Goal: Task Accomplishment & Management: Manage account settings

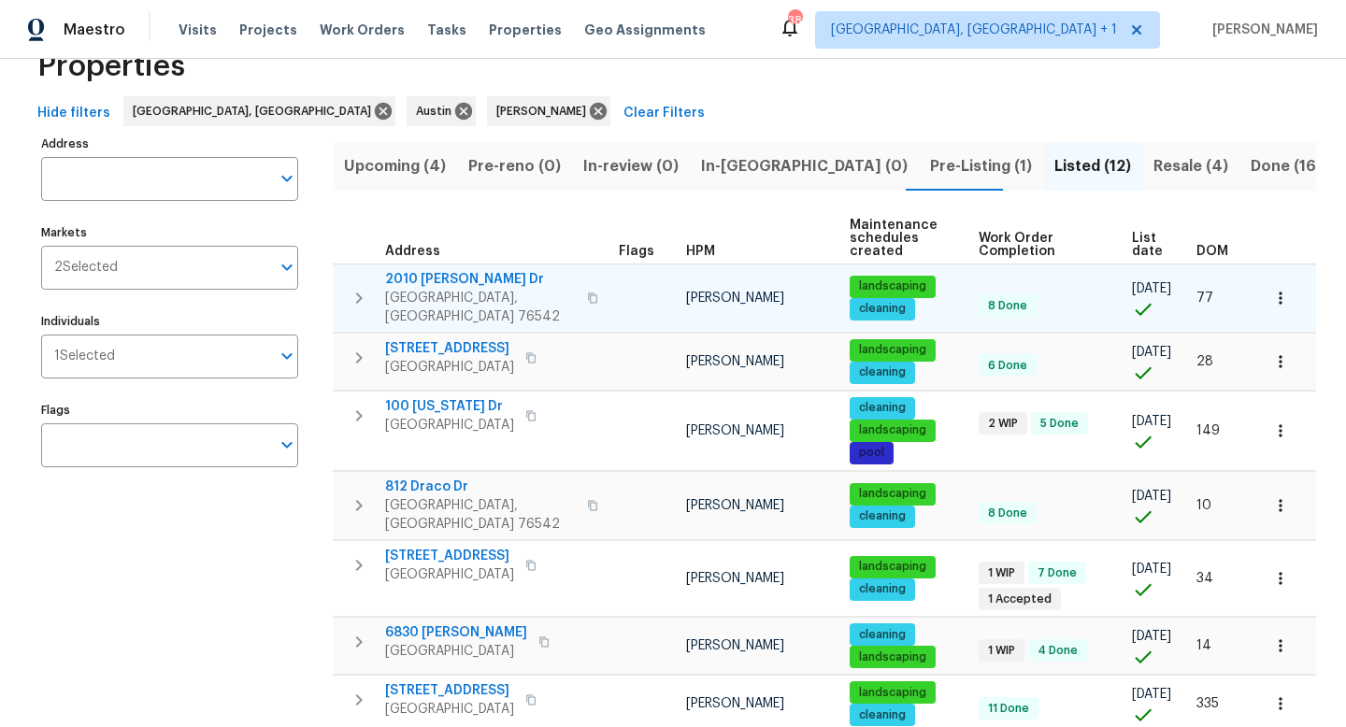
scroll to position [96, 0]
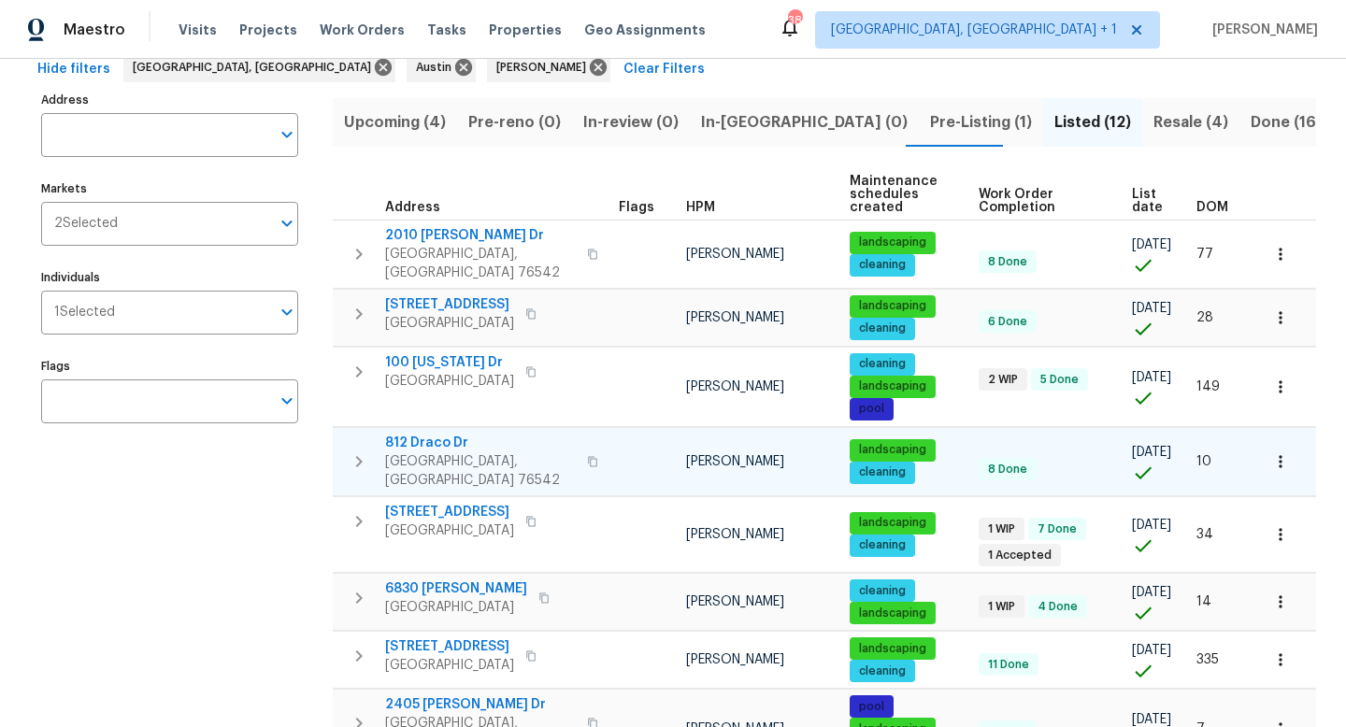
click at [424, 434] on span "812 Draco Dr" at bounding box center [480, 443] width 191 height 19
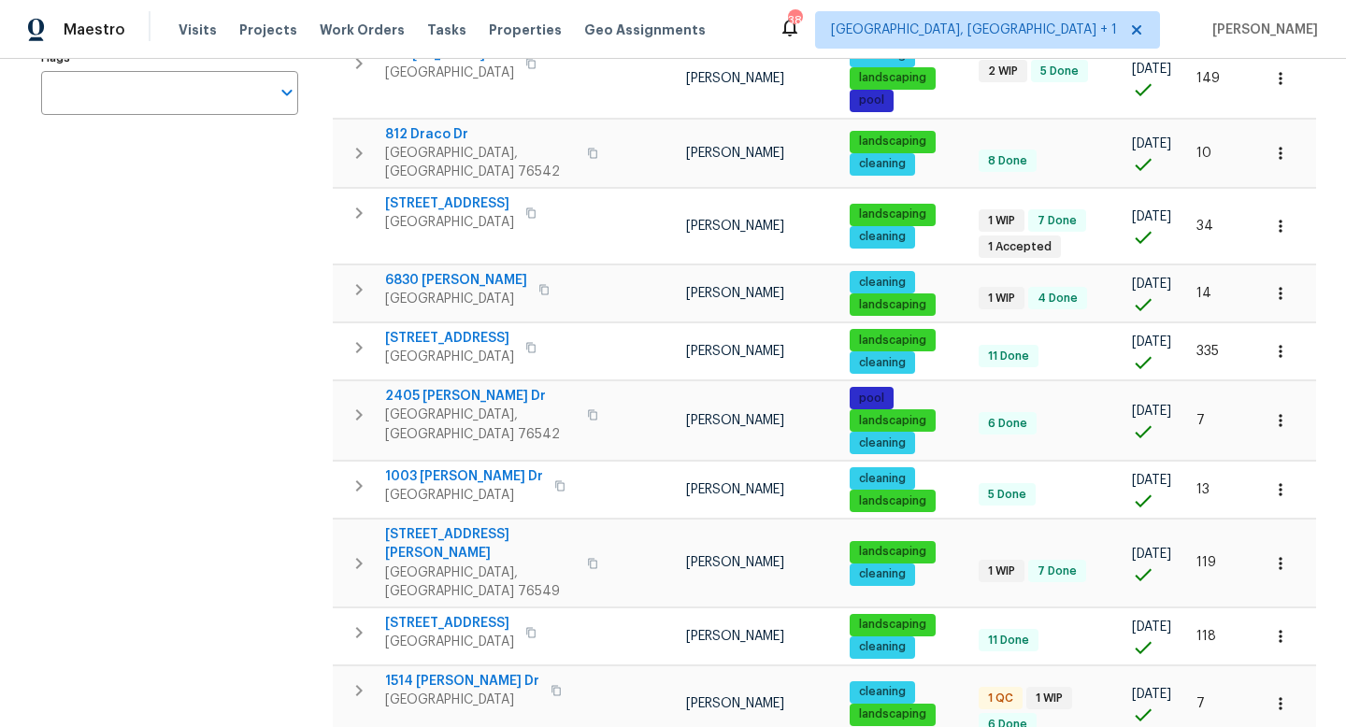
scroll to position [443, 0]
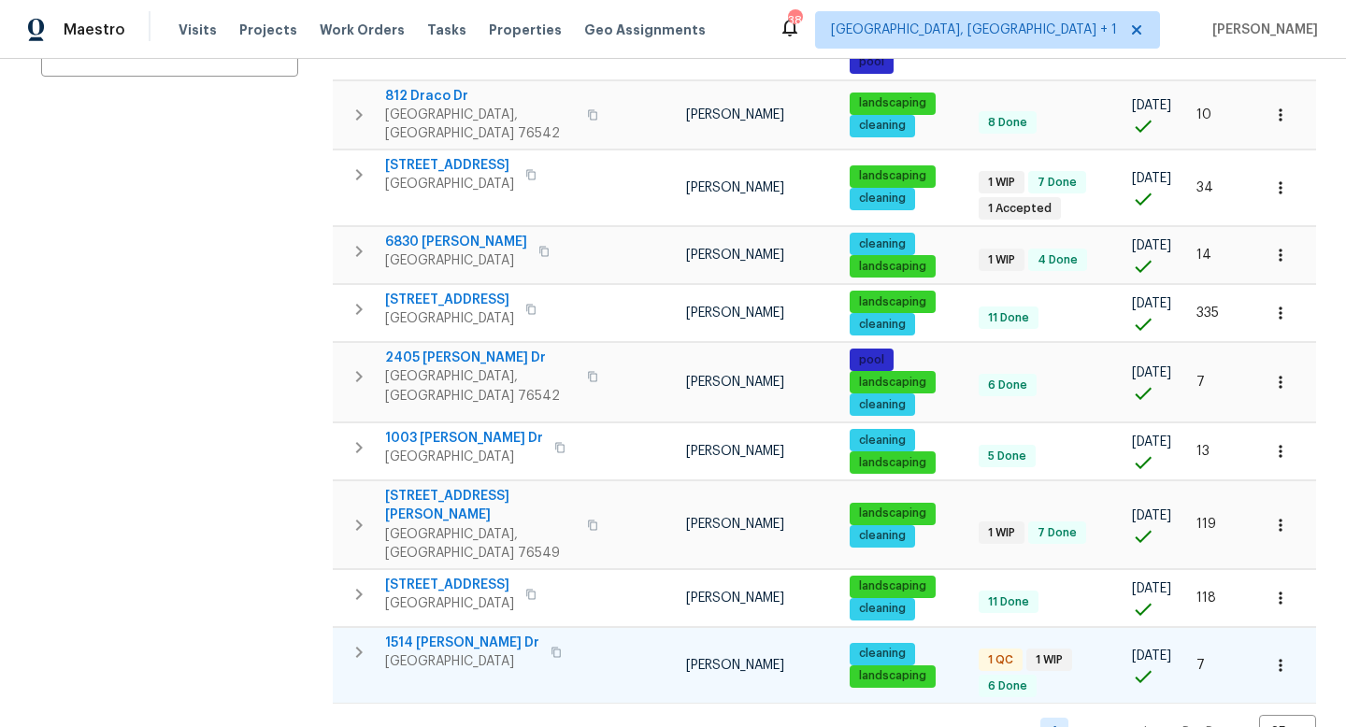
click at [435, 564] on span "1514 Barcus Dr" at bounding box center [462, 643] width 154 height 19
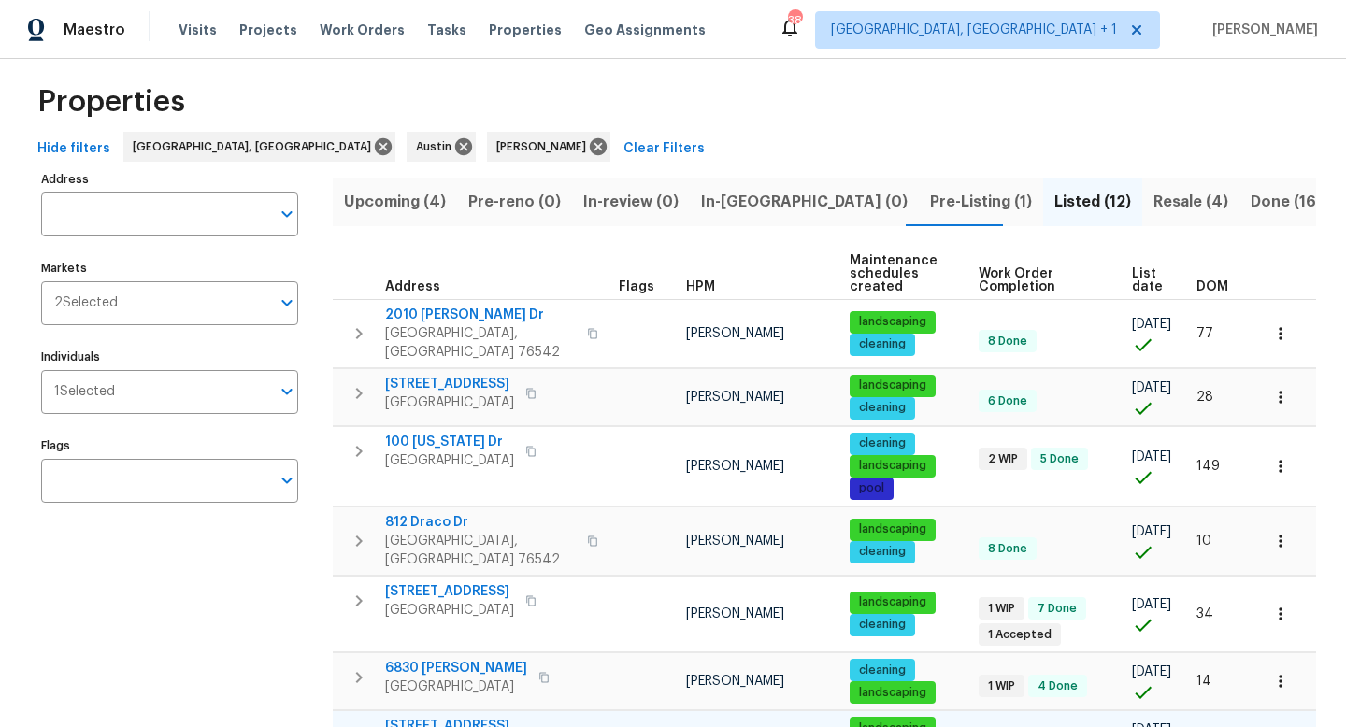
scroll to position [6, 0]
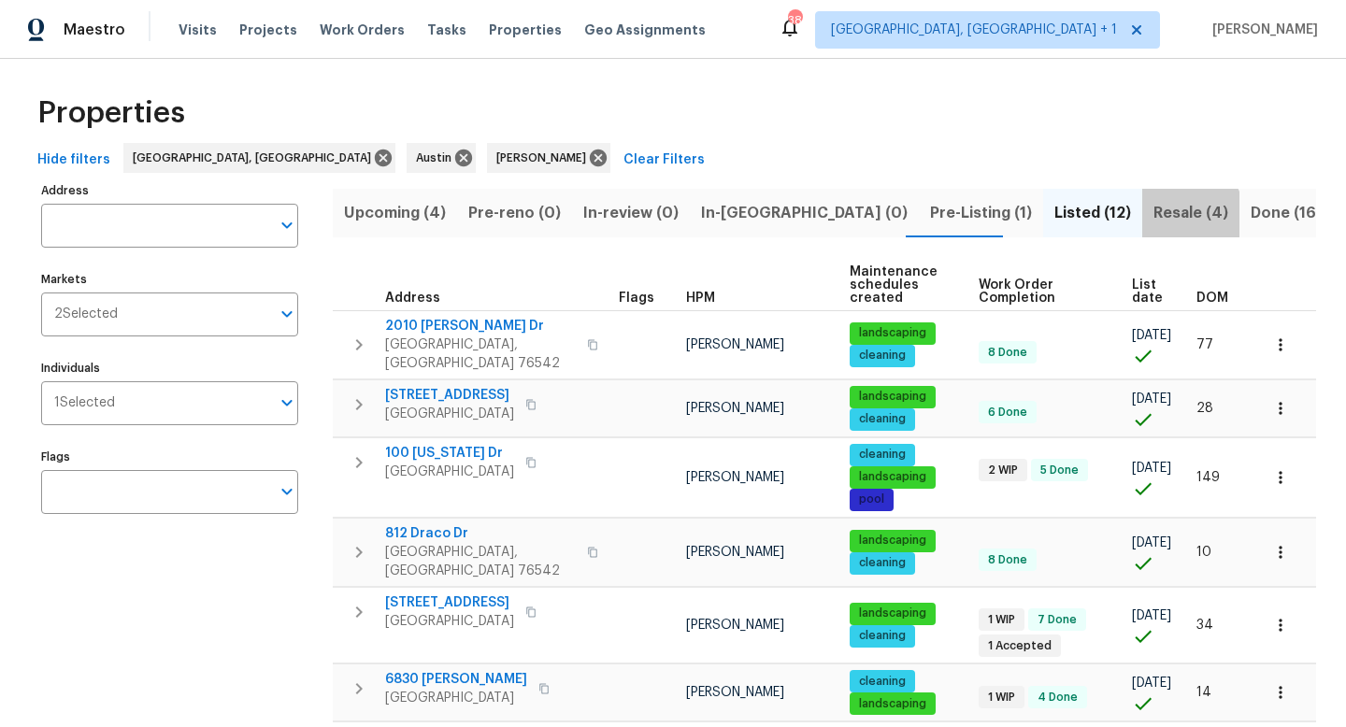
click at [1154, 216] on span "Resale (4)" at bounding box center [1191, 213] width 75 height 26
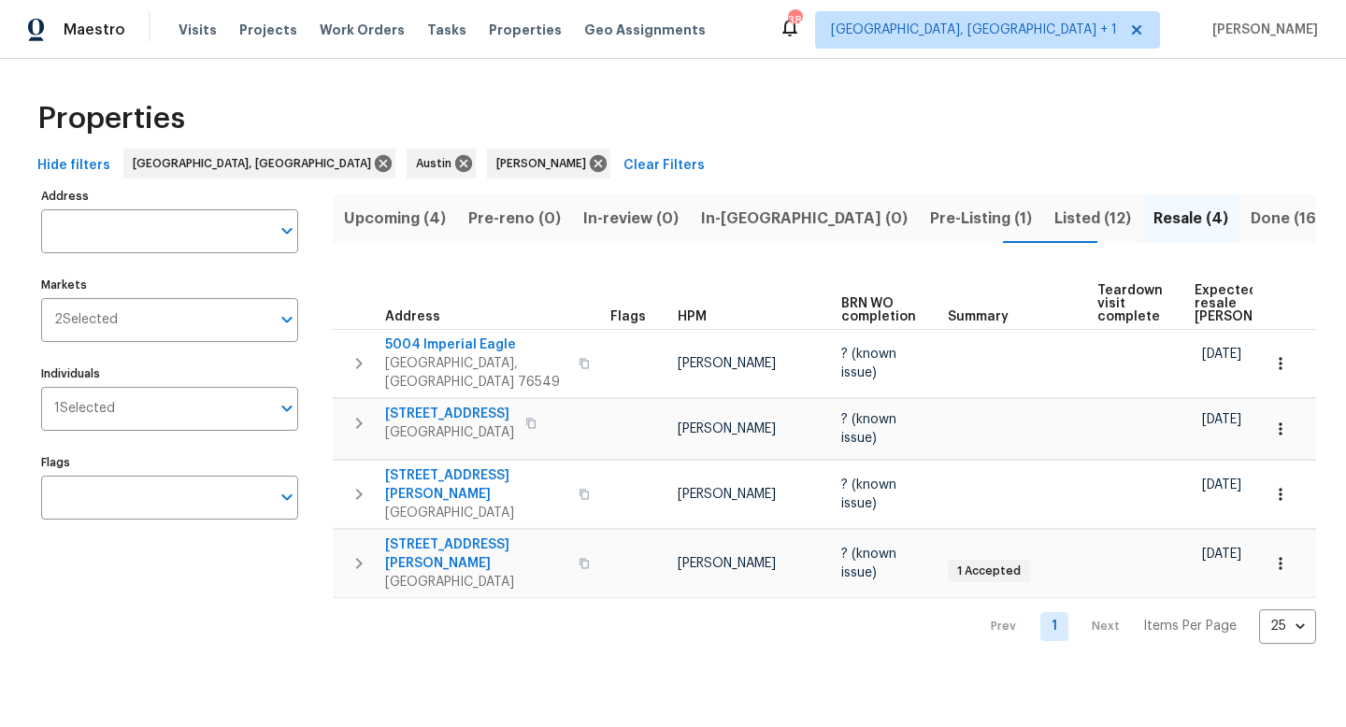
click at [1251, 223] on span "Done (169)" at bounding box center [1291, 219] width 81 height 26
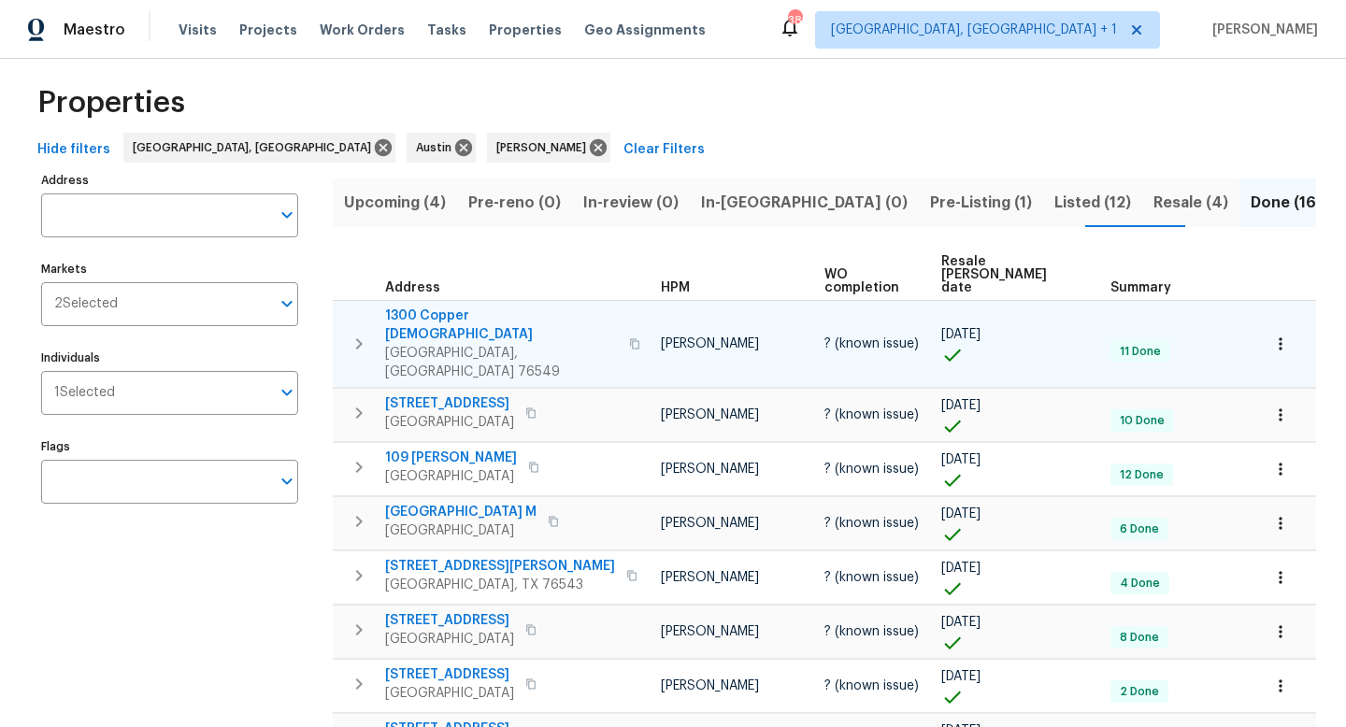
scroll to position [21, 0]
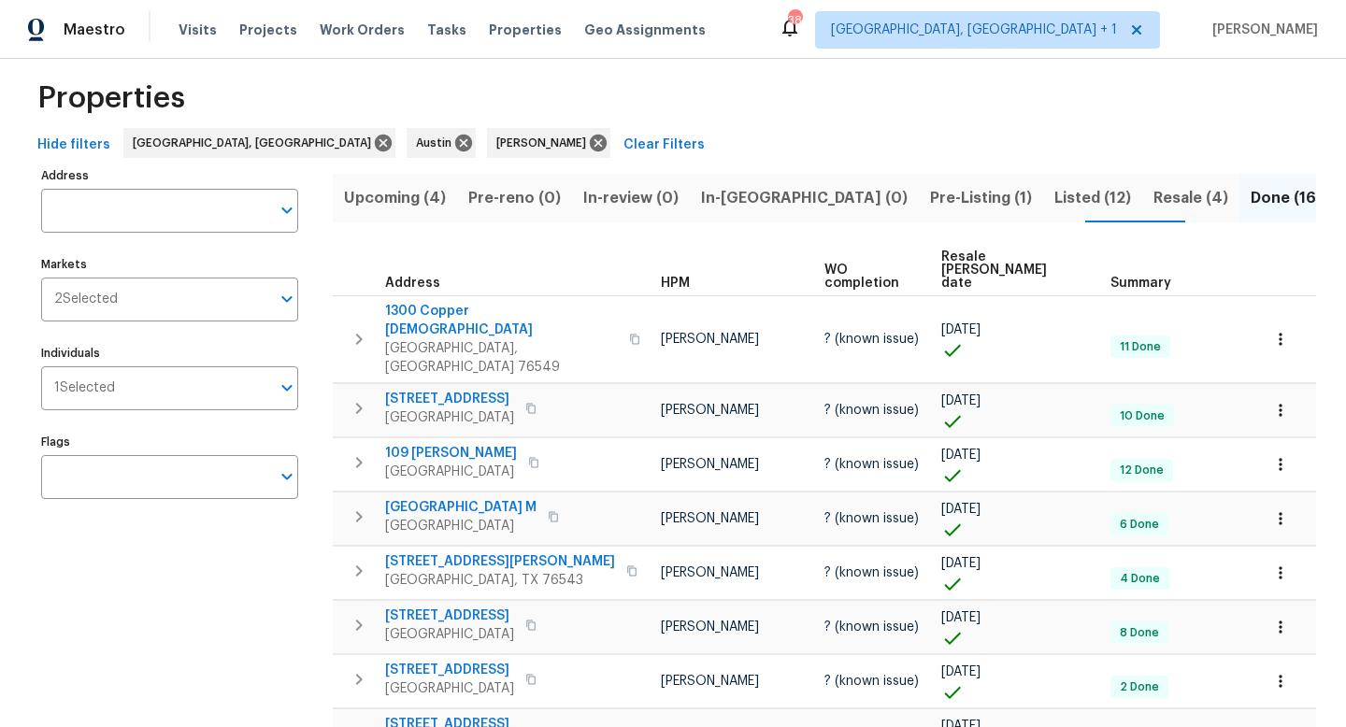
click at [1013, 258] on span "Resale COE date" at bounding box center [1009, 270] width 137 height 39
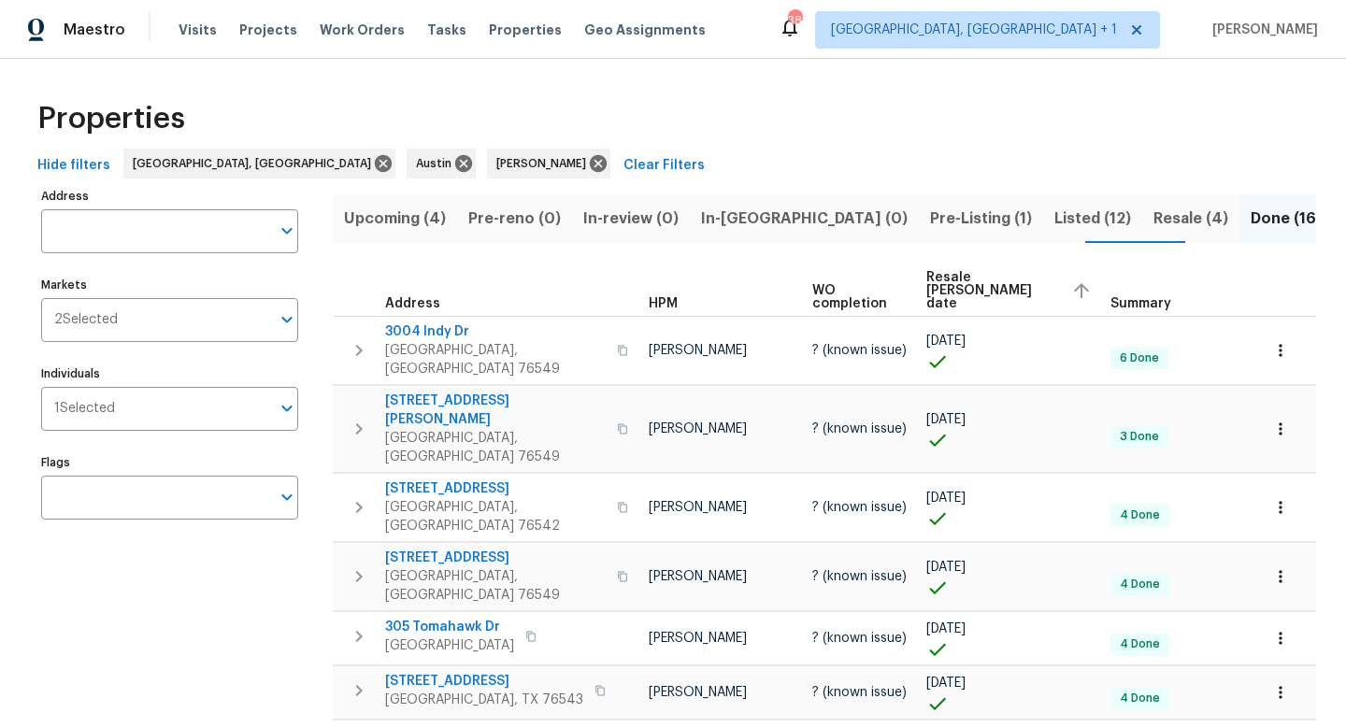
click at [987, 280] on span "Resale COE date" at bounding box center [992, 290] width 130 height 39
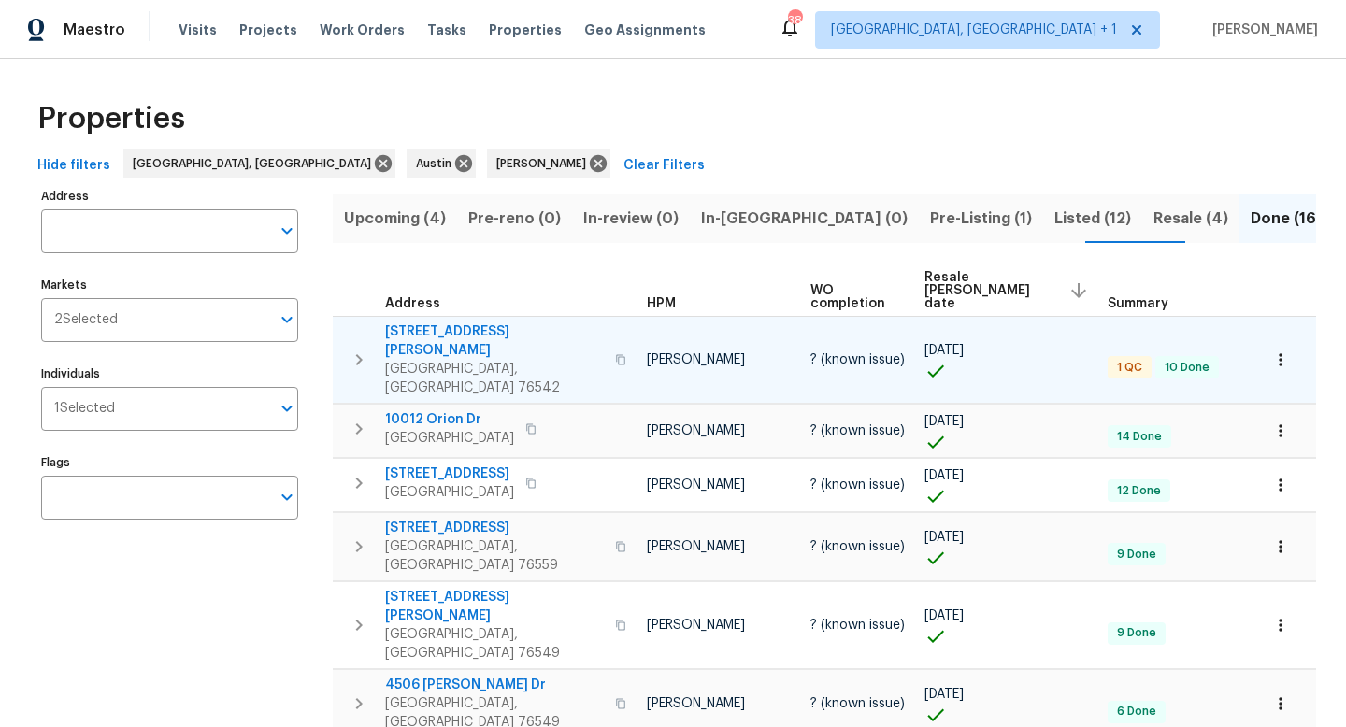
click at [439, 323] on span "[STREET_ADDRESS][PERSON_NAME]" at bounding box center [494, 341] width 219 height 37
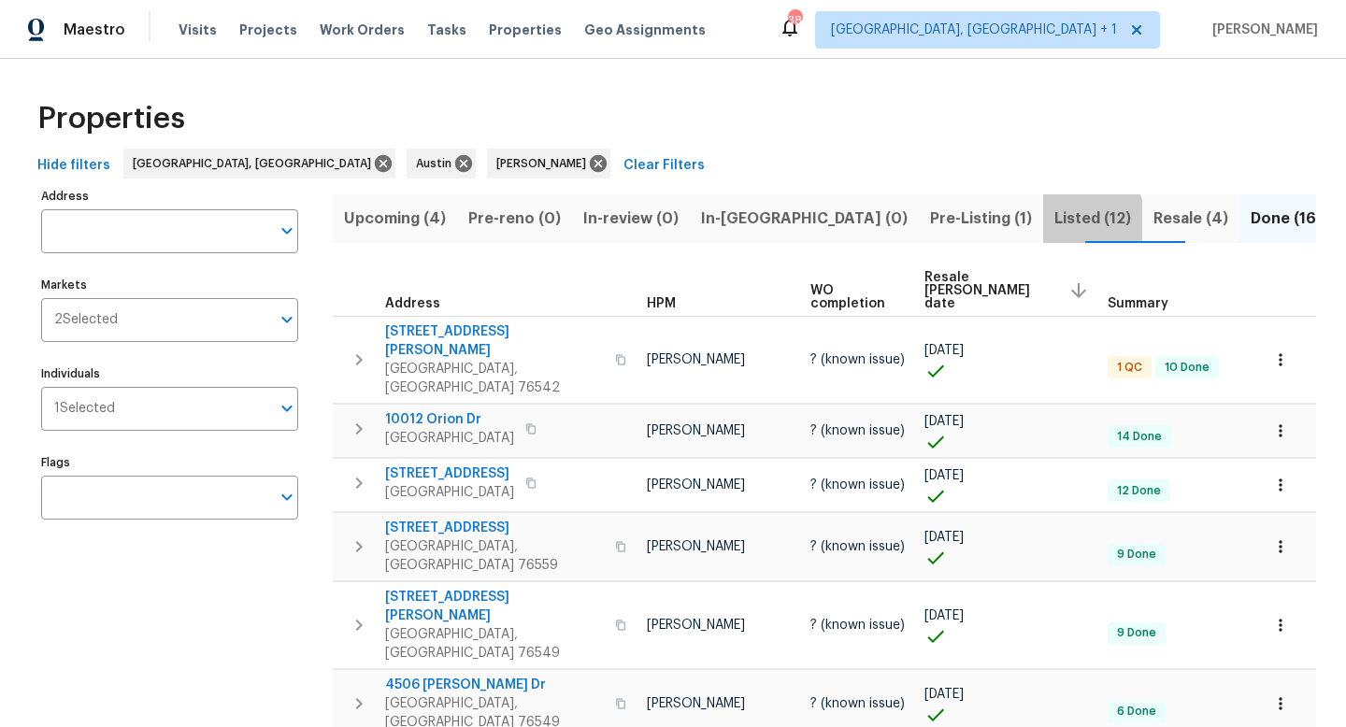
click at [1055, 221] on span "Listed (12)" at bounding box center [1093, 219] width 77 height 26
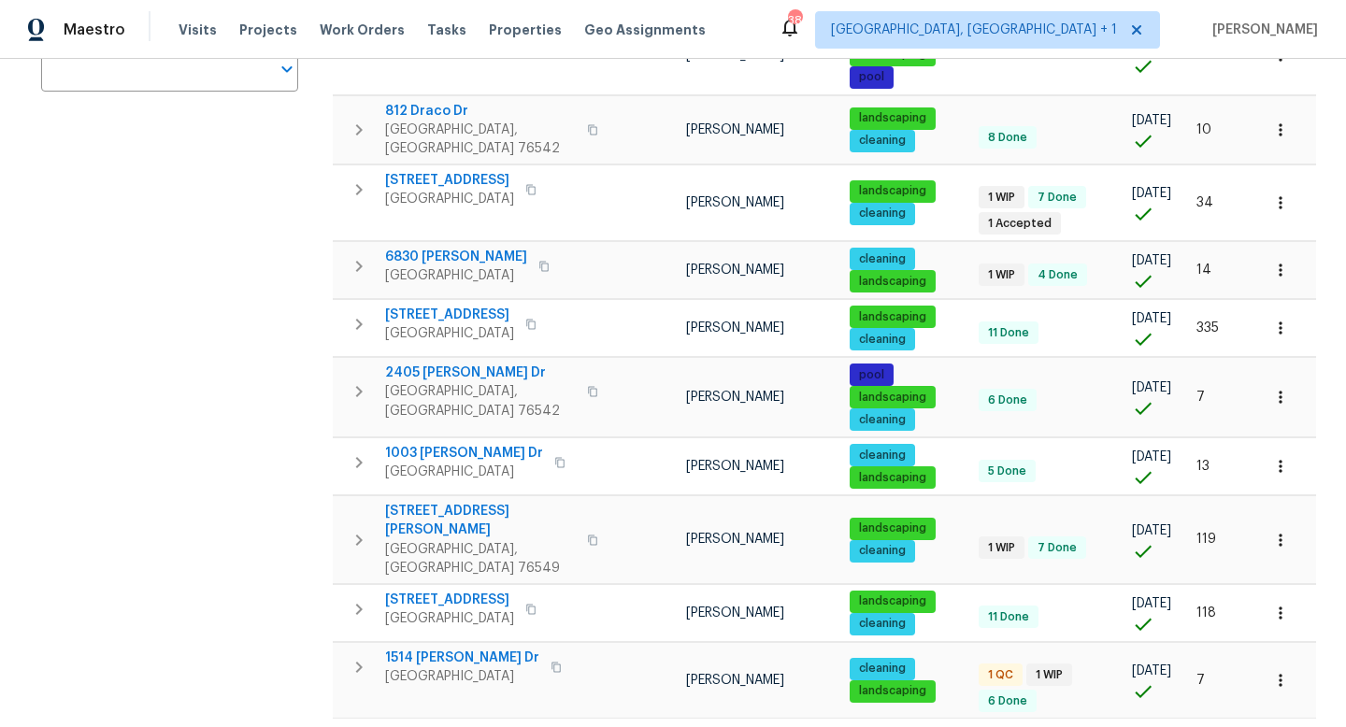
scroll to position [429, 0]
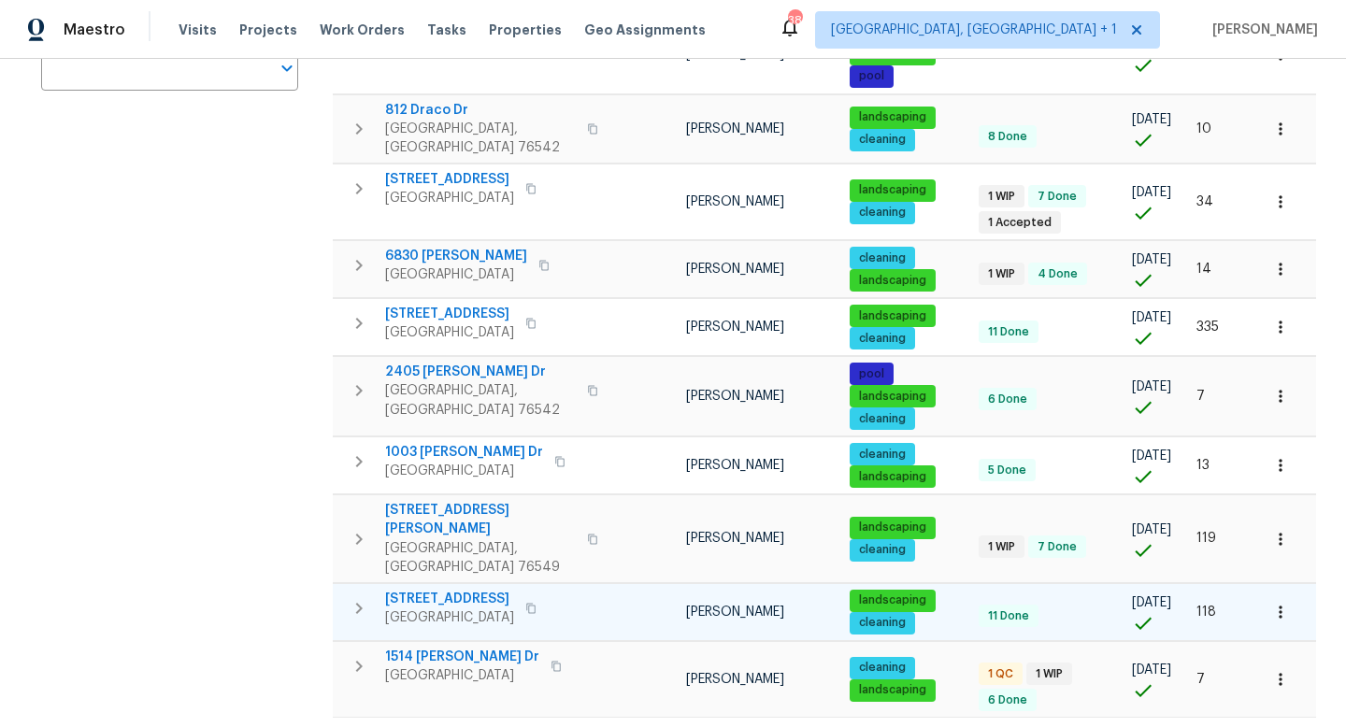
click at [469, 564] on span "9909 Birch Tree Dr" at bounding box center [449, 599] width 129 height 19
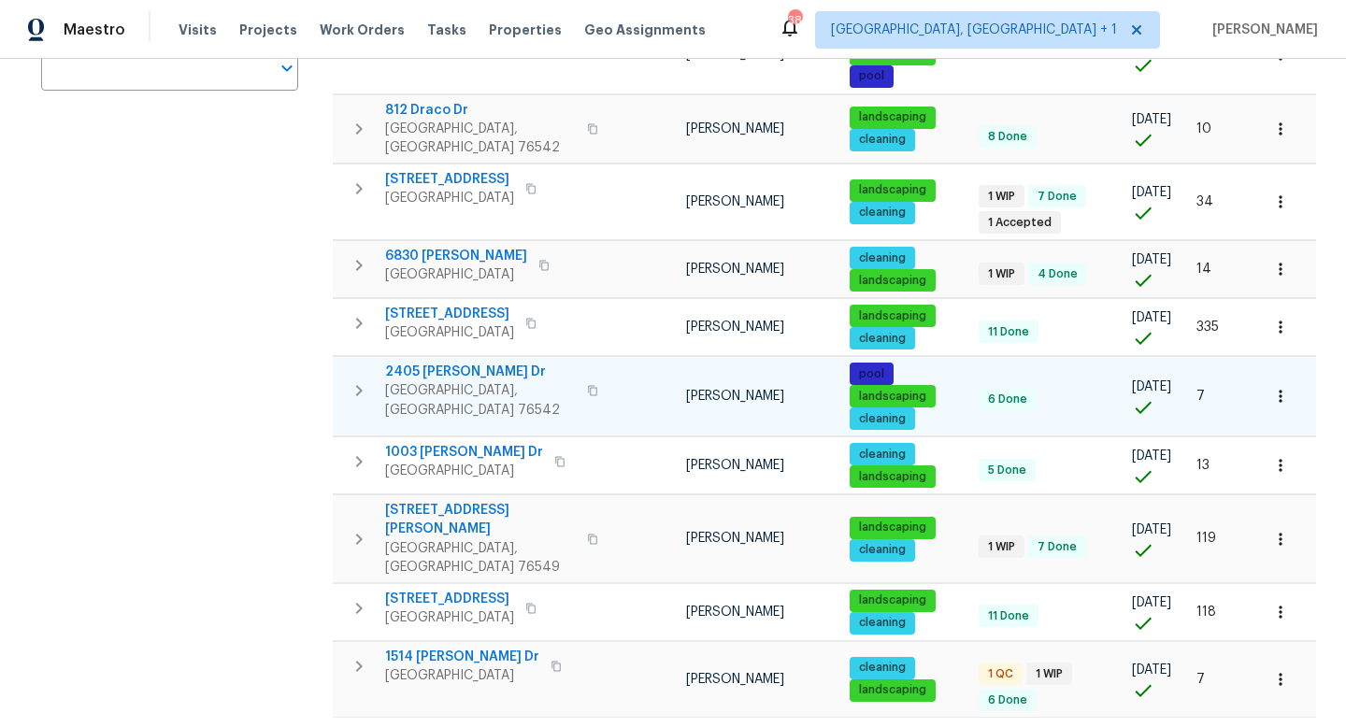
click at [435, 363] on span "2405 Riley Dr" at bounding box center [480, 372] width 191 height 19
click at [443, 247] on span "6830 Ambrose Cir" at bounding box center [456, 256] width 142 height 19
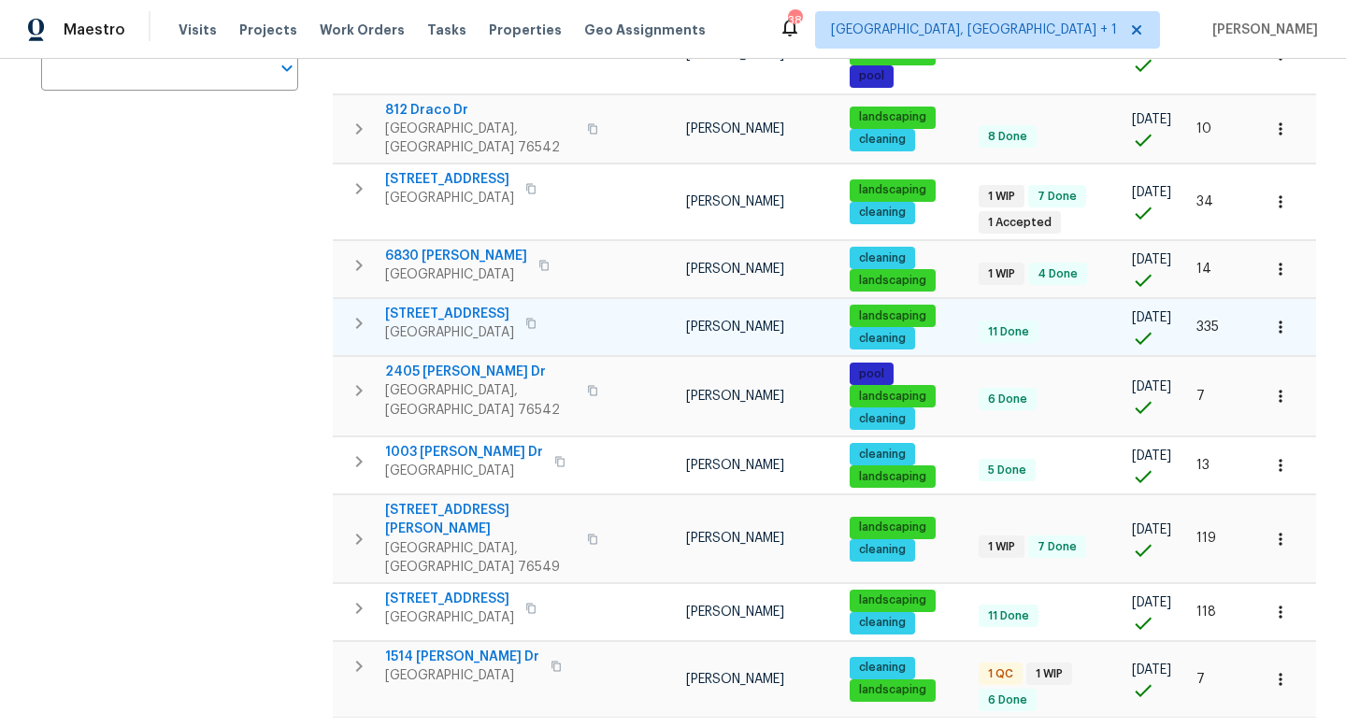
scroll to position [0, 0]
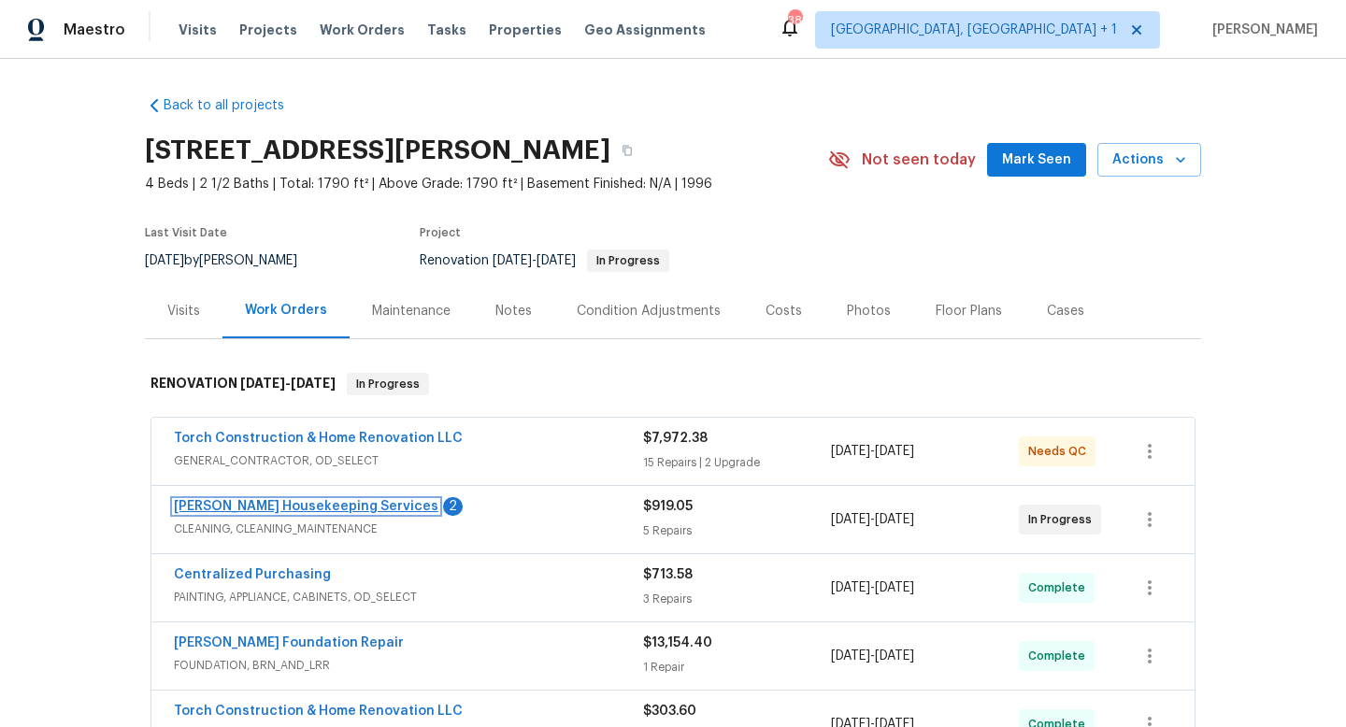
click at [334, 507] on link "[PERSON_NAME] Housekeeping Services" at bounding box center [306, 506] width 265 height 13
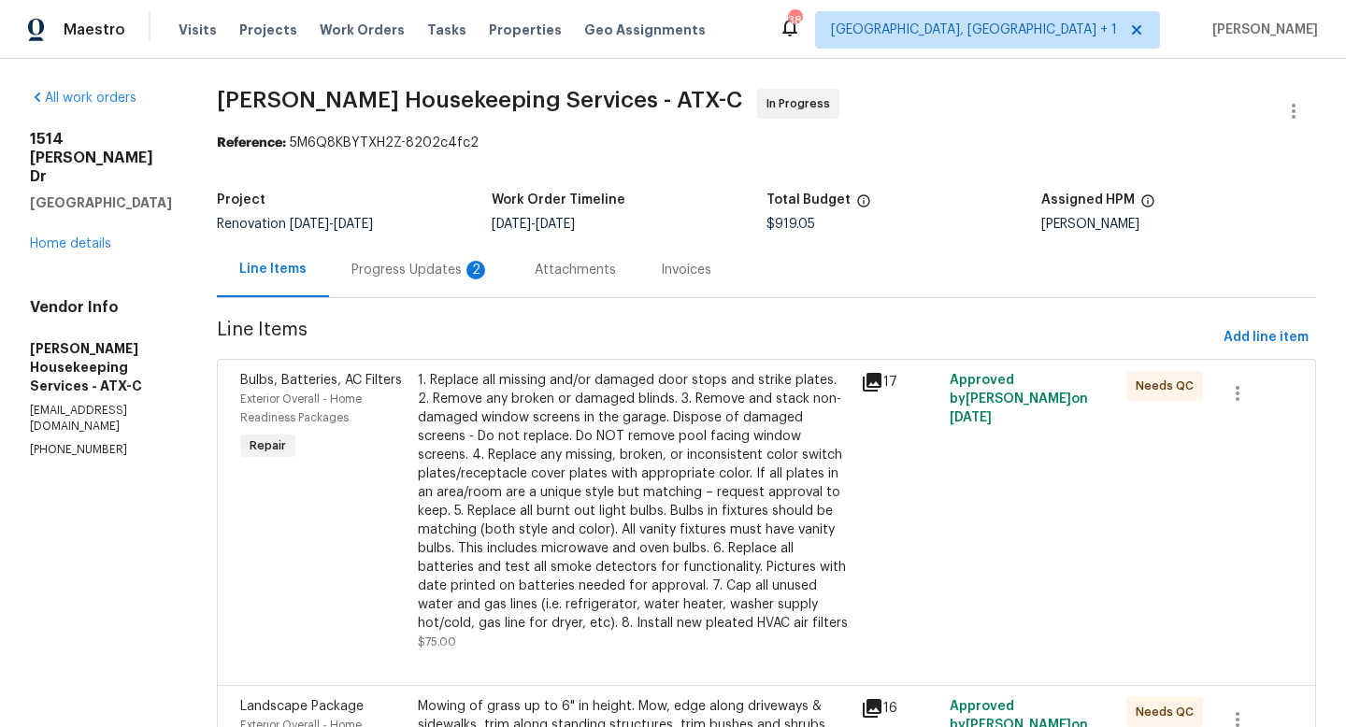
click at [469, 271] on div "Progress Updates 2" at bounding box center [421, 270] width 138 height 19
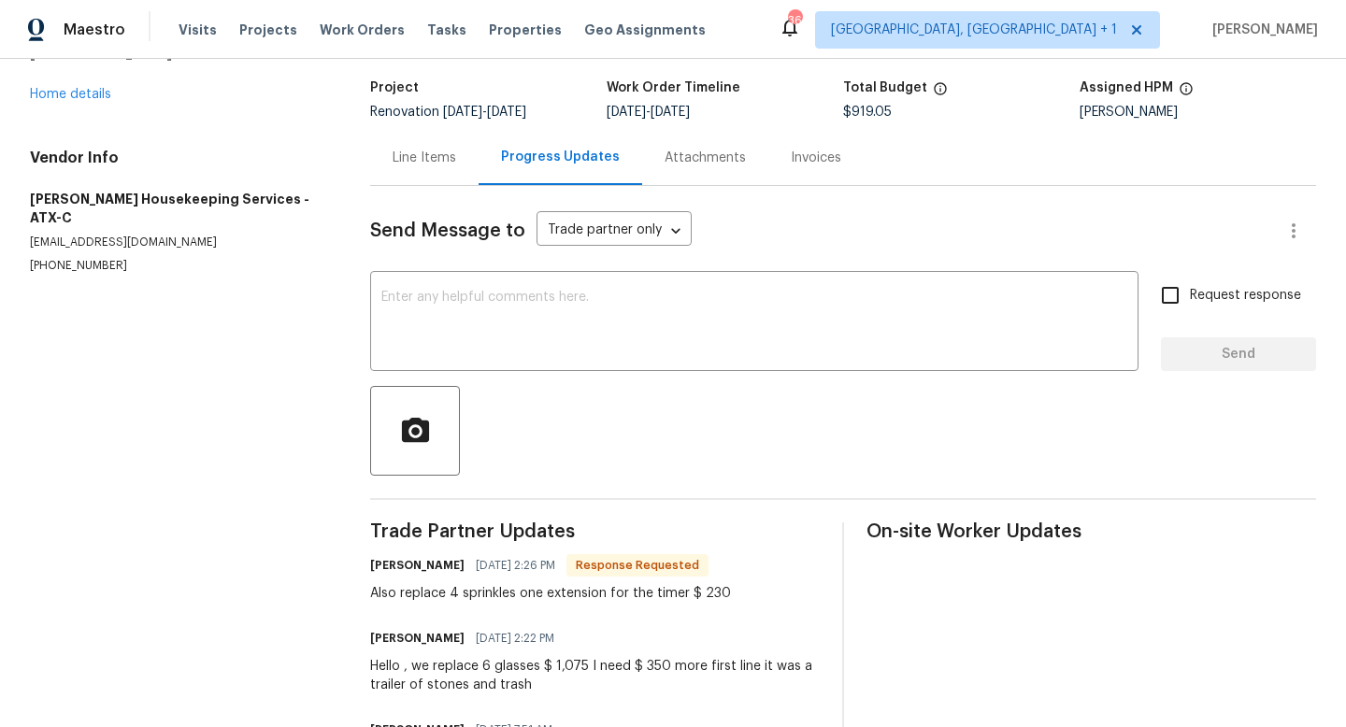
scroll to position [90, 0]
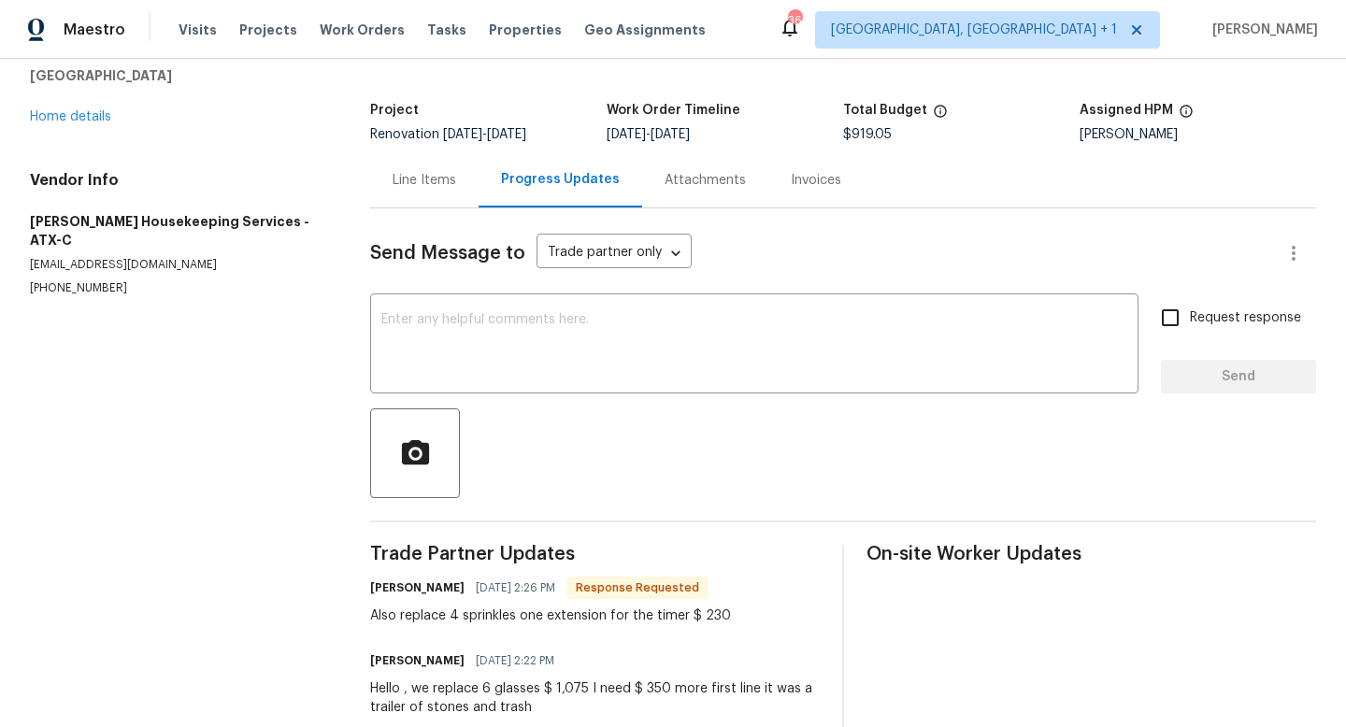
click at [410, 159] on div "Line Items" at bounding box center [424, 179] width 108 height 55
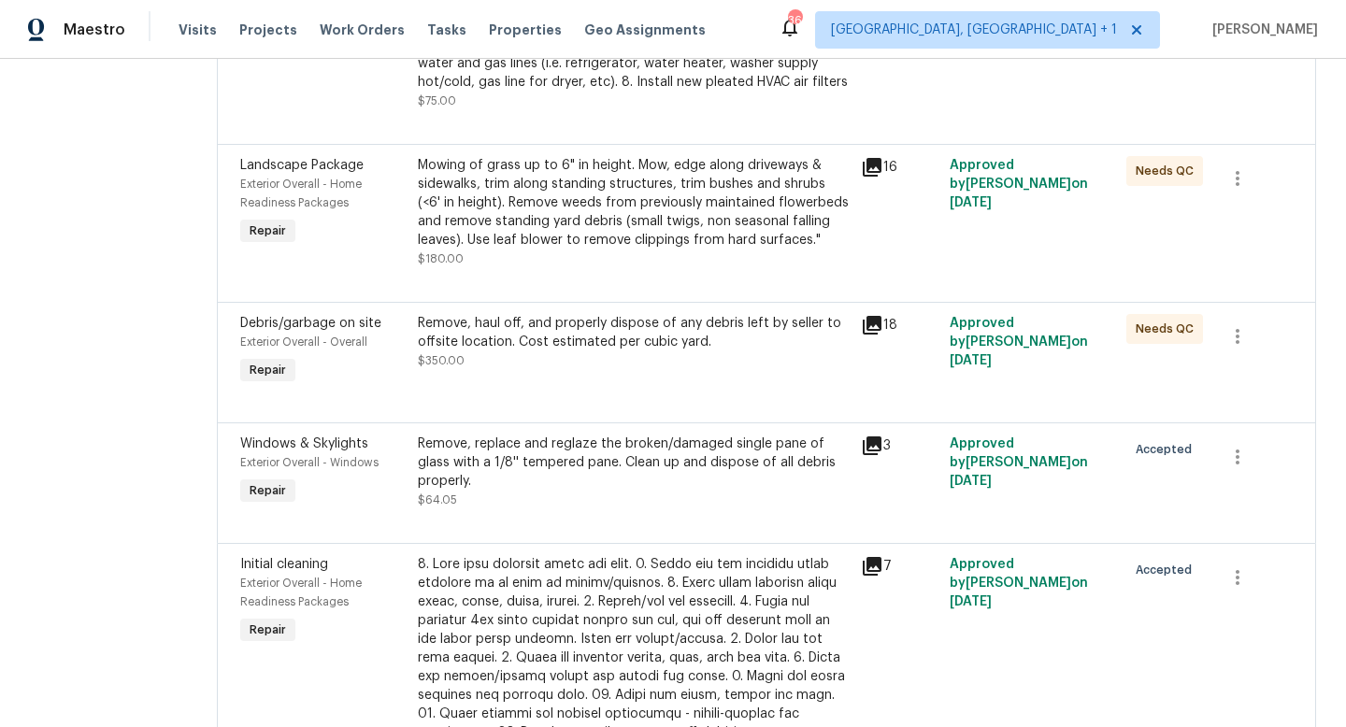
scroll to position [545, 0]
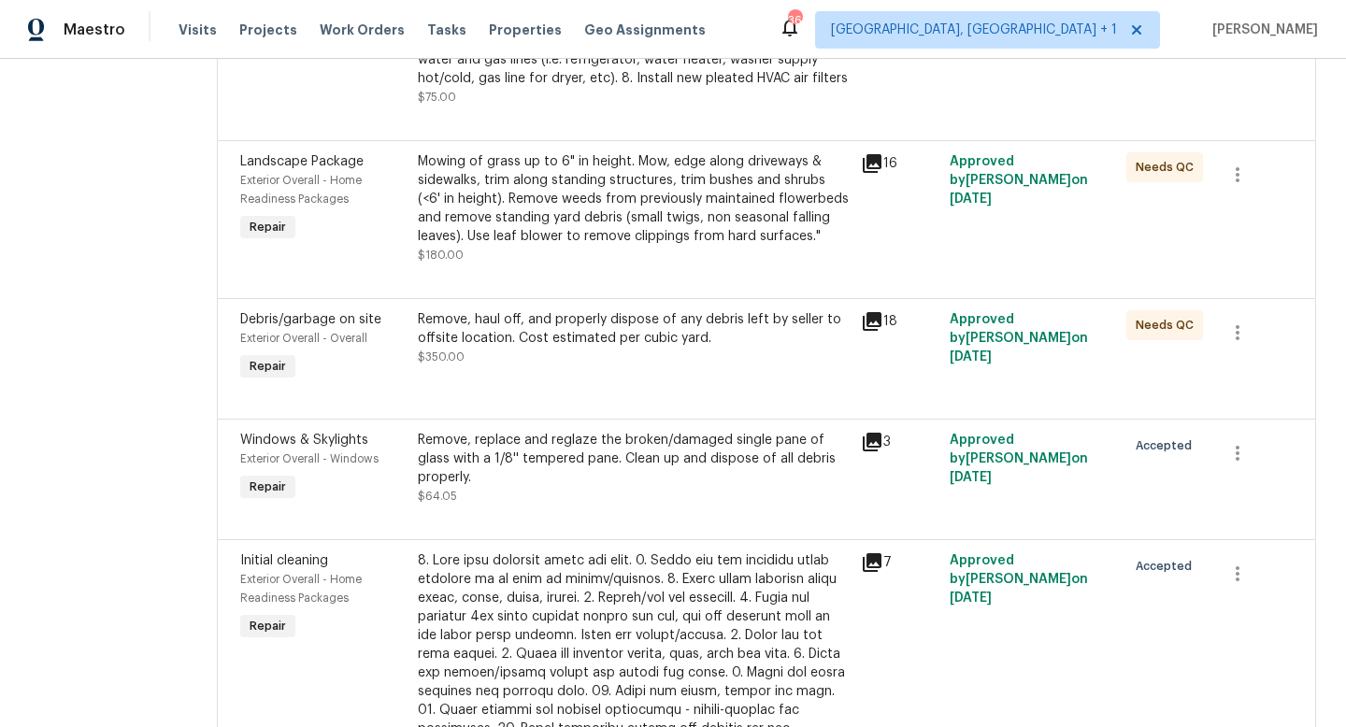
click at [520, 487] on div "Remove, replace and reglaze the broken/damaged single pane of glass with a 1/8'…" at bounding box center [634, 459] width 432 height 56
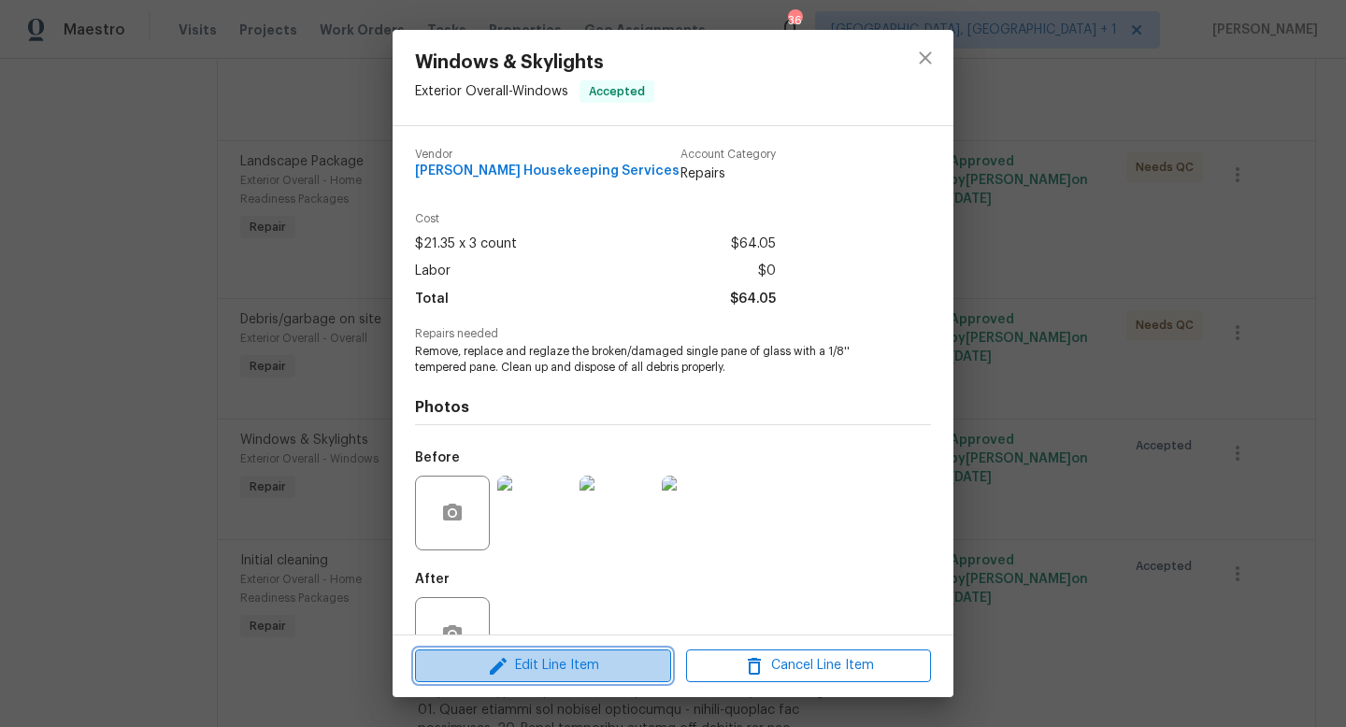
click at [506, 666] on icon "button" at bounding box center [498, 666] width 22 height 22
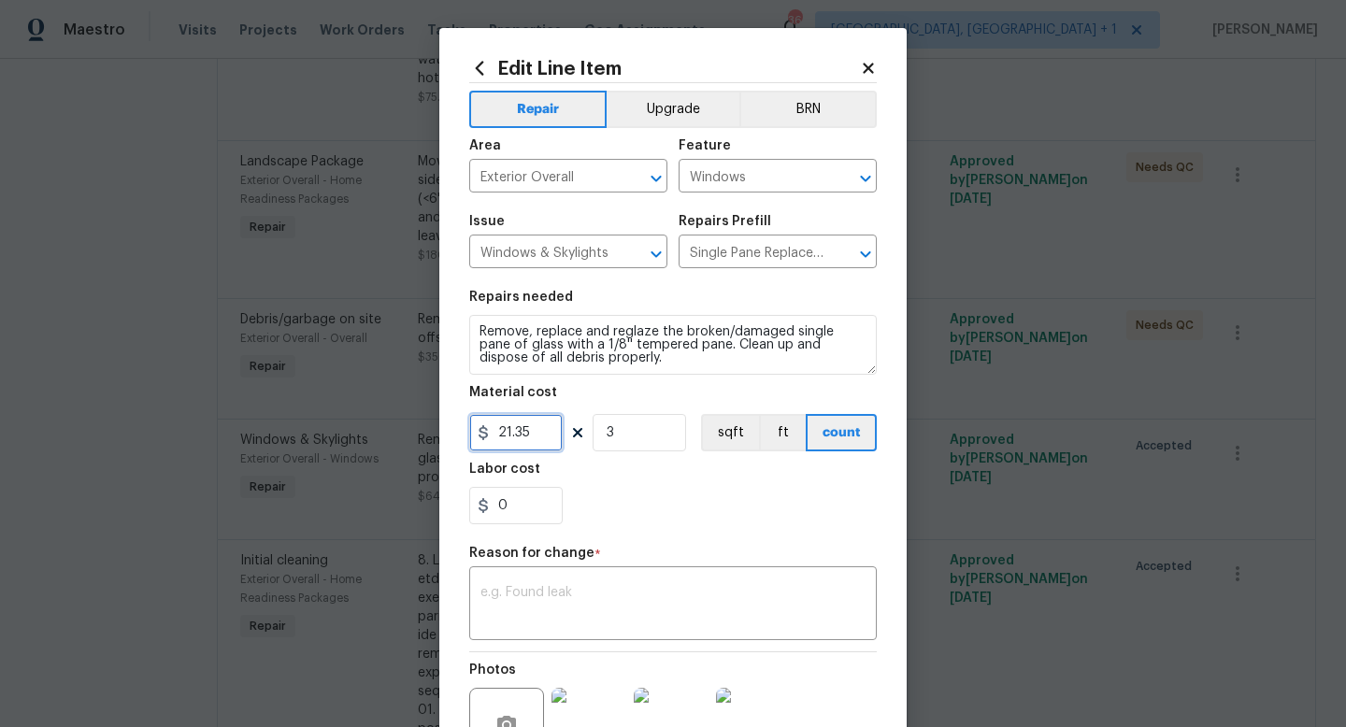
drag, startPoint x: 538, startPoint y: 444, endPoint x: 474, endPoint y: 439, distance: 63.7
click at [474, 439] on input "21.35" at bounding box center [515, 432] width 93 height 37
type input "1075"
click at [635, 438] on input "3" at bounding box center [639, 432] width 93 height 37
type input "1"
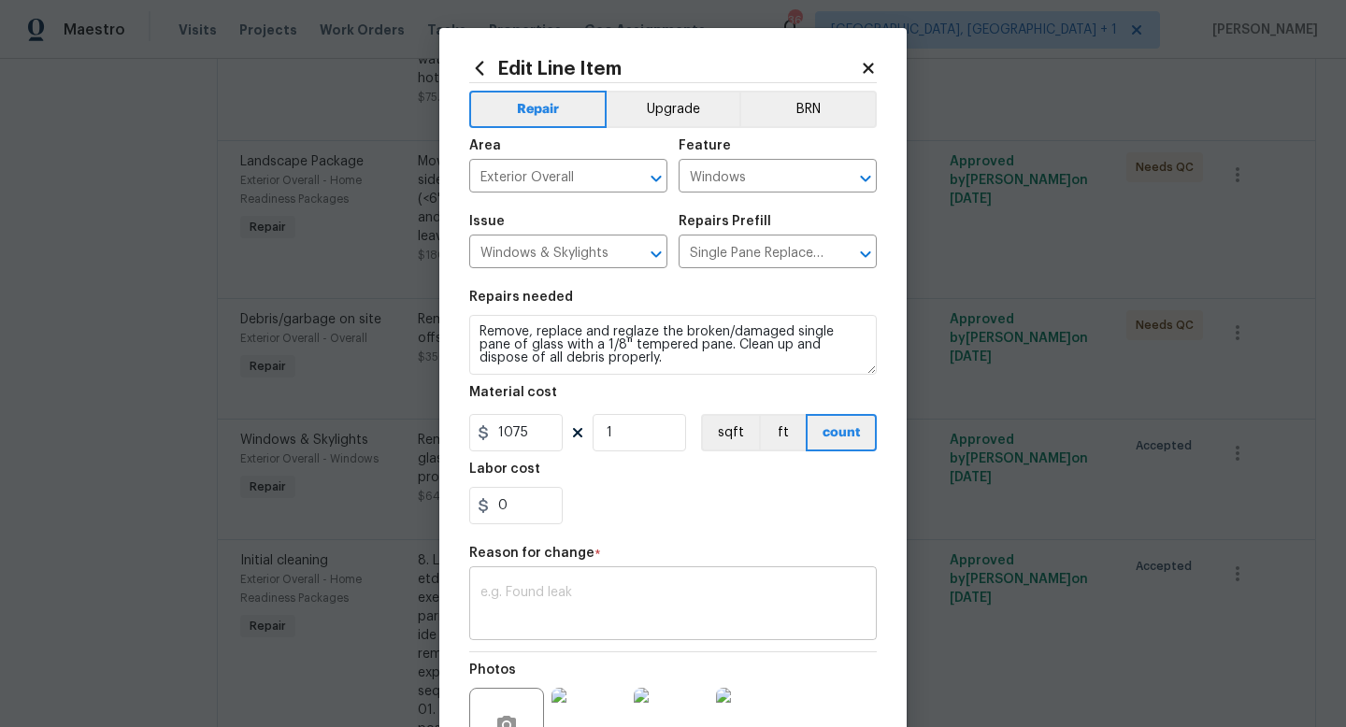
click at [593, 601] on textarea at bounding box center [673, 605] width 385 height 39
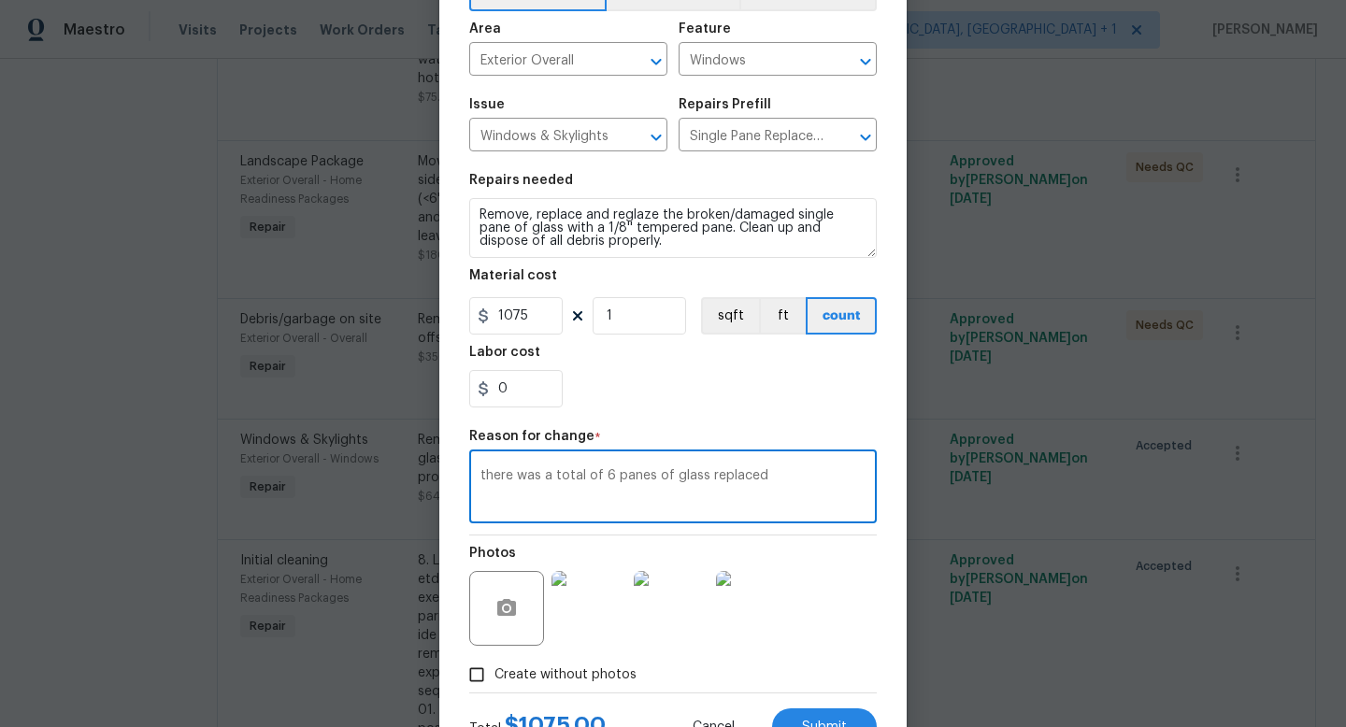
scroll to position [194, 0]
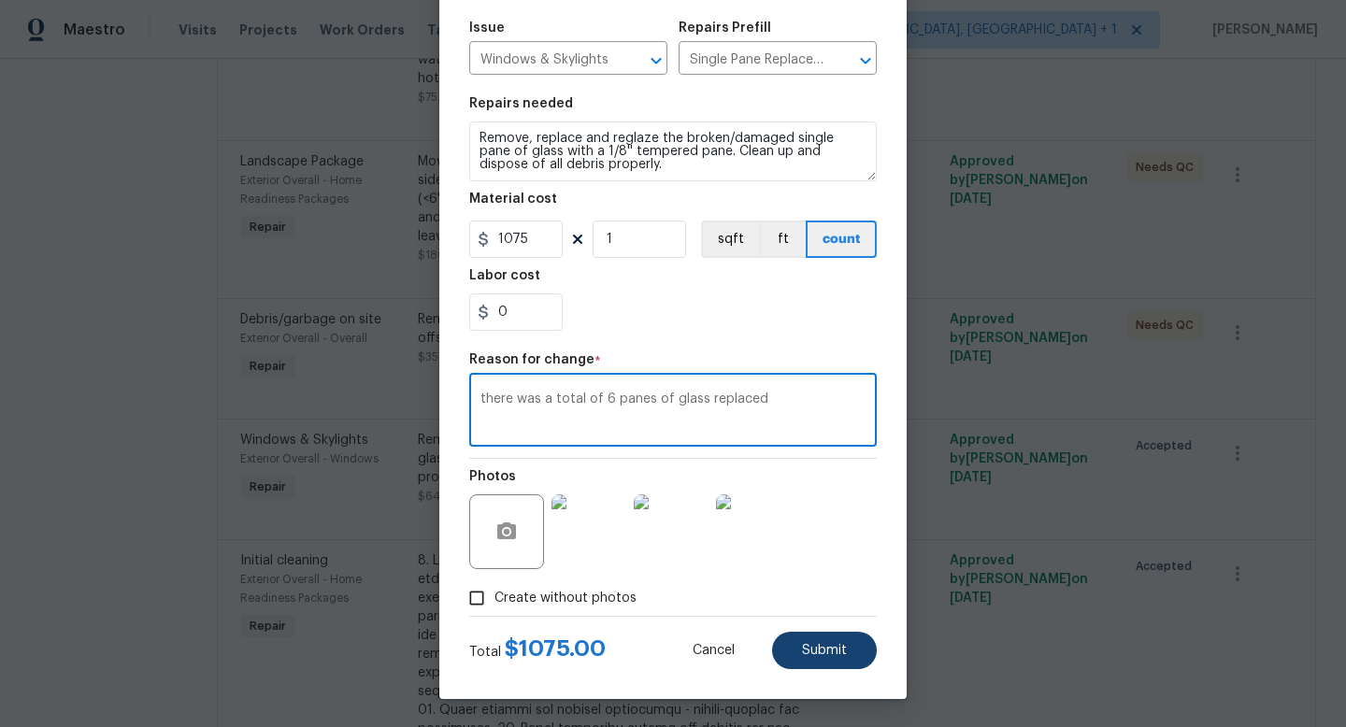
type textarea "there was a total of 6 panes of glass replaced"
click at [806, 654] on span "Submit" at bounding box center [824, 651] width 45 height 14
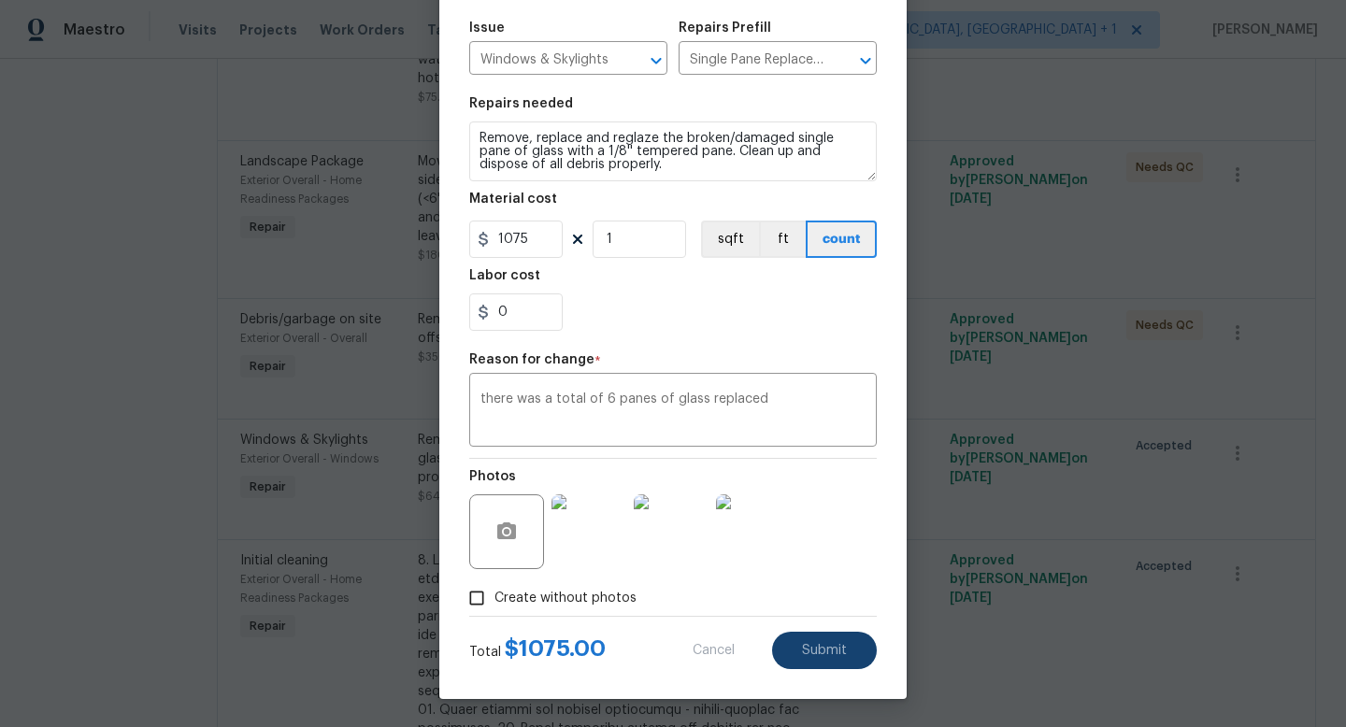
type input "21.35"
type input "3"
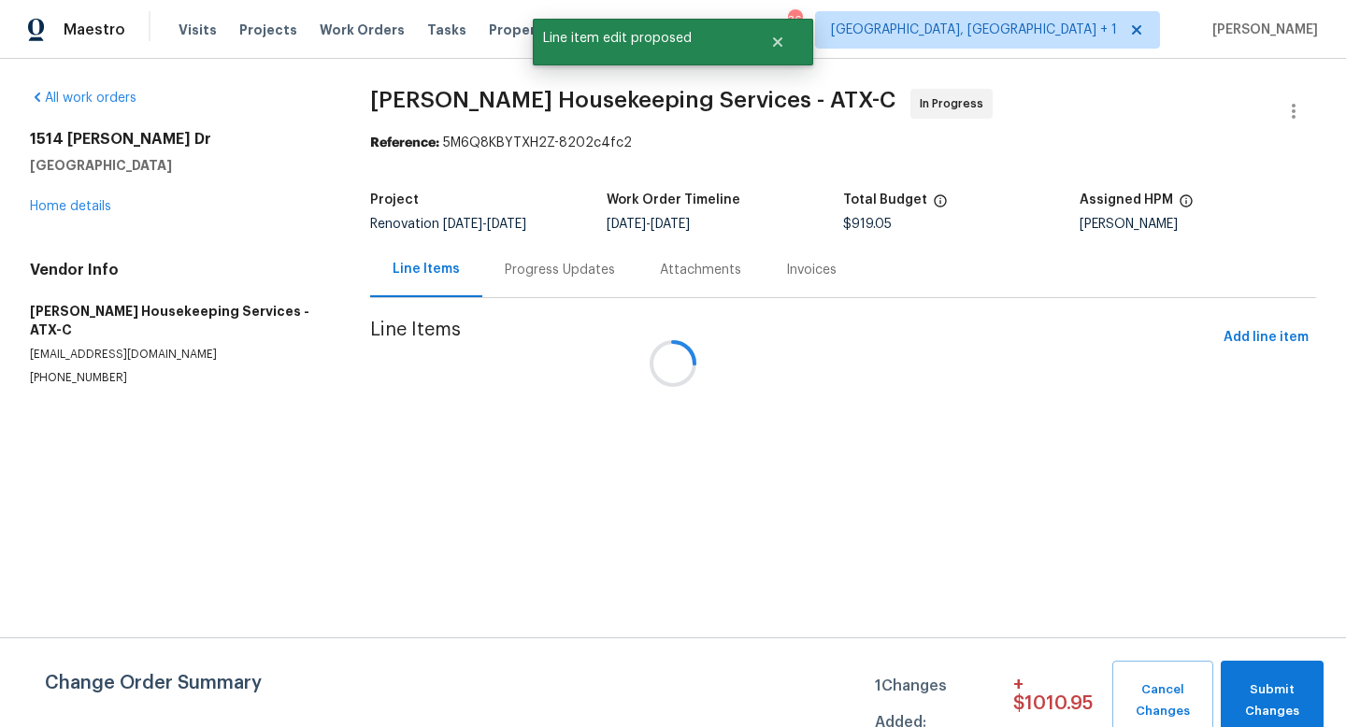
scroll to position [0, 0]
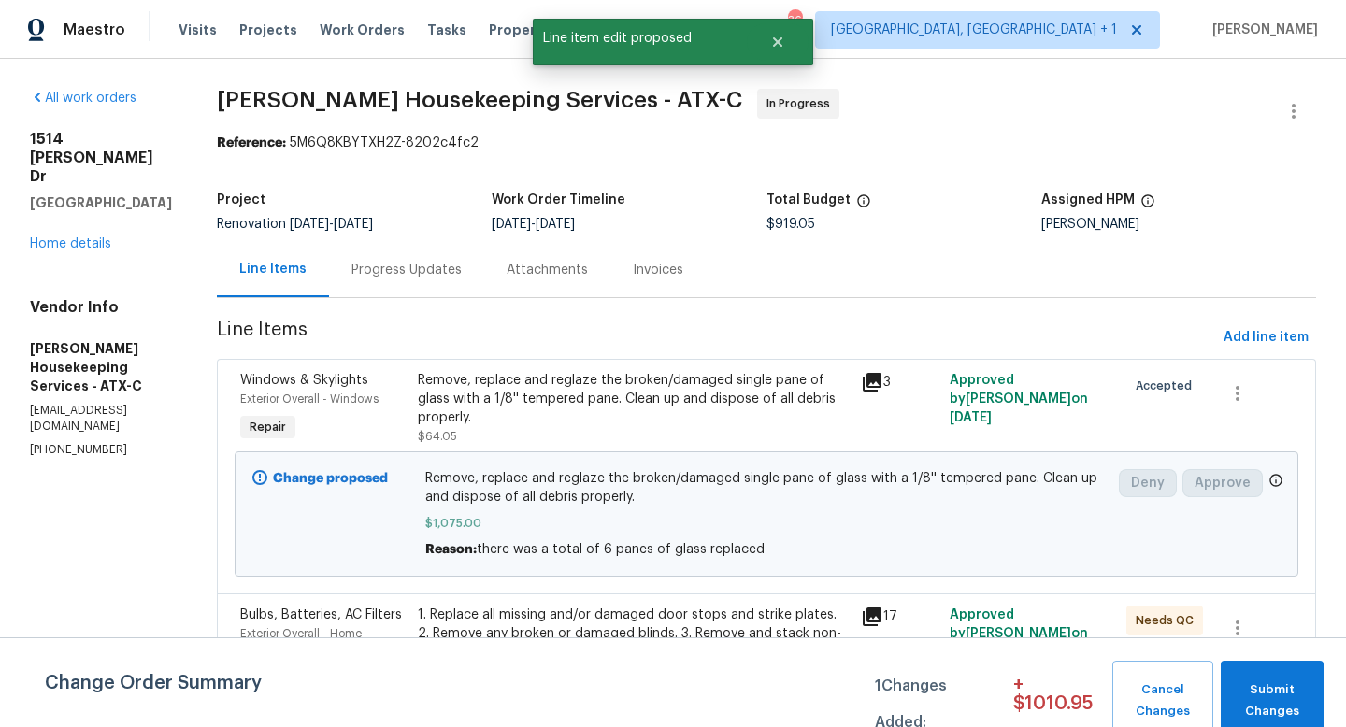
click at [420, 259] on div "Progress Updates" at bounding box center [406, 269] width 155 height 55
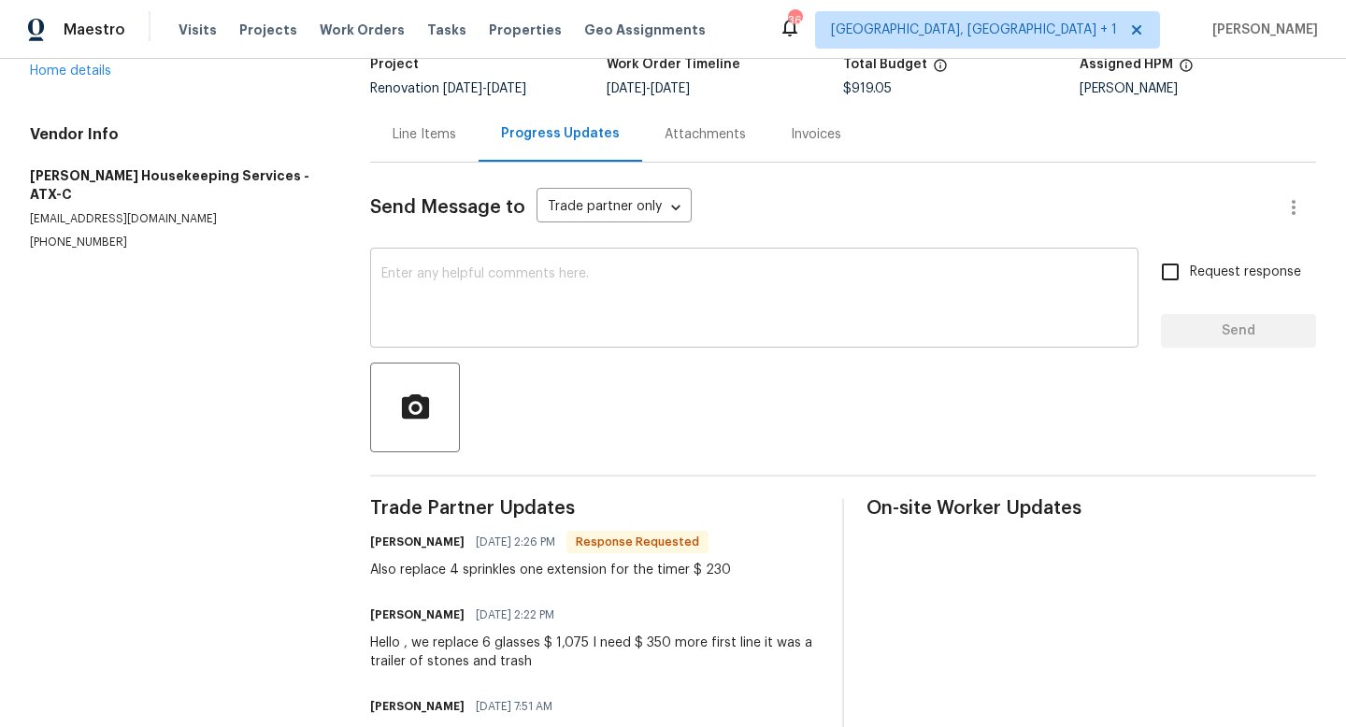
scroll to position [136, 0]
click at [433, 150] on div "Line Items" at bounding box center [424, 133] width 108 height 55
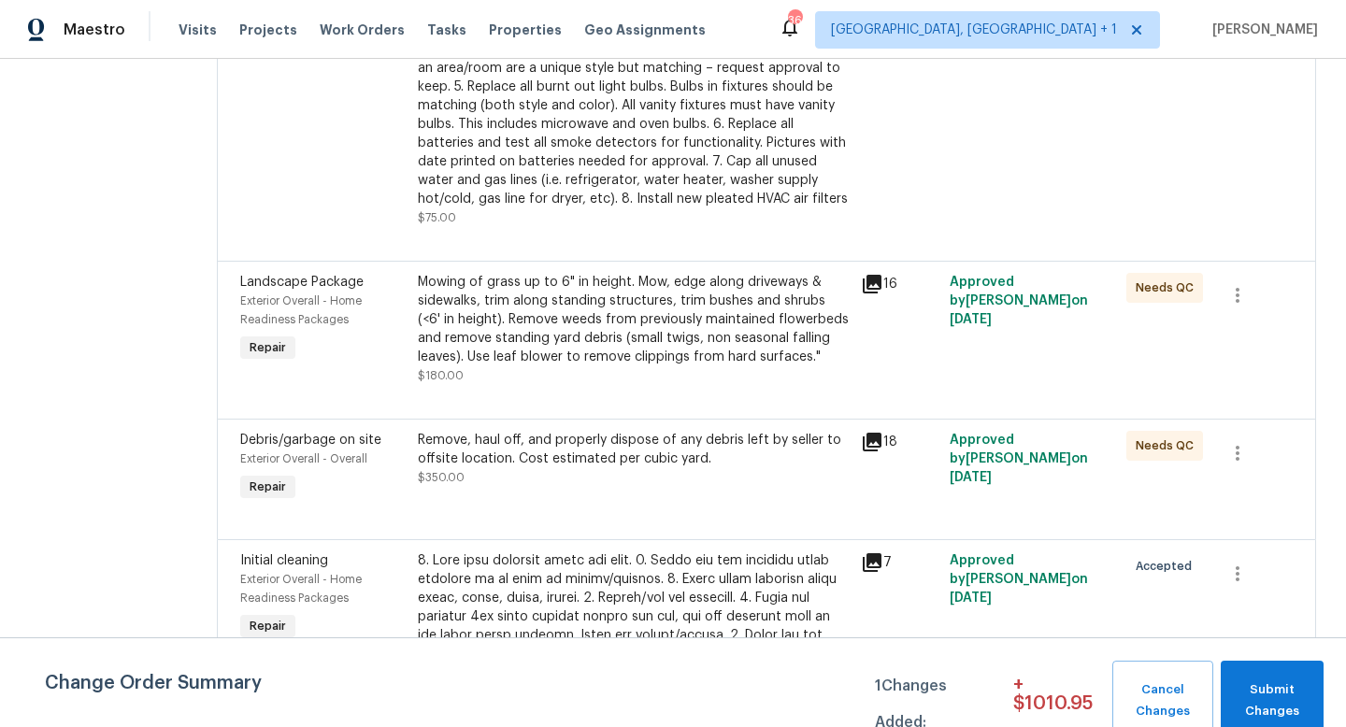
scroll to position [660, 0]
click at [569, 467] on div "Remove, haul off, and properly dispose of any debris left by seller to offsite …" at bounding box center [634, 448] width 432 height 37
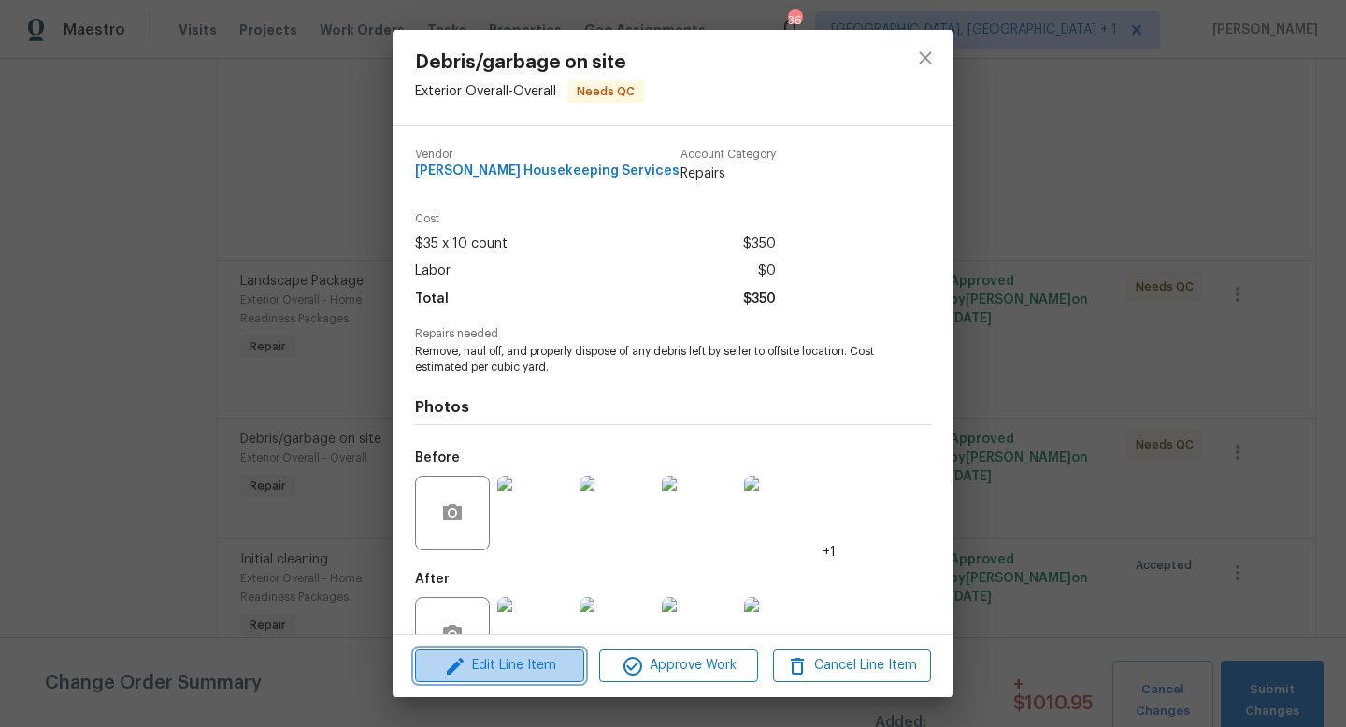
click at [544, 667] on span "Edit Line Item" at bounding box center [500, 665] width 158 height 23
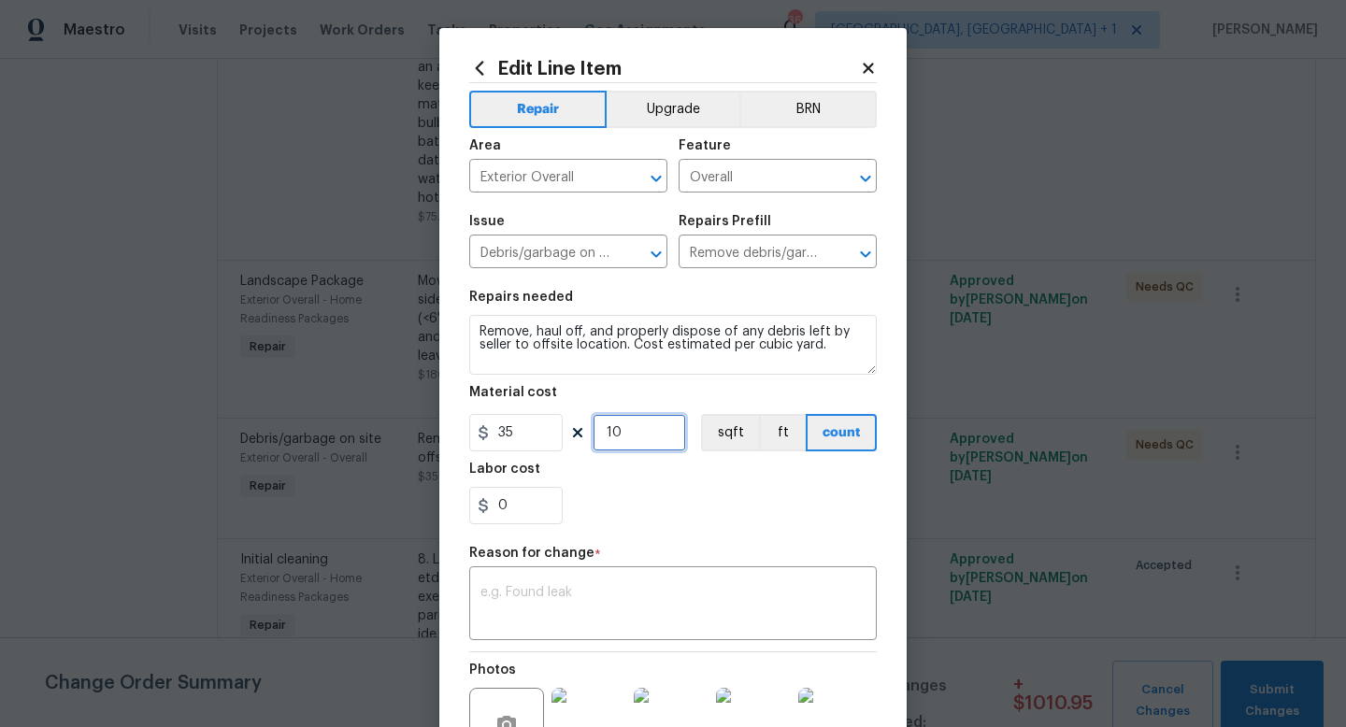
drag, startPoint x: 624, startPoint y: 434, endPoint x: 570, endPoint y: 434, distance: 53.3
click at [570, 434] on div "35 10 sqft ft count" at bounding box center [673, 432] width 408 height 37
type input "20"
click at [569, 593] on textarea at bounding box center [673, 605] width 385 height 39
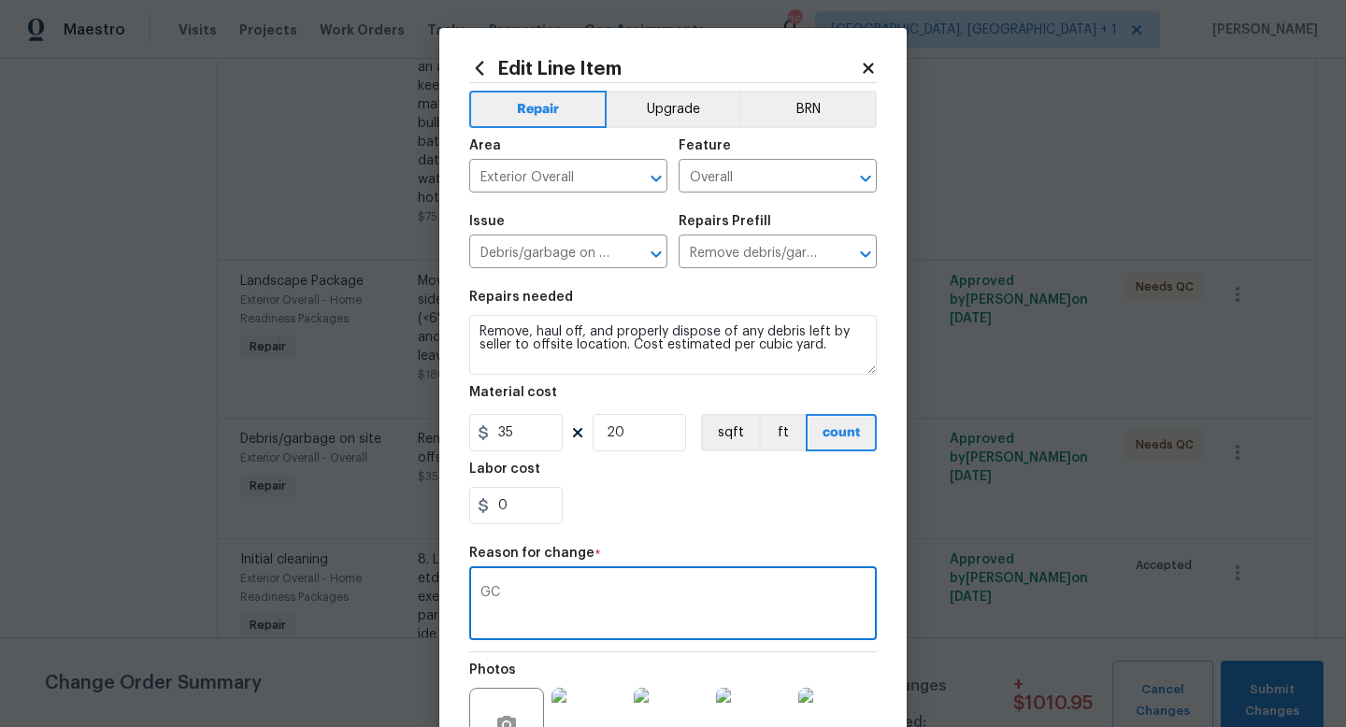
type textarea "G"
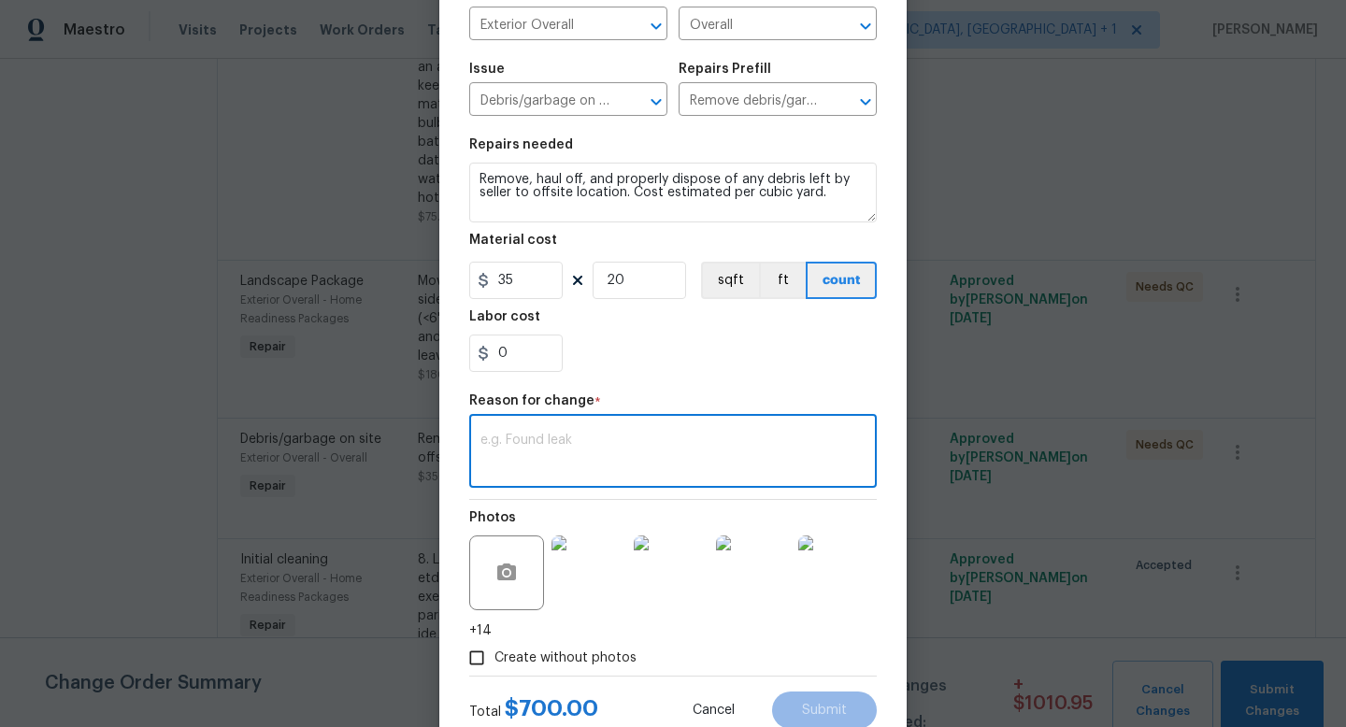
scroll to position [163, 0]
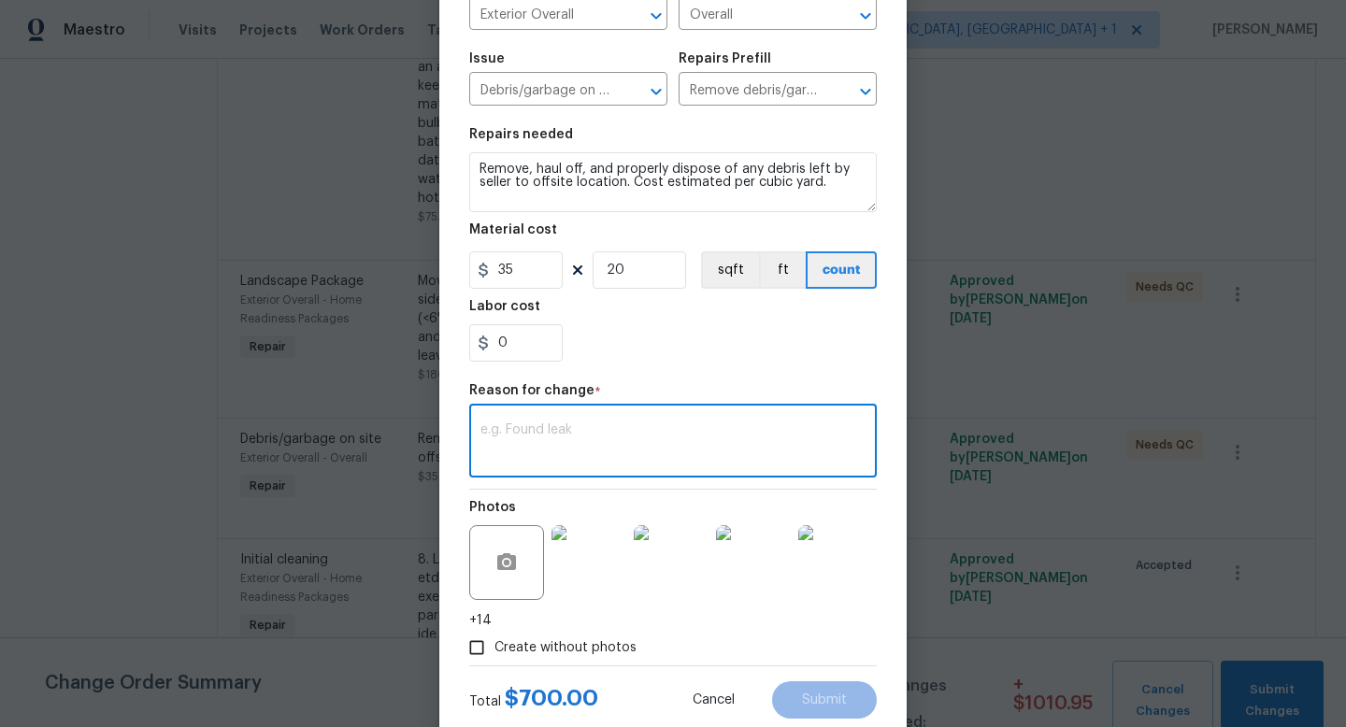
click at [571, 450] on textarea at bounding box center [673, 443] width 385 height 39
type textarea "adjusted scope"
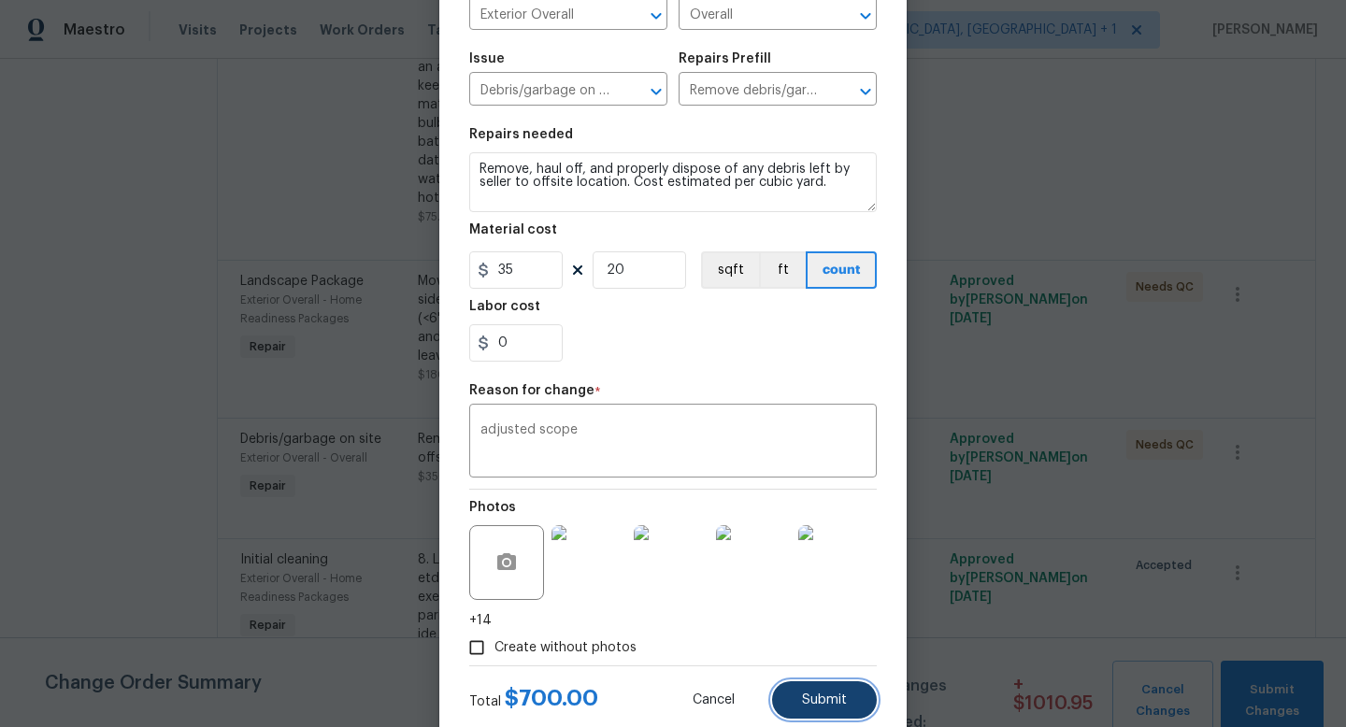
click at [794, 702] on button "Submit" at bounding box center [824, 700] width 105 height 37
type input "10"
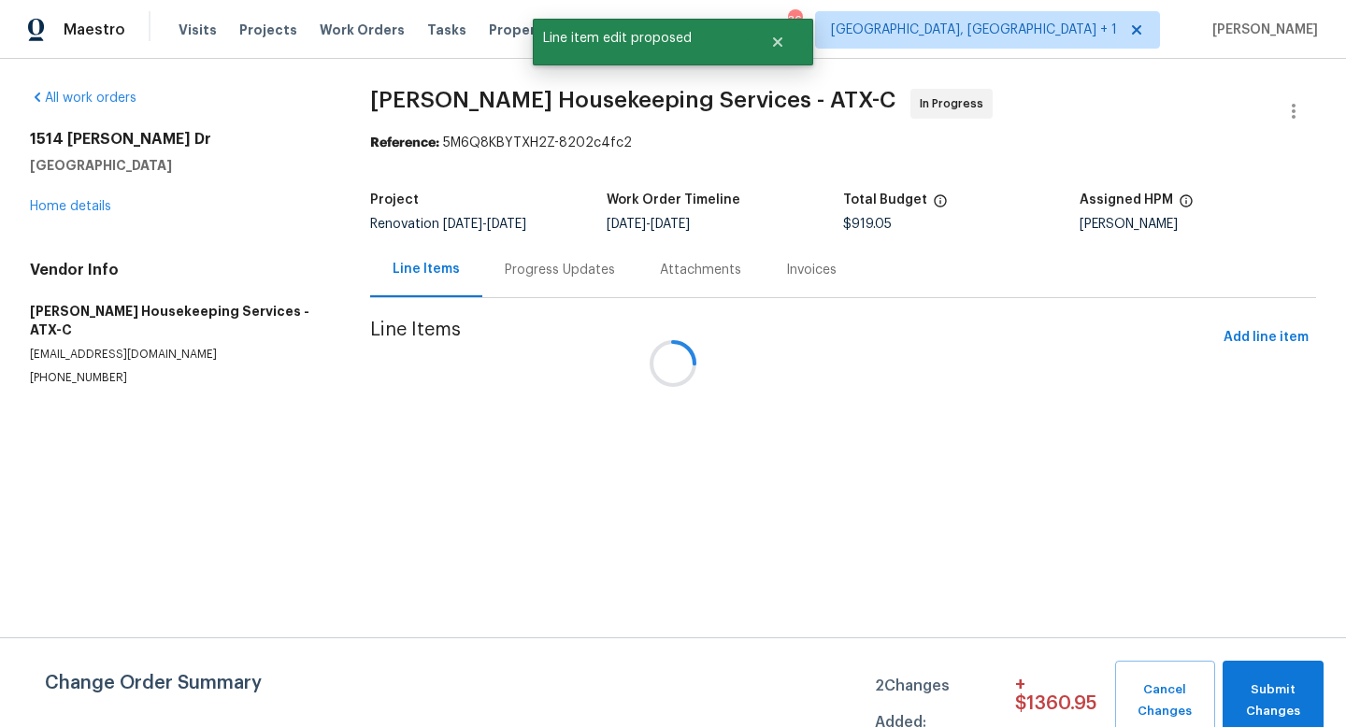
scroll to position [0, 0]
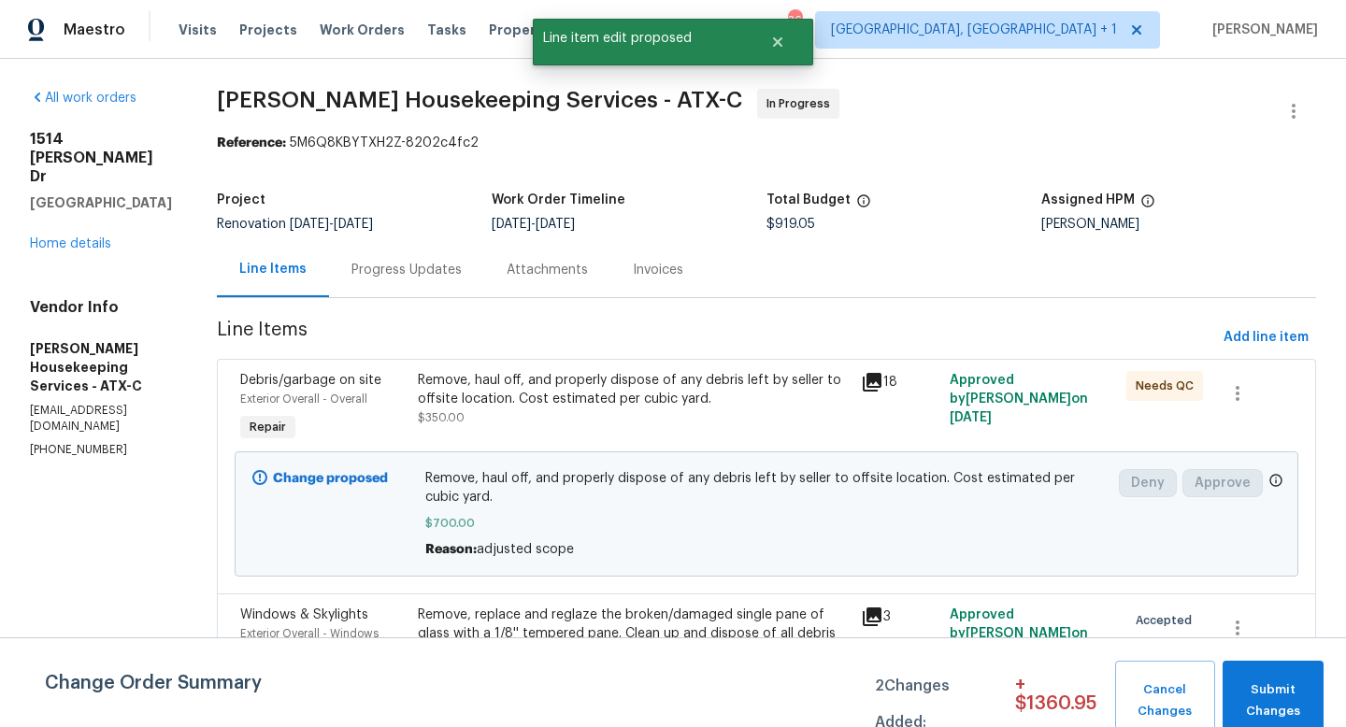
click at [458, 272] on div "Progress Updates" at bounding box center [407, 270] width 110 height 19
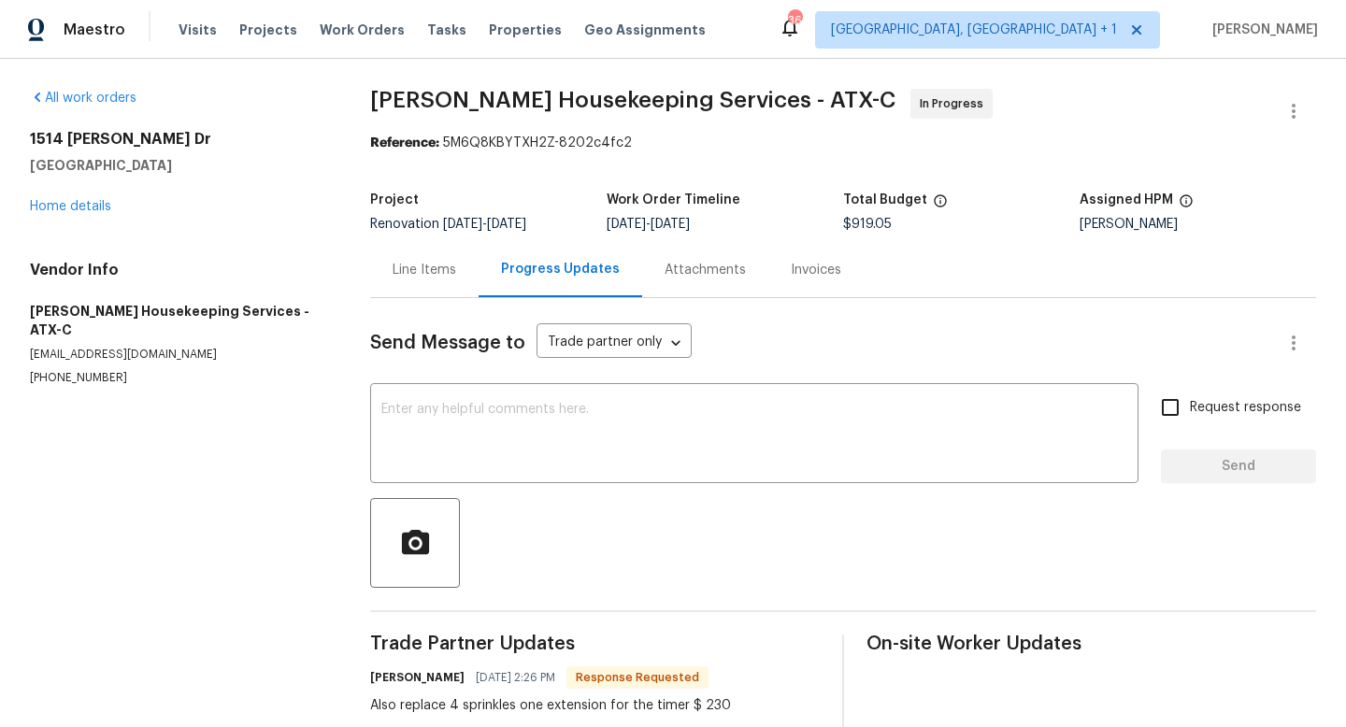
click at [449, 275] on div "Line Items" at bounding box center [425, 270] width 64 height 19
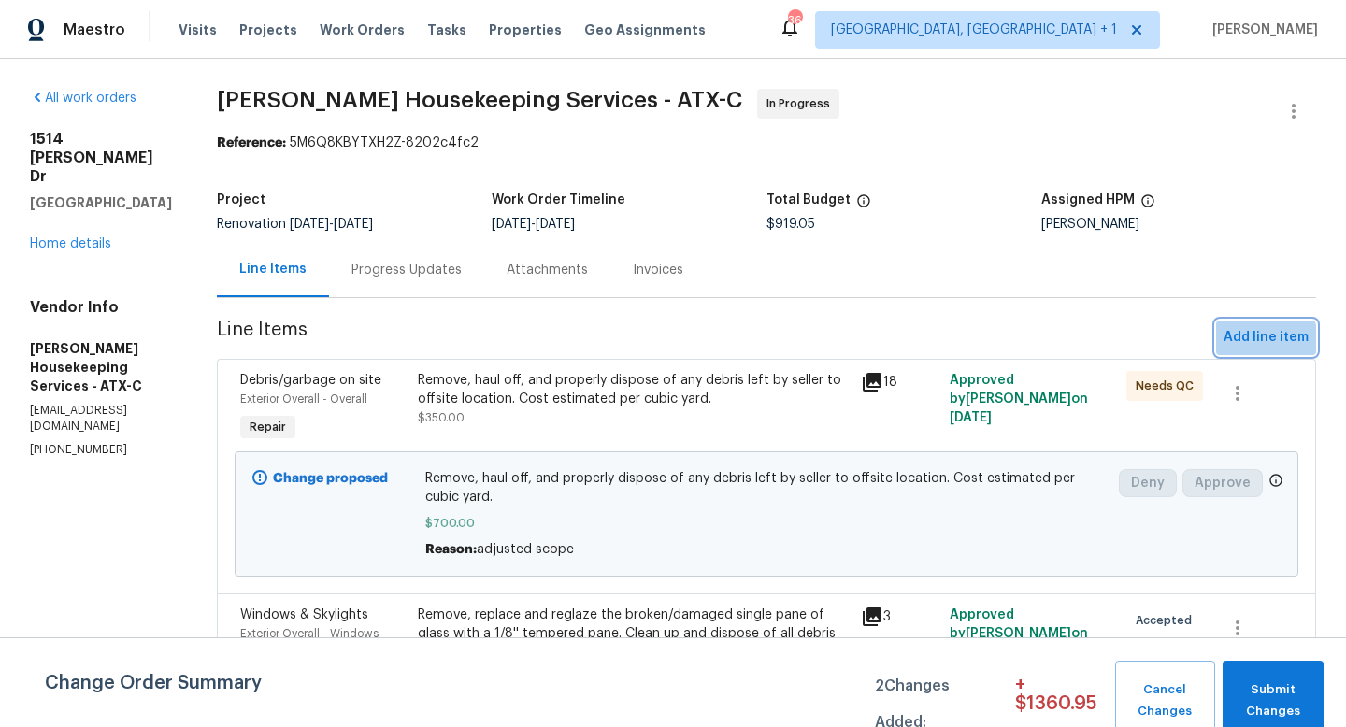
click at [1267, 339] on span "Add line item" at bounding box center [1266, 337] width 85 height 23
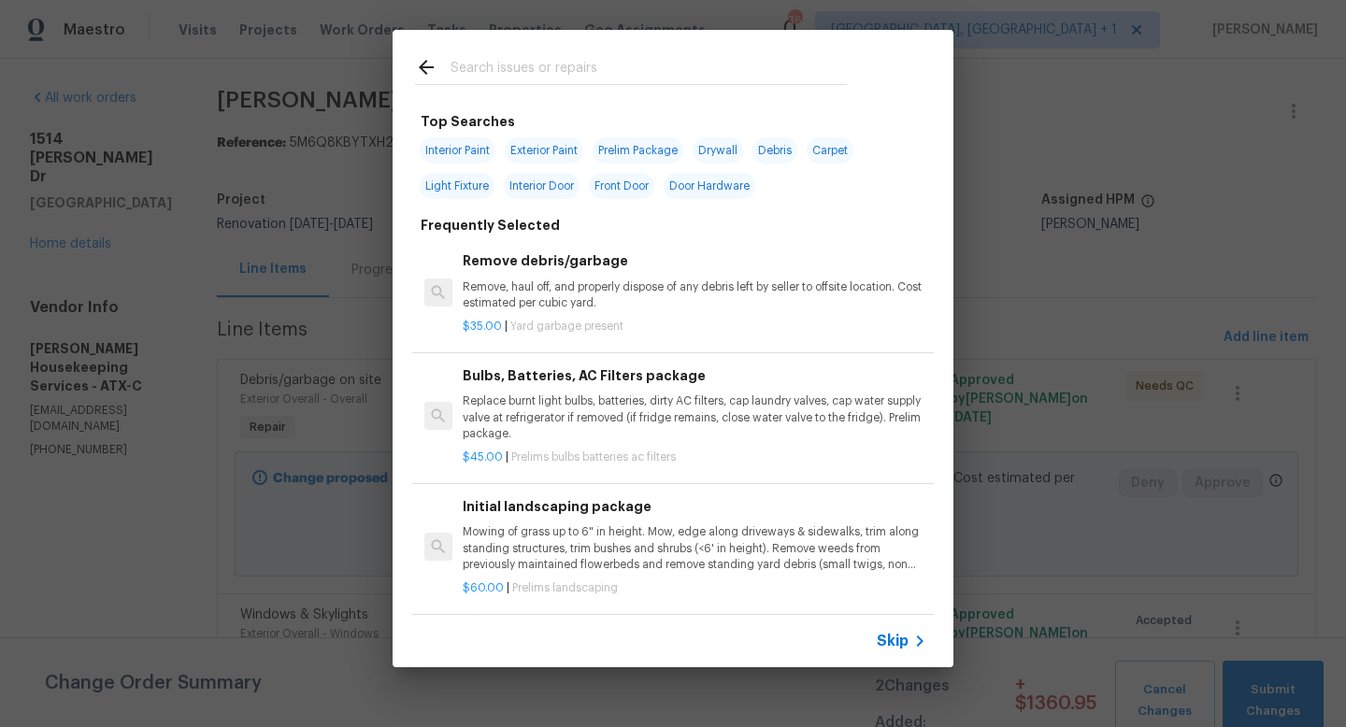
click at [583, 85] on div at bounding box center [631, 84] width 432 height 1
click at [583, 82] on input "text" at bounding box center [649, 70] width 396 height 28
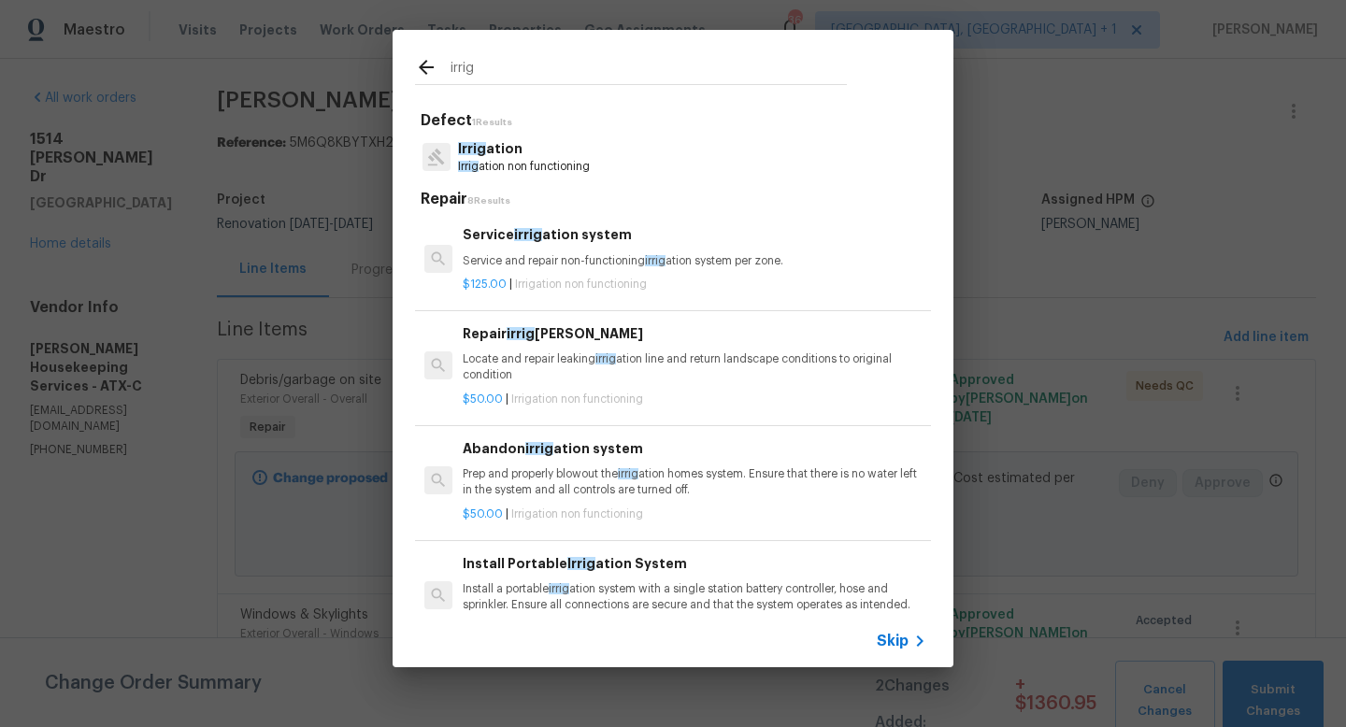
type input "irrig"
click at [556, 160] on p "Irrig ation non functioning" at bounding box center [524, 167] width 132 height 16
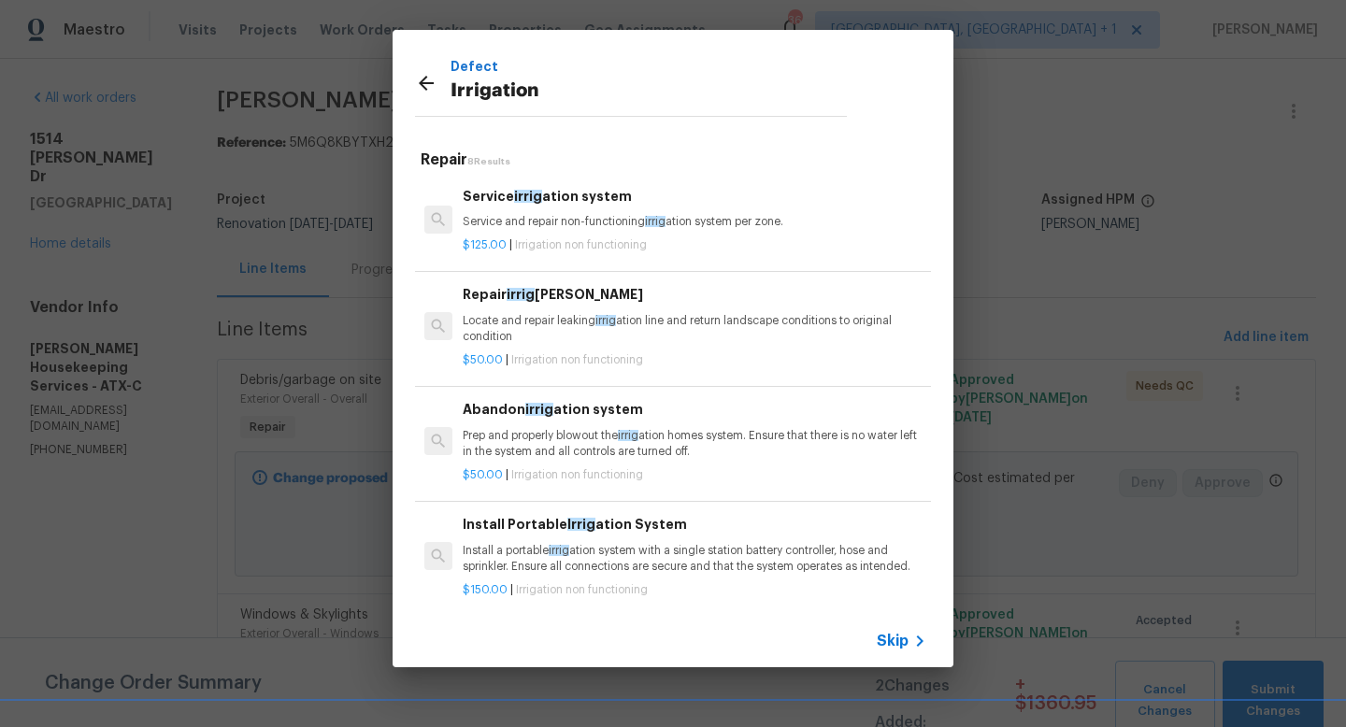
click at [542, 197] on h6 "Service irrig ation system" at bounding box center [695, 196] width 464 height 21
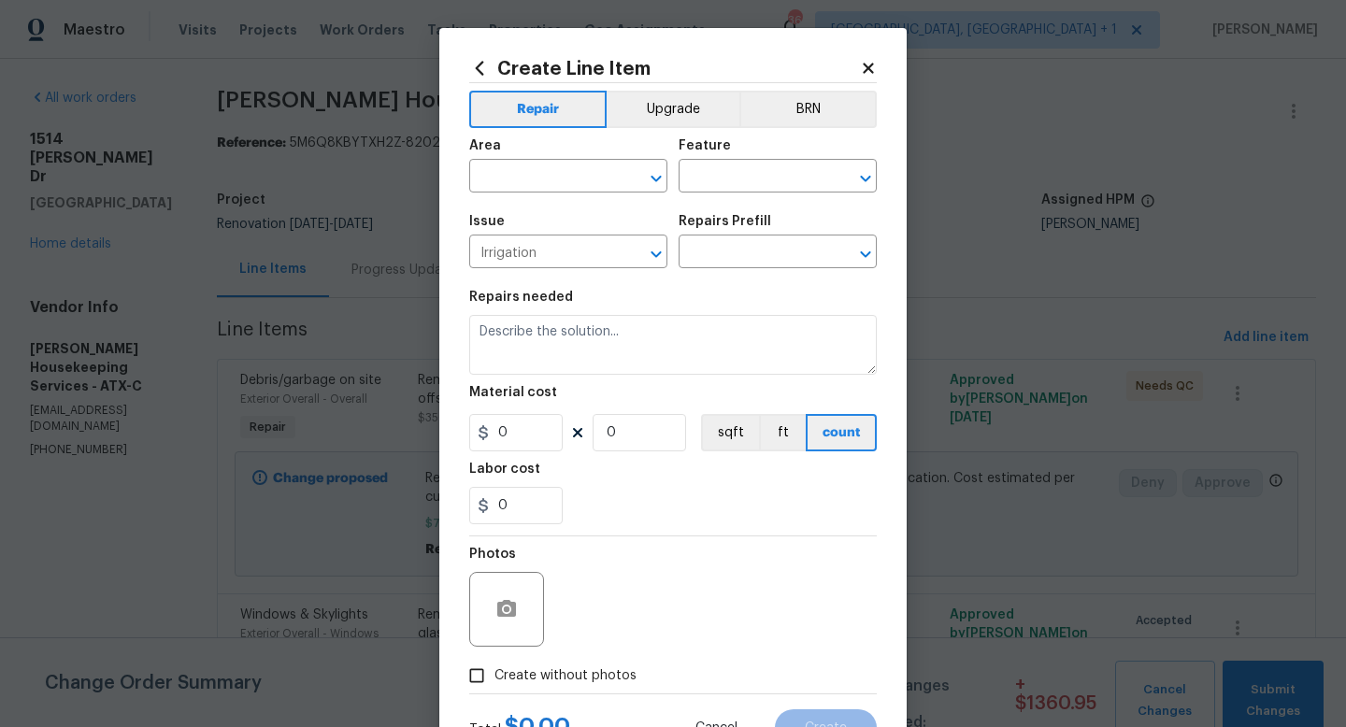
type input "Service irrigation system $125.00"
type textarea "Service and repair non-functioning irrigation system per zone."
type input "125"
type input "1"
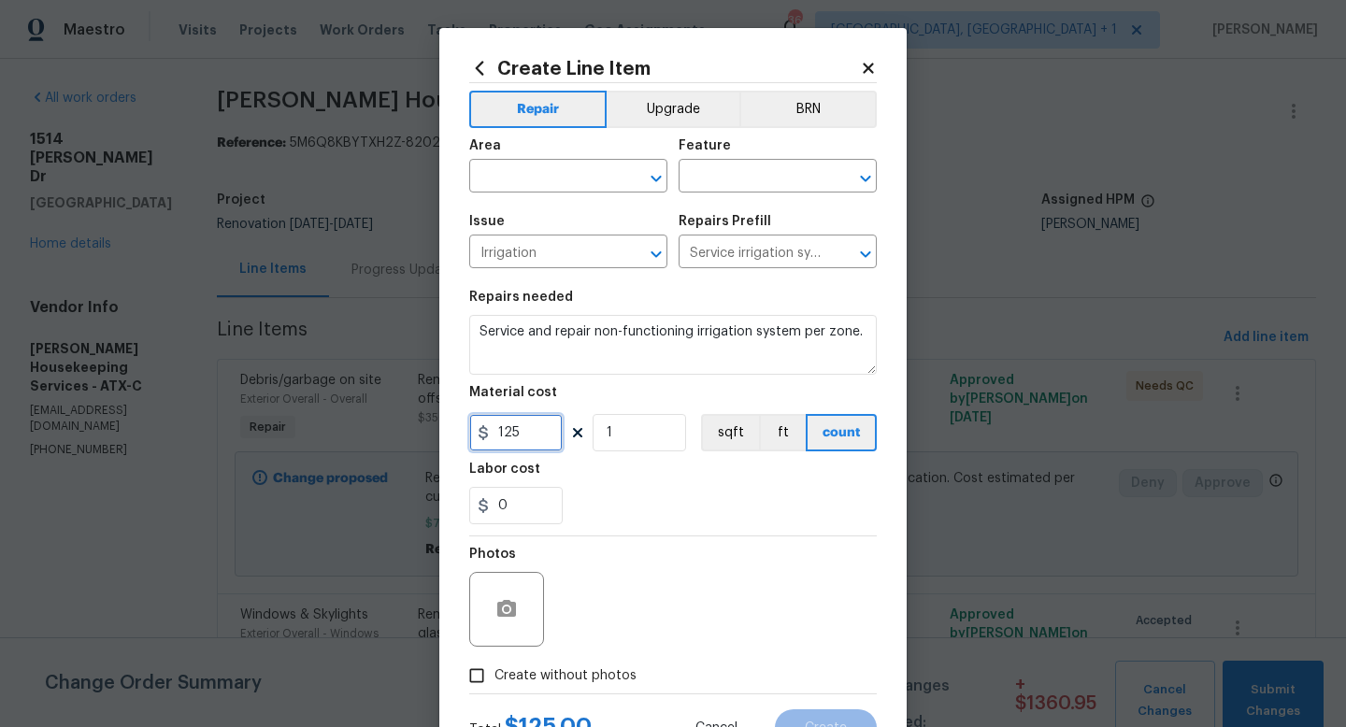
drag, startPoint x: 546, startPoint y: 432, endPoint x: 446, endPoint y: 446, distance: 101.0
click at [447, 445] on div "Create Line Item Repair Upgrade BRN Area ​ Feature ​ Issue Irrigation ​ Repairs…" at bounding box center [672, 402] width 467 height 749
type input "230"
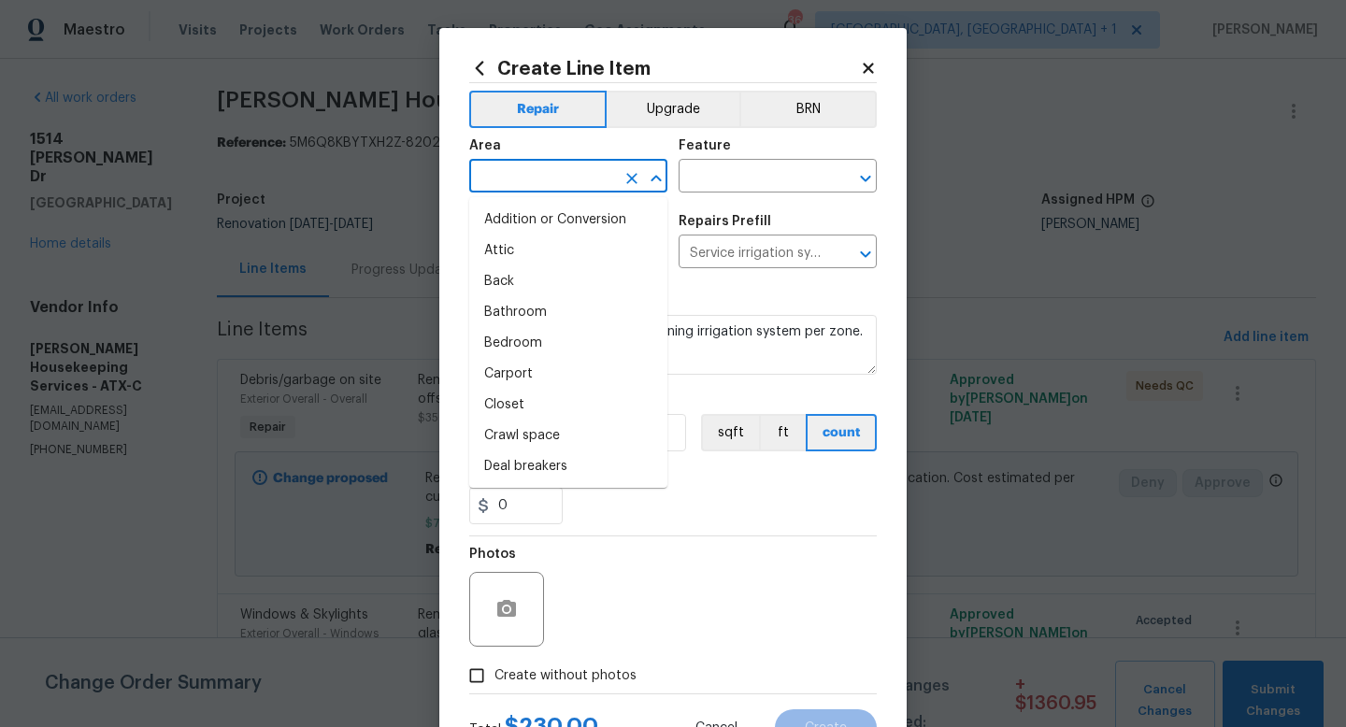
click at [571, 188] on input "text" at bounding box center [542, 178] width 146 height 29
type input "w"
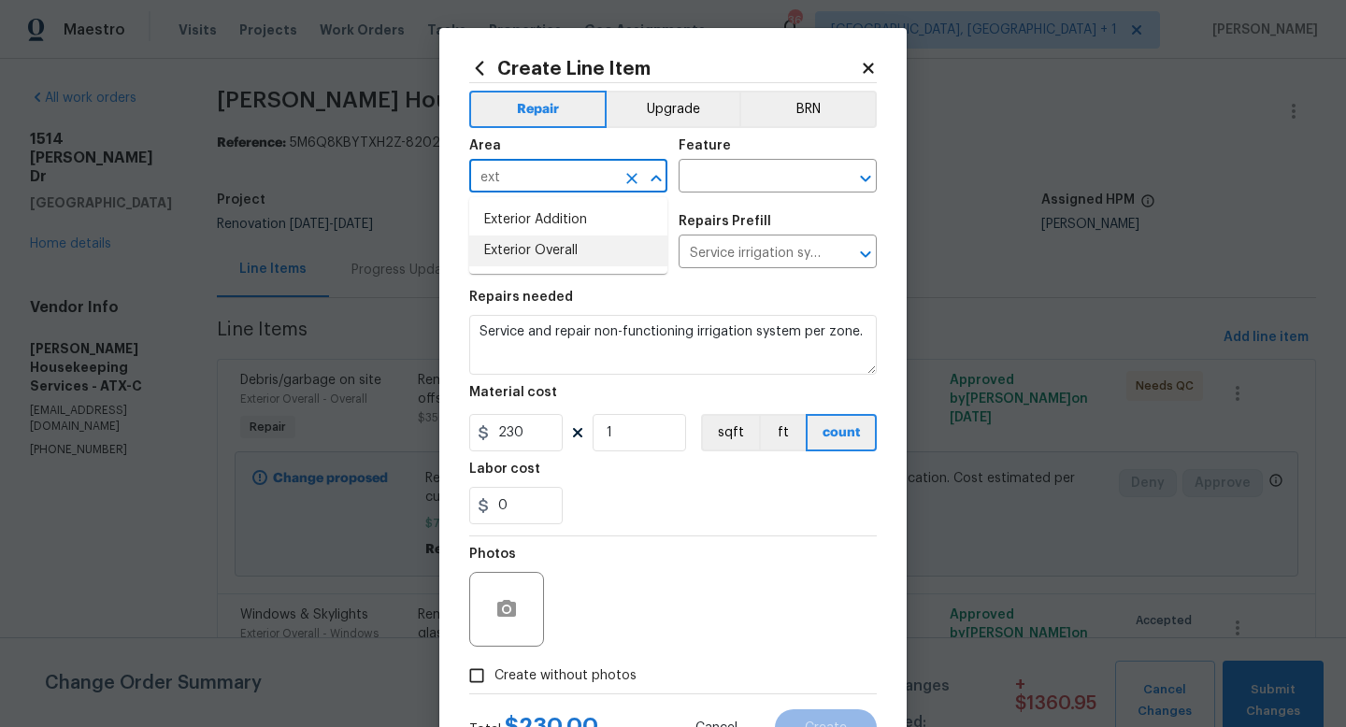
click at [574, 253] on li "Exterior Overall" at bounding box center [568, 251] width 198 height 31
type input "Exterior Overall"
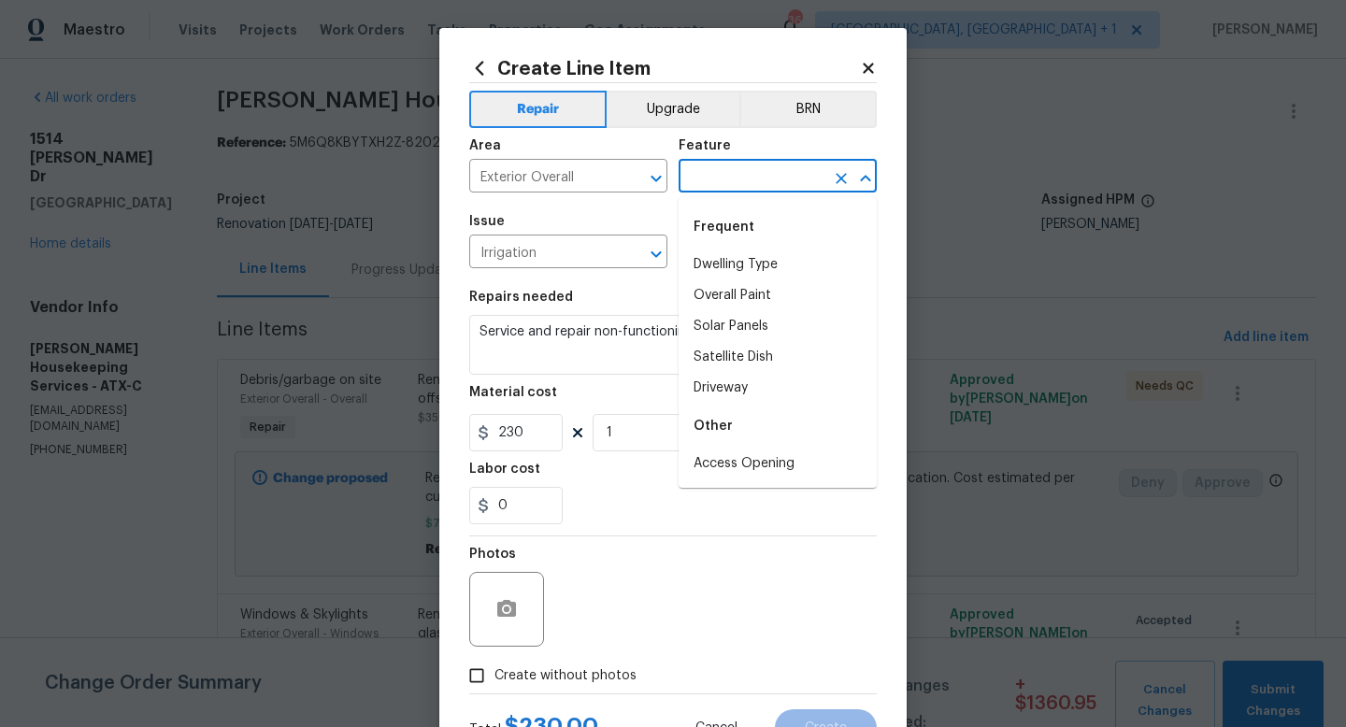
click at [679, 192] on input "text" at bounding box center [752, 178] width 146 height 29
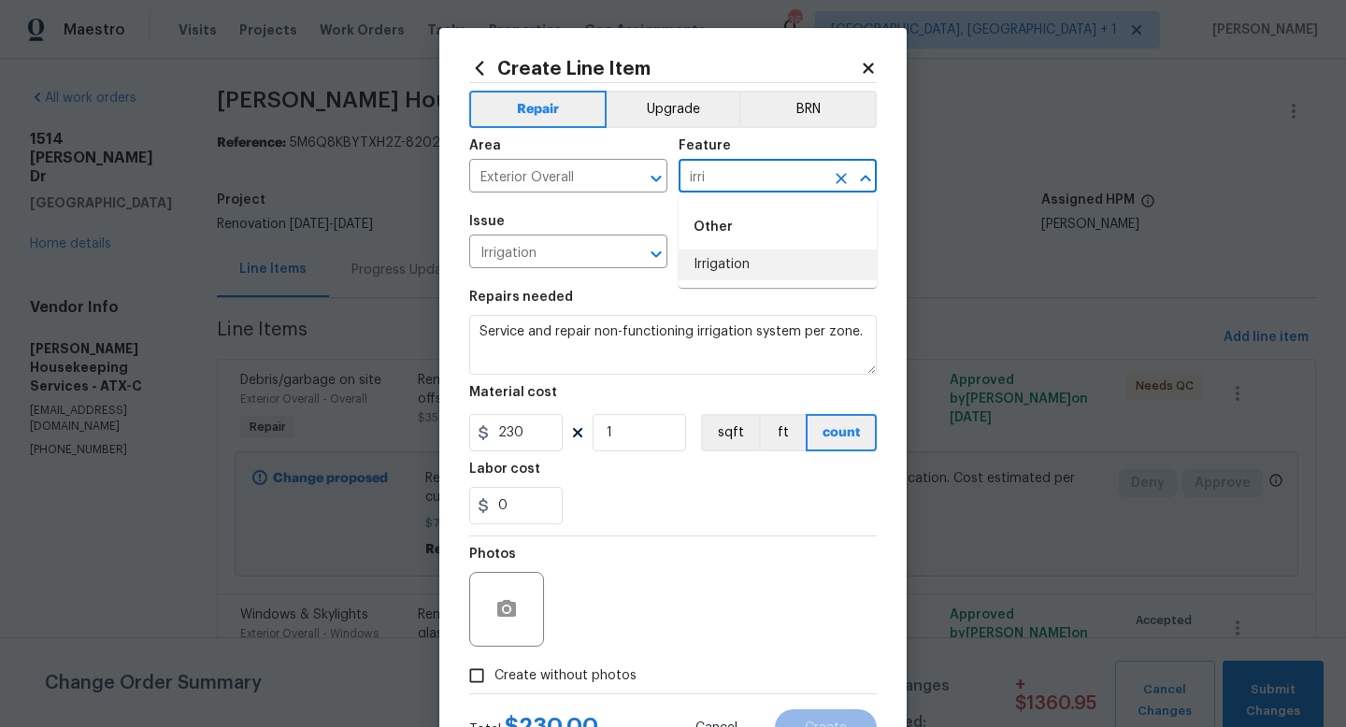
click at [716, 257] on li "Irrigation" at bounding box center [778, 265] width 198 height 31
type input "Irrigation"
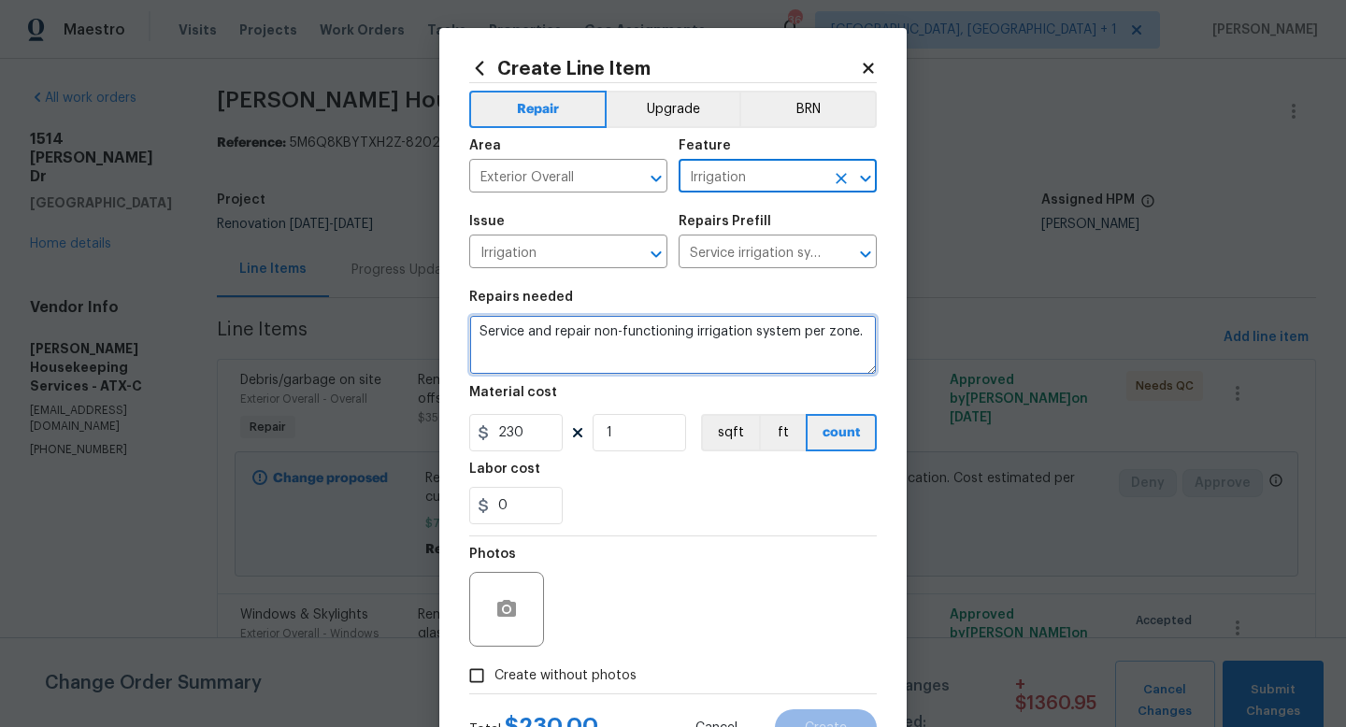
click at [481, 326] on textarea "Service and repair non-functioning irrigation system per zone." at bounding box center [673, 345] width 408 height 60
click at [585, 336] on textarea "****install extention cord to power irrigation timer and Service and repair non…" at bounding box center [673, 345] width 408 height 60
type textarea "****install extentson cord to power irrigation timer and Service and repair non…"
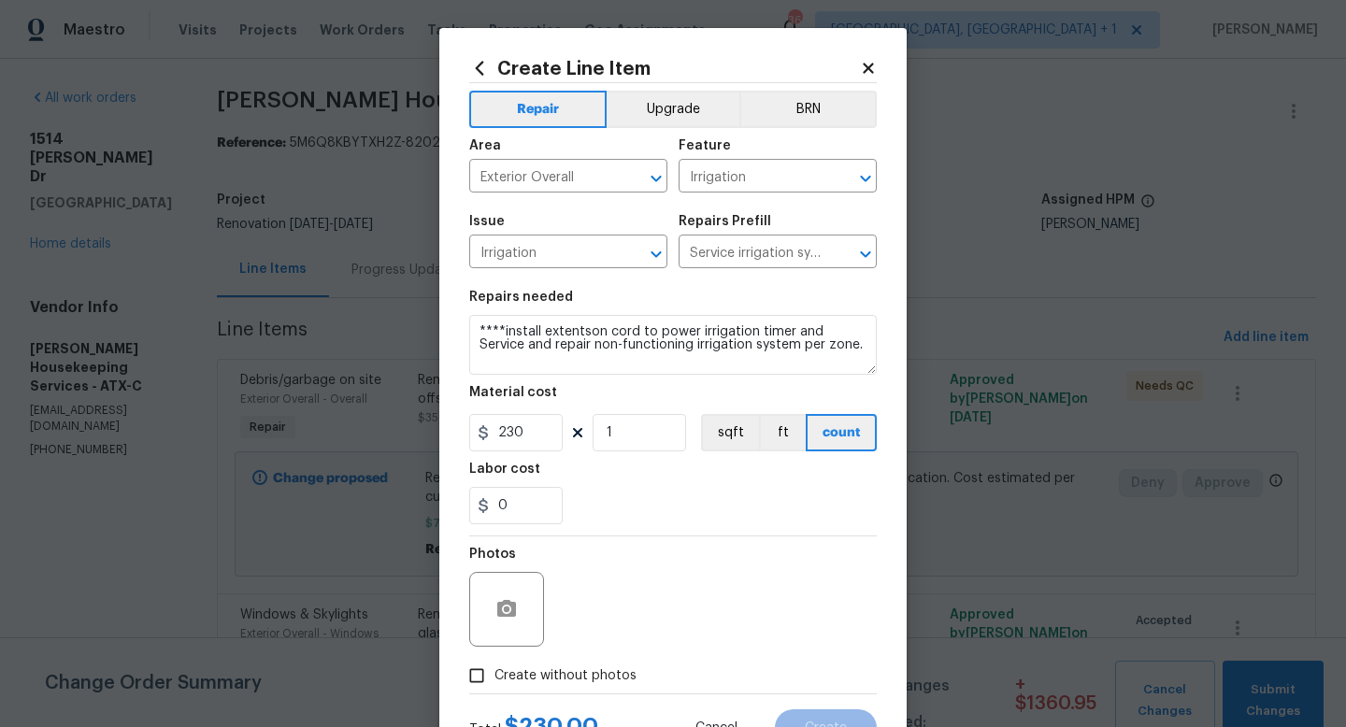
click at [482, 682] on input "Create without photos" at bounding box center [477, 676] width 36 height 36
checkbox input "true"
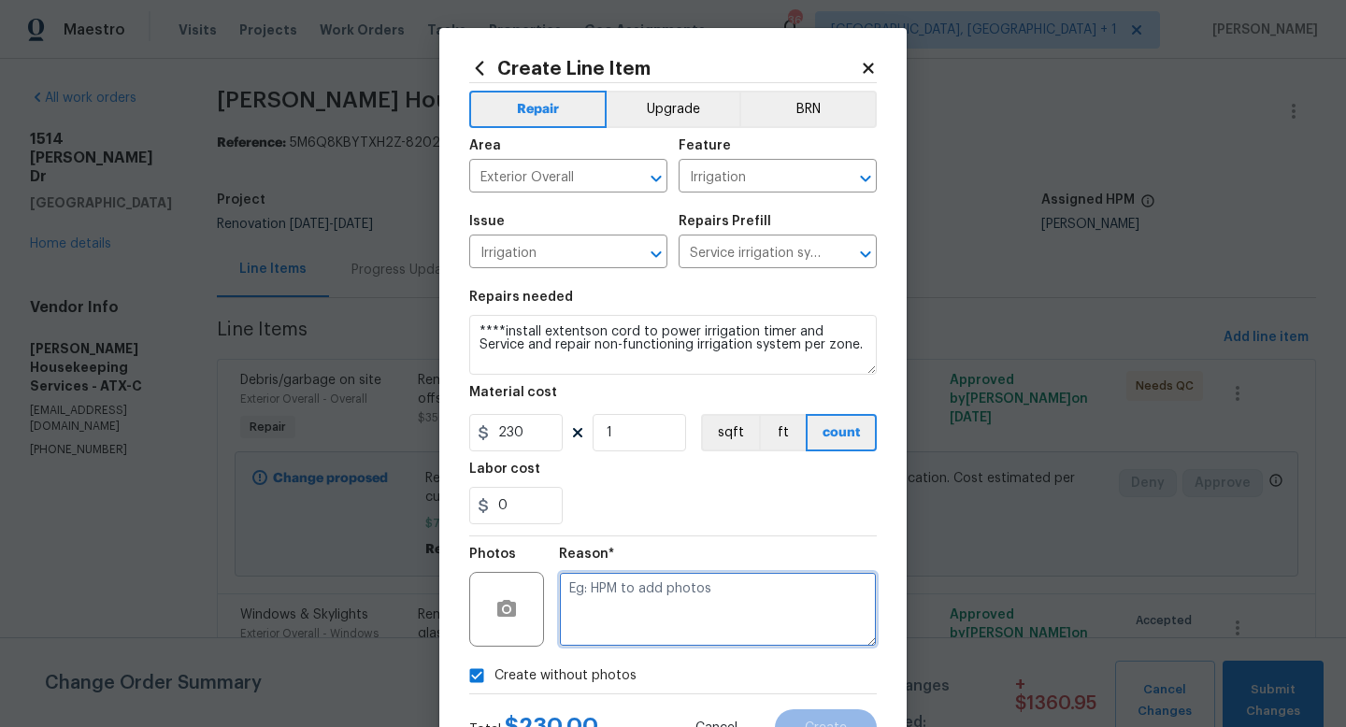
click at [598, 627] on textarea at bounding box center [718, 609] width 318 height 75
type textarea "NA"
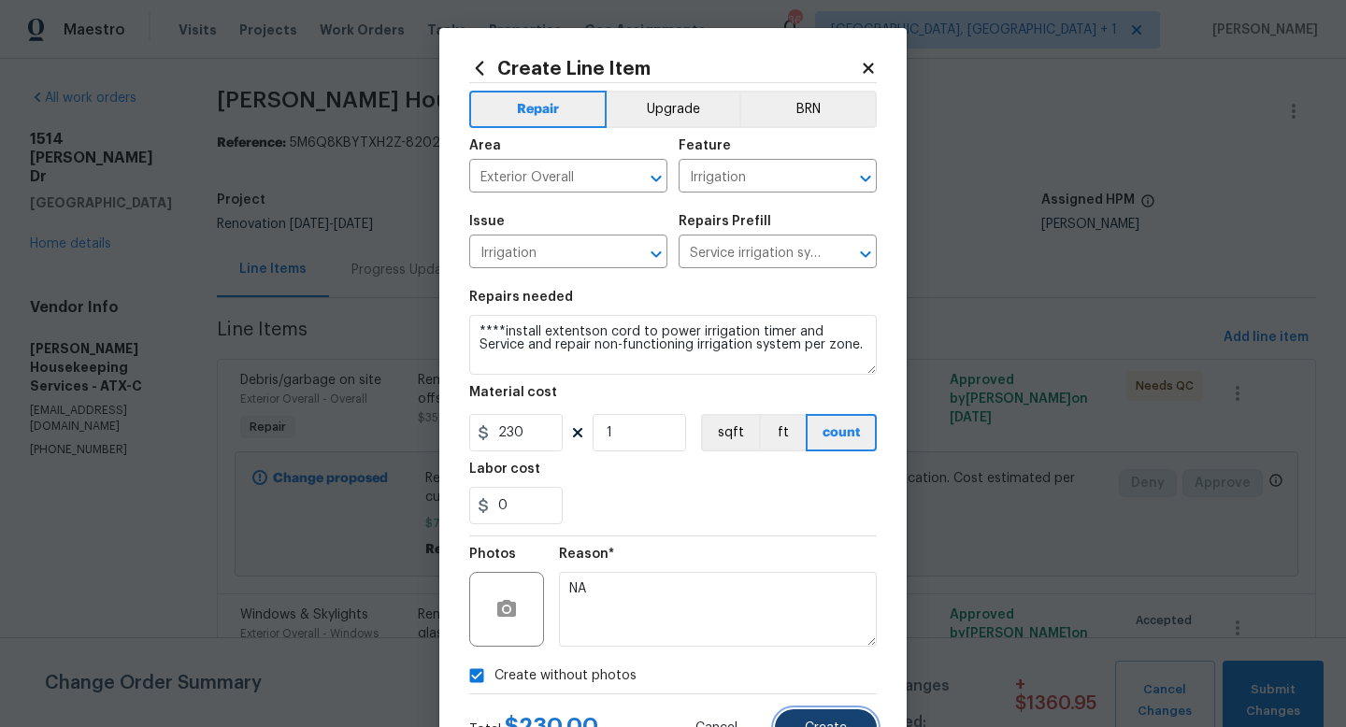
click at [801, 711] on button "Create" at bounding box center [826, 728] width 102 height 37
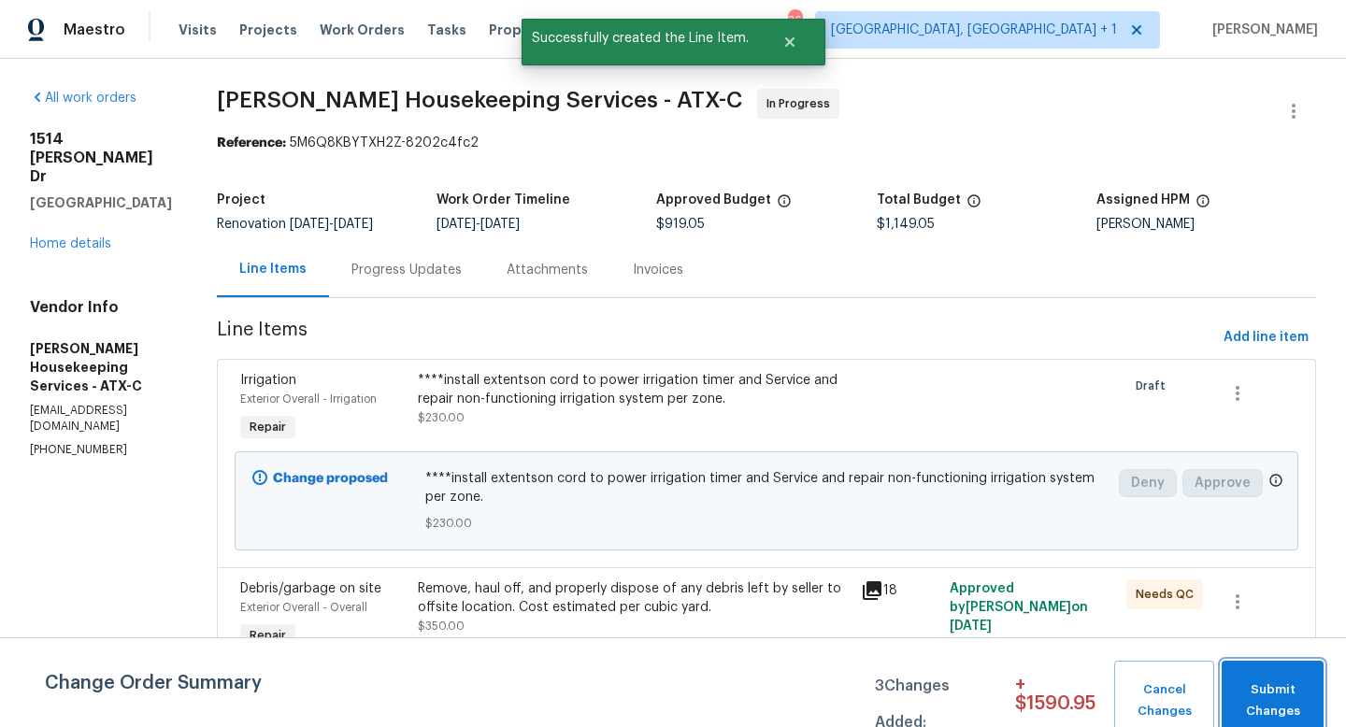
click at [1262, 710] on span "Submit Changes" at bounding box center [1272, 701] width 83 height 43
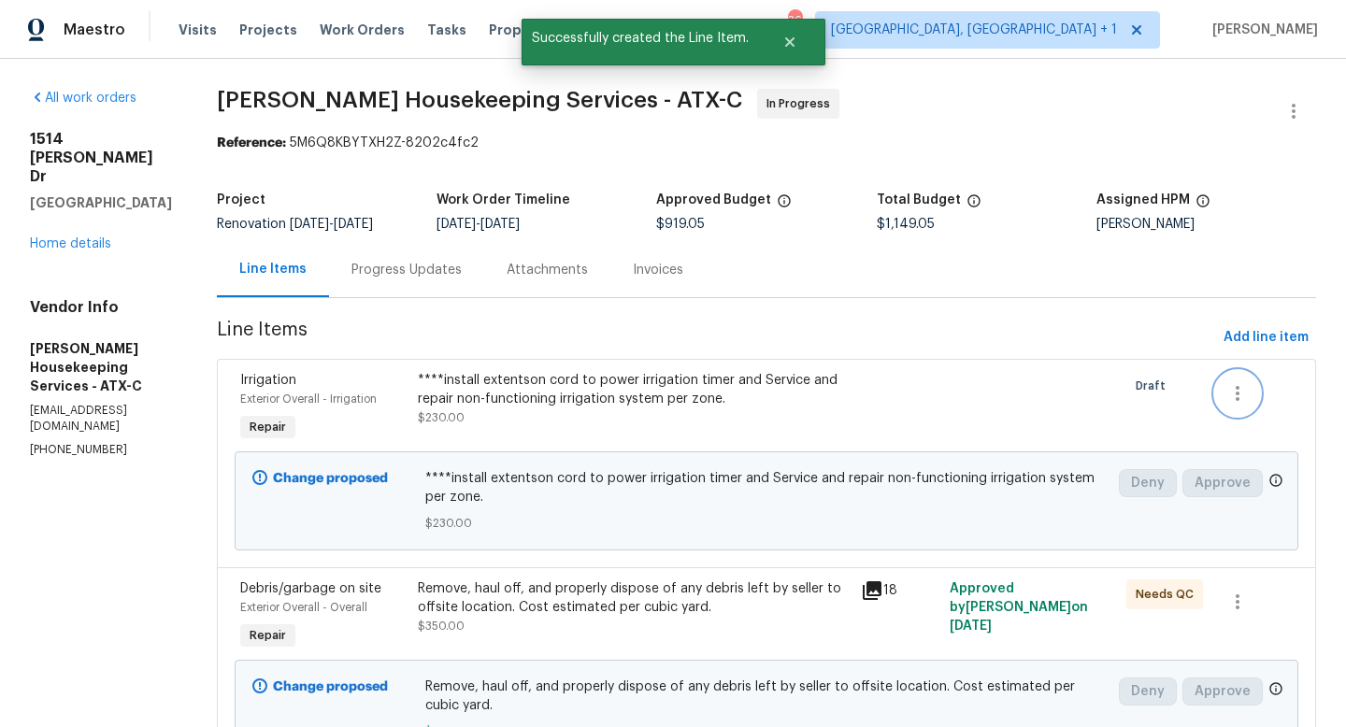
click at [1243, 400] on icon "button" at bounding box center [1238, 393] width 22 height 22
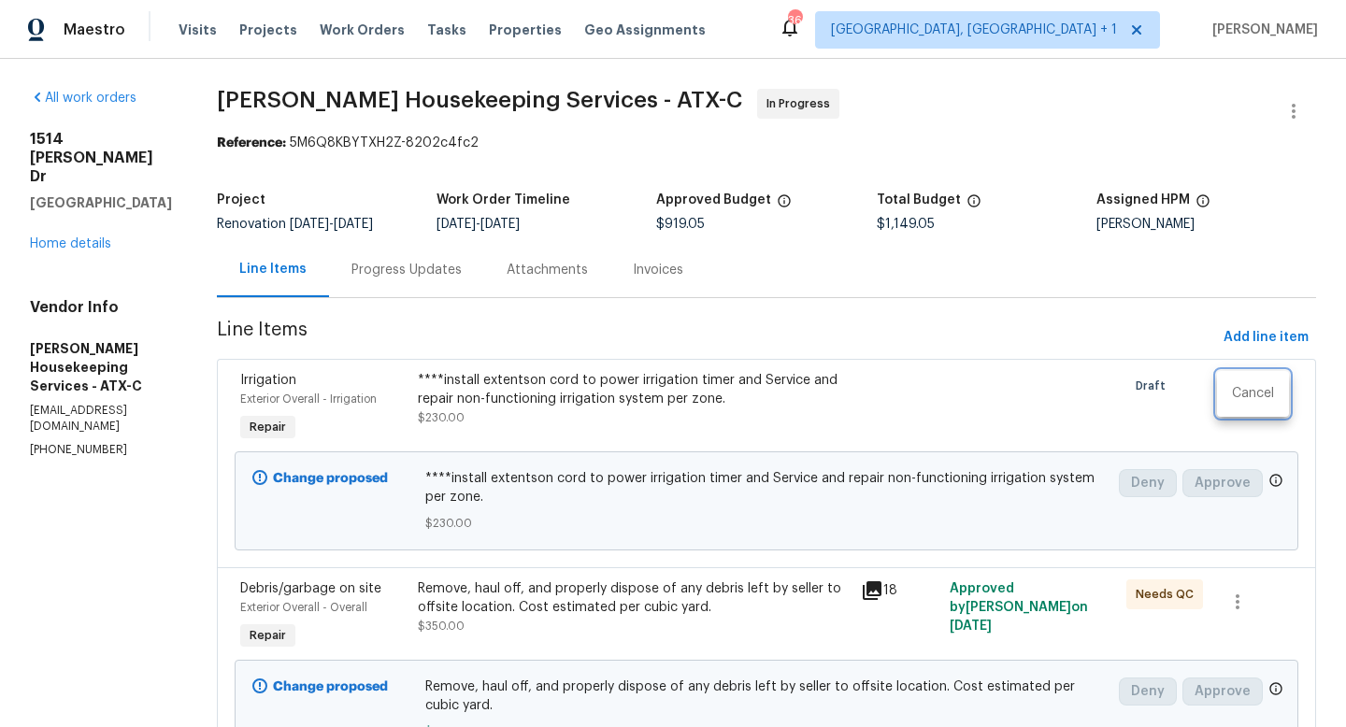
click at [1077, 395] on div at bounding box center [673, 363] width 1346 height 727
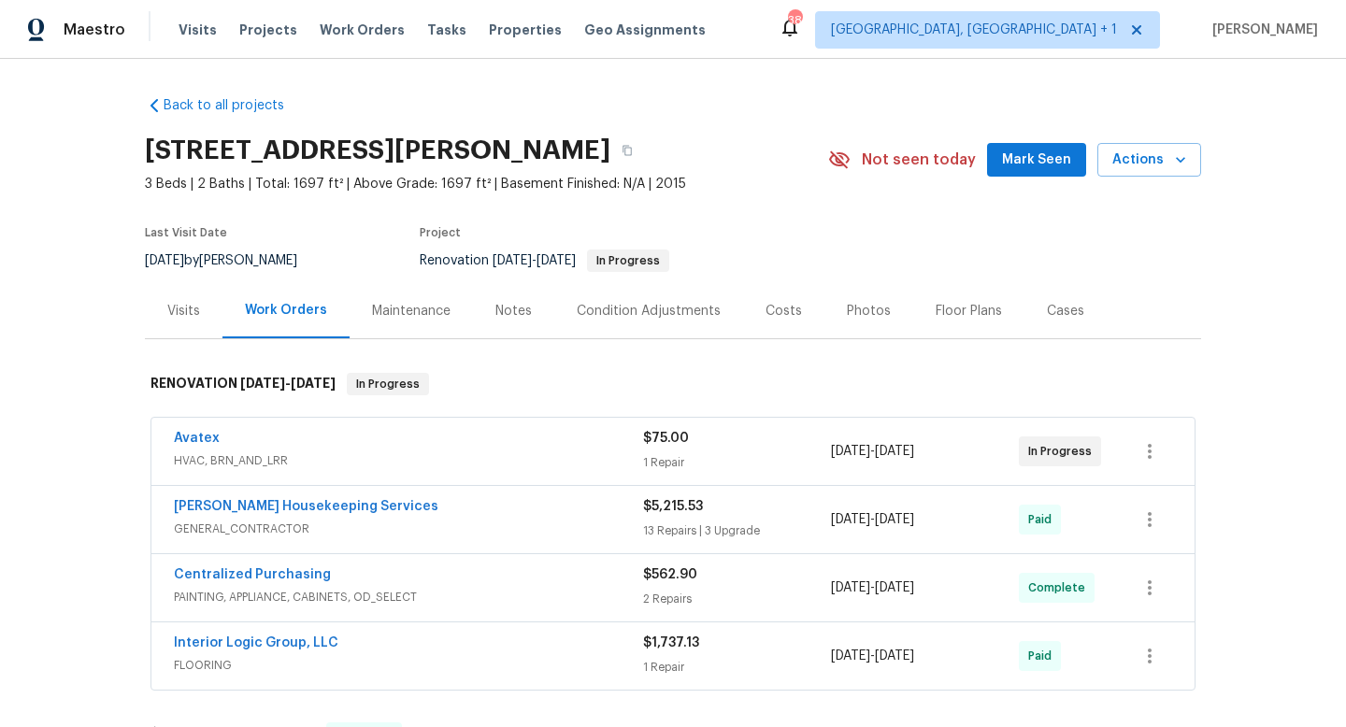
click at [841, 122] on div "Back to all projects 6830 Ambrose Cir, Temple, TX 76502 3 Beds | 2 Baths | Tota…" at bounding box center [673, 505] width 1056 height 849
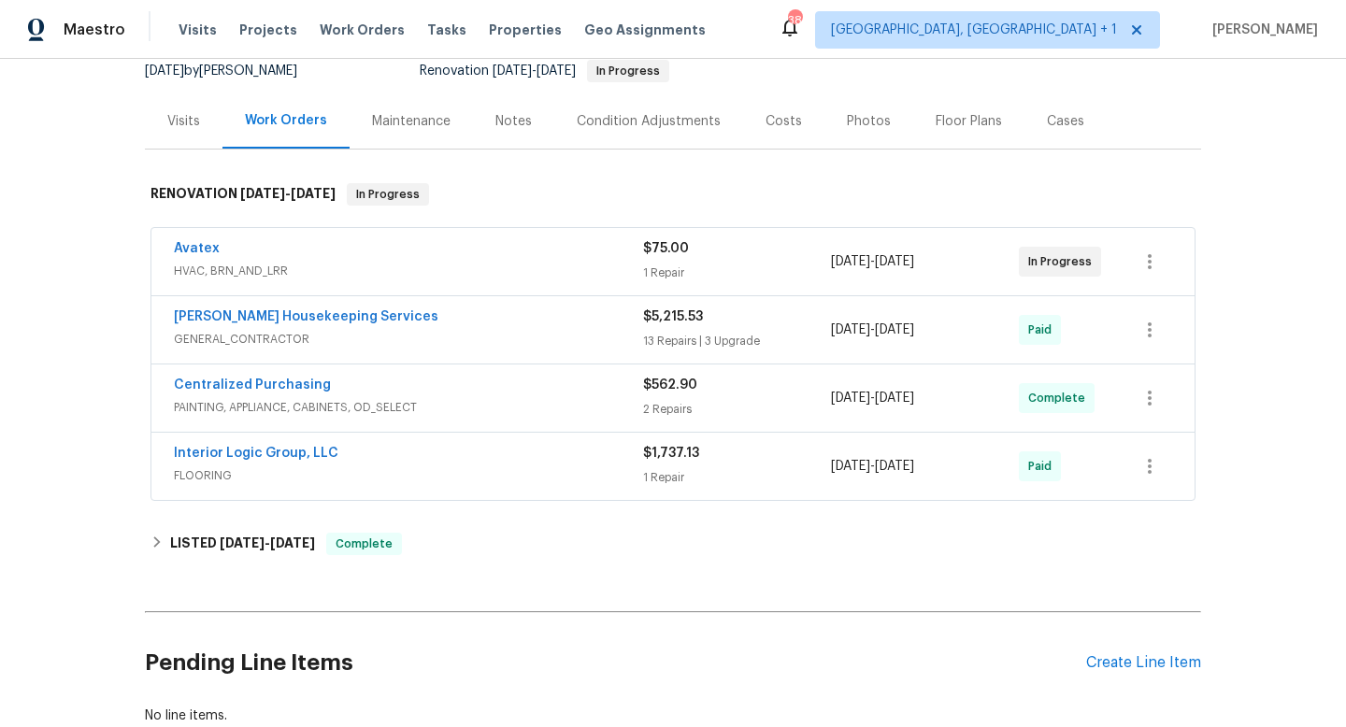
scroll to position [191, 0]
click at [1156, 654] on div "Create Line Item" at bounding box center [1143, 663] width 115 height 18
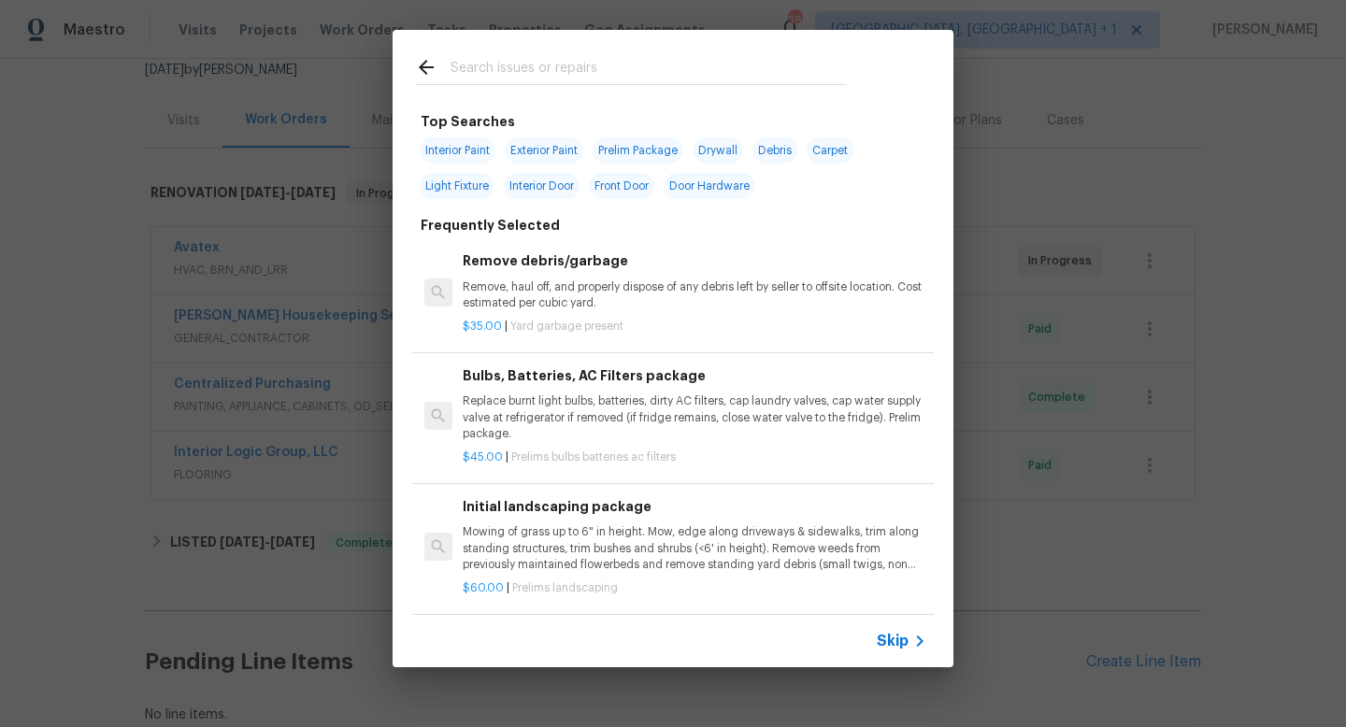
click at [535, 80] on input "text" at bounding box center [649, 70] width 396 height 28
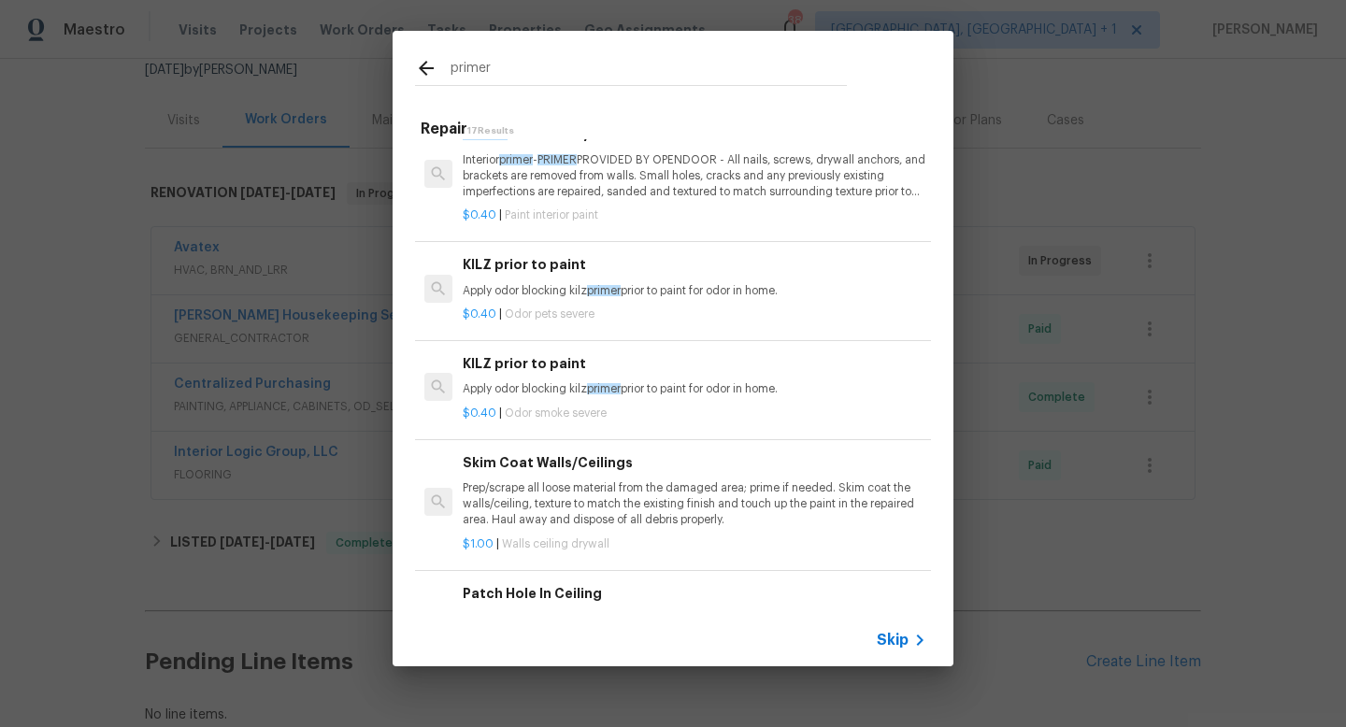
scroll to position [0, 0]
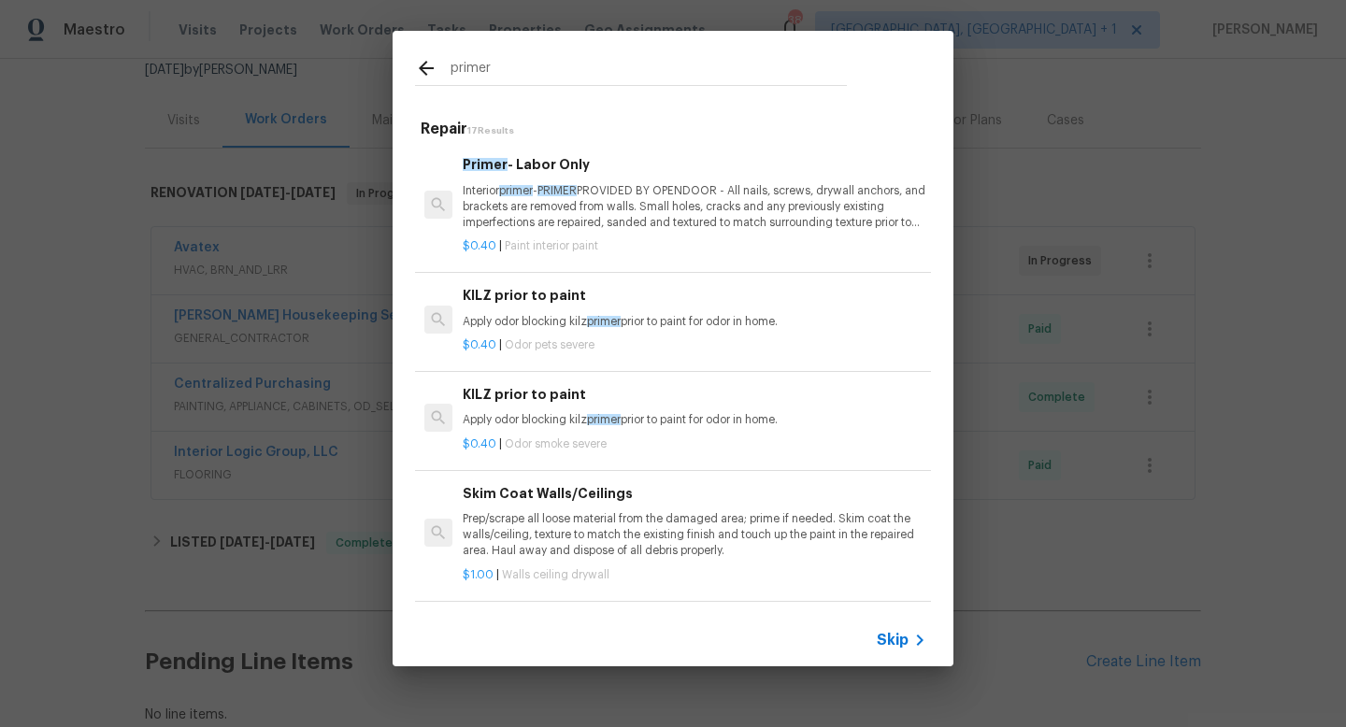
type input "primer"
click at [885, 642] on span "Skip" at bounding box center [893, 640] width 32 height 19
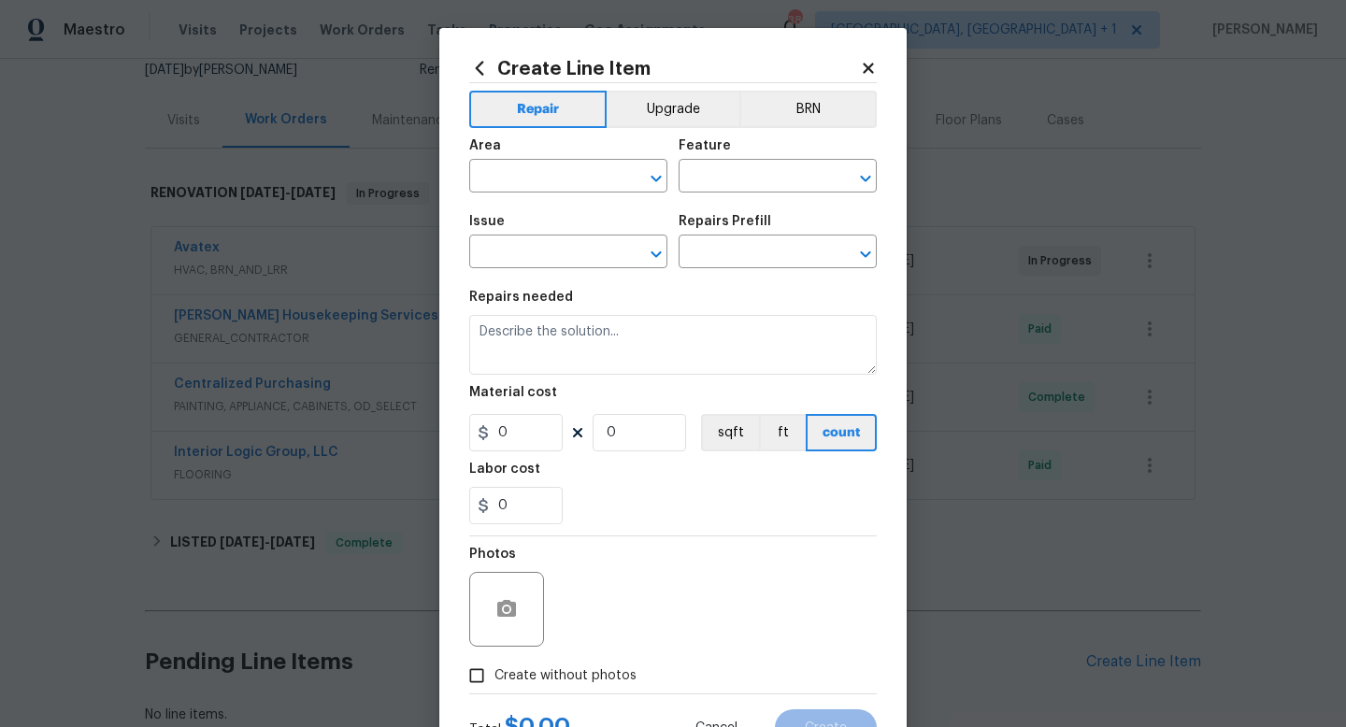
click at [608, 158] on div "Area" at bounding box center [568, 151] width 198 height 24
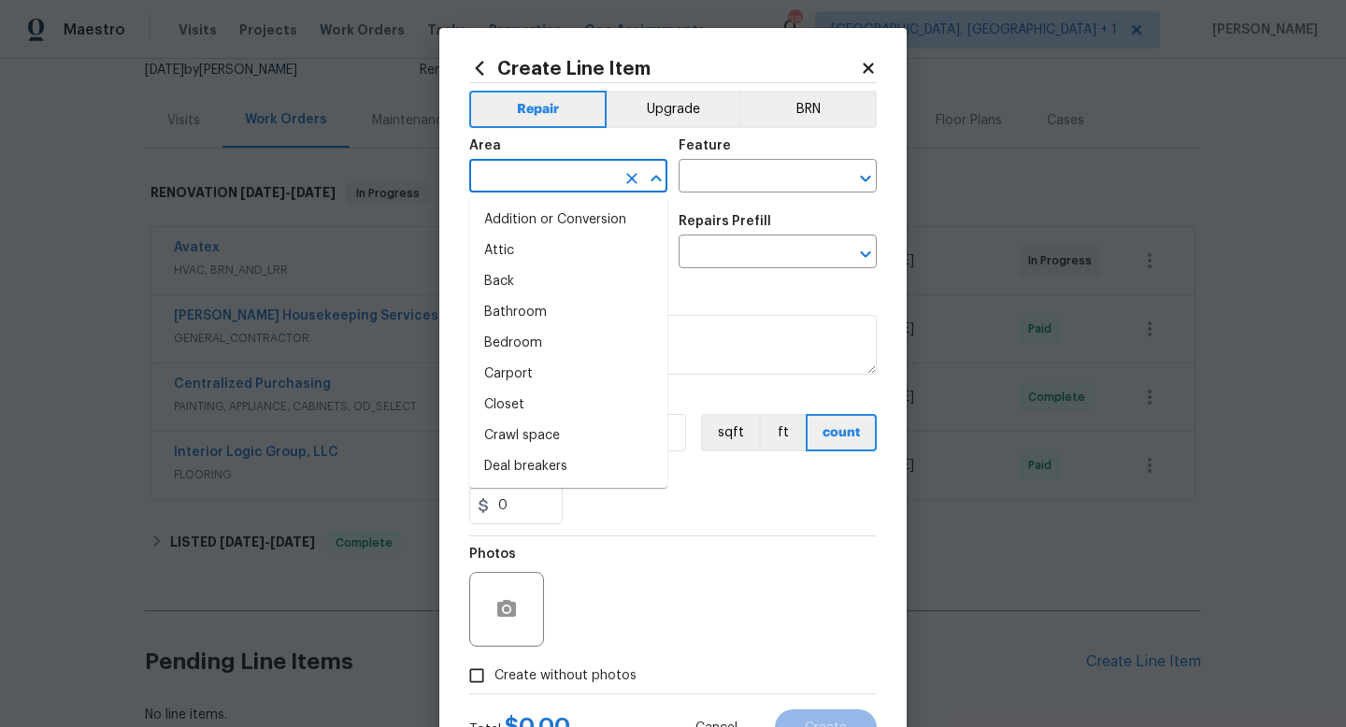
click at [601, 167] on input "text" at bounding box center [542, 178] width 146 height 29
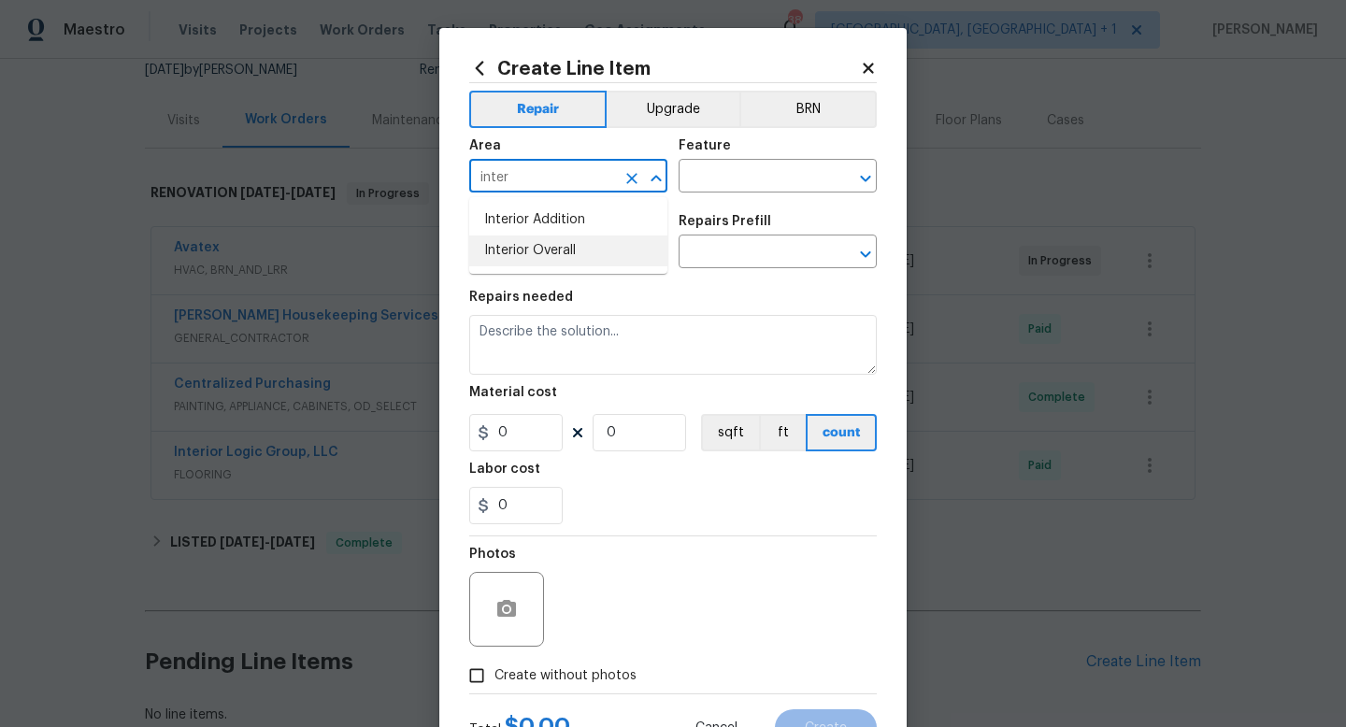
click at [542, 237] on li "Interior Overall" at bounding box center [568, 251] width 198 height 31
type input "Interior Overall"
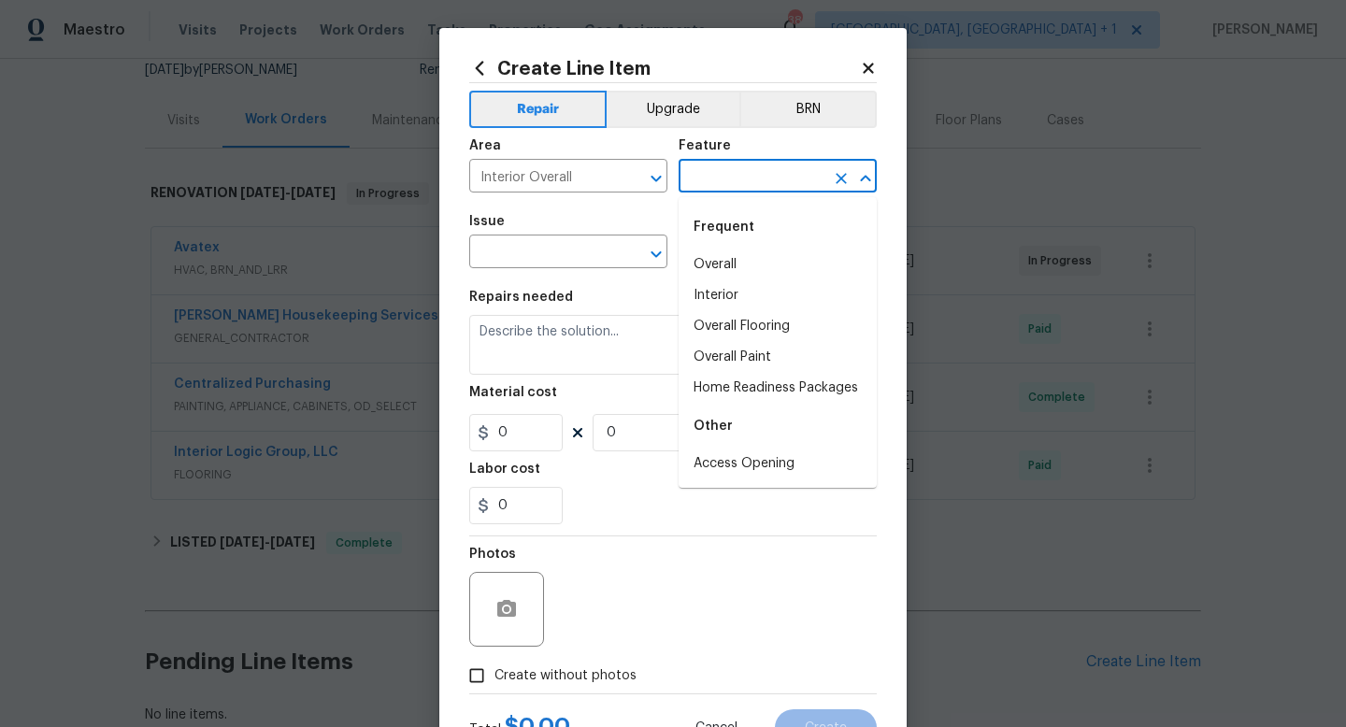
click at [717, 172] on input "text" at bounding box center [752, 178] width 146 height 29
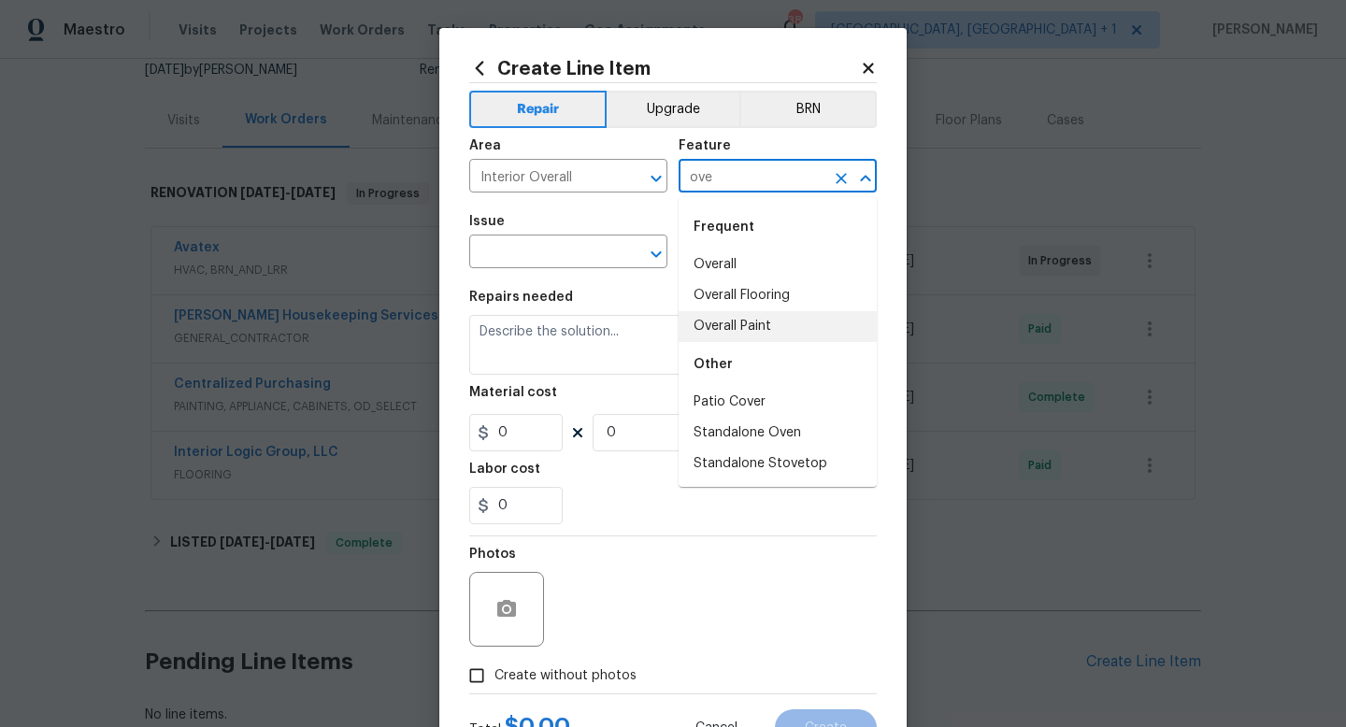
click at [735, 318] on li "Overall Paint" at bounding box center [778, 326] width 198 height 31
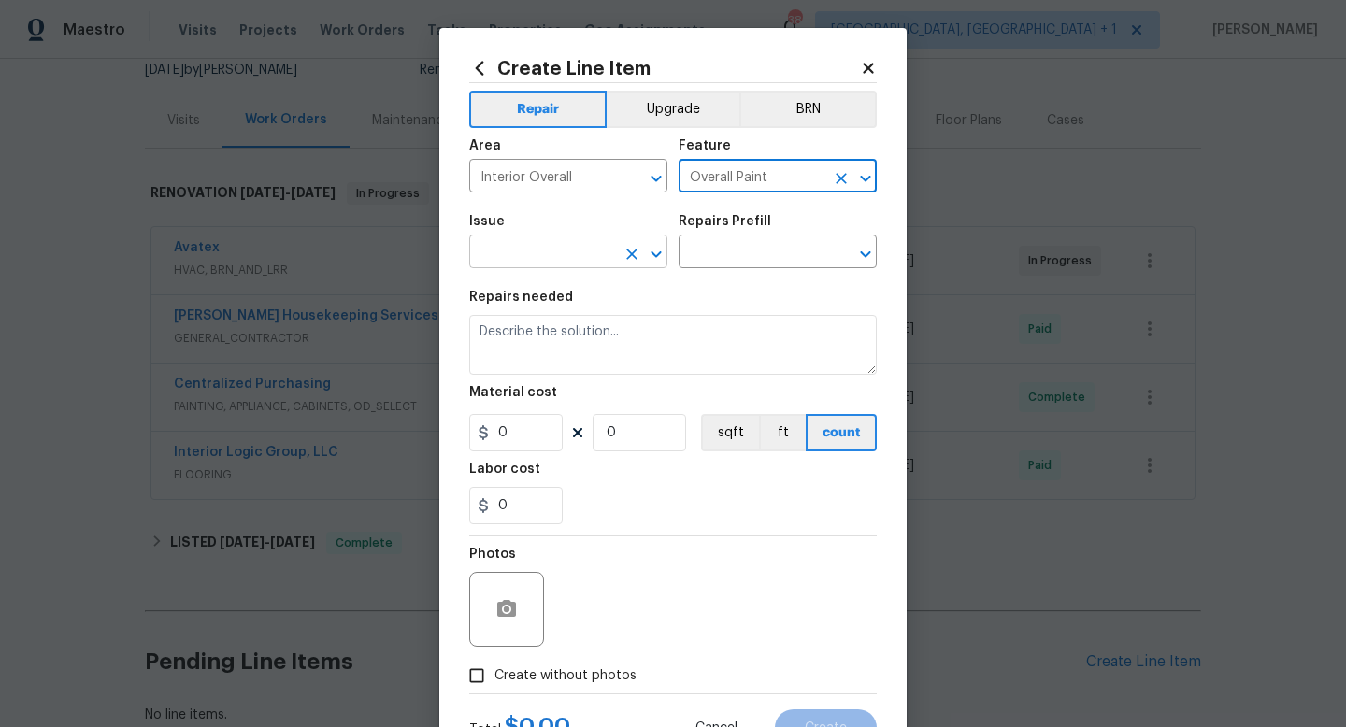
type input "Overall Paint"
click at [598, 261] on input "text" at bounding box center [542, 253] width 146 height 29
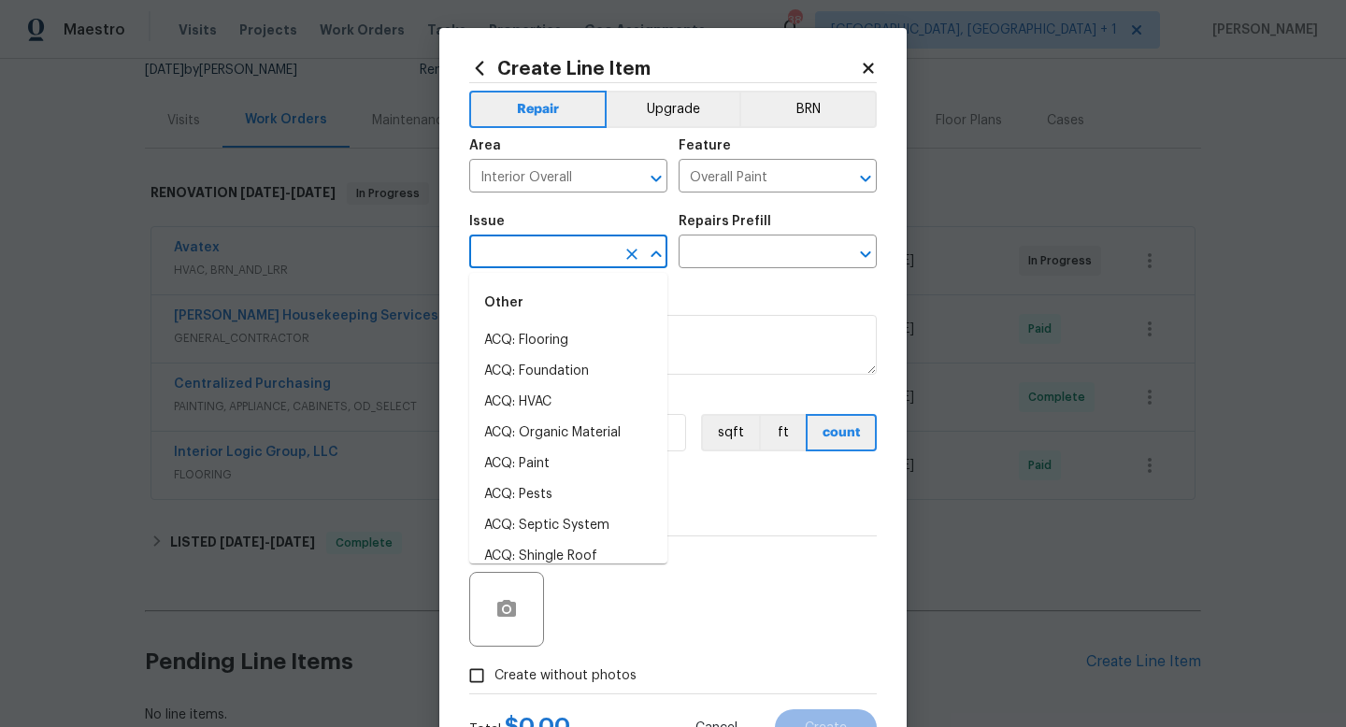
type input "p"
click at [544, 495] on li "Interior Paint" at bounding box center [568, 495] width 198 height 31
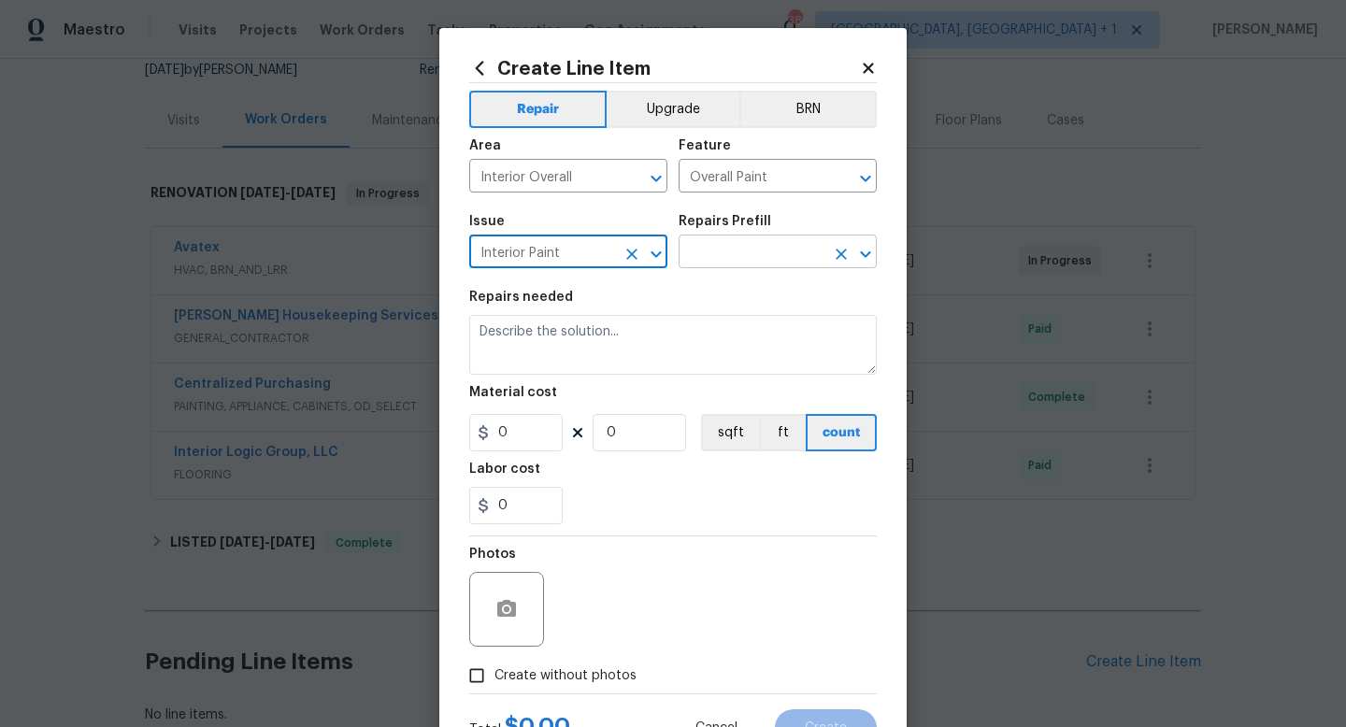
type input "Interior Paint"
click at [749, 249] on input "text" at bounding box center [752, 253] width 146 height 29
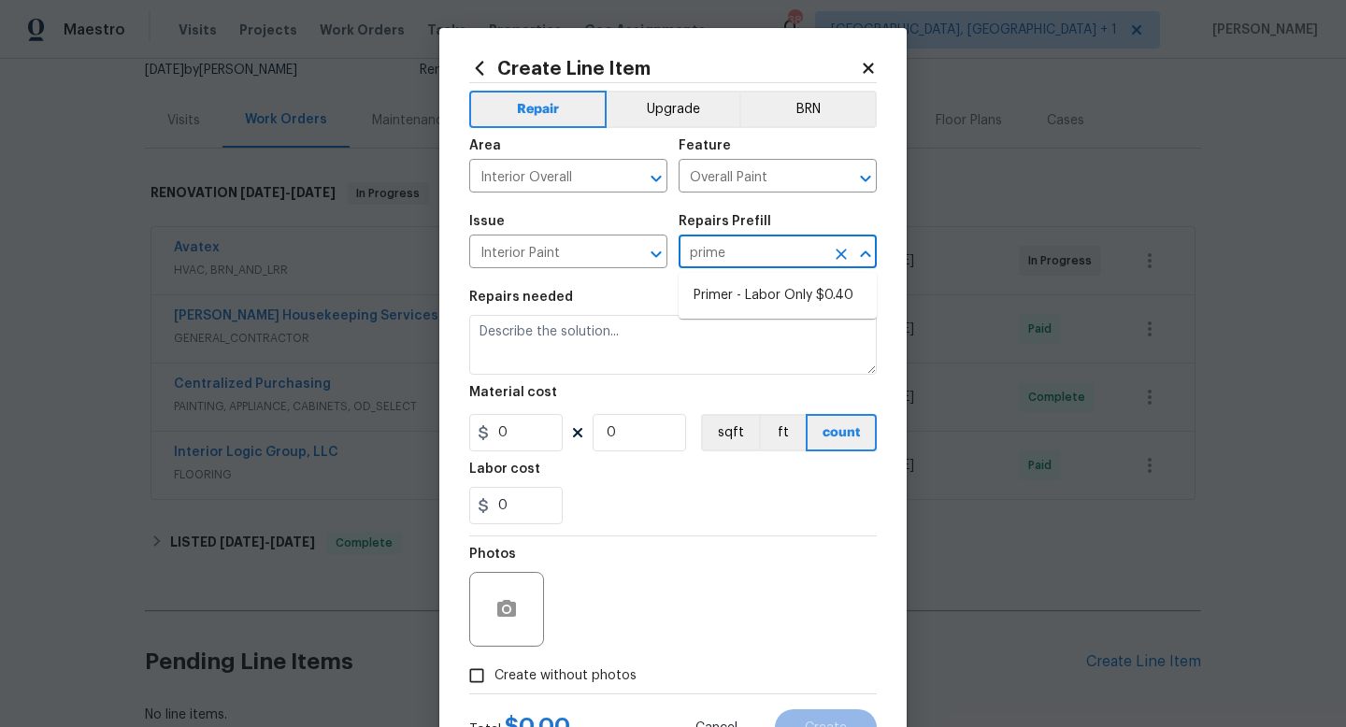
type input "primer"
click at [743, 290] on li "Primer - Labor Only $0.40" at bounding box center [778, 295] width 198 height 31
type input "Primer - Labor Only $0.40"
type textarea "Interior primer - PRIMER PROVIDED BY OPENDOOR - All nails, screws, drywall anch…"
type input "0.4"
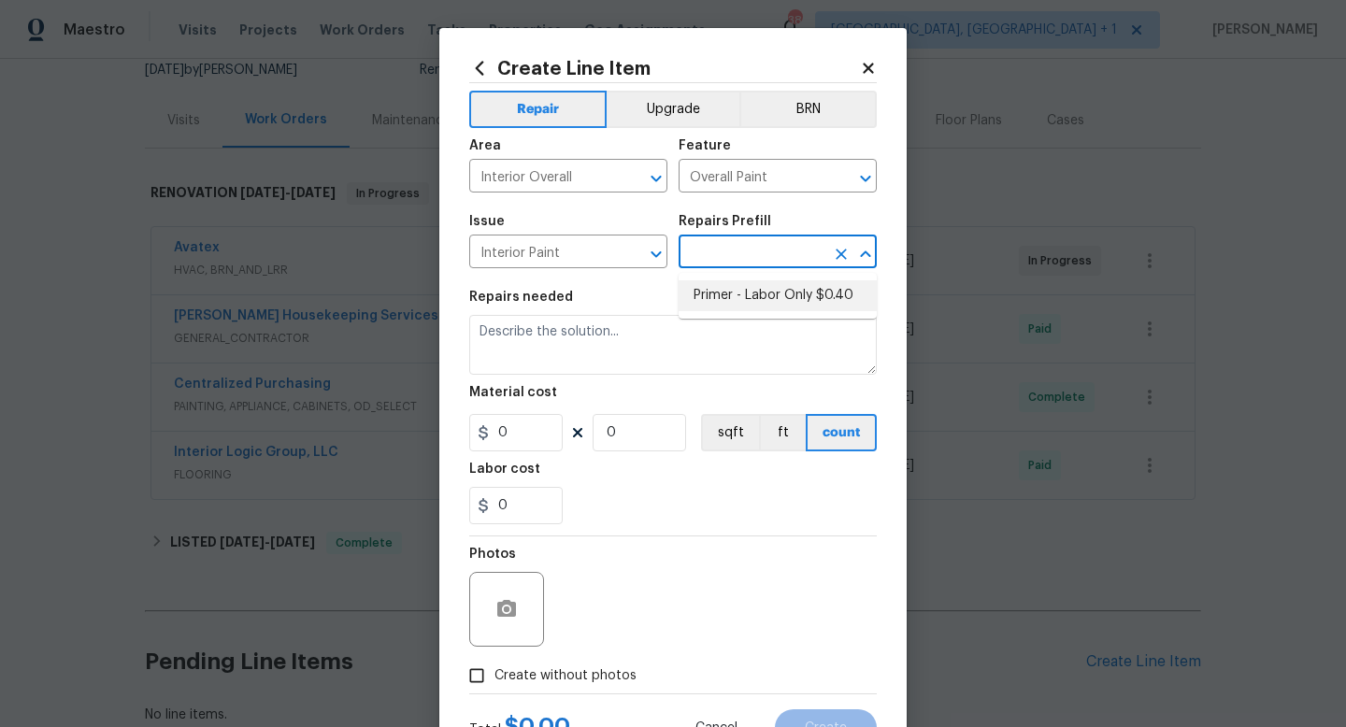
type input "1"
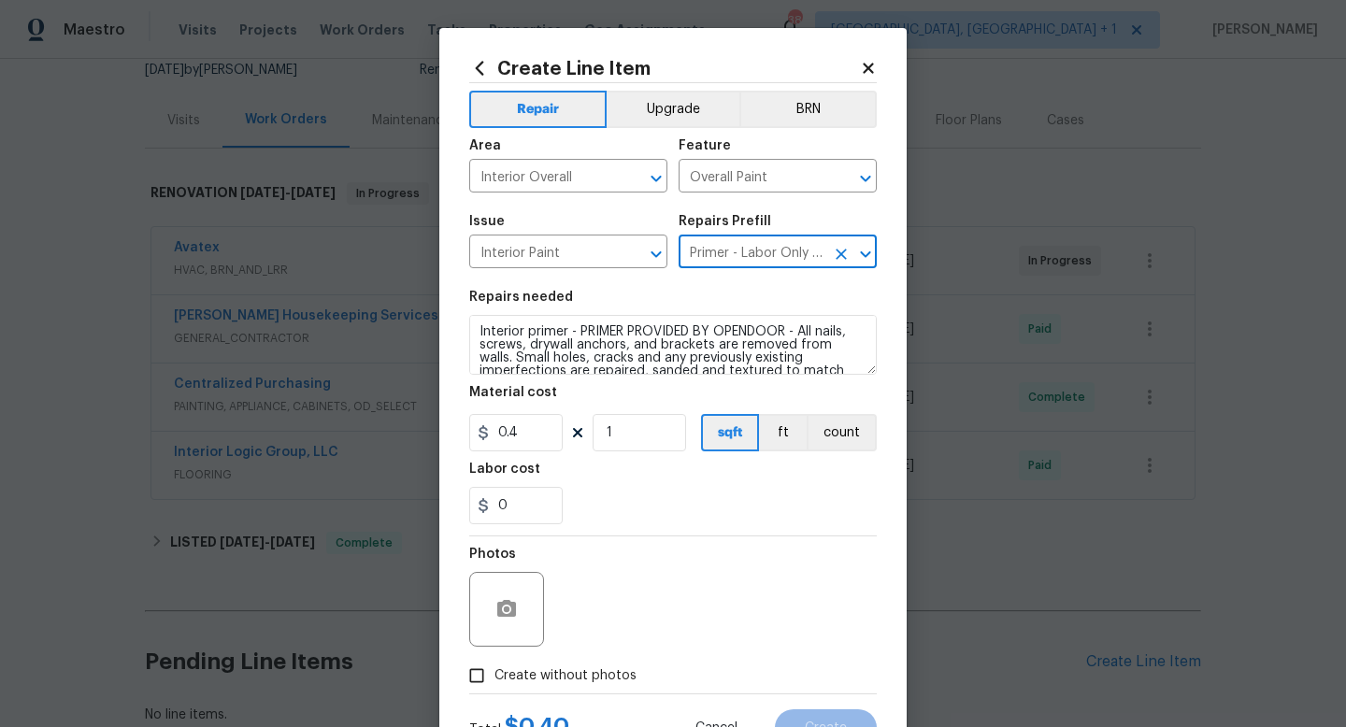
type input "Primer - Labor Only $0.40"
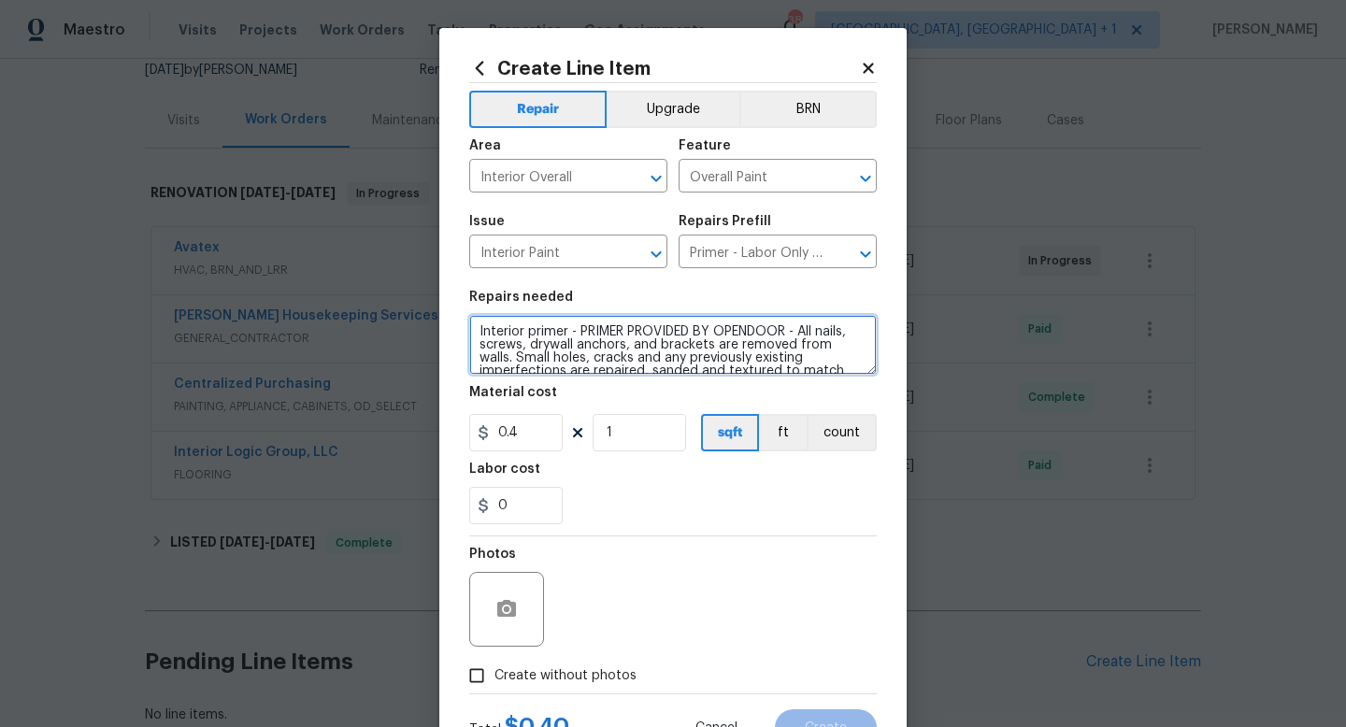
click at [474, 337] on textarea "Interior primer - PRIMER PROVIDED BY OPENDOOR - All nails, screws, drywall anch…" at bounding box center [673, 345] width 408 height 60
click at [612, 333] on textarea "***primer for cabinets**** Interior primer - PRIMER PROVIDED BY OPENDOOR - All …" at bounding box center [673, 345] width 408 height 60
type textarea "***primer for cabinets, GC purchase**** Interior primer - PRIMER PROVIDED BY OP…"
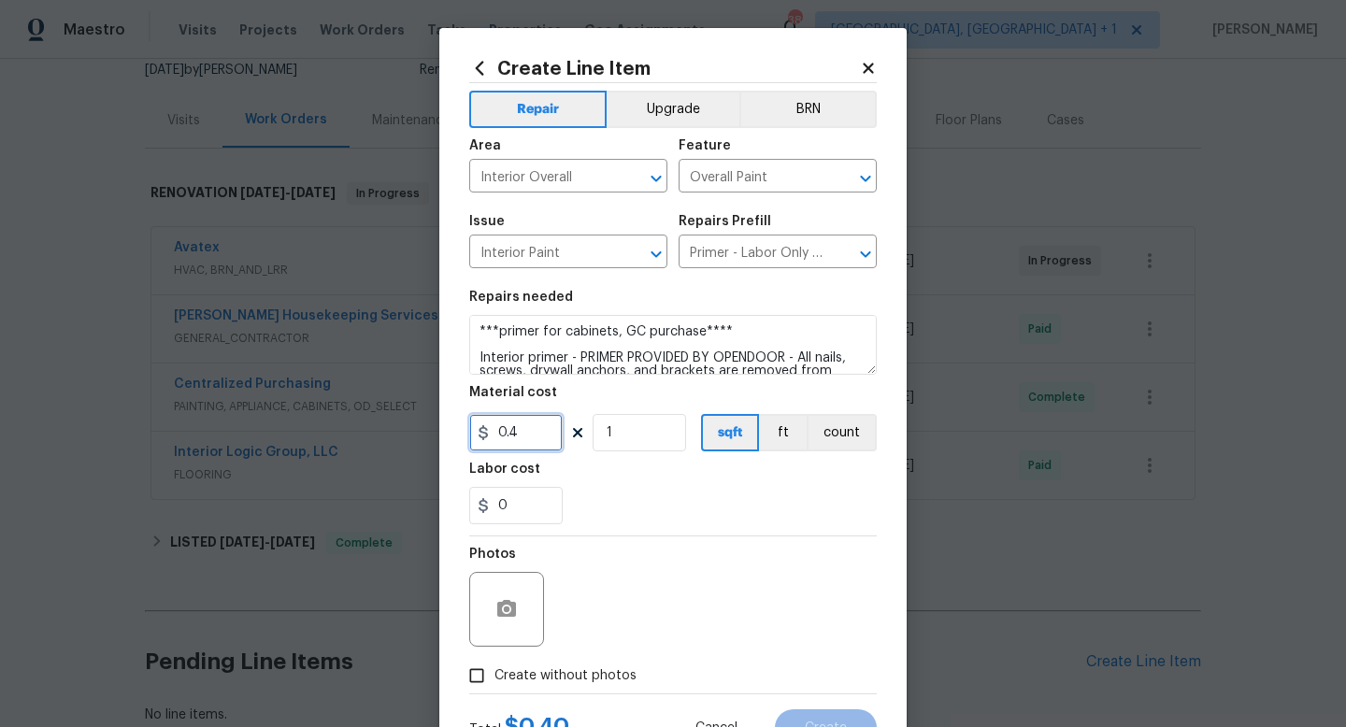
drag, startPoint x: 528, startPoint y: 426, endPoint x: 420, endPoint y: 440, distance: 109.4
click at [420, 440] on div "Create Line Item Repair Upgrade BRN Area Interior Overall ​ Feature Overall Pai…" at bounding box center [673, 363] width 1346 height 727
type input "250"
click at [488, 665] on input "Create without photos" at bounding box center [477, 676] width 36 height 36
checkbox input "true"
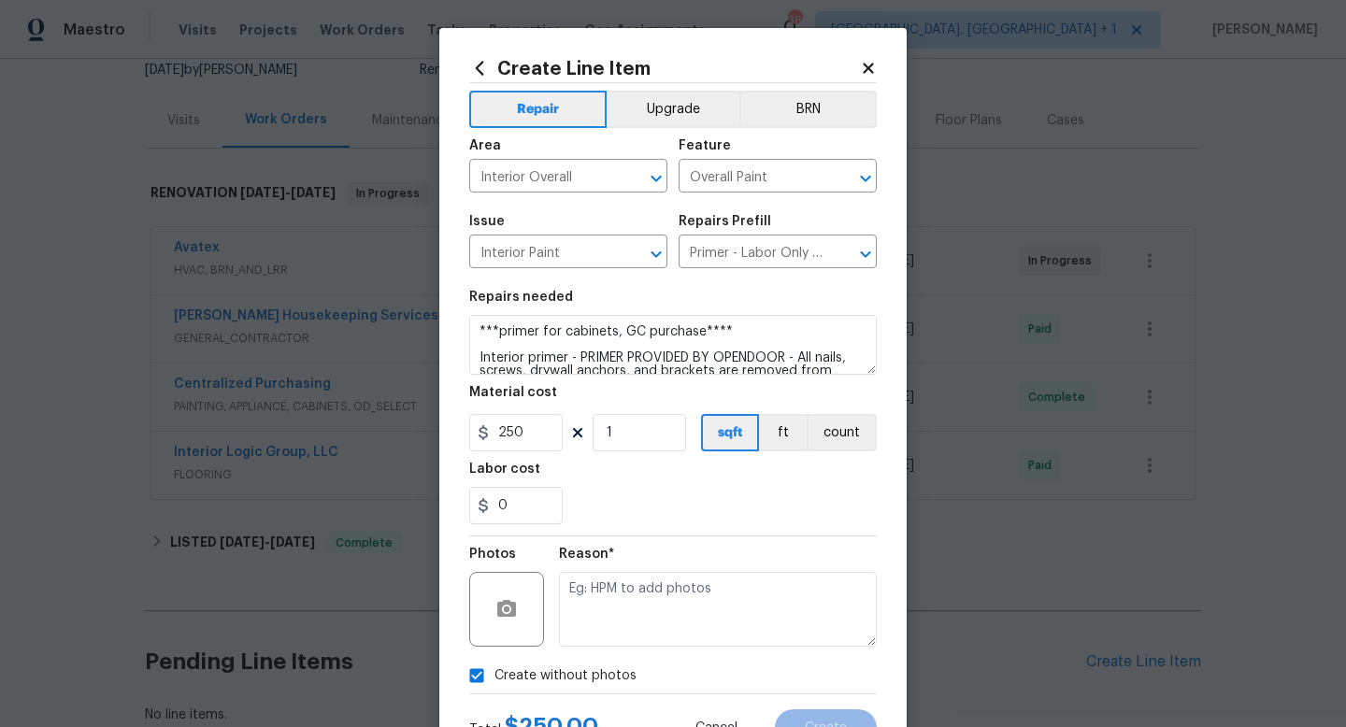
click at [544, 634] on div at bounding box center [508, 609] width 79 height 75
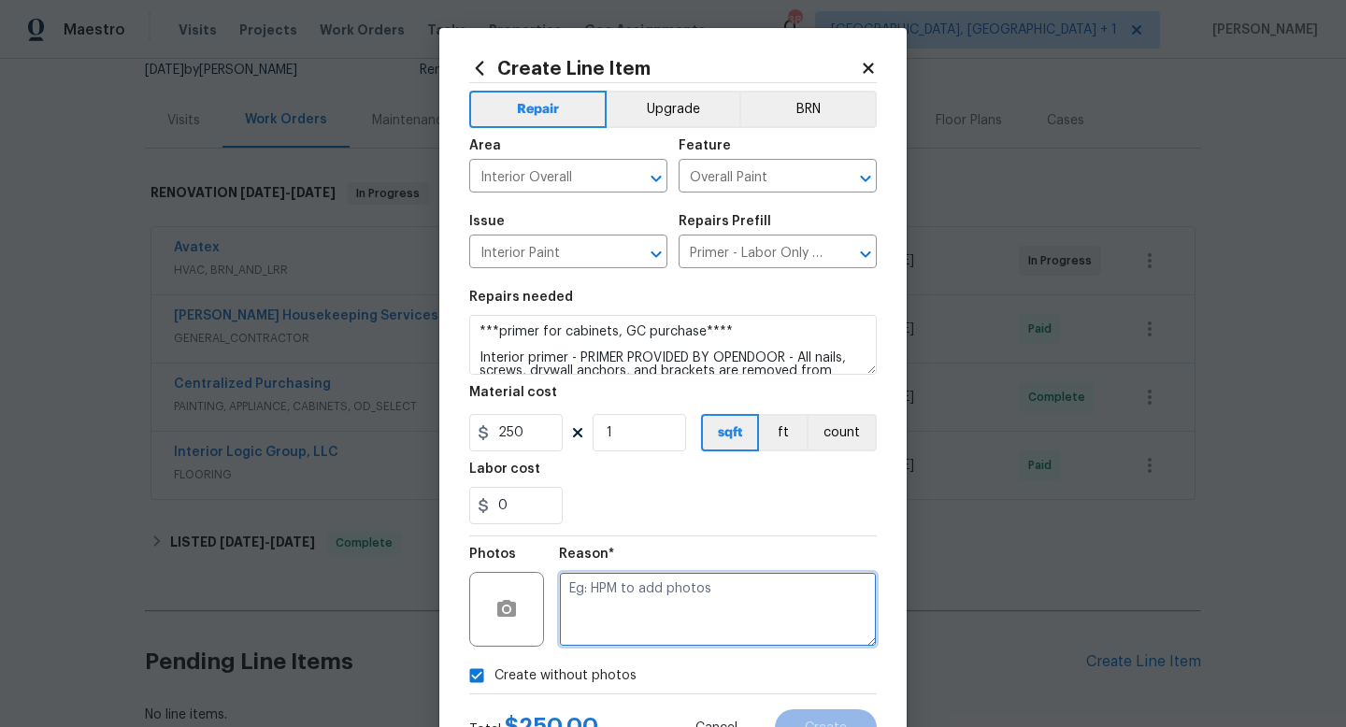
click at [580, 616] on textarea at bounding box center [718, 609] width 318 height 75
type textarea "na"
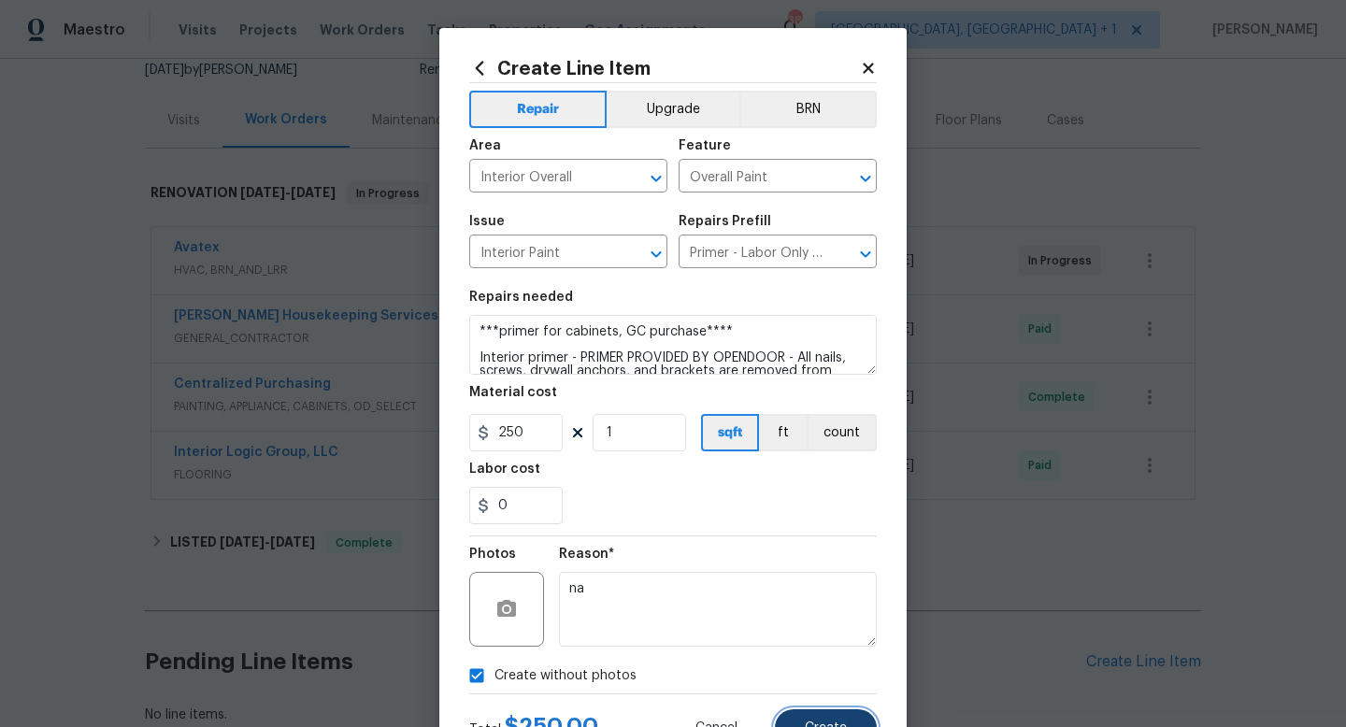
click at [797, 713] on button "Create" at bounding box center [826, 728] width 102 height 37
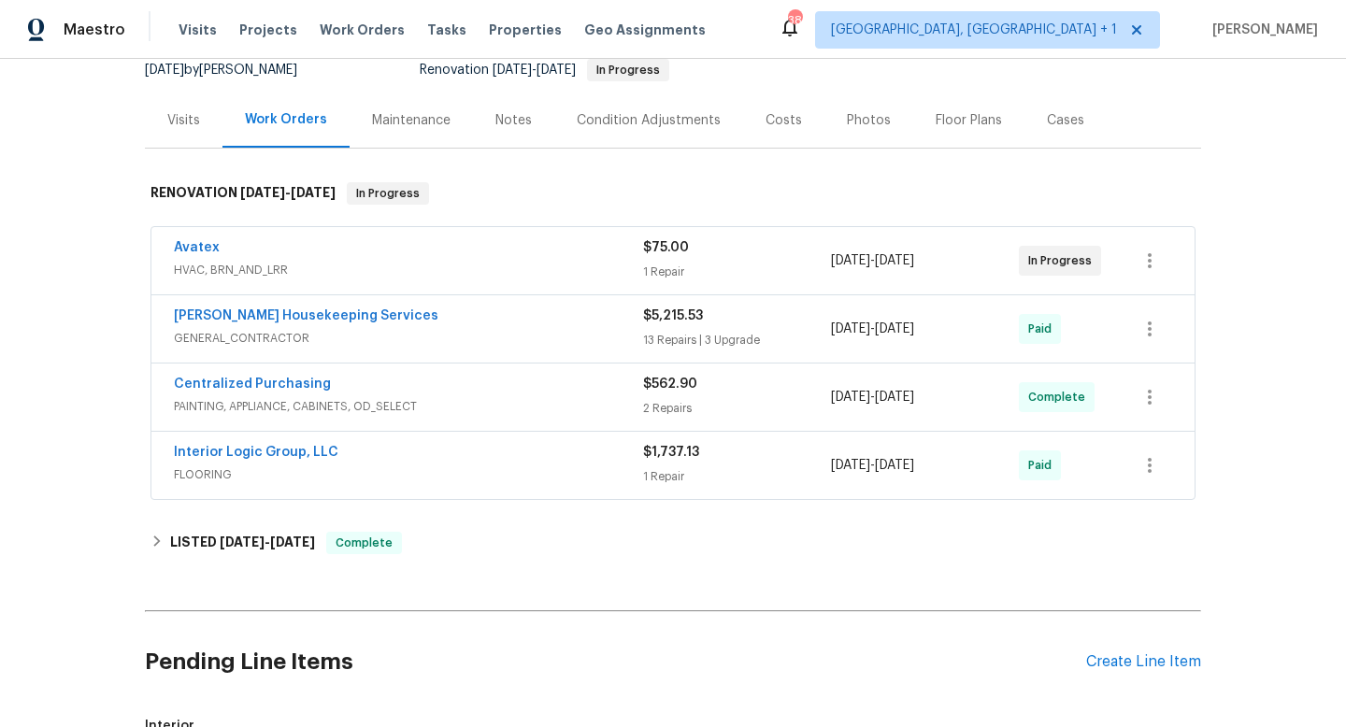
click at [512, 341] on span "GENERAL_CONTRACTOR" at bounding box center [408, 338] width 469 height 19
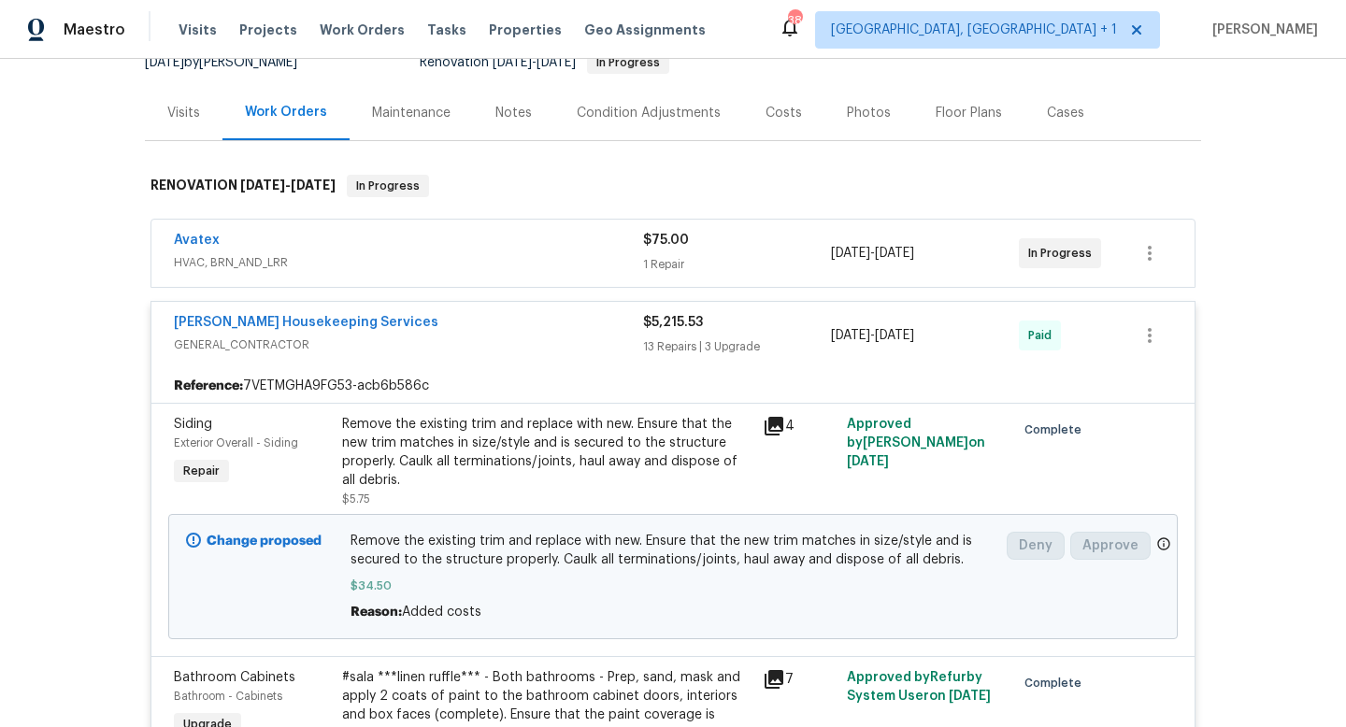
scroll to position [190, 0]
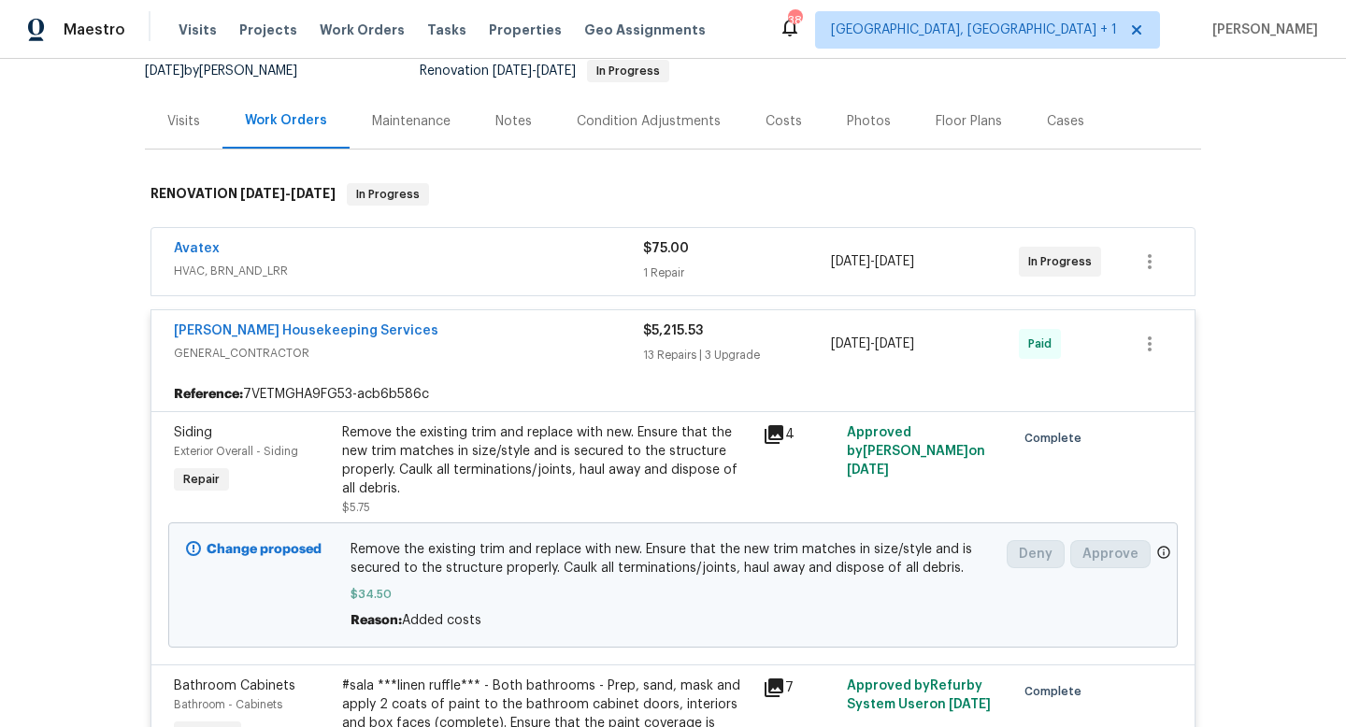
click at [511, 338] on div "[PERSON_NAME] Housekeeping Services" at bounding box center [408, 333] width 469 height 22
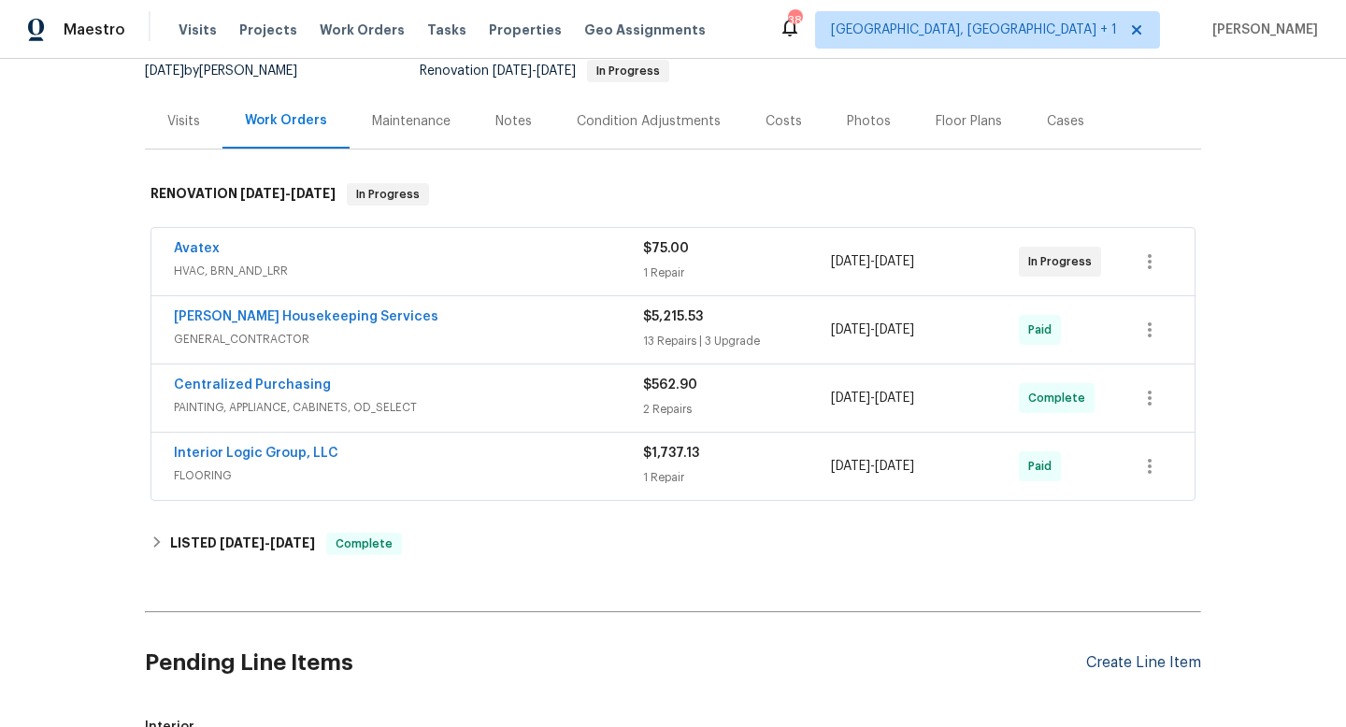
click at [1109, 660] on div "Create Line Item" at bounding box center [1143, 663] width 115 height 18
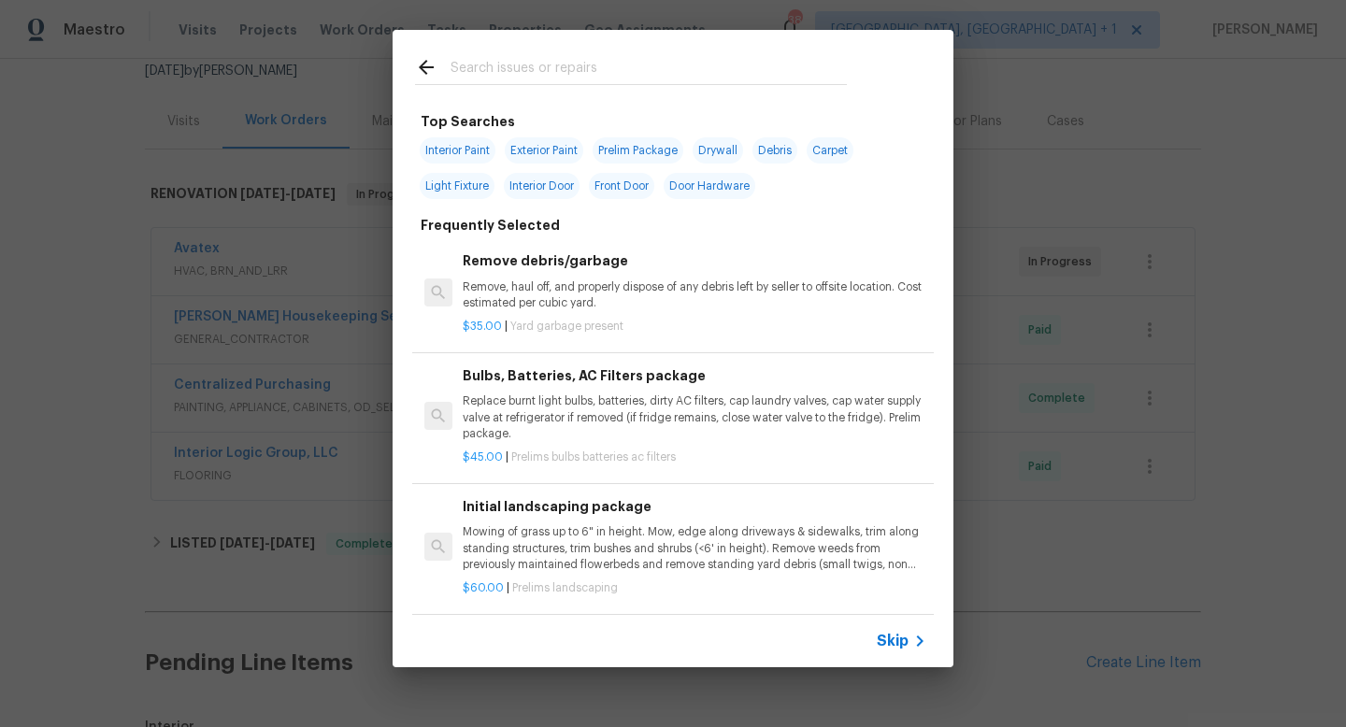
click at [498, 75] on input "text" at bounding box center [649, 70] width 396 height 28
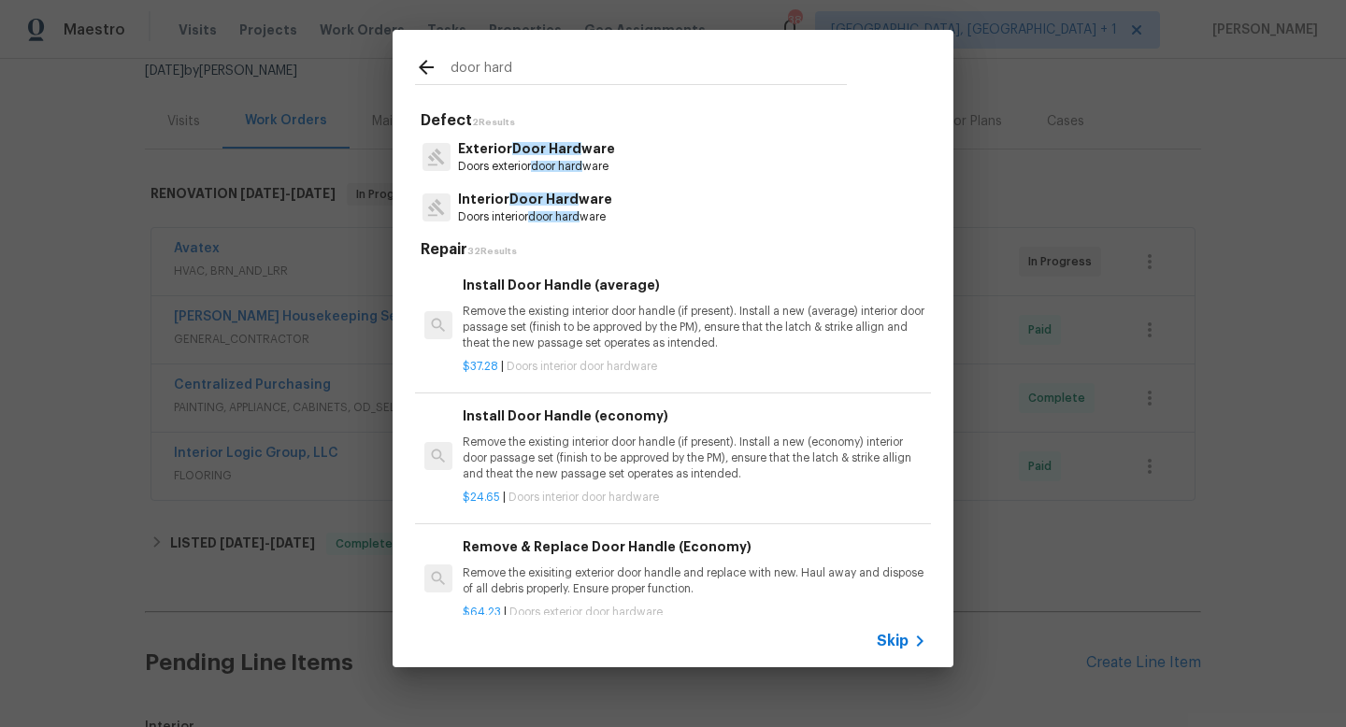
type input "door hard"
click at [522, 194] on span "Door Hard" at bounding box center [544, 199] width 69 height 13
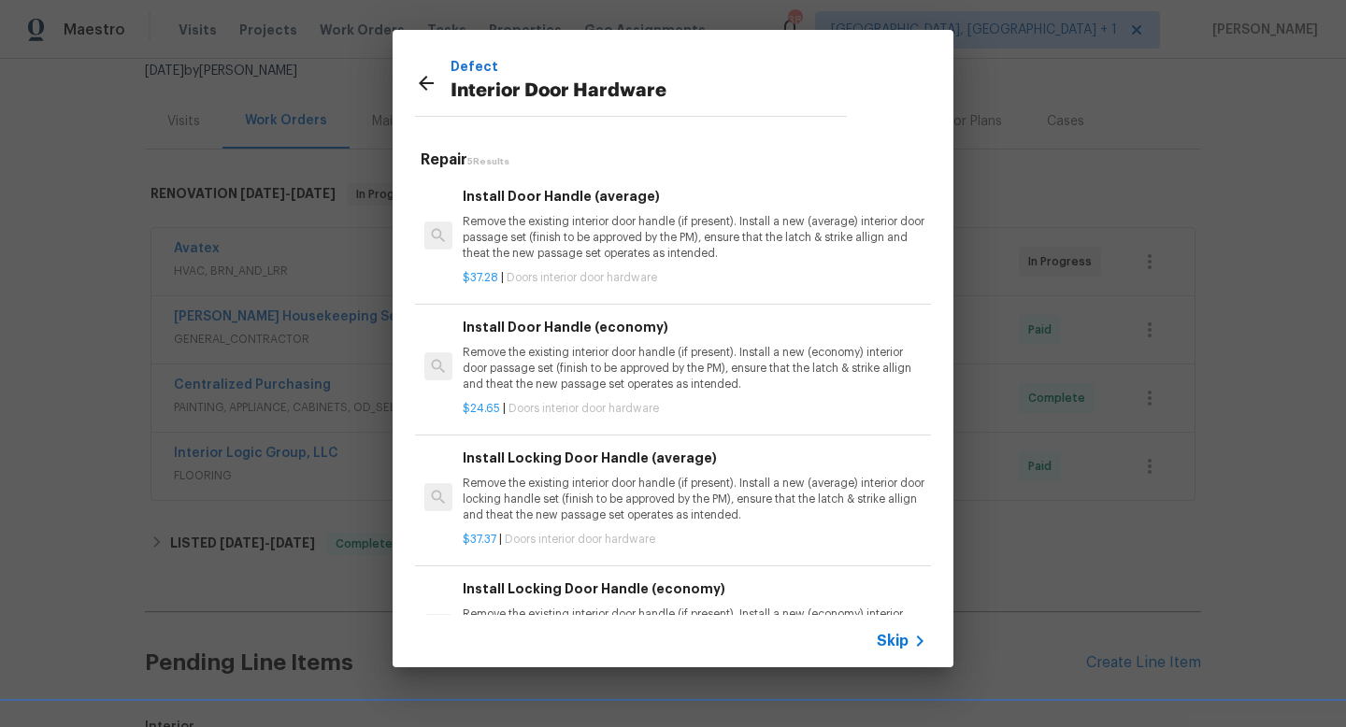
click at [530, 212] on div "Install Door Handle (average) Remove the existing interior door handle (if pres…" at bounding box center [695, 224] width 464 height 77
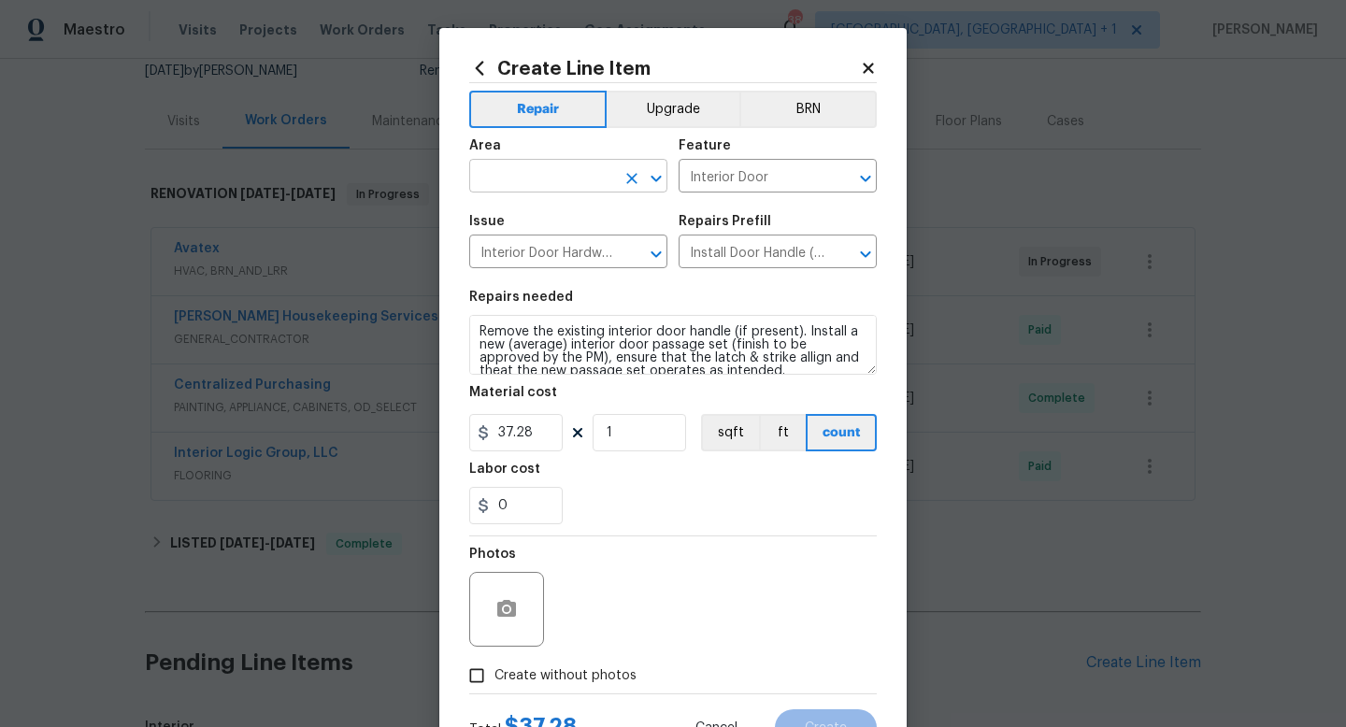
click at [540, 178] on input "text" at bounding box center [542, 178] width 146 height 29
click at [532, 248] on li "Interior Overall" at bounding box center [568, 251] width 198 height 31
type input "Interior Overall"
drag, startPoint x: 540, startPoint y: 433, endPoint x: 455, endPoint y: 442, distance: 85.6
click at [455, 442] on div "Create Line Item Repair Upgrade BRN Area Interior Overall ​ Feature Interior Do…" at bounding box center [672, 402] width 467 height 749
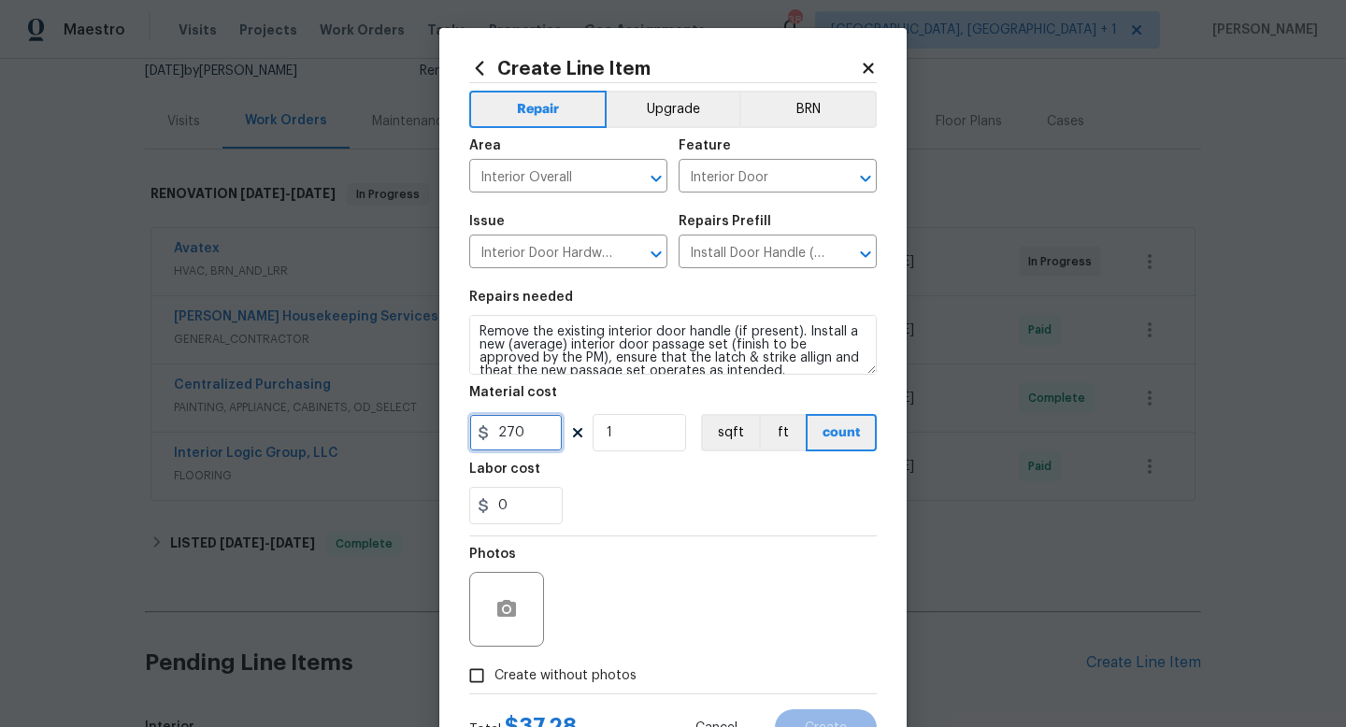
type input "270"
click at [482, 683] on input "Create without photos" at bounding box center [477, 676] width 36 height 36
checkbox input "true"
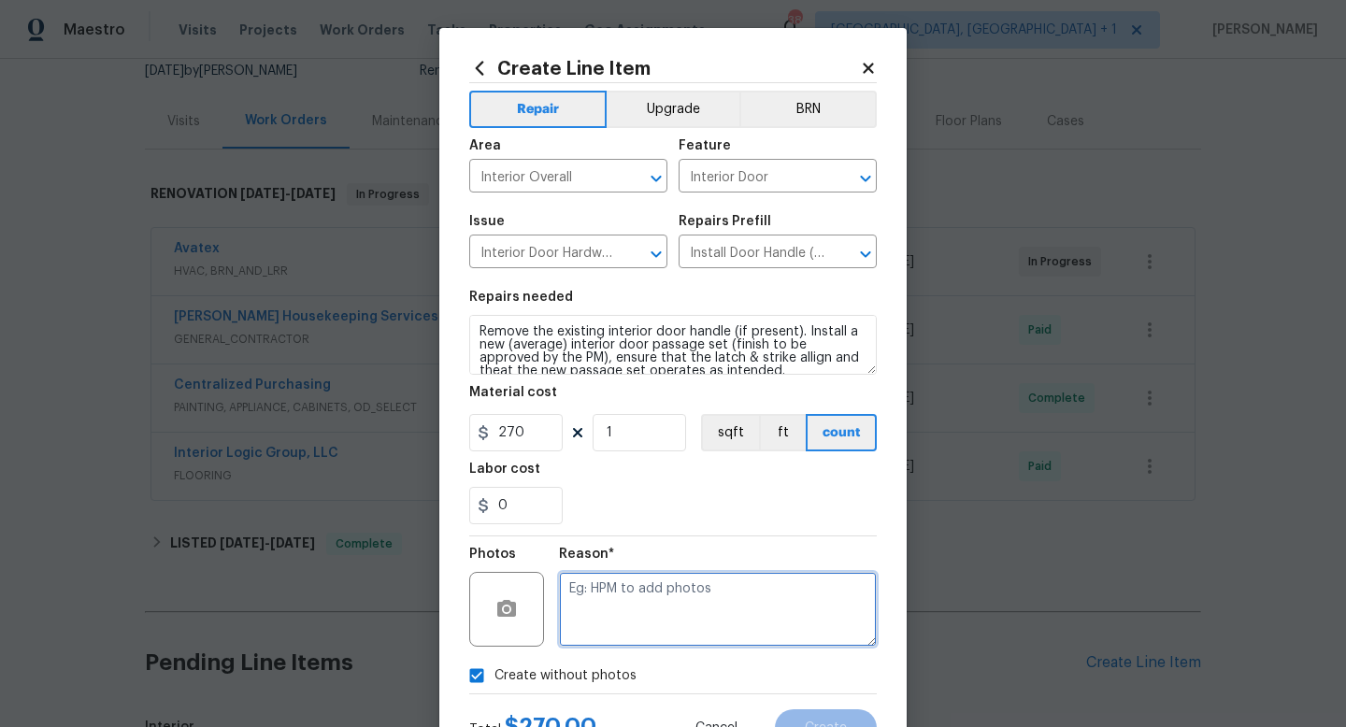
click at [608, 633] on textarea at bounding box center [718, 609] width 318 height 75
type textarea "na"
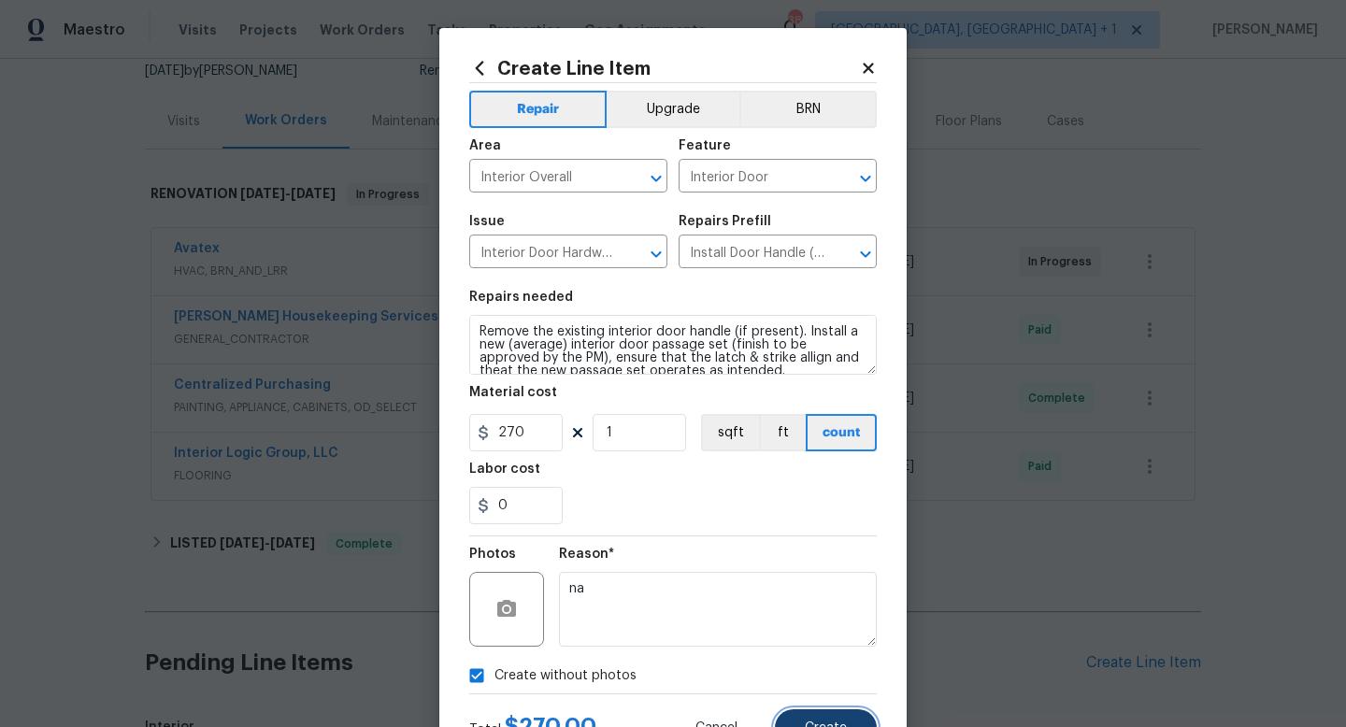
click at [792, 714] on button "Create" at bounding box center [826, 728] width 102 height 37
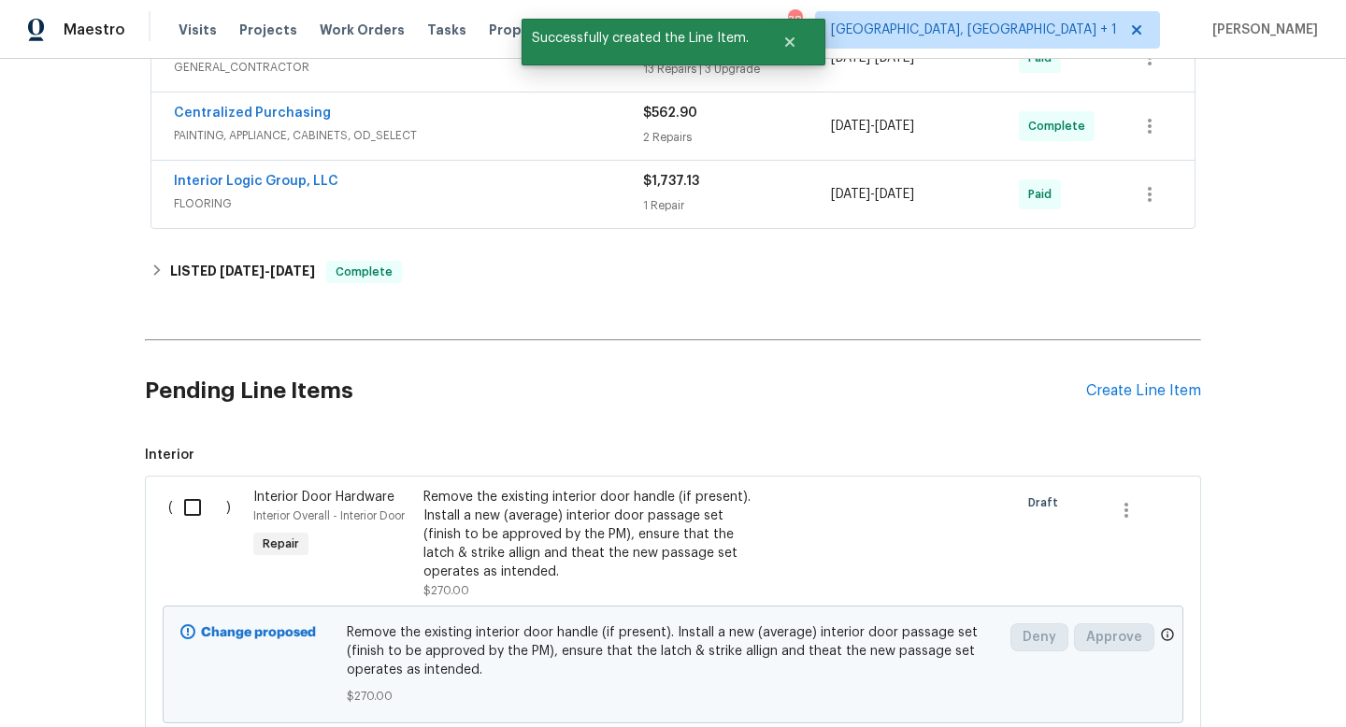
scroll to position [466, 0]
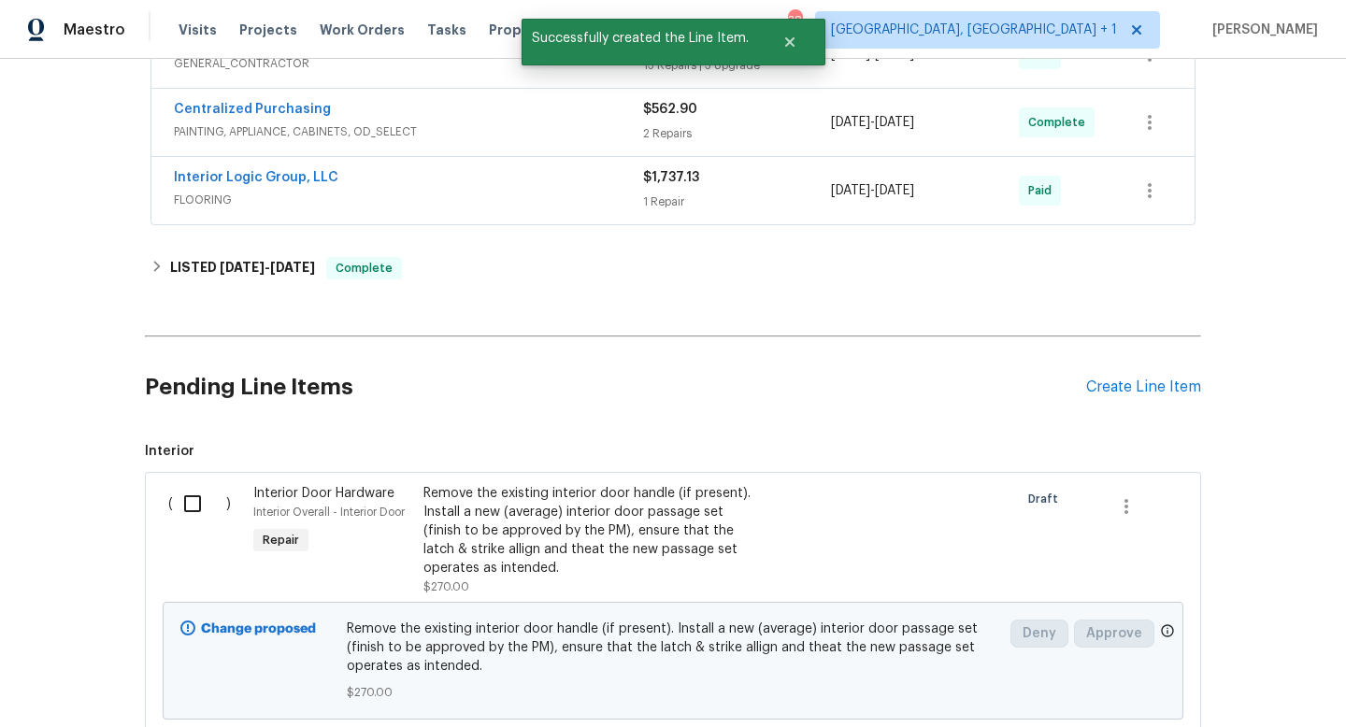
click at [189, 506] on input "checkbox" at bounding box center [199, 503] width 53 height 39
checkbox input "true"
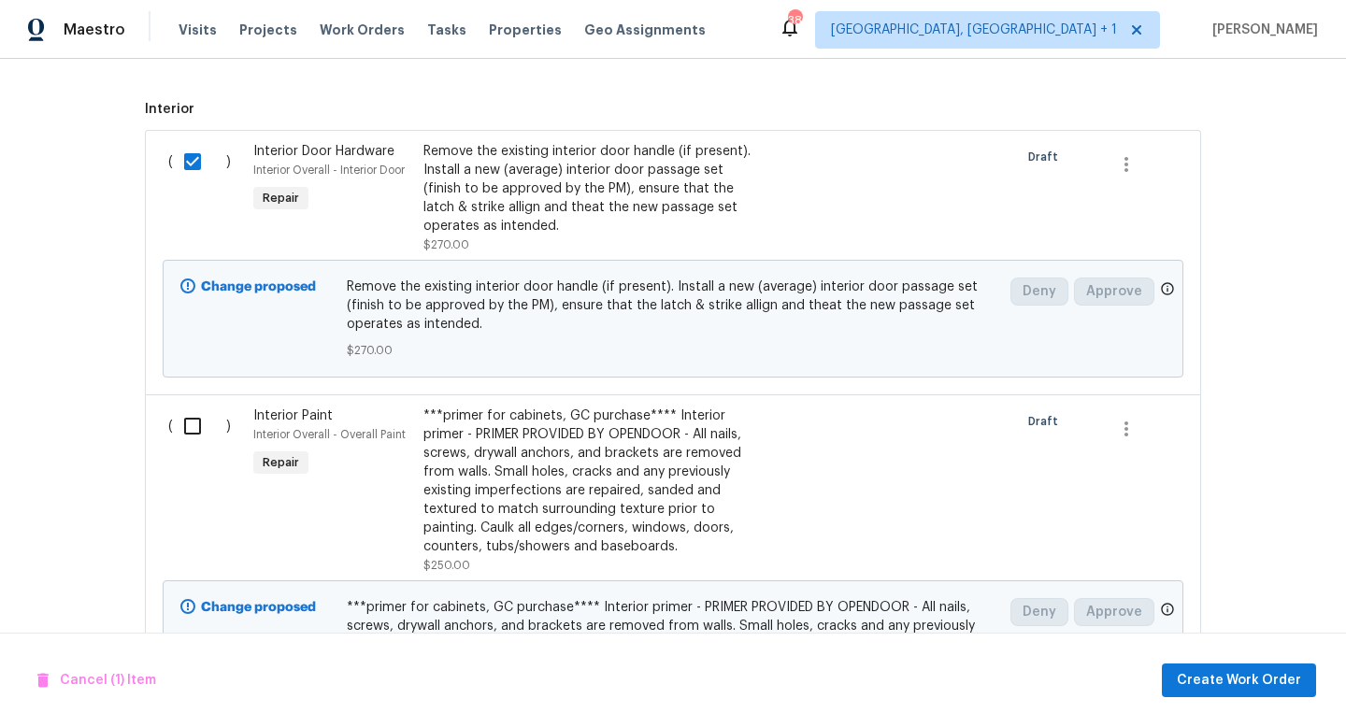
scroll to position [858, 0]
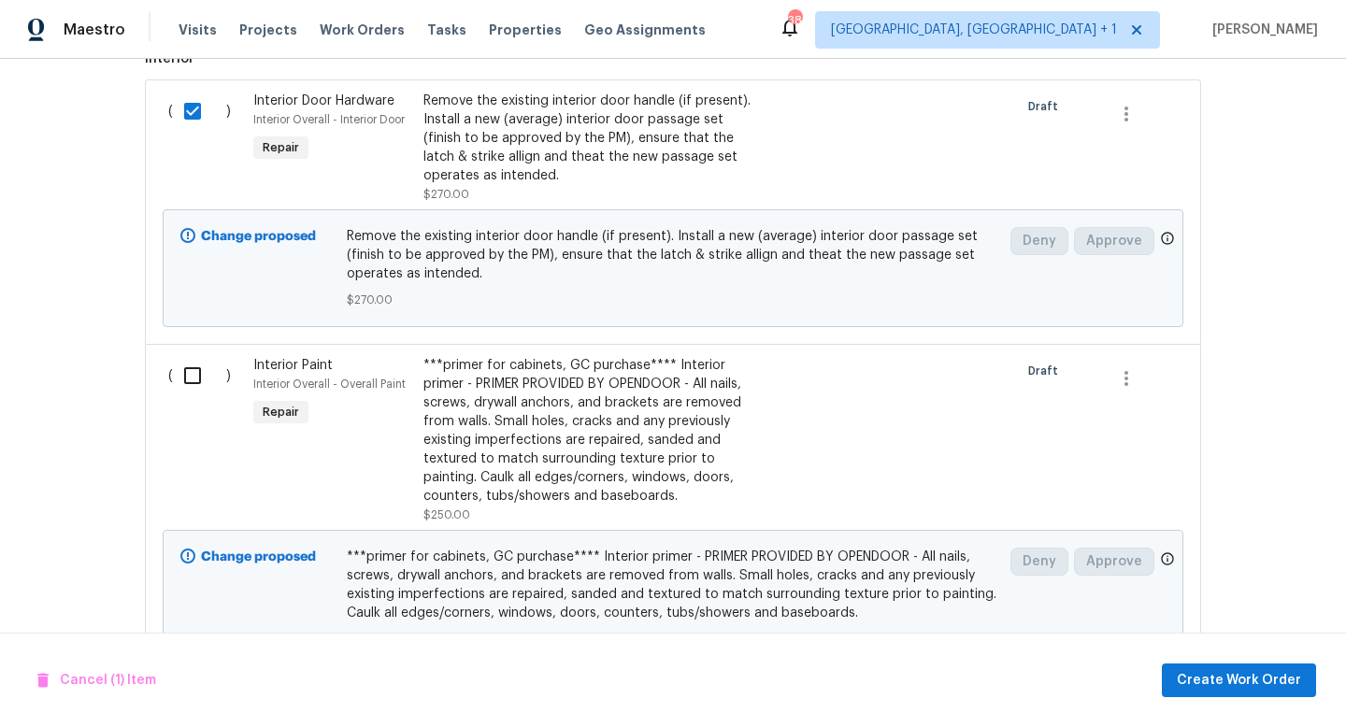
click at [190, 383] on input "checkbox" at bounding box center [199, 375] width 53 height 39
checkbox input "true"
click at [1270, 673] on span "Create Work Order" at bounding box center [1239, 680] width 124 height 23
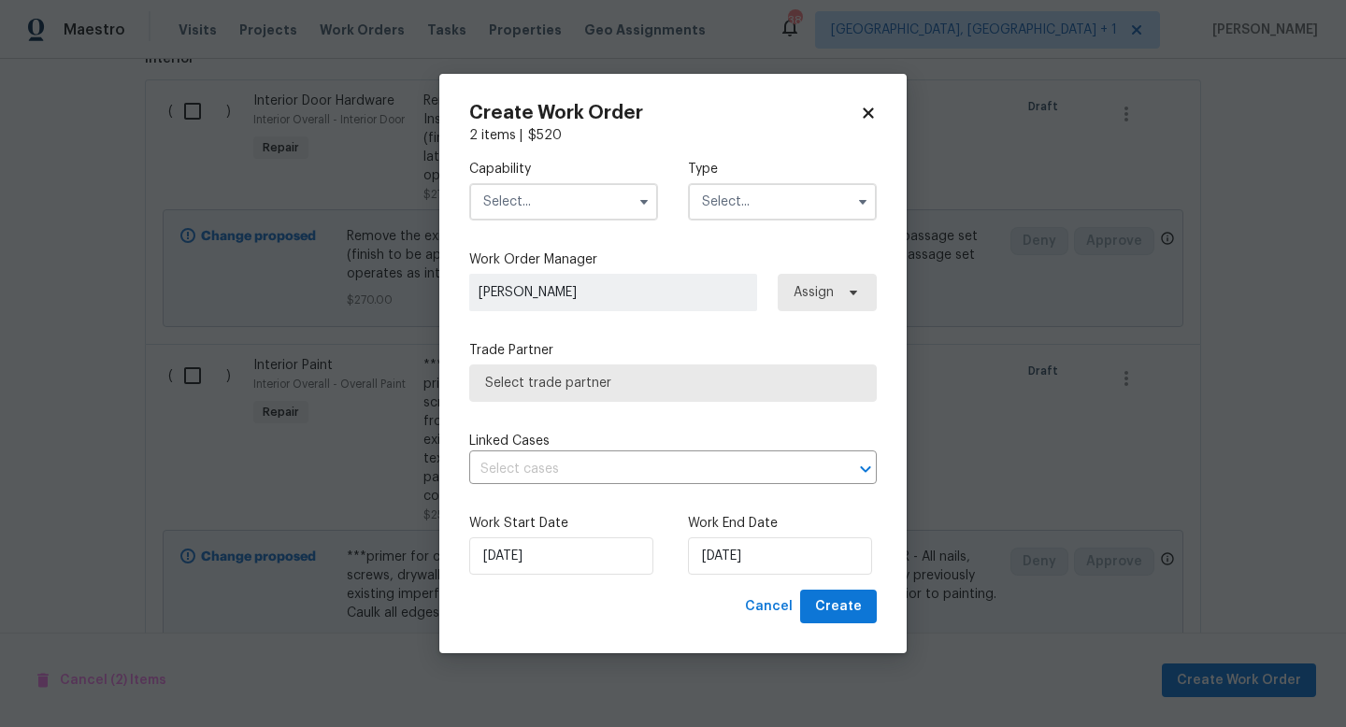
checkbox input "false"
click at [643, 213] on span at bounding box center [644, 202] width 28 height 28
click at [603, 203] on input "text" at bounding box center [563, 201] width 189 height 37
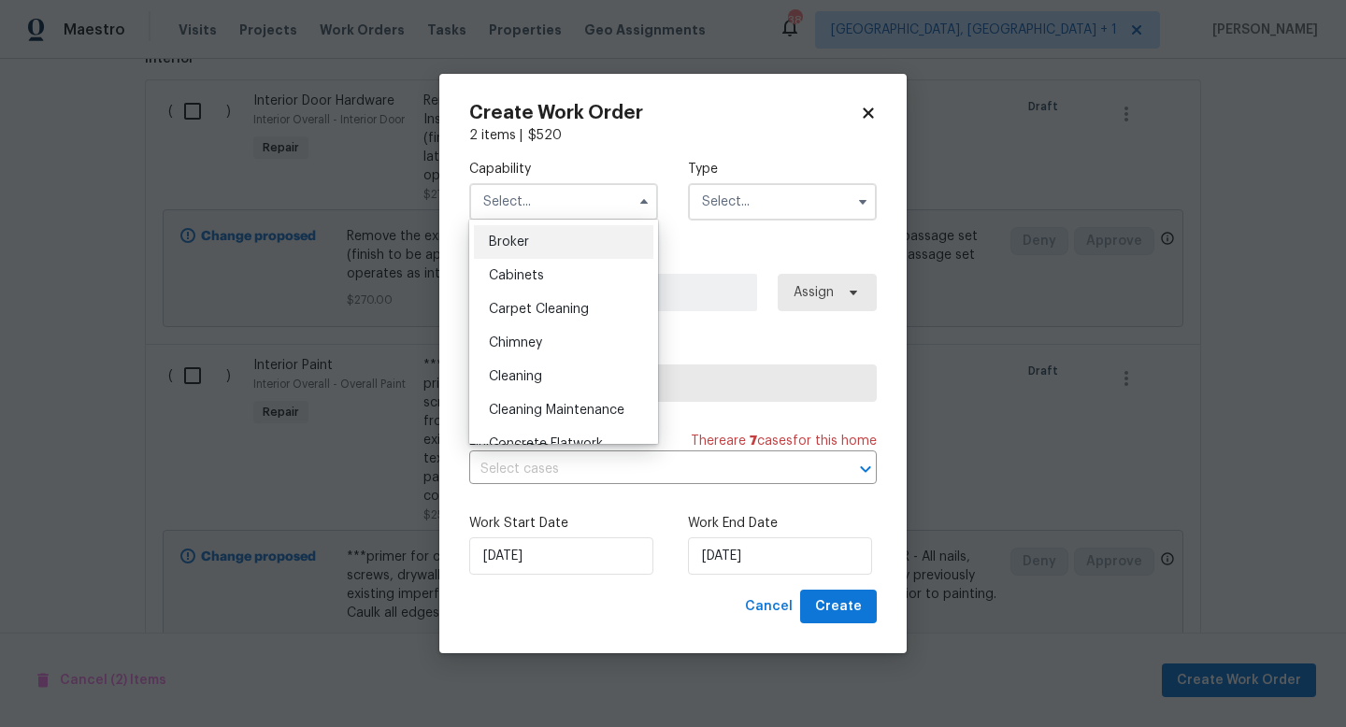
scroll to position [135, 0]
click at [553, 367] on div "Cleaning" at bounding box center [564, 376] width 180 height 34
type input "Cleaning"
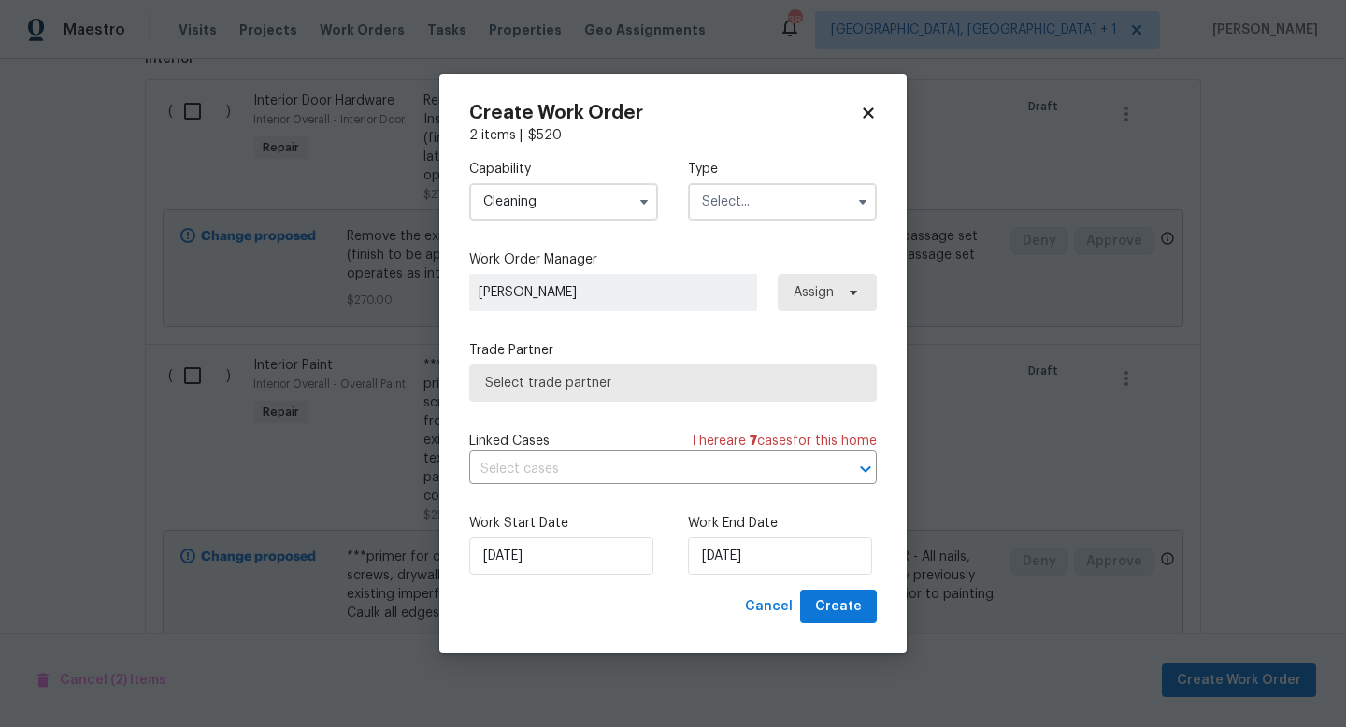
click at [752, 200] on input "text" at bounding box center [782, 201] width 189 height 37
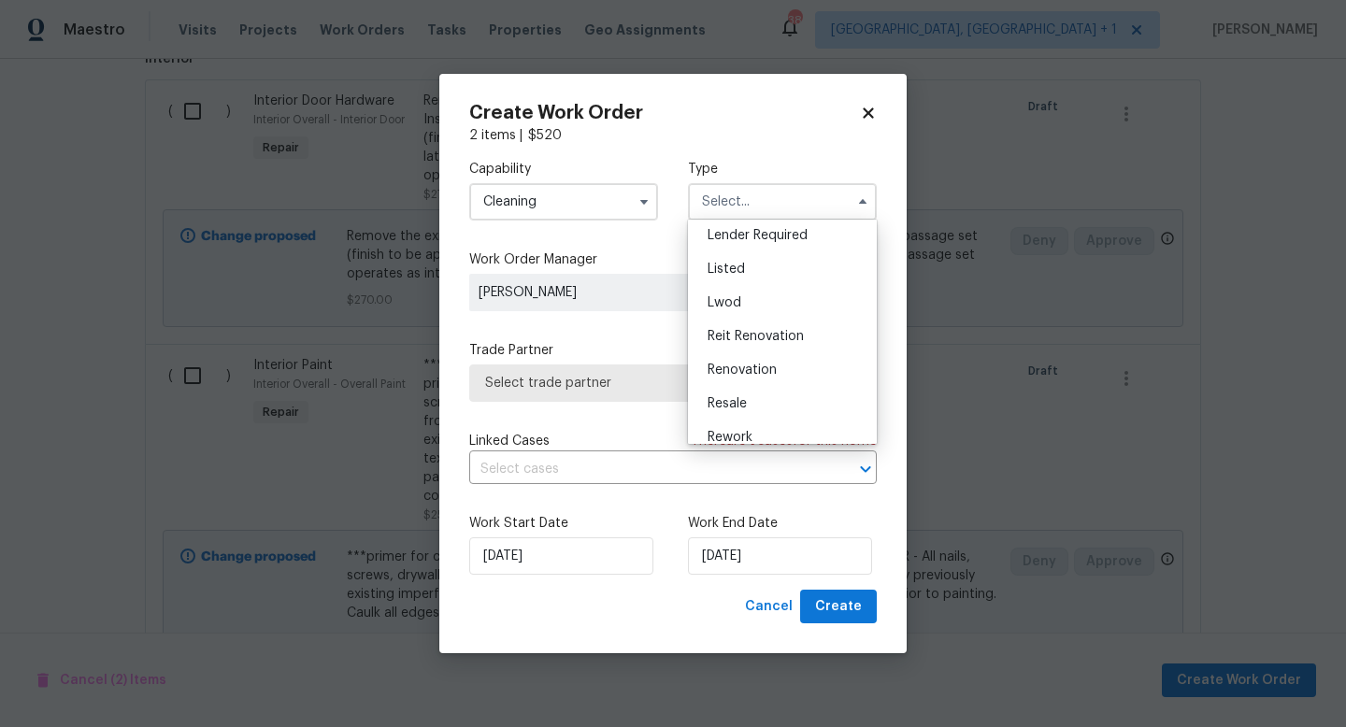
scroll to position [189, 0]
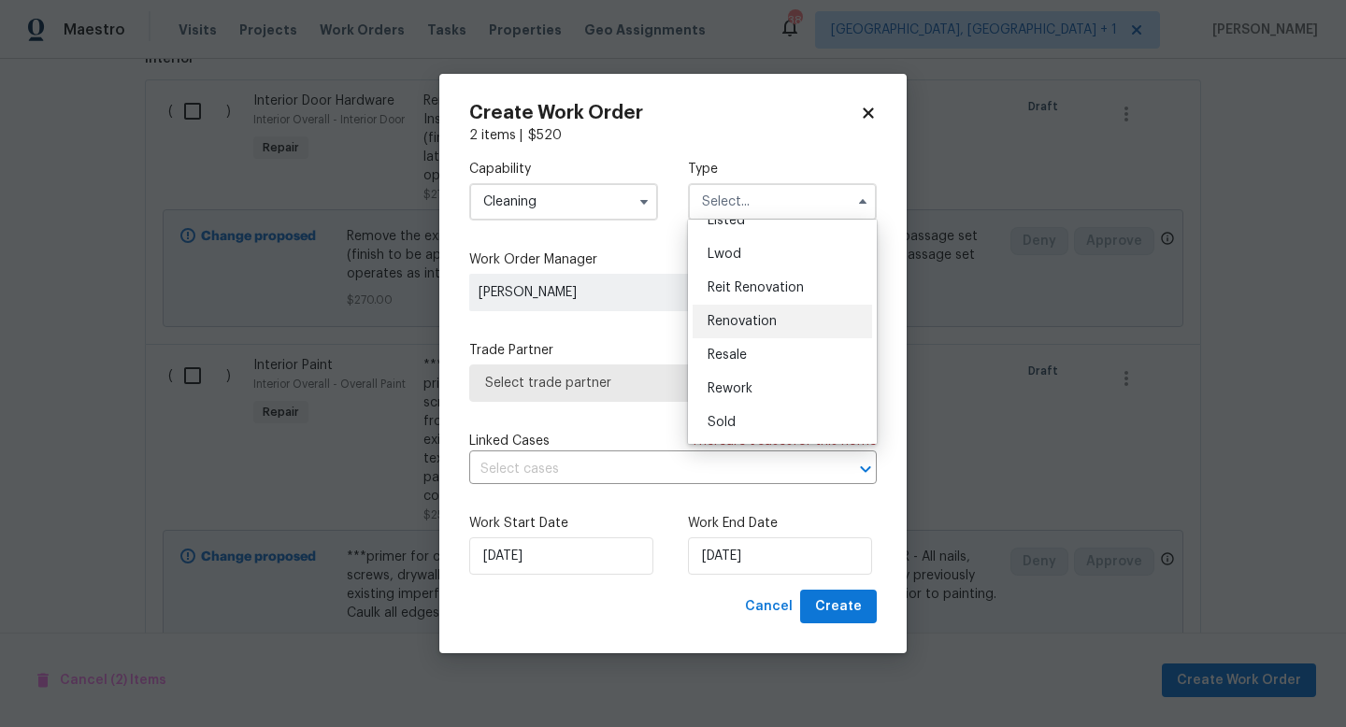
click at [746, 324] on span "Renovation" at bounding box center [742, 321] width 69 height 13
type input "Renovation"
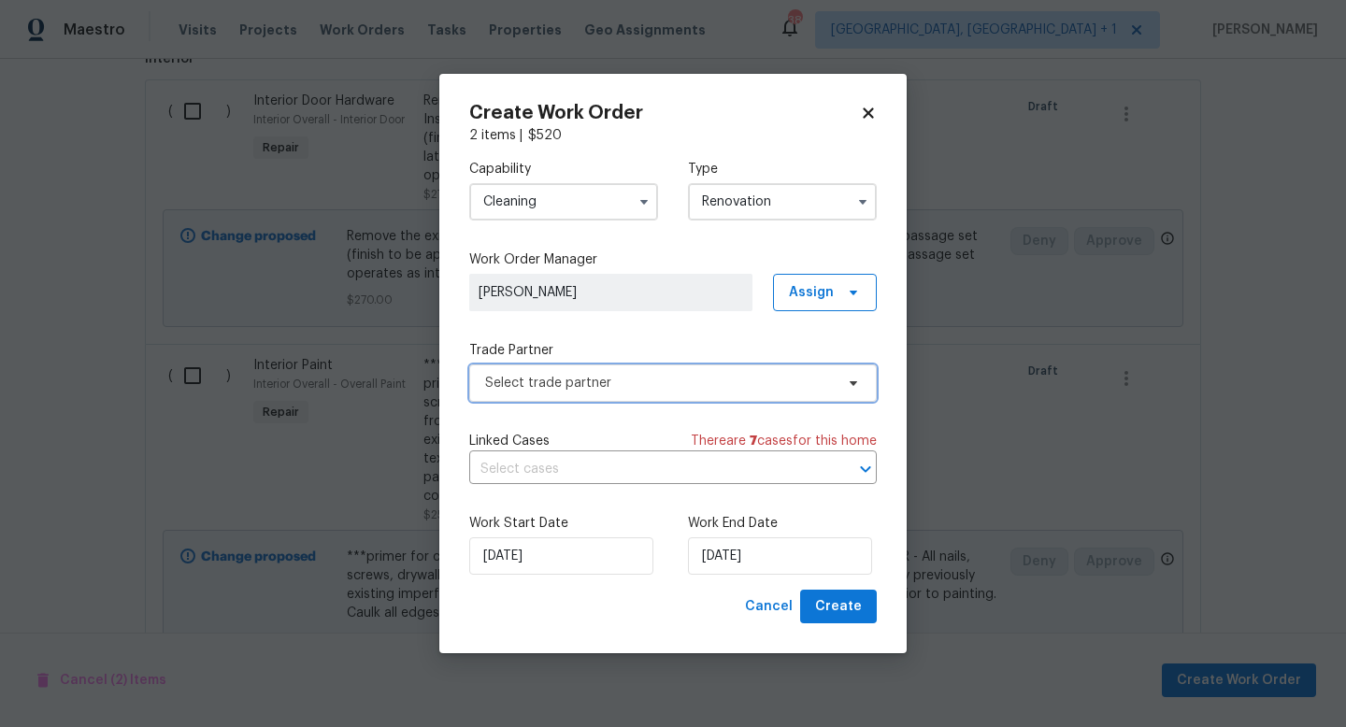
click at [742, 378] on span "Select trade partner" at bounding box center [659, 383] width 349 height 19
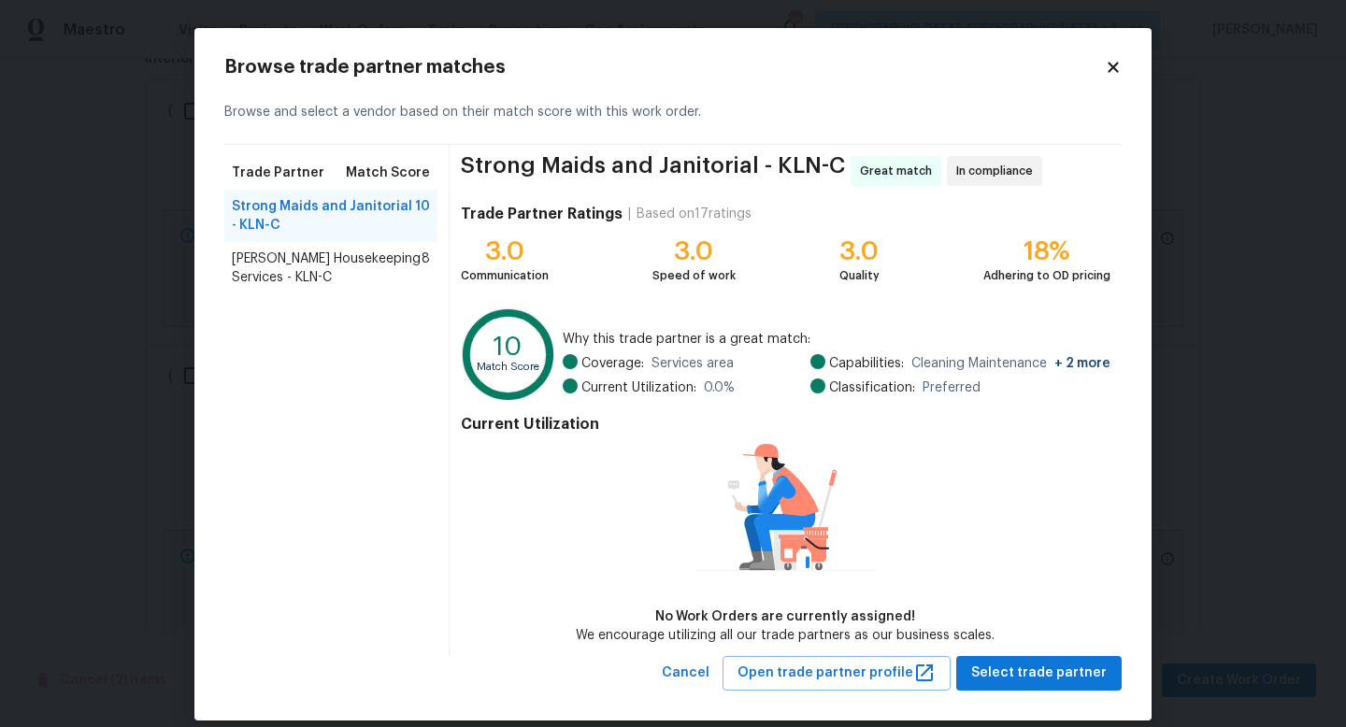
click at [395, 266] on span "Arelis Housekeeping Services - KLN-C" at bounding box center [327, 268] width 190 height 37
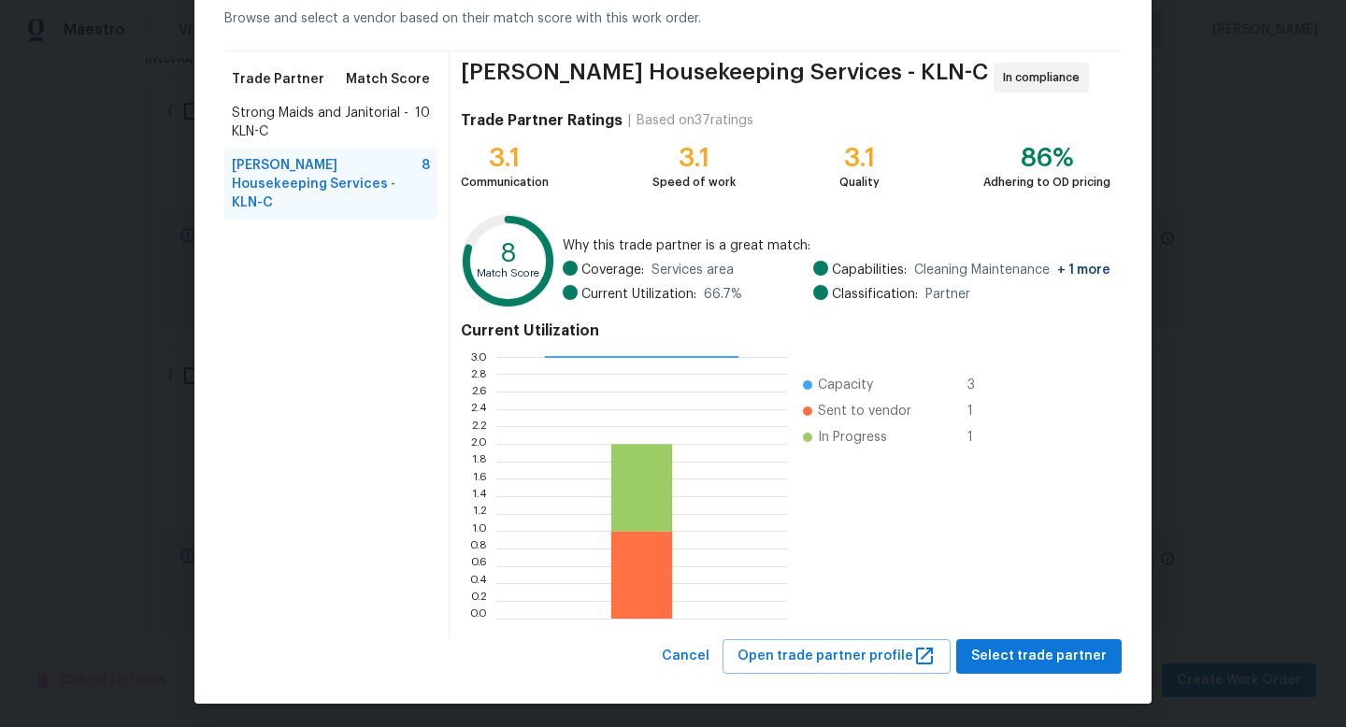
scroll to position [97, 0]
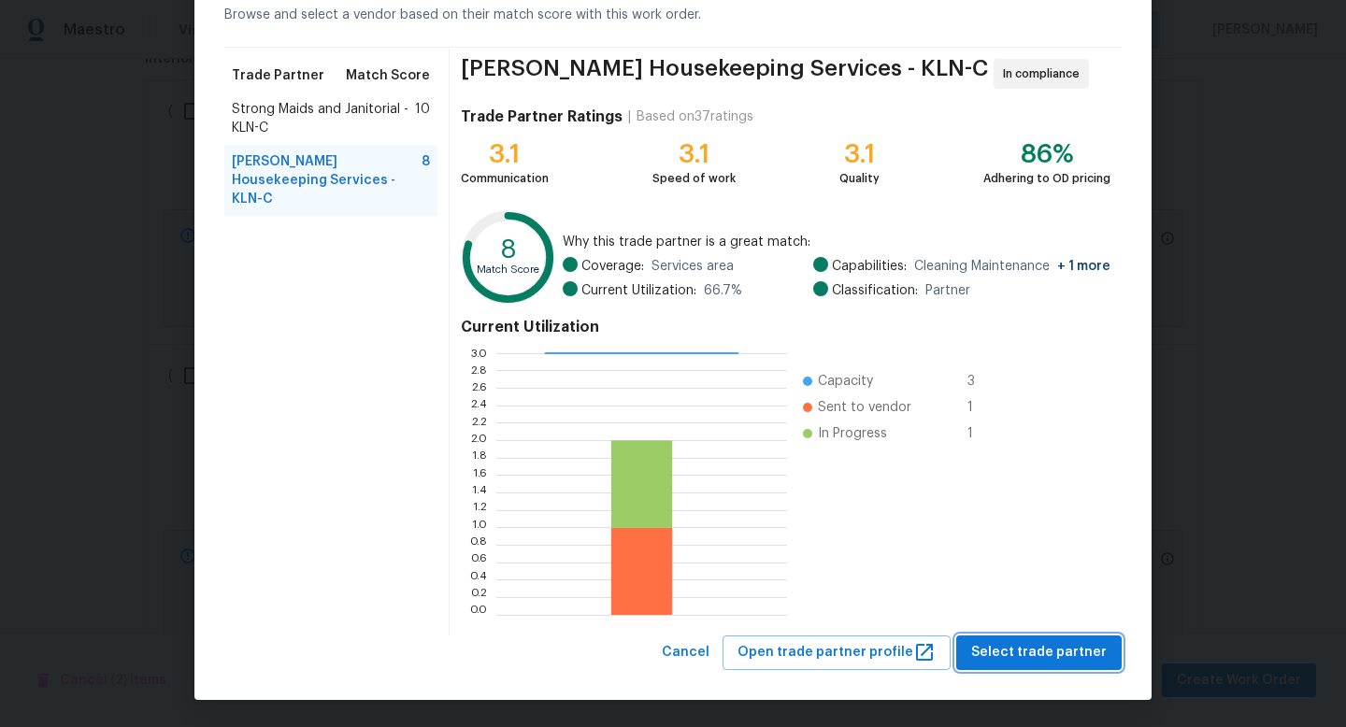
click at [999, 657] on span "Select trade partner" at bounding box center [1039, 652] width 136 height 23
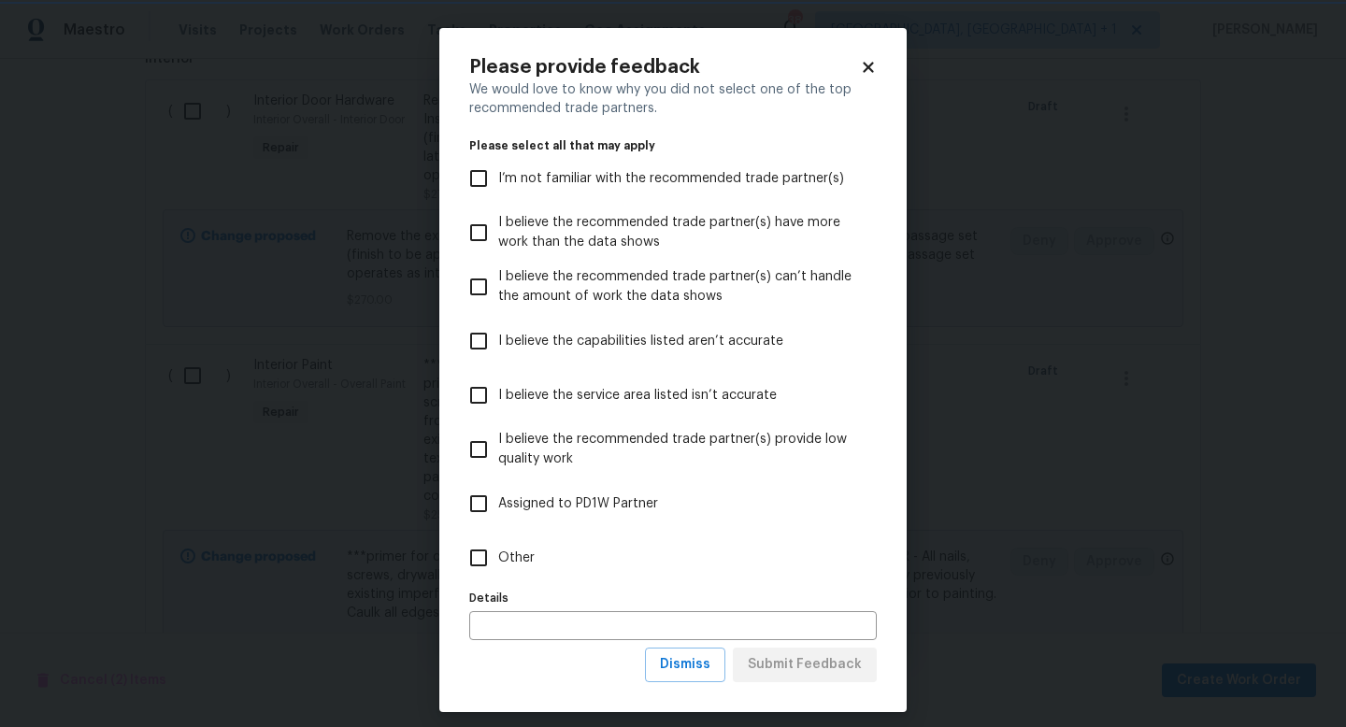
scroll to position [0, 0]
click at [490, 553] on input "Other" at bounding box center [478, 558] width 39 height 39
checkbox input "true"
click at [754, 662] on span "Submit Feedback" at bounding box center [805, 665] width 114 height 23
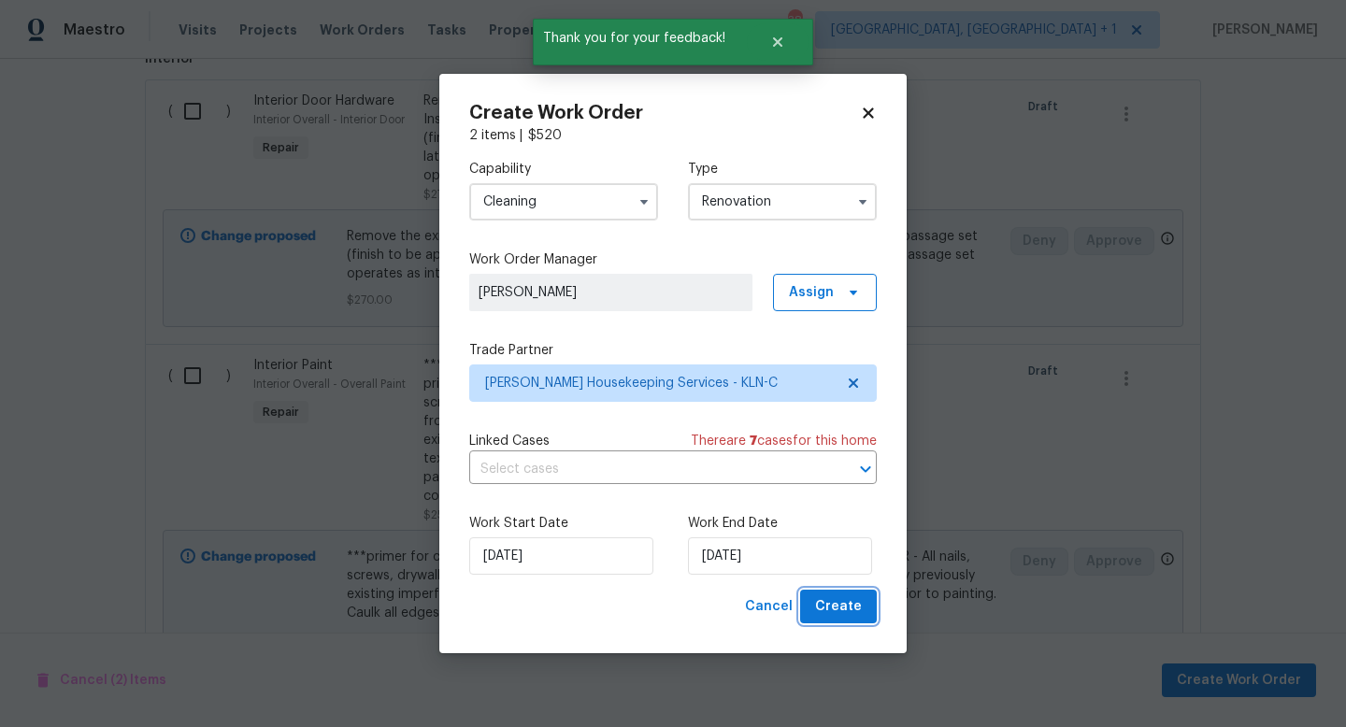
click at [826, 603] on span "Create" at bounding box center [838, 607] width 47 height 23
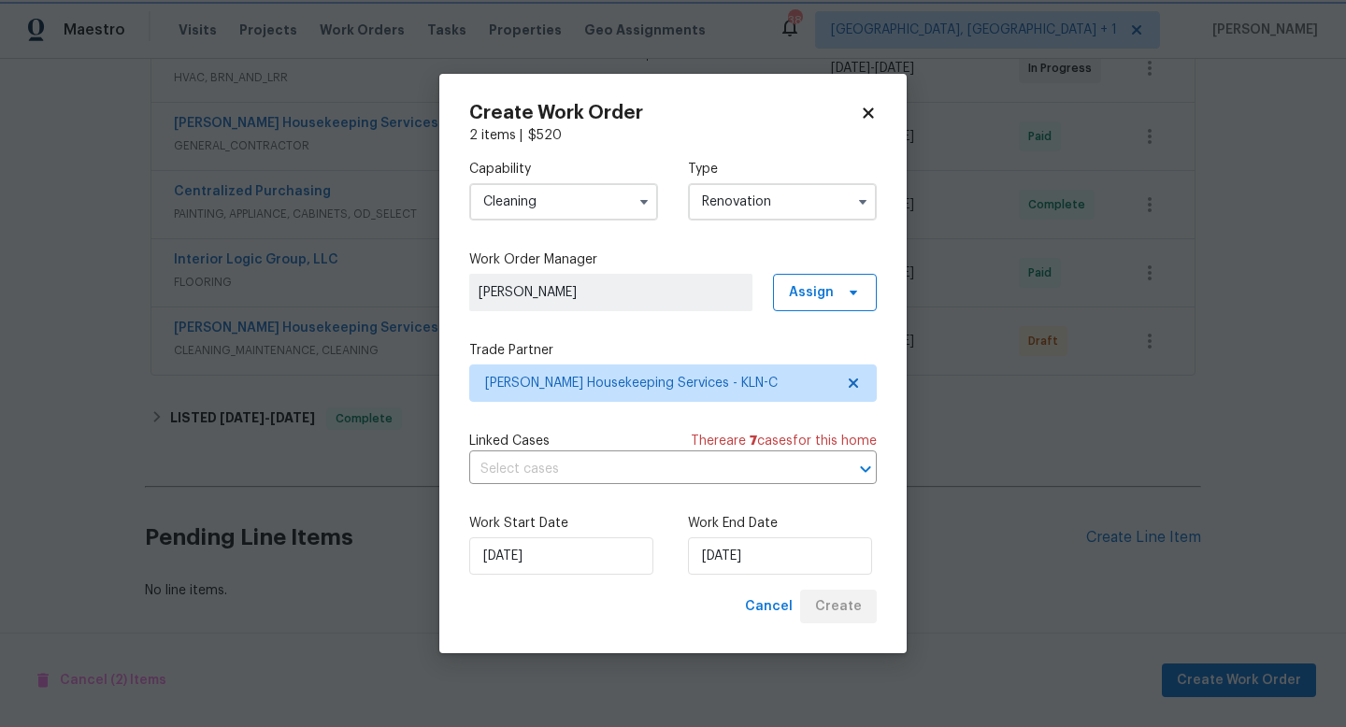
scroll to position [383, 0]
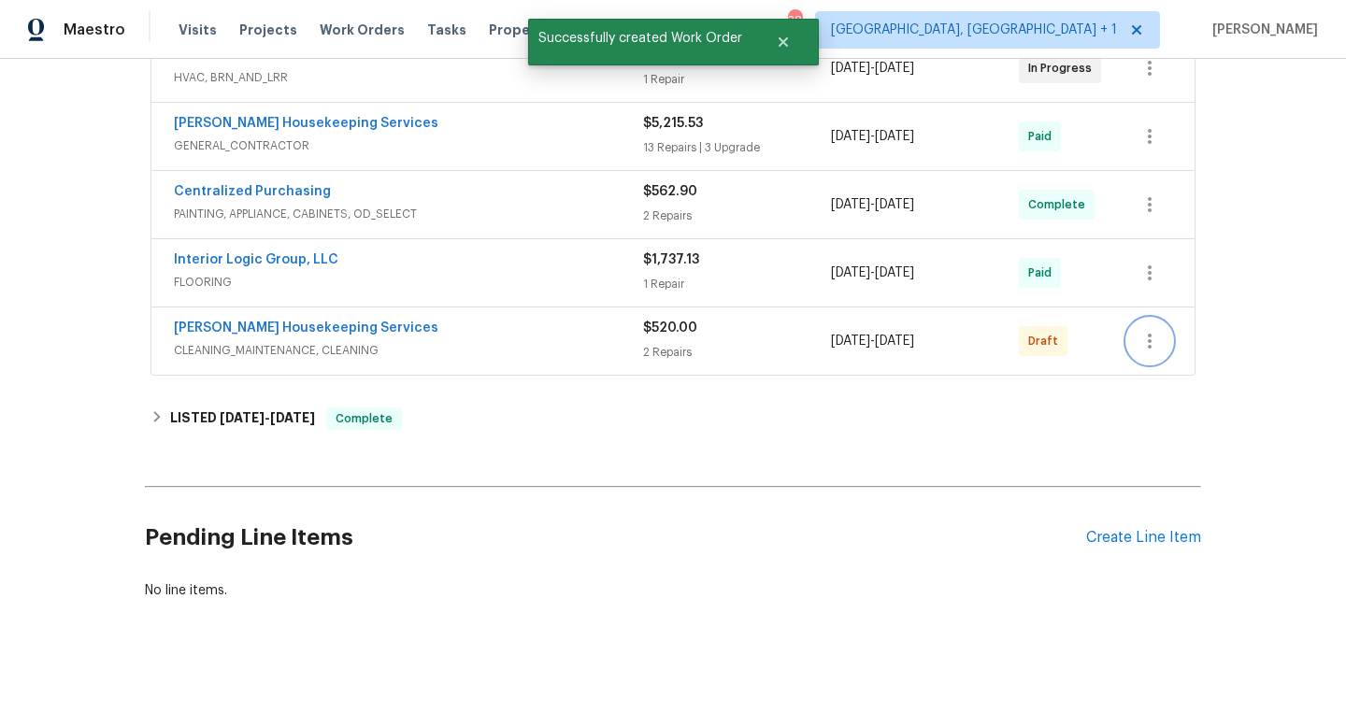
click at [1144, 342] on icon "button" at bounding box center [1150, 341] width 22 height 22
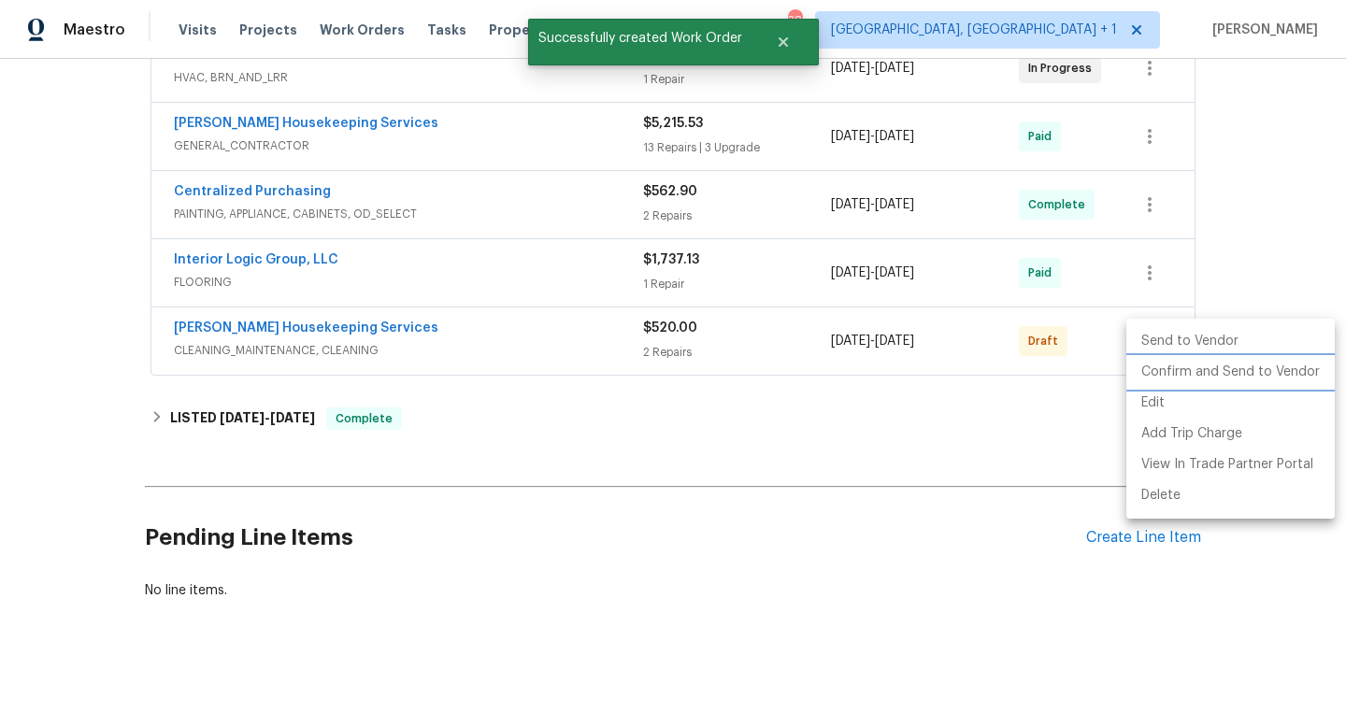
click at [1166, 375] on li "Confirm and Send to Vendor" at bounding box center [1231, 372] width 208 height 31
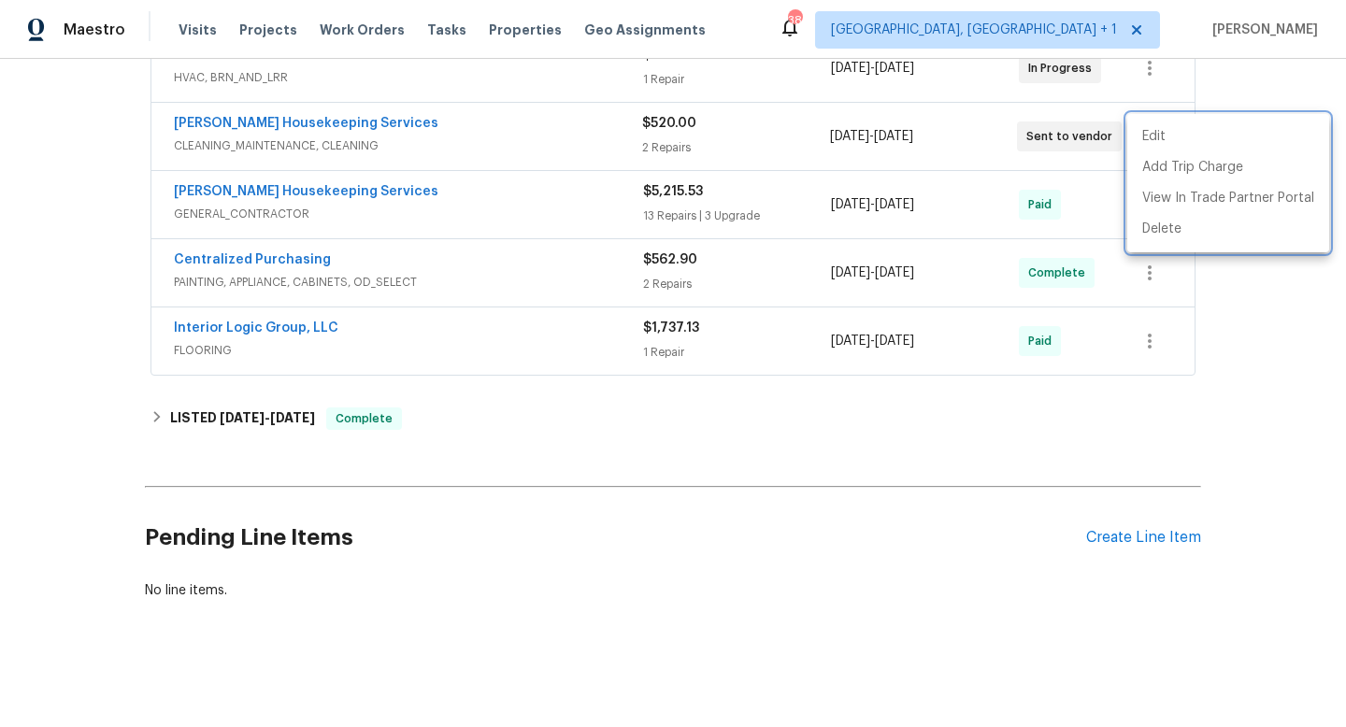
click at [459, 272] on div at bounding box center [673, 363] width 1346 height 727
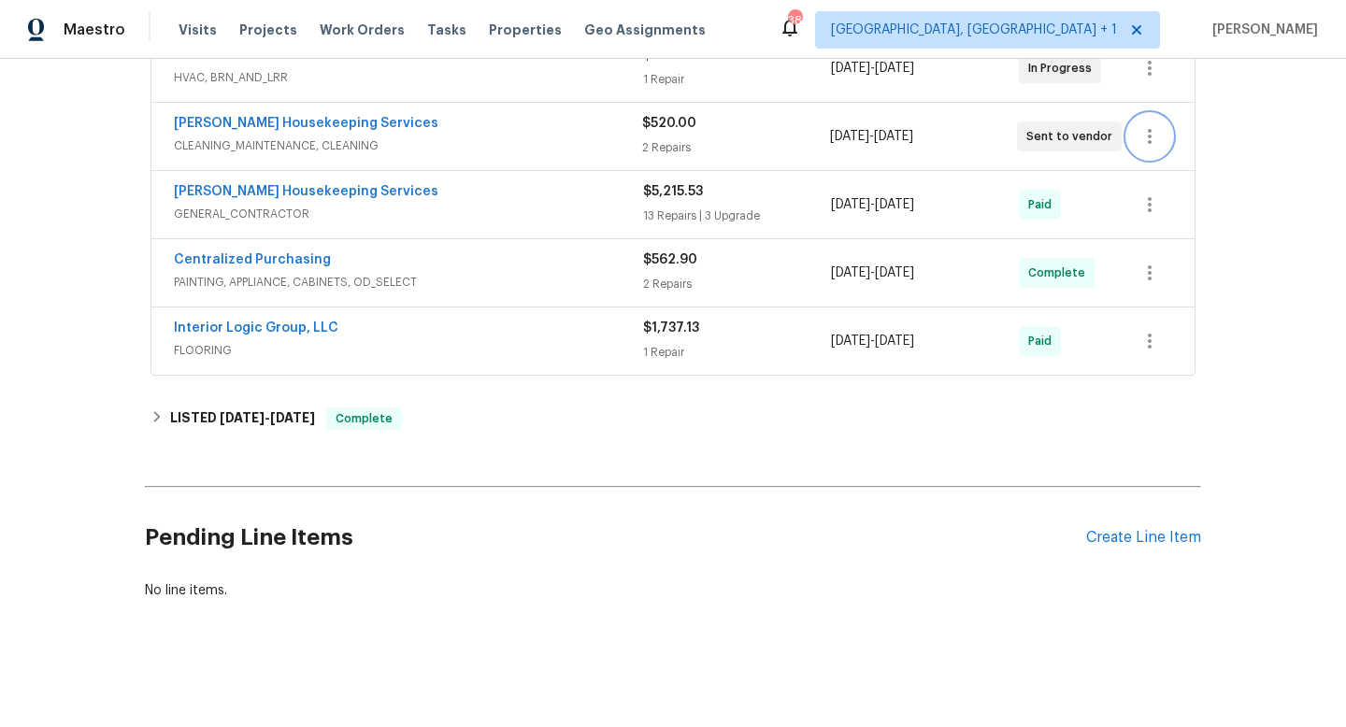
scroll to position [0, 0]
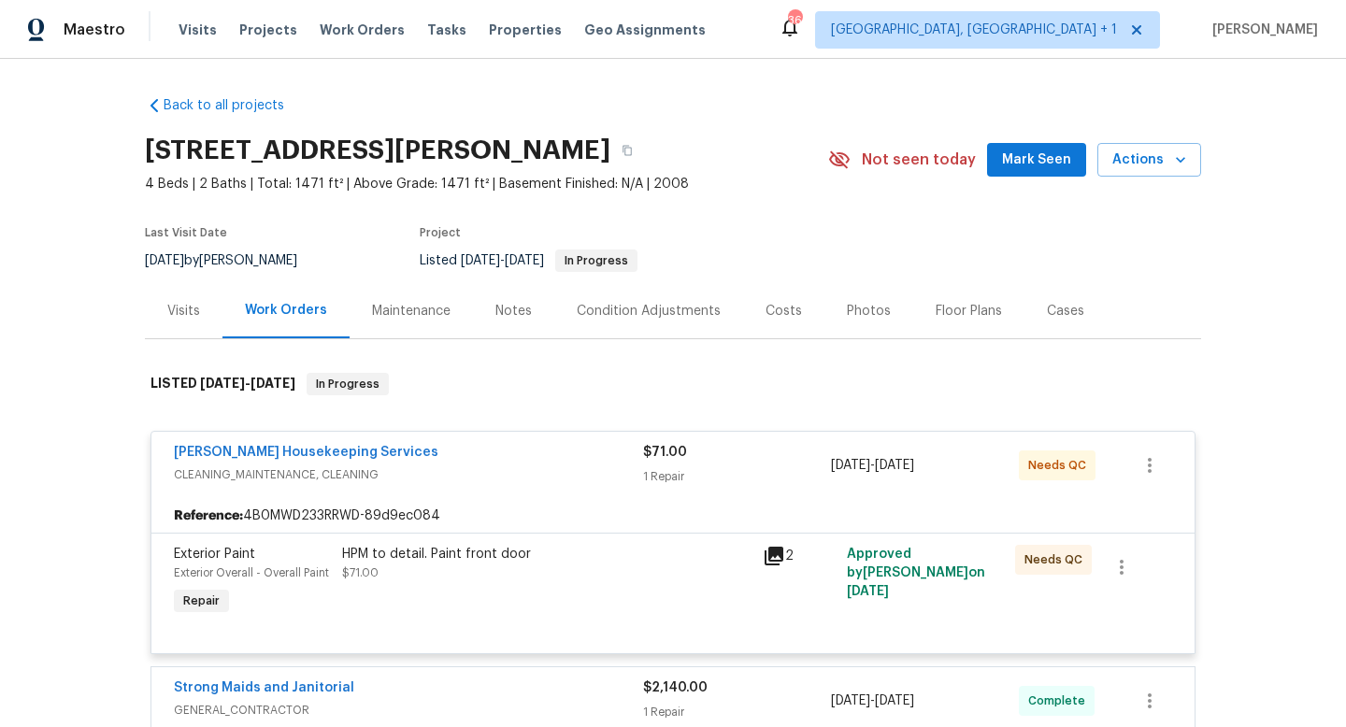
click at [515, 449] on div "[PERSON_NAME] Housekeeping Services" at bounding box center [408, 454] width 469 height 22
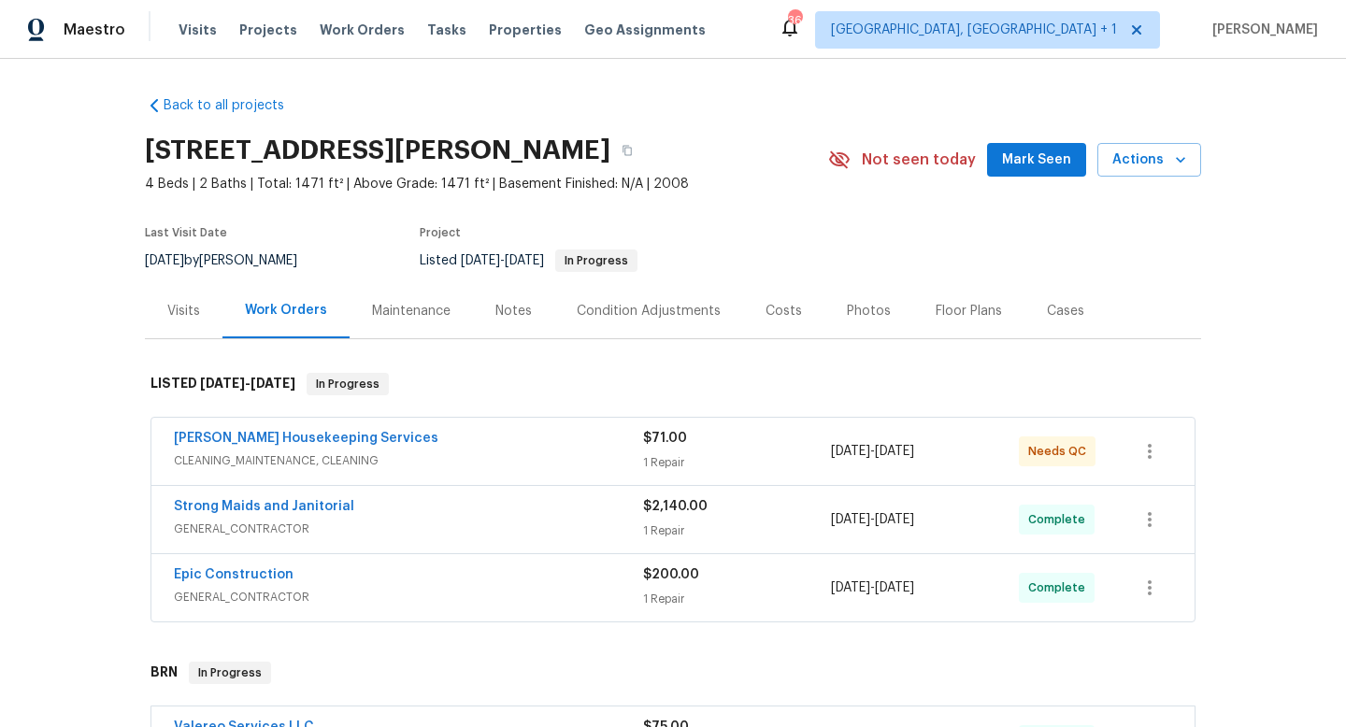
click at [515, 449] on div "[PERSON_NAME] Housekeeping Services" at bounding box center [408, 440] width 469 height 22
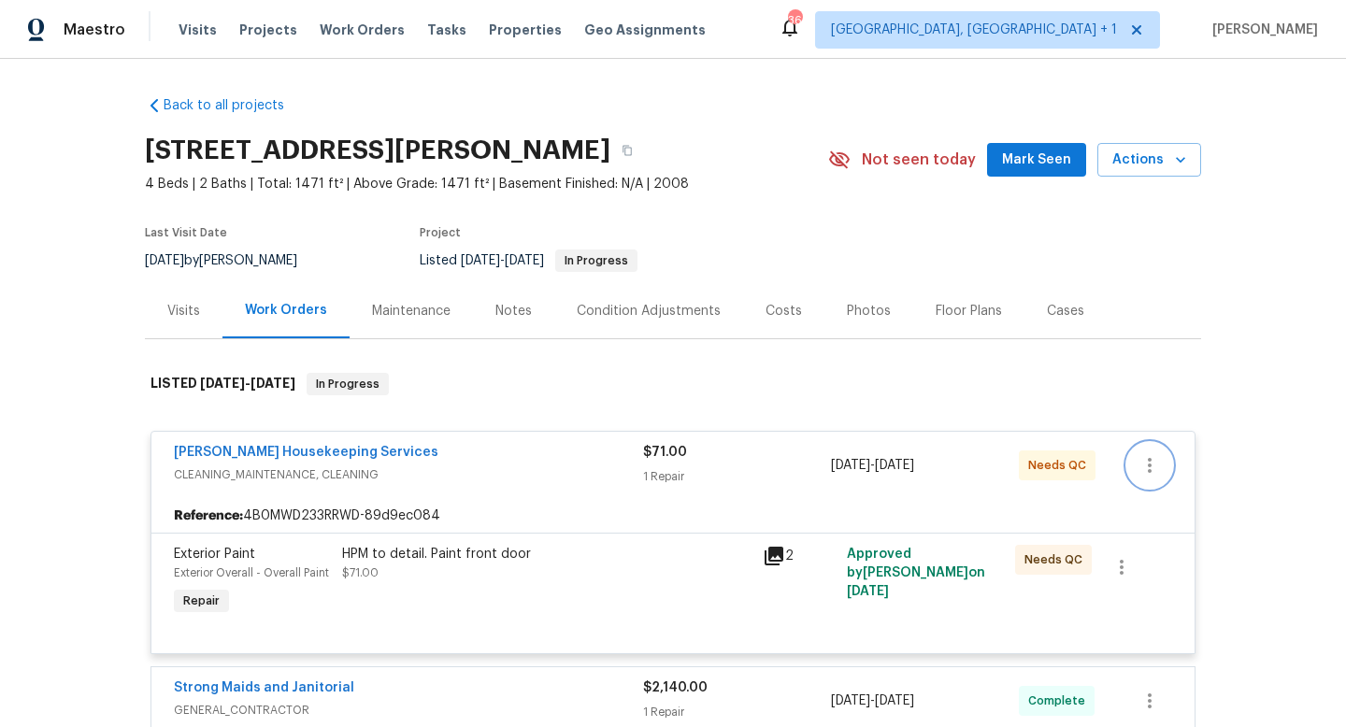
click at [1147, 475] on icon "button" at bounding box center [1150, 465] width 22 height 22
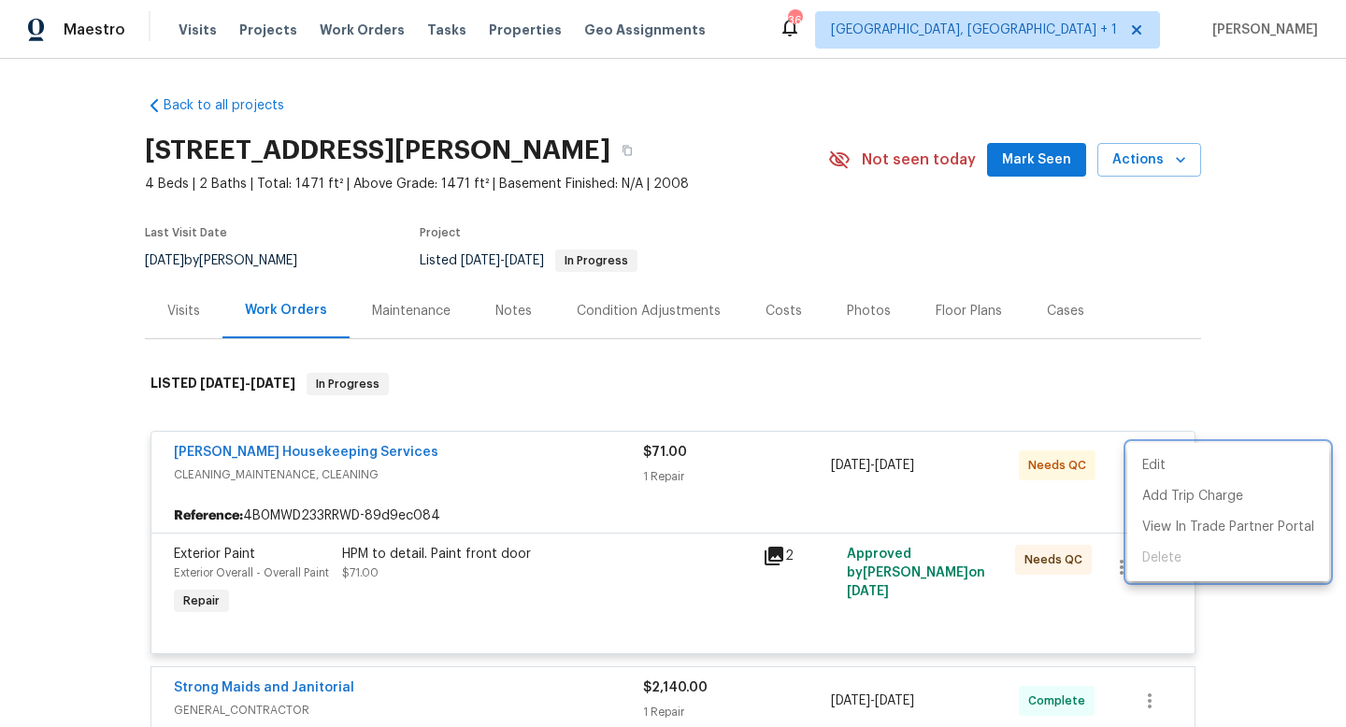
click at [803, 512] on div at bounding box center [673, 363] width 1346 height 727
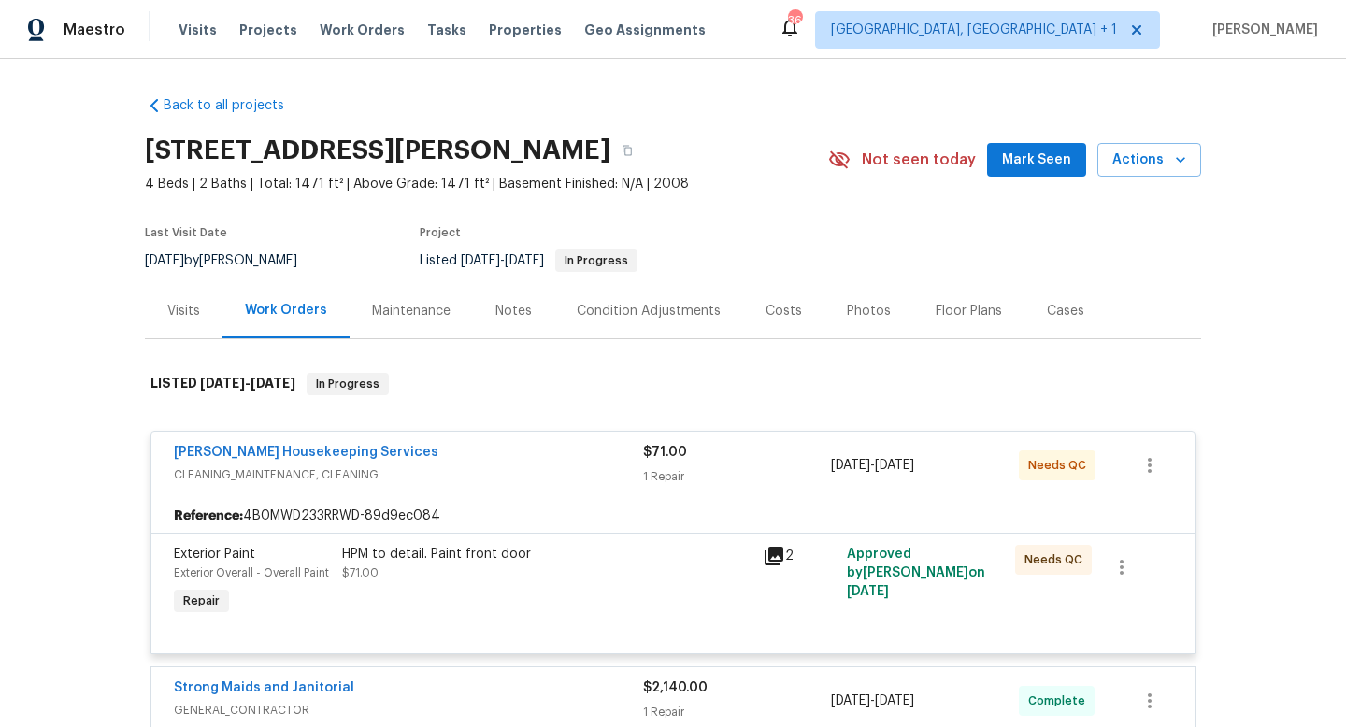
click at [293, 445] on span "[PERSON_NAME] Housekeeping Services" at bounding box center [306, 452] width 265 height 19
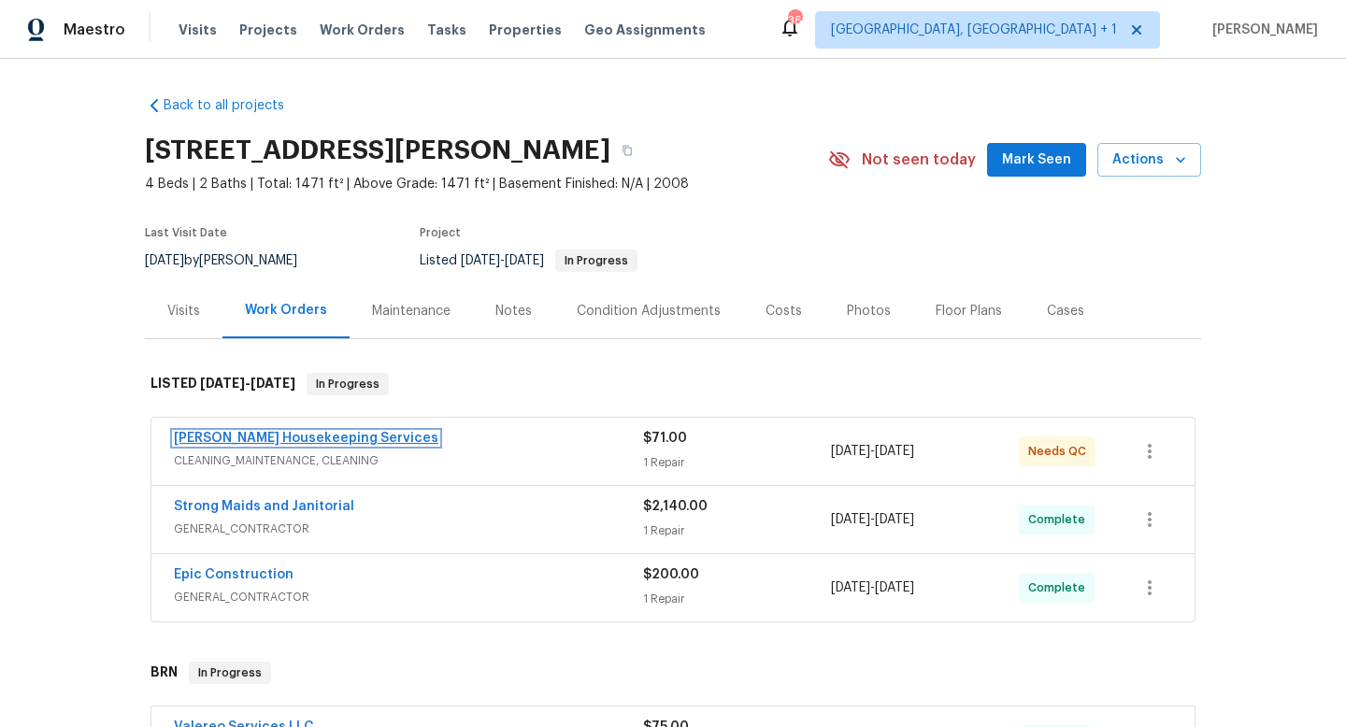
click at [297, 438] on link "[PERSON_NAME] Housekeeping Services" at bounding box center [306, 438] width 265 height 13
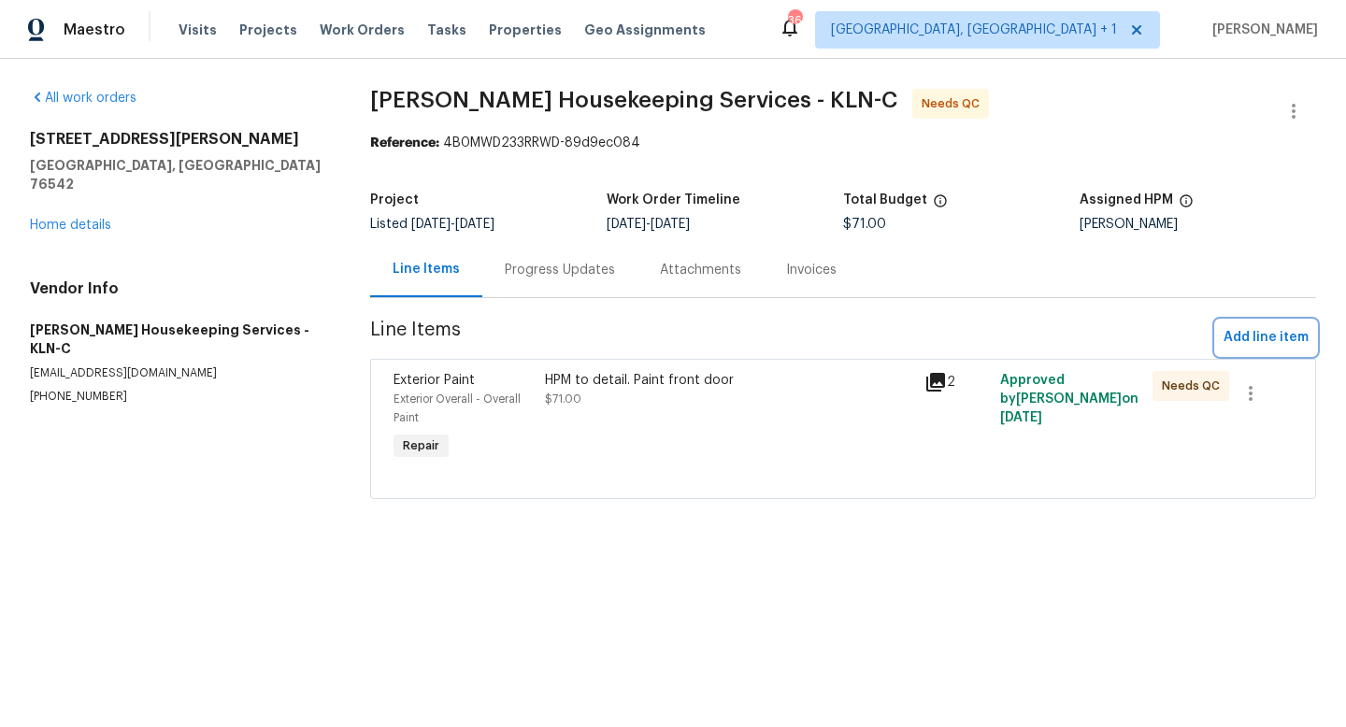
click at [1257, 340] on span "Add line item" at bounding box center [1266, 337] width 85 height 23
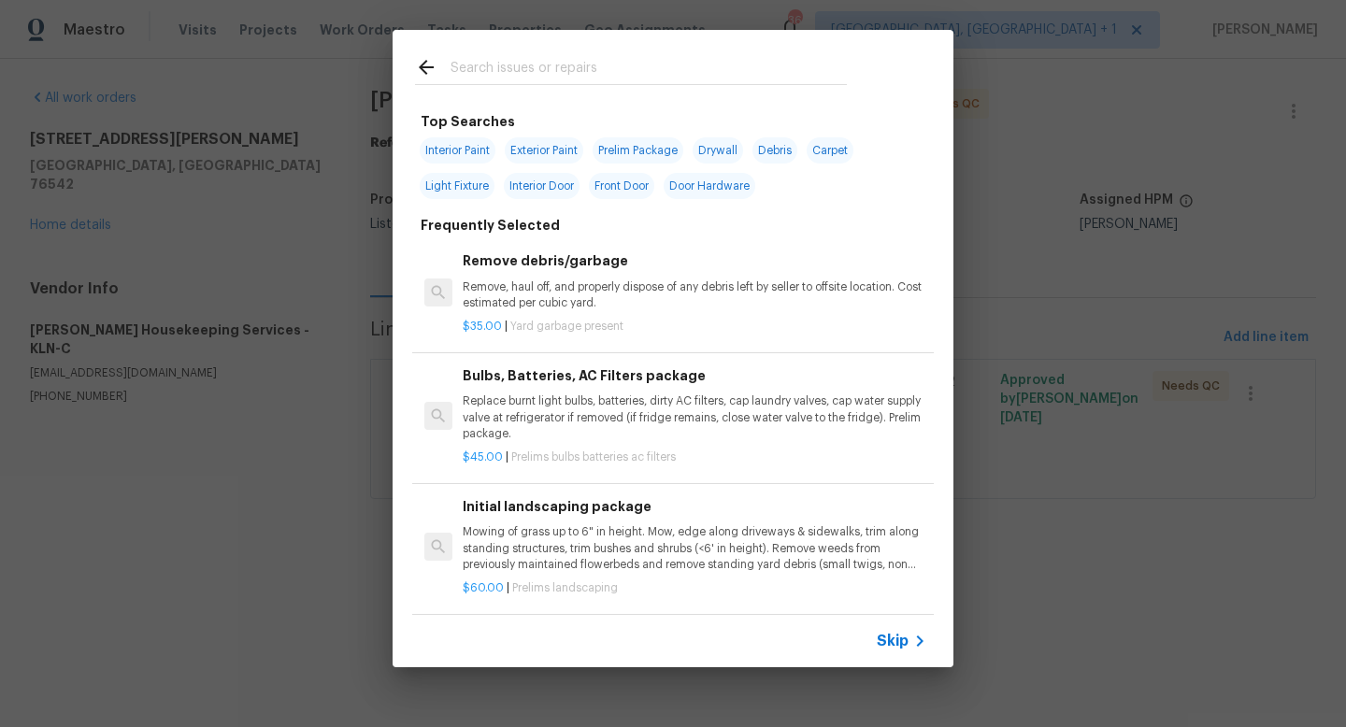
click at [513, 88] on div at bounding box center [631, 67] width 477 height 74
click at [513, 87] on div at bounding box center [631, 67] width 477 height 74
click at [513, 72] on input "text" at bounding box center [649, 70] width 396 height 28
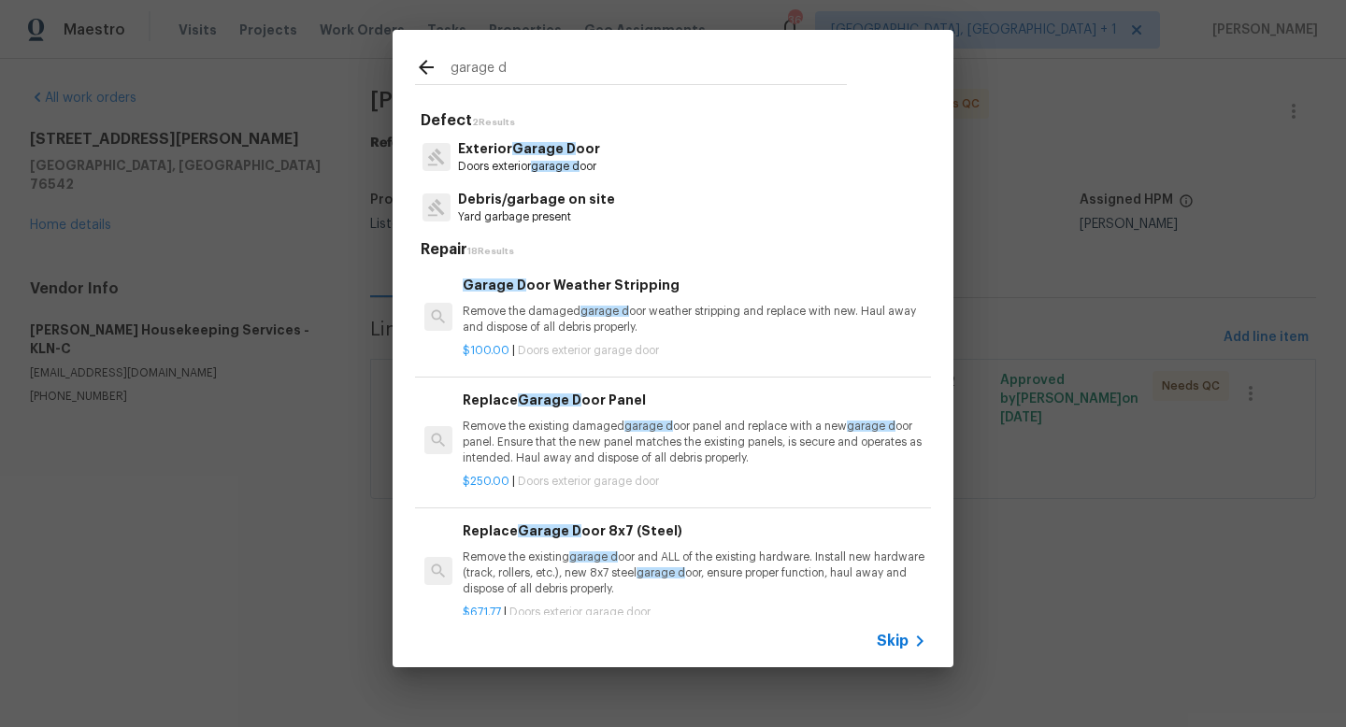
type input "garage d"
click at [512, 152] on span "Garage D" at bounding box center [544, 148] width 64 height 13
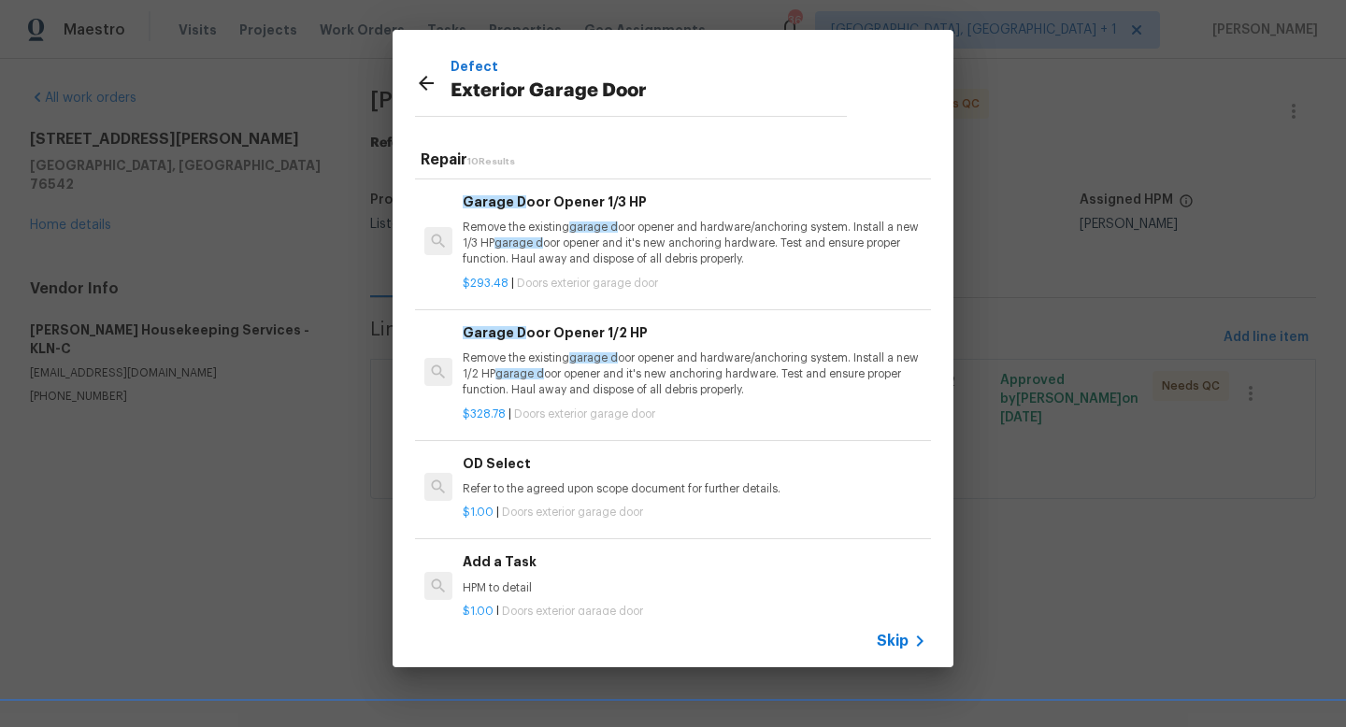
scroll to position [30, 0]
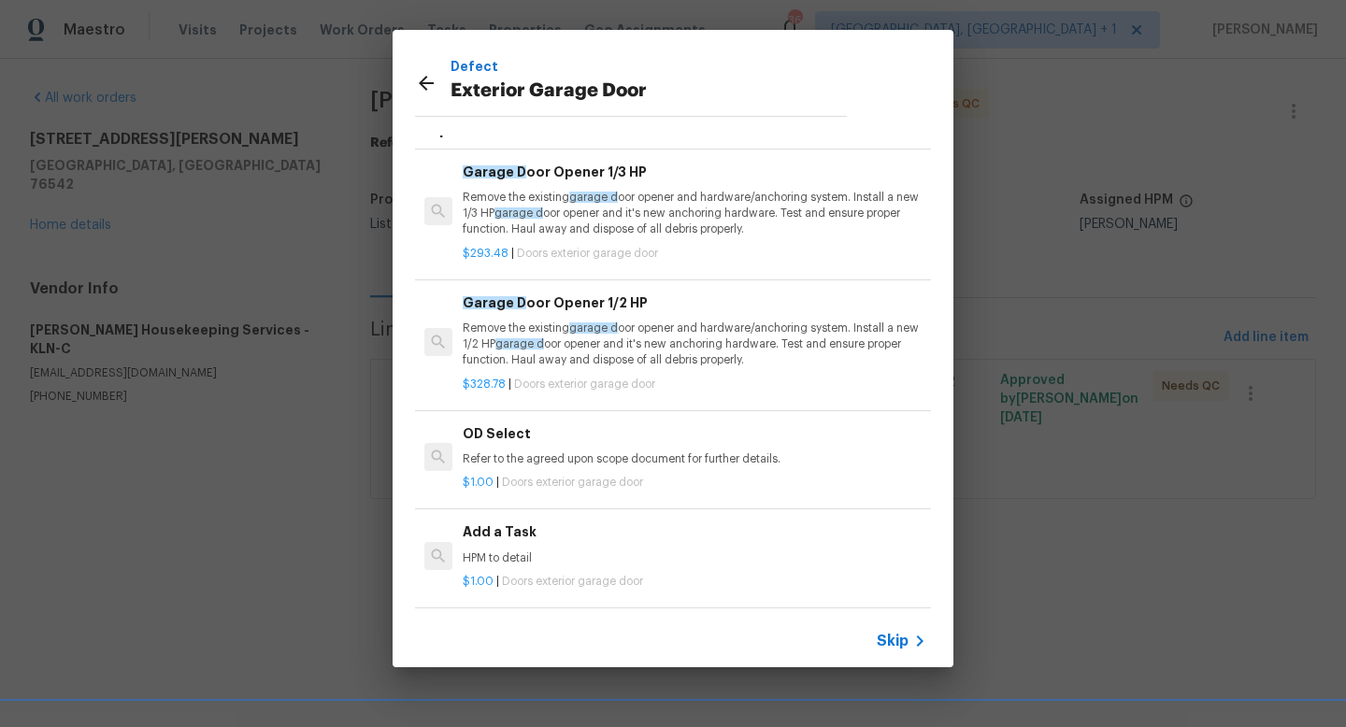
click at [507, 512] on div "Add a Task HPM to detail $1.00 | Doors exterior garage door" at bounding box center [673, 556] width 522 height 105
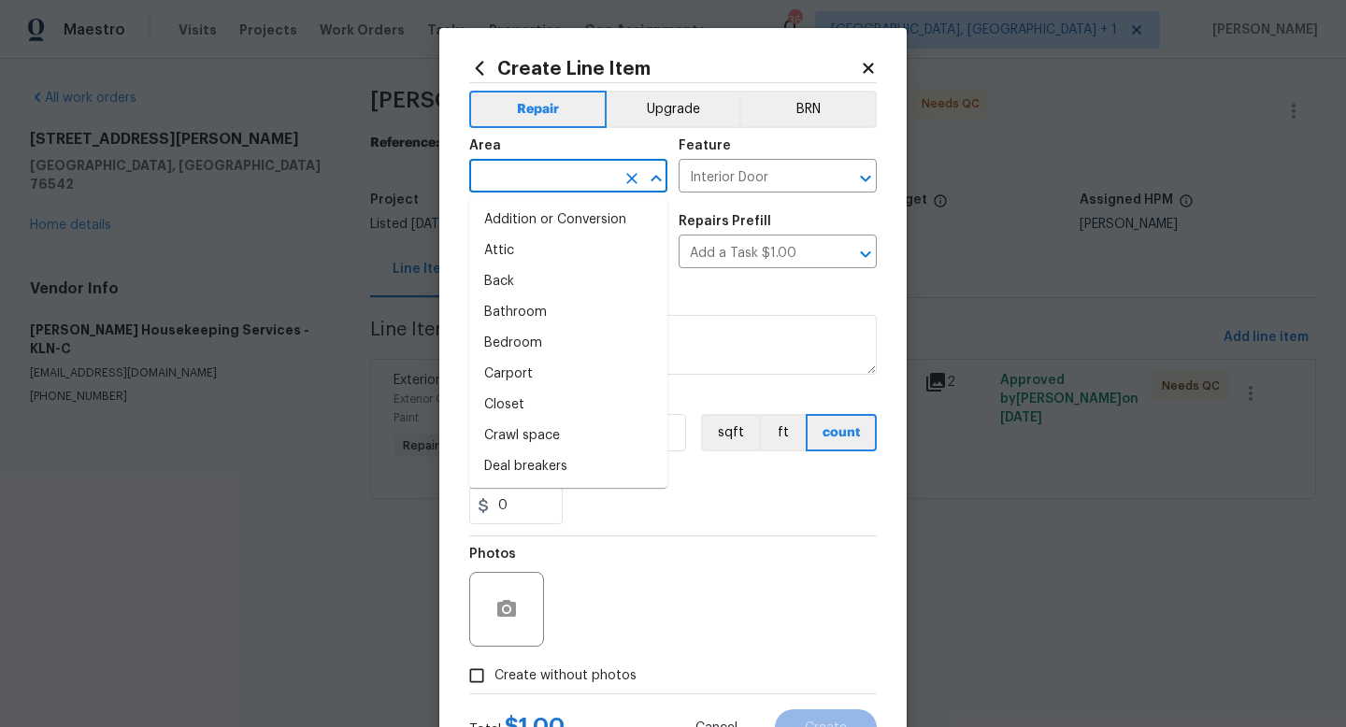
click at [561, 170] on input "text" at bounding box center [542, 178] width 146 height 29
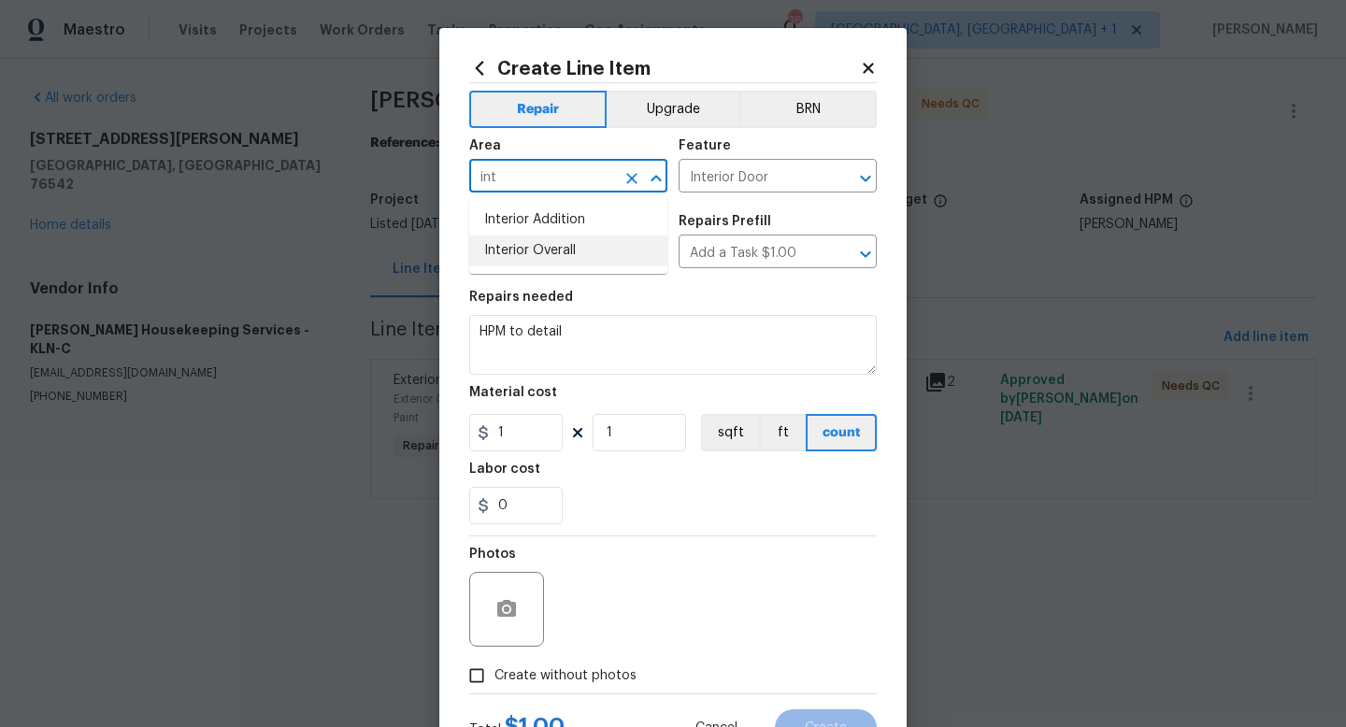
click at [568, 242] on li "Interior Overall" at bounding box center [568, 251] width 198 height 31
type input "Interior Overall"
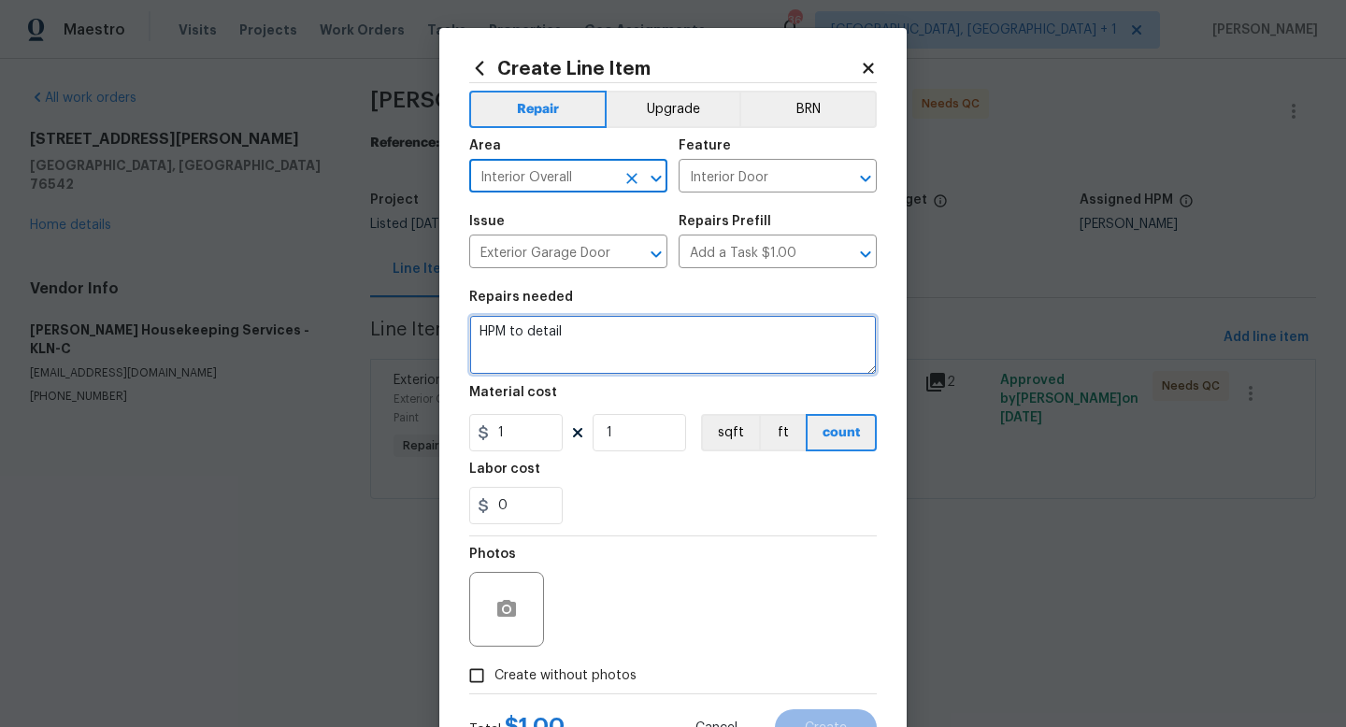
click at [575, 332] on textarea "HPM to detail" at bounding box center [673, 345] width 408 height 60
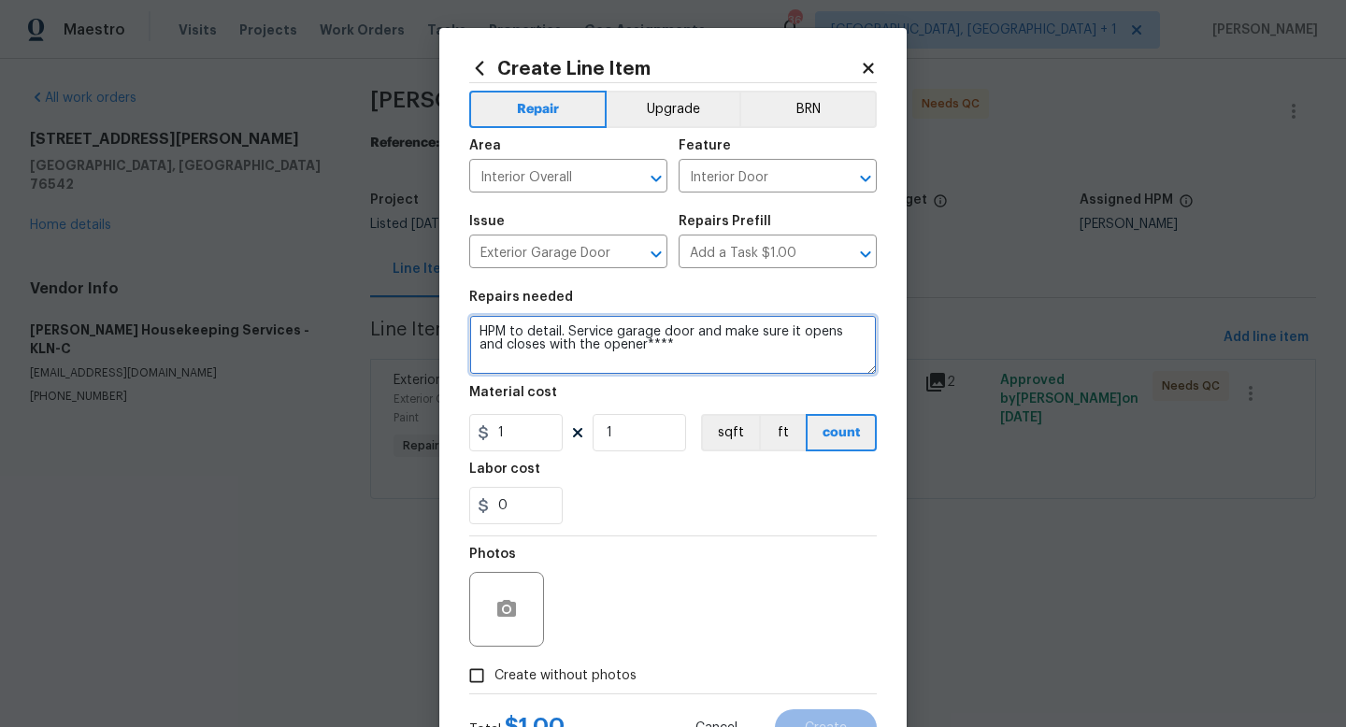
click at [565, 332] on textarea "HPM to detail. Service garage door and make sure it opens and closes with the o…" at bounding box center [673, 345] width 408 height 60
type textarea "HPM to detail.**** Service garage door and make sure it opens and closes with t…"
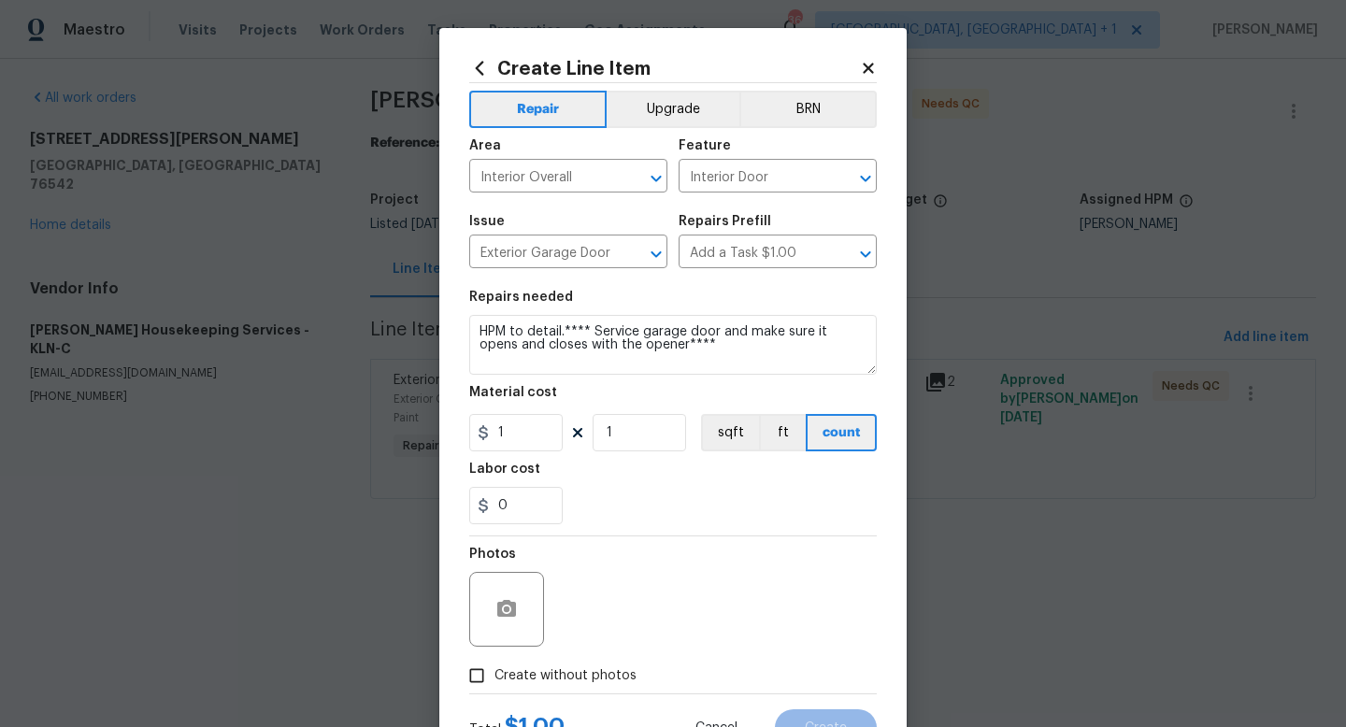
click at [488, 671] on input "Create without photos" at bounding box center [477, 676] width 36 height 36
checkbox input "true"
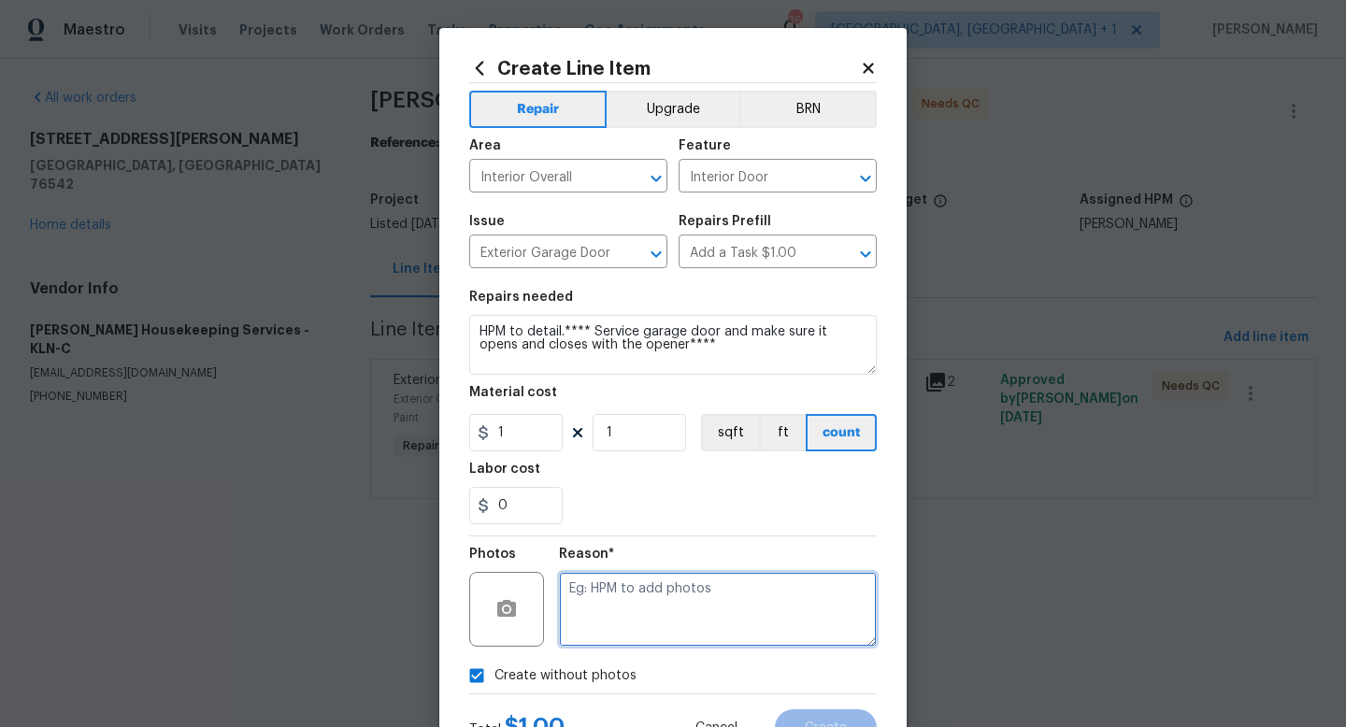
click at [587, 606] on textarea at bounding box center [718, 609] width 318 height 75
type textarea "NA"
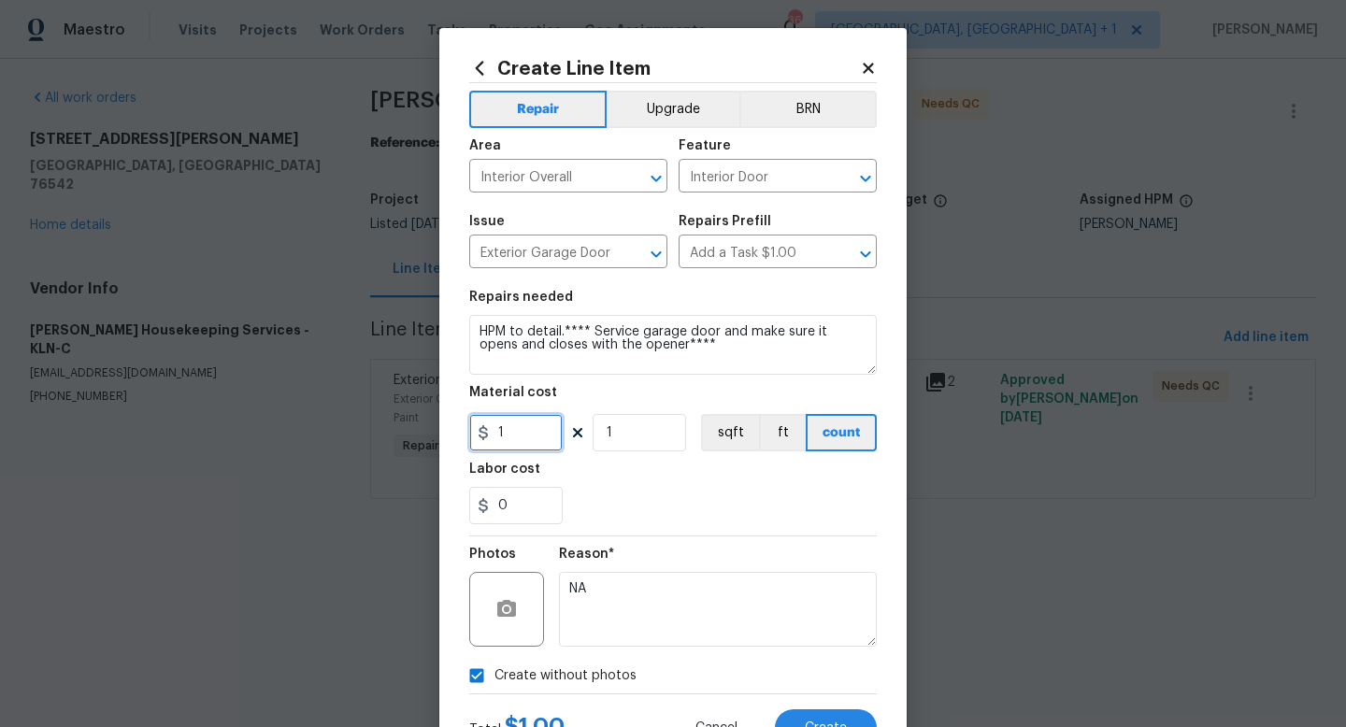
click at [542, 442] on input "1" at bounding box center [515, 432] width 93 height 37
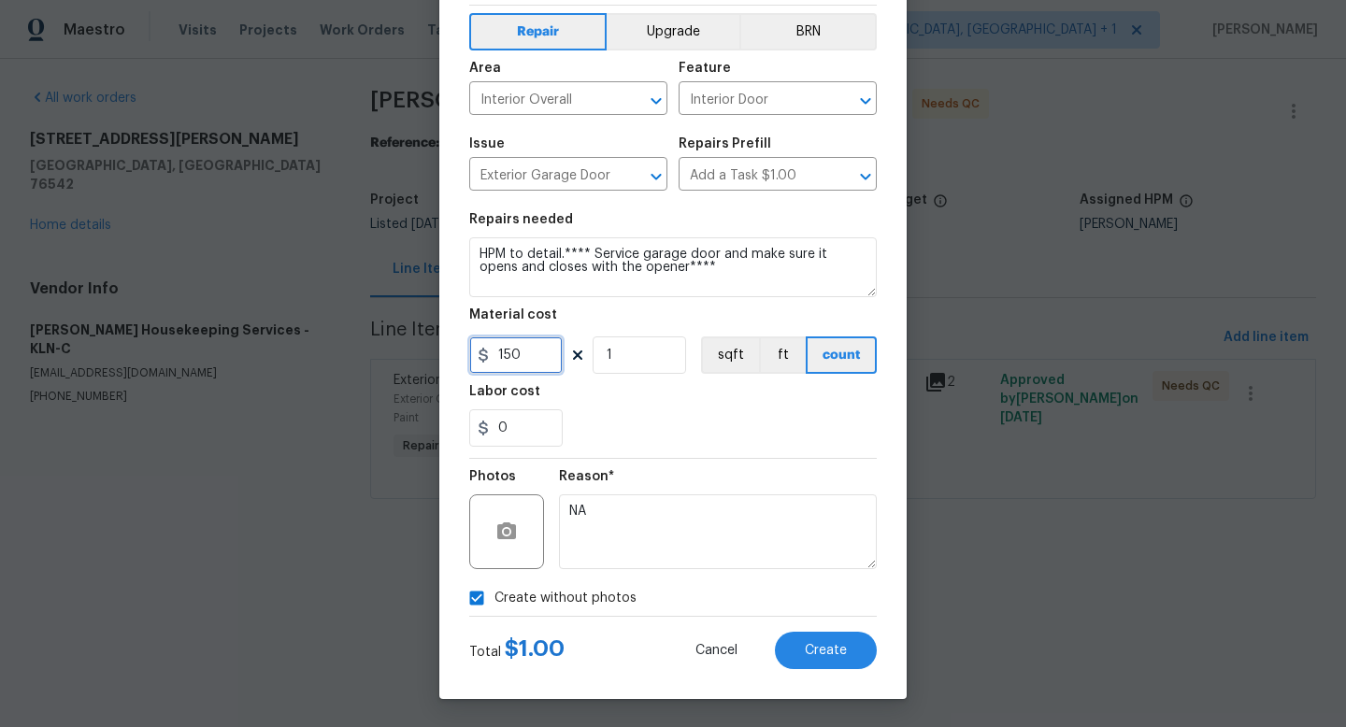
type input "150"
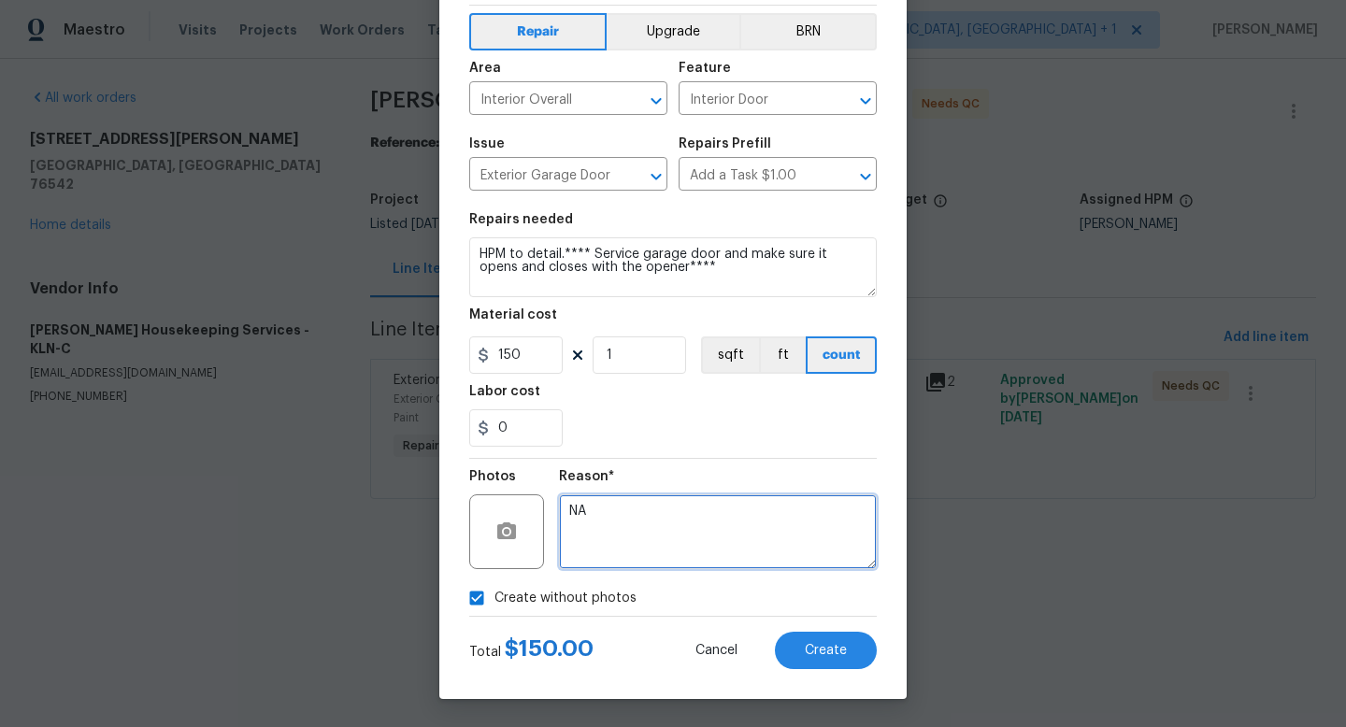
click at [660, 542] on textarea "NA" at bounding box center [718, 532] width 318 height 75
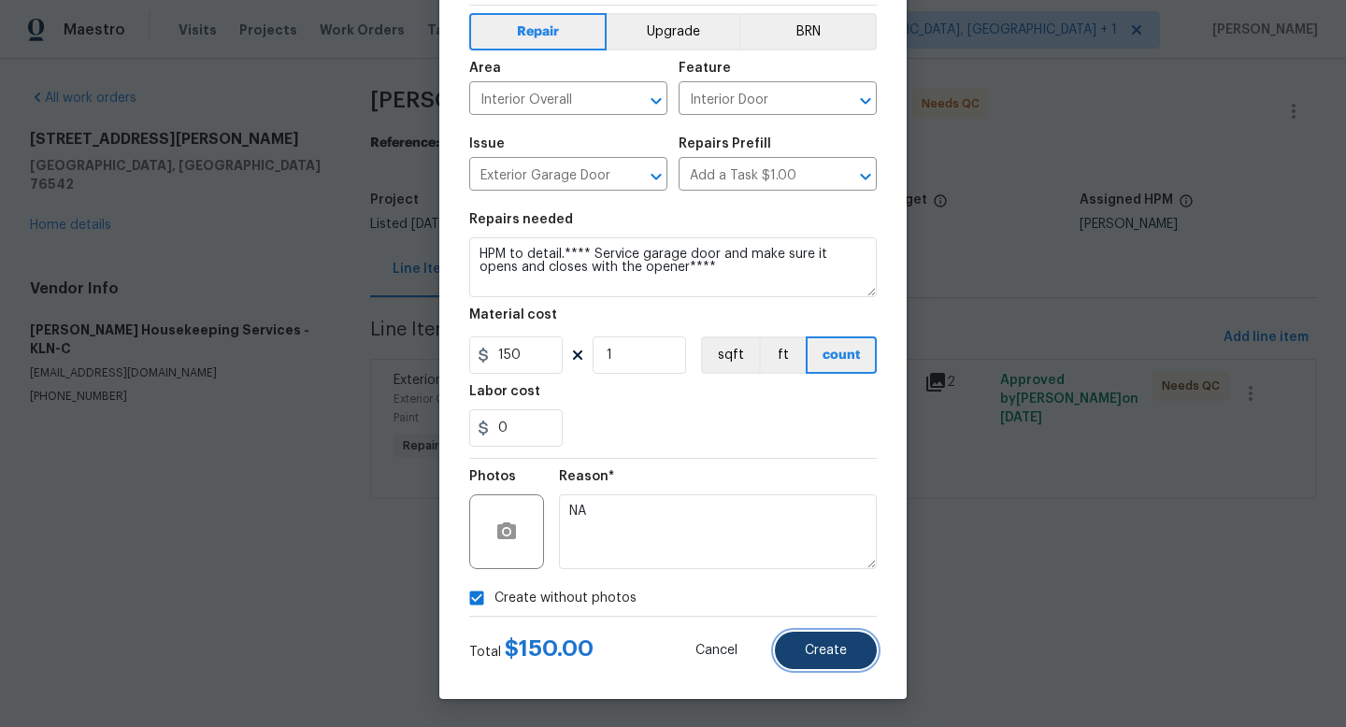
click at [797, 647] on button "Create" at bounding box center [826, 650] width 102 height 37
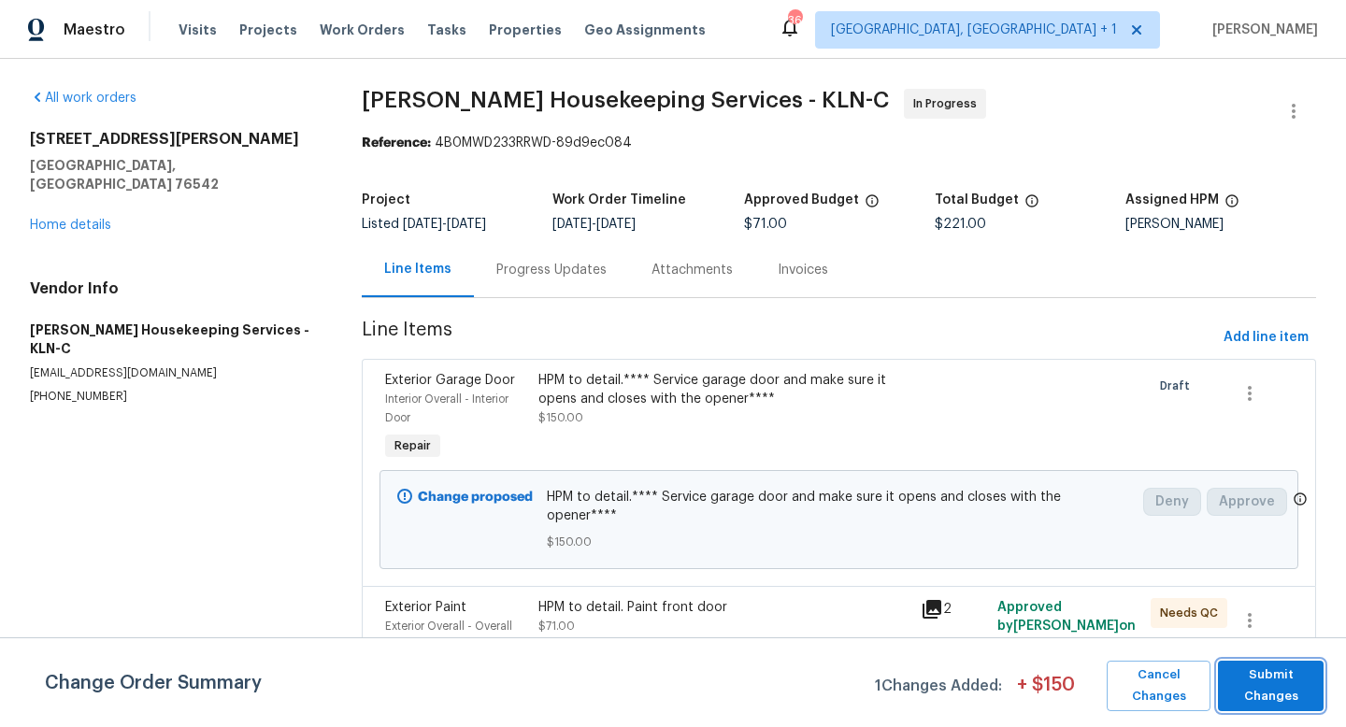
click at [1230, 679] on span "Submit Changes" at bounding box center [1271, 686] width 87 height 43
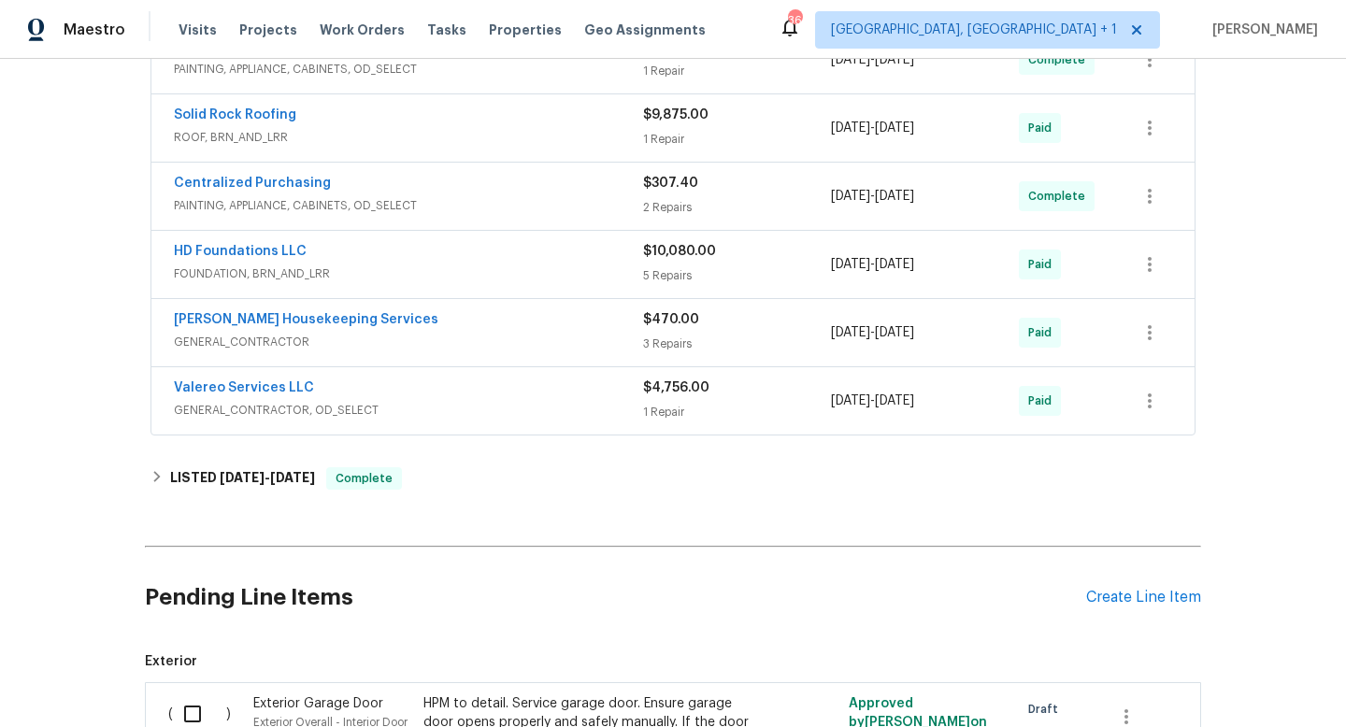
scroll to position [337, 0]
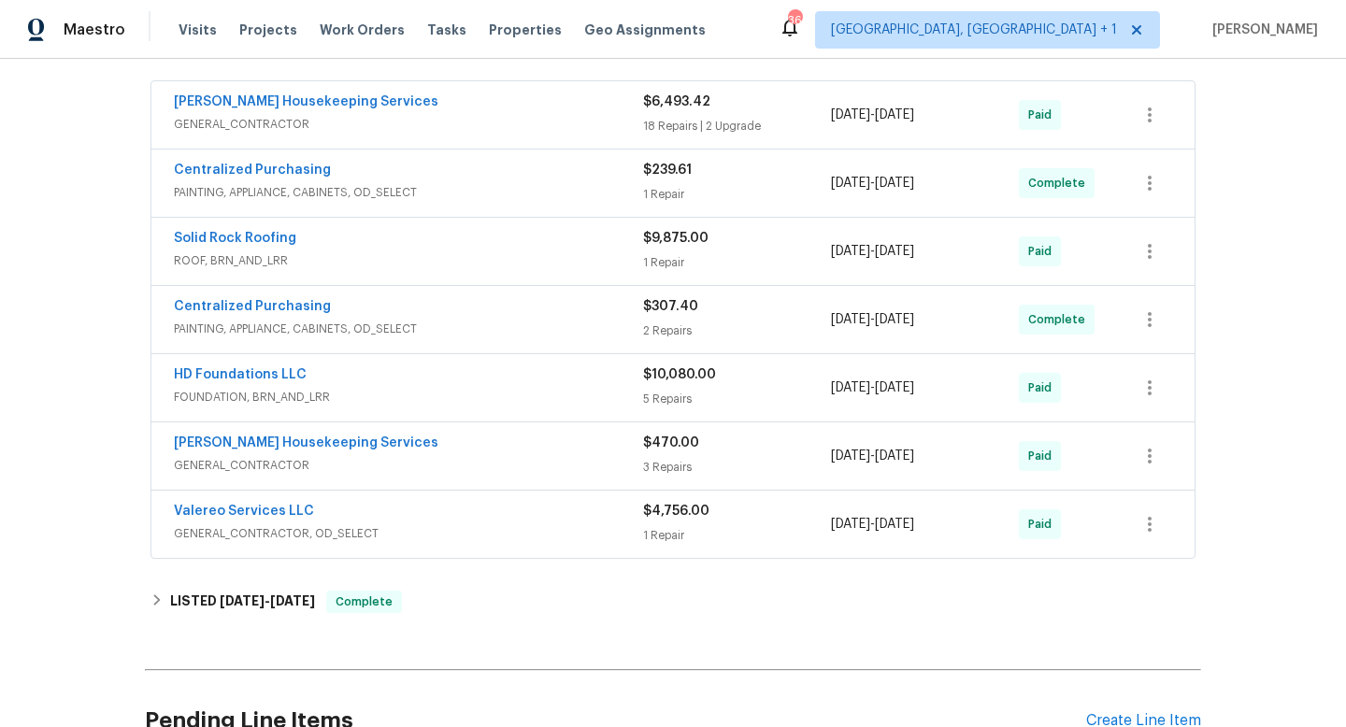
click at [440, 492] on div "Valereo Services LLC GENERAL_CONTRACTOR, OD_SELECT $4,756.00 1 Repair [DATE] - …" at bounding box center [672, 524] width 1043 height 67
click at [473, 459] on span "GENERAL_CONTRACTOR" at bounding box center [408, 465] width 469 height 19
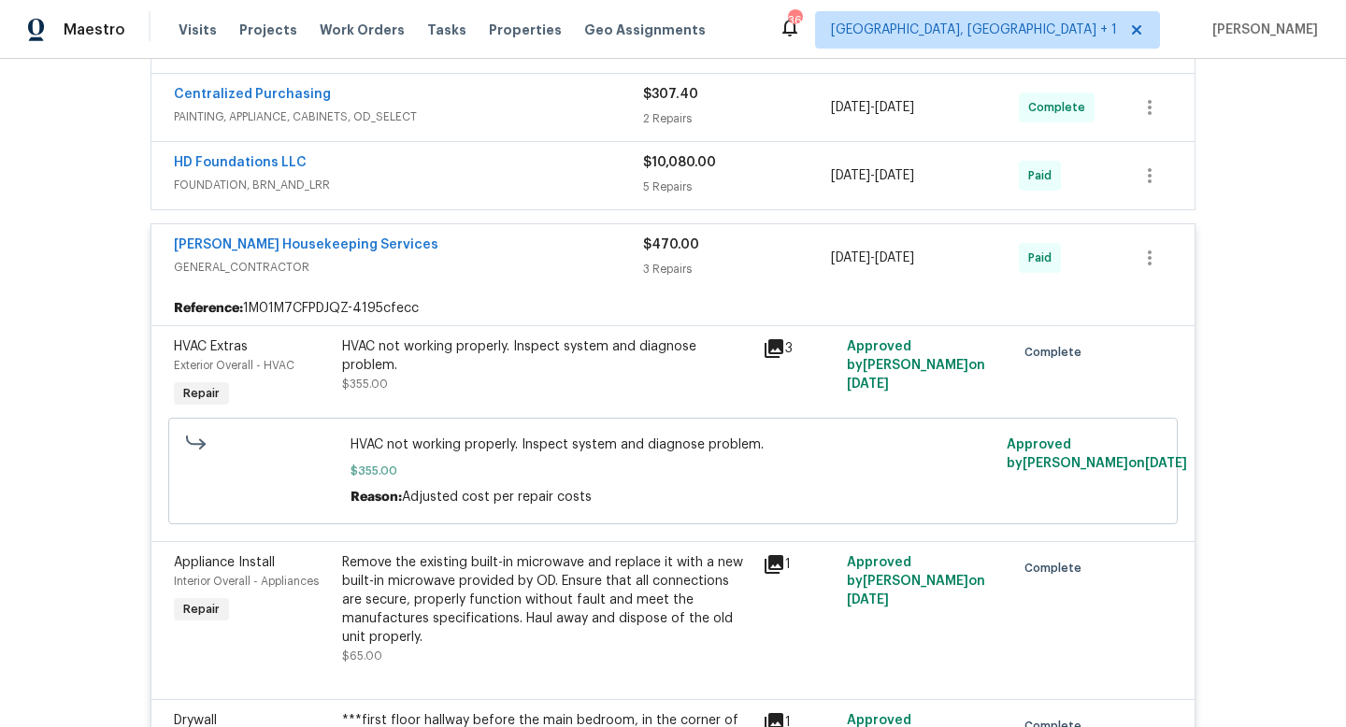
scroll to position [547, 0]
click at [481, 288] on div "[PERSON_NAME] Housekeeping Services GENERAL_CONTRACTOR $470.00 3 Repairs [DATE]…" at bounding box center [672, 259] width 1043 height 67
click at [498, 227] on div "[PERSON_NAME] Housekeeping Services GENERAL_CONTRACTOR $470.00 3 Repairs [DATE]…" at bounding box center [672, 259] width 1043 height 67
click at [494, 245] on div "[PERSON_NAME] Housekeeping Services" at bounding box center [408, 248] width 469 height 22
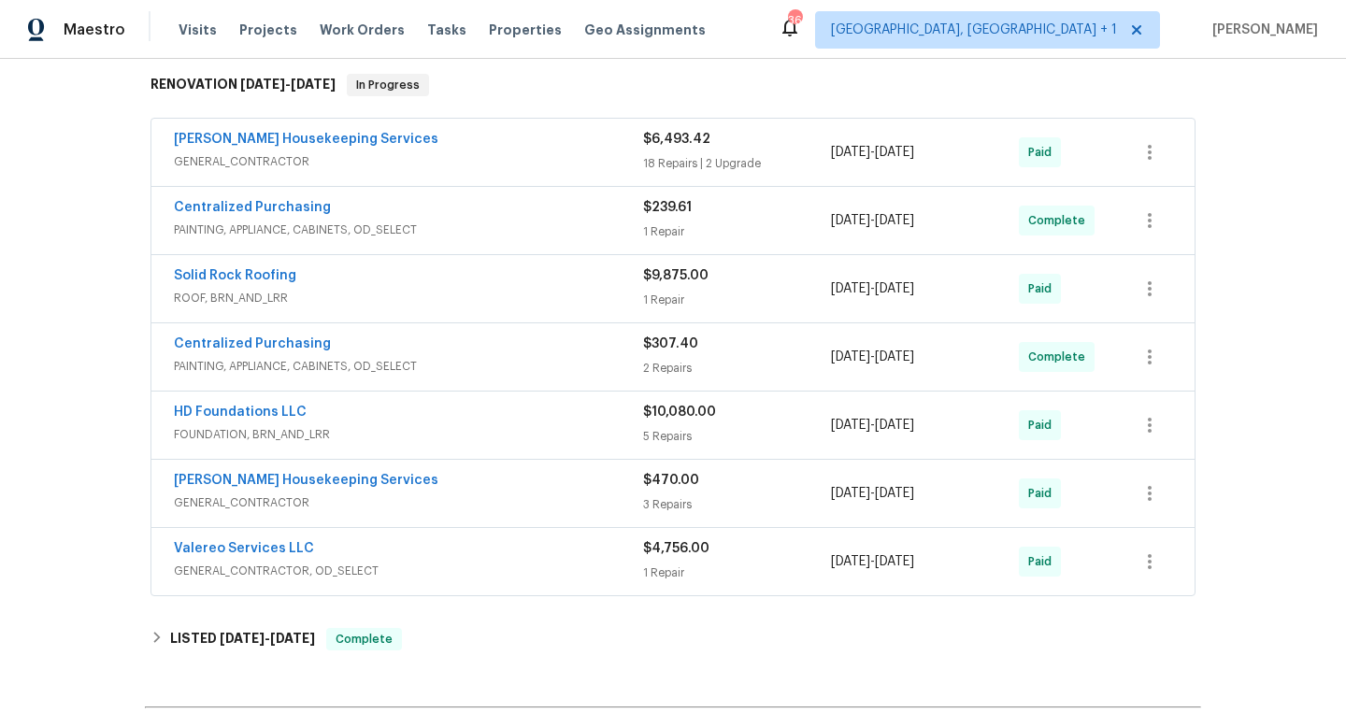
scroll to position [300, 0]
click at [506, 155] on span "GENERAL_CONTRACTOR" at bounding box center [408, 160] width 469 height 19
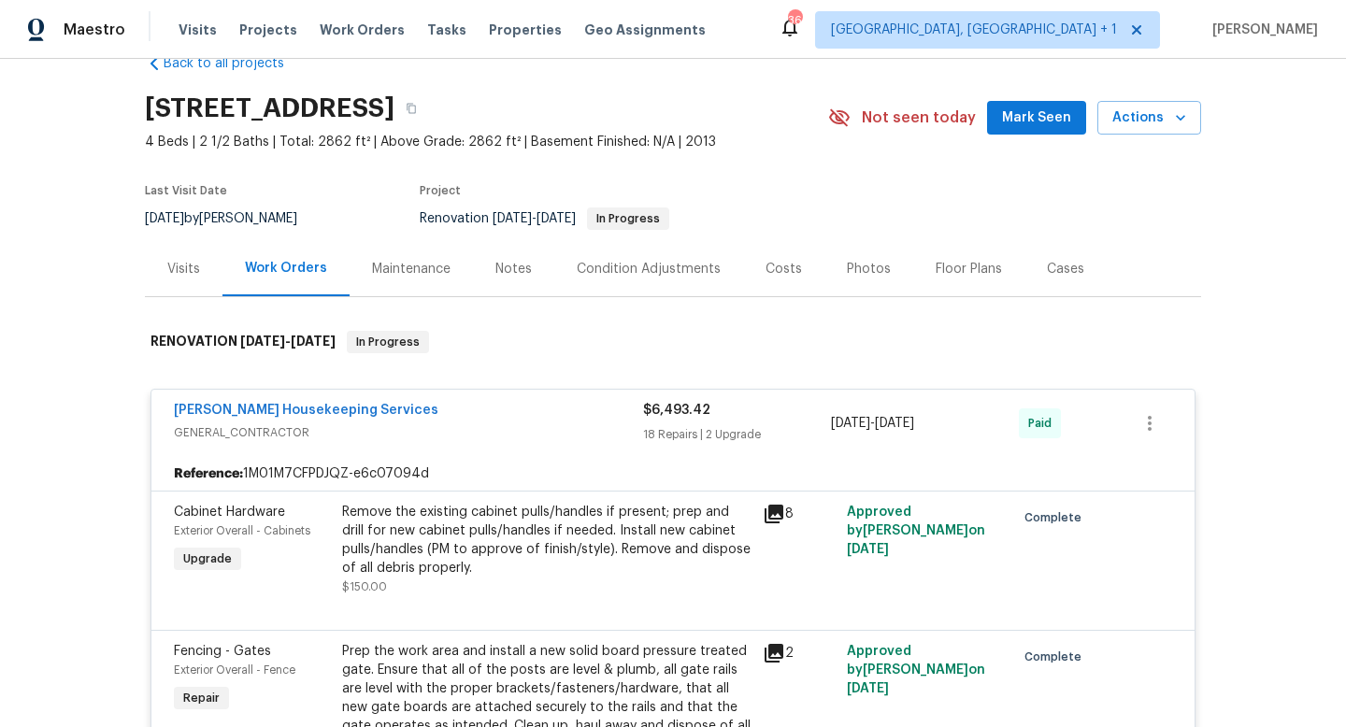
scroll to position [0, 0]
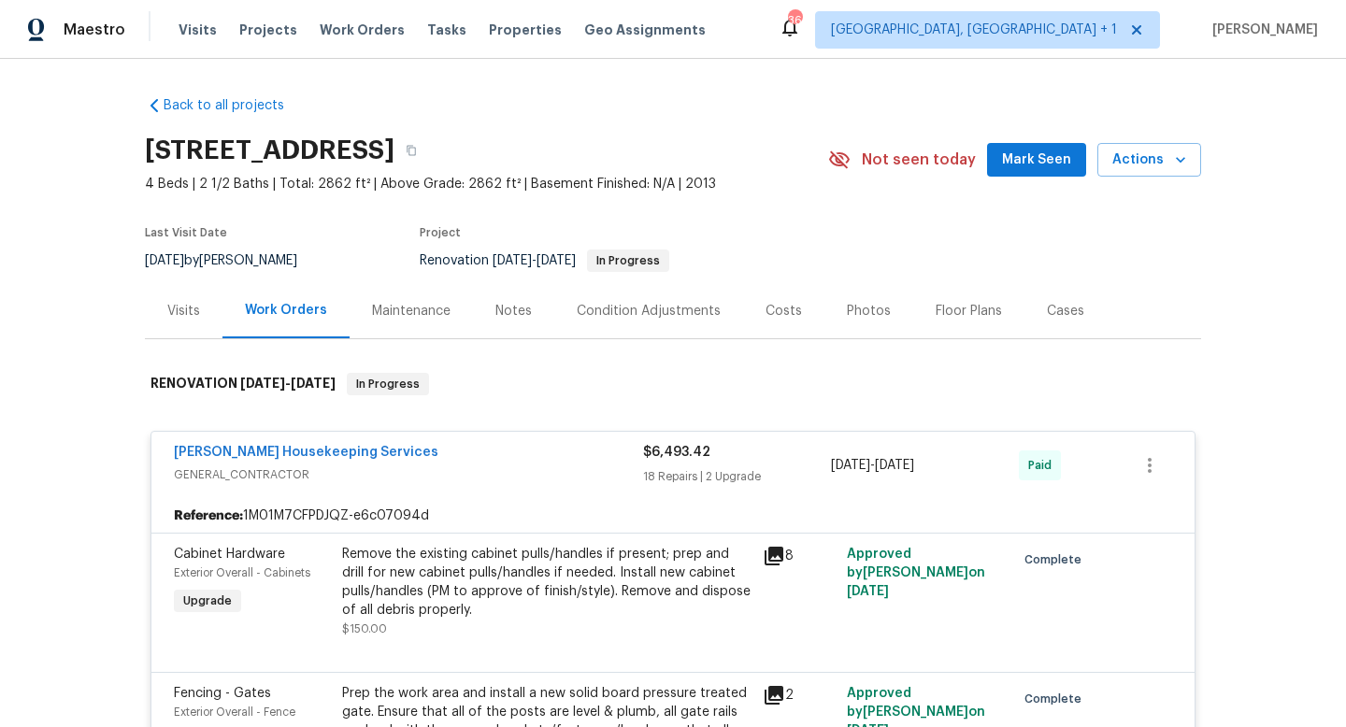
click at [465, 482] on span "GENERAL_CONTRACTOR" at bounding box center [408, 475] width 469 height 19
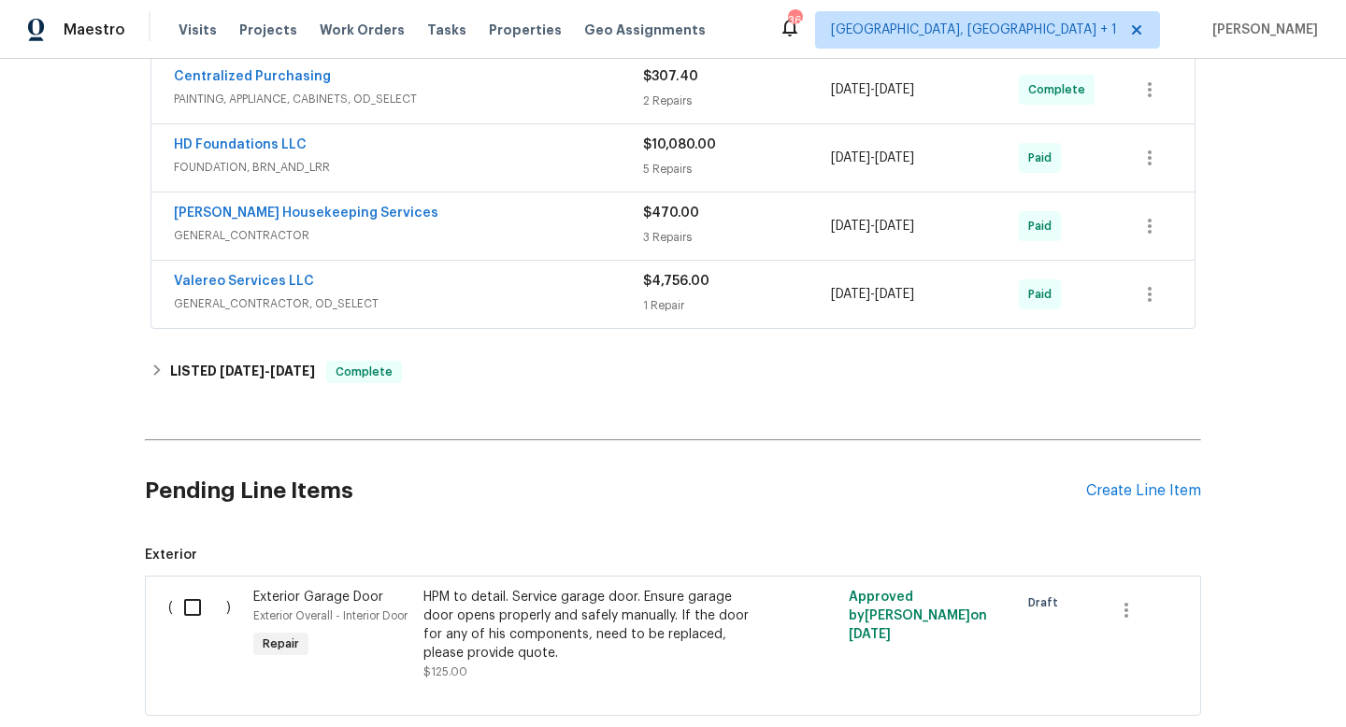
scroll to position [682, 0]
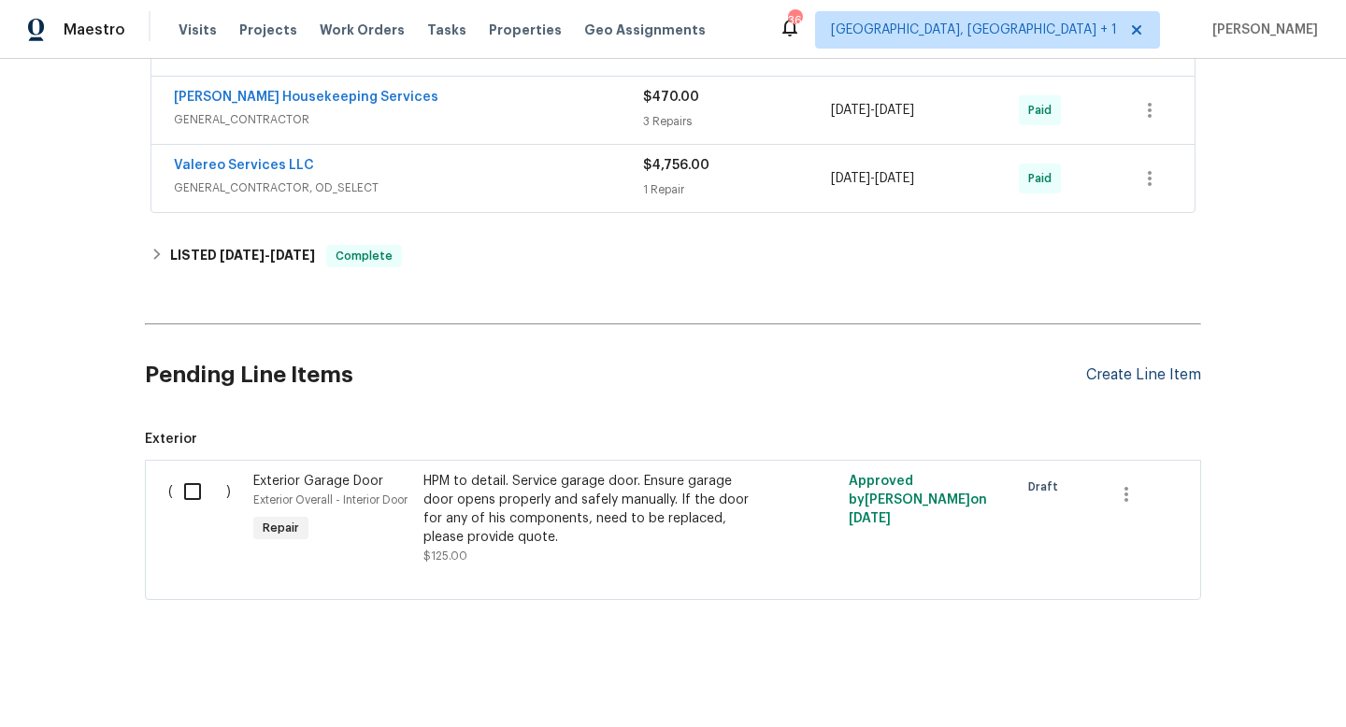
click at [1141, 375] on div "Create Line Item" at bounding box center [1143, 375] width 115 height 18
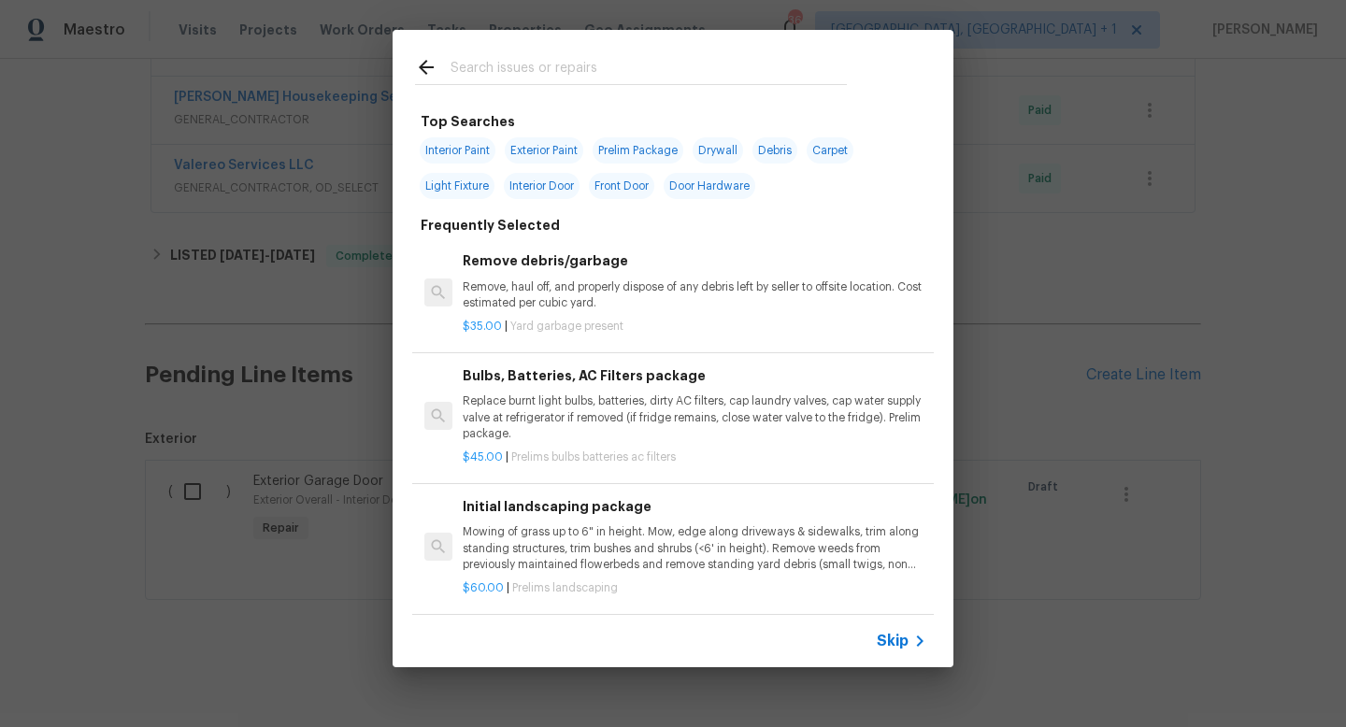
click at [536, 68] on input "text" at bounding box center [649, 70] width 396 height 28
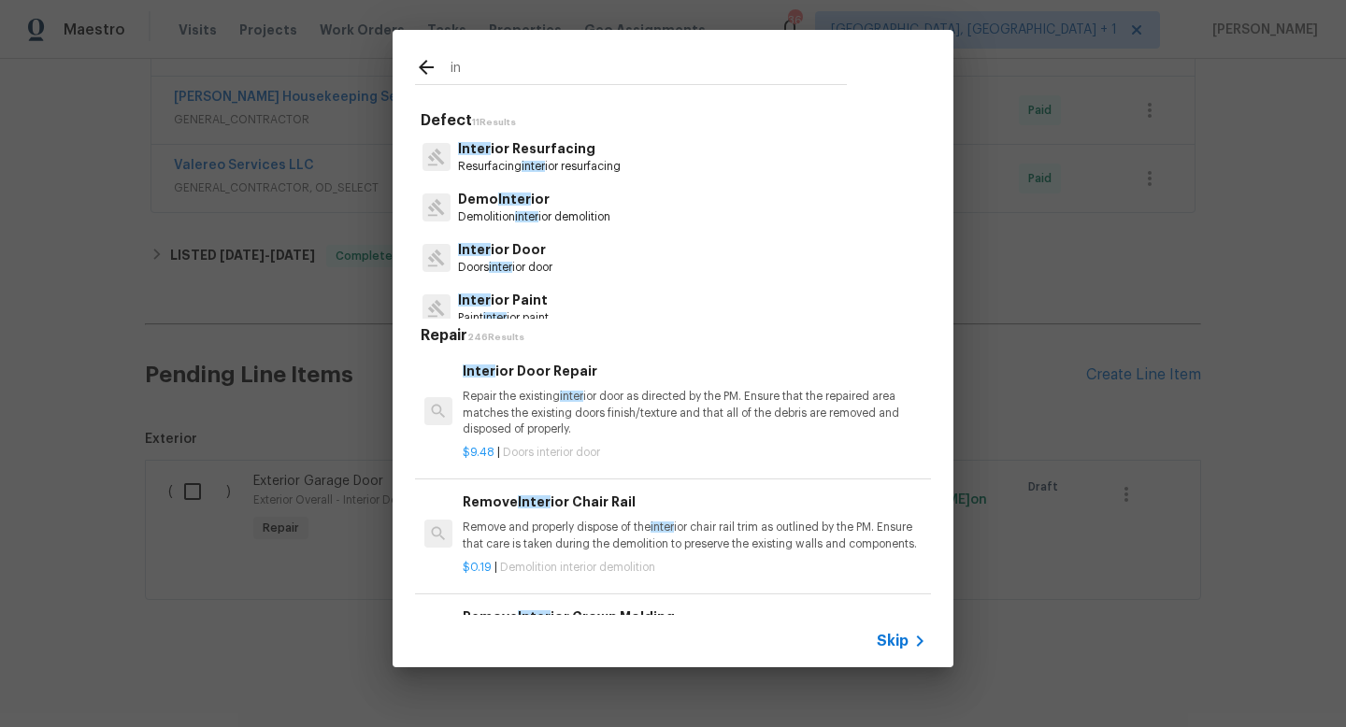
type input "i"
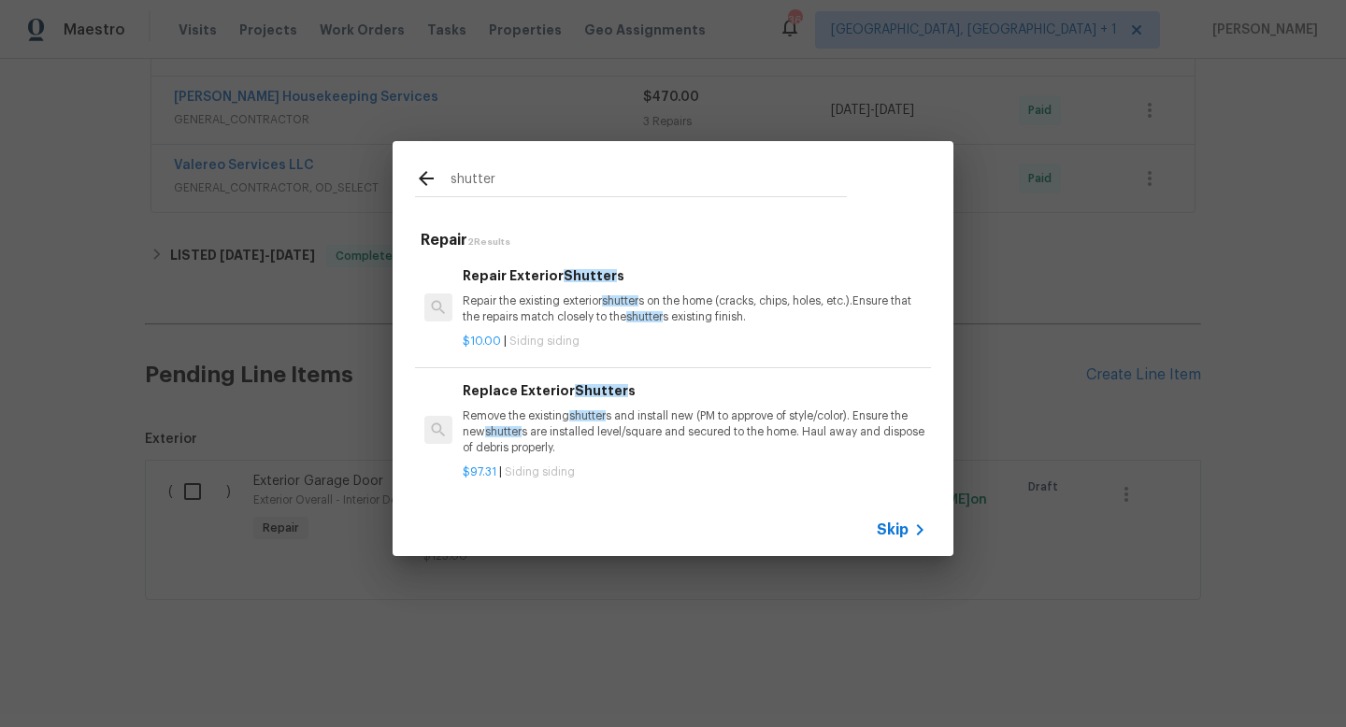
type input "shutter"
click at [543, 414] on p "Remove the existing shutter s and install new (PM to approve of style/color). E…" at bounding box center [695, 433] width 464 height 48
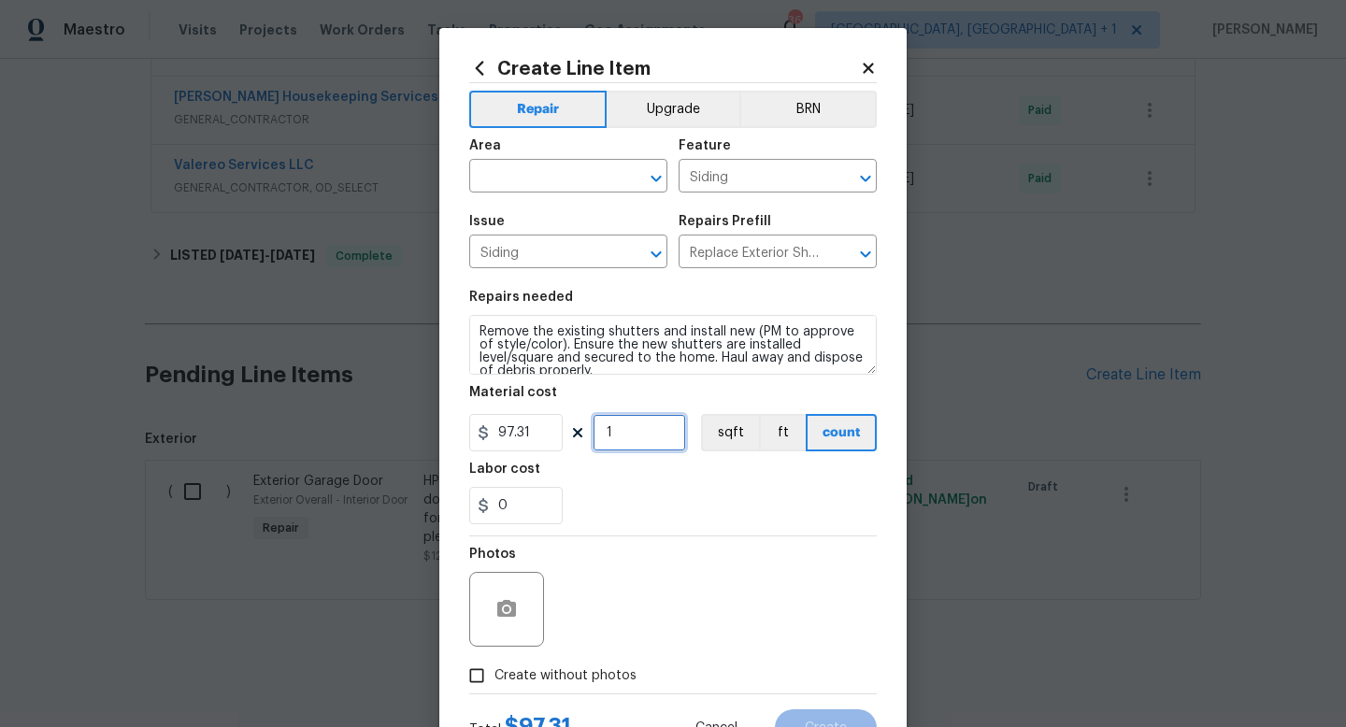
drag, startPoint x: 629, startPoint y: 441, endPoint x: 553, endPoint y: 438, distance: 75.8
click at [553, 438] on div "97.31 1 sqft ft count" at bounding box center [673, 432] width 408 height 37
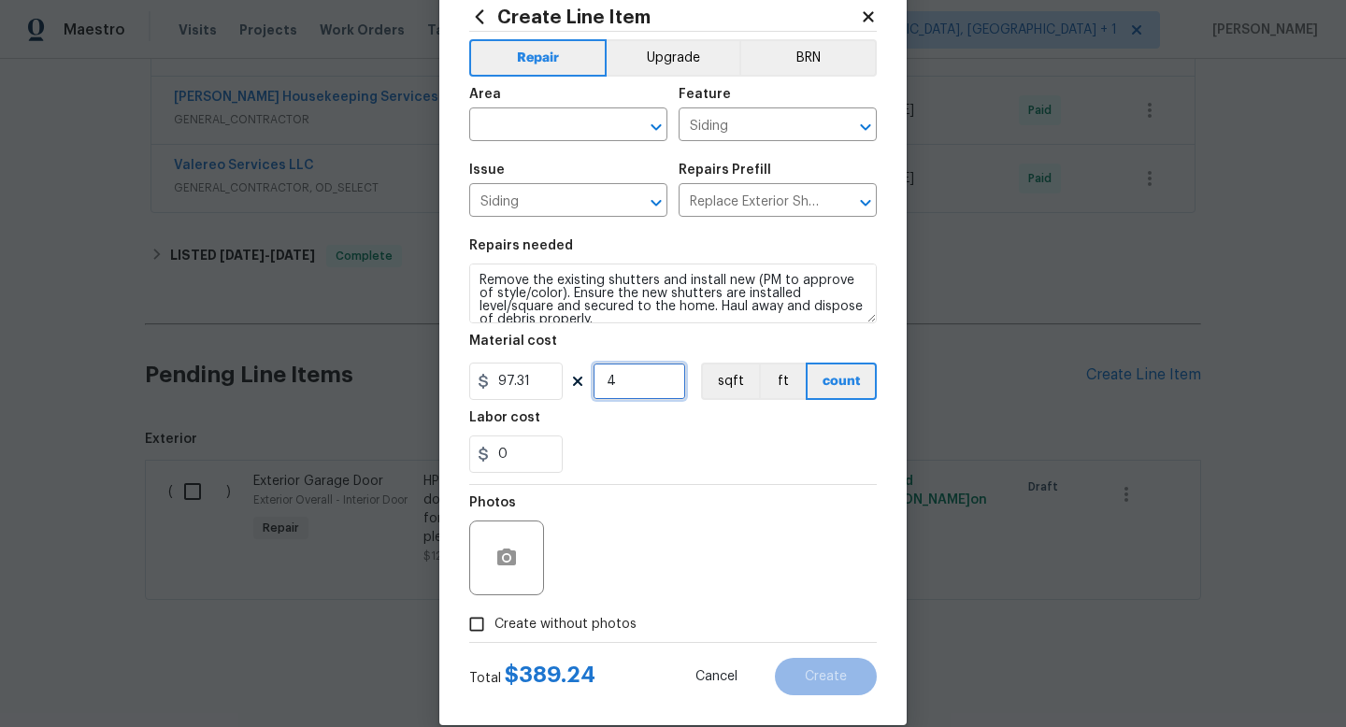
scroll to position [52, 0]
type input "4"
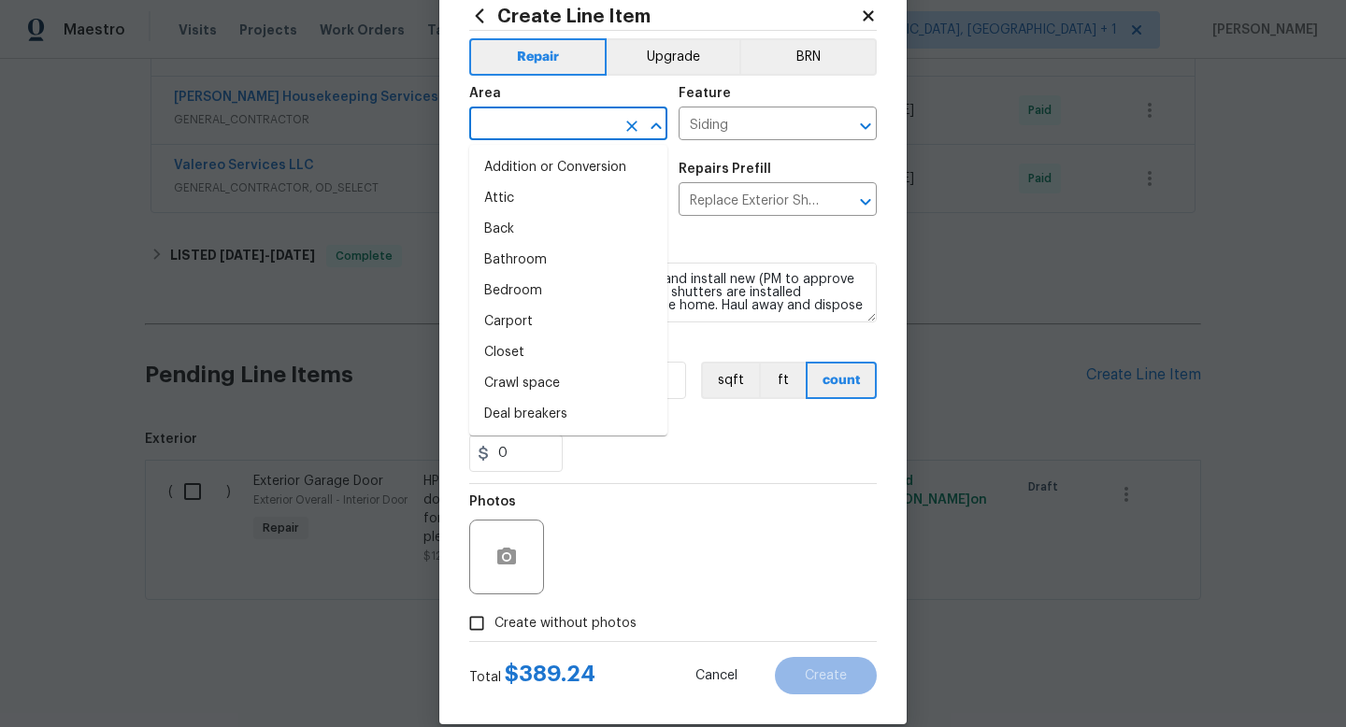
click at [603, 123] on input "text" at bounding box center [542, 125] width 146 height 29
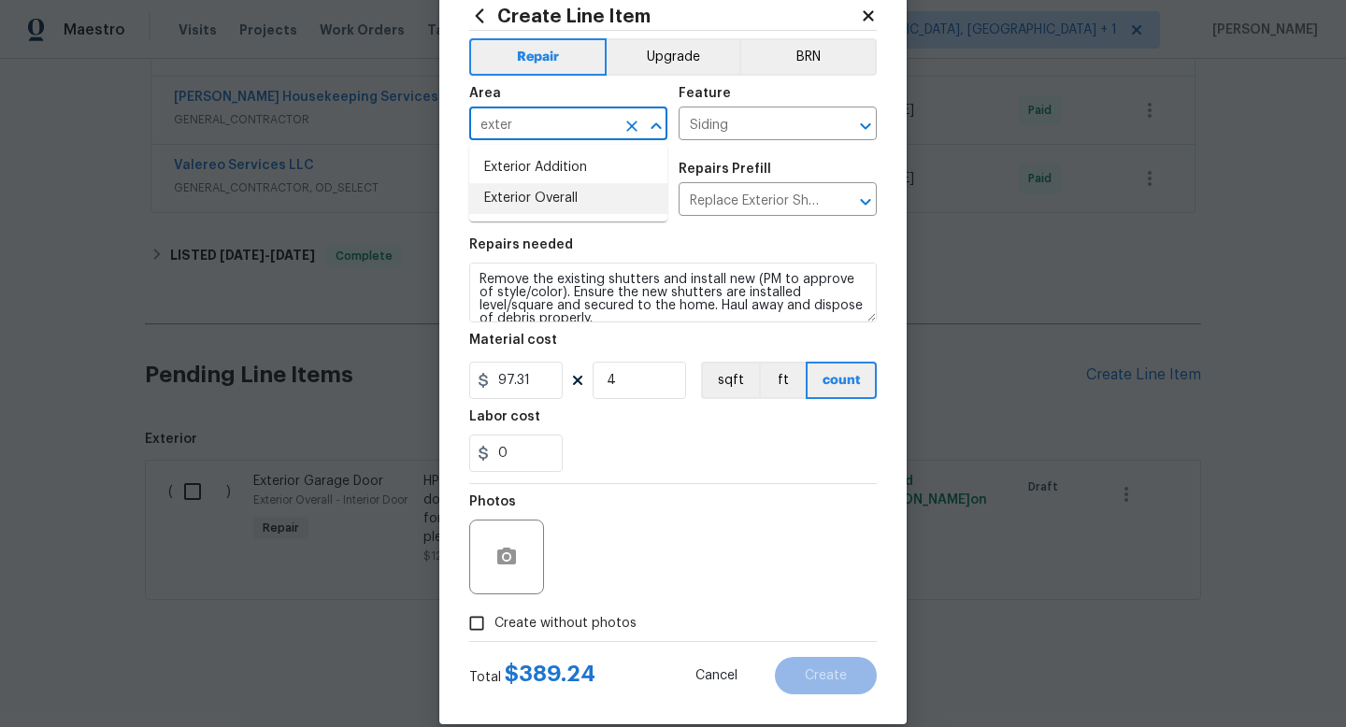
click at [568, 201] on li "Exterior Overall" at bounding box center [568, 198] width 198 height 31
type input "Exterior Overall"
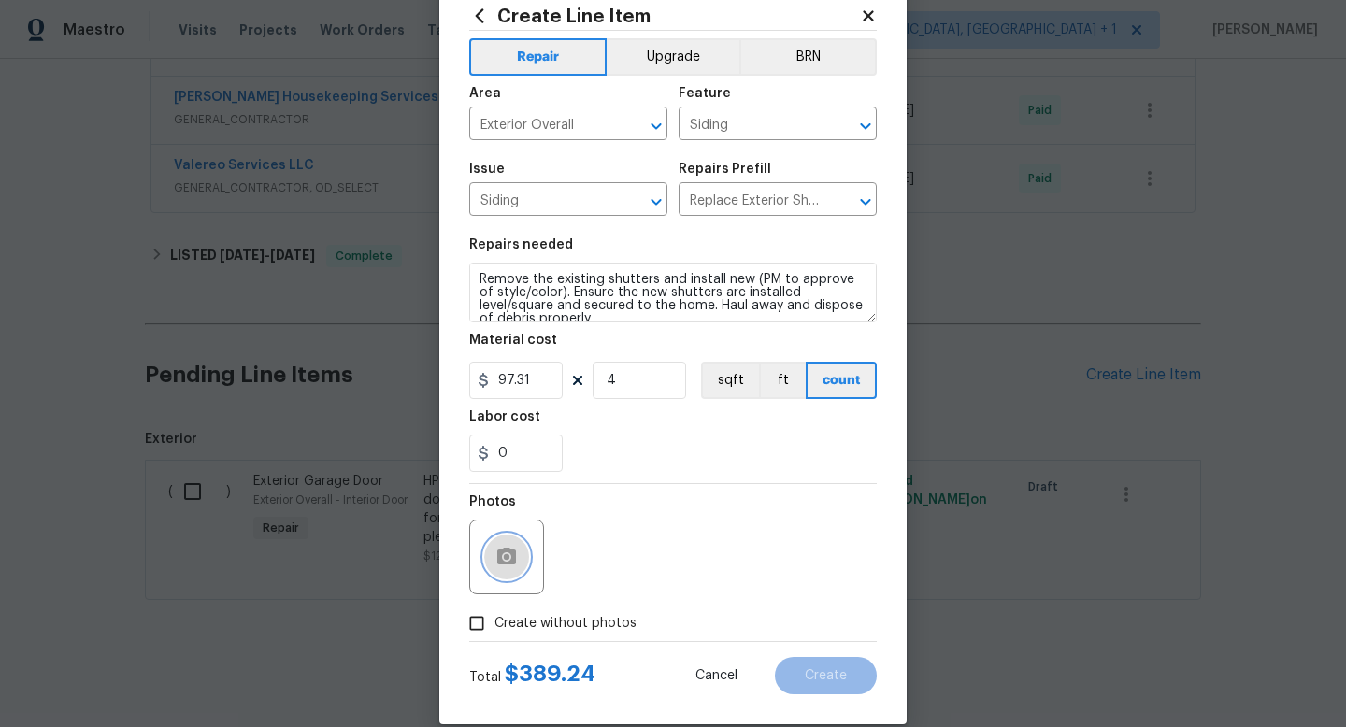
click at [510, 574] on button "button" at bounding box center [506, 557] width 45 height 45
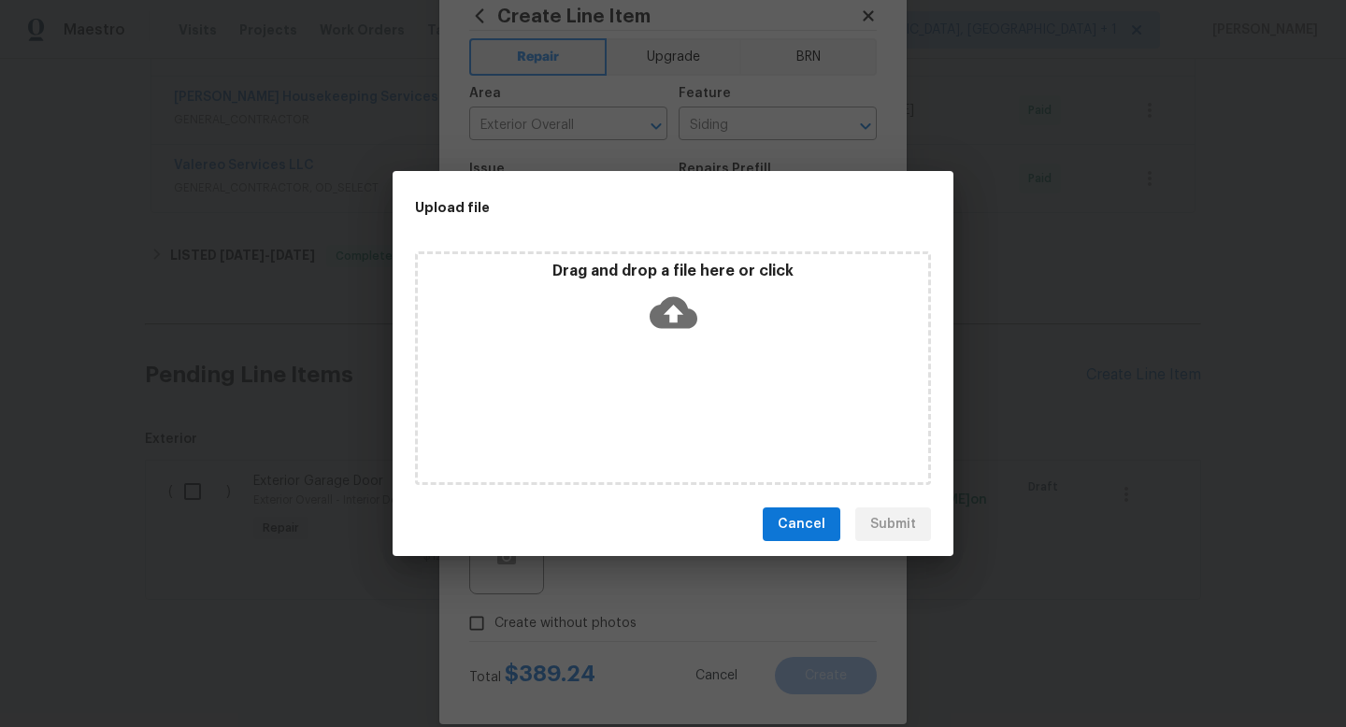
click at [684, 322] on icon at bounding box center [674, 313] width 48 height 32
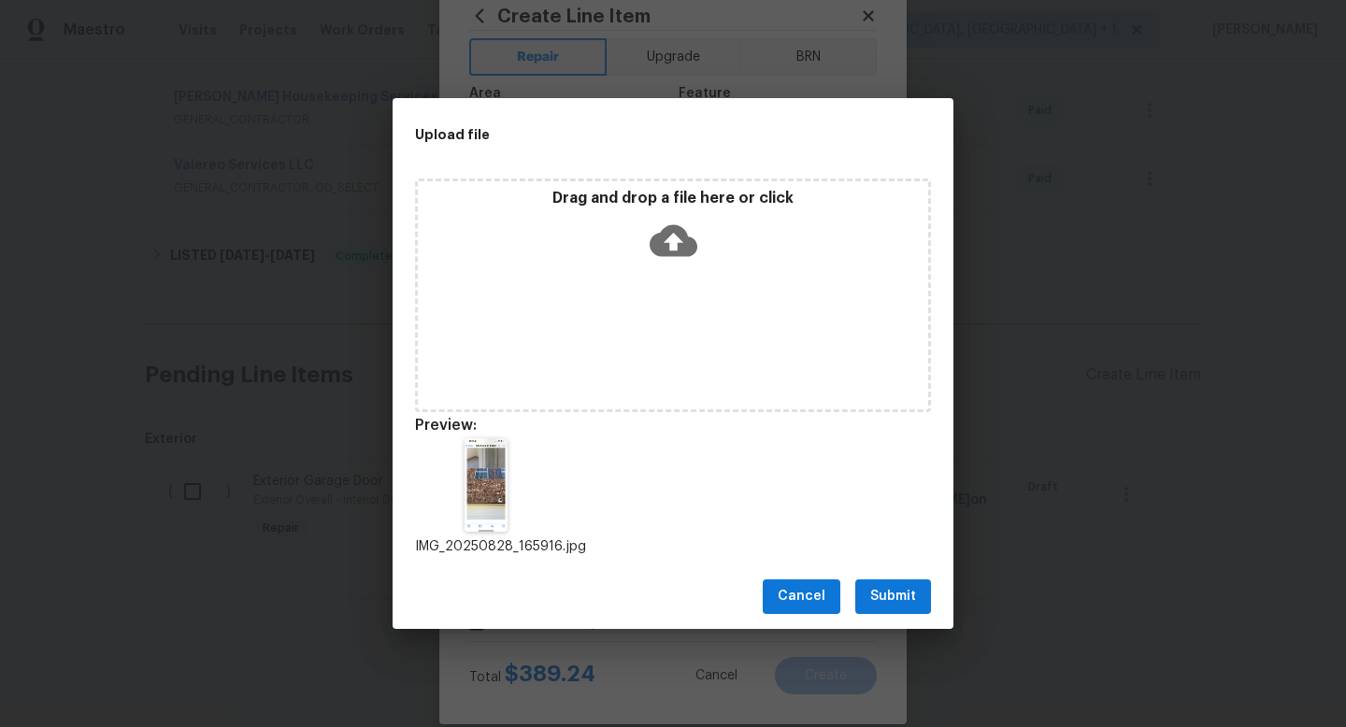
click at [878, 588] on span "Submit" at bounding box center [893, 596] width 46 height 23
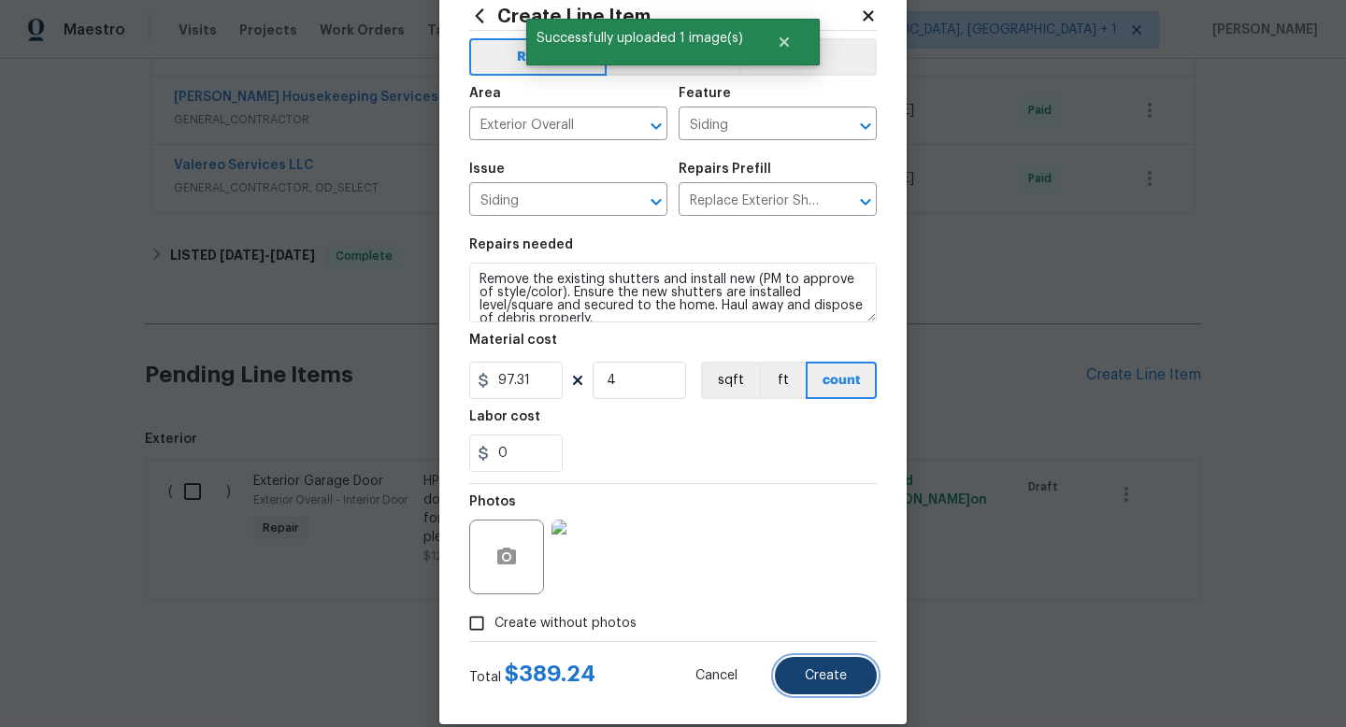
click at [826, 668] on button "Create" at bounding box center [826, 675] width 102 height 37
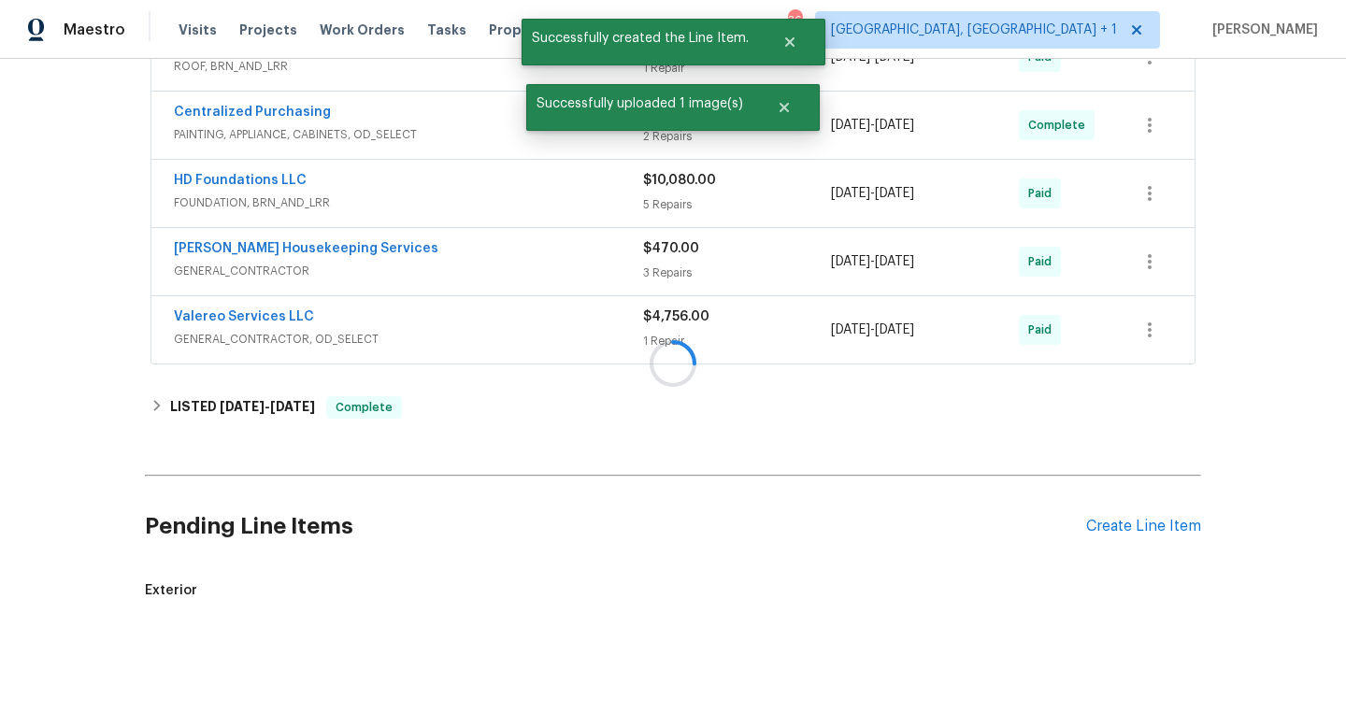
scroll to position [682, 0]
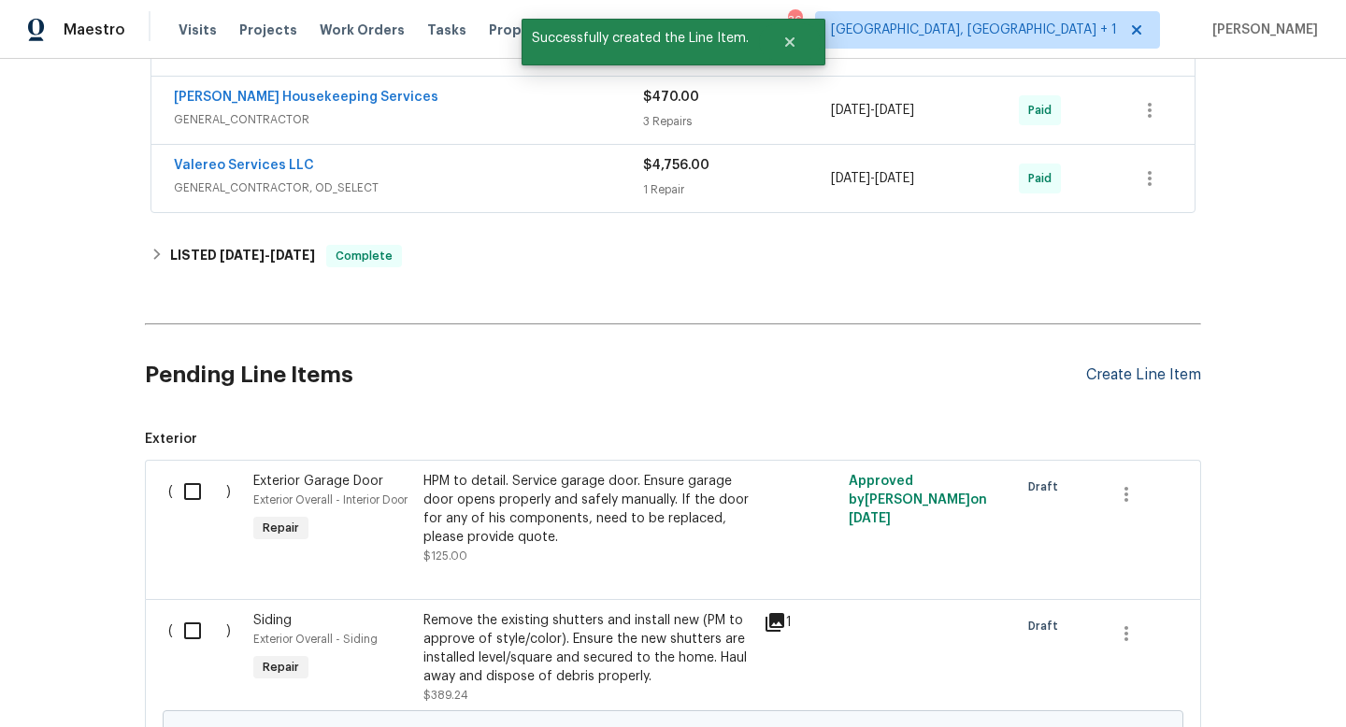
click at [1108, 369] on div "Create Line Item" at bounding box center [1143, 375] width 115 height 18
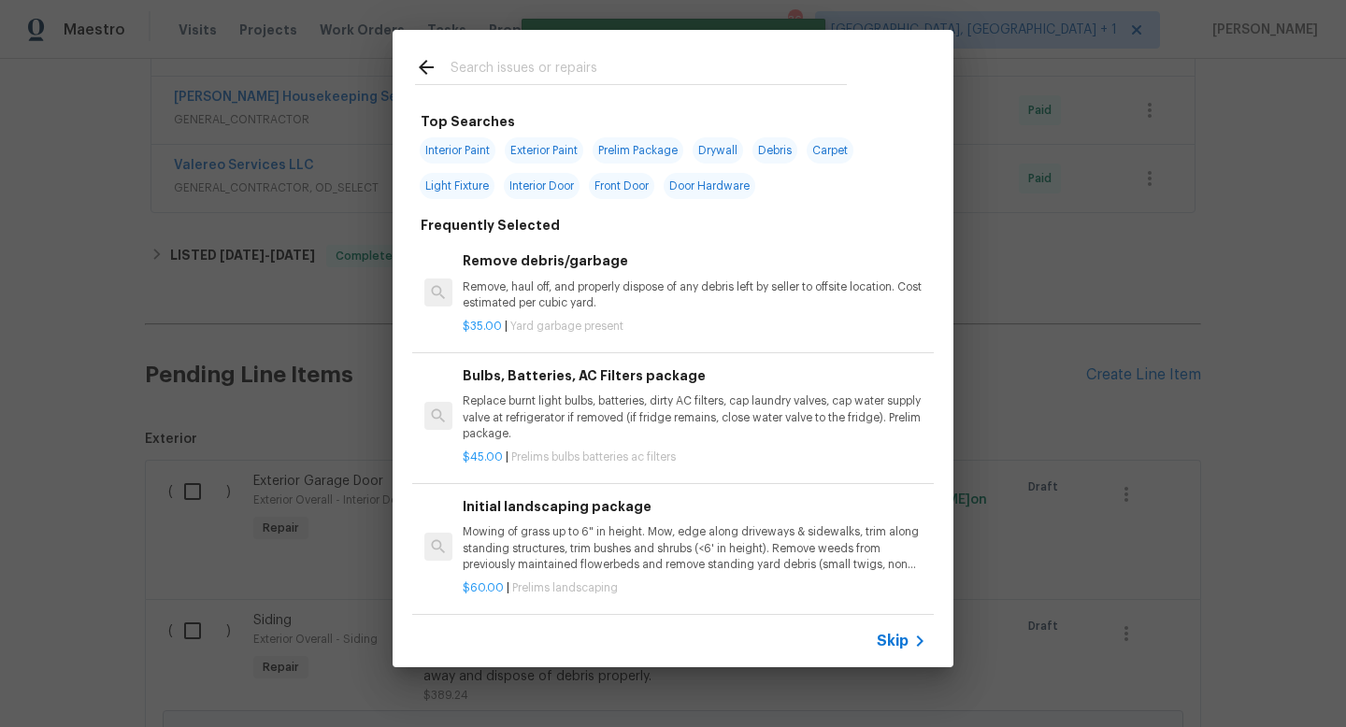
click at [602, 84] on div at bounding box center [631, 84] width 432 height 1
click at [597, 74] on input "text" at bounding box center [649, 70] width 396 height 28
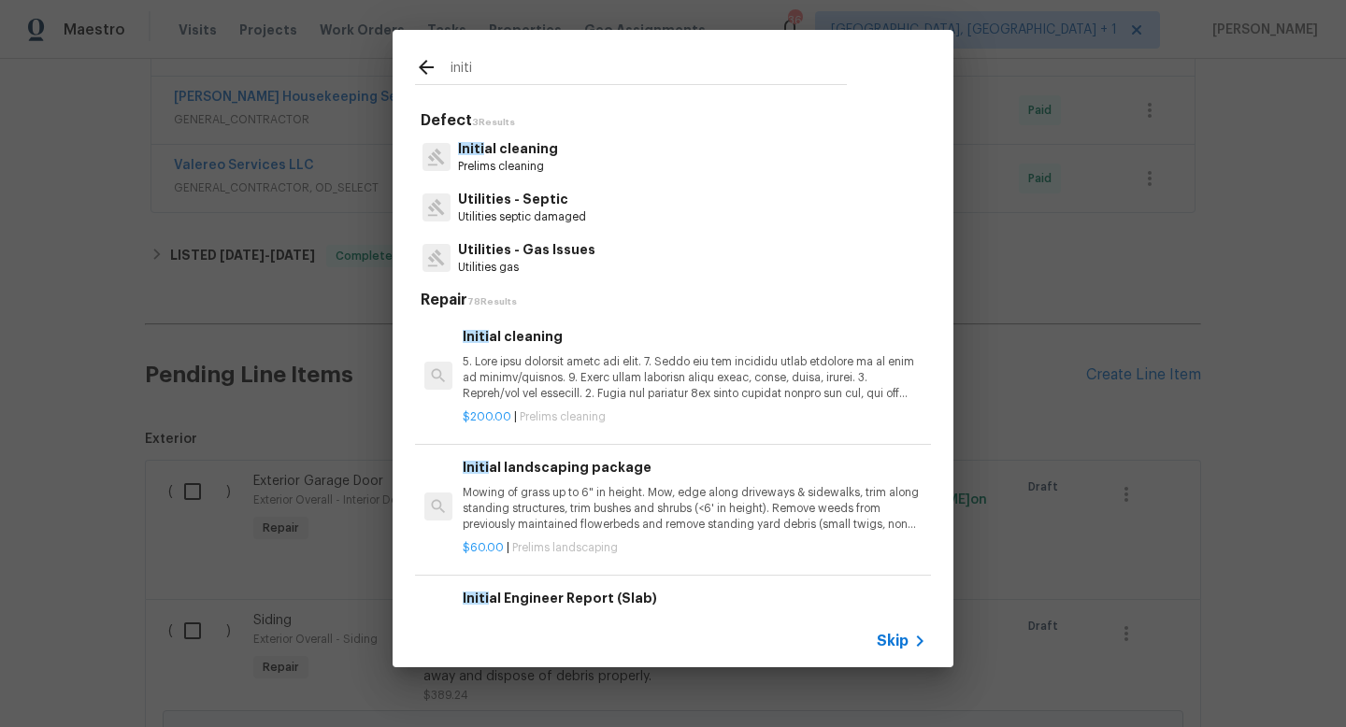
type input "initi"
click at [562, 160] on div "Initi al cleaning Prelims cleaning" at bounding box center [673, 157] width 516 height 50
click at [527, 153] on p "Initi al cleaning" at bounding box center [508, 149] width 100 height 20
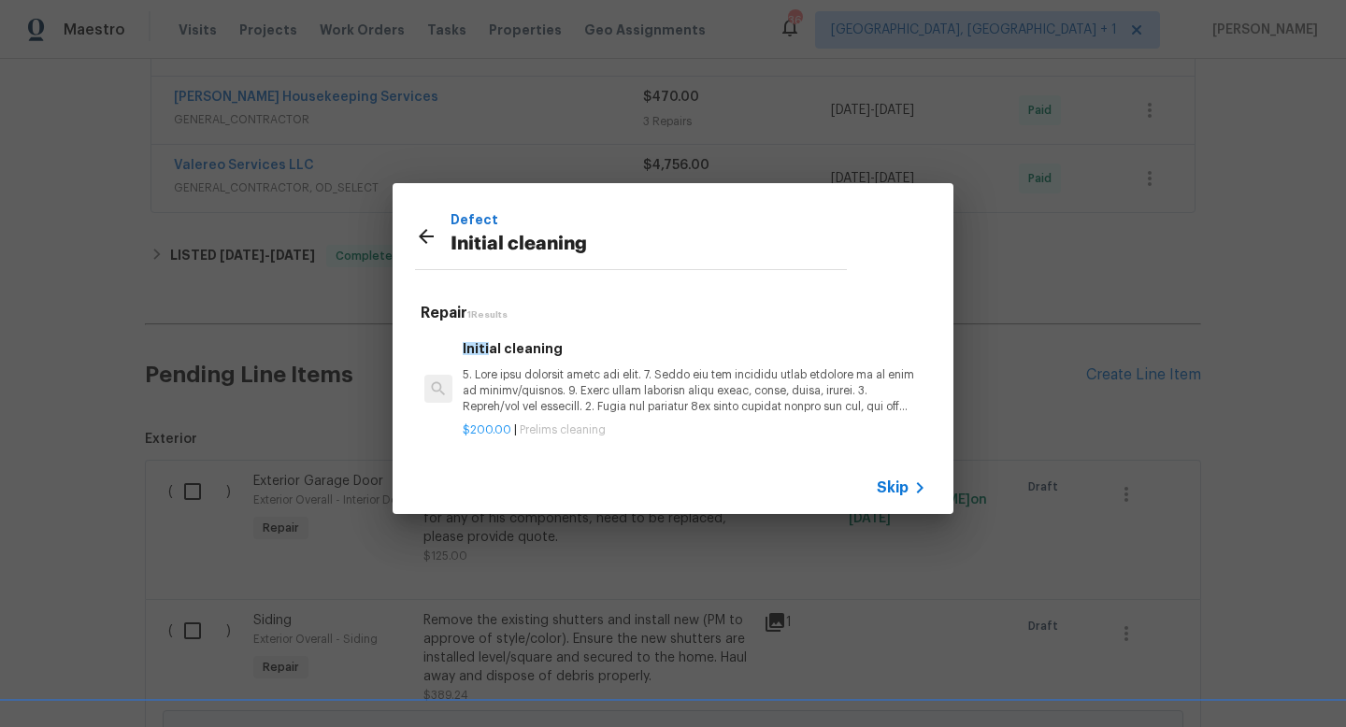
click at [536, 367] on p at bounding box center [695, 391] width 464 height 48
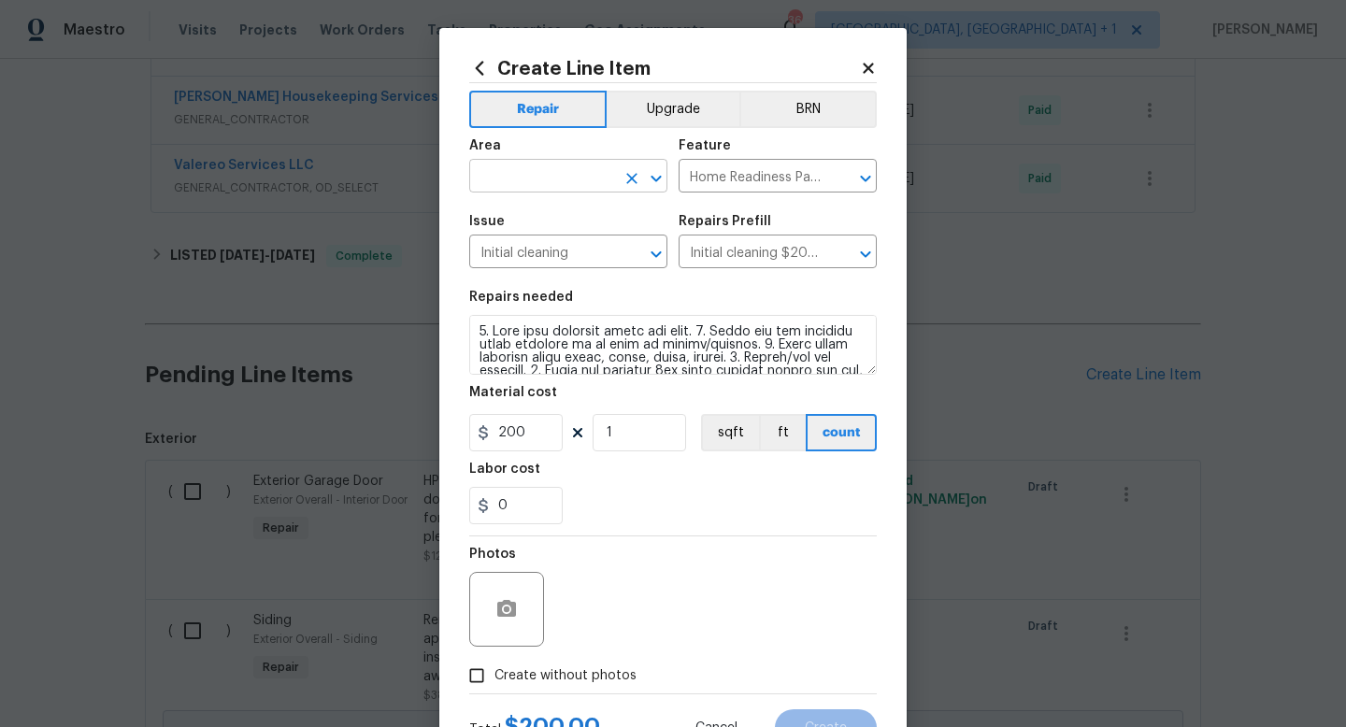
click at [530, 185] on input "text" at bounding box center [542, 178] width 146 height 29
click at [522, 241] on li "Interior Overall" at bounding box center [568, 251] width 198 height 31
type input "Interior Overall"
click at [534, 441] on input "200" at bounding box center [515, 432] width 93 height 37
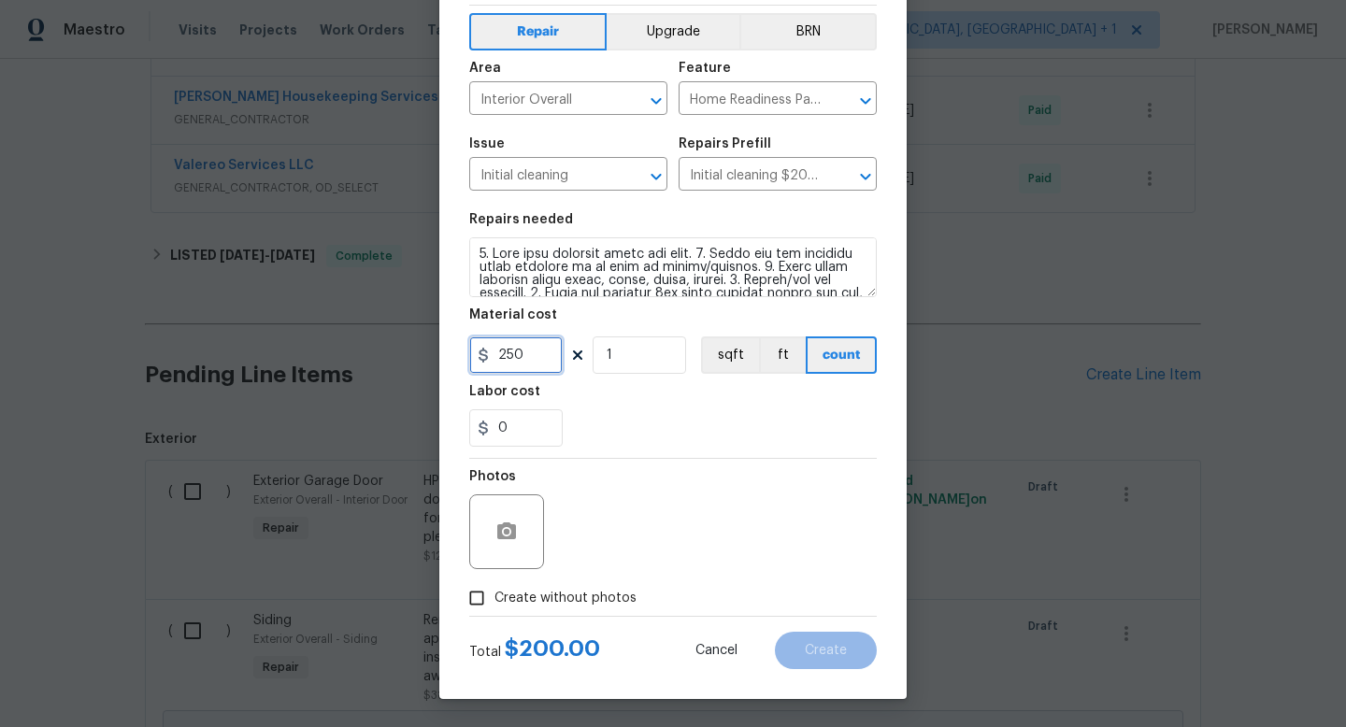
type input "250"
click at [476, 597] on input "Create without photos" at bounding box center [477, 599] width 36 height 36
checkbox input "true"
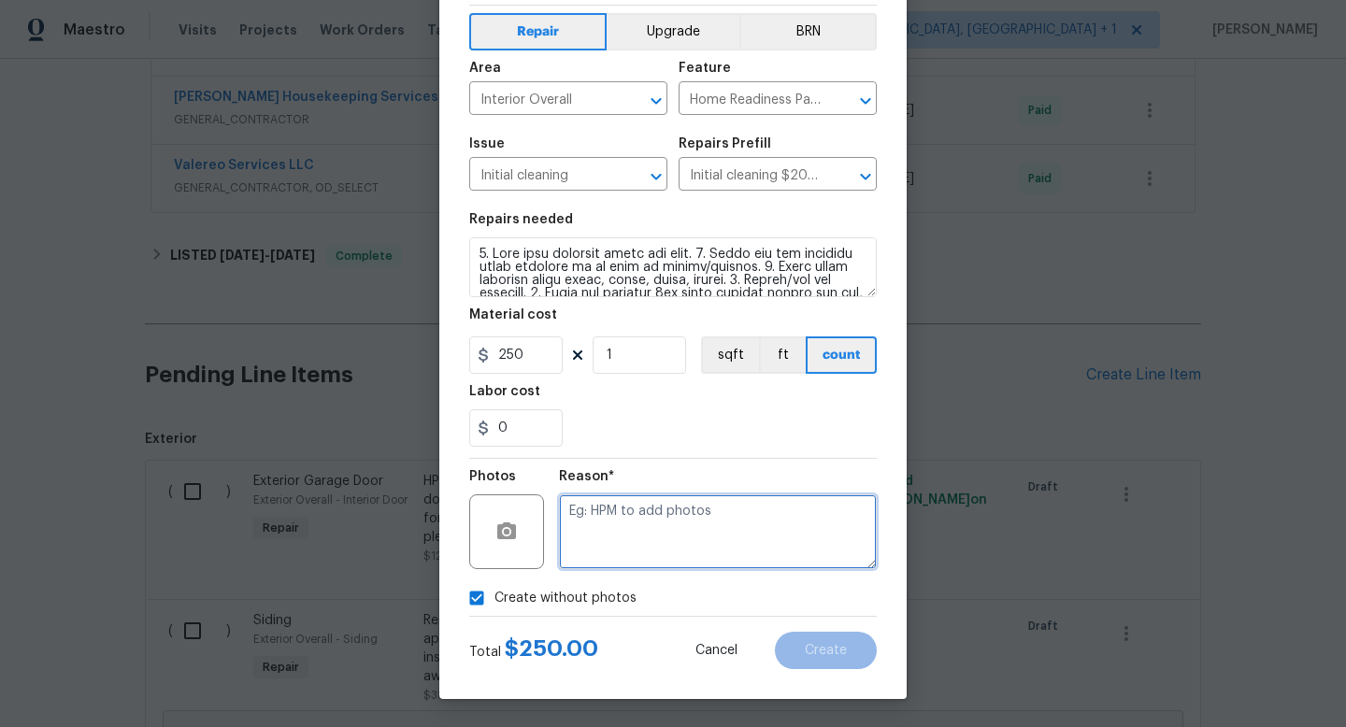
click at [600, 550] on textarea at bounding box center [718, 532] width 318 height 75
type textarea "NA"
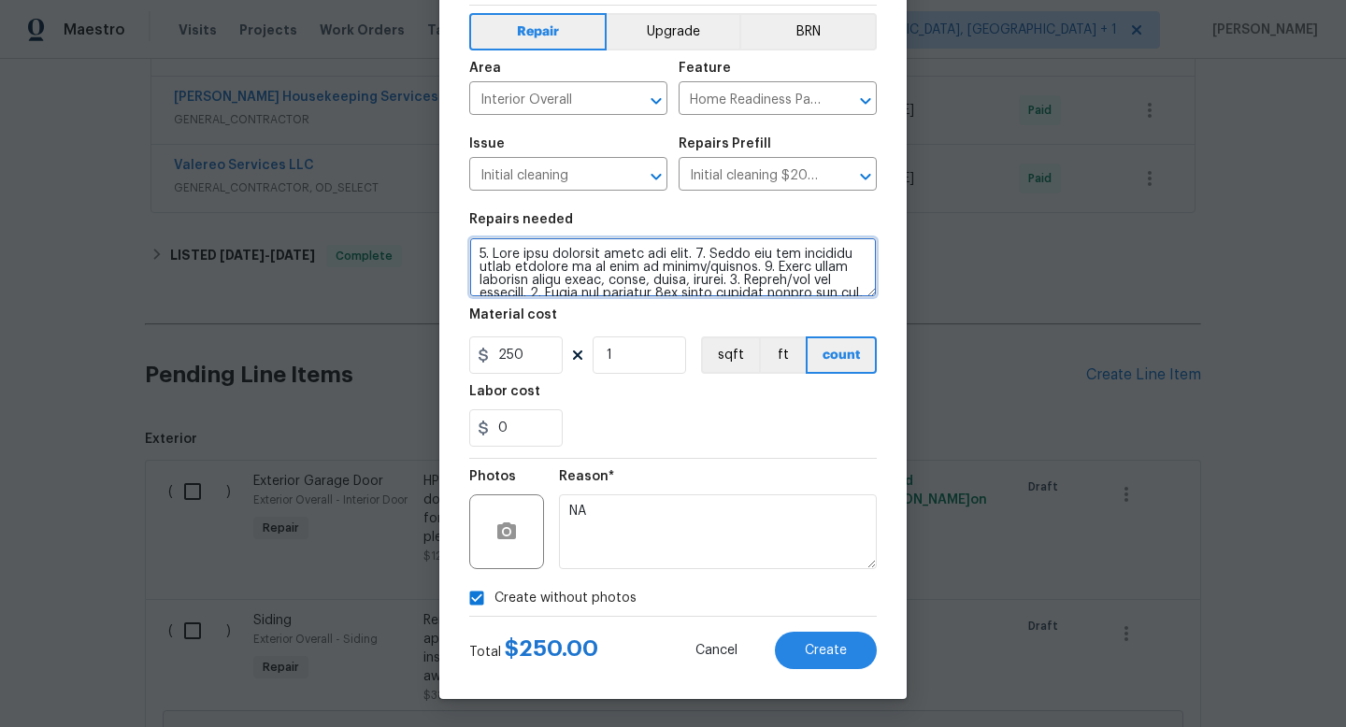
click at [474, 248] on textarea at bounding box center [673, 267] width 408 height 60
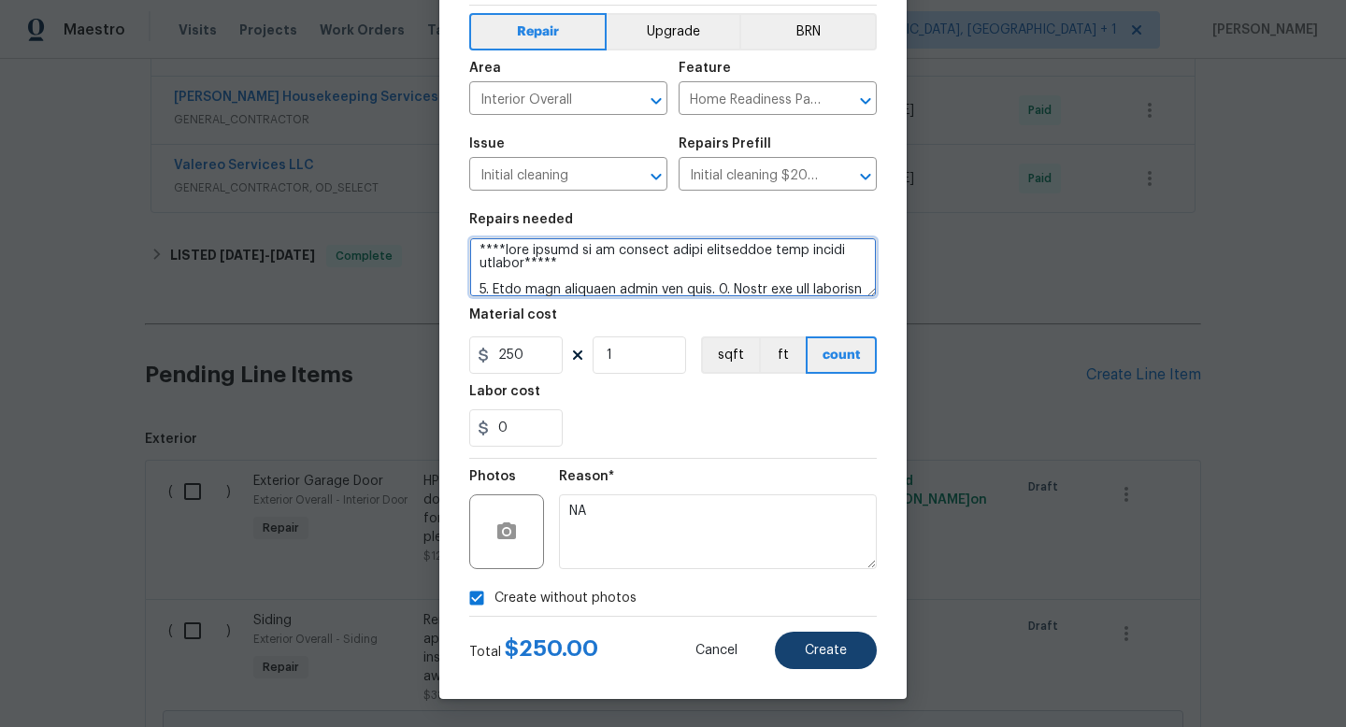
type textarea "****home needed to be cleaned after foundation lift before listing***** 1. Wipe…"
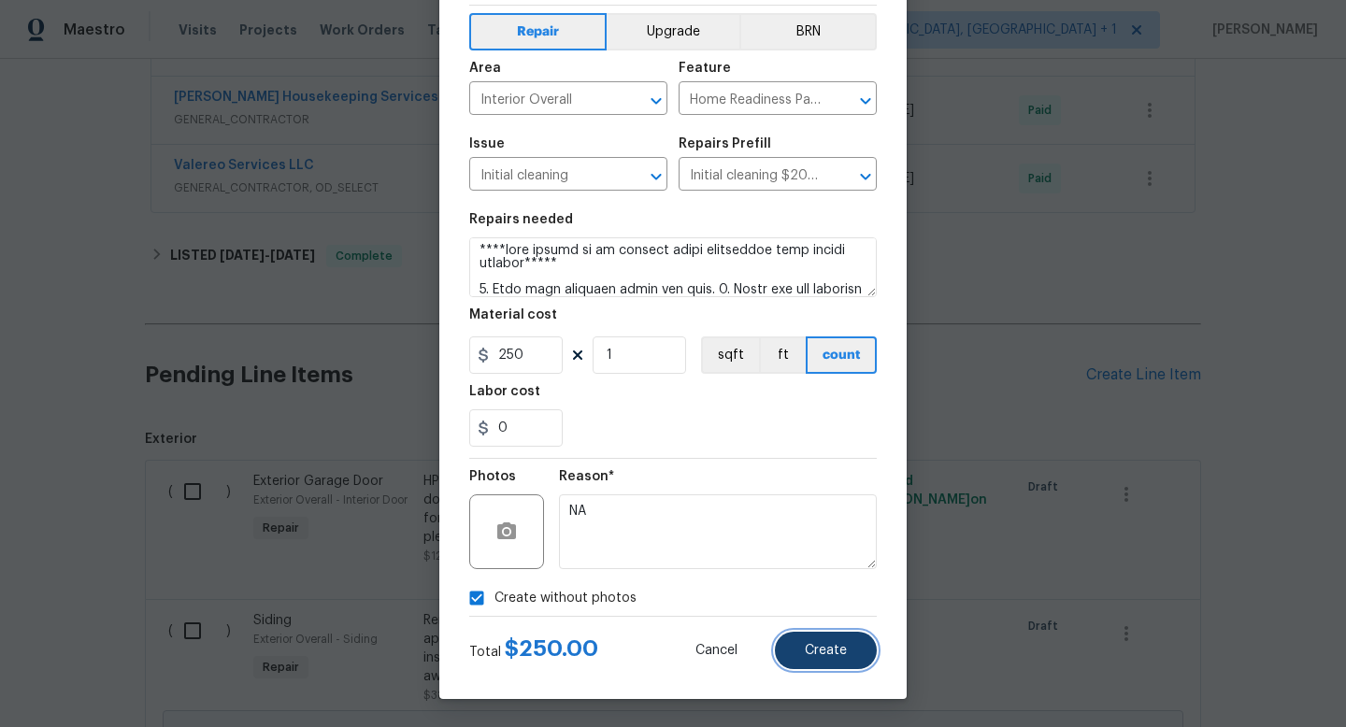
click at [845, 647] on span "Create" at bounding box center [826, 651] width 42 height 14
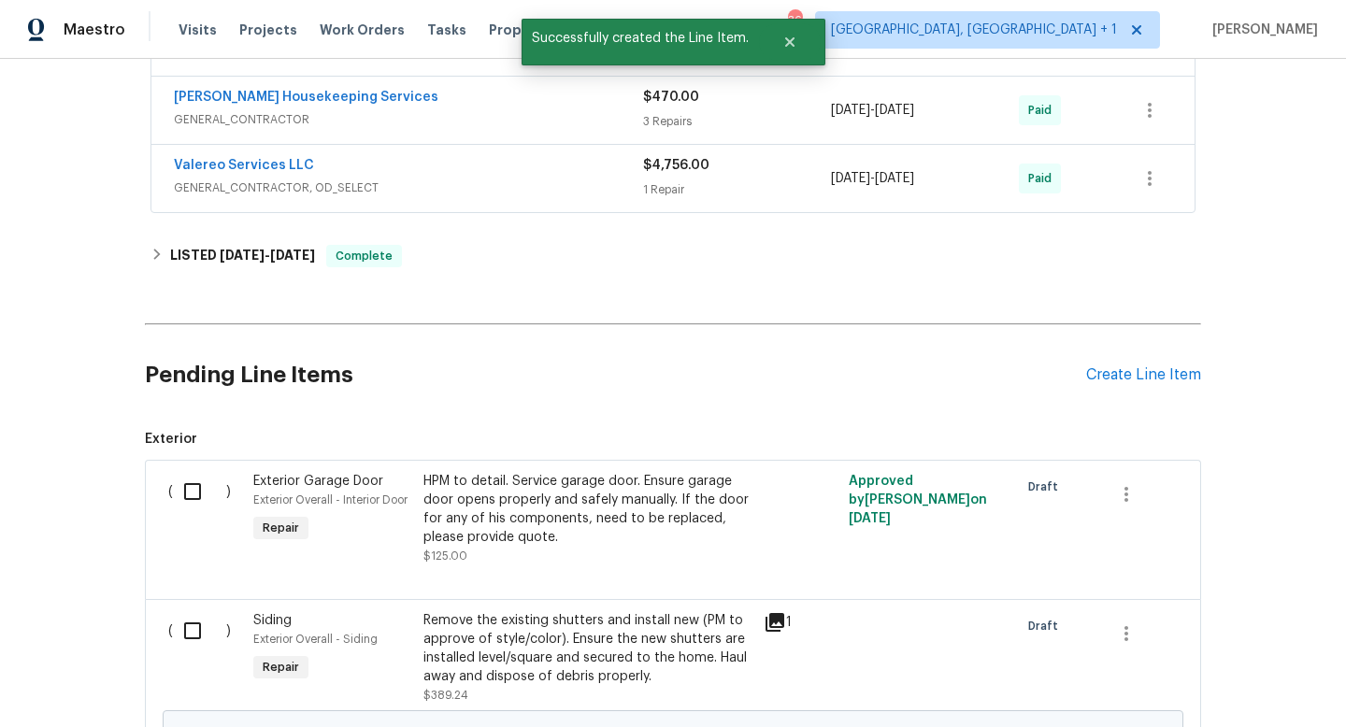
click at [187, 475] on input "checkbox" at bounding box center [199, 491] width 53 height 39
checkbox input "true"
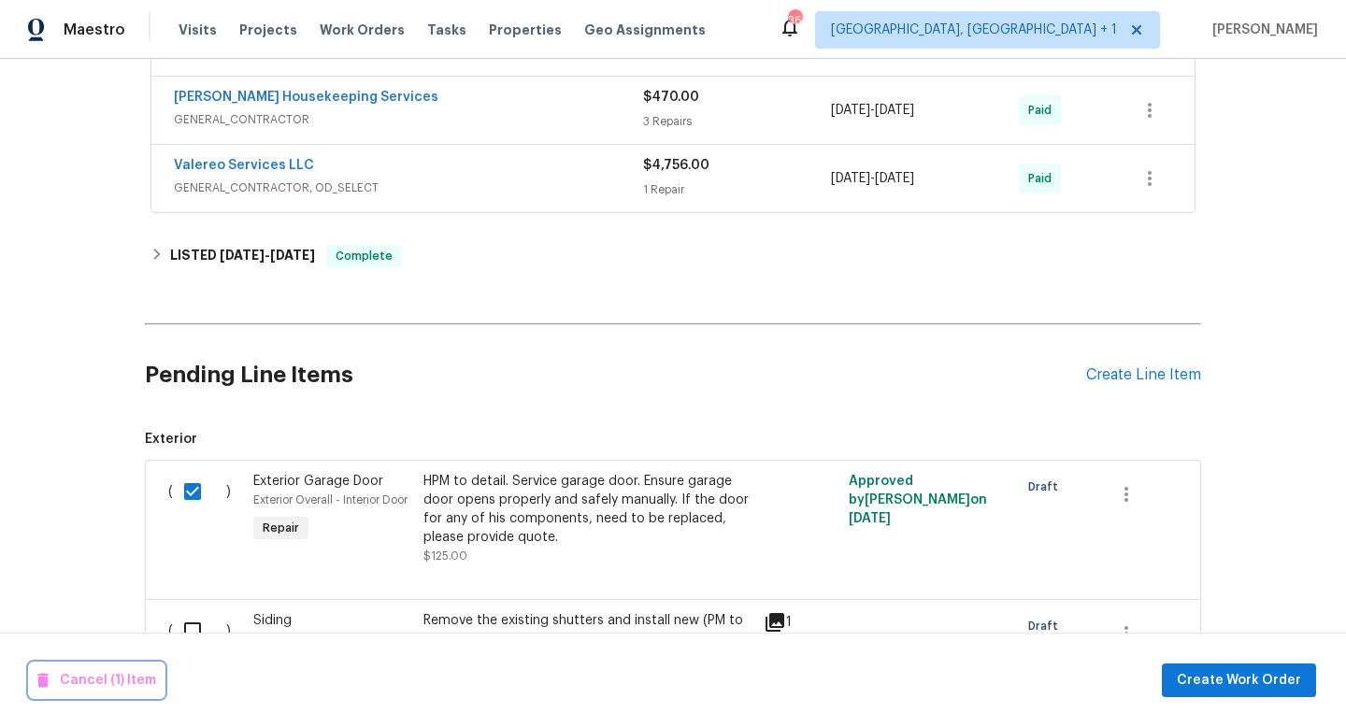
click at [149, 679] on span "Cancel (1) Item" at bounding box center [96, 680] width 119 height 23
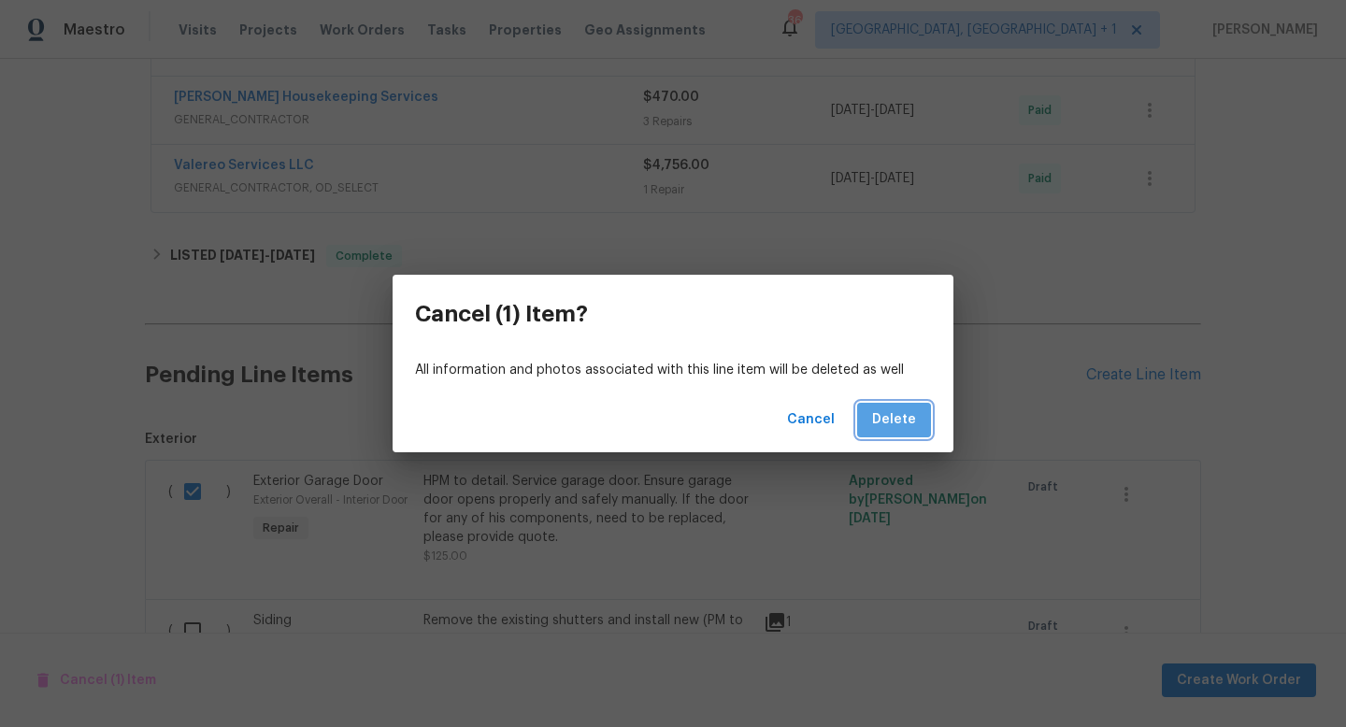
click at [912, 416] on span "Delete" at bounding box center [894, 420] width 44 height 23
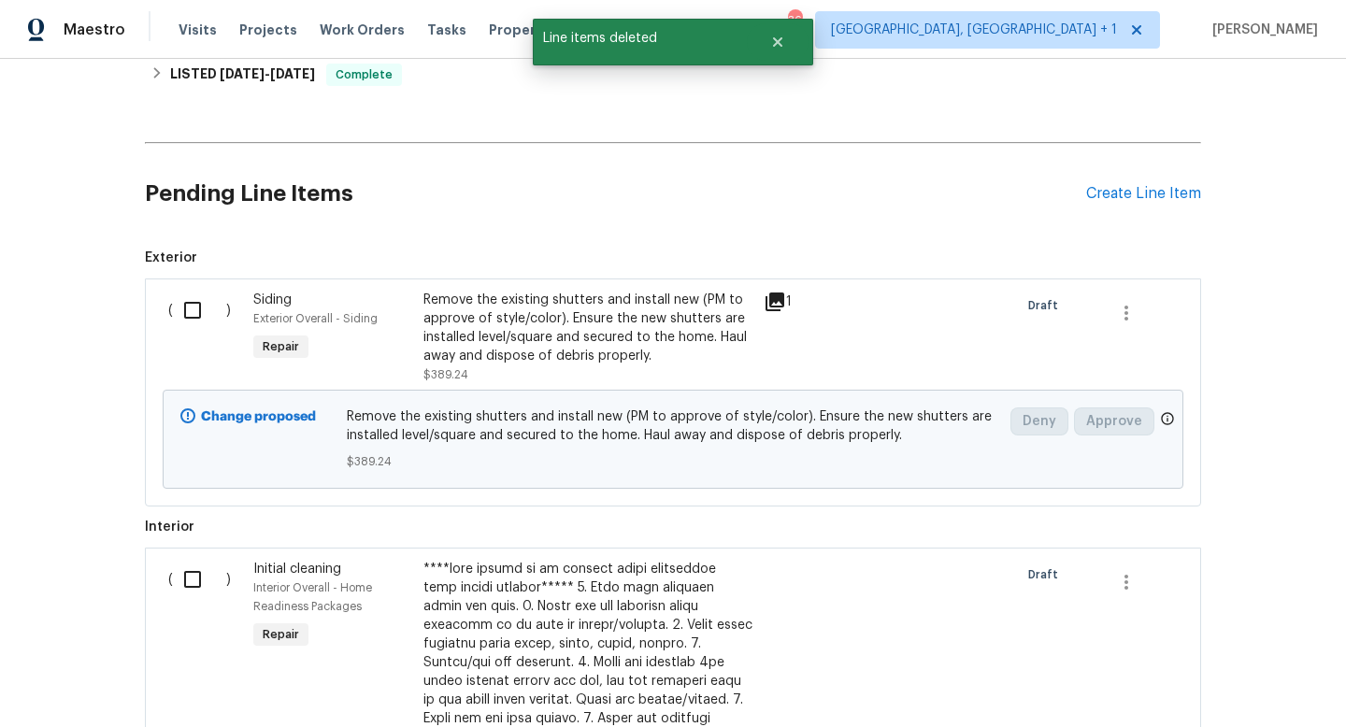
scroll to position [865, 0]
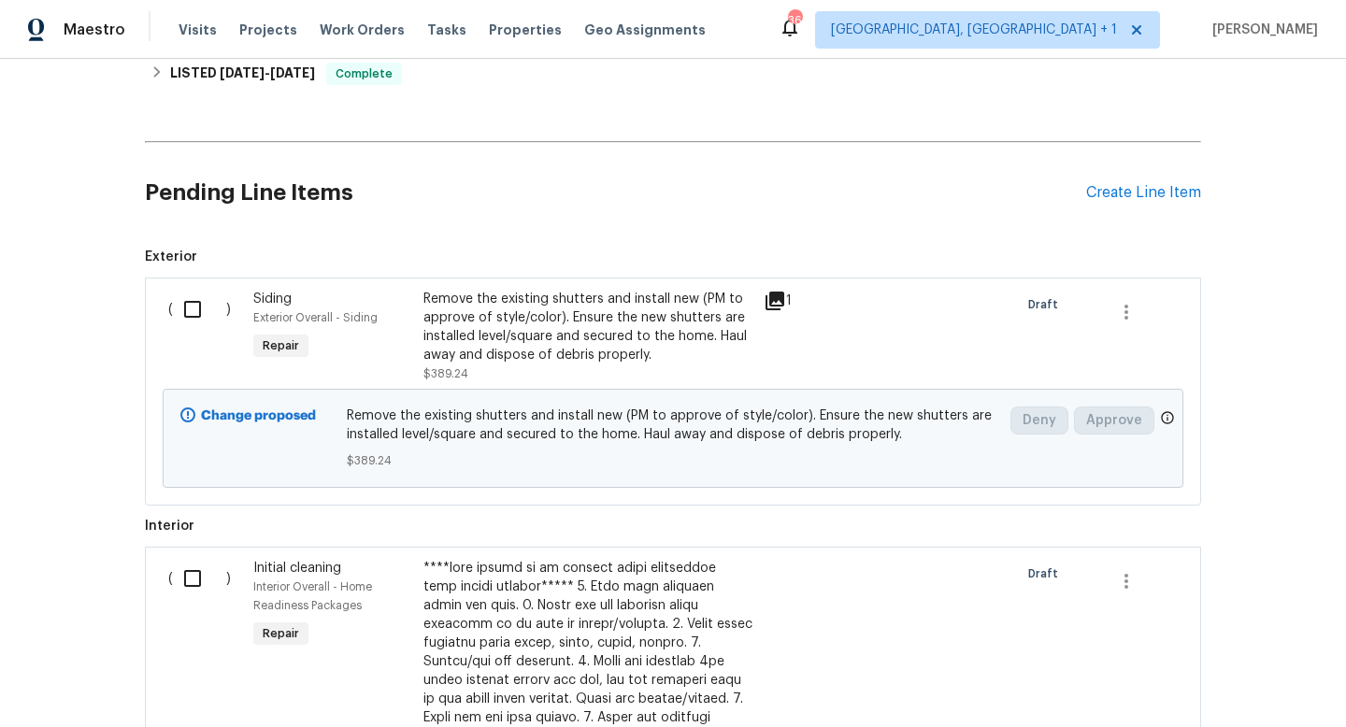
click at [1148, 203] on div "Pending Line Items Create Line Item" at bounding box center [673, 193] width 1056 height 87
click at [1149, 196] on div "Create Line Item" at bounding box center [1143, 193] width 115 height 18
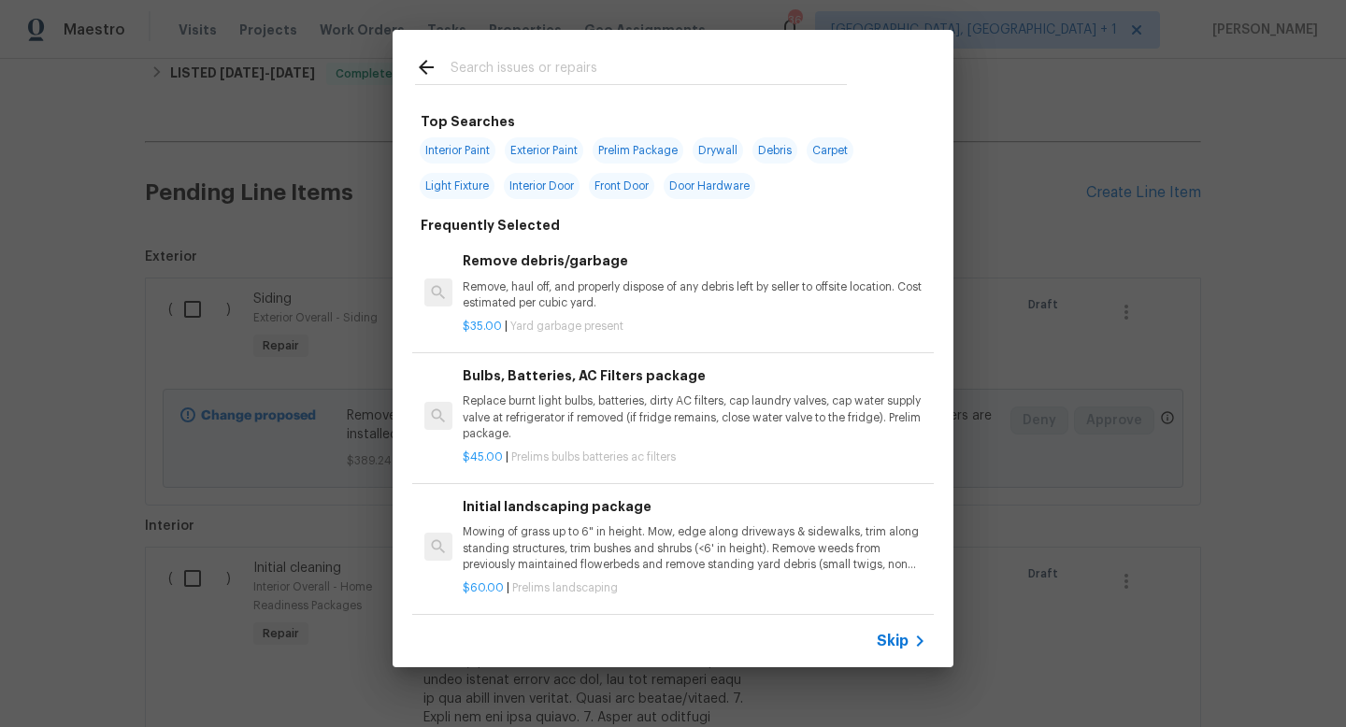
click at [503, 62] on input "text" at bounding box center [649, 70] width 396 height 28
click at [469, 143] on span "Interior Paint" at bounding box center [458, 150] width 76 height 26
type input "Interior Paint"
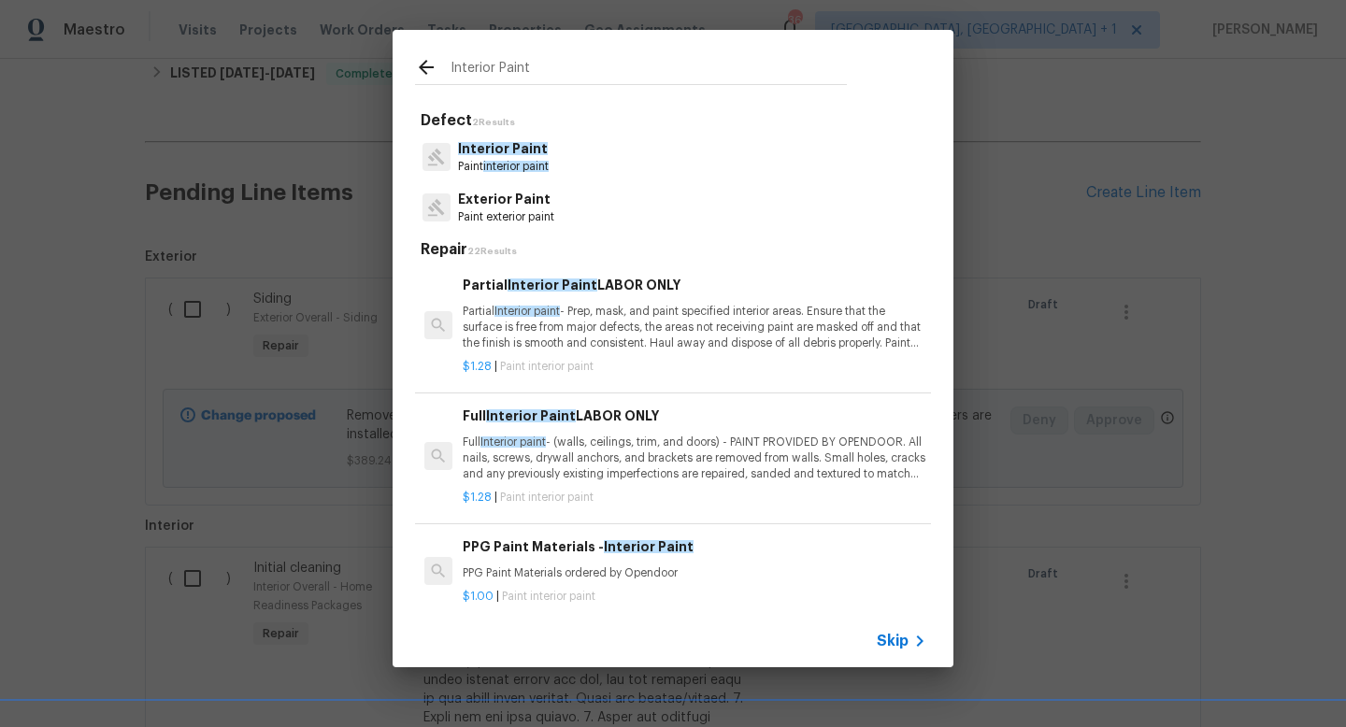
click at [469, 143] on span "Interior Paint" at bounding box center [503, 148] width 90 height 13
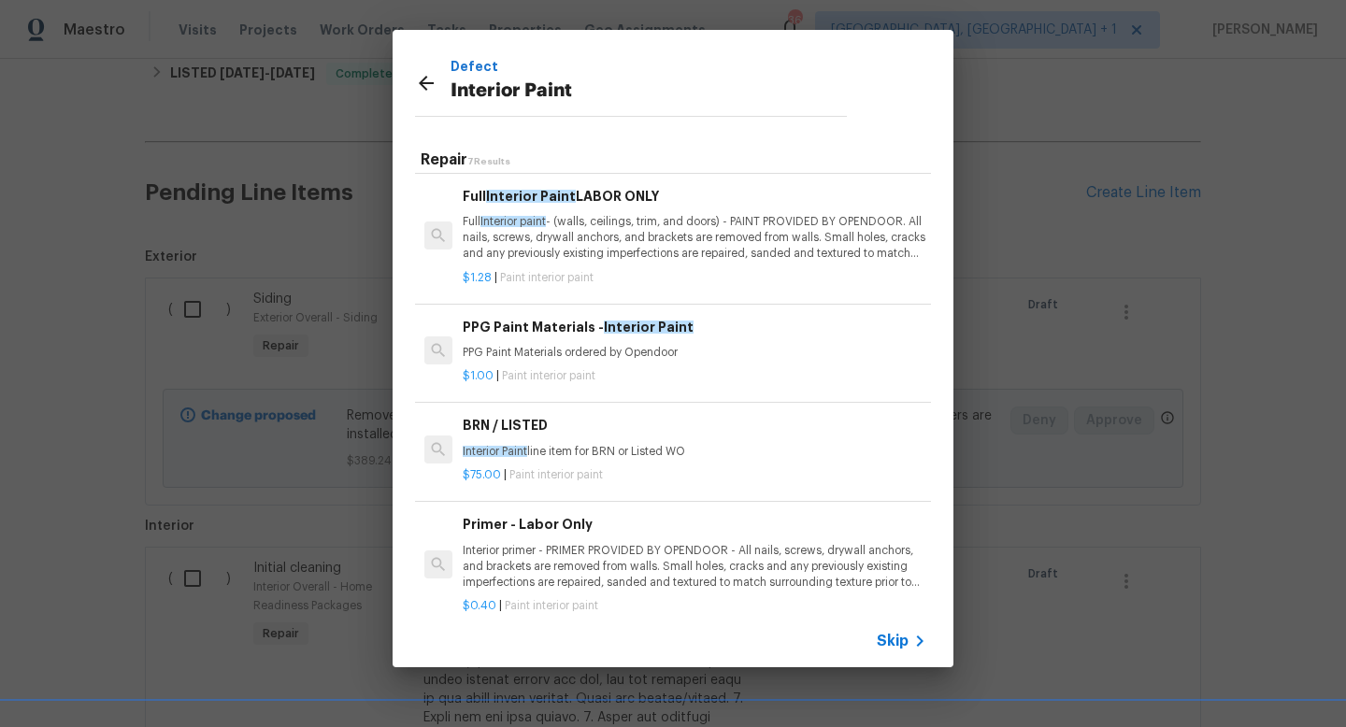
scroll to position [323, 0]
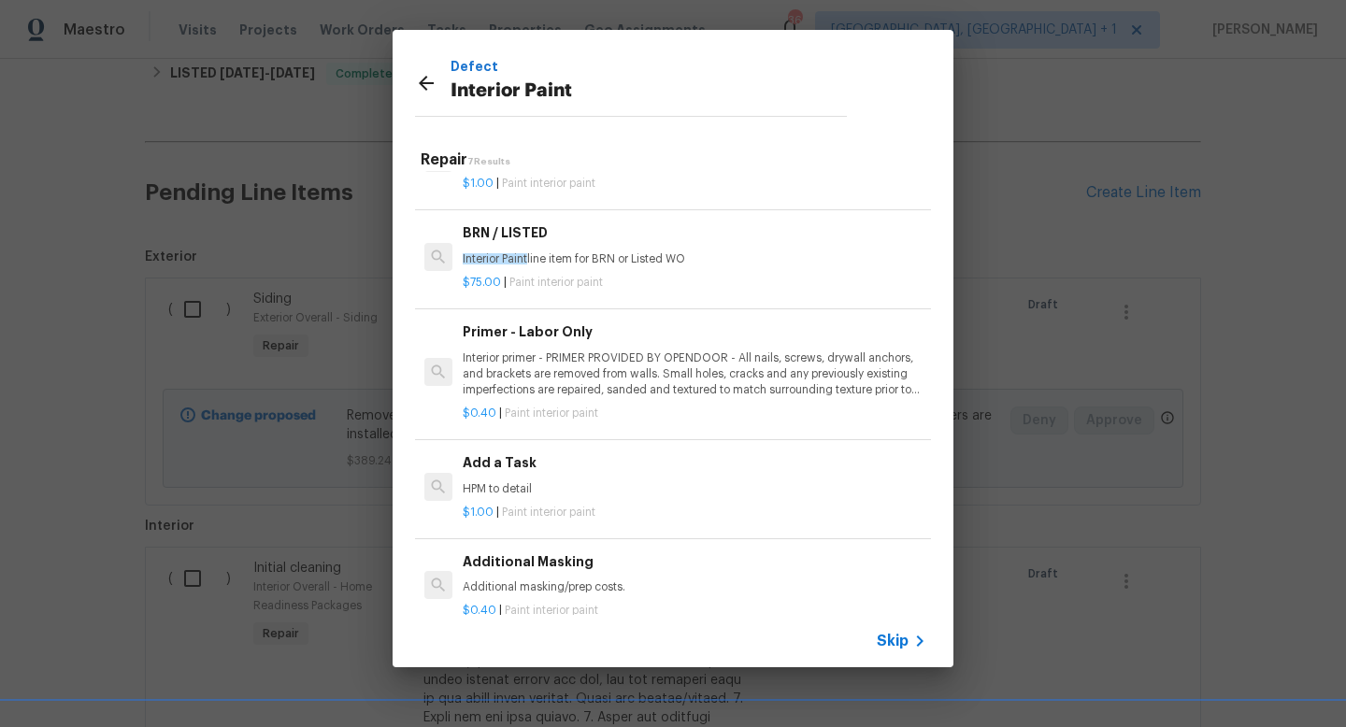
click at [500, 487] on p "HPM to detail" at bounding box center [695, 489] width 464 height 16
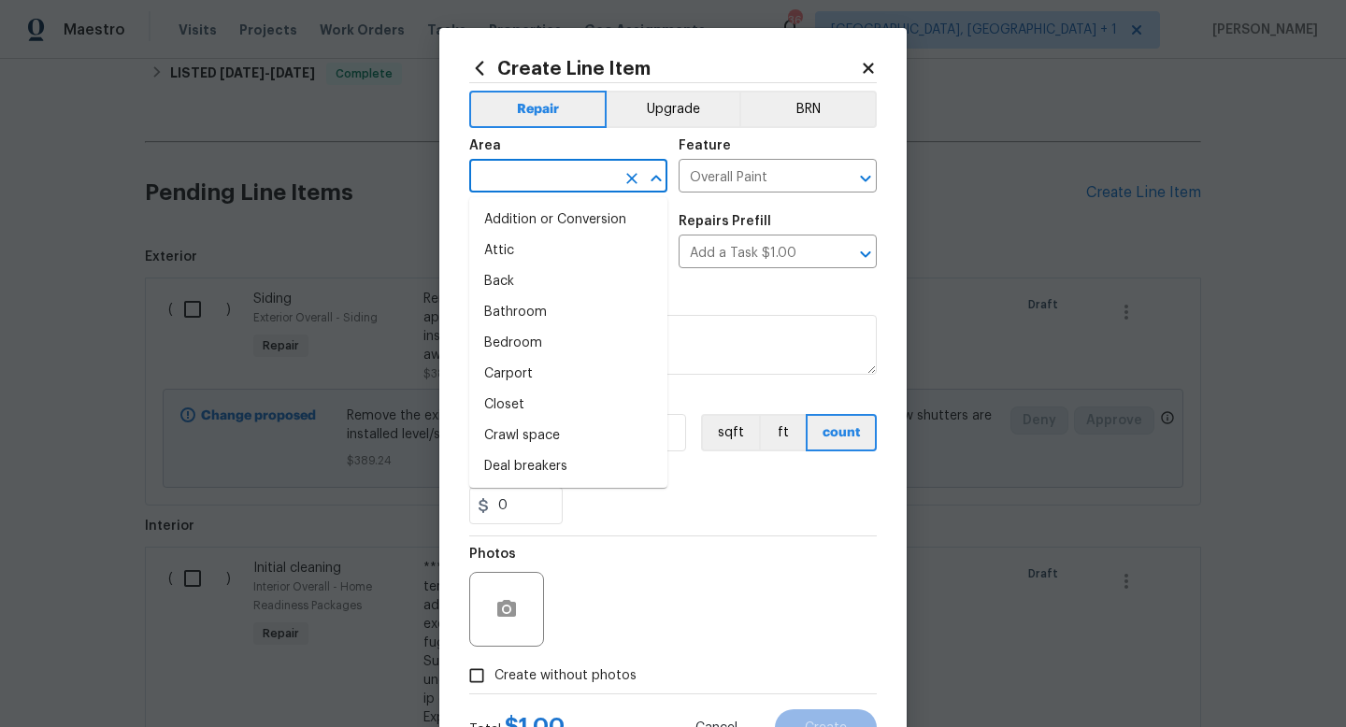
click at [570, 180] on input "text" at bounding box center [542, 178] width 146 height 29
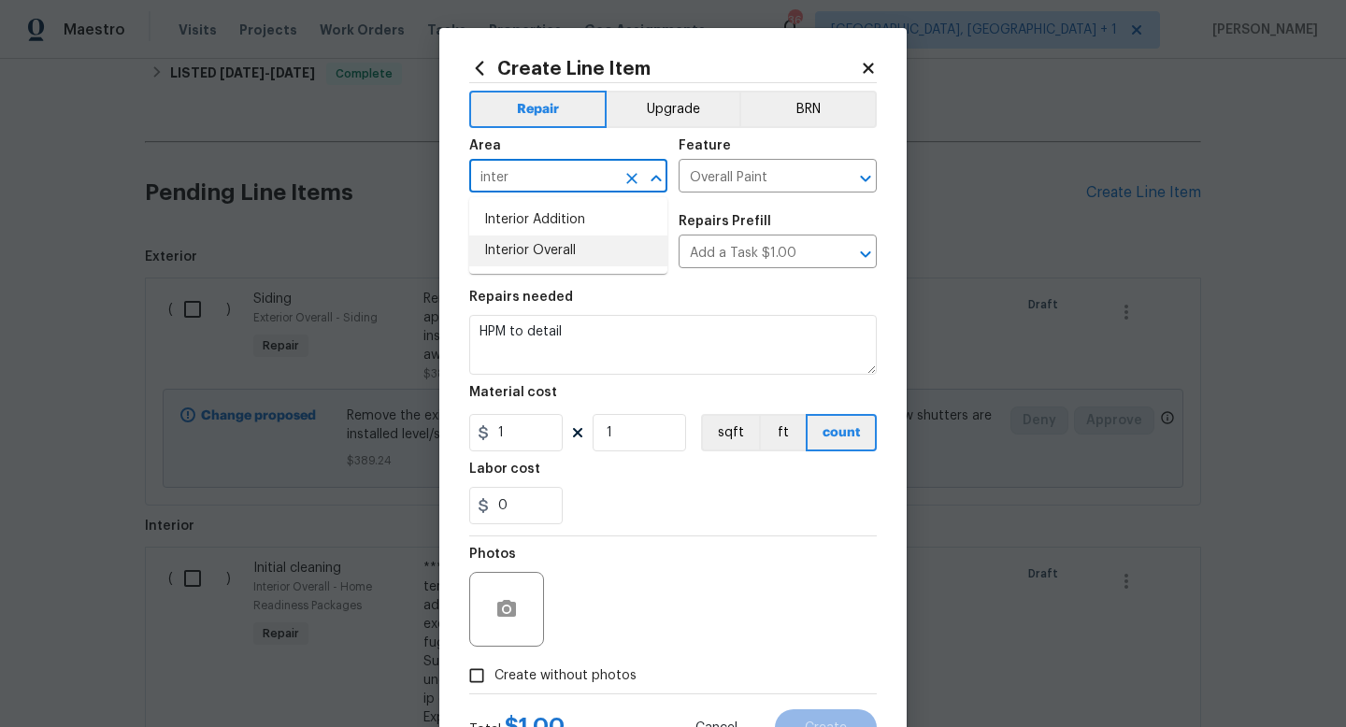
click at [523, 260] on li "Interior Overall" at bounding box center [568, 251] width 198 height 31
type input "Interior Overall"
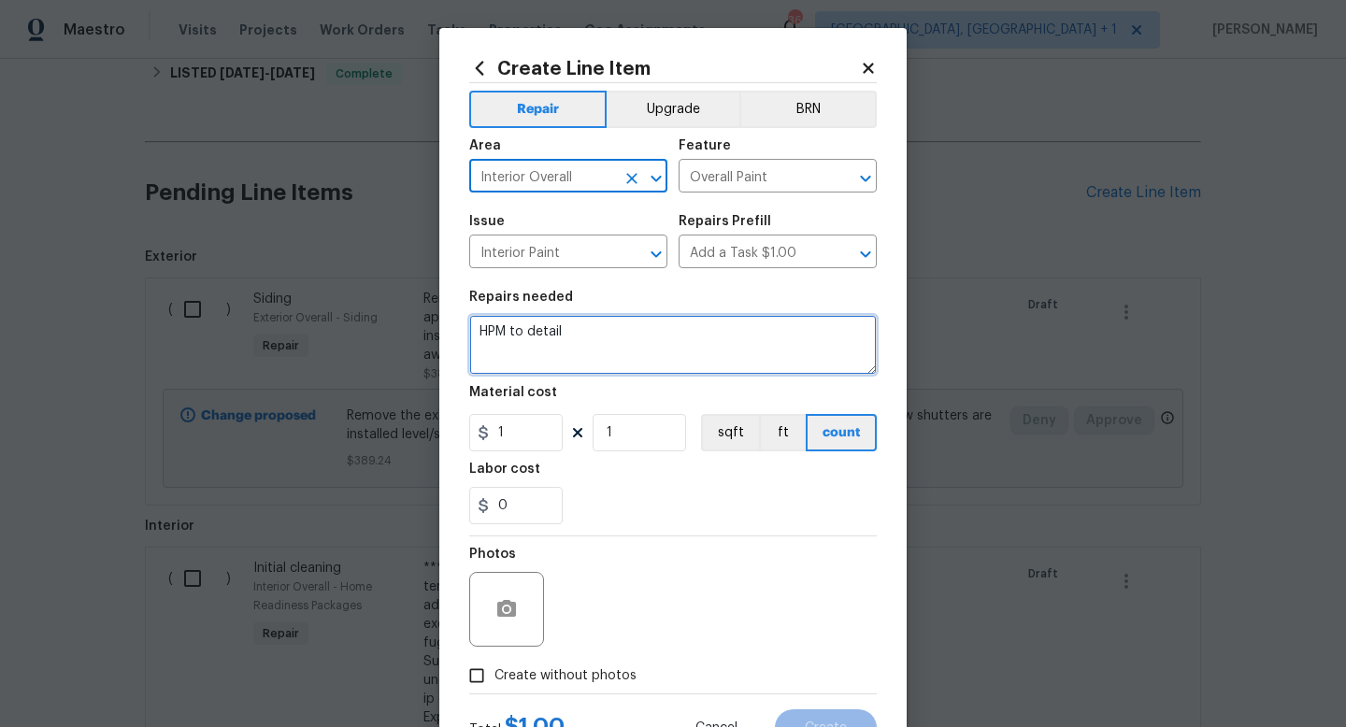
click at [479, 329] on textarea "HPM to detail" at bounding box center [673, 345] width 408 height 60
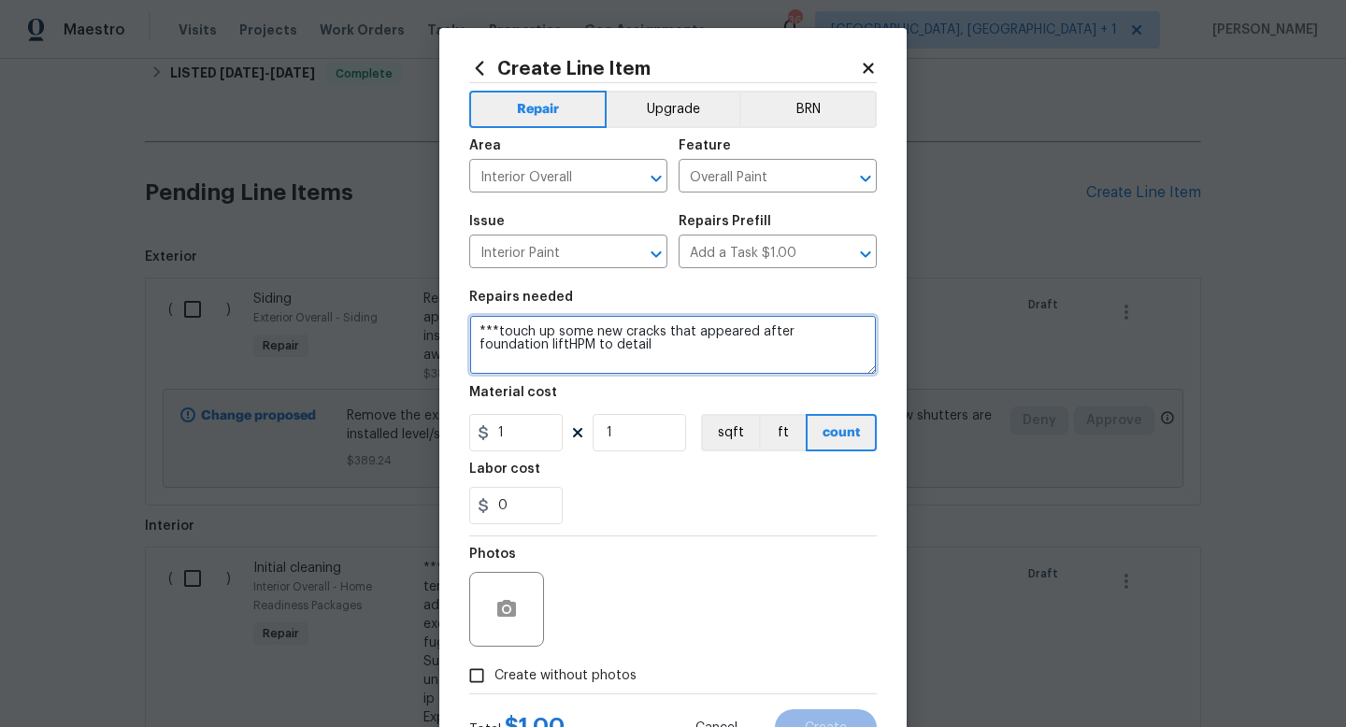
click at [553, 334] on textarea "***touch up some new cracks that appeared after foundation liftHPM to detail" at bounding box center [673, 345] width 408 height 60
click at [568, 349] on textarea "***touch up and repair some new cracks that appeared after foundation liftHPM t…" at bounding box center [673, 345] width 408 height 60
type textarea "***touch up and repair some new cracks that appeared after foundation lift**** …"
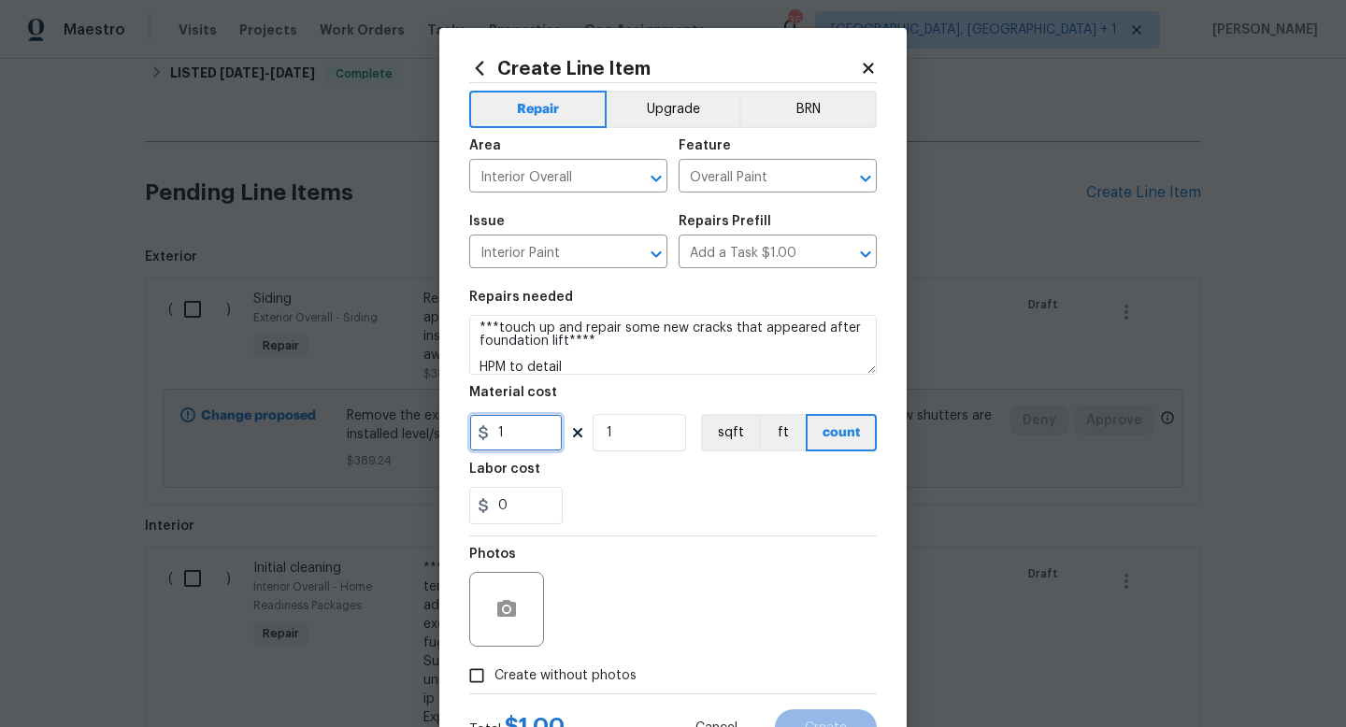
drag, startPoint x: 541, startPoint y: 442, endPoint x: 442, endPoint y: 438, distance: 99.2
click at [443, 438] on div "Create Line Item Repair Upgrade BRN Area Interior Overall ​ Feature Overall Pai…" at bounding box center [672, 402] width 467 height 749
type input "200"
click at [504, 632] on button "button" at bounding box center [506, 609] width 45 height 45
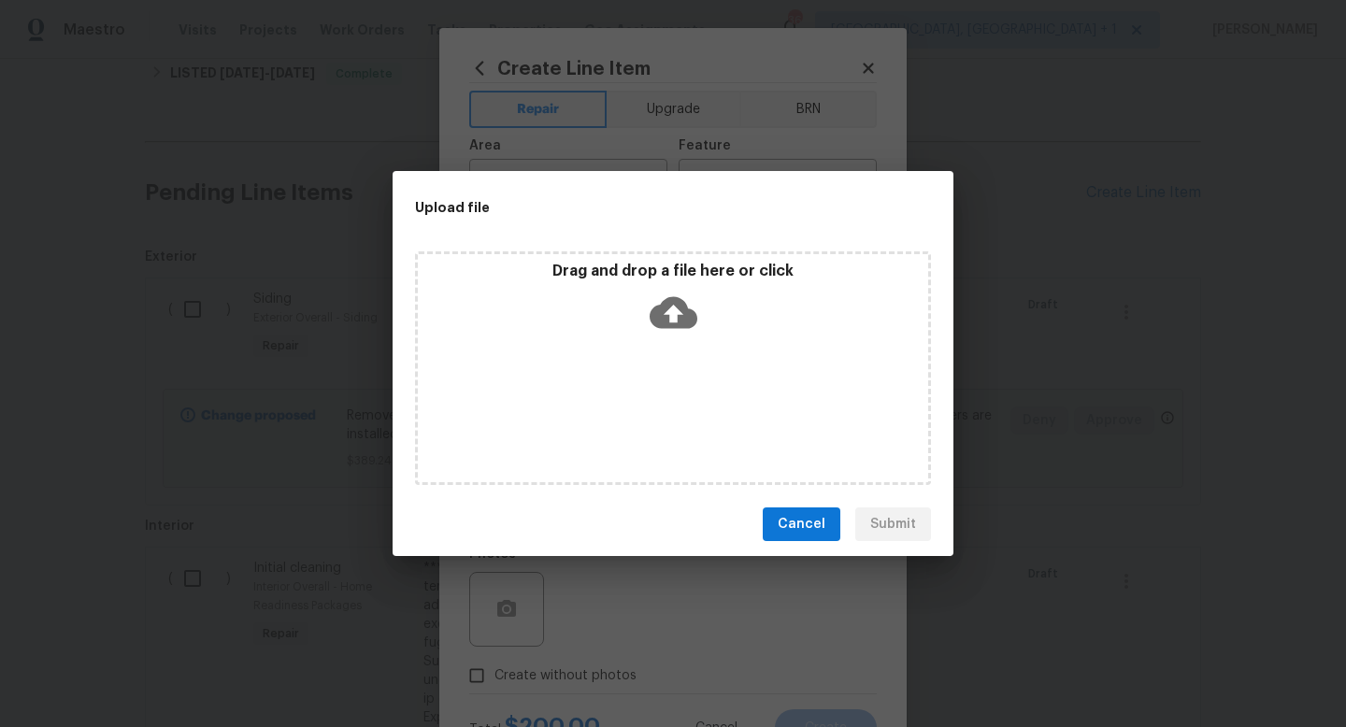
click at [668, 289] on icon at bounding box center [674, 313] width 48 height 48
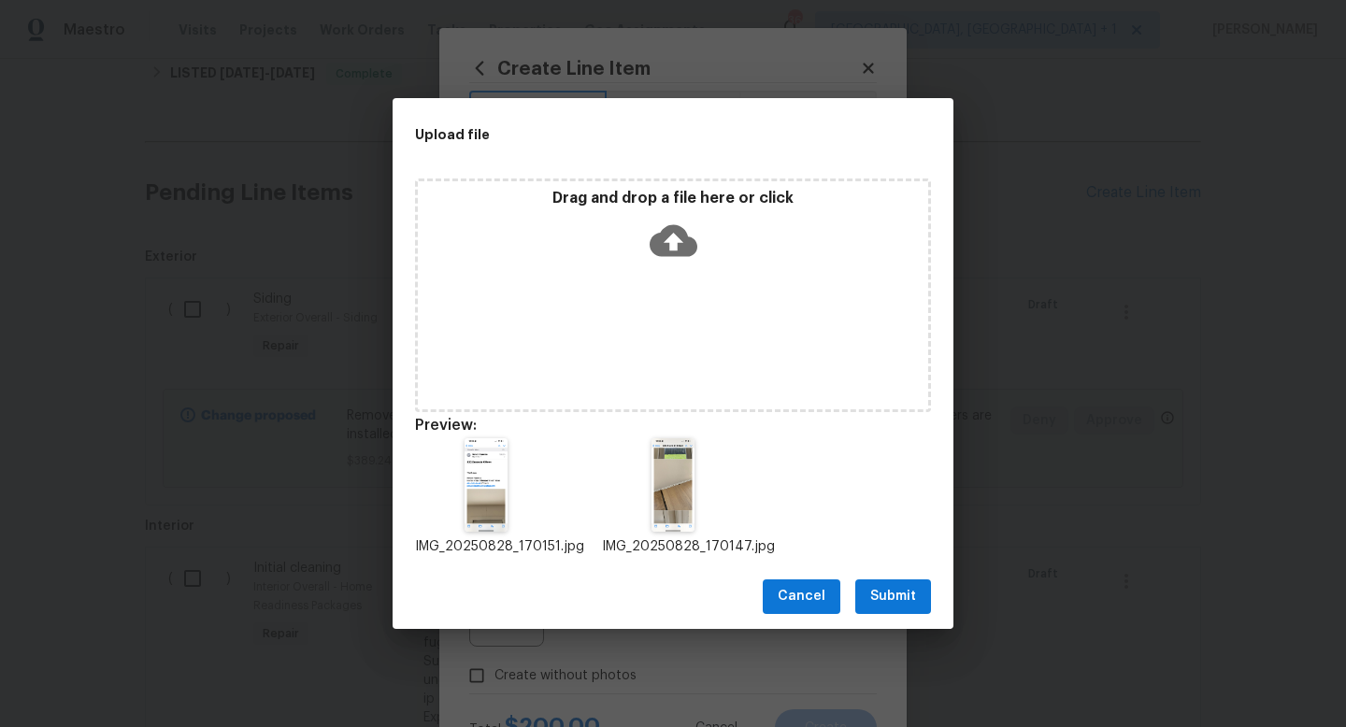
click at [898, 610] on button "Submit" at bounding box center [893, 597] width 76 height 35
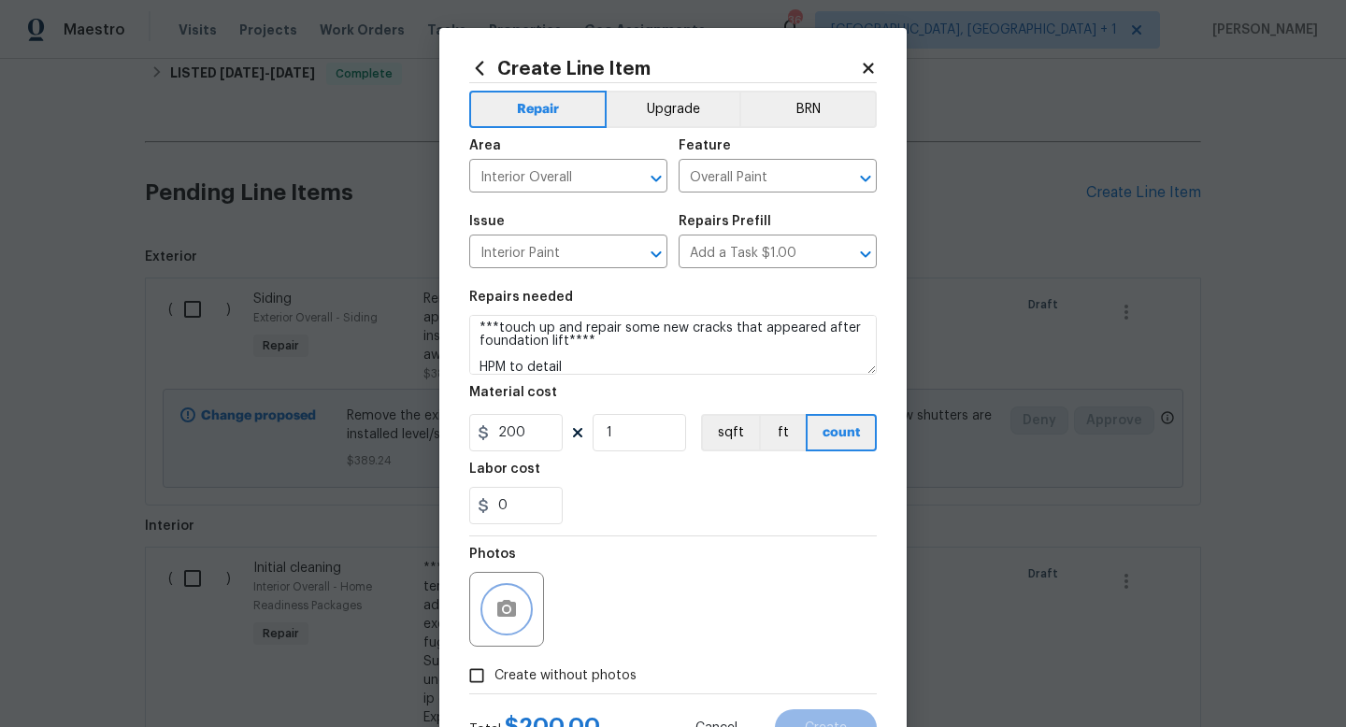
scroll to position [79, 0]
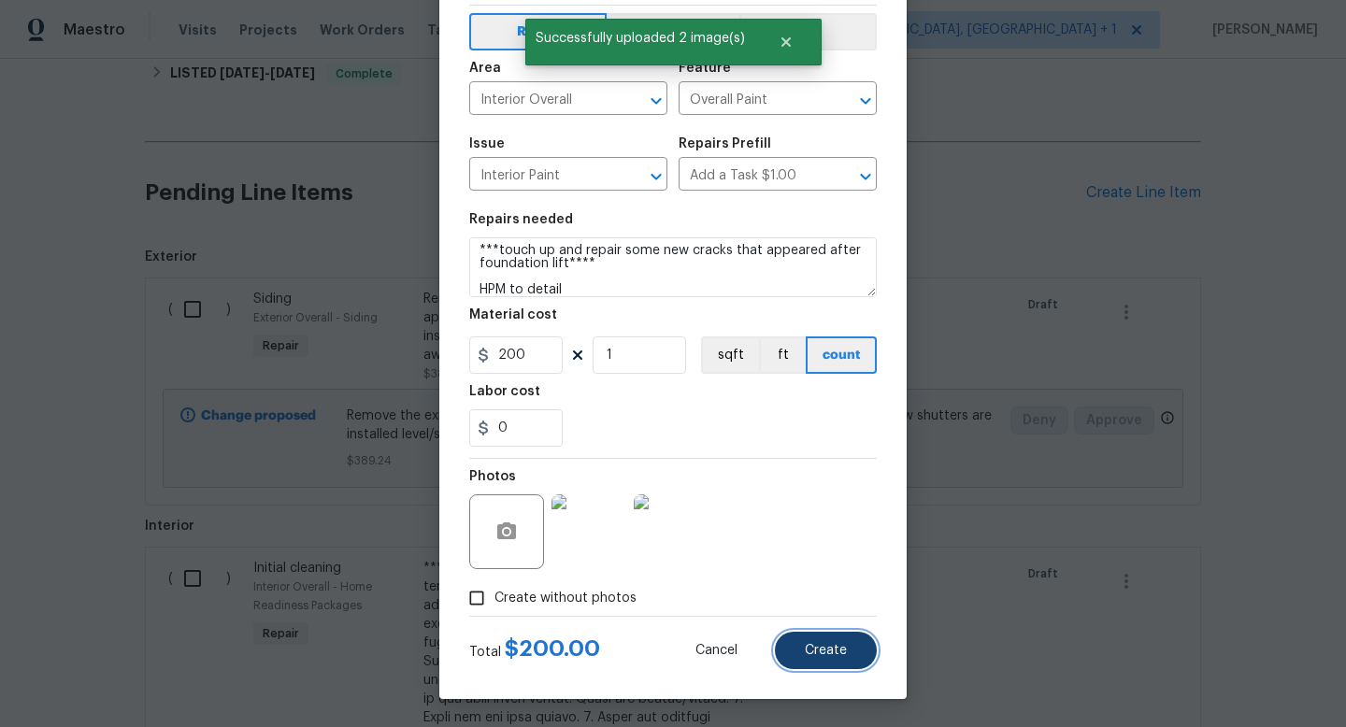
click at [826, 653] on span "Create" at bounding box center [826, 651] width 42 height 14
type input "0"
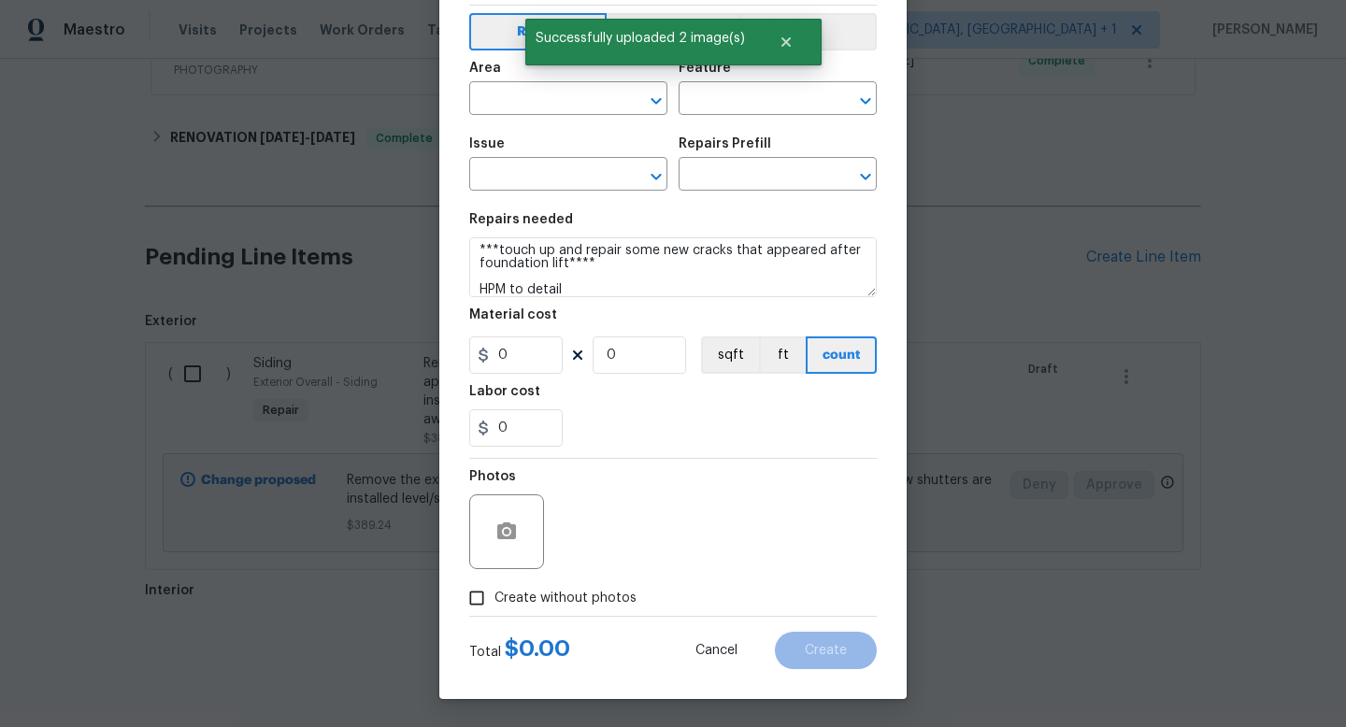
scroll to position [455, 0]
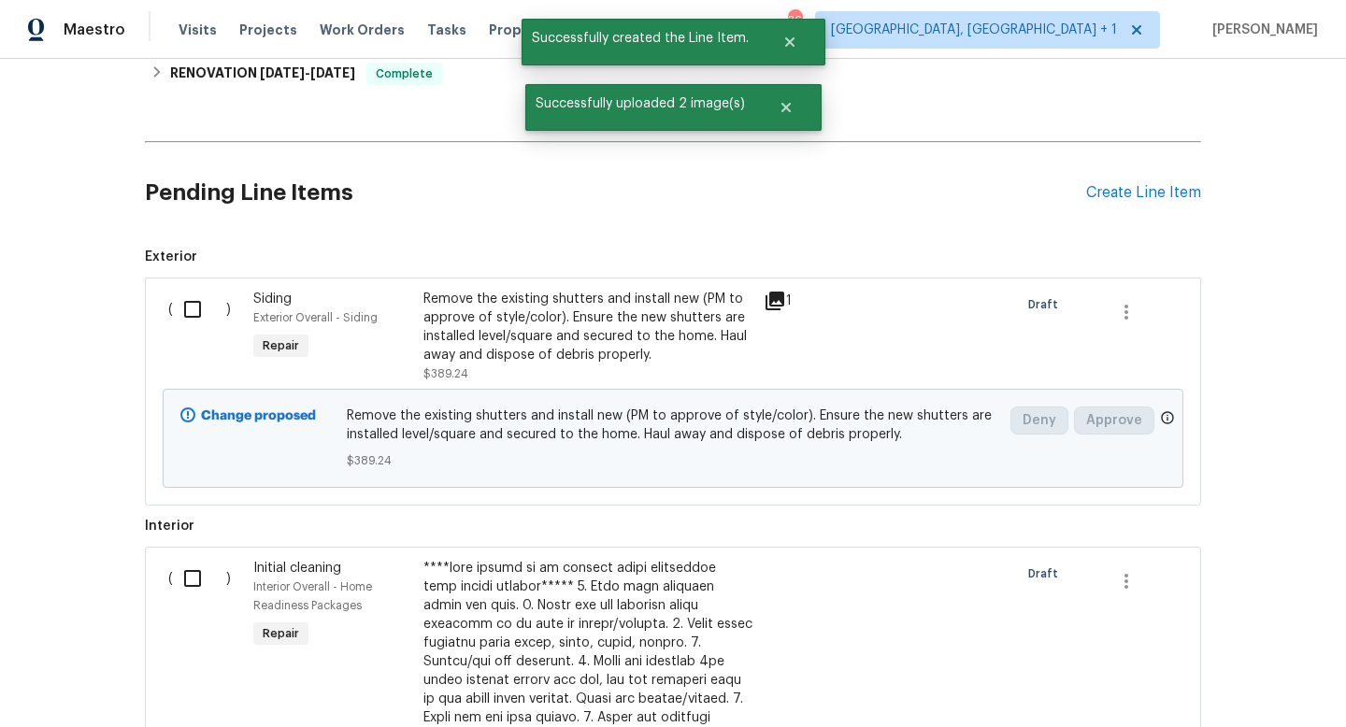
click at [201, 310] on input "checkbox" at bounding box center [199, 309] width 53 height 39
checkbox input "true"
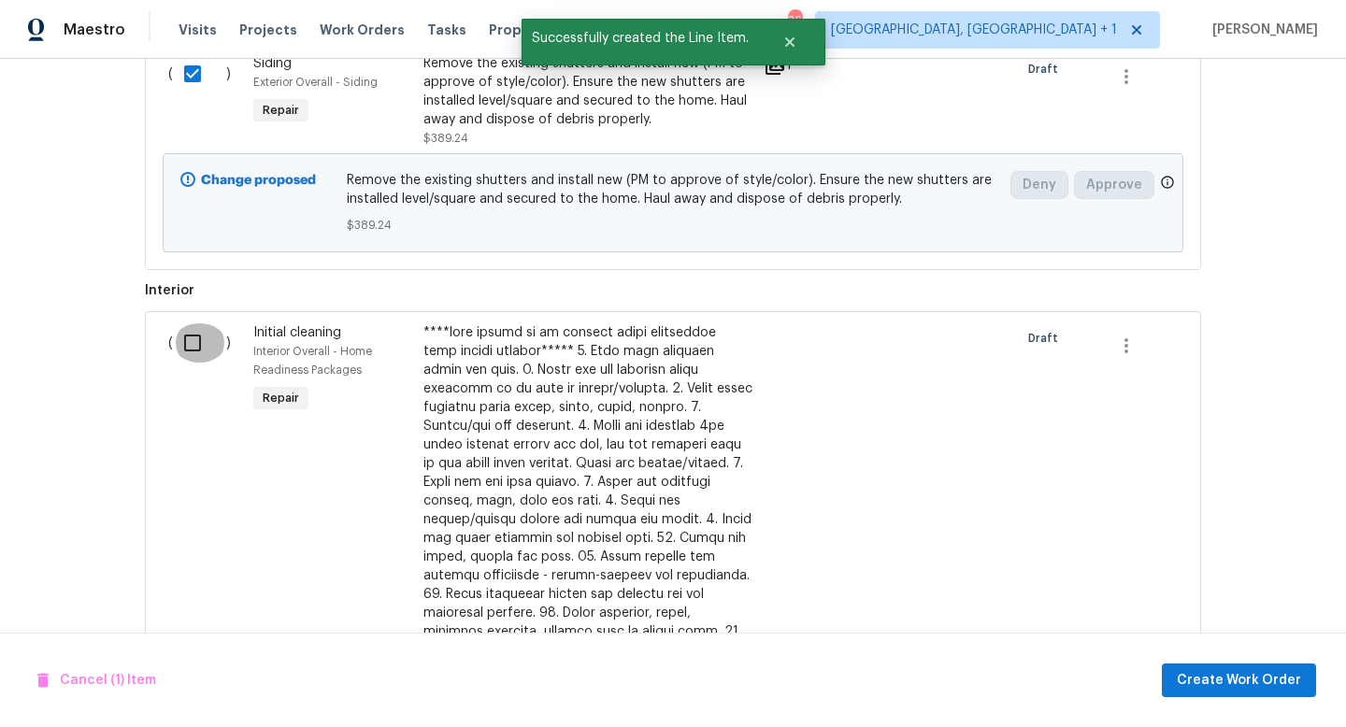
click at [192, 352] on input "checkbox" at bounding box center [199, 342] width 53 height 39
checkbox input "true"
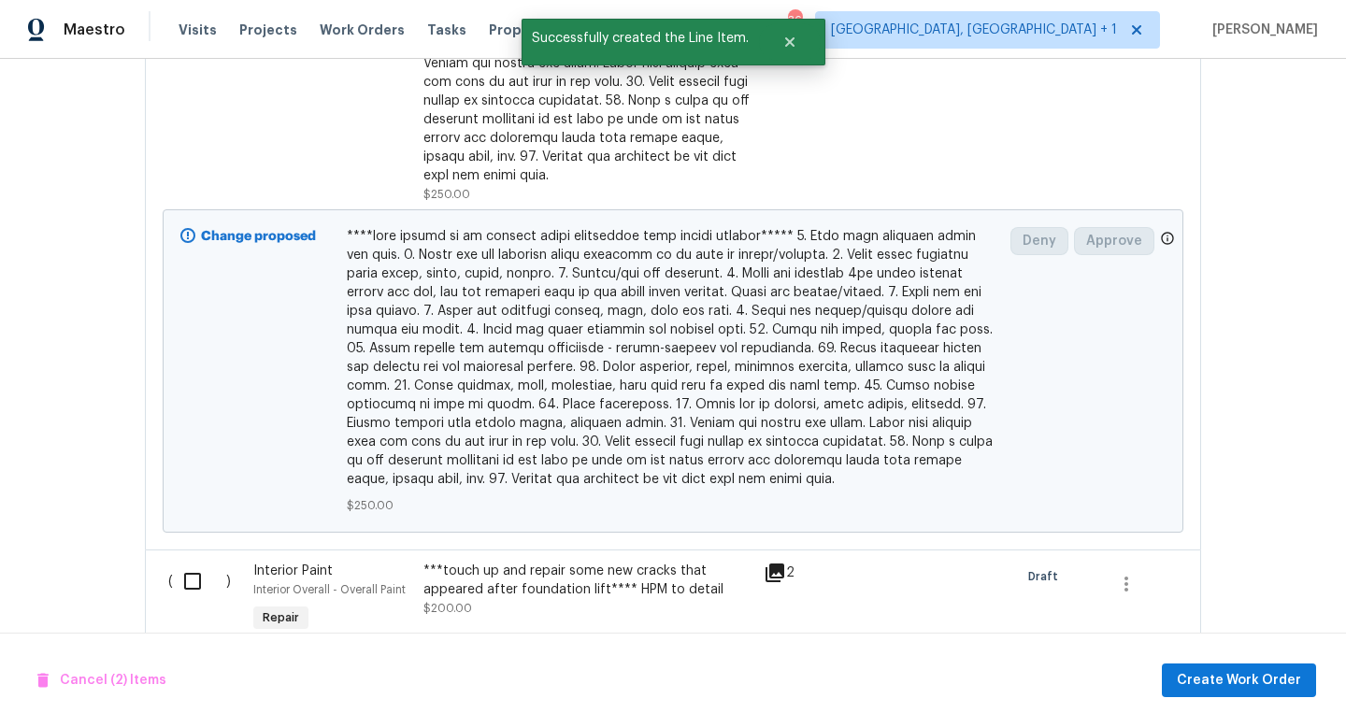
scroll to position [1494, 0]
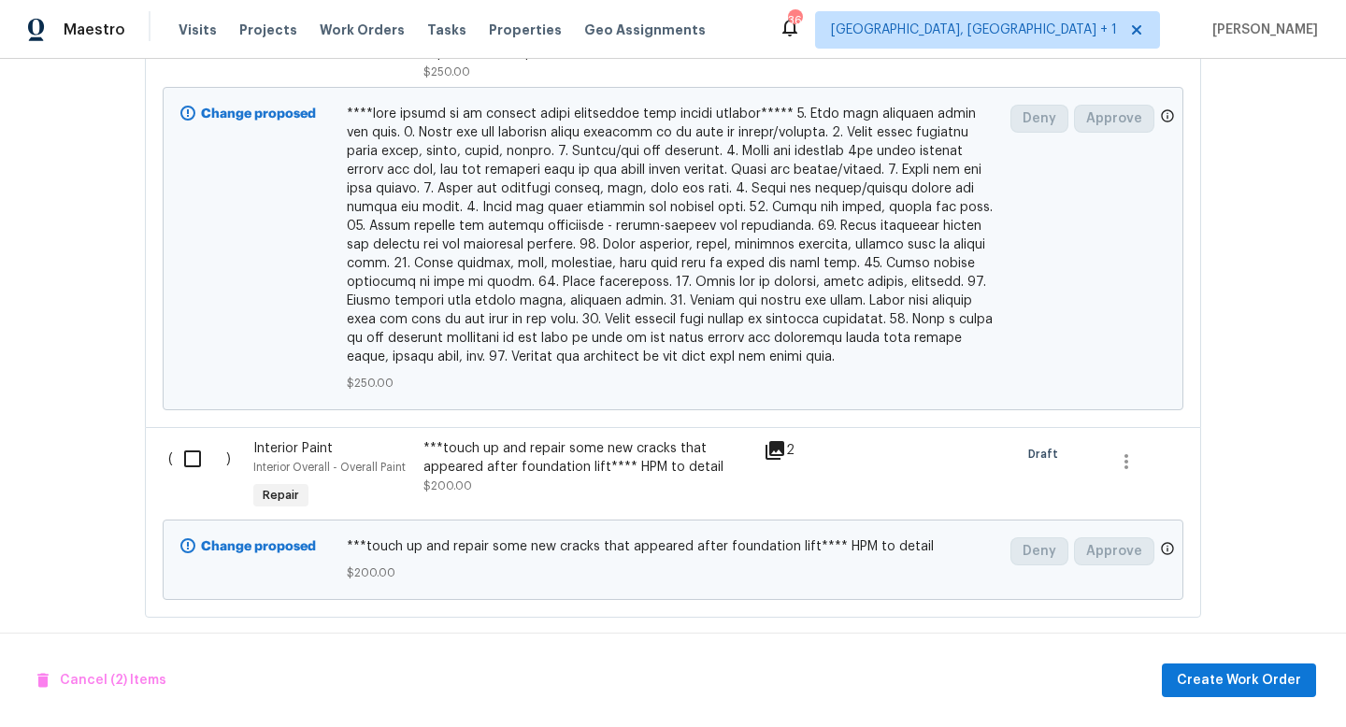
click at [192, 440] on input "checkbox" at bounding box center [199, 458] width 53 height 39
checkbox input "true"
click at [1203, 682] on span "Create Work Order" at bounding box center [1239, 680] width 124 height 23
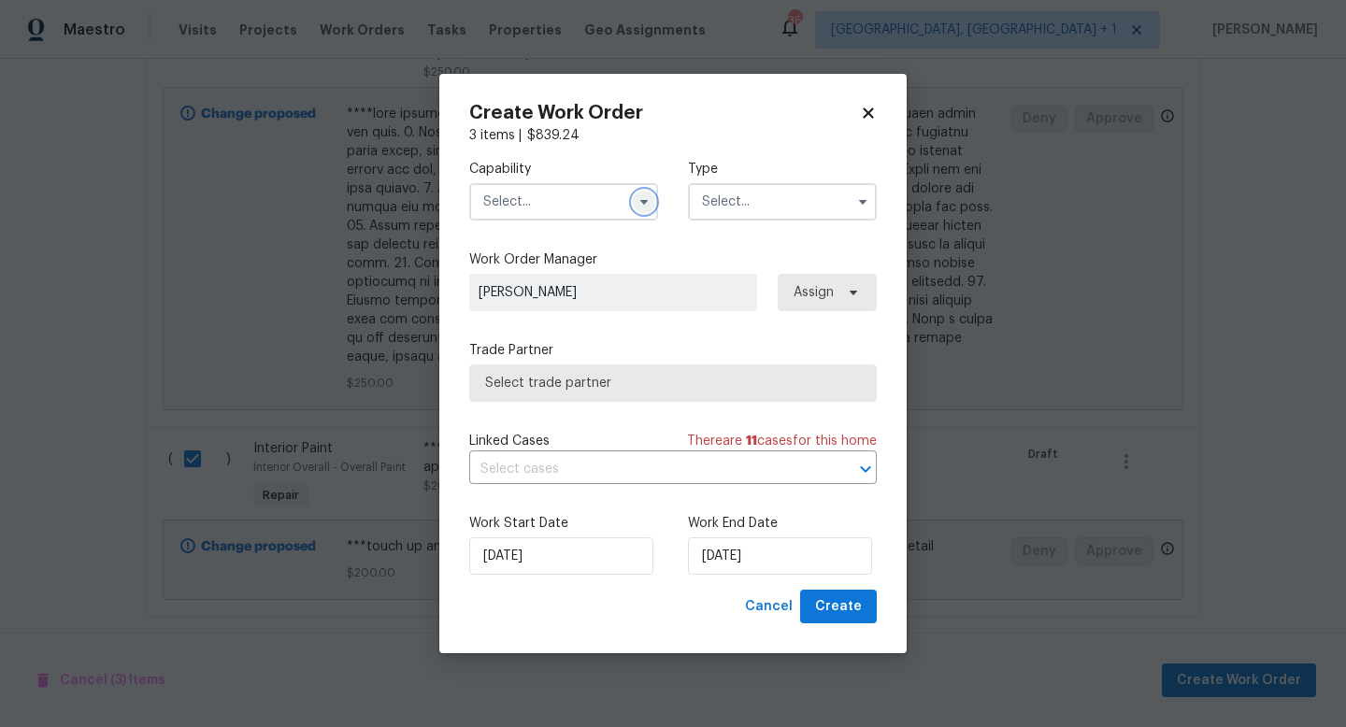
click at [643, 203] on icon "button" at bounding box center [643, 202] width 7 height 5
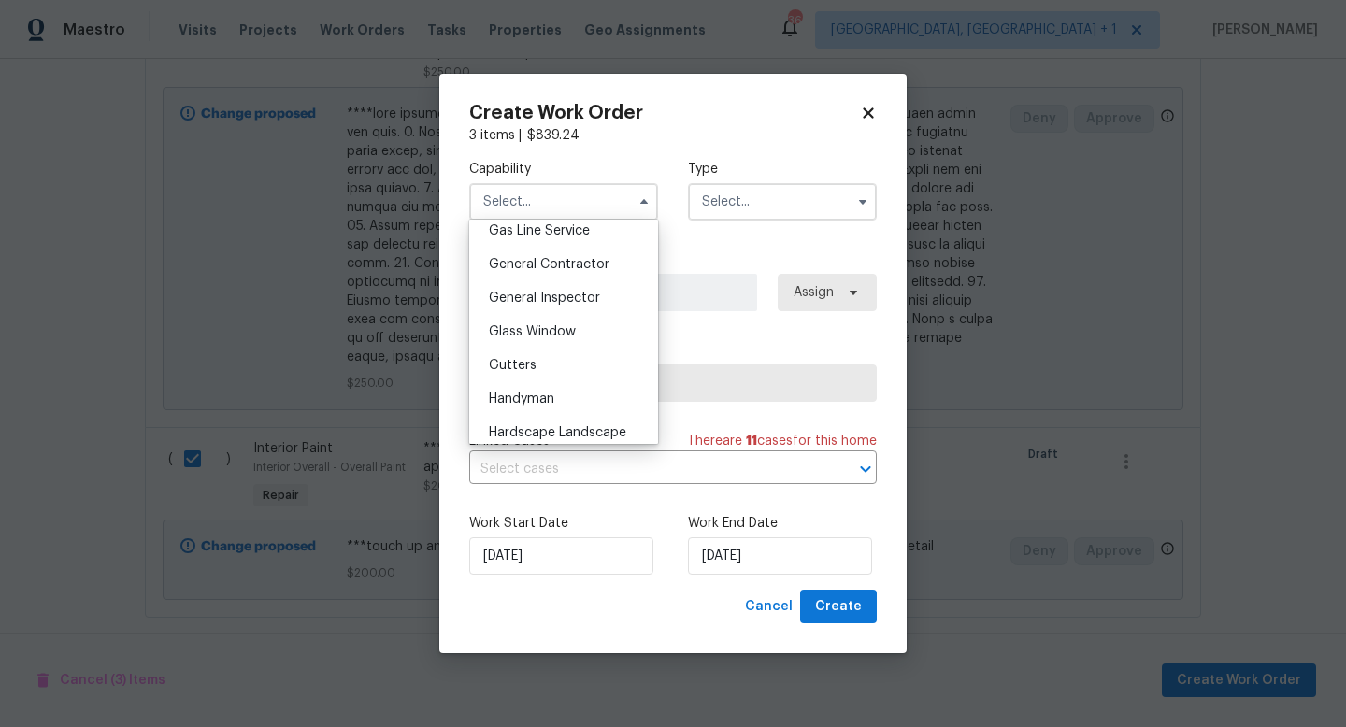
scroll to position [871, 0]
click at [563, 265] on span "General Contractor" at bounding box center [549, 263] width 121 height 13
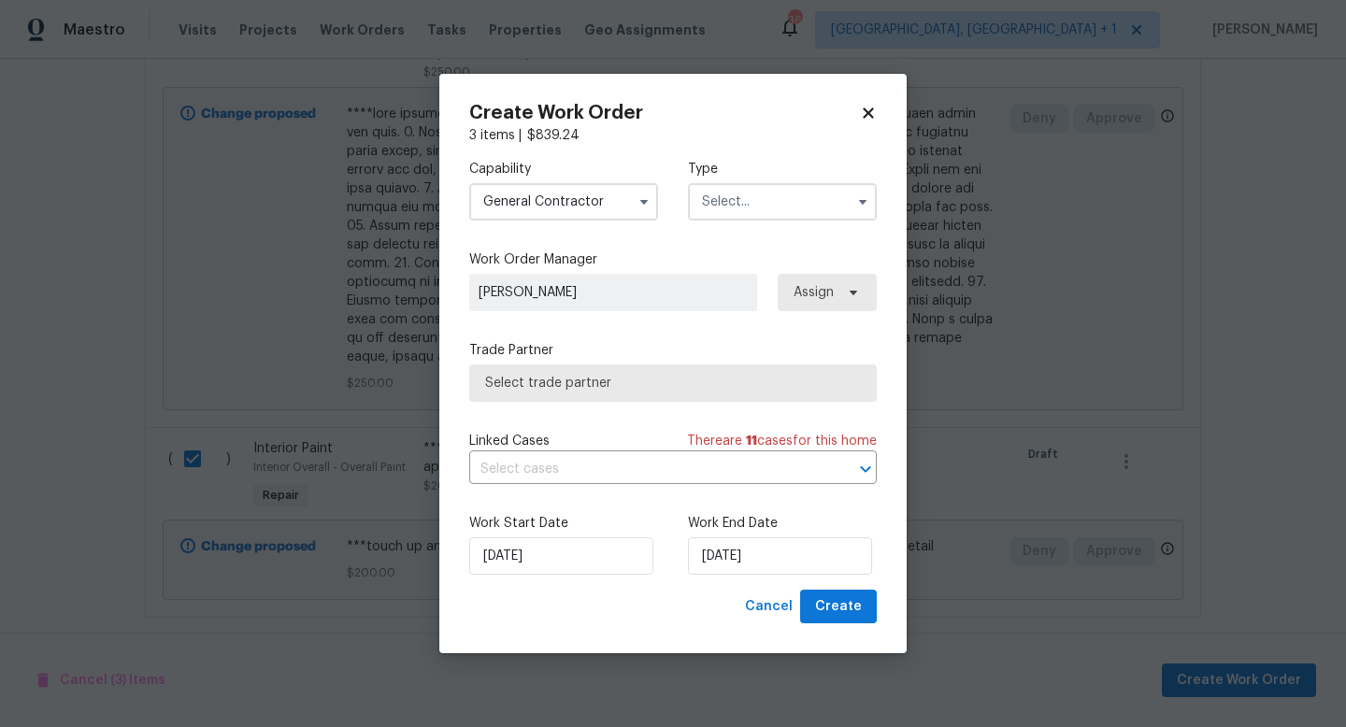
click at [744, 203] on input "text" at bounding box center [782, 201] width 189 height 37
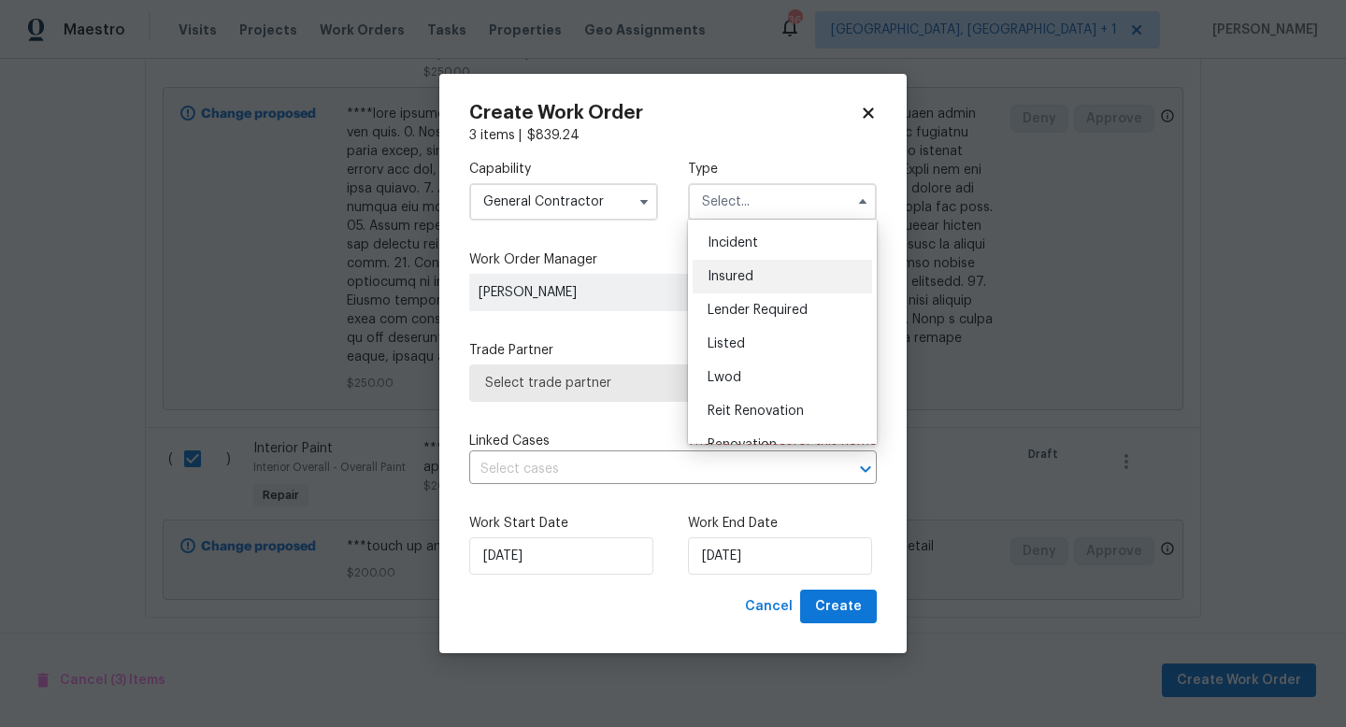
scroll to position [0, 0]
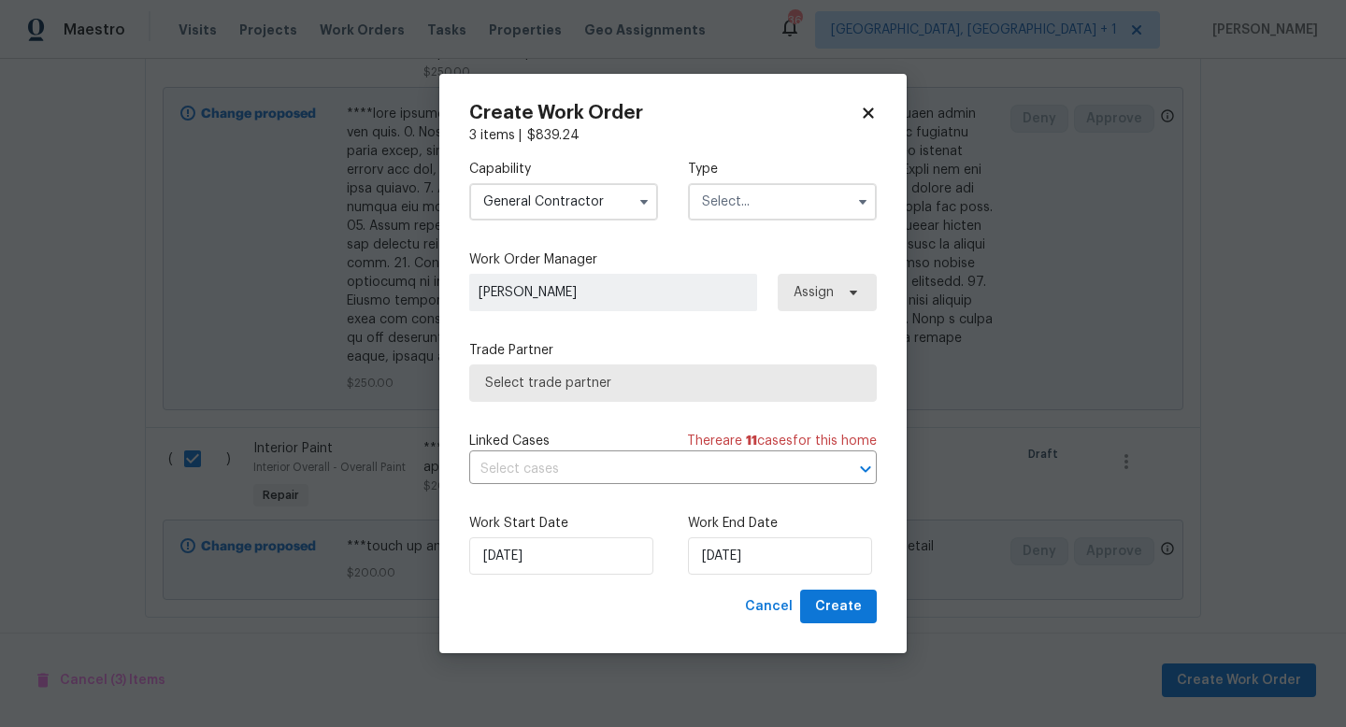
click at [637, 217] on input "General Contractor" at bounding box center [563, 201] width 189 height 37
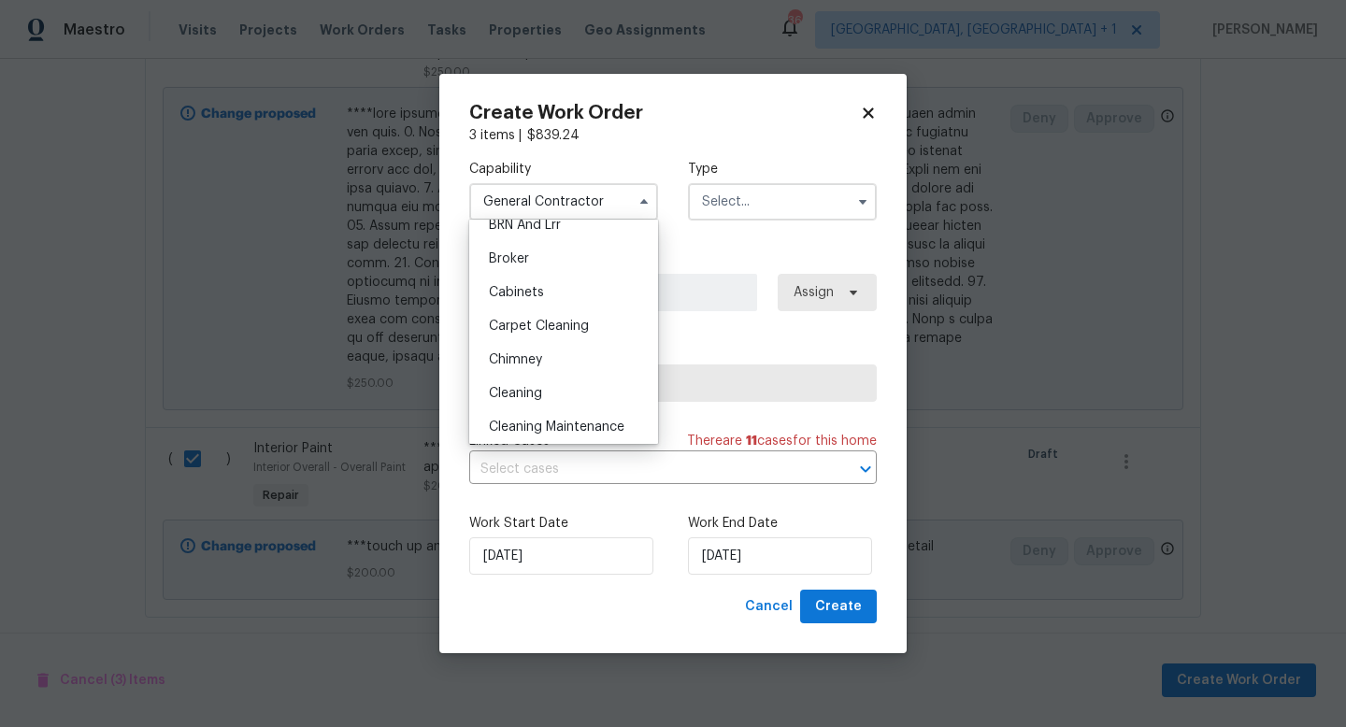
scroll to position [133, 0]
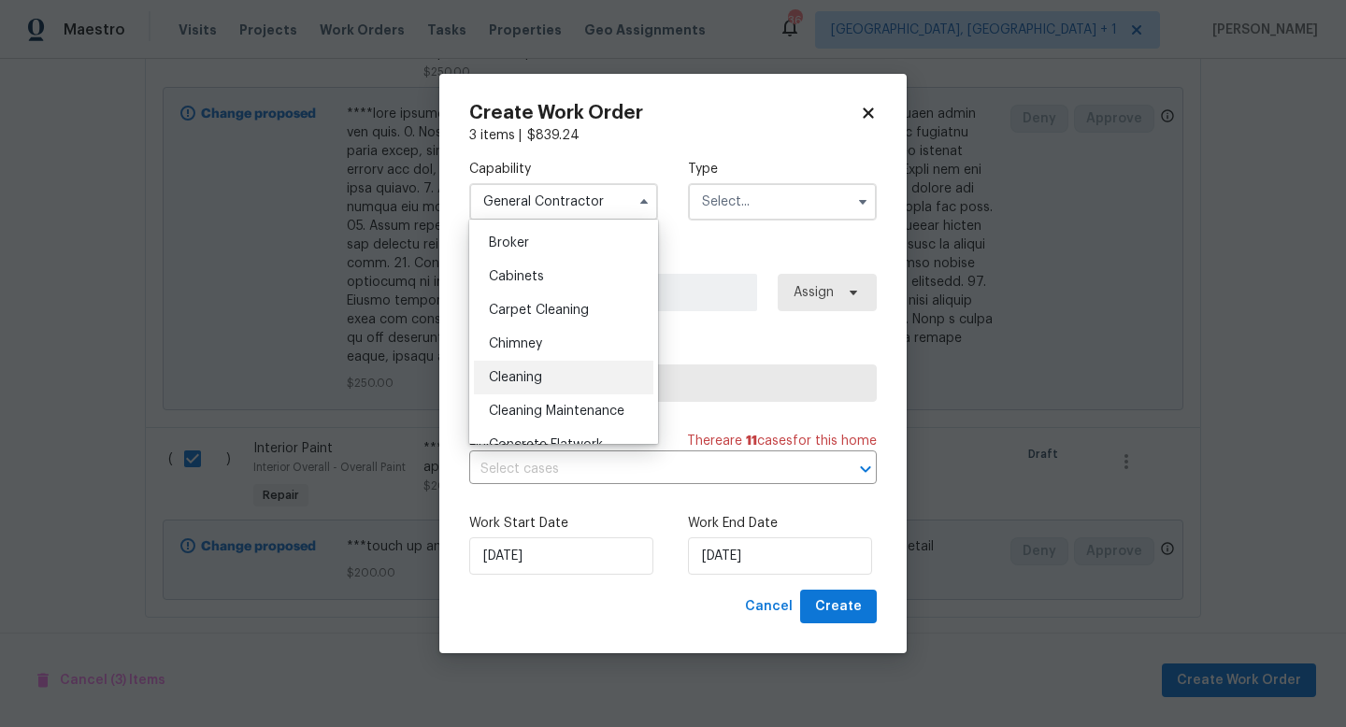
click at [532, 372] on span "Cleaning" at bounding box center [515, 377] width 53 height 13
type input "Cleaning"
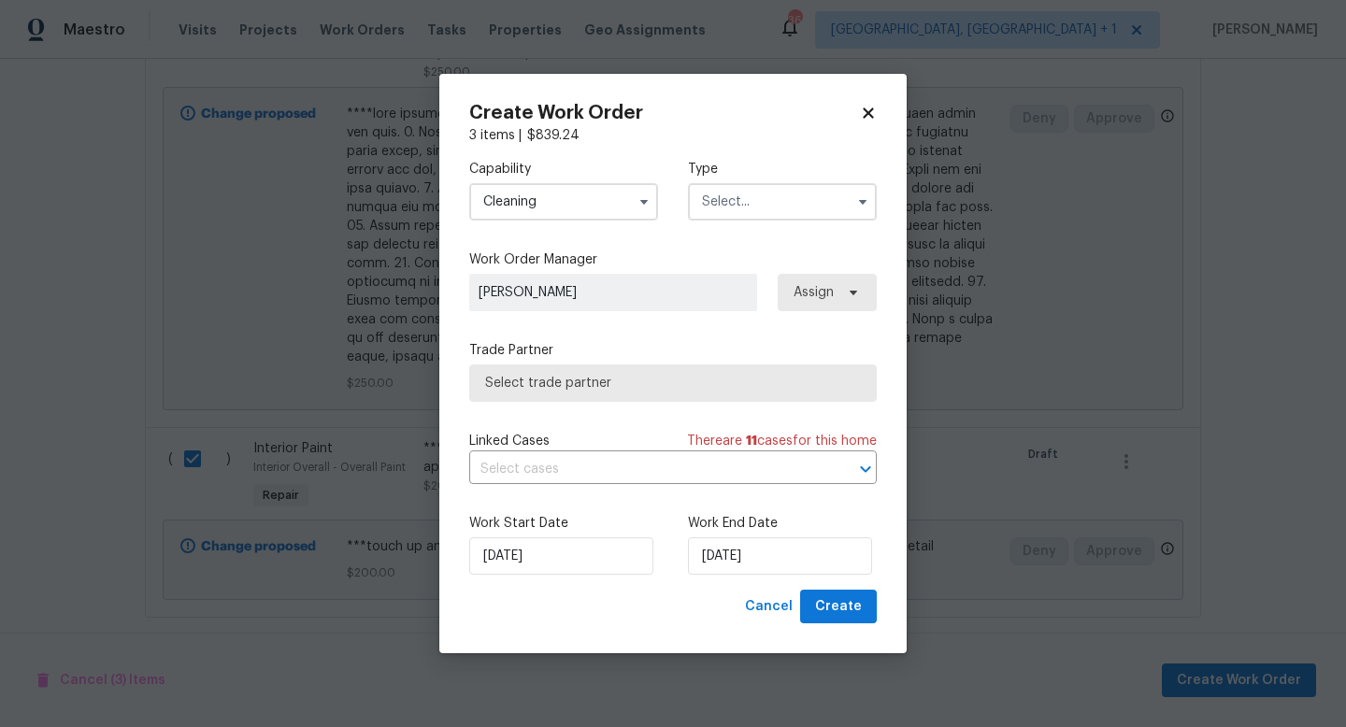
click at [747, 199] on input "text" at bounding box center [782, 201] width 189 height 37
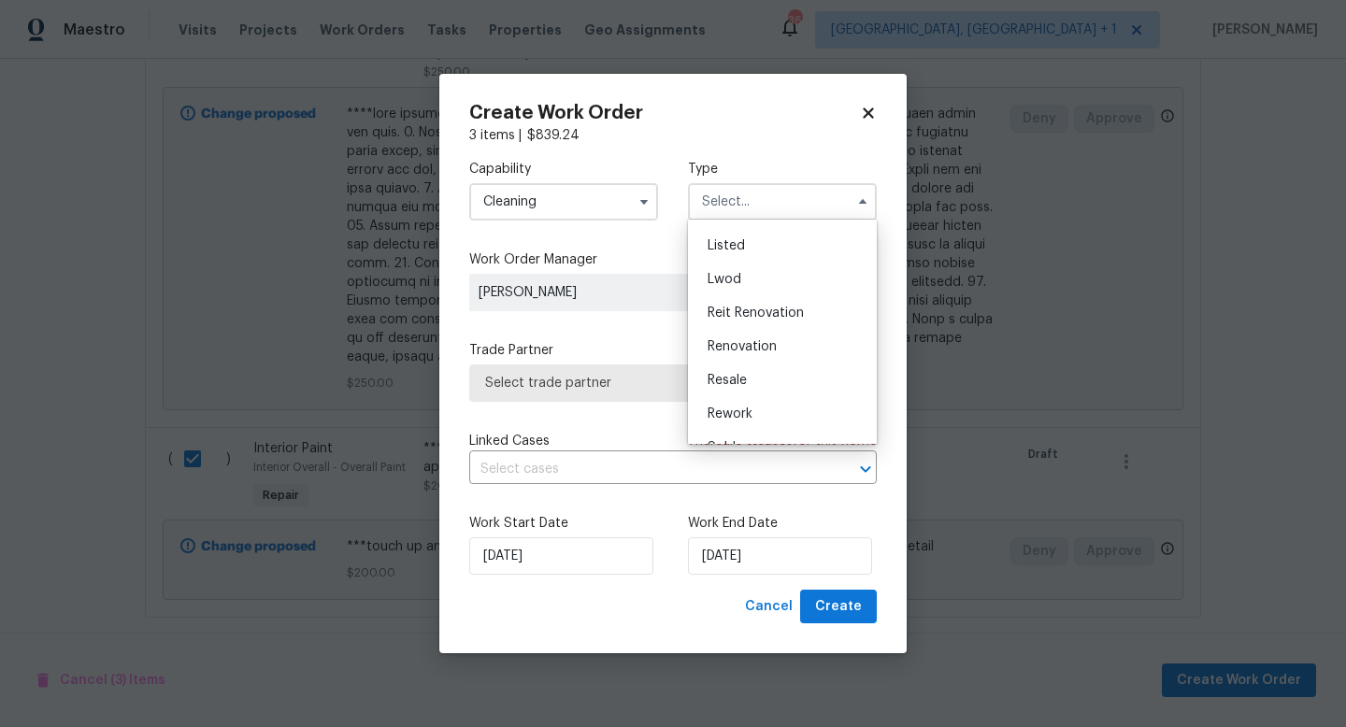
scroll to position [173, 0]
click at [734, 336] on span "Renovation" at bounding box center [742, 337] width 69 height 13
type input "Renovation"
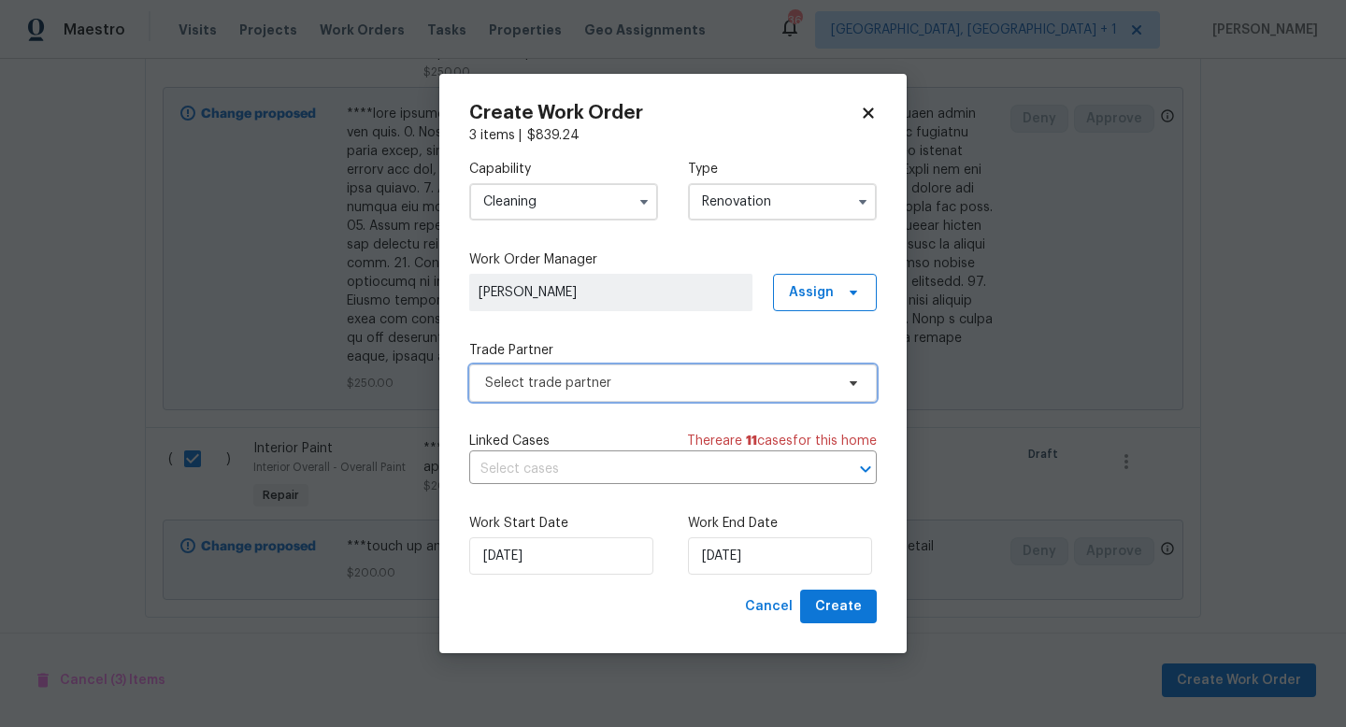
click at [739, 370] on span "Select trade partner" at bounding box center [673, 383] width 408 height 37
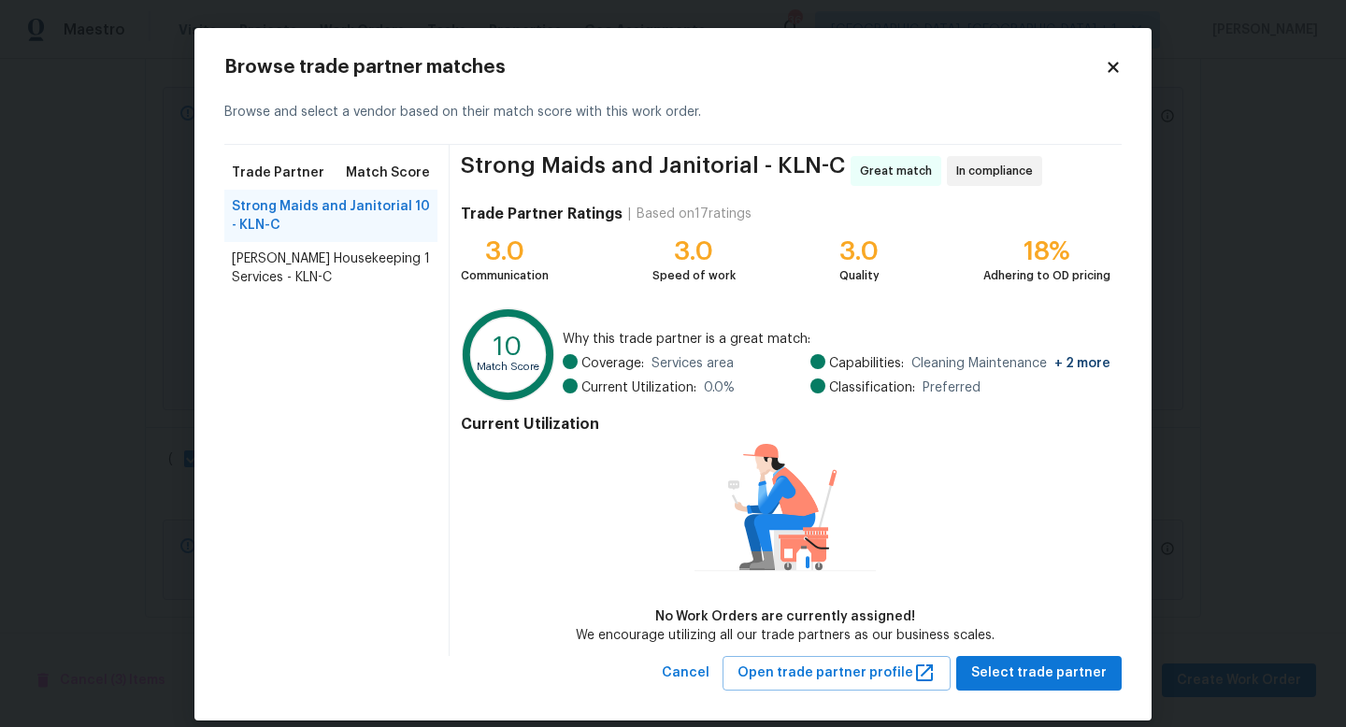
click at [373, 263] on span "Arelis Housekeeping Services - KLN-C" at bounding box center [328, 268] width 193 height 37
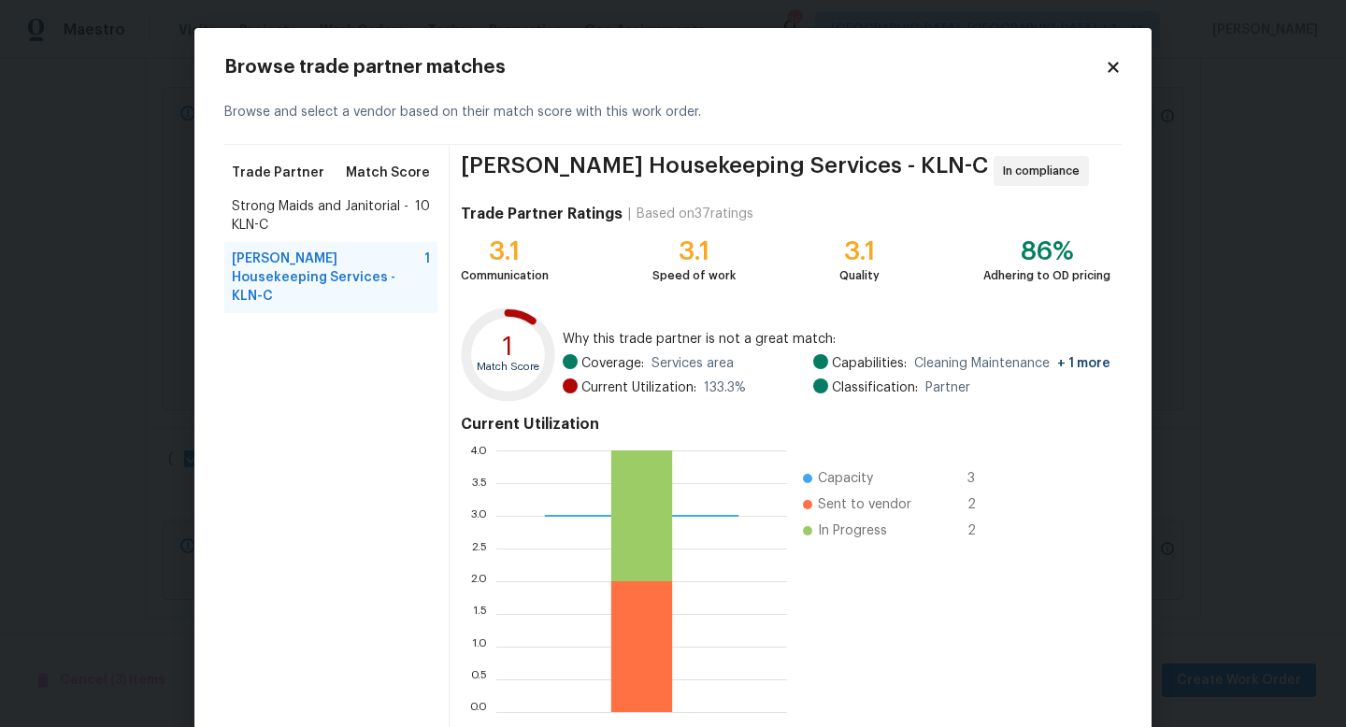
scroll to position [97, 0]
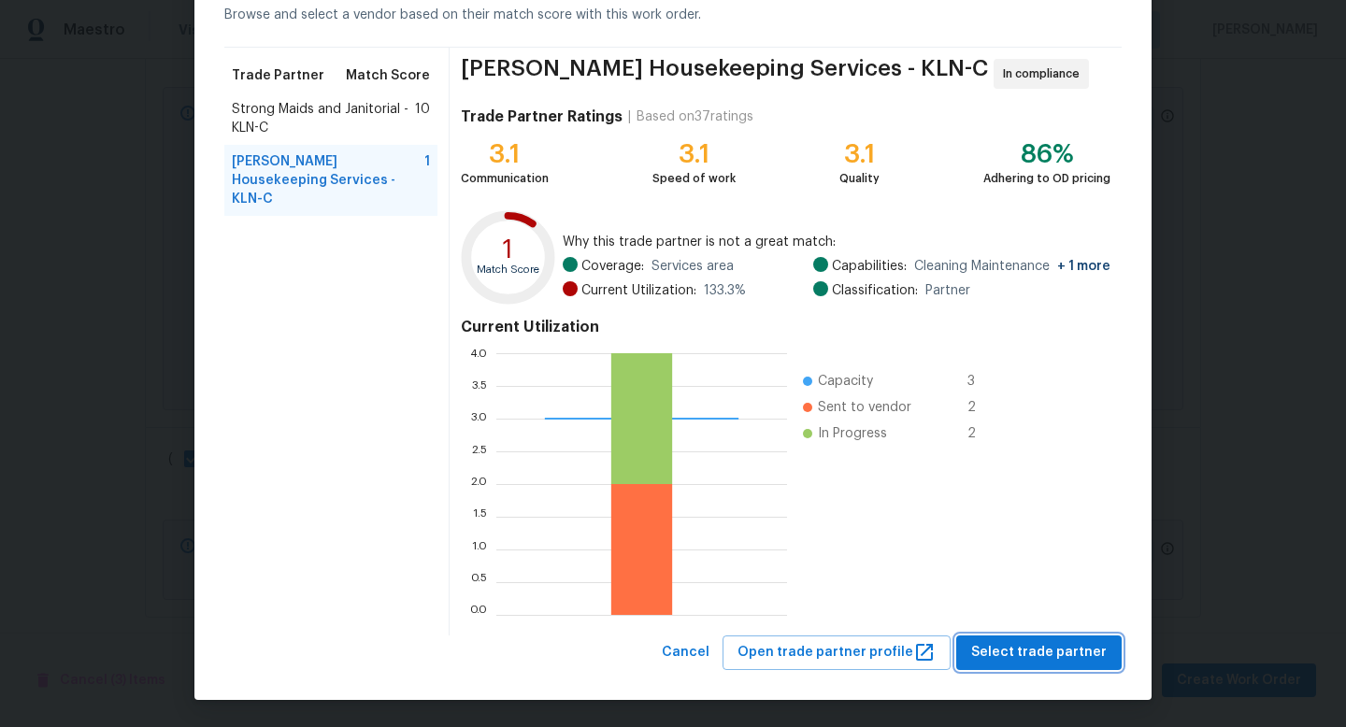
click at [1065, 647] on span "Select trade partner" at bounding box center [1039, 652] width 136 height 23
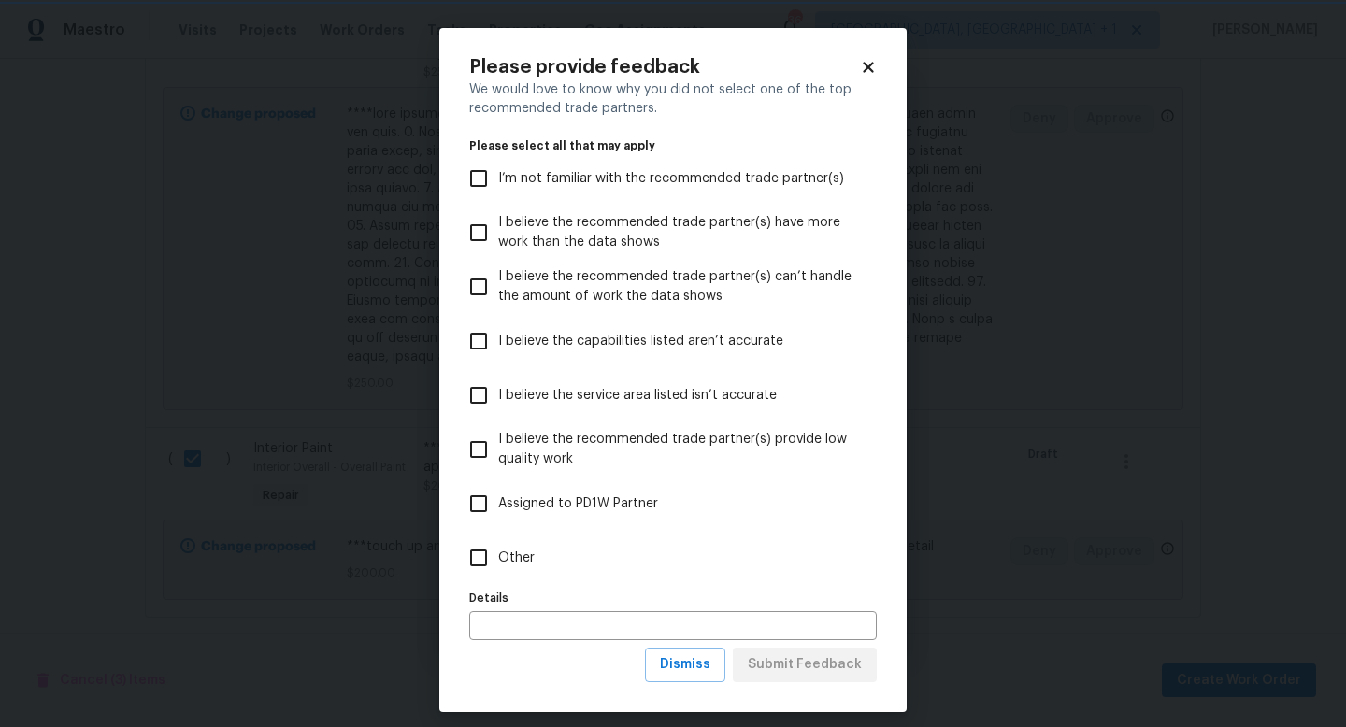
scroll to position [0, 0]
click at [492, 553] on input "Other" at bounding box center [478, 558] width 39 height 39
checkbox input "true"
click at [765, 662] on span "Submit Feedback" at bounding box center [805, 665] width 114 height 23
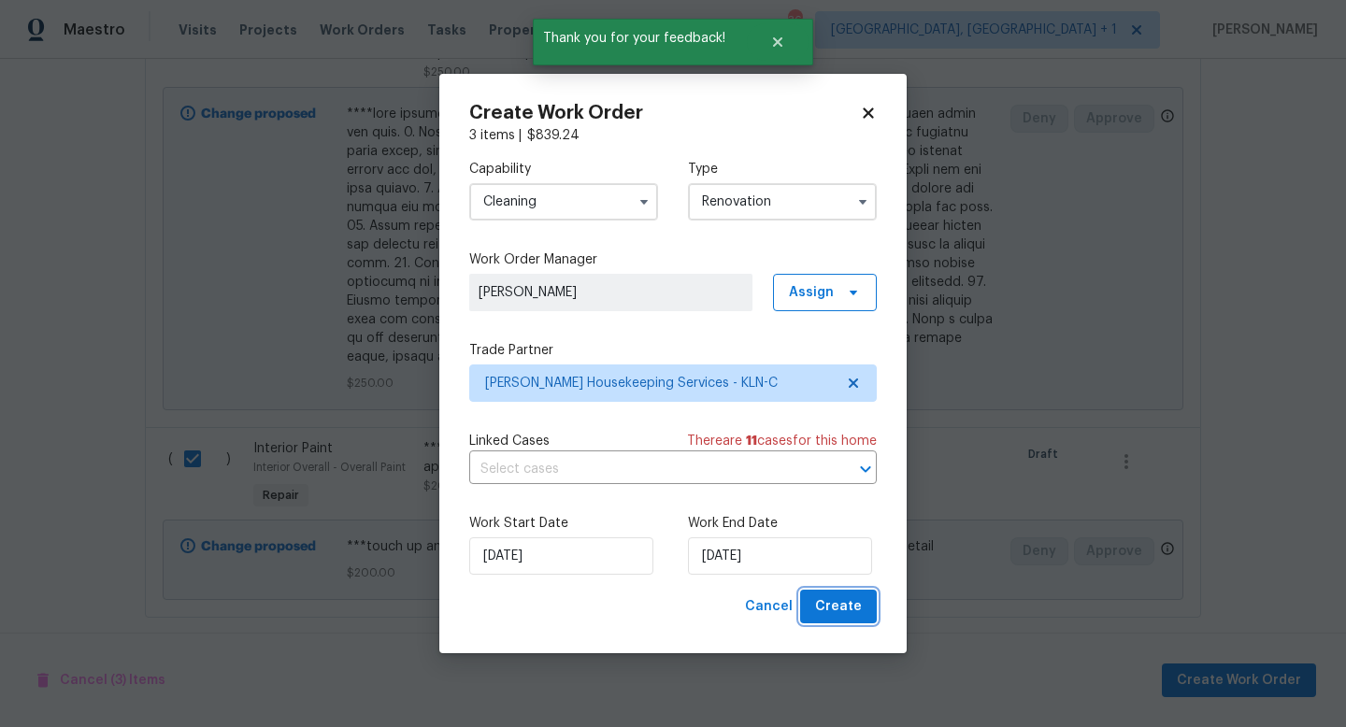
click at [830, 606] on span "Create" at bounding box center [838, 607] width 47 height 23
checkbox input "false"
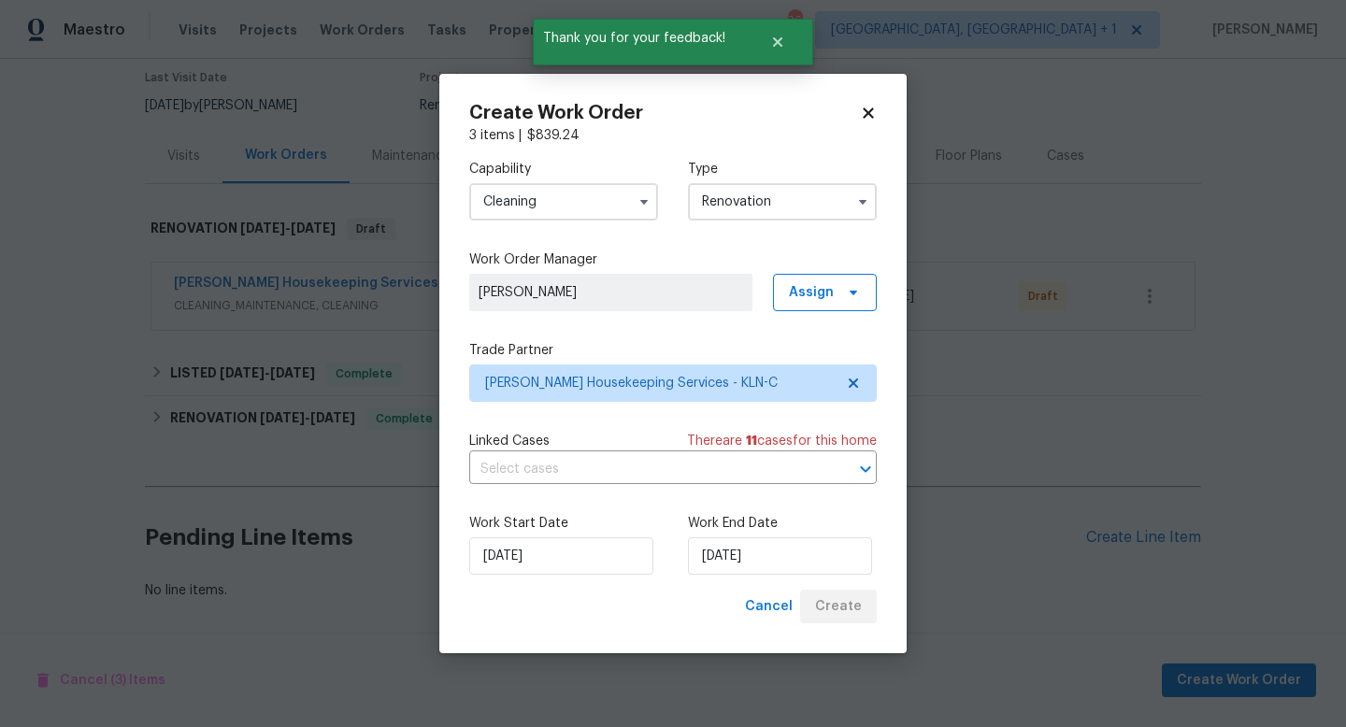
scroll to position [155, 0]
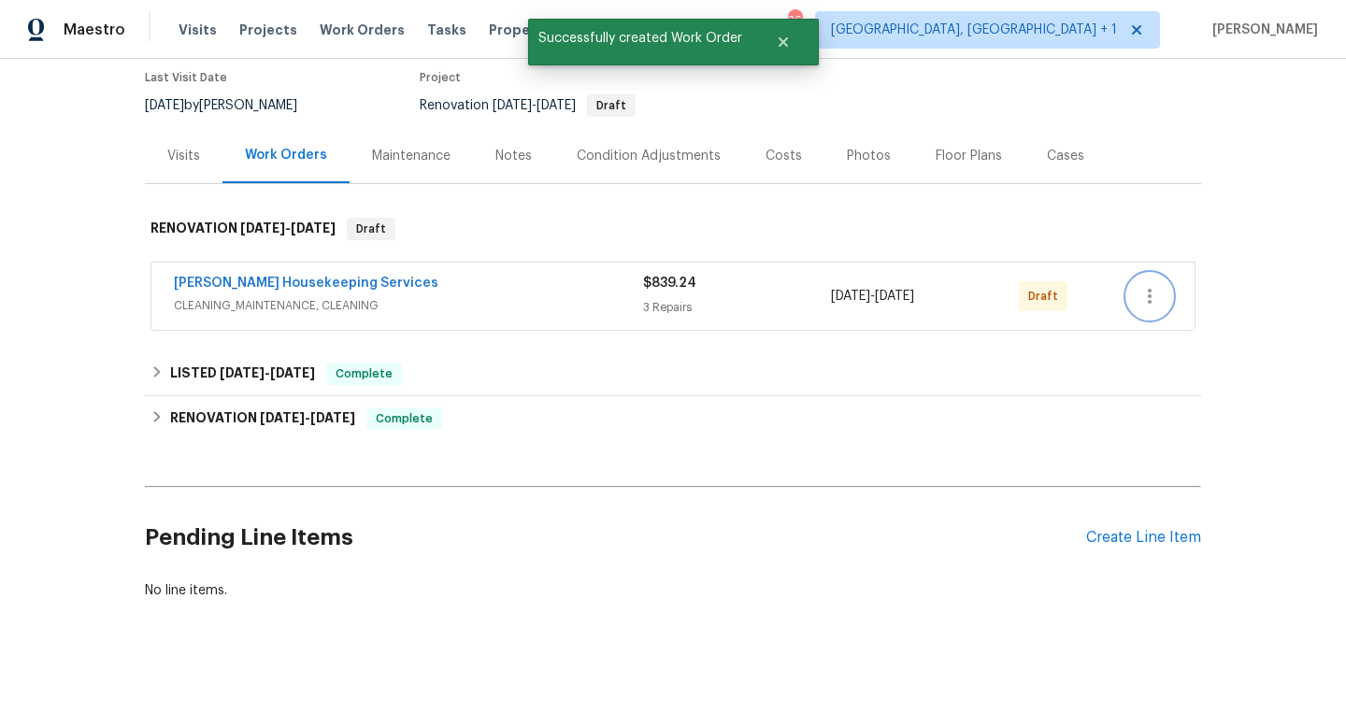
click at [1135, 297] on button "button" at bounding box center [1150, 296] width 45 height 45
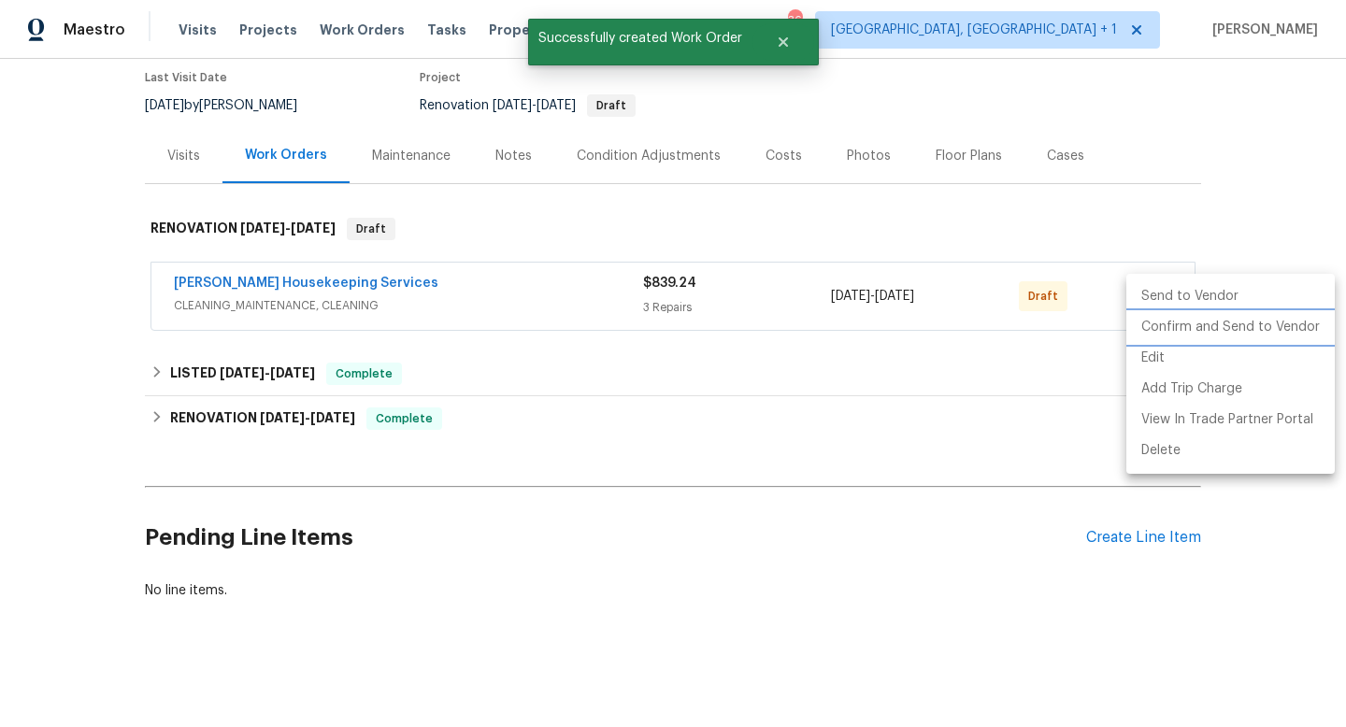
click at [1161, 321] on li "Confirm and Send to Vendor" at bounding box center [1231, 327] width 208 height 31
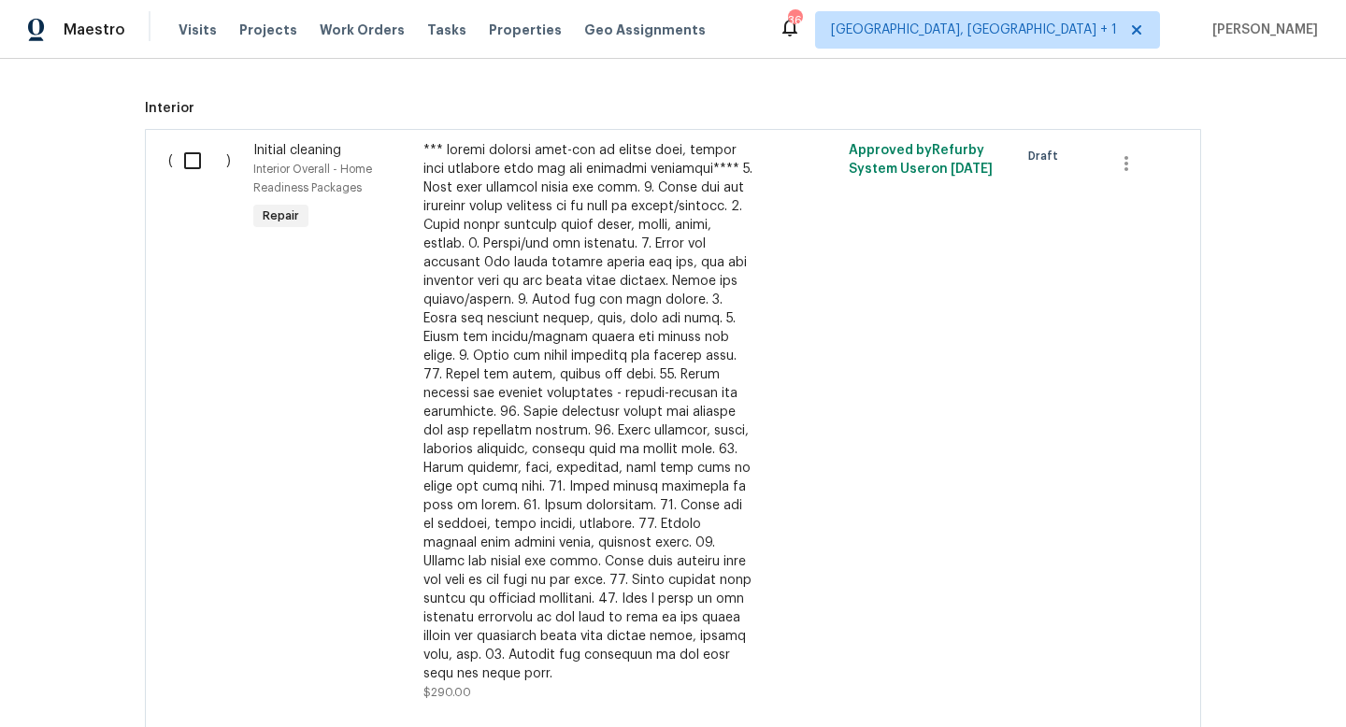
scroll to position [766, 0]
click at [202, 163] on input "checkbox" at bounding box center [199, 156] width 53 height 39
checkbox input "true"
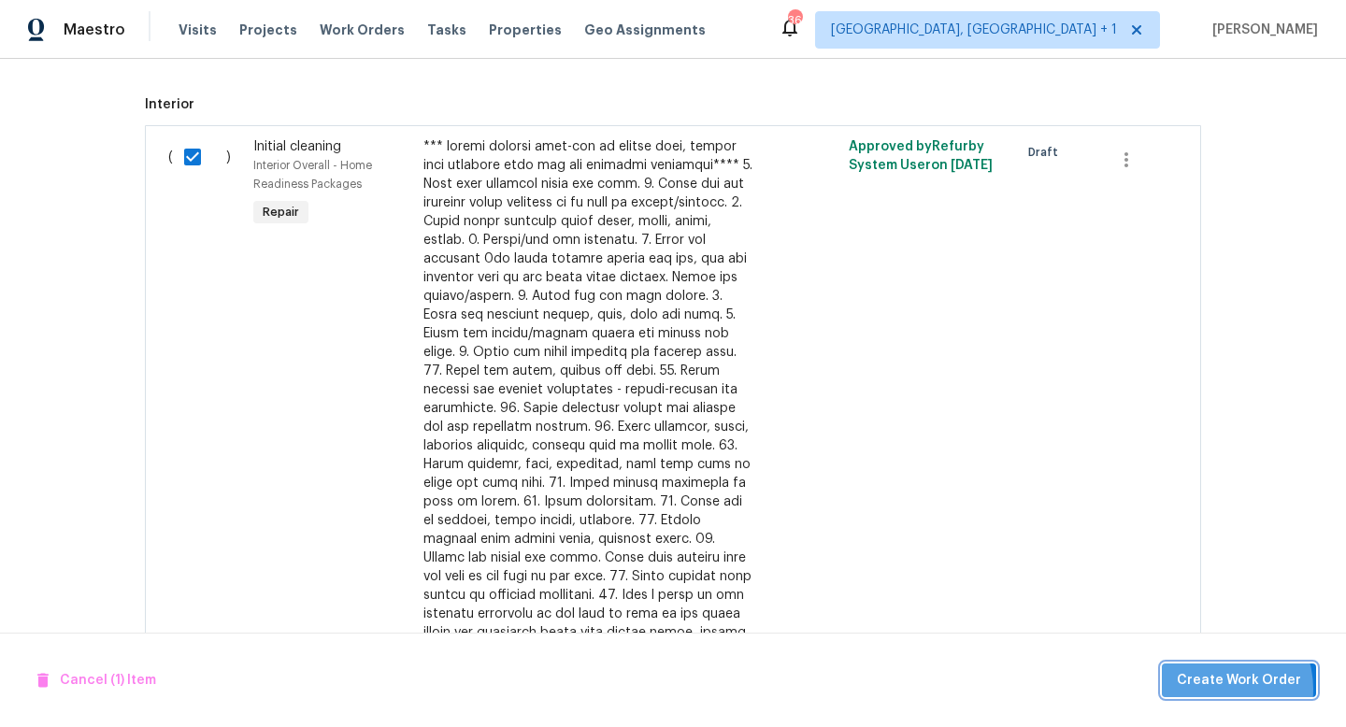
click at [1217, 689] on span "Create Work Order" at bounding box center [1239, 680] width 124 height 23
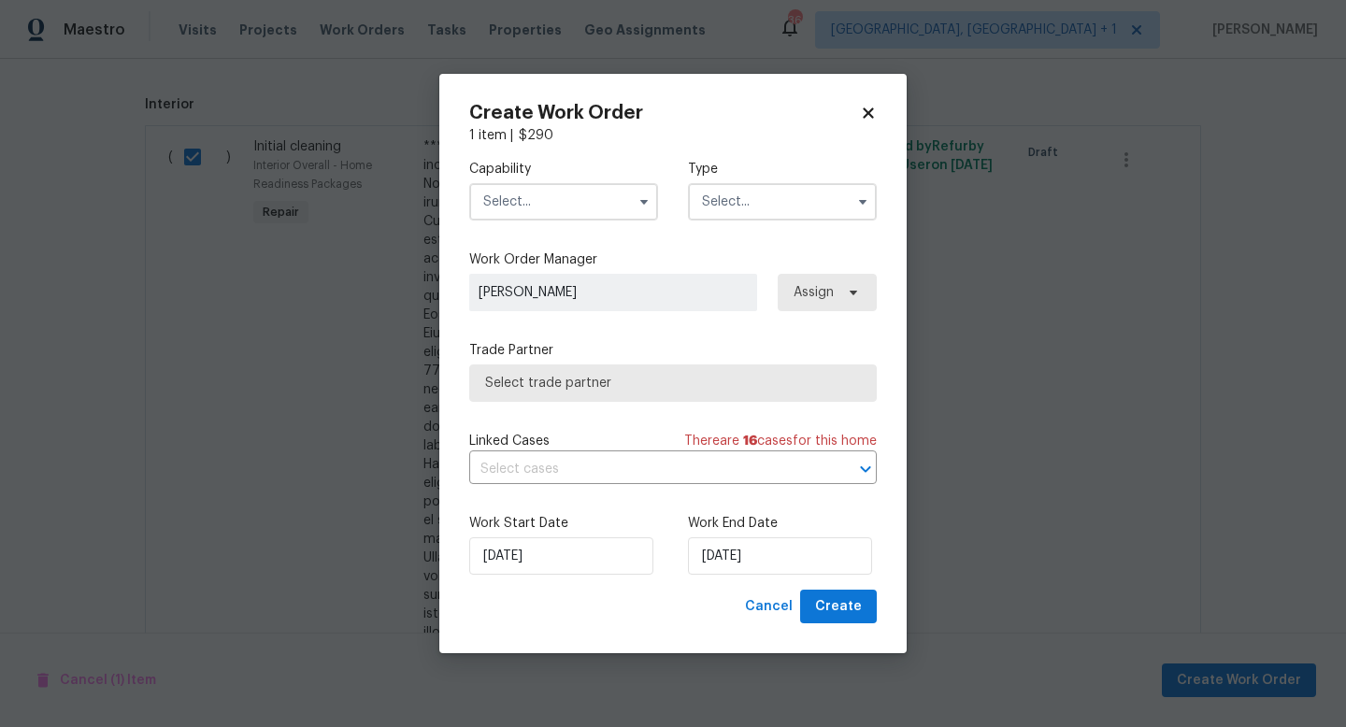
click at [654, 216] on input "text" at bounding box center [563, 201] width 189 height 37
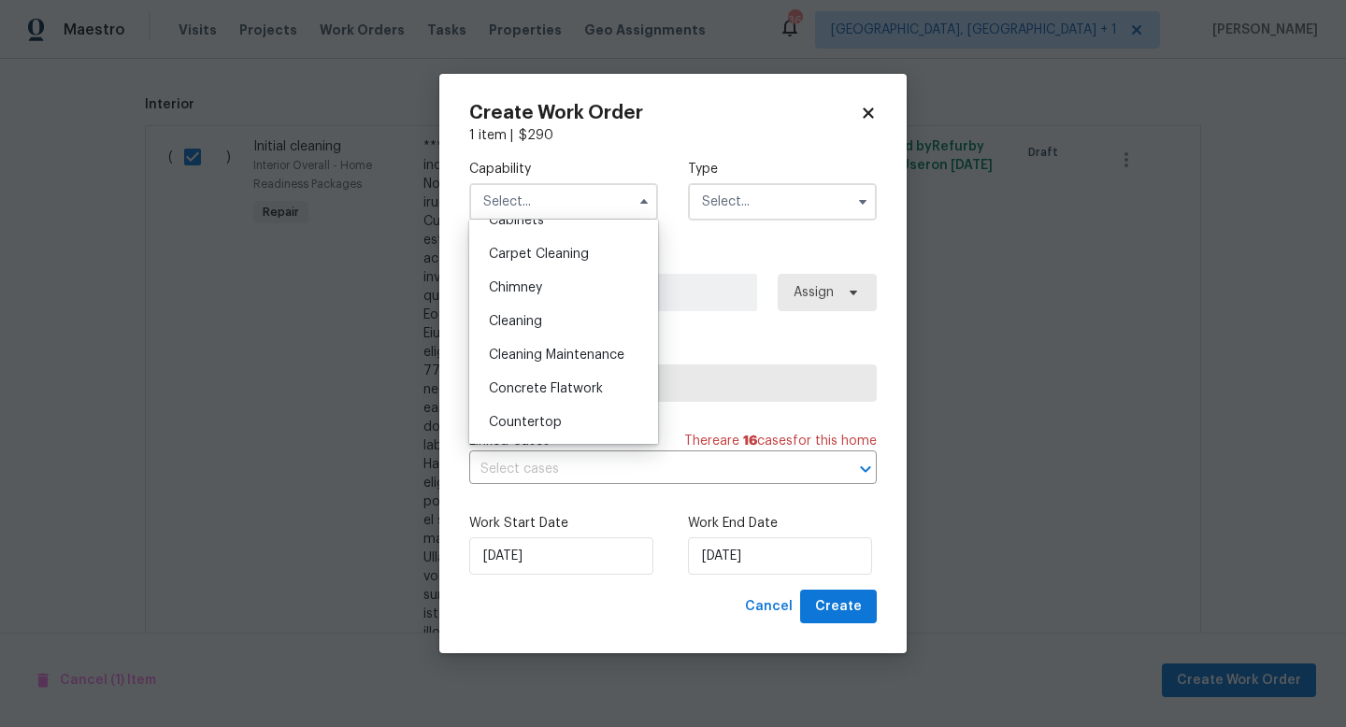
scroll to position [190, 0]
click at [581, 314] on div "Cleaning" at bounding box center [564, 321] width 180 height 34
type input "Cleaning"
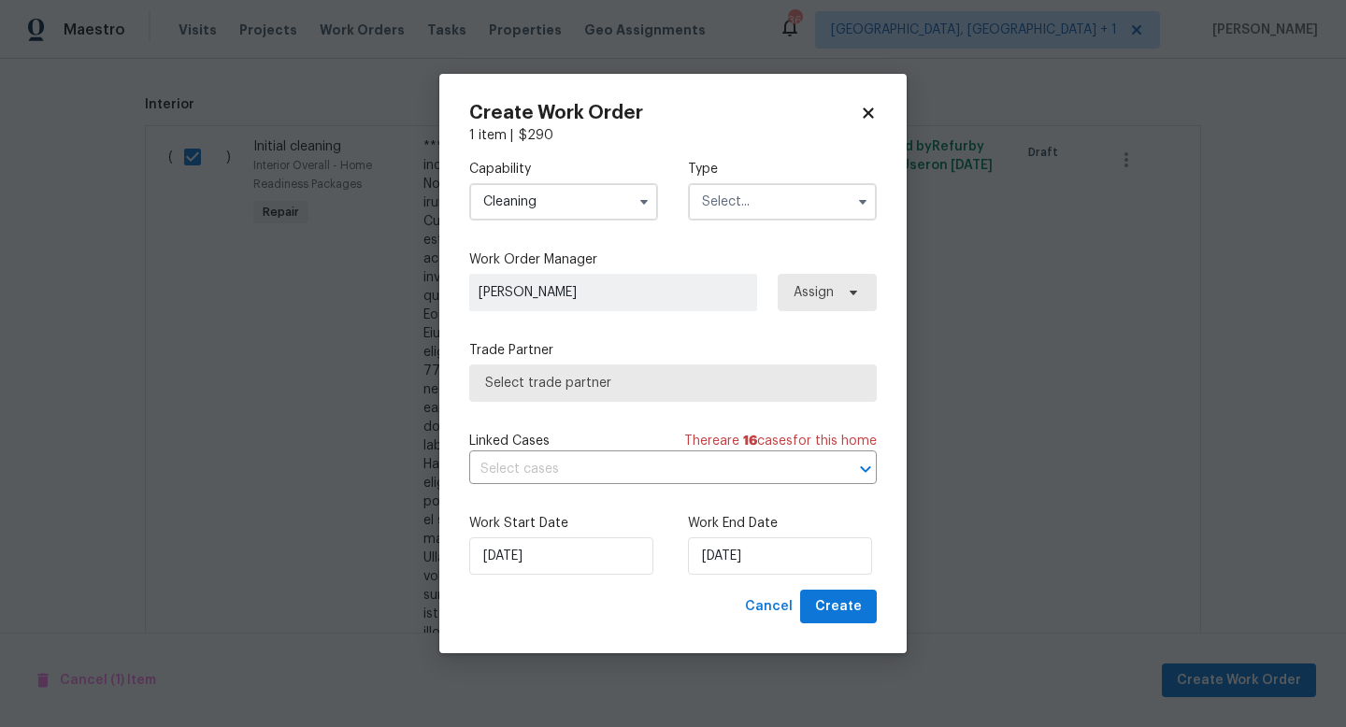
click at [782, 203] on input "text" at bounding box center [782, 201] width 189 height 37
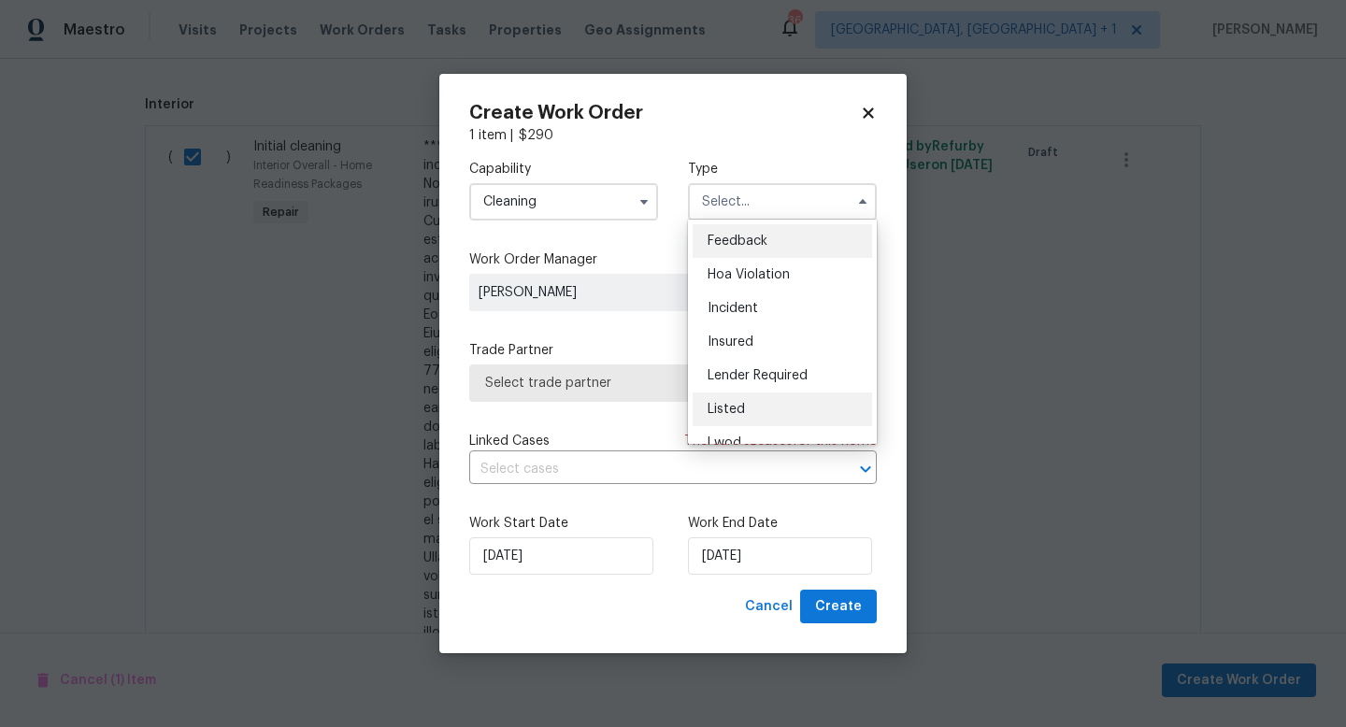
click at [741, 400] on div "Listed" at bounding box center [783, 410] width 180 height 34
type input "Listed"
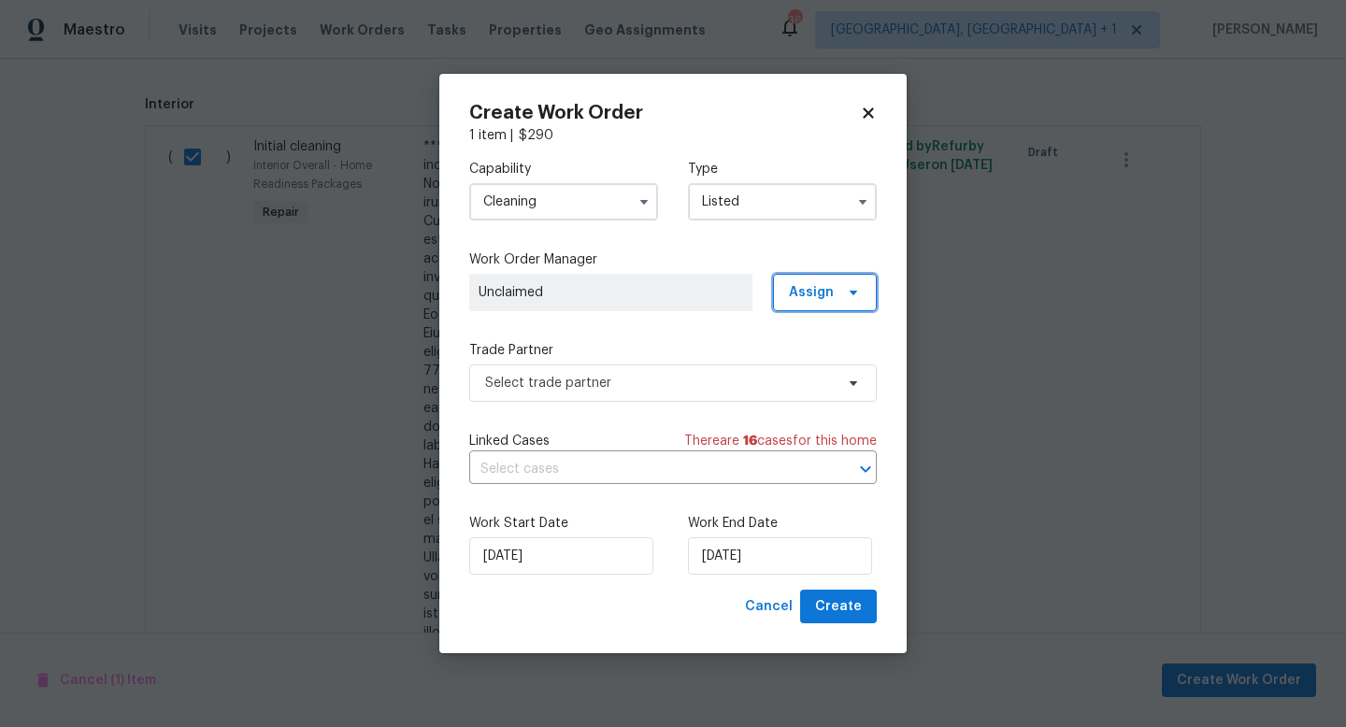
click at [792, 289] on span "Assign" at bounding box center [811, 292] width 45 height 19
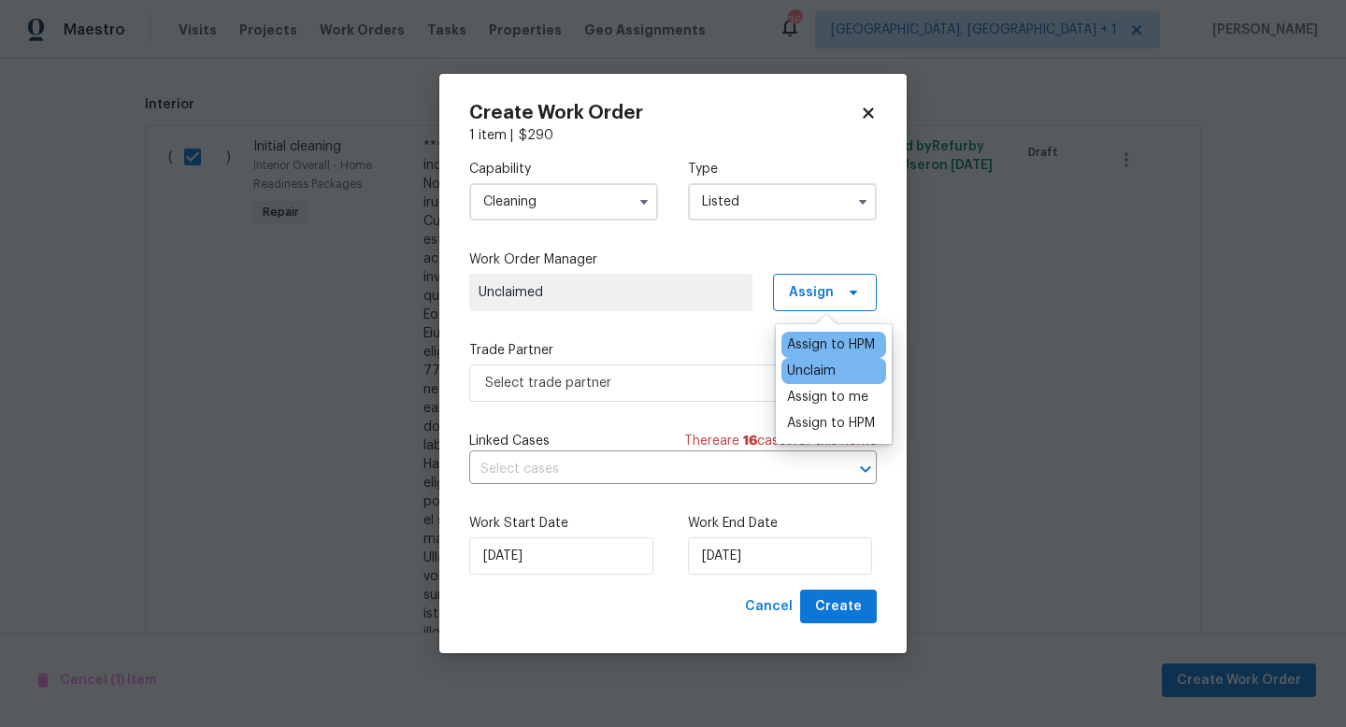
click at [813, 338] on div "Assign to HPM" at bounding box center [831, 345] width 88 height 19
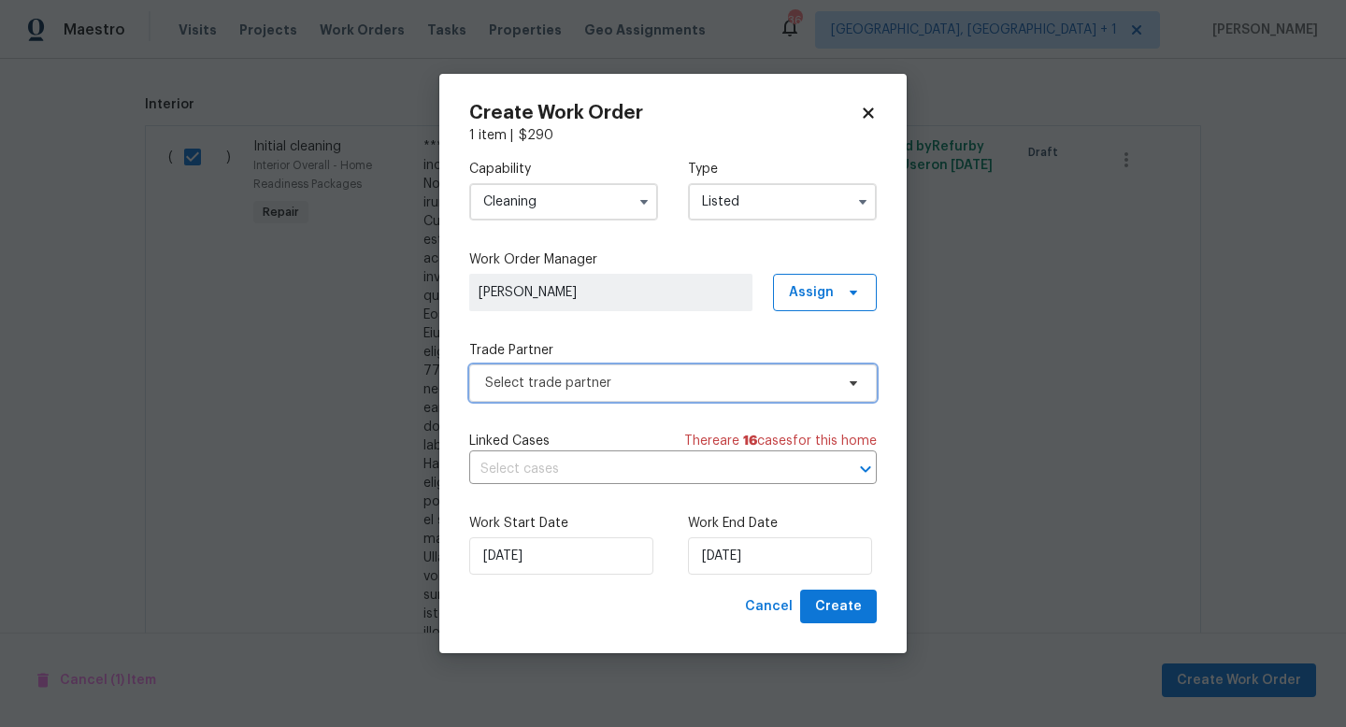
click at [637, 367] on span "Select trade partner" at bounding box center [673, 383] width 408 height 37
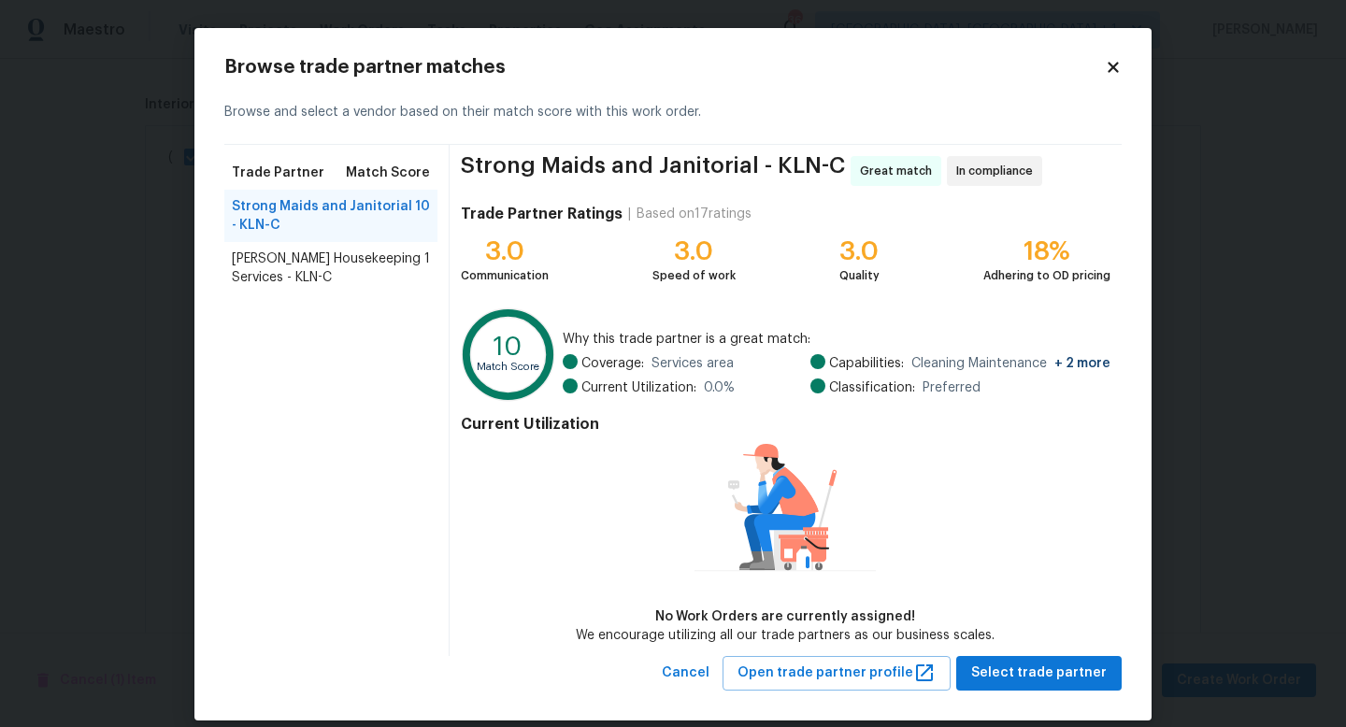
click at [385, 273] on span "[PERSON_NAME] Housekeeping Services - KLN-C" at bounding box center [328, 268] width 193 height 37
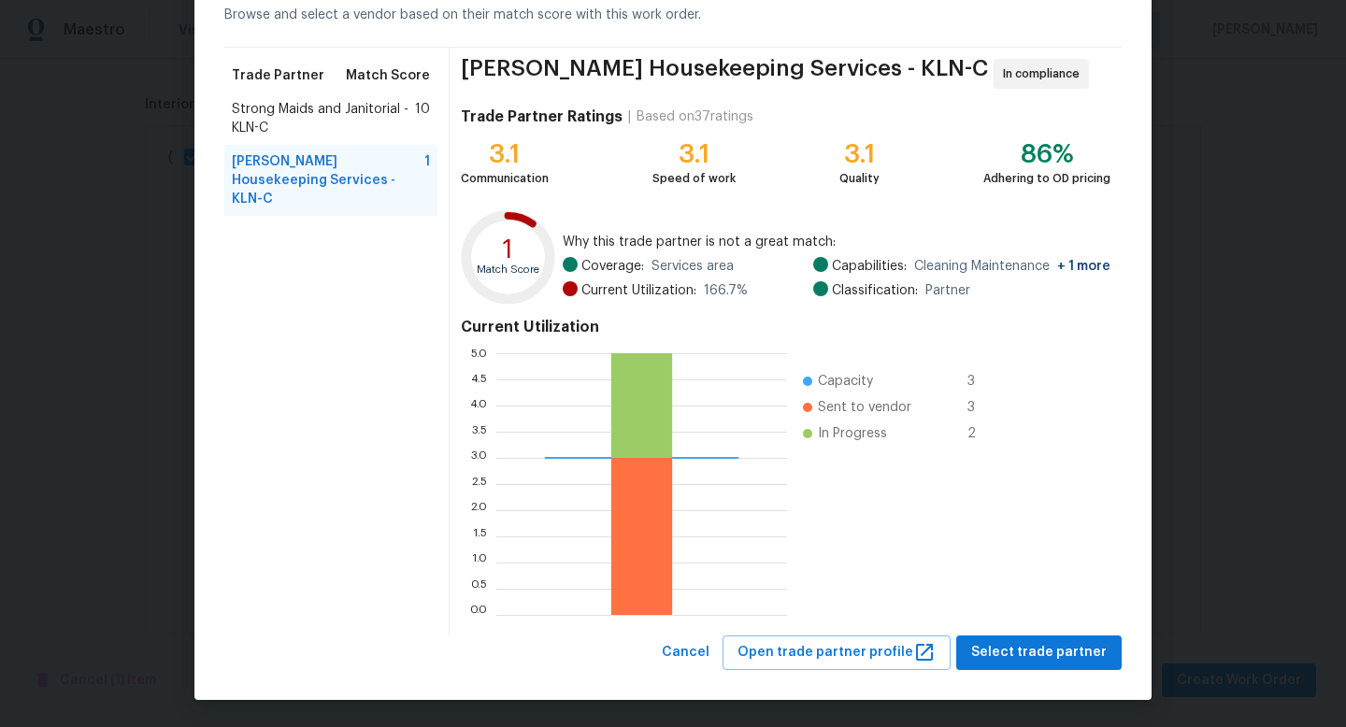
scroll to position [92, 0]
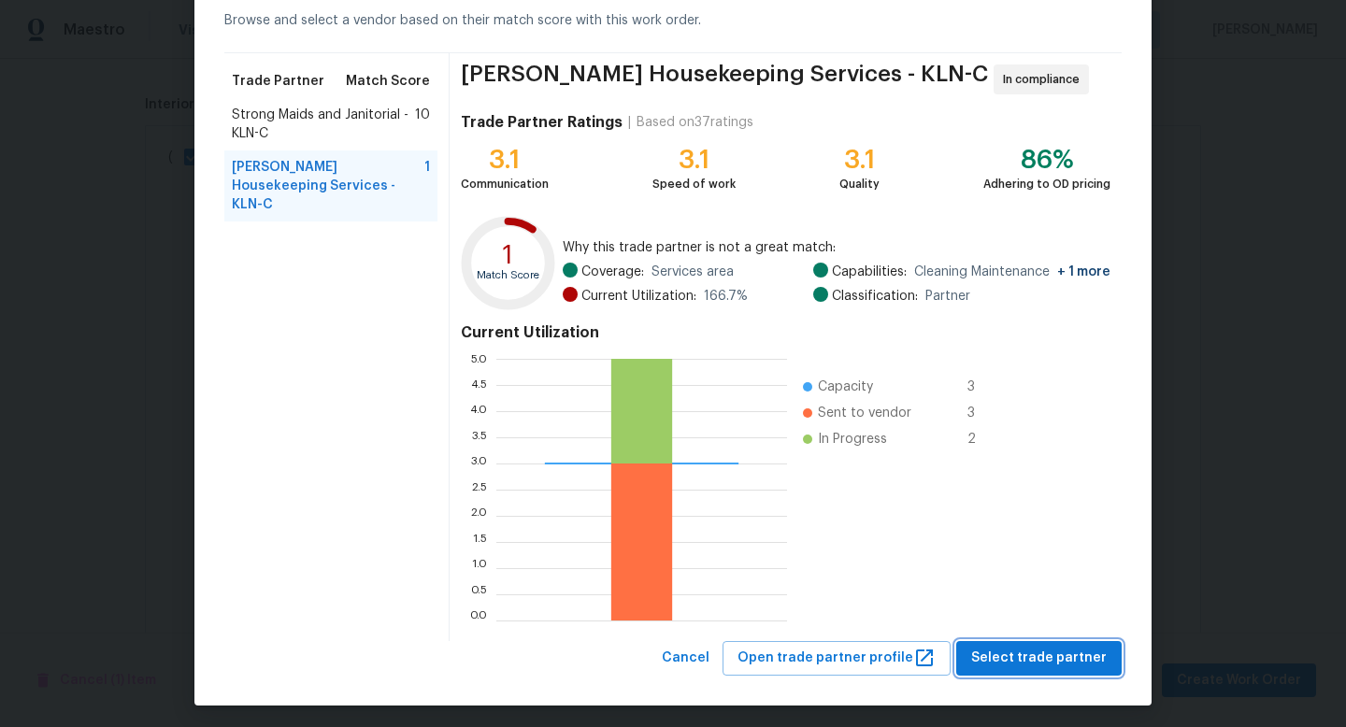
click at [990, 648] on span "Select trade partner" at bounding box center [1039, 658] width 136 height 23
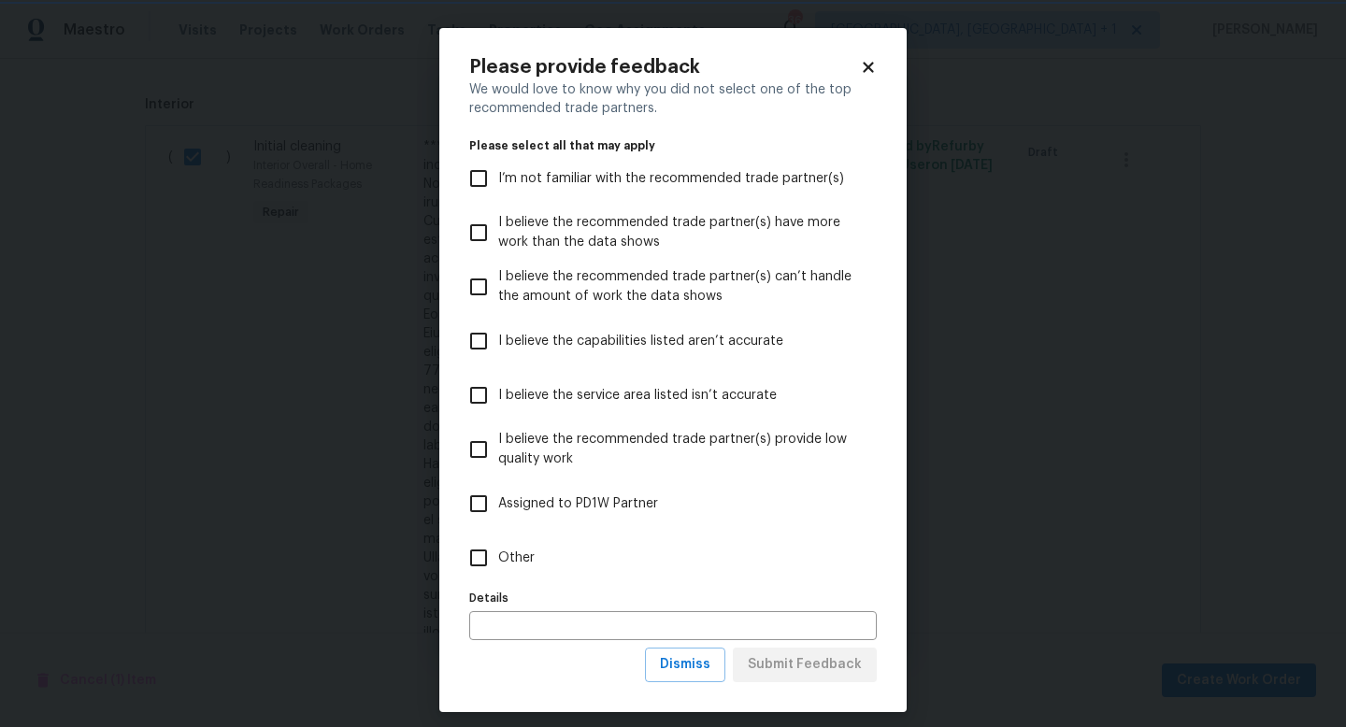
scroll to position [0, 0]
click at [499, 555] on span "Other" at bounding box center [516, 559] width 36 height 20
click at [498, 555] on input "Other" at bounding box center [478, 558] width 39 height 39
checkbox input "true"
click at [769, 661] on span "Submit Feedback" at bounding box center [805, 665] width 114 height 23
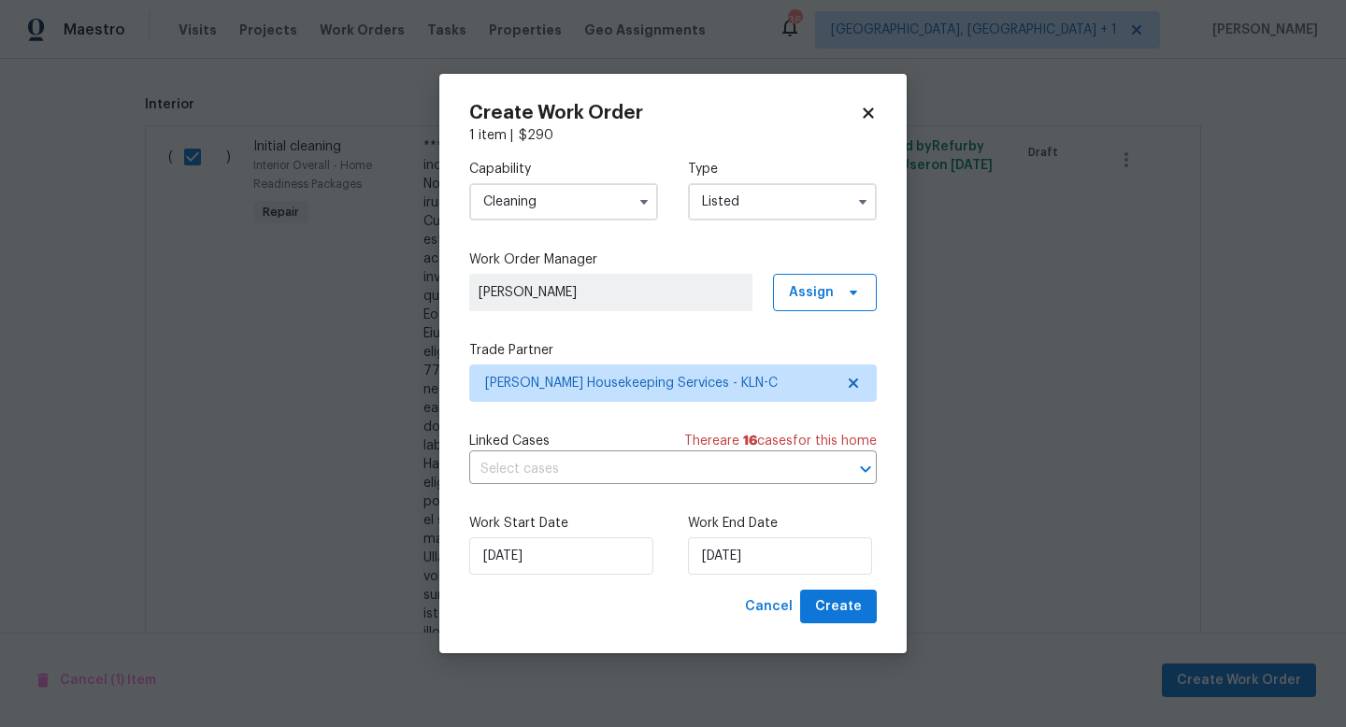
click at [862, 109] on icon at bounding box center [868, 113] width 17 height 17
checkbox input "false"
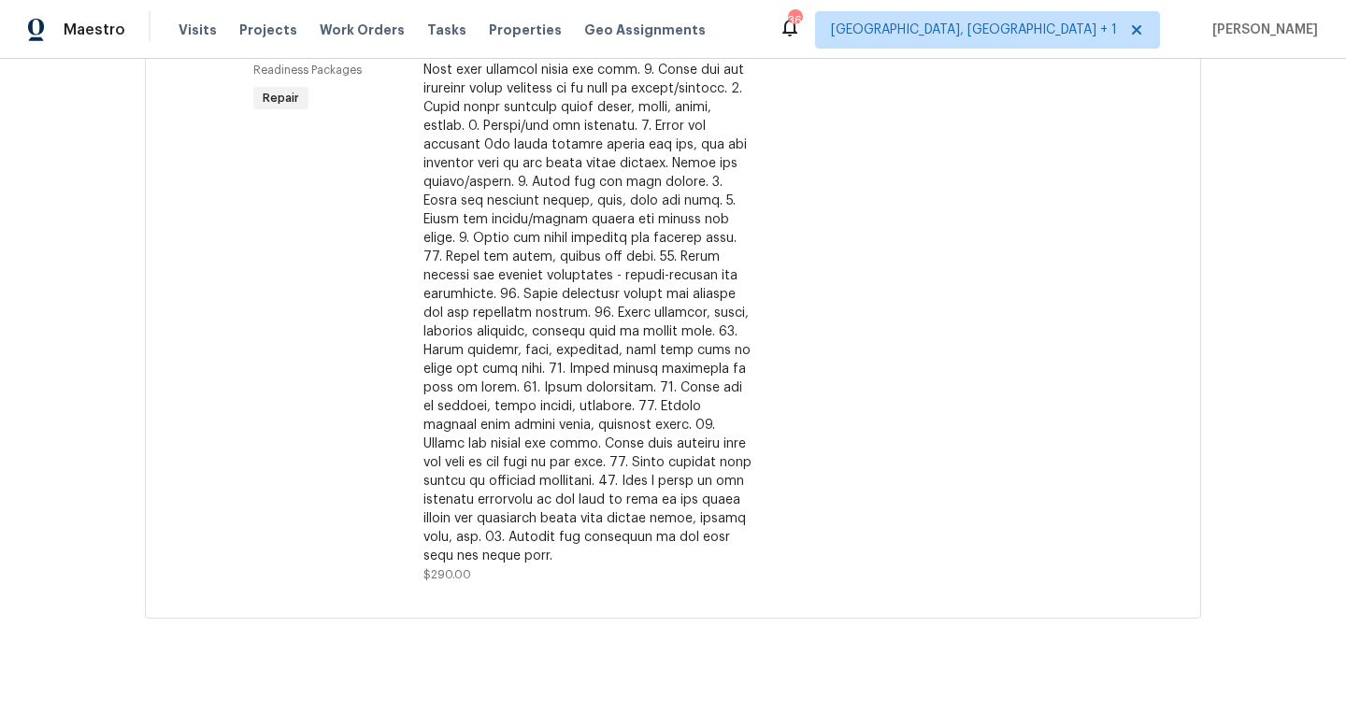
scroll to position [615, 0]
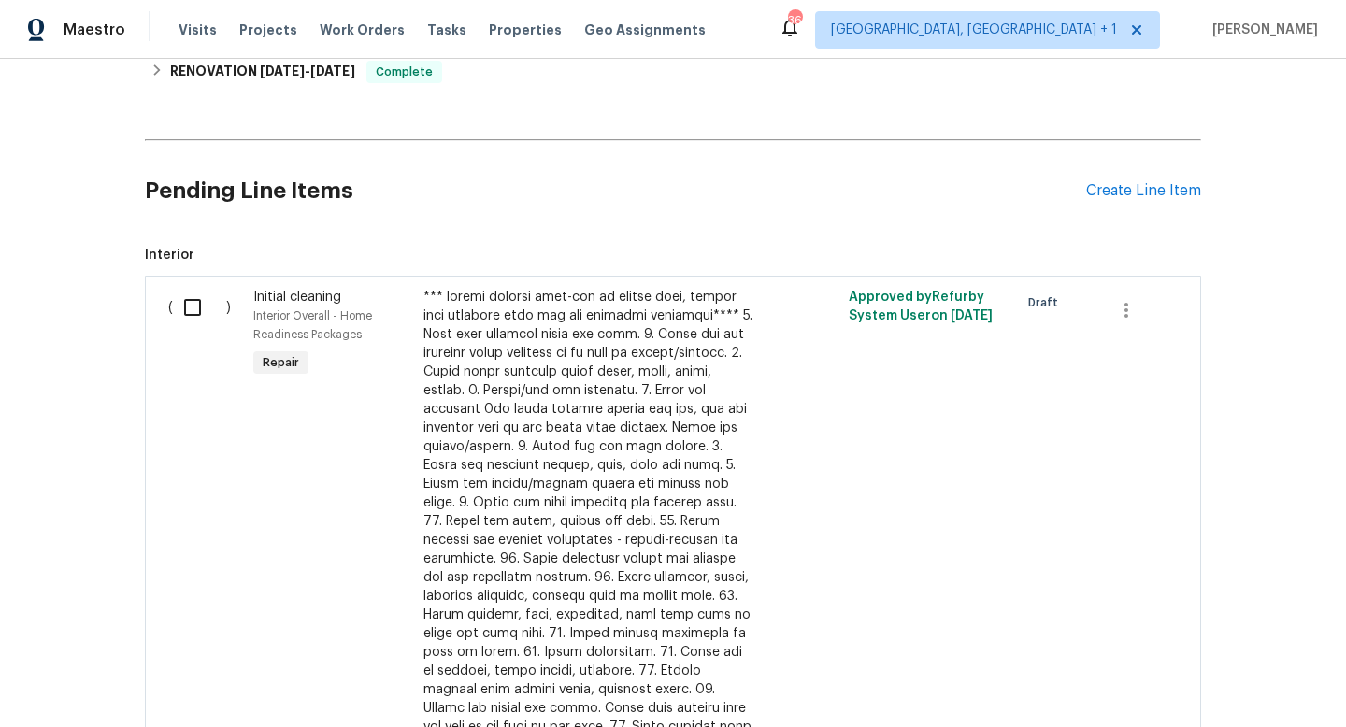
click at [1200, 189] on div "Create Line Item" at bounding box center [1143, 191] width 115 height 18
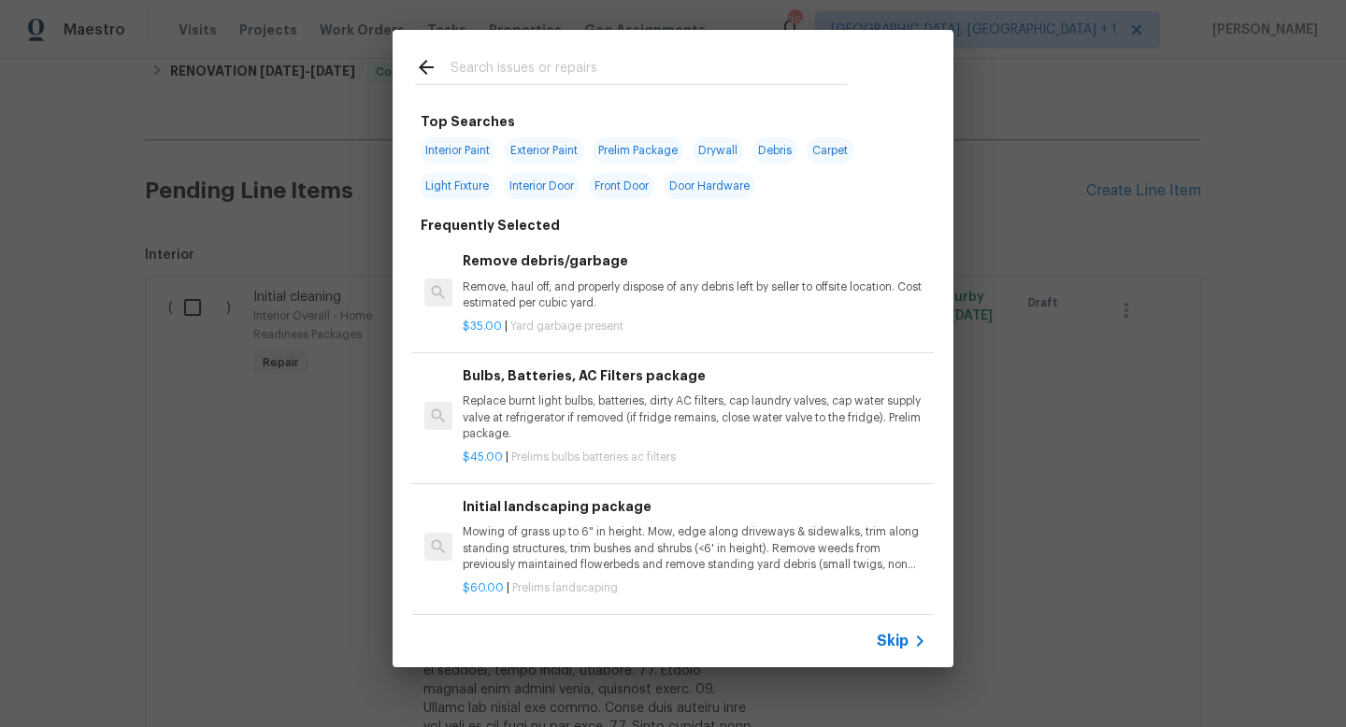
click at [590, 64] on input "text" at bounding box center [649, 70] width 396 height 28
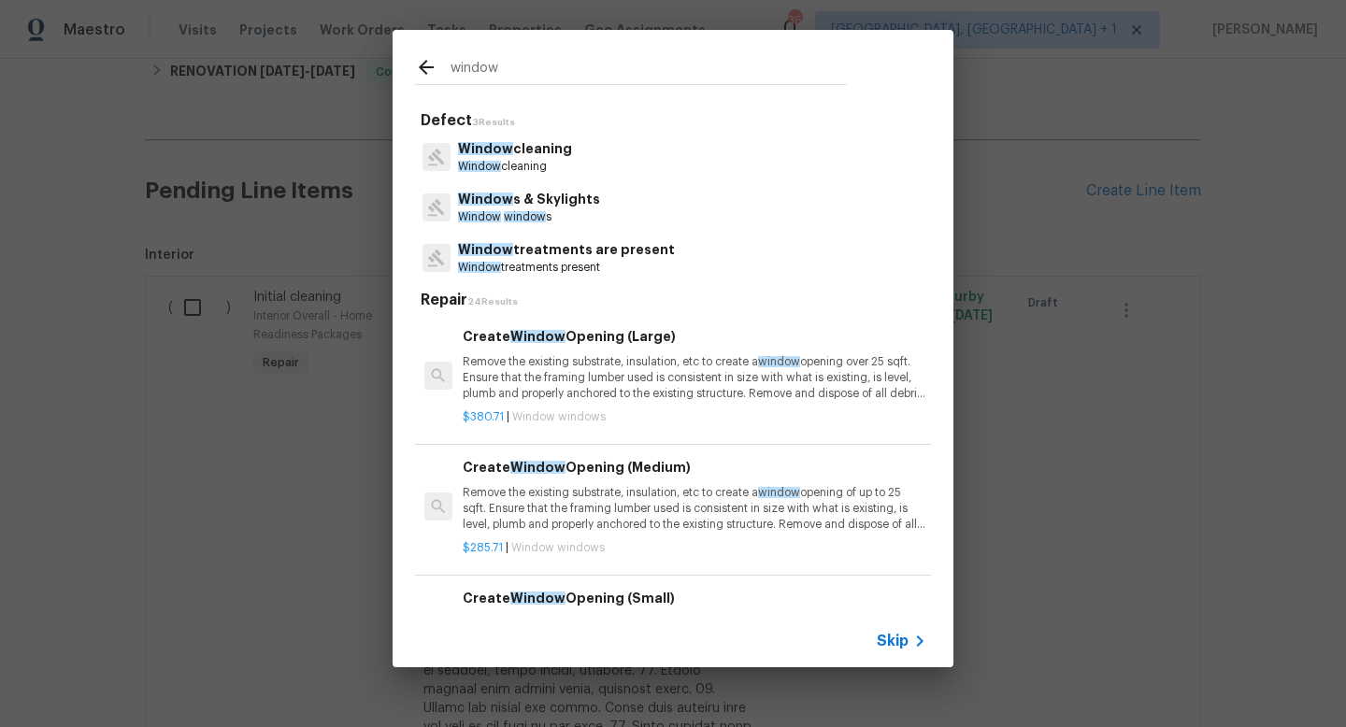
type input "window"
click at [563, 189] on div "Window s & Skylights Window window s" at bounding box center [673, 207] width 516 height 50
click at [553, 196] on p "Window s & Skylights" at bounding box center [529, 200] width 142 height 20
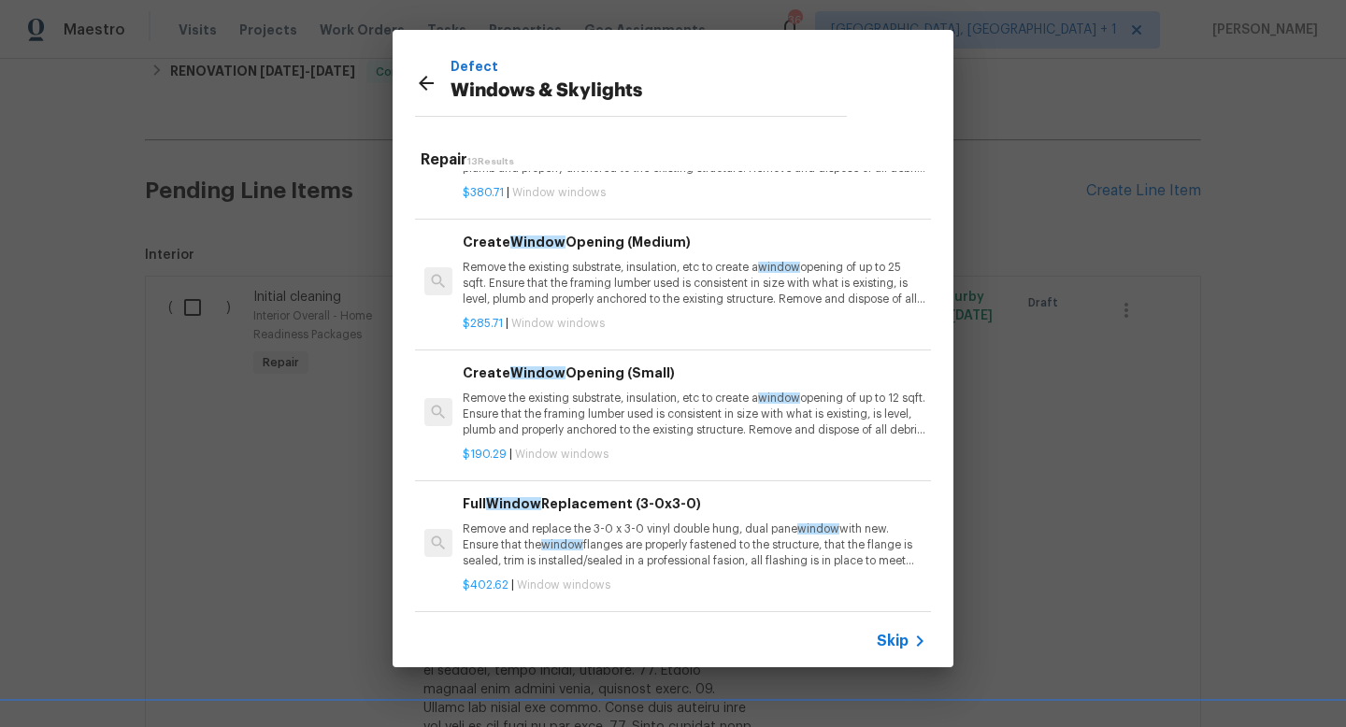
scroll to position [149, 0]
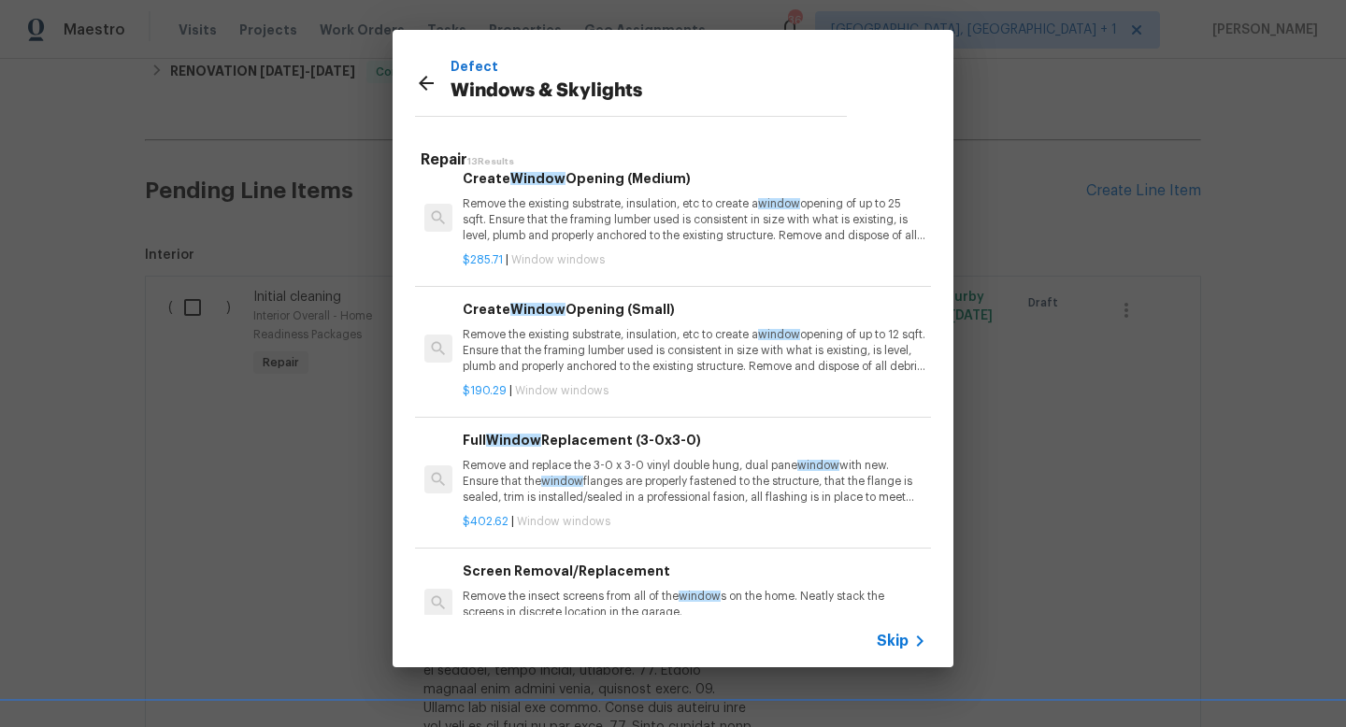
click at [599, 447] on h6 "Full Window Replacement (3-0x3-0)" at bounding box center [695, 440] width 464 height 21
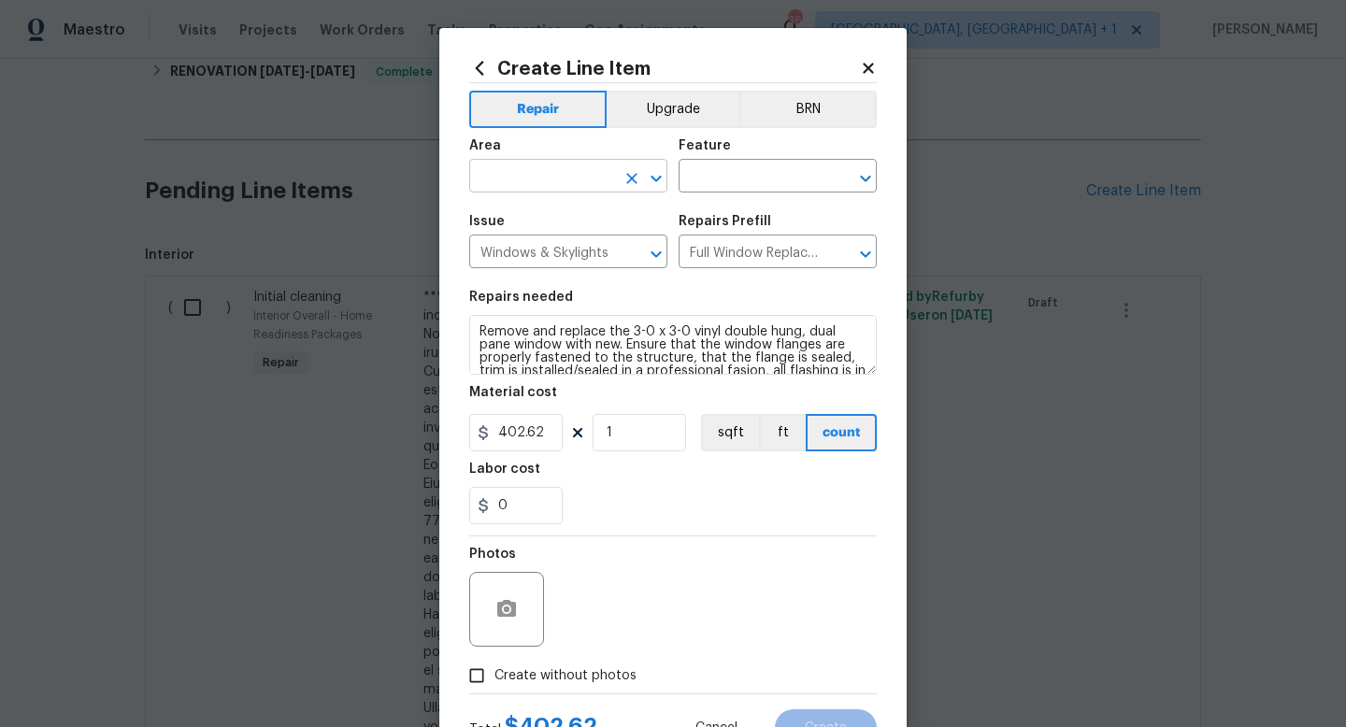
click at [546, 179] on input "text" at bounding box center [542, 178] width 146 height 29
click at [530, 250] on li "Interior Overall" at bounding box center [568, 251] width 198 height 31
type input "Interior Overall"
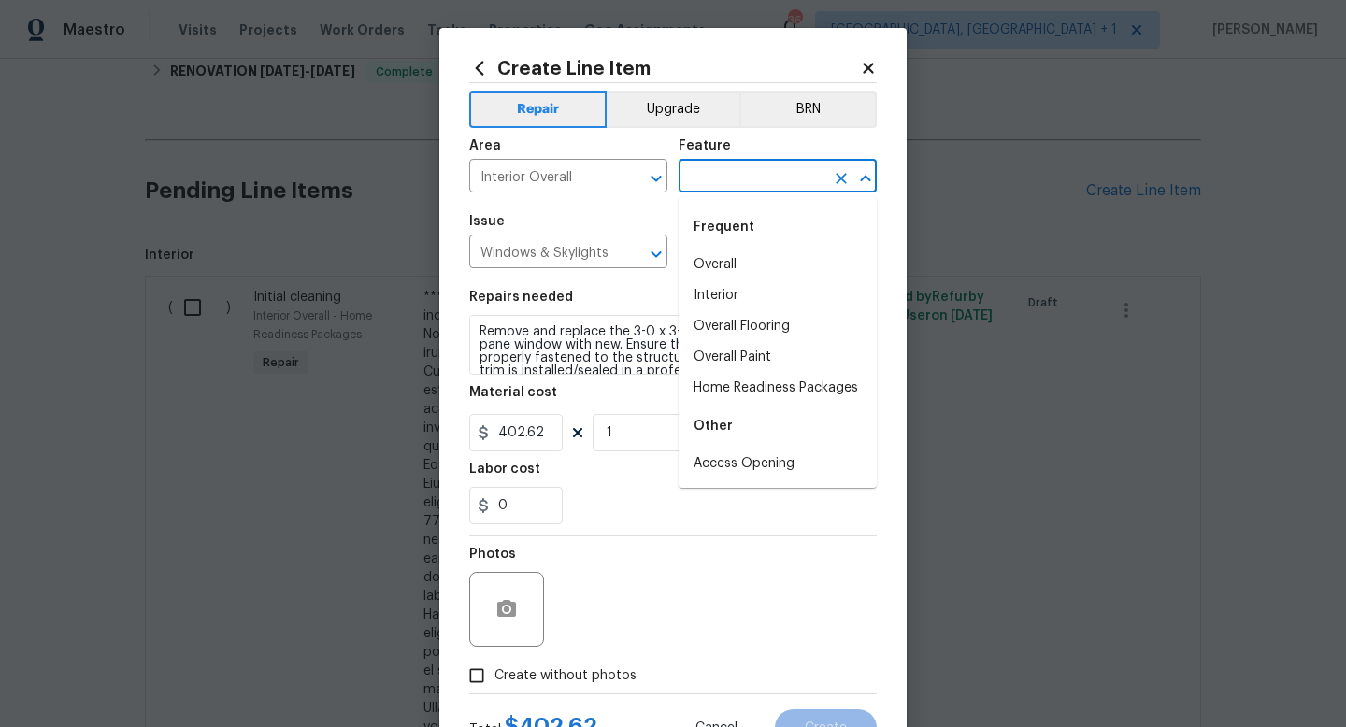
click at [696, 190] on input "text" at bounding box center [752, 178] width 146 height 29
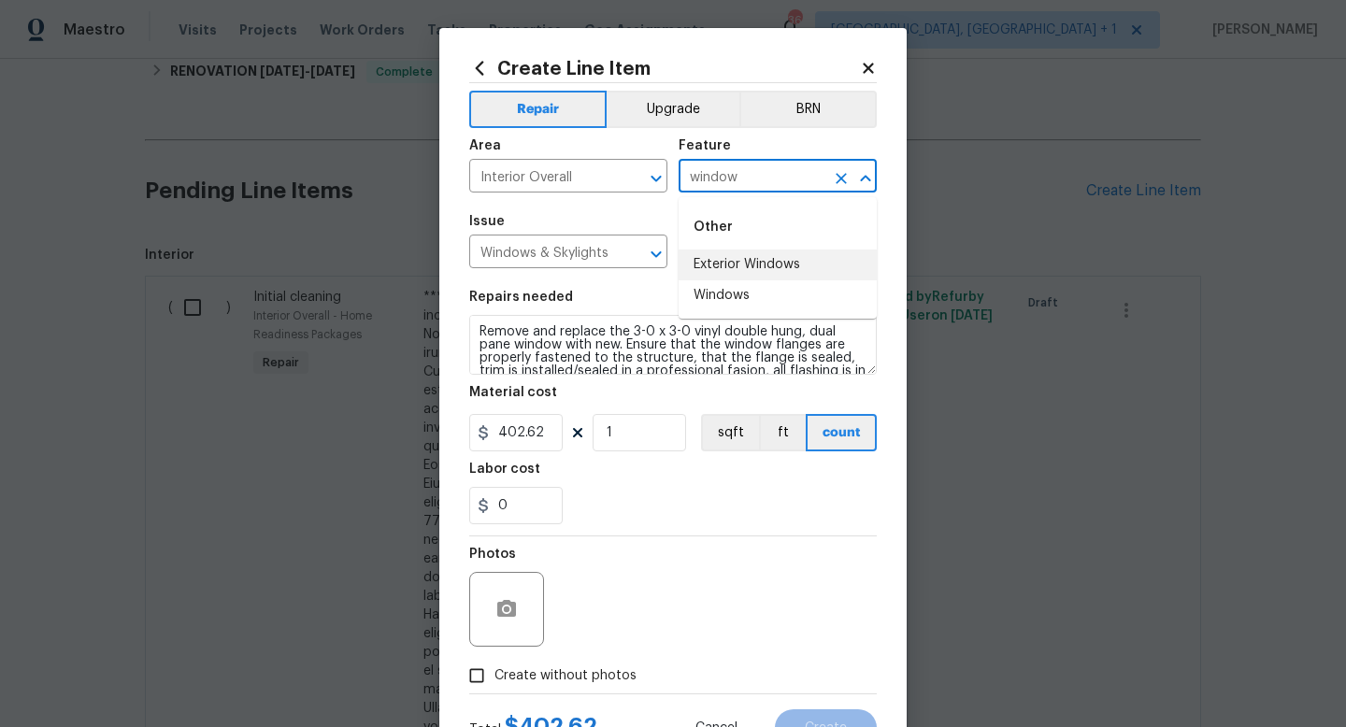
click at [711, 264] on li "Exterior Windows" at bounding box center [778, 265] width 198 height 31
type input "Exterior Windows"
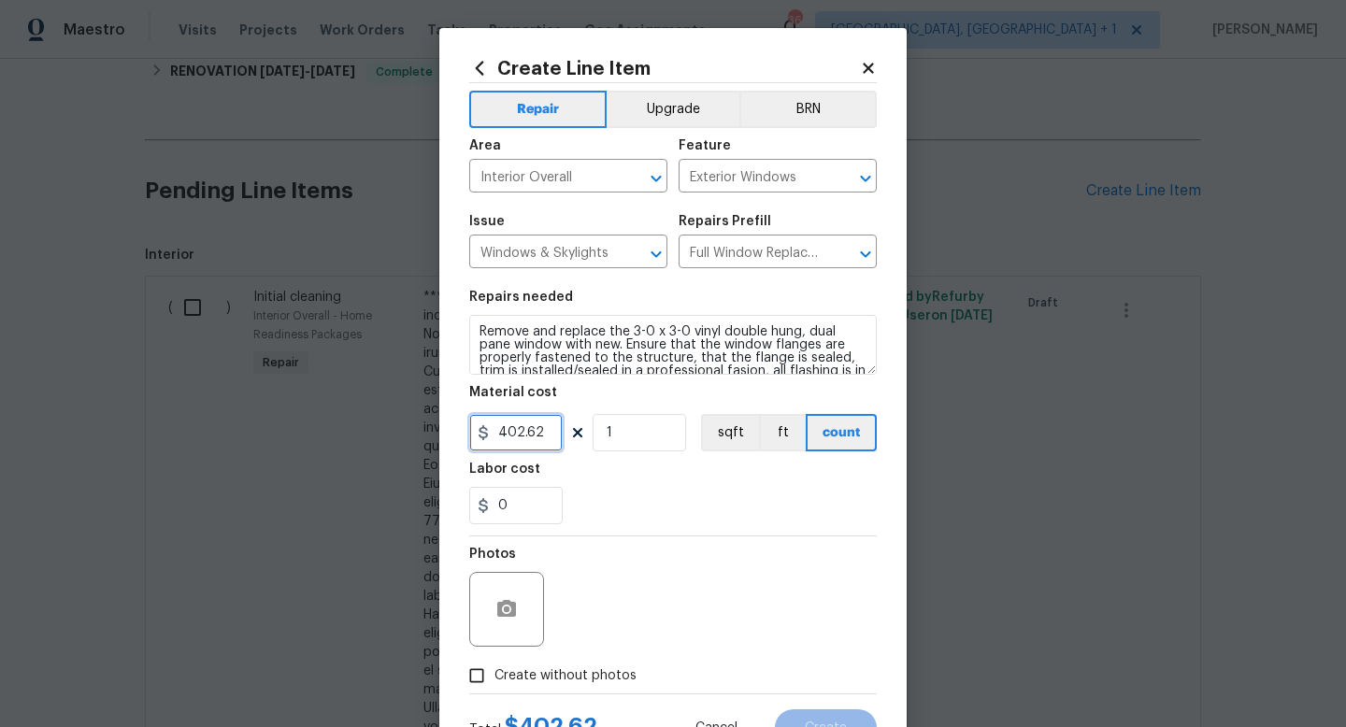
drag, startPoint x: 544, startPoint y: 438, endPoint x: 379, endPoint y: 451, distance: 165.9
click at [379, 451] on div "Create Line Item Repair Upgrade BRN Area Interior Overall ​ Feature Exterior Wi…" at bounding box center [673, 363] width 1346 height 727
type input "316"
click at [489, 669] on input "Create without photos" at bounding box center [477, 676] width 36 height 36
checkbox input "true"
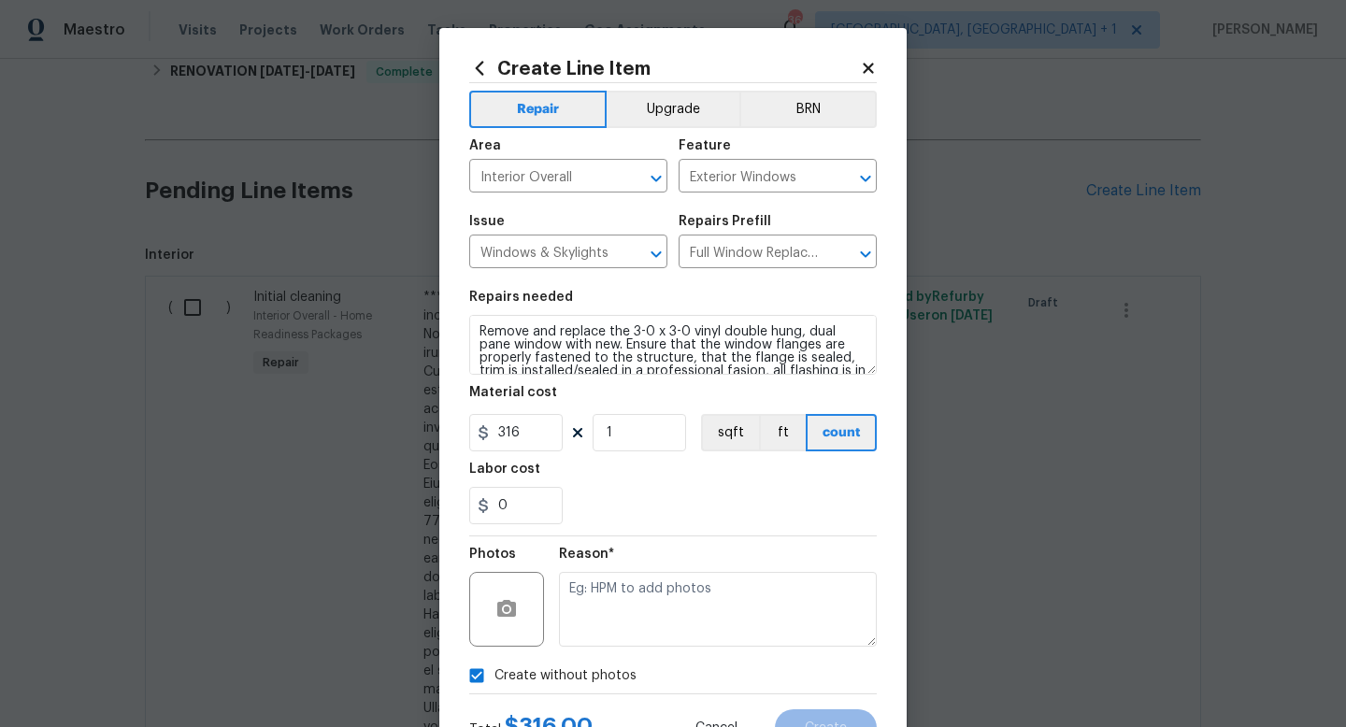
click at [557, 623] on div "Photos Reason*" at bounding box center [673, 598] width 408 height 122
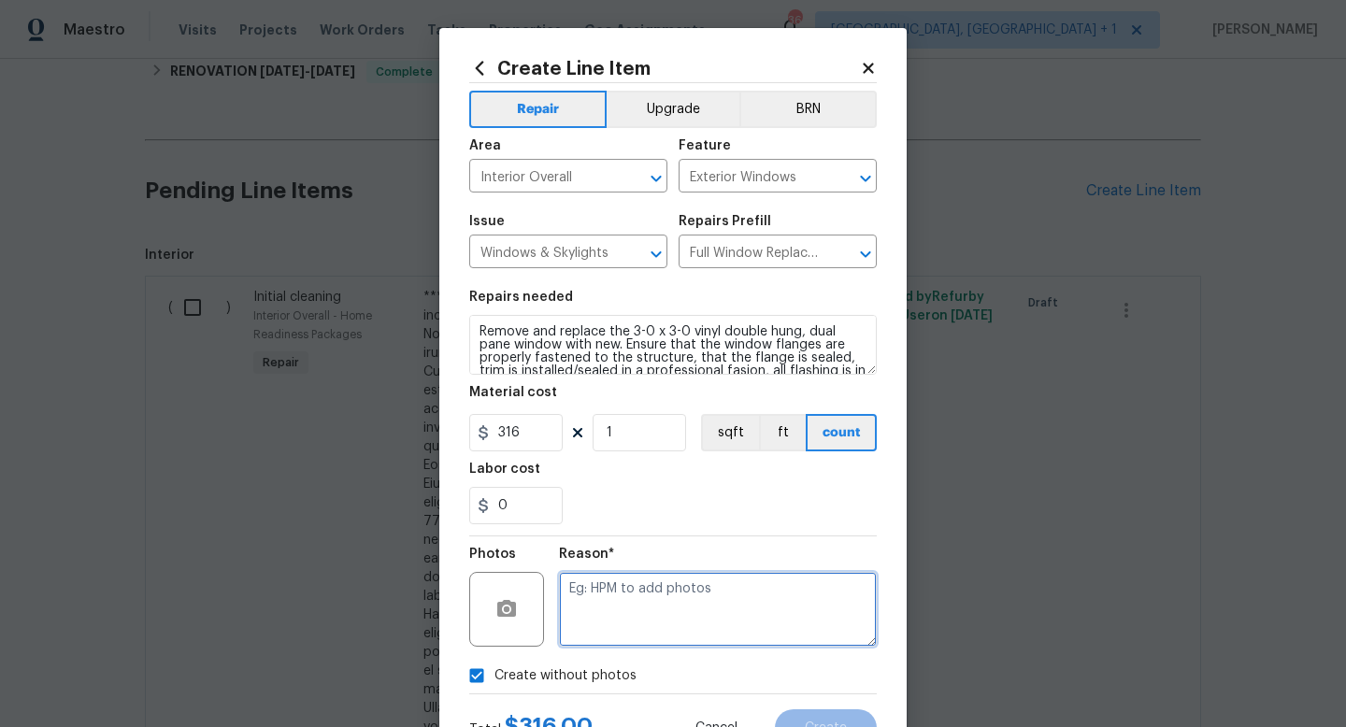
click at [581, 617] on textarea at bounding box center [718, 609] width 318 height 75
type textarea "NA"
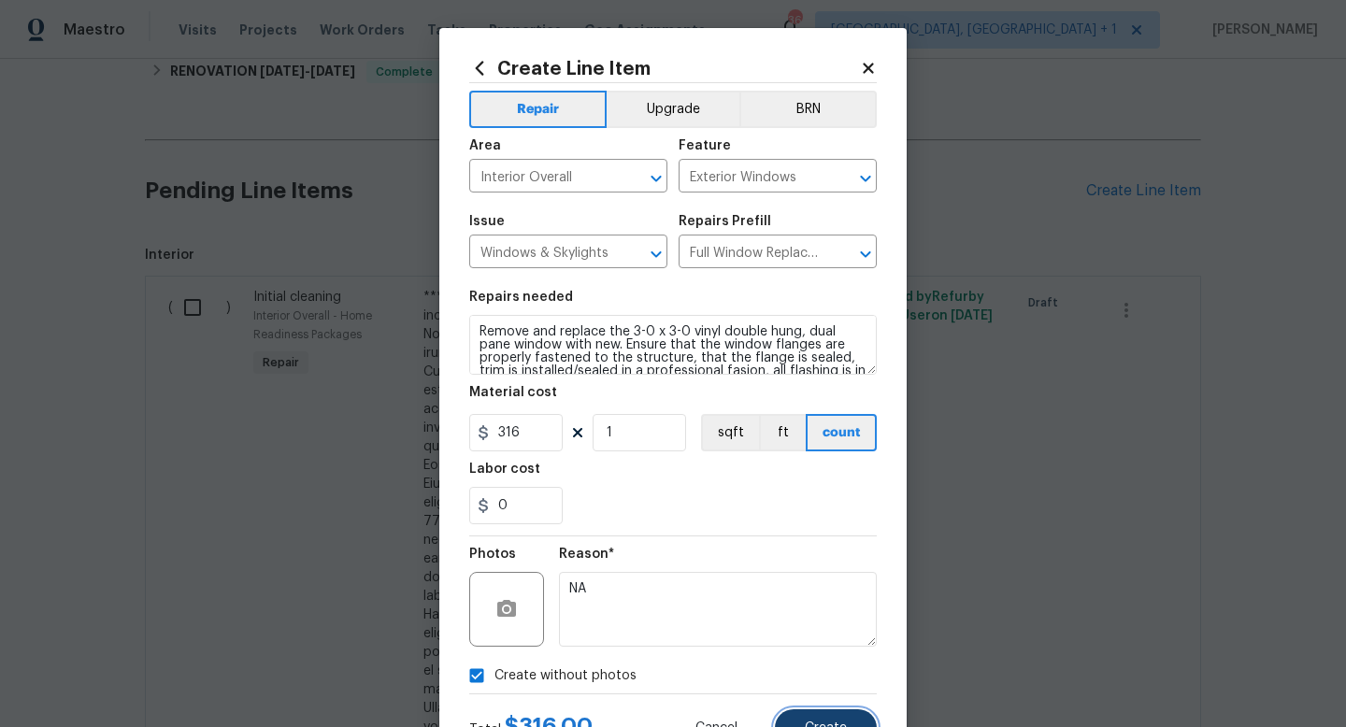
click at [813, 717] on button "Create" at bounding box center [826, 728] width 102 height 37
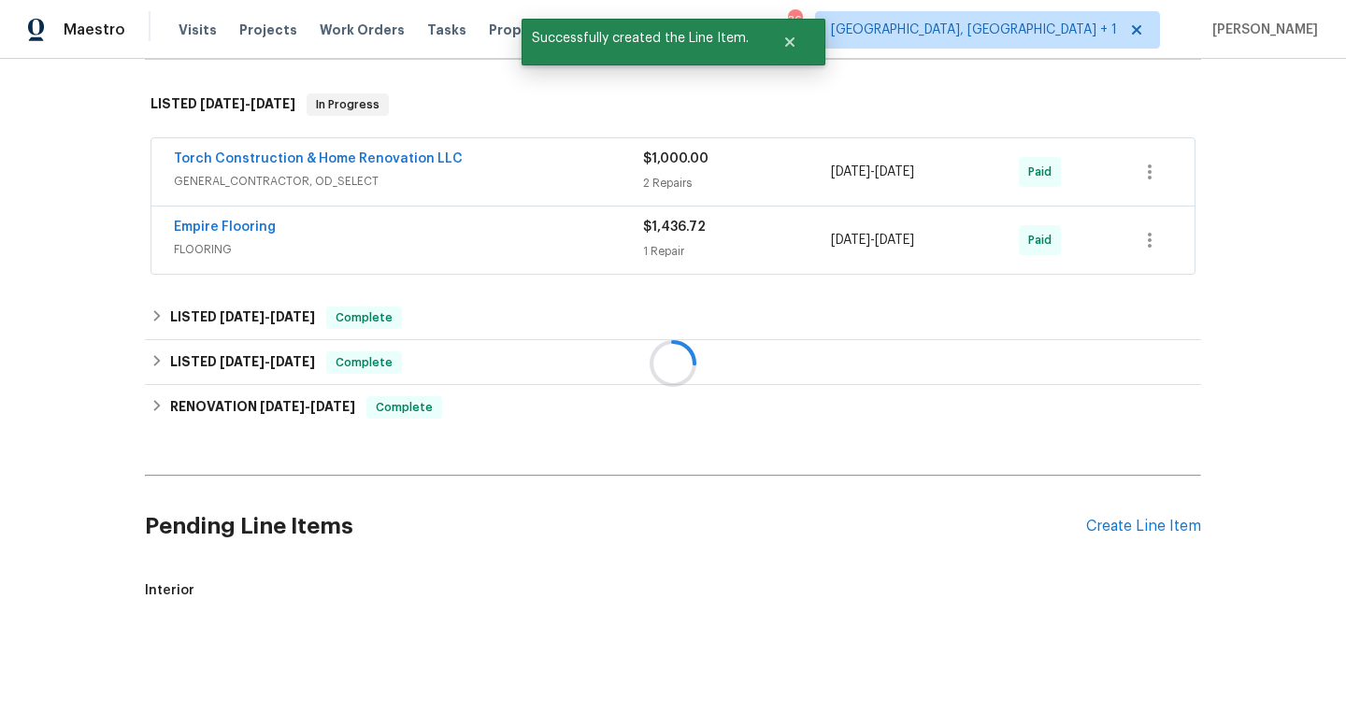
scroll to position [615, 0]
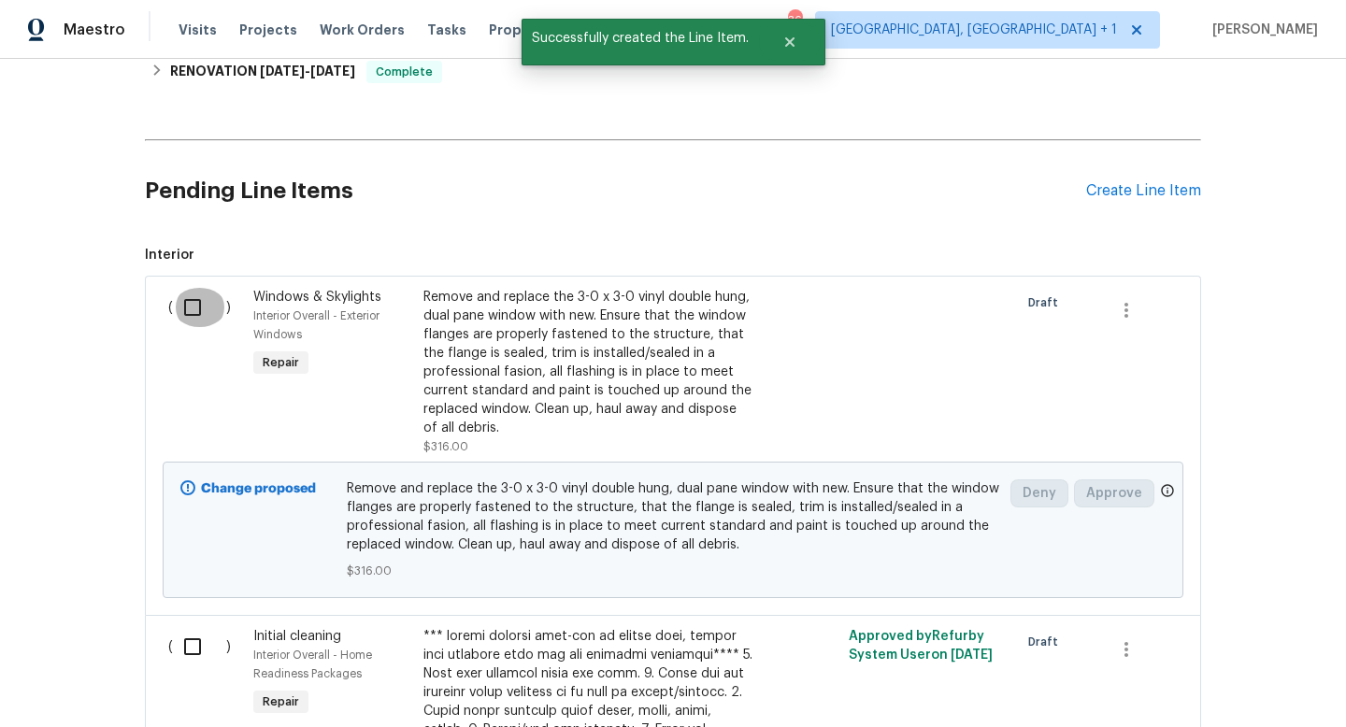
click at [183, 318] on input "checkbox" at bounding box center [199, 307] width 53 height 39
checkbox input "true"
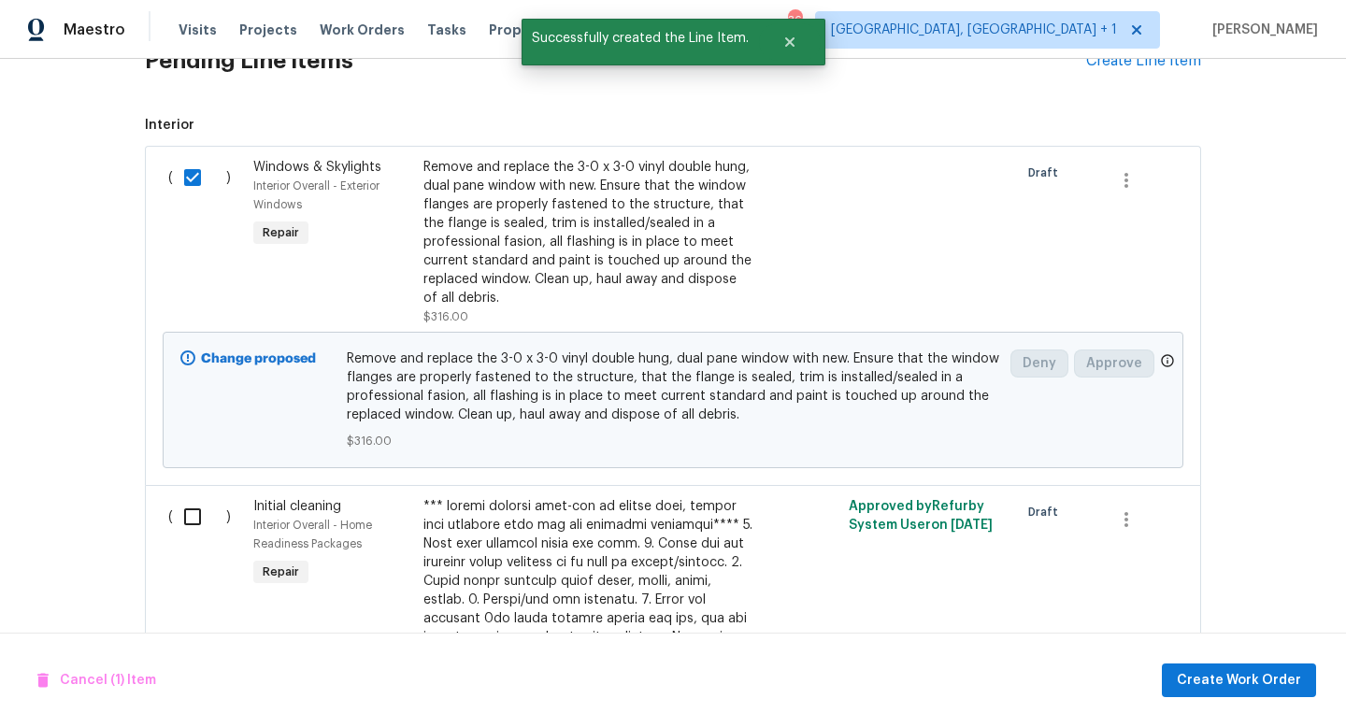
scroll to position [742, 0]
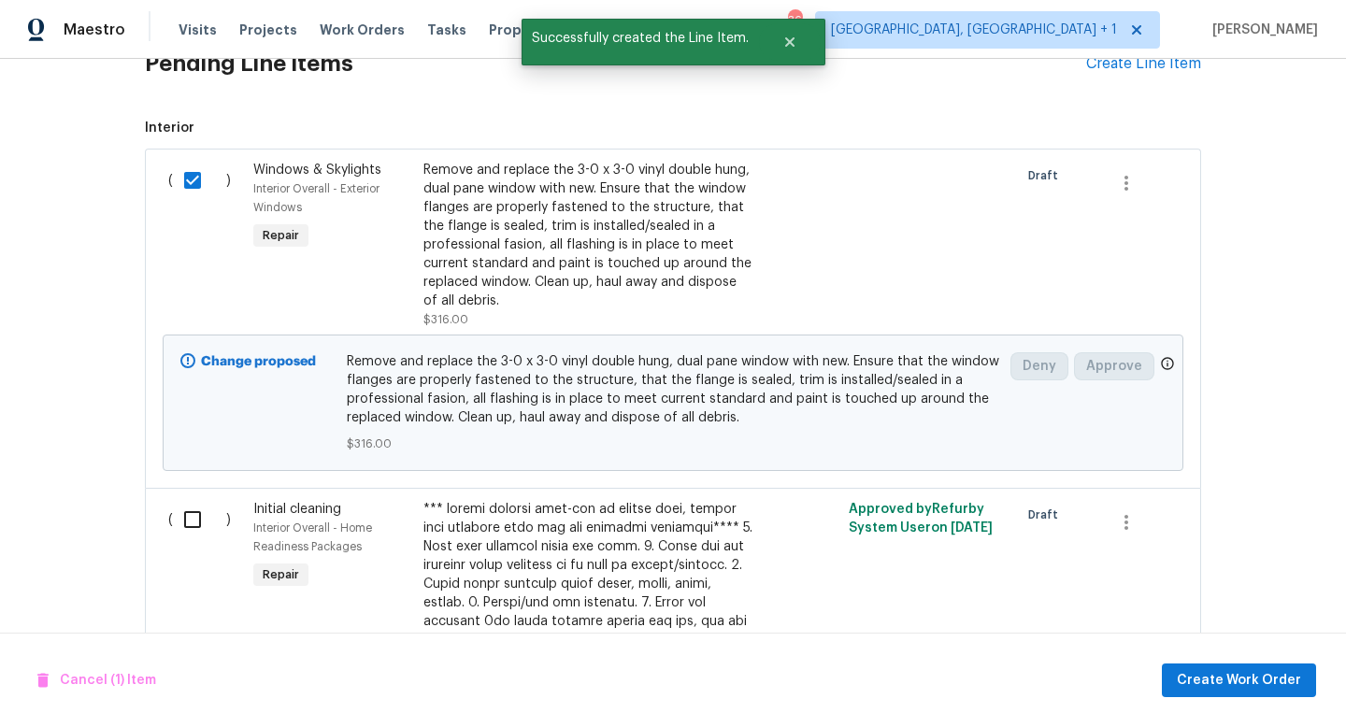
click at [194, 527] on input "checkbox" at bounding box center [199, 519] width 53 height 39
checkbox input "true"
click at [1187, 684] on span "Create Work Order" at bounding box center [1239, 680] width 124 height 23
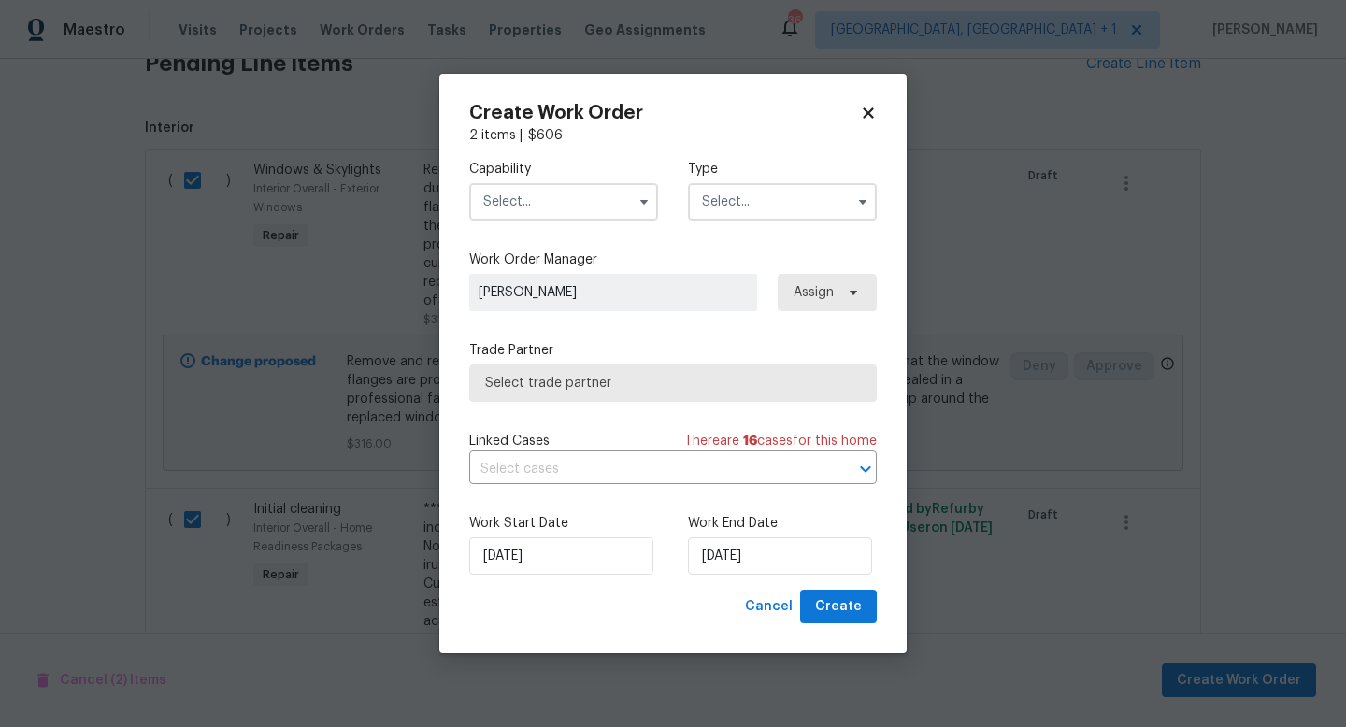
click at [652, 212] on span at bounding box center [644, 202] width 28 height 28
click at [648, 208] on icon "button" at bounding box center [644, 201] width 15 height 15
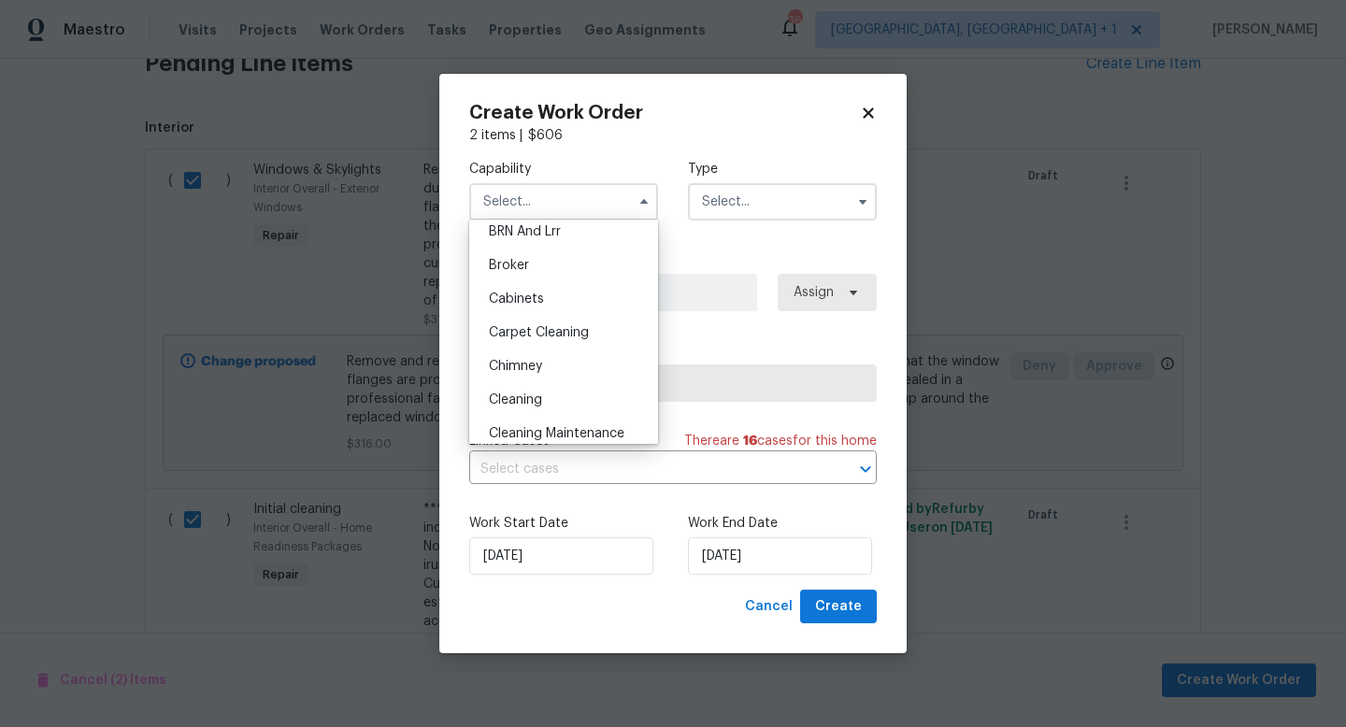
scroll to position [124, 0]
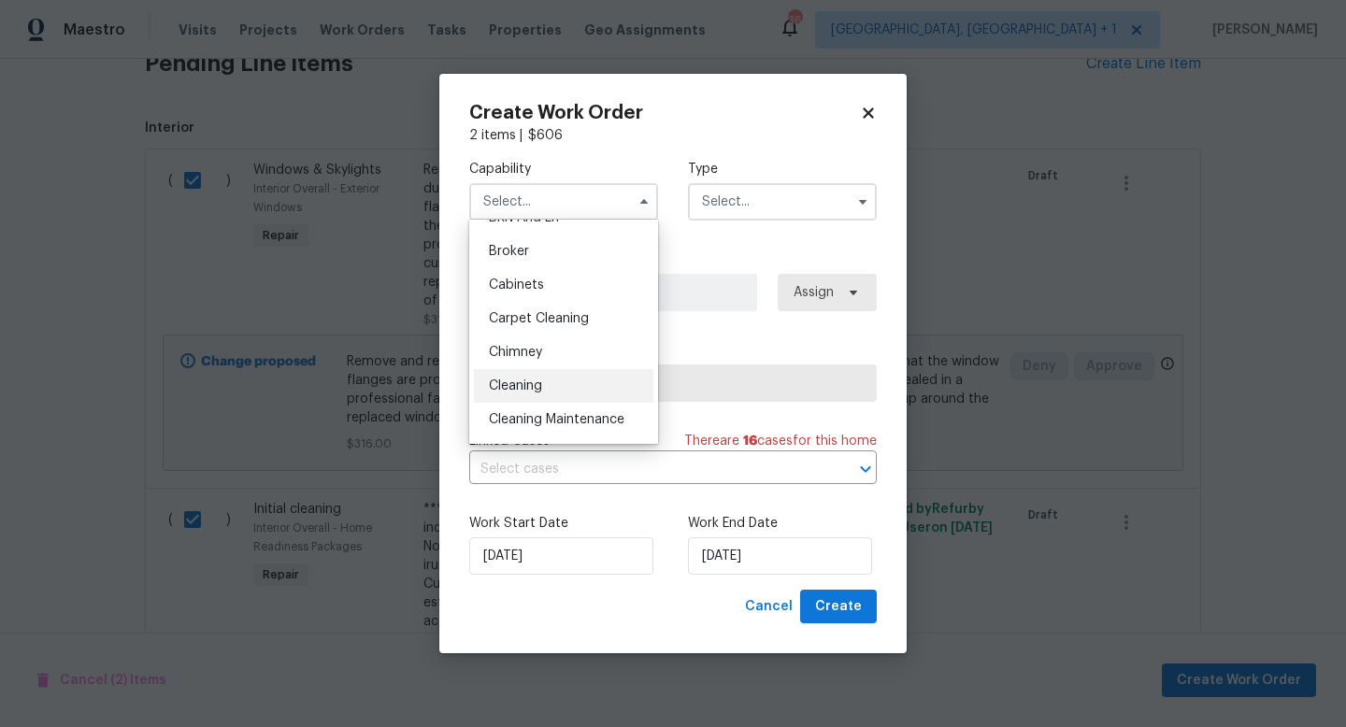
click at [552, 399] on div "Cleaning" at bounding box center [564, 386] width 180 height 34
type input "Cleaning"
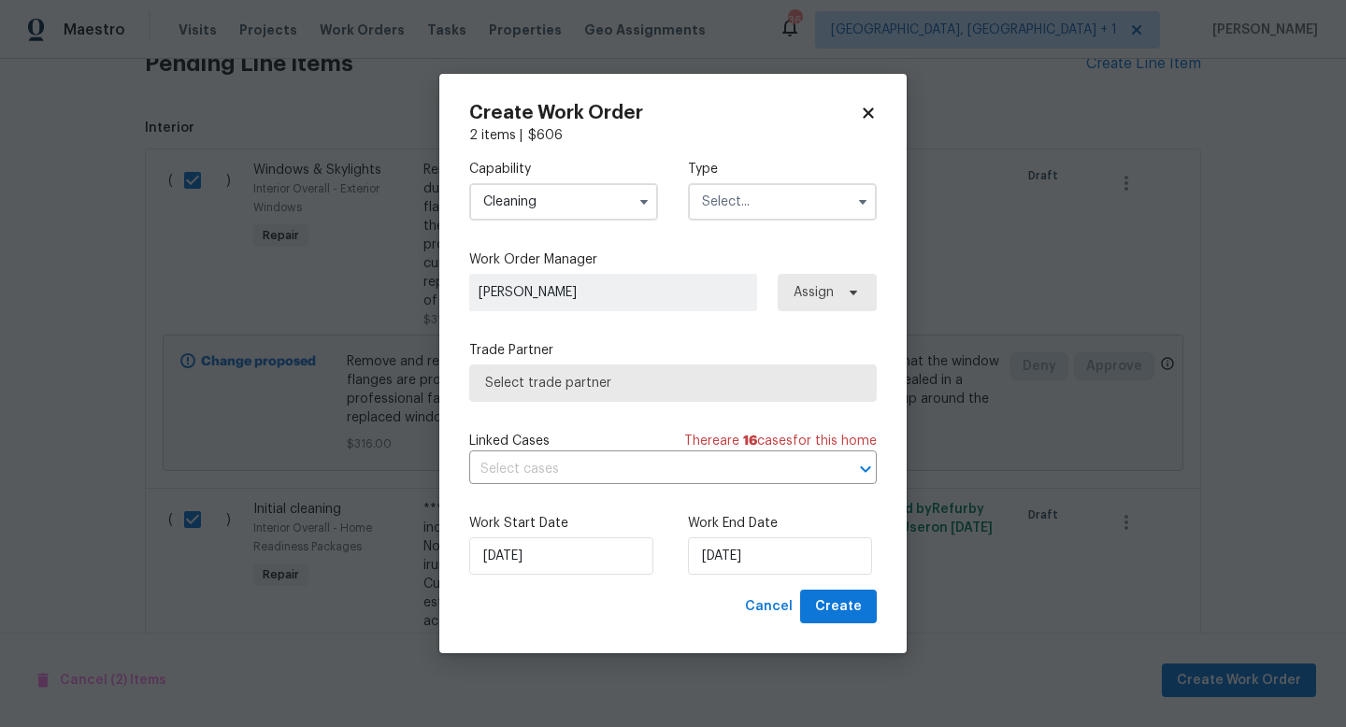
click at [772, 206] on input "text" at bounding box center [782, 201] width 189 height 37
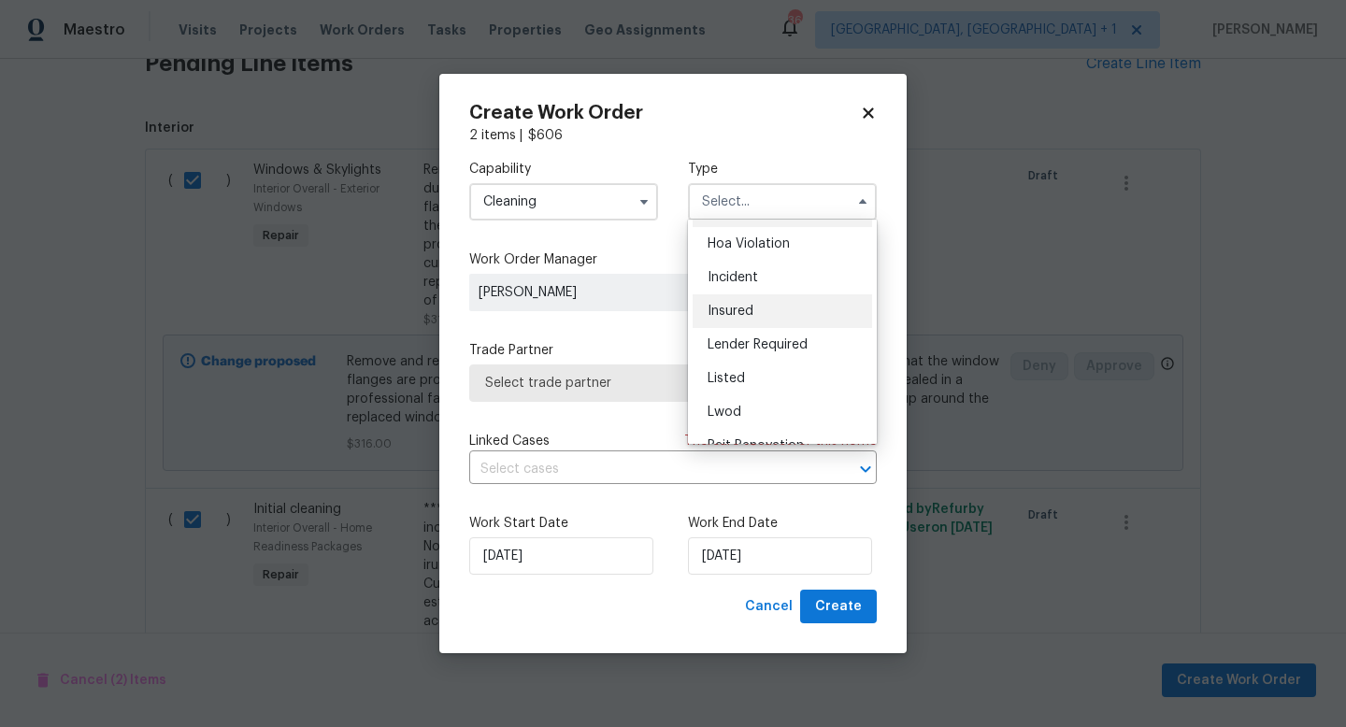
scroll to position [34, 0]
click at [748, 376] on div "Listed" at bounding box center [783, 376] width 180 height 34
type input "Listed"
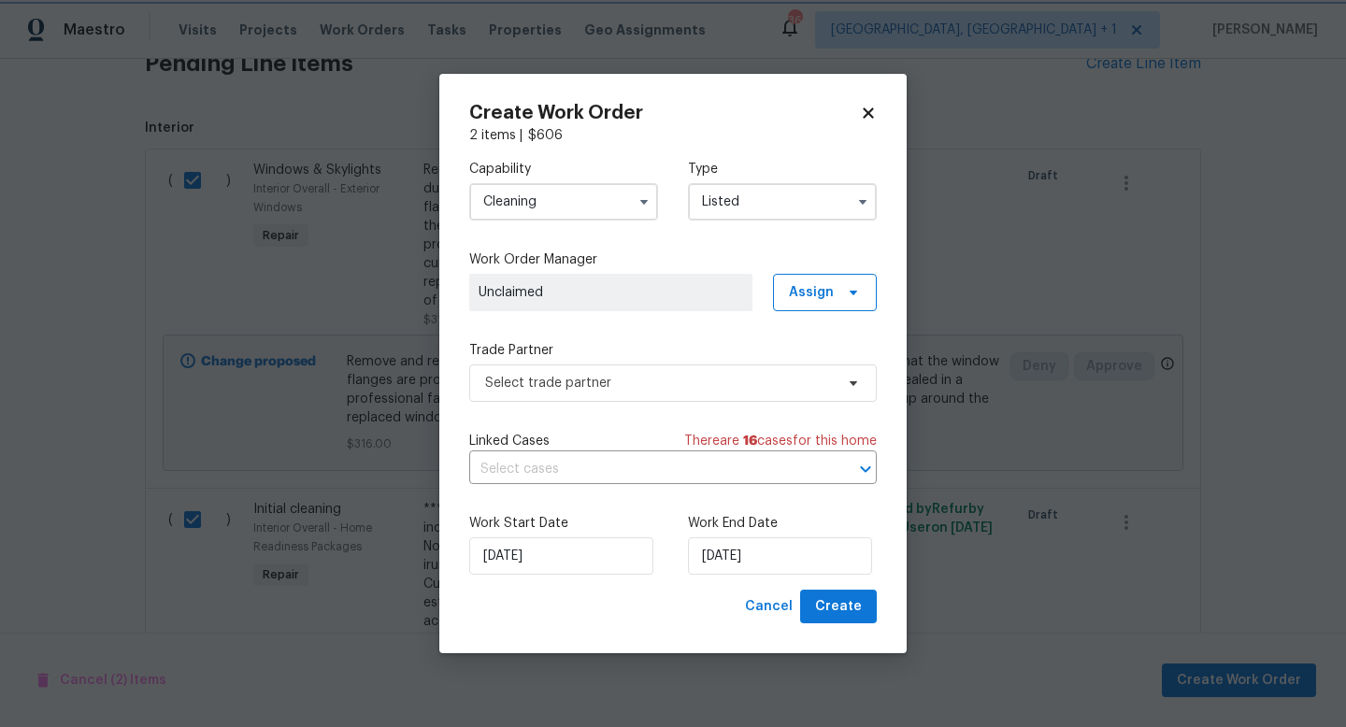
scroll to position [0, 0]
click at [798, 306] on span "Assign" at bounding box center [825, 292] width 104 height 37
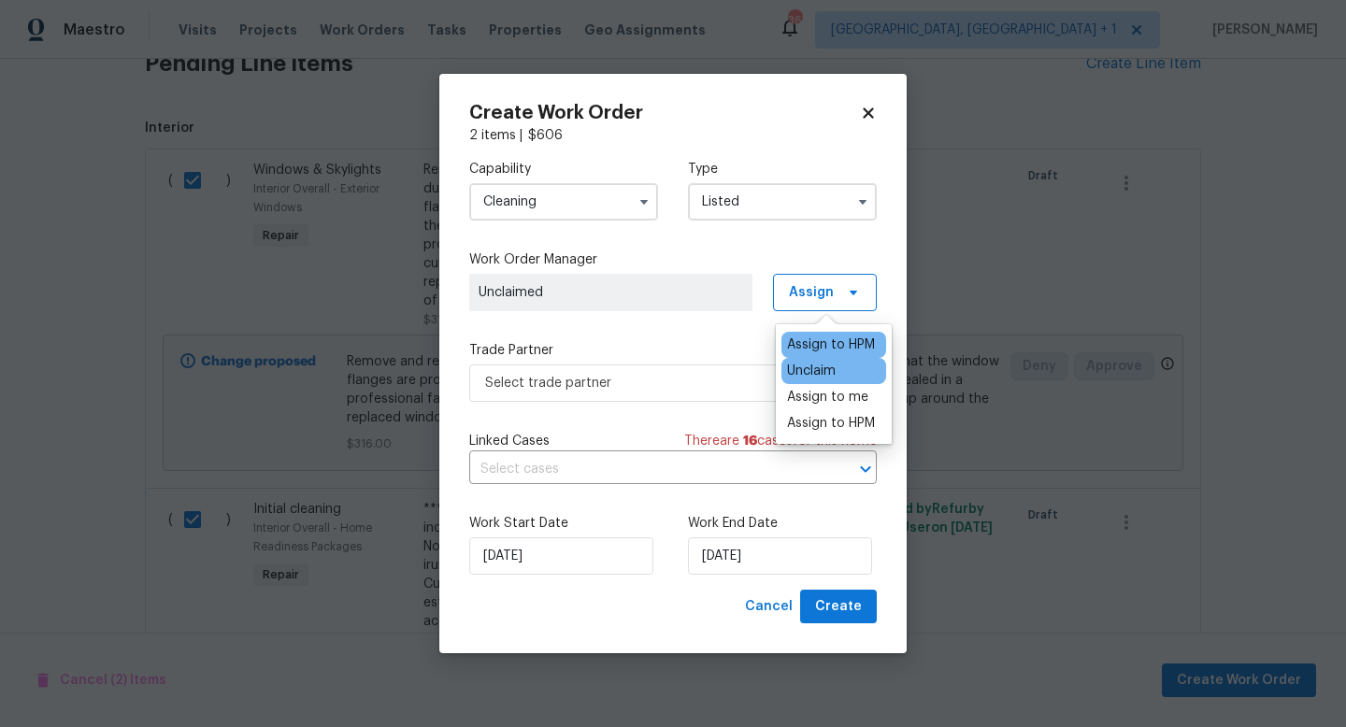
click at [800, 336] on div "Assign to HPM" at bounding box center [831, 345] width 88 height 19
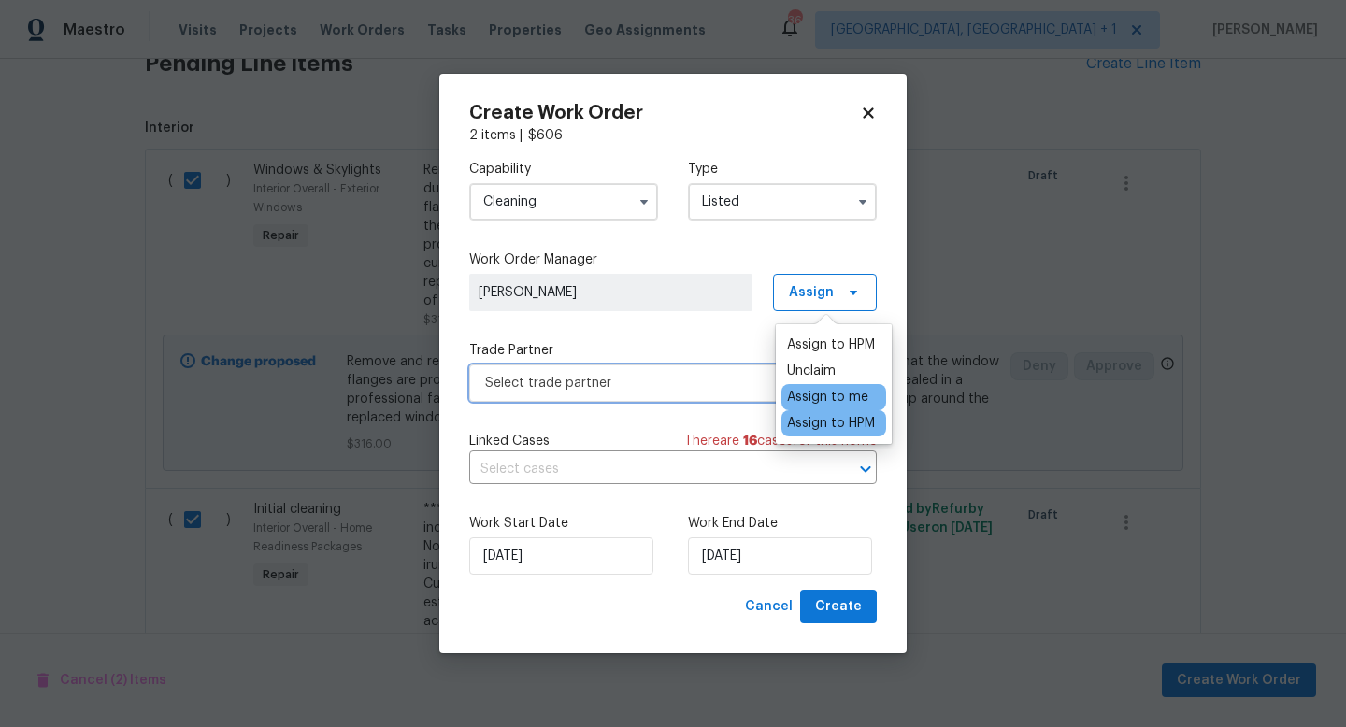
click at [750, 392] on span "Select trade partner" at bounding box center [673, 383] width 408 height 37
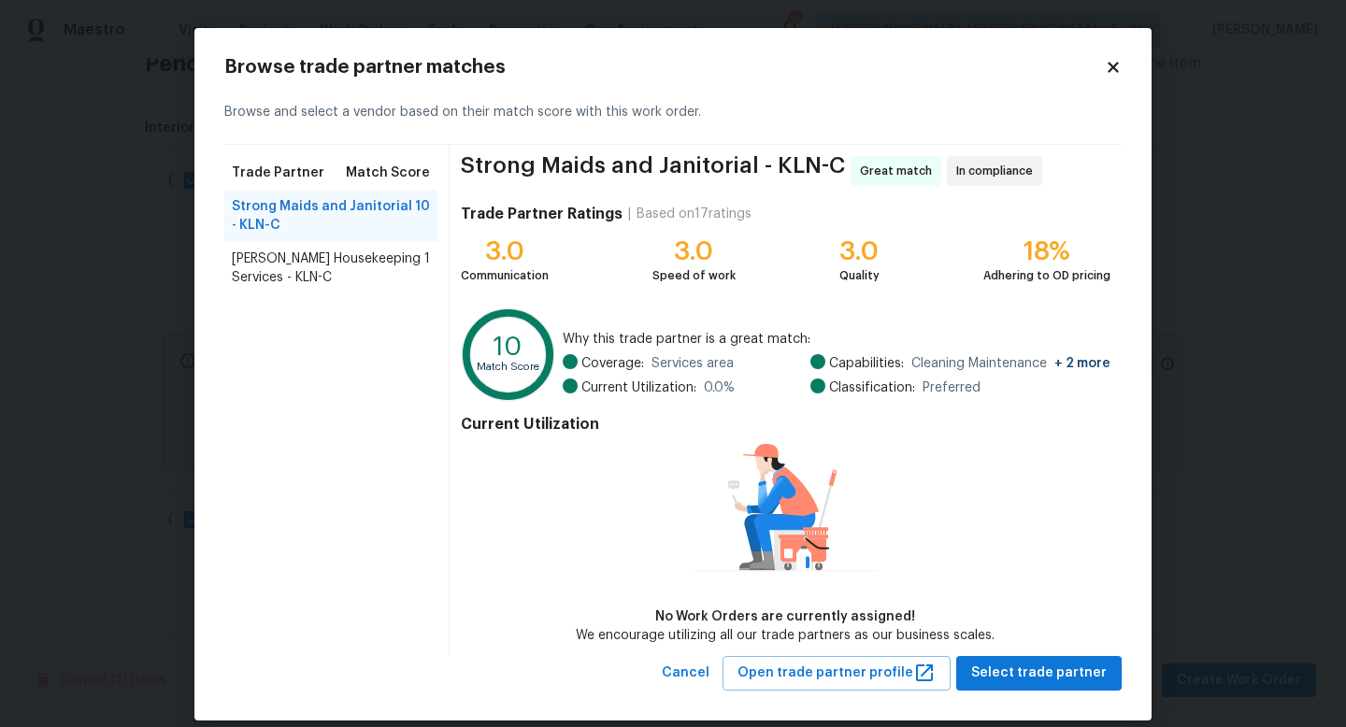
click at [381, 264] on span "Arelis Housekeeping Services - KLN-C" at bounding box center [328, 268] width 193 height 37
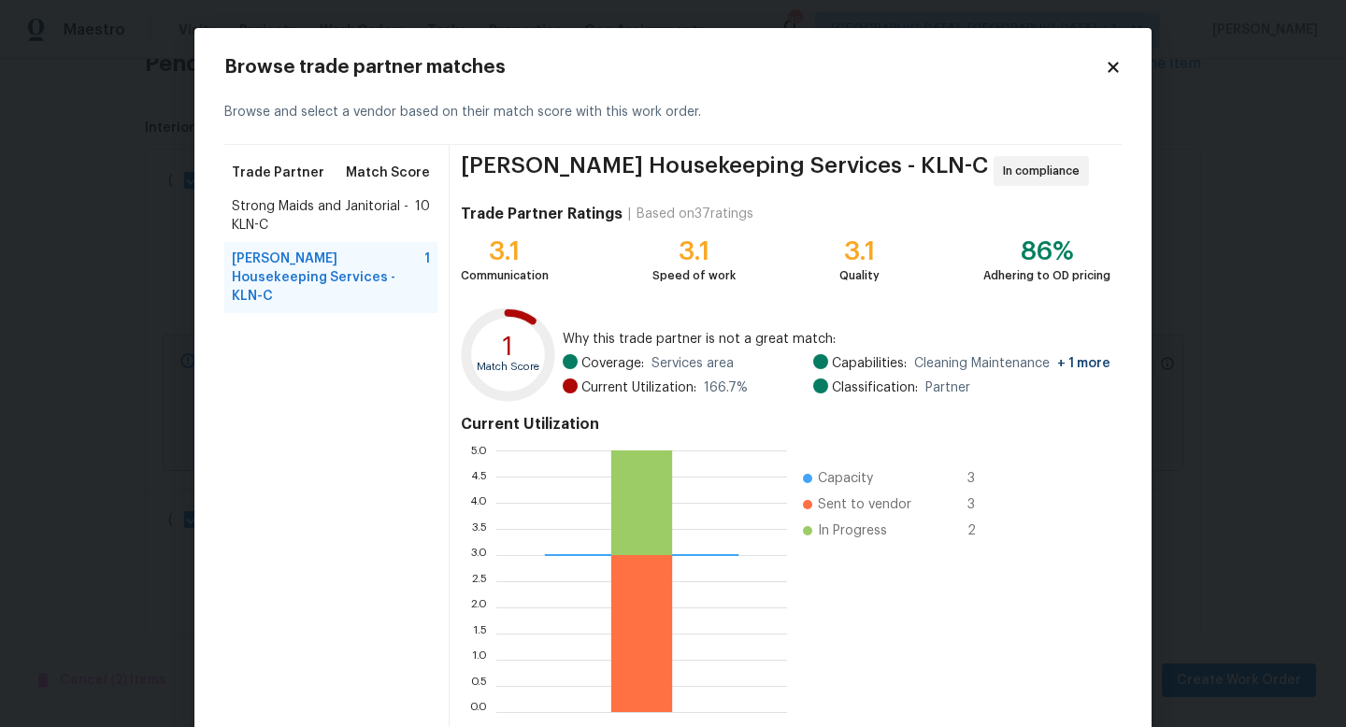
scroll to position [97, 0]
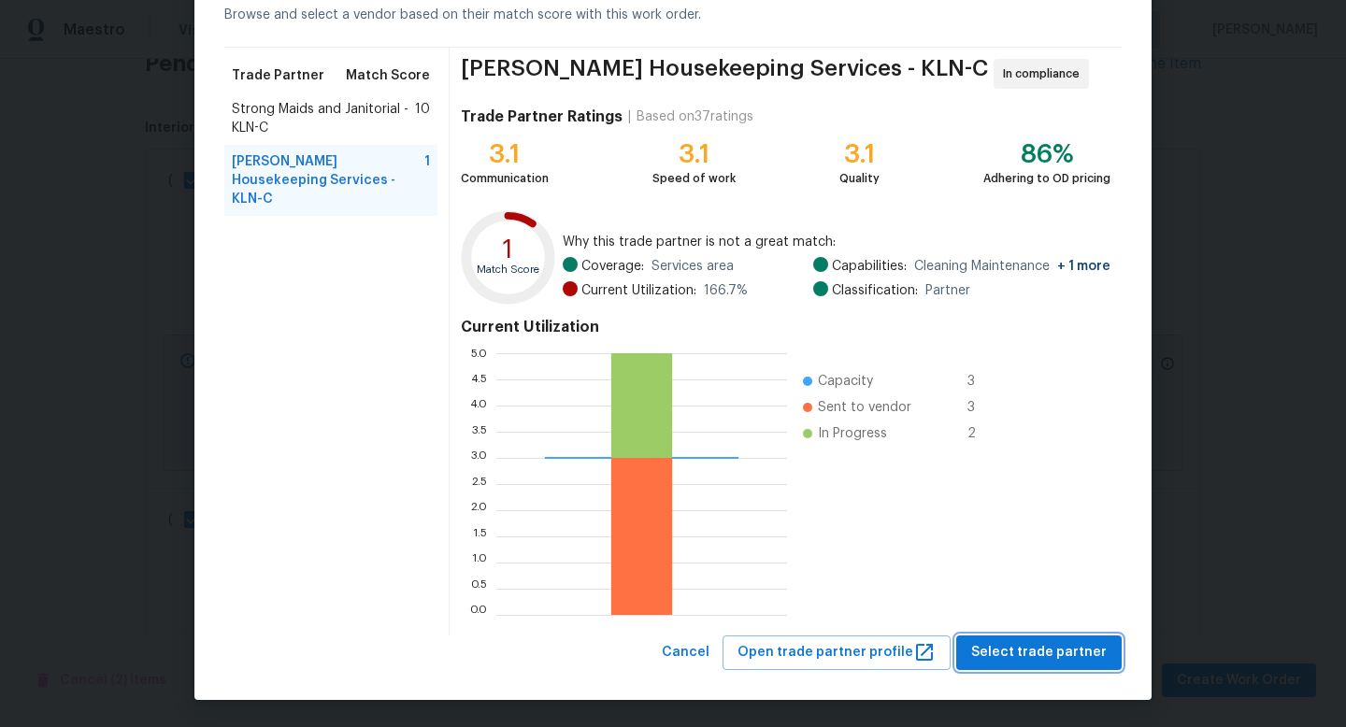
click at [1074, 650] on span "Select trade partner" at bounding box center [1039, 652] width 136 height 23
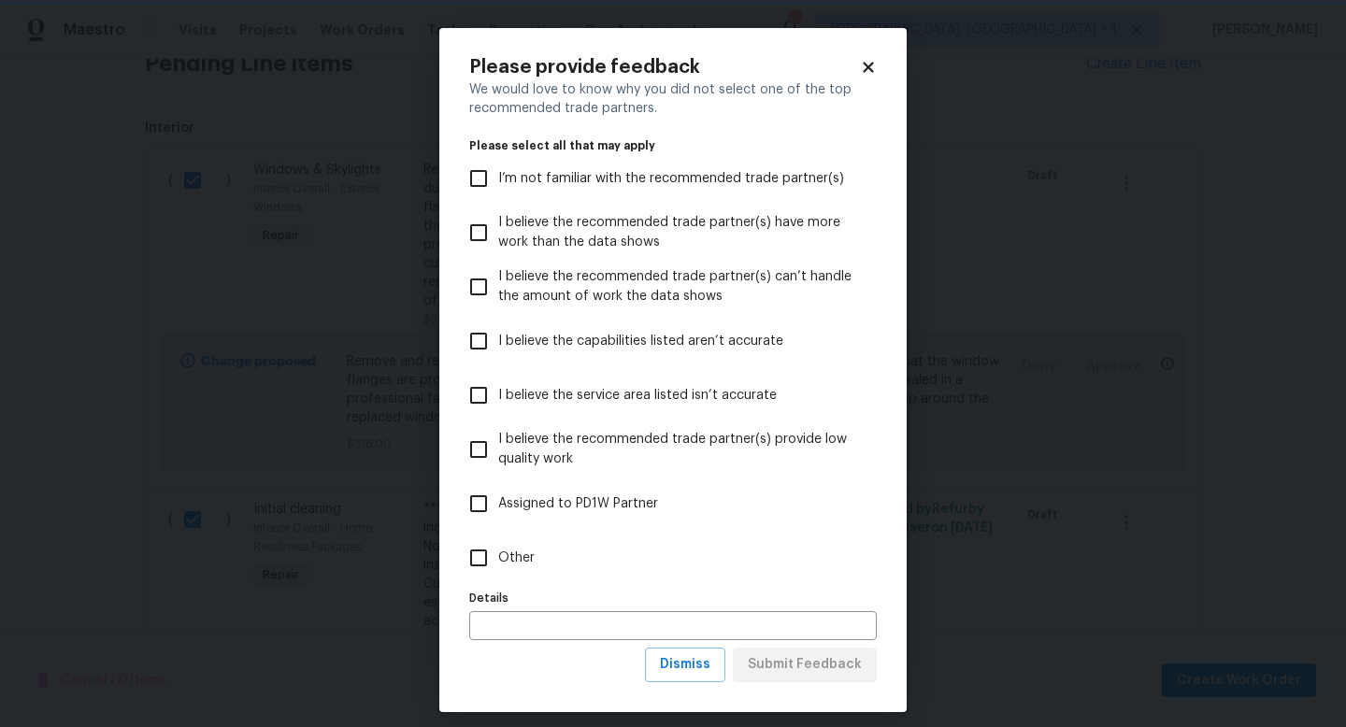
scroll to position [0, 0]
click at [496, 553] on input "Other" at bounding box center [478, 558] width 39 height 39
checkbox input "true"
click at [752, 683] on div "Please provide feedback We would love to know why you did not select one of the…" at bounding box center [672, 370] width 467 height 684
click at [761, 674] on span "Submit Feedback" at bounding box center [805, 665] width 114 height 23
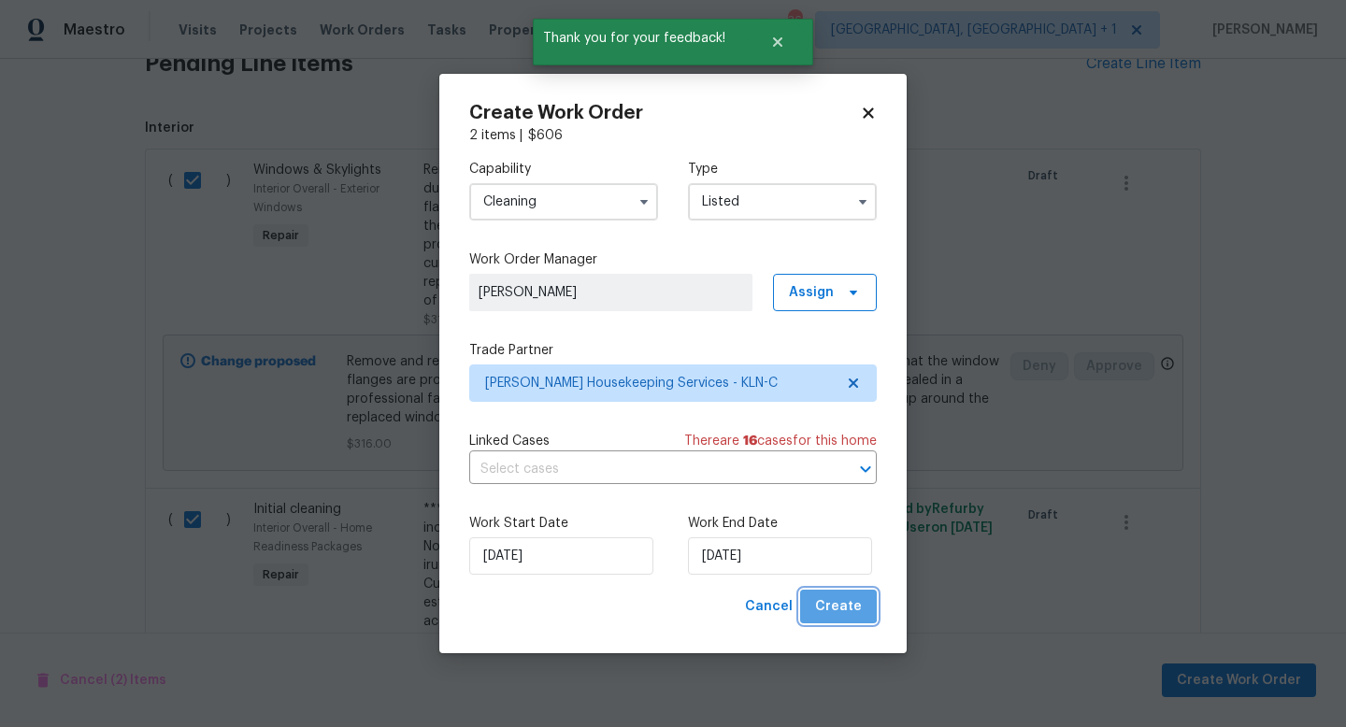
click at [841, 603] on span "Create" at bounding box center [838, 607] width 47 height 23
checkbox input "false"
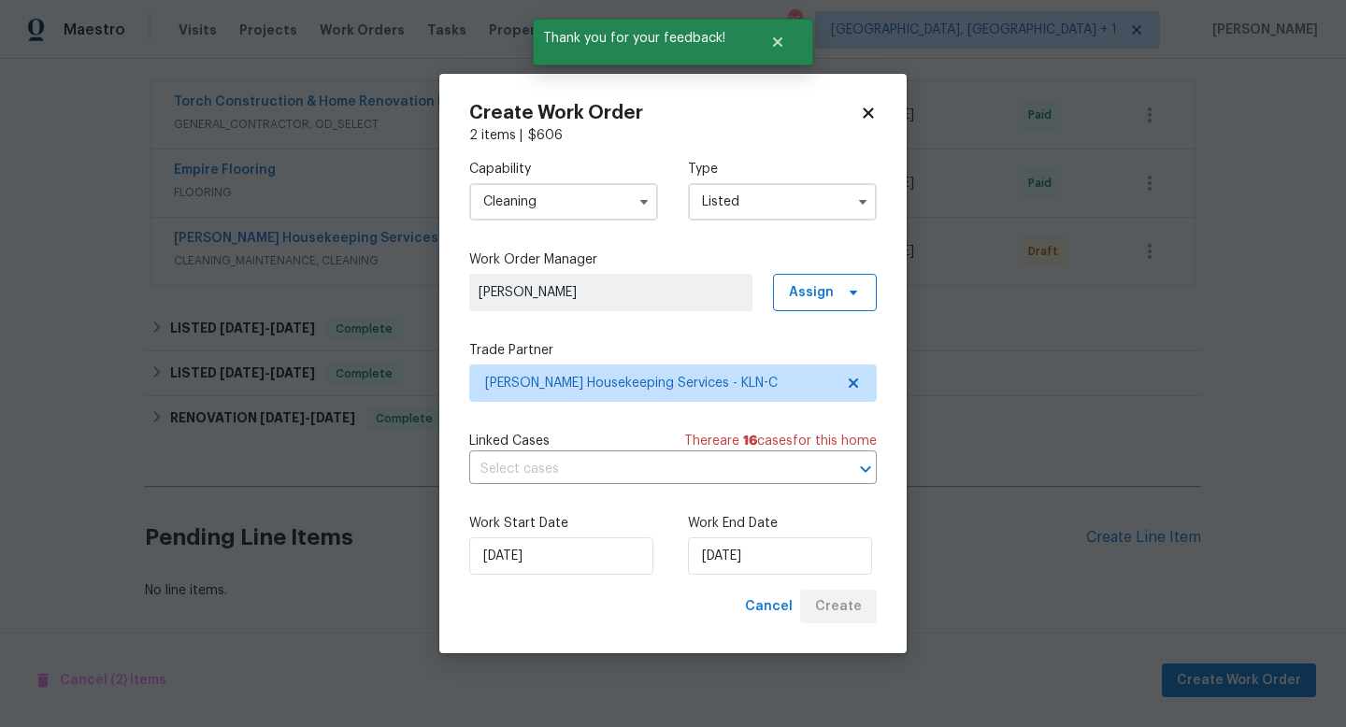
scroll to position [337, 0]
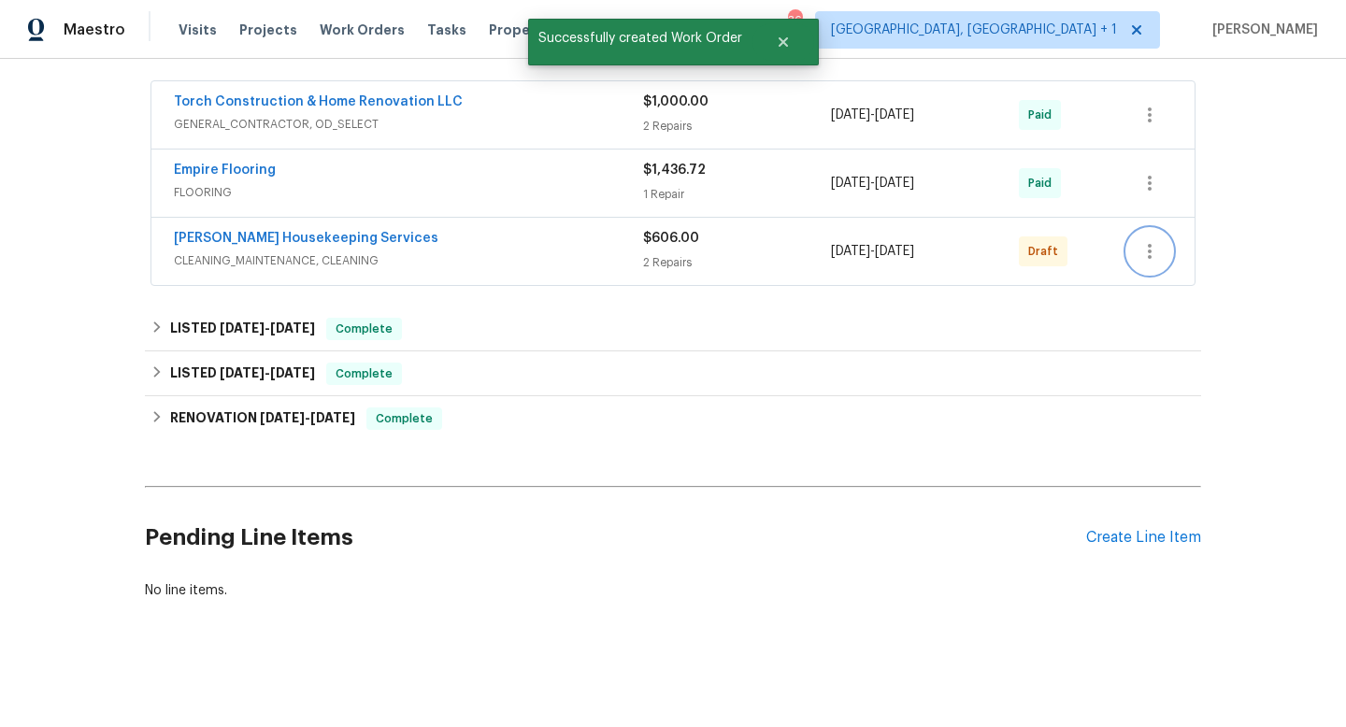
click at [1147, 252] on icon "button" at bounding box center [1150, 251] width 22 height 22
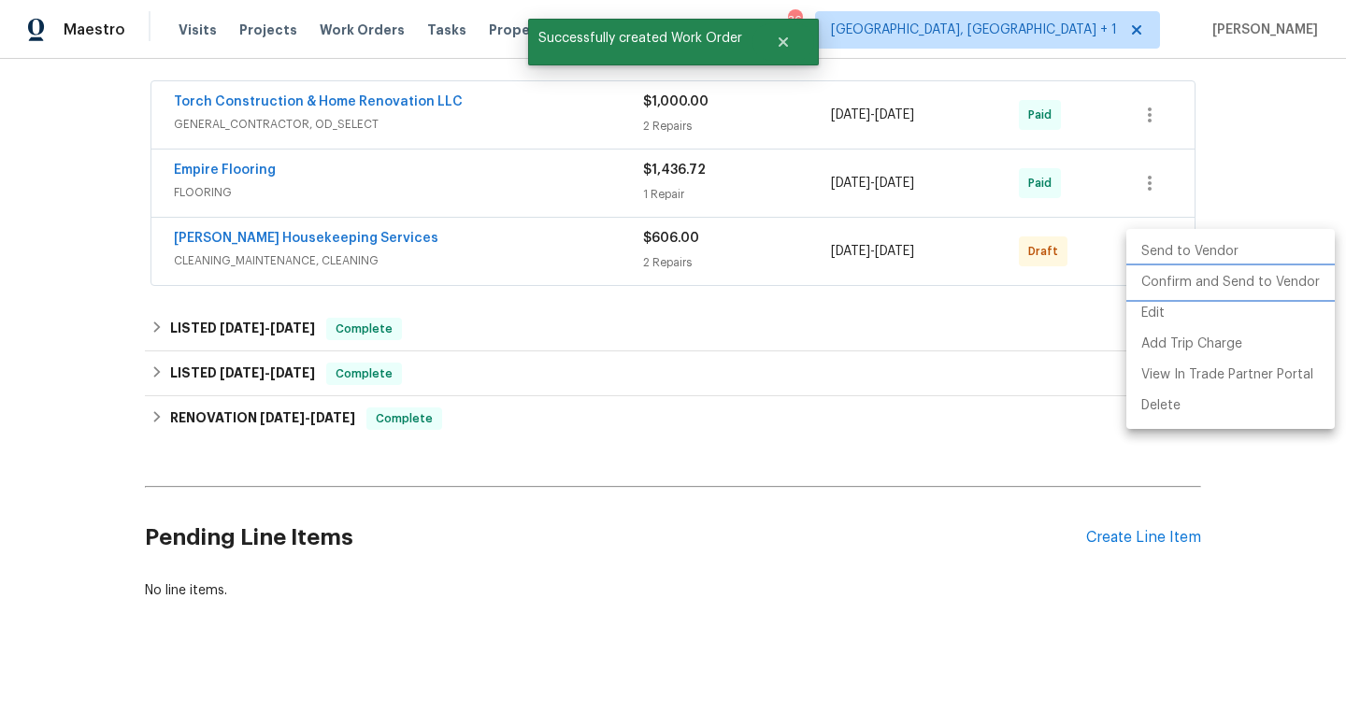
click at [1177, 286] on li "Confirm and Send to Vendor" at bounding box center [1231, 282] width 208 height 31
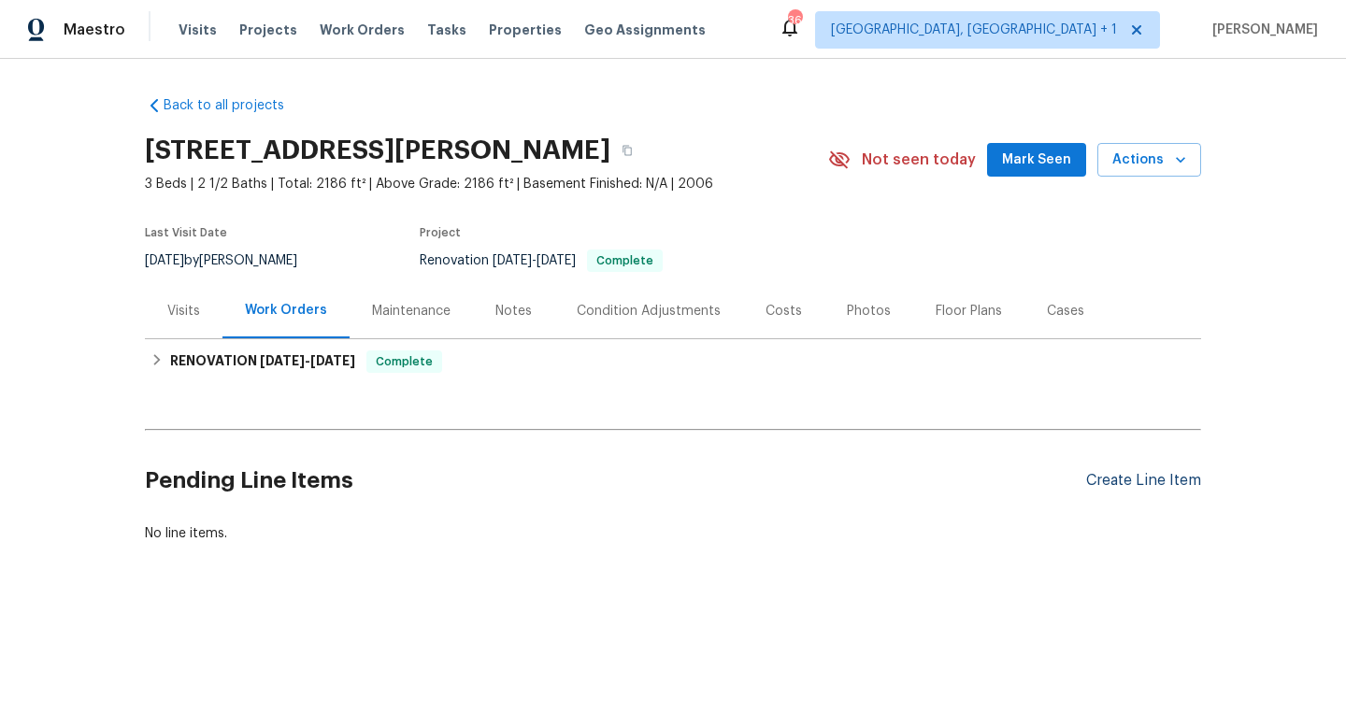
click at [1124, 475] on div "Create Line Item" at bounding box center [1143, 481] width 115 height 18
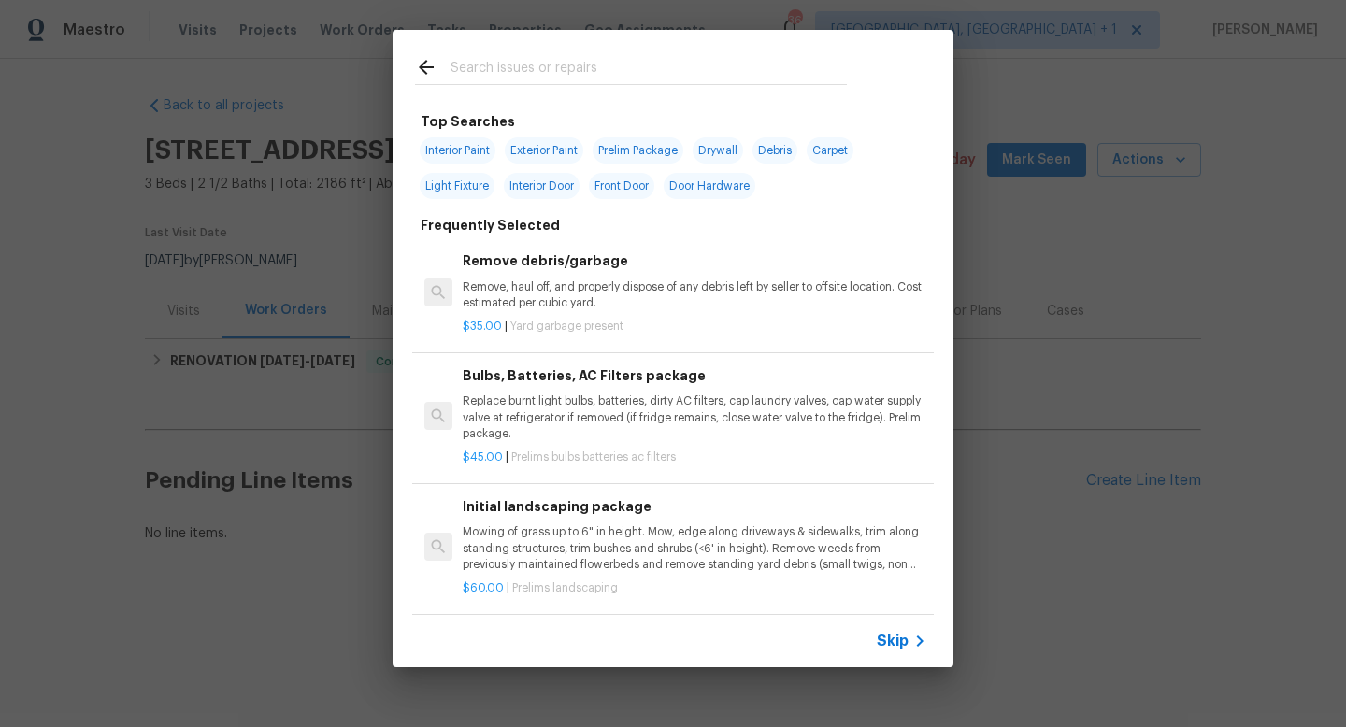
click at [499, 66] on input "text" at bounding box center [649, 70] width 396 height 28
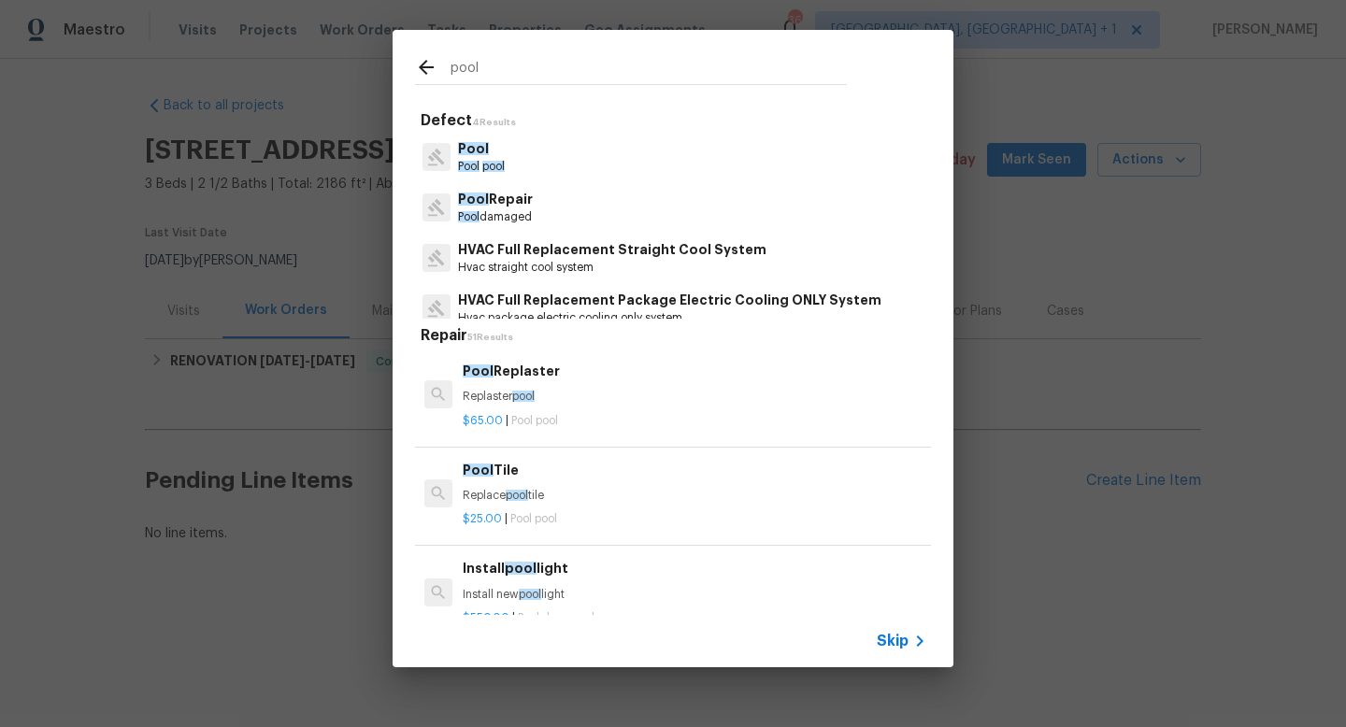
type input "pool"
click at [483, 194] on span "Pool" at bounding box center [473, 199] width 31 height 13
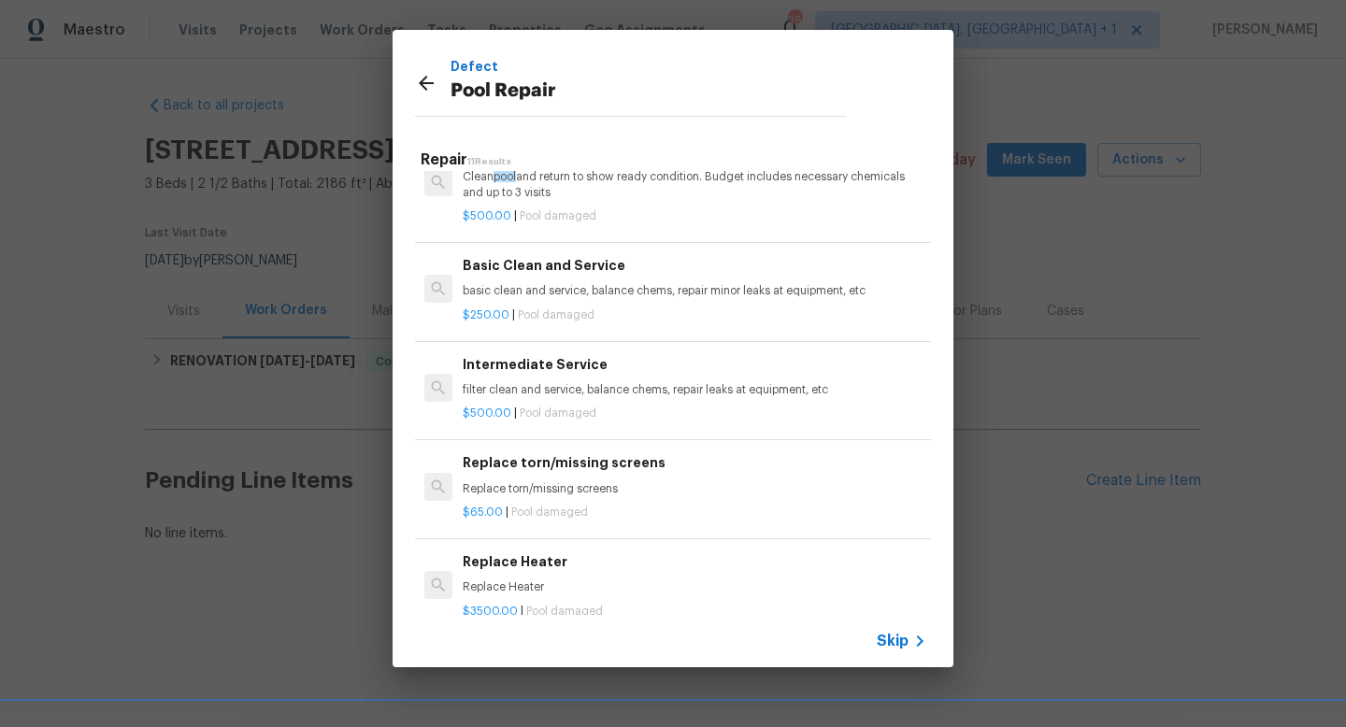
scroll to position [30, 0]
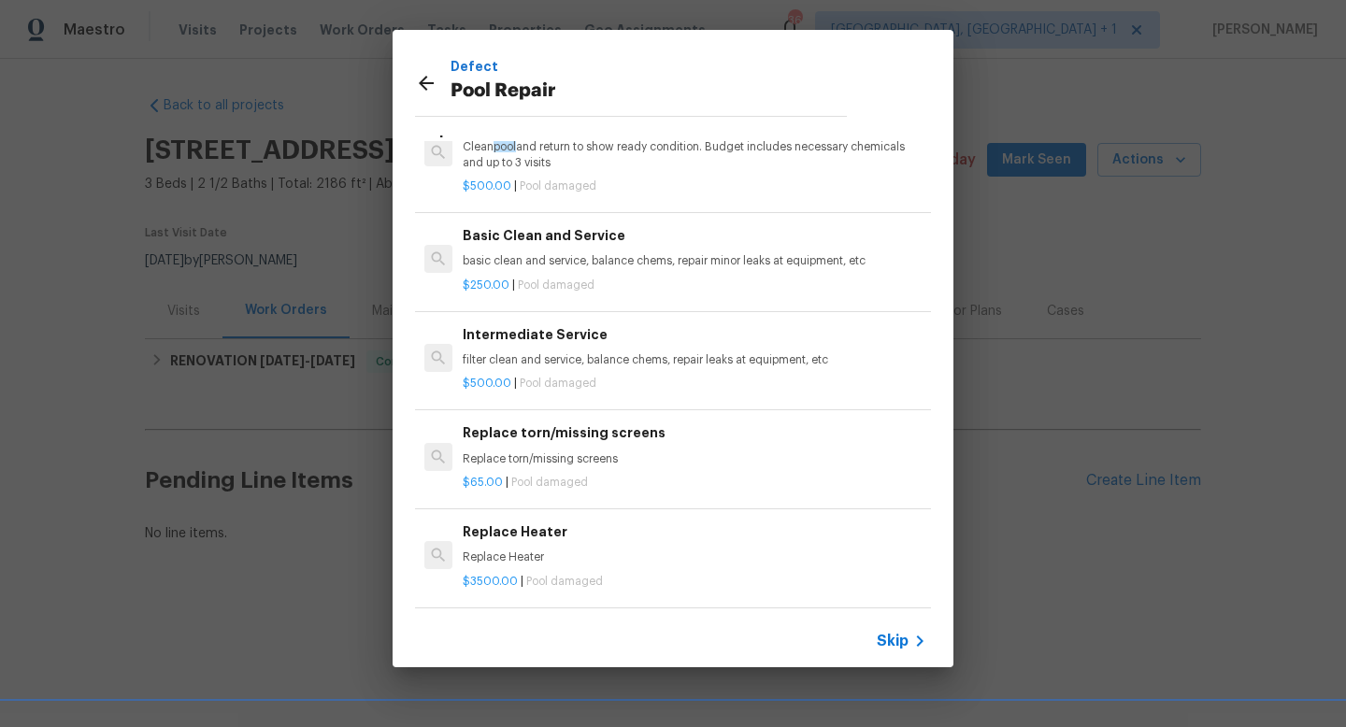
click at [524, 441] on h6 "Replace torn/missing screens" at bounding box center [695, 433] width 464 height 21
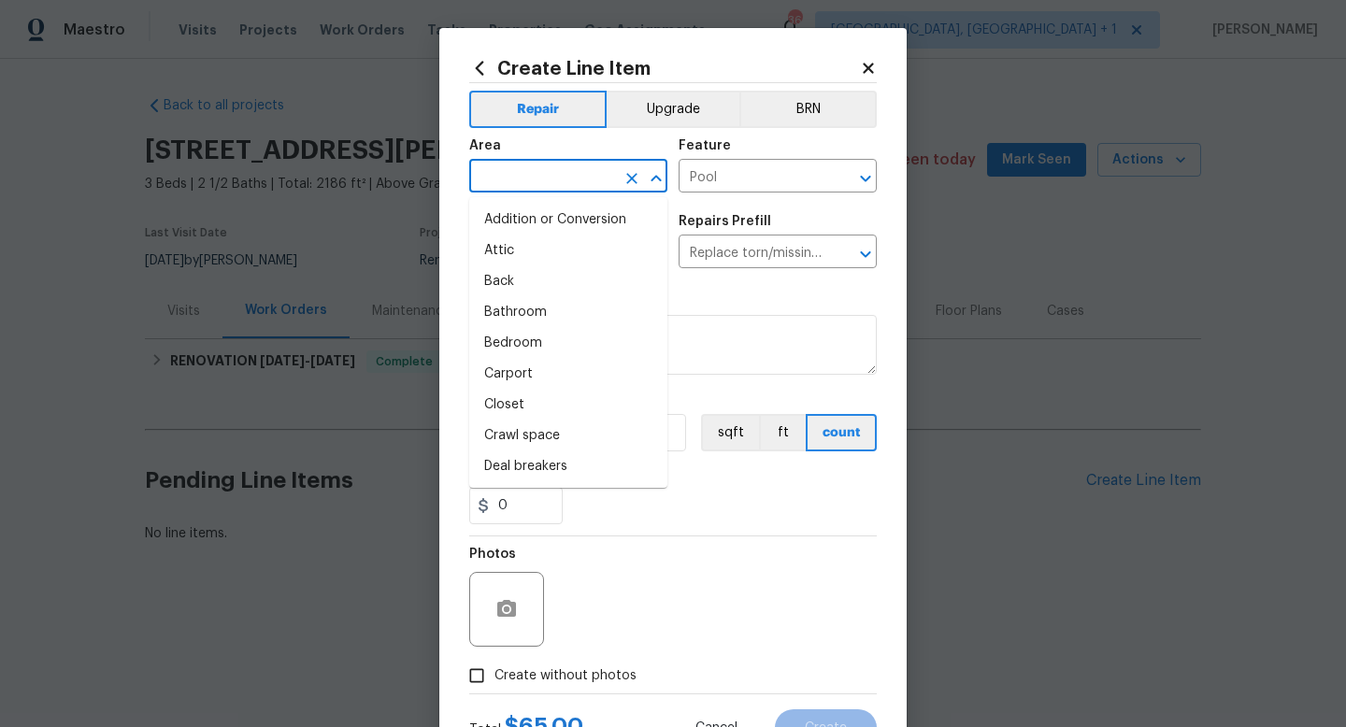
click at [534, 182] on input "text" at bounding box center [542, 178] width 146 height 29
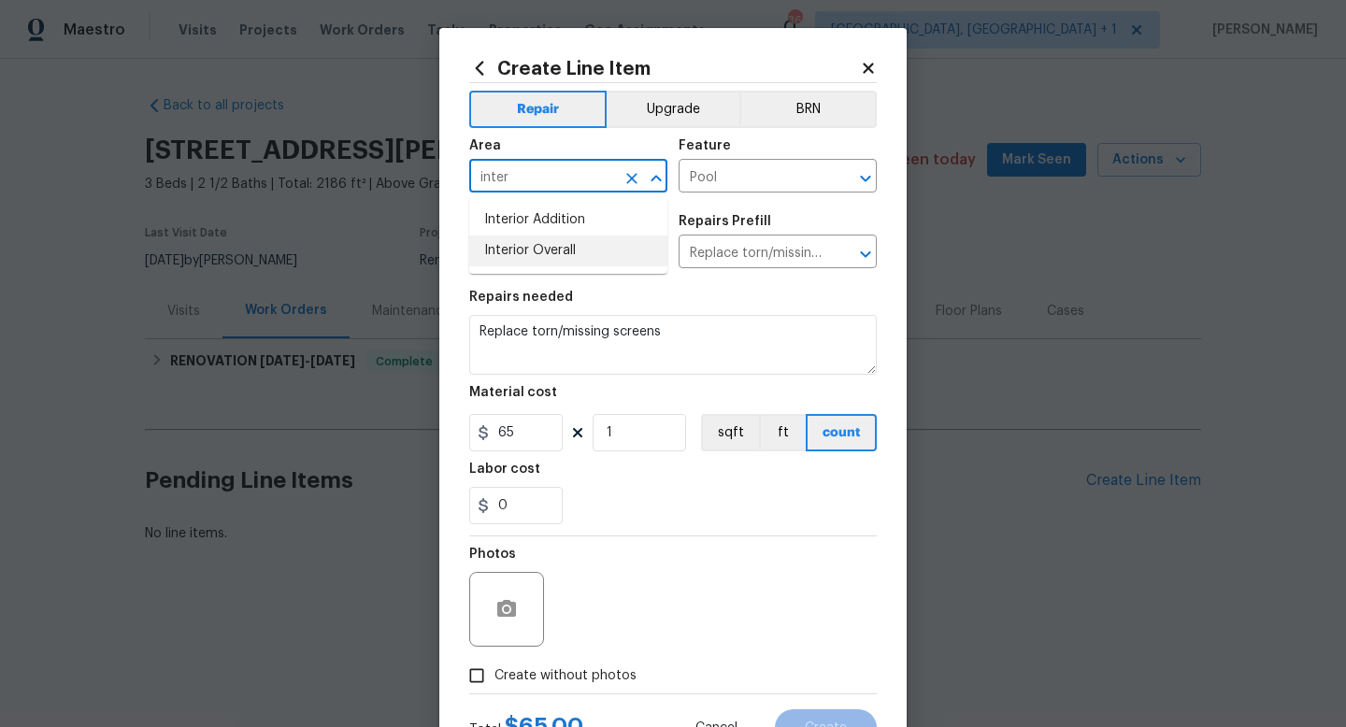
click at [532, 241] on li "Interior Overall" at bounding box center [568, 251] width 198 height 31
type input "Interior Overall"
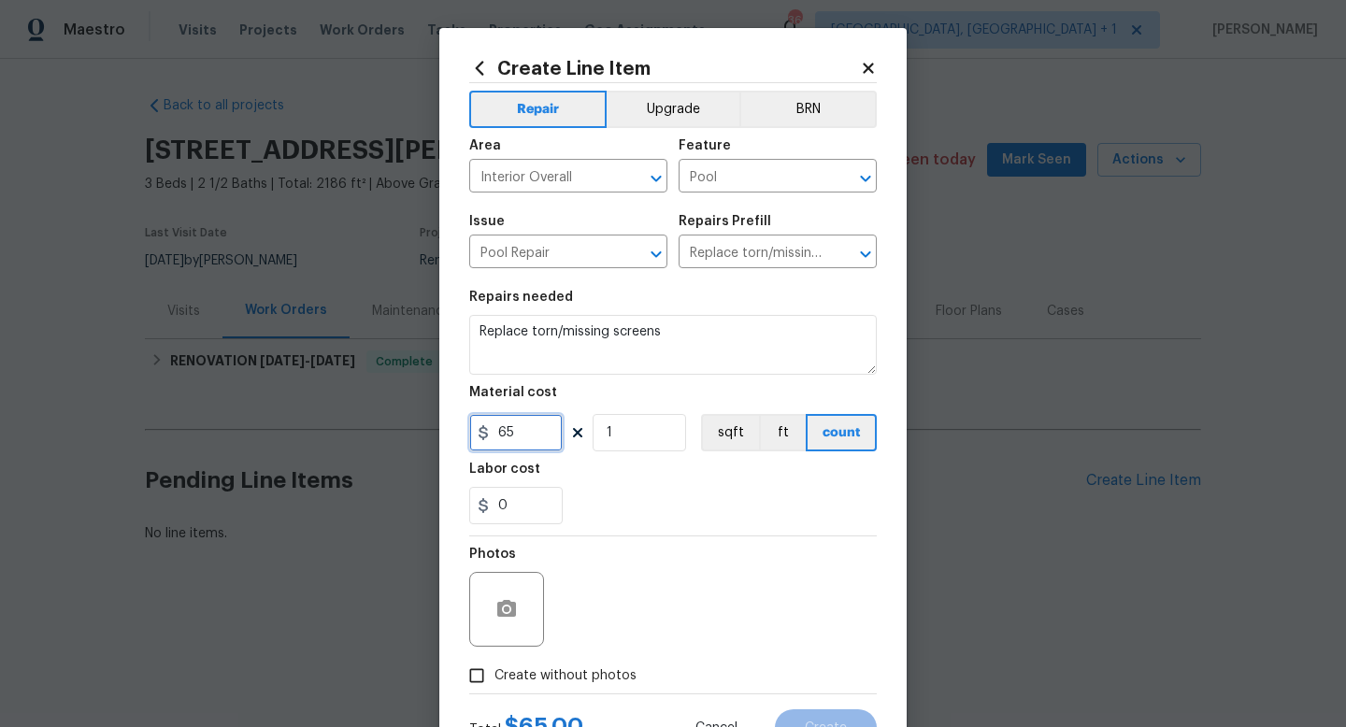
drag, startPoint x: 523, startPoint y: 438, endPoint x: 478, endPoint y: 439, distance: 44.9
click at [479, 438] on div "65" at bounding box center [515, 432] width 93 height 37
type input "750"
click at [623, 504] on div "0" at bounding box center [673, 505] width 408 height 37
click at [491, 669] on input "Create without photos" at bounding box center [477, 676] width 36 height 36
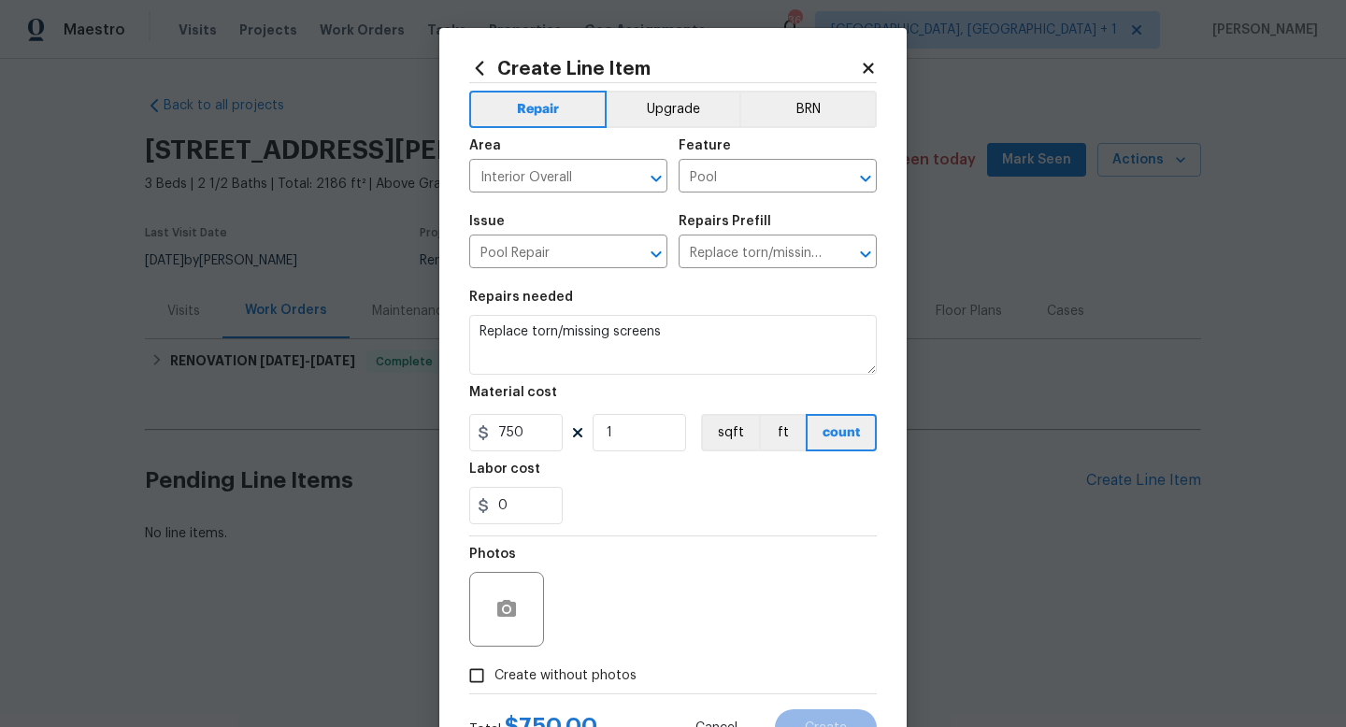
checkbox input "true"
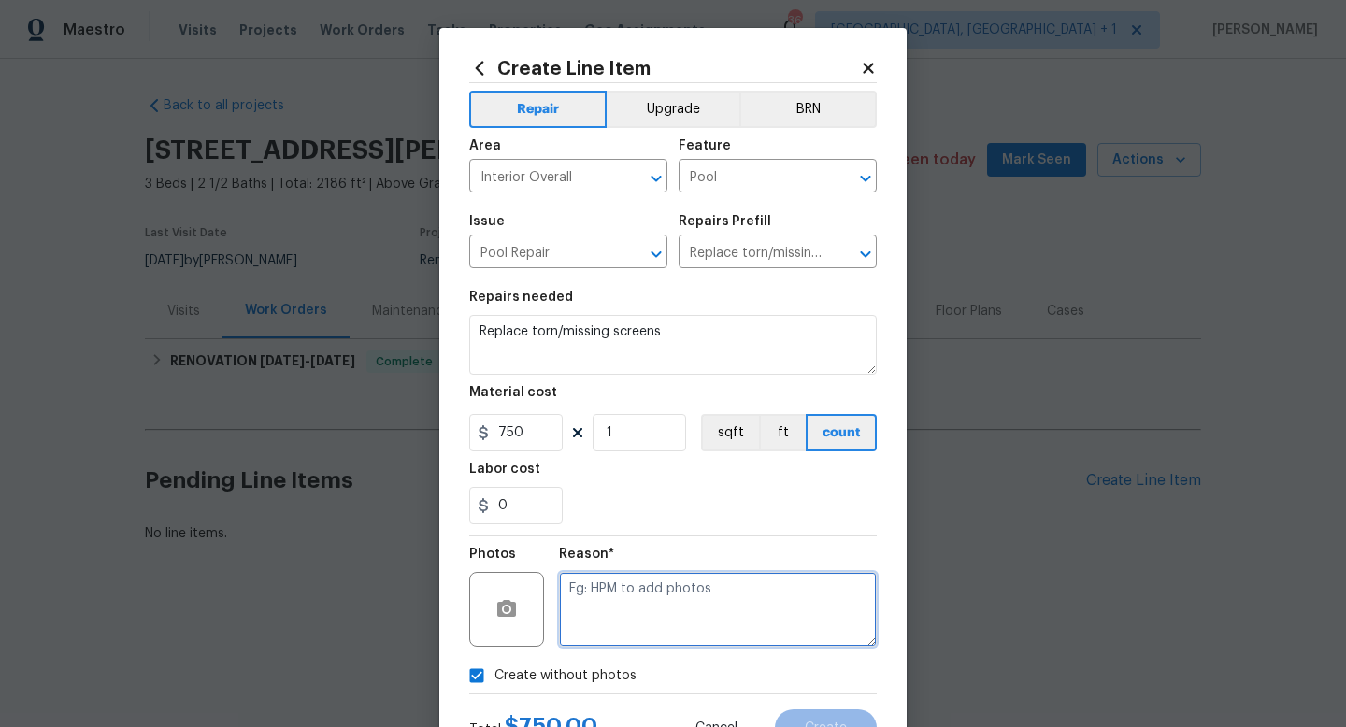
click at [601, 638] on textarea at bounding box center [718, 609] width 318 height 75
type textarea "NA"
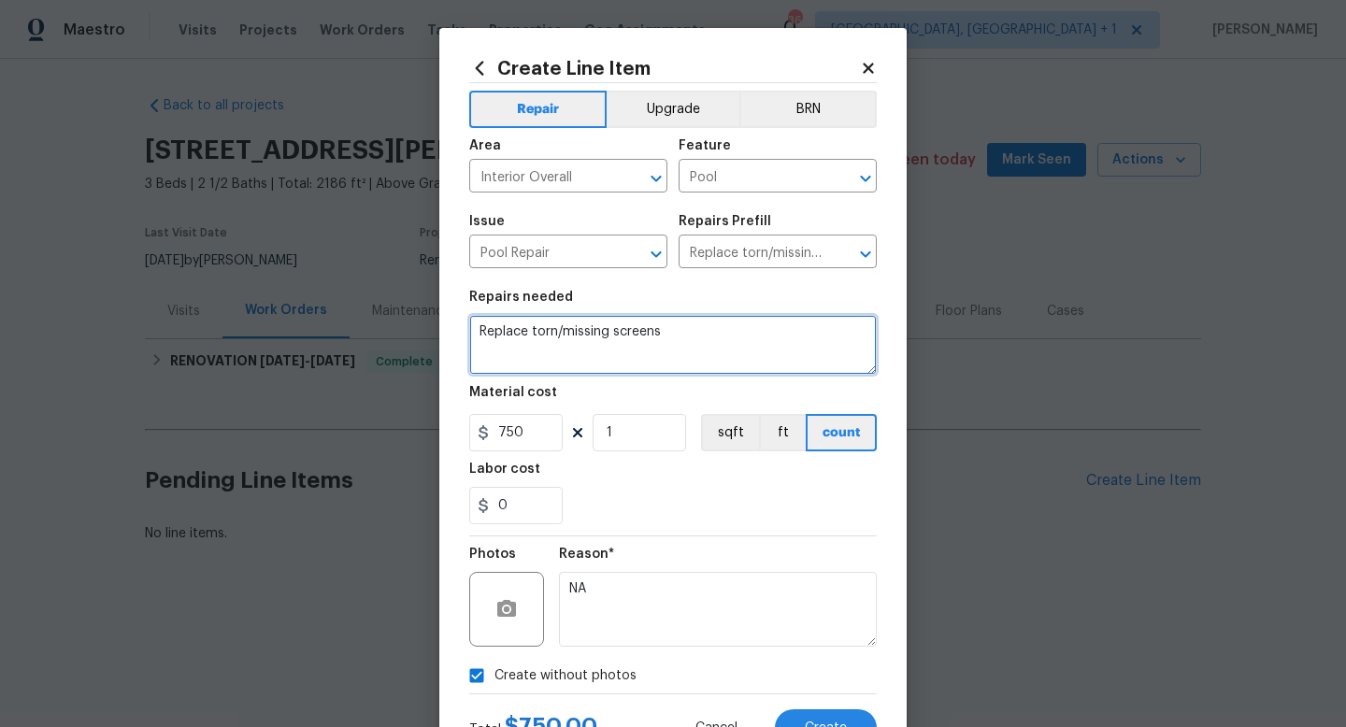
drag, startPoint x: 691, startPoint y: 330, endPoint x: 559, endPoint y: 331, distance: 131.8
click at [559, 331] on textarea "Replace torn/missing screens" at bounding box center [673, 345] width 408 height 60
type textarea "Replace torn pool liner"
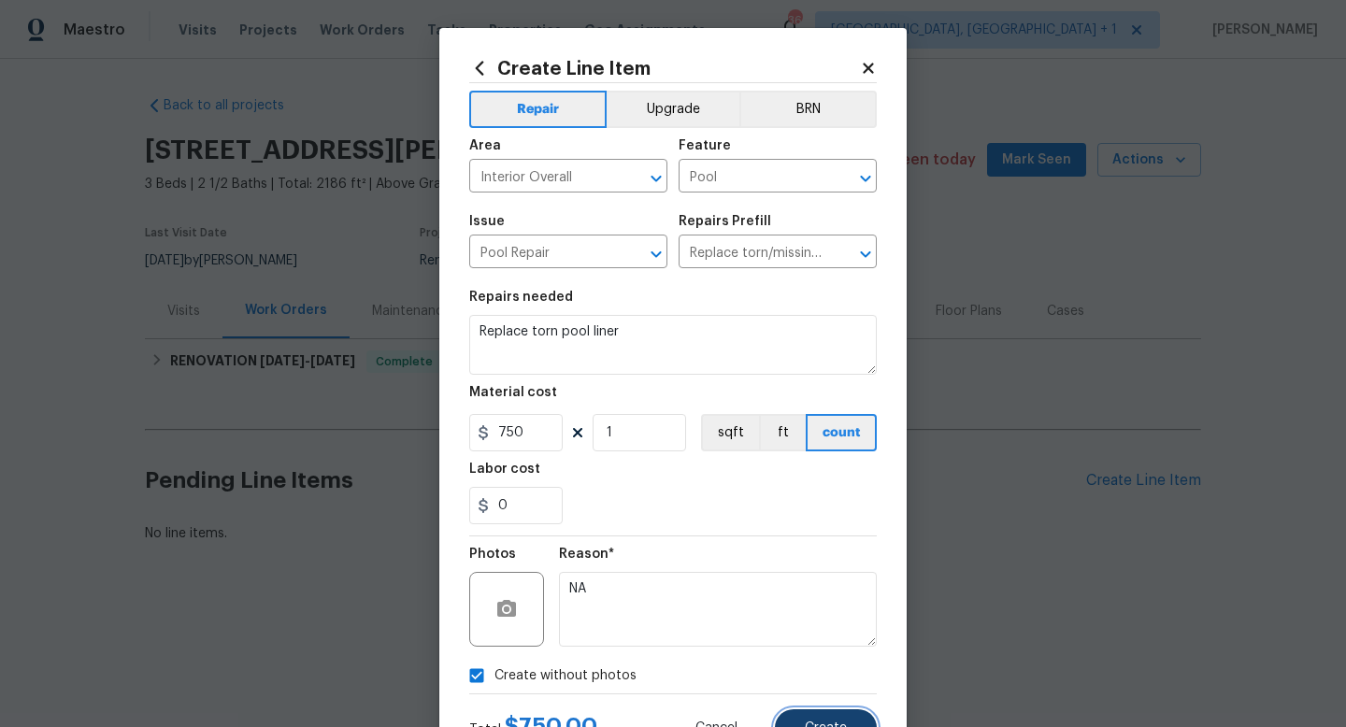
click at [811, 716] on button "Create" at bounding box center [826, 728] width 102 height 37
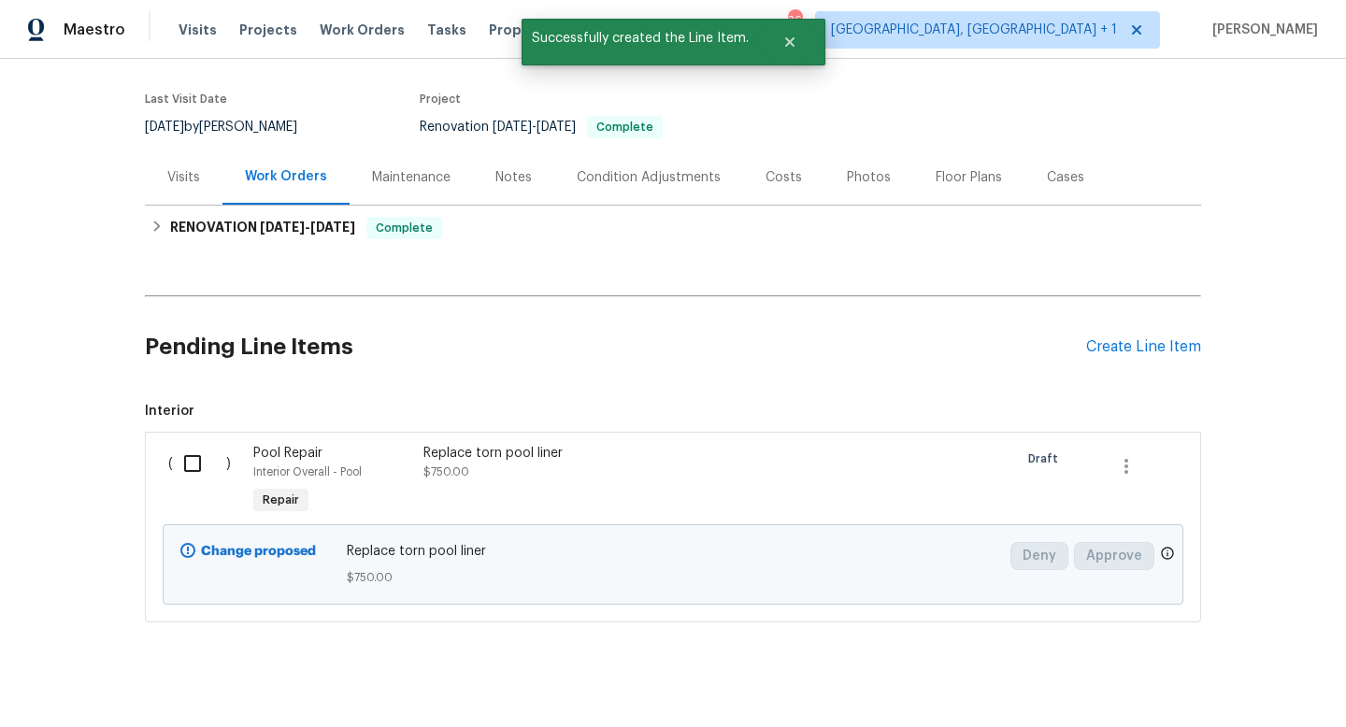
scroll to position [156, 0]
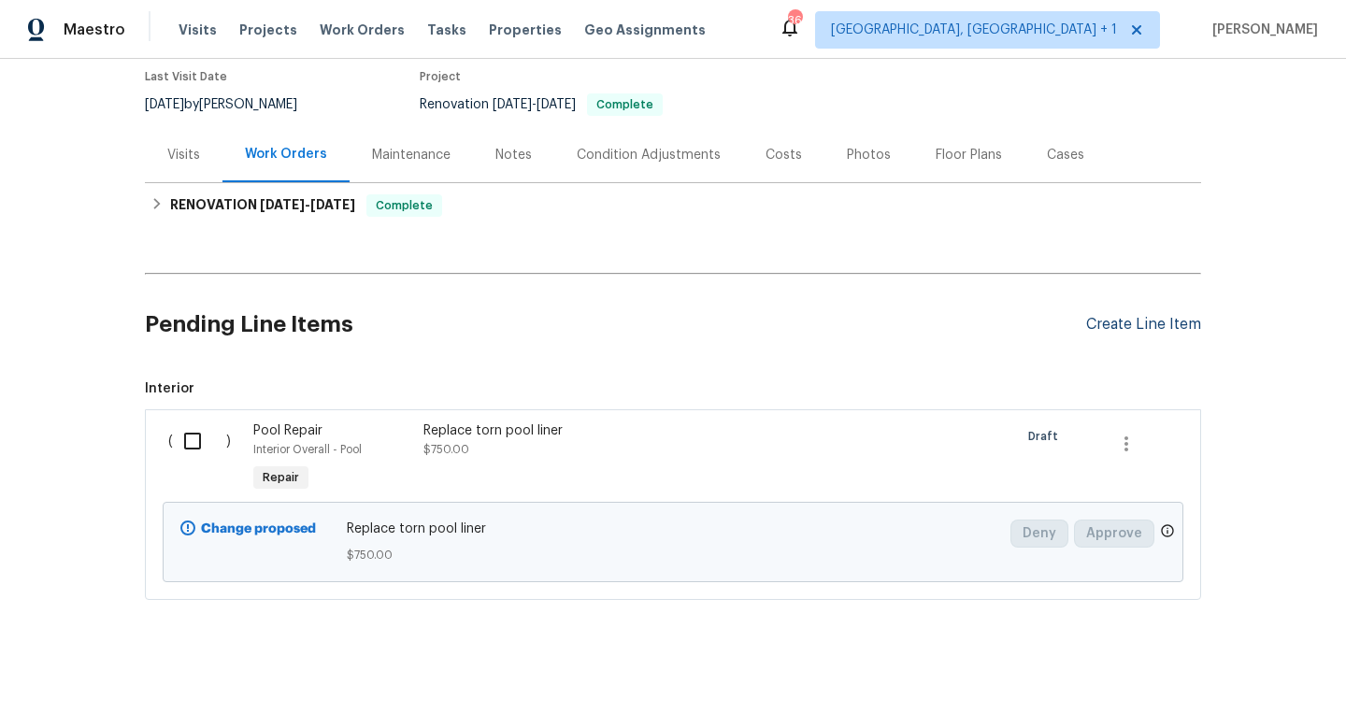
click at [1152, 323] on div "Create Line Item" at bounding box center [1143, 325] width 115 height 18
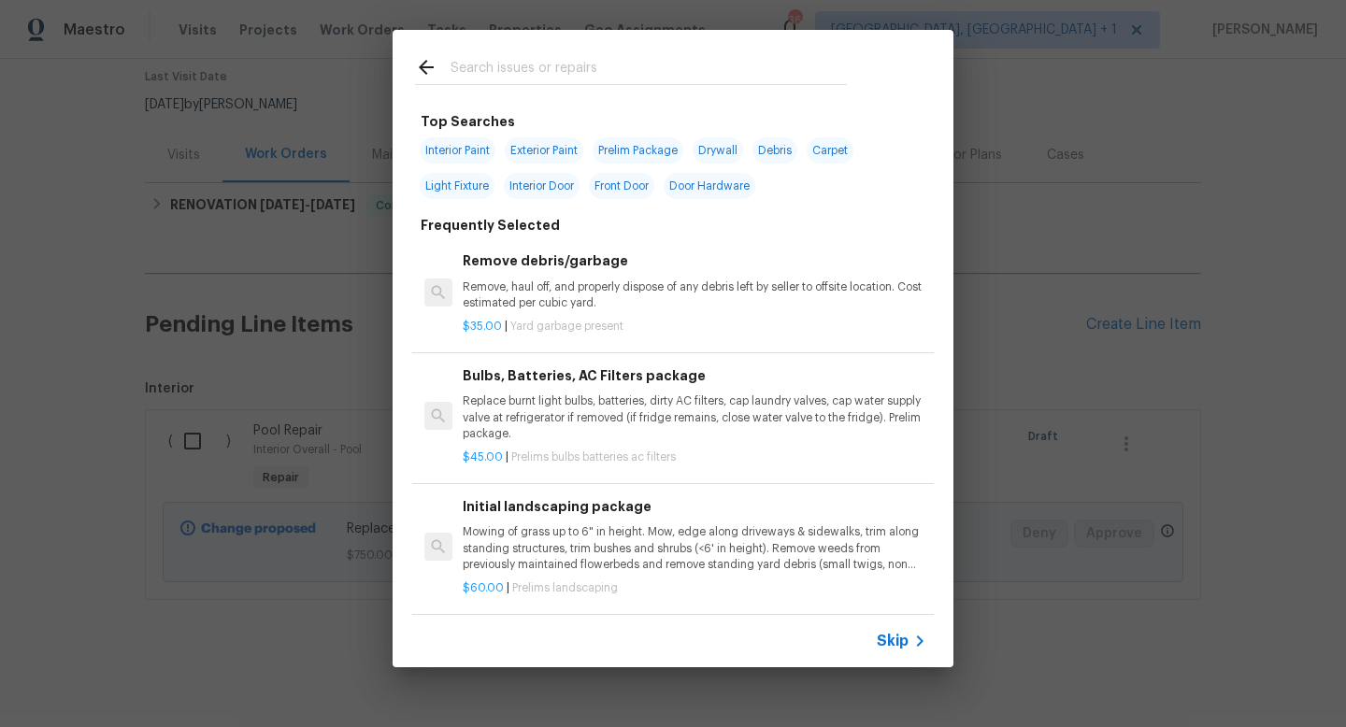
click at [589, 79] on input "text" at bounding box center [649, 70] width 396 height 28
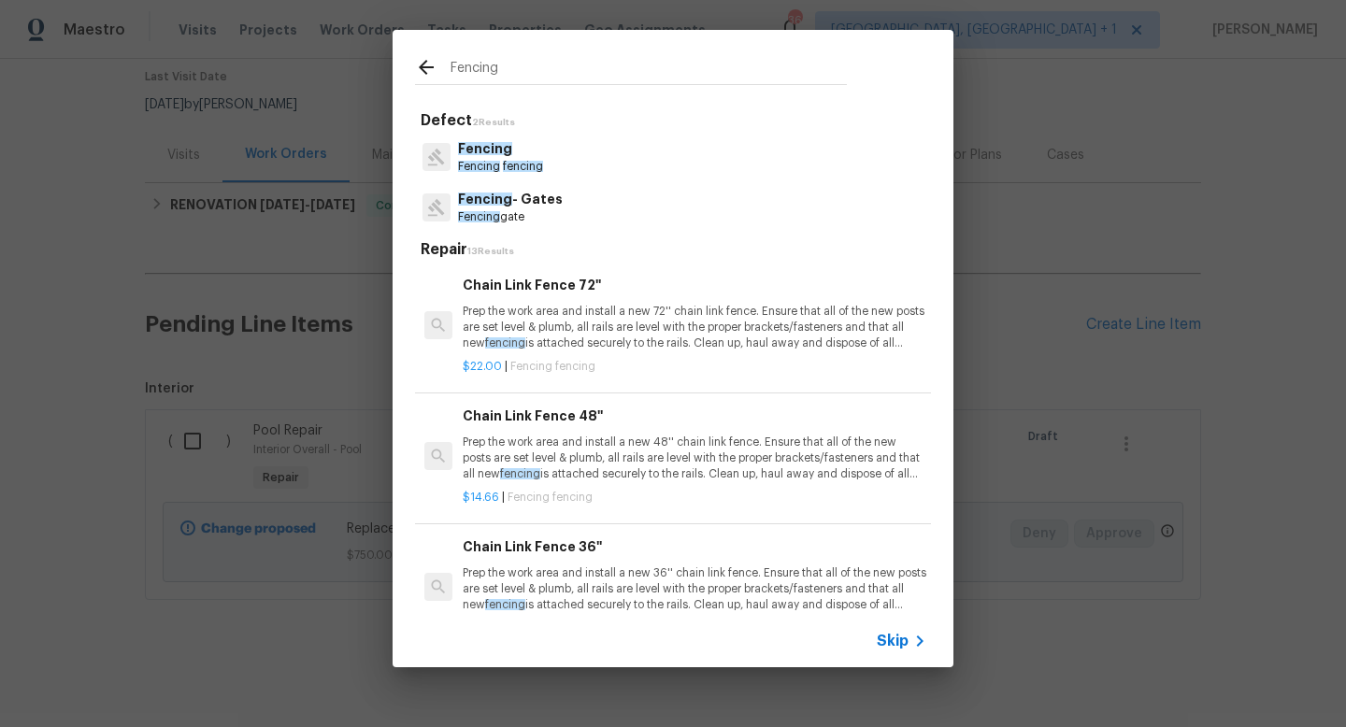
type input "Fencing"
click at [523, 162] on span "fencing" at bounding box center [523, 166] width 40 height 11
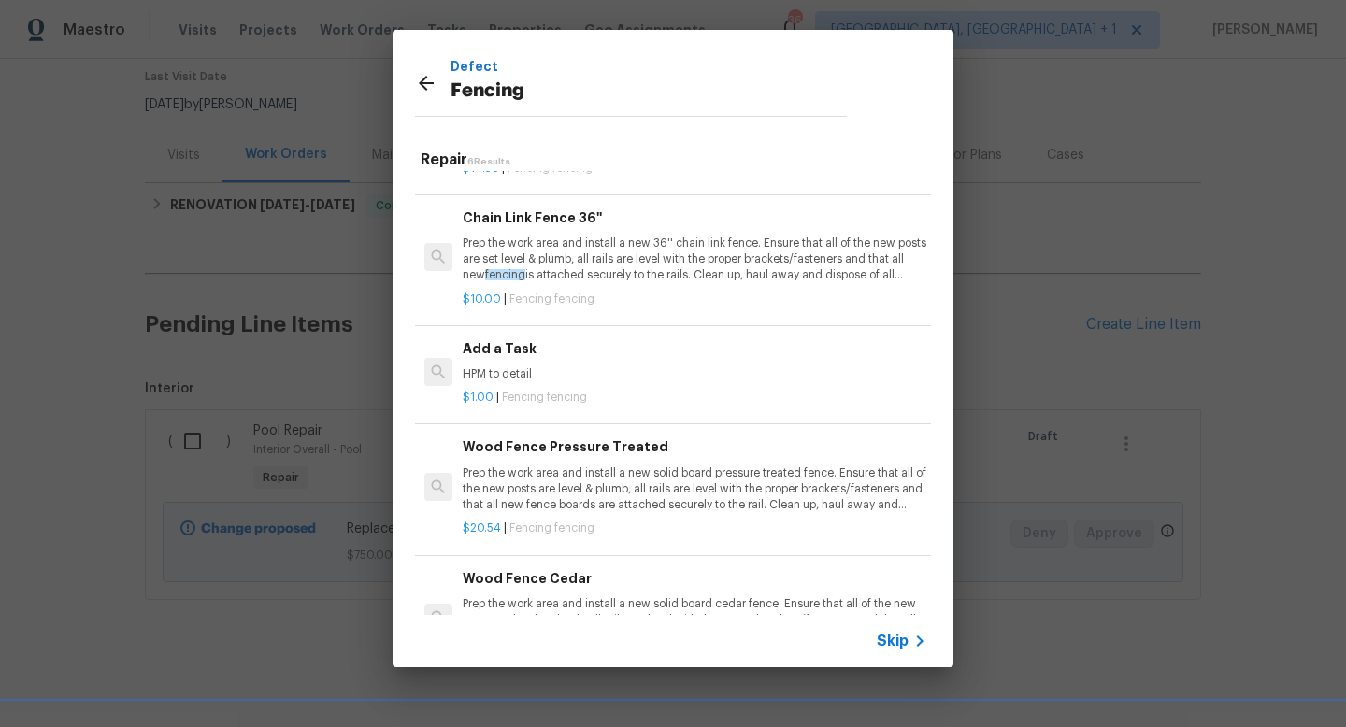
scroll to position [242, 0]
click at [527, 477] on p "Prep the work area and install a new solid board pressure treated fence. Ensure…" at bounding box center [695, 488] width 464 height 48
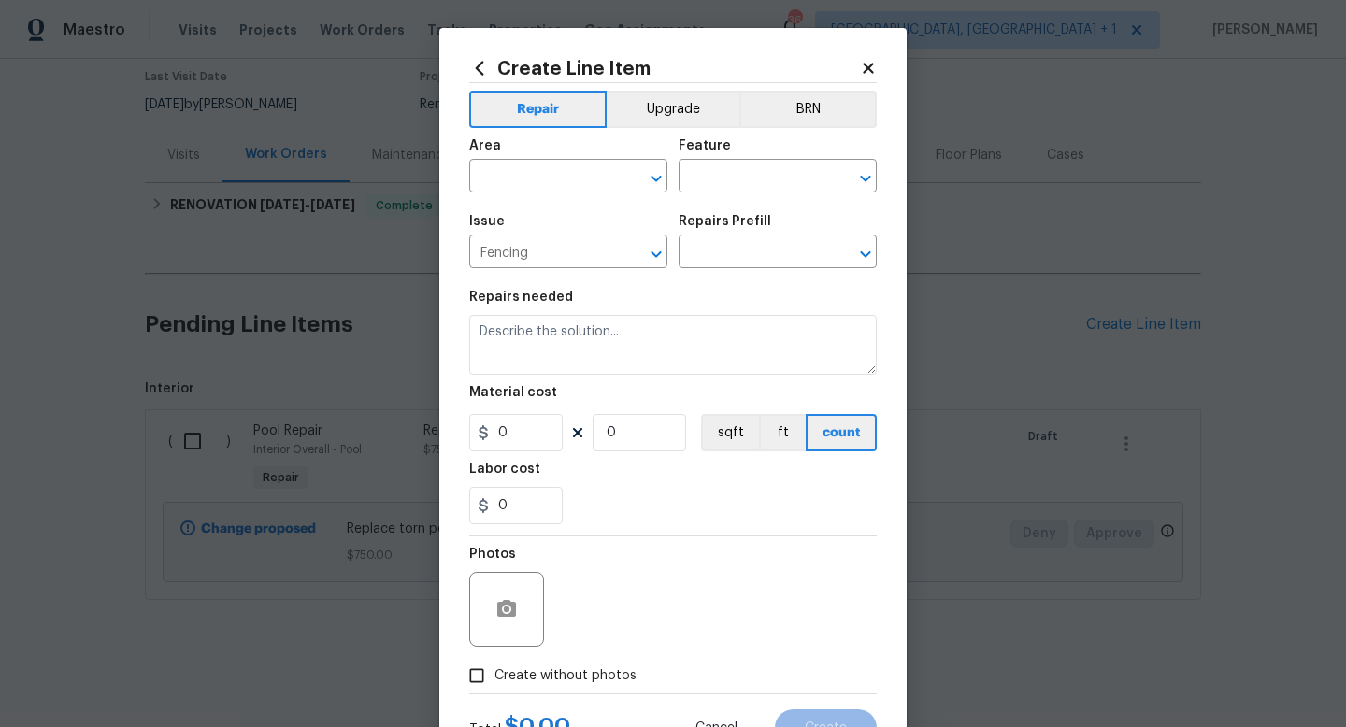
type input "Wood Fence Pressure Treated $20.54"
type textarea "Prep the work area and install a new solid board pressure treated fence. Ensure…"
type input "20.54"
type input "1"
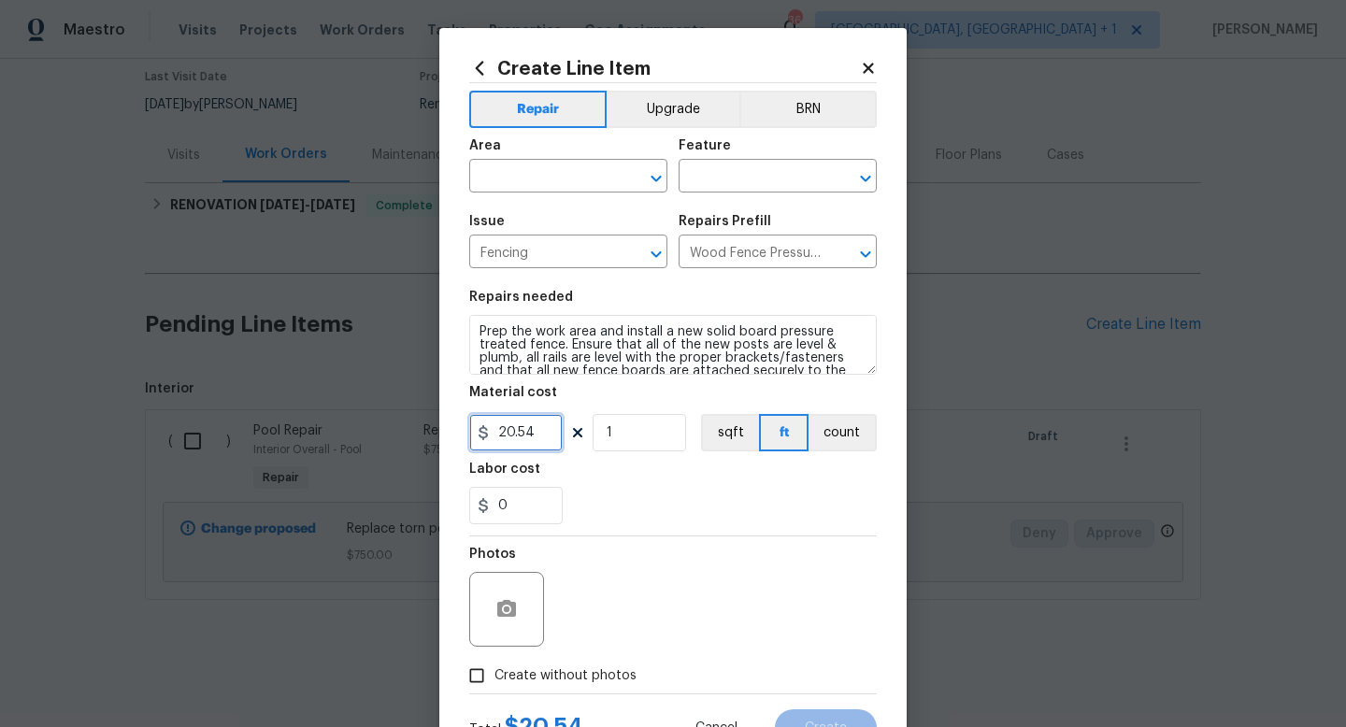
drag, startPoint x: 542, startPoint y: 432, endPoint x: 433, endPoint y: 429, distance: 109.4
click at [433, 429] on div "Create Line Item Repair Upgrade BRN Area ​ Feature ​ Issue Fencing ​ Repairs Pr…" at bounding box center [673, 363] width 1346 height 727
type input "875"
click at [487, 666] on input "Create without photos" at bounding box center [477, 676] width 36 height 36
checkbox input "true"
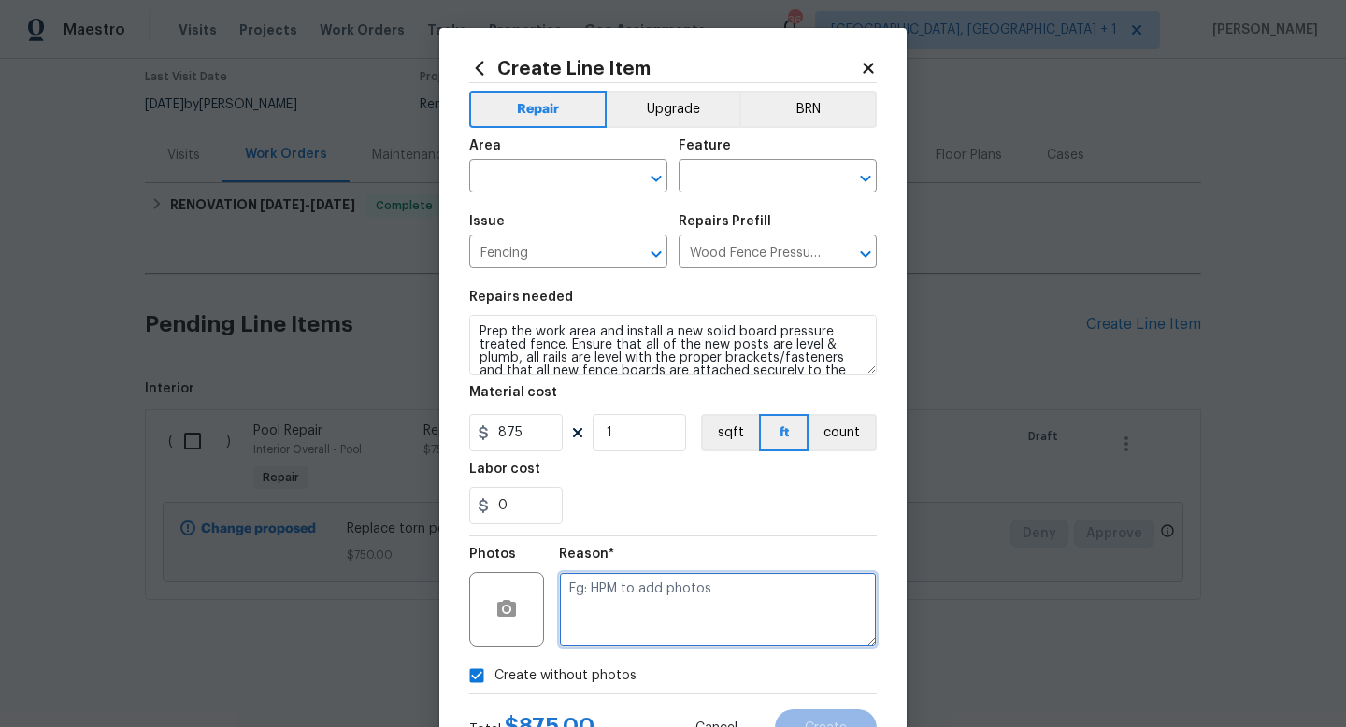
click at [582, 623] on textarea at bounding box center [718, 609] width 318 height 75
type textarea "NA"
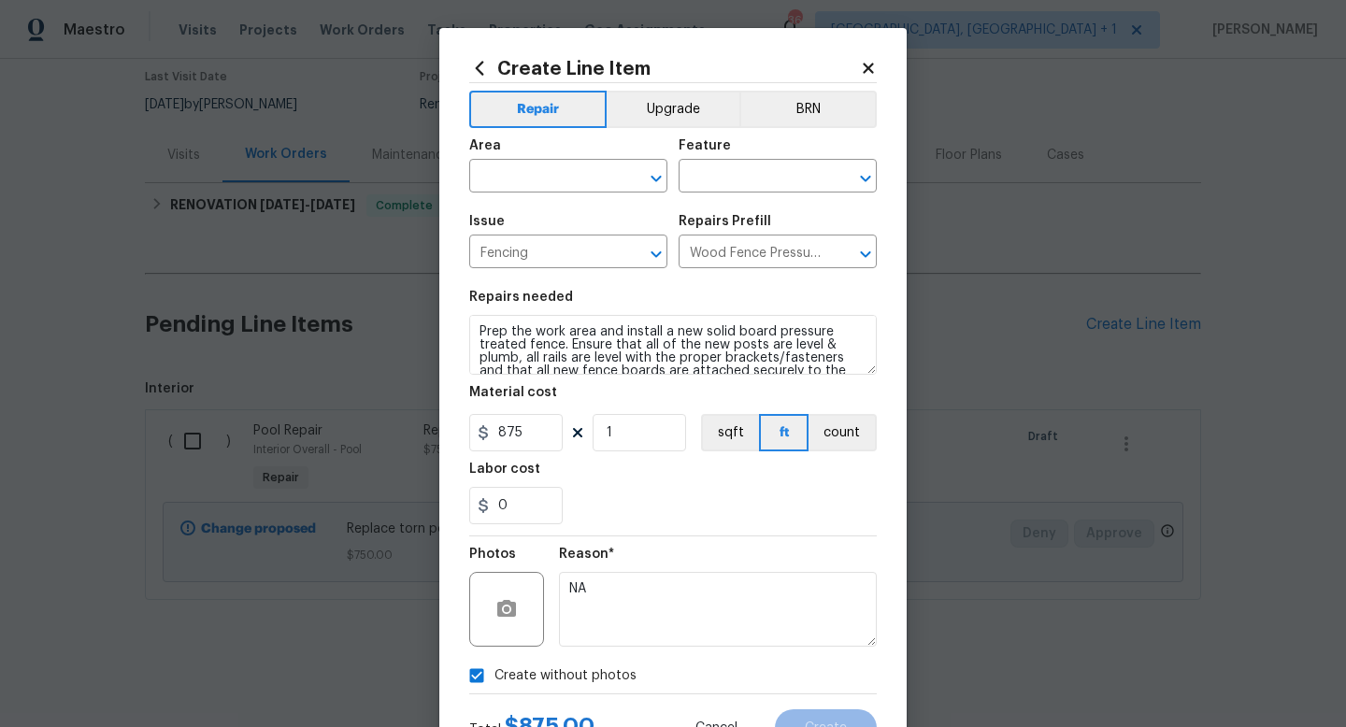
click at [797, 682] on div "Create without photos" at bounding box center [673, 676] width 408 height 36
click at [805, 648] on div "Reason* NA" at bounding box center [718, 598] width 318 height 122
click at [805, 654] on div "Reason* NA" at bounding box center [718, 598] width 318 height 122
click at [595, 180] on input "text" at bounding box center [542, 178] width 146 height 29
click at [546, 240] on li "Exterior Overall" at bounding box center [568, 251] width 198 height 31
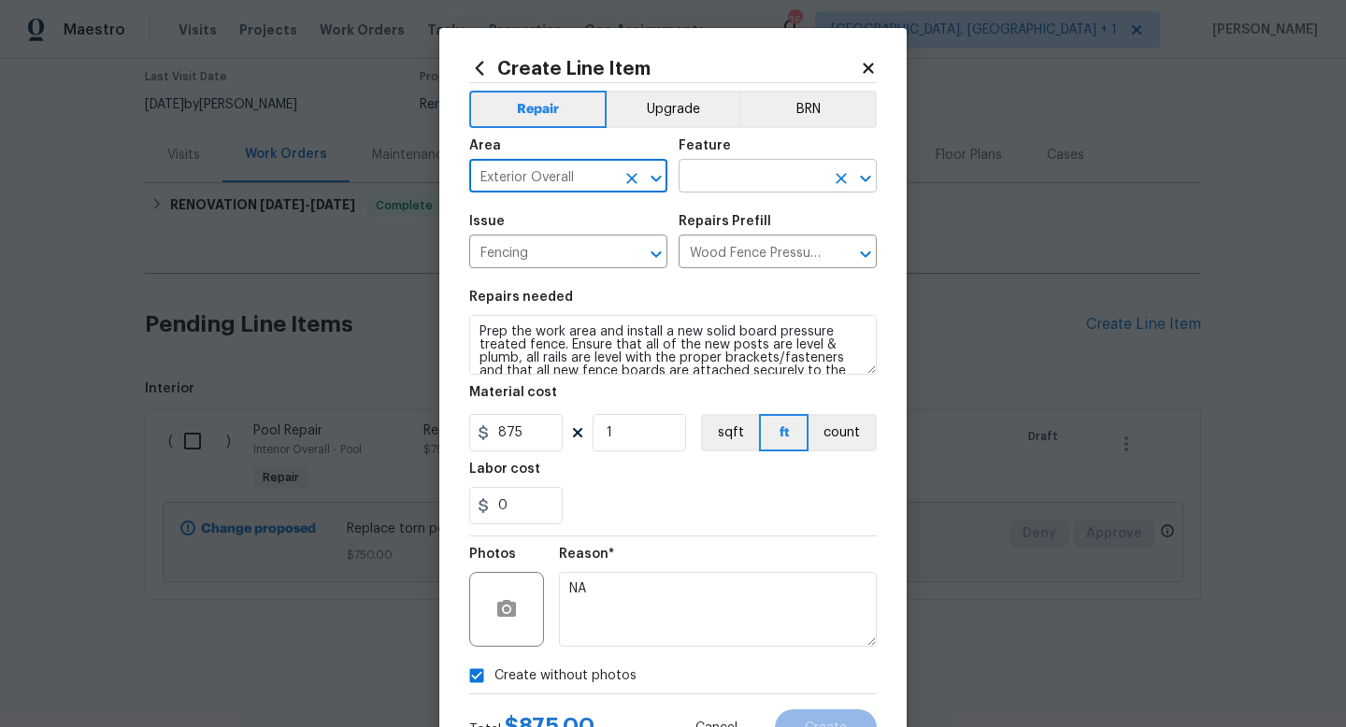
type input "Exterior Overall"
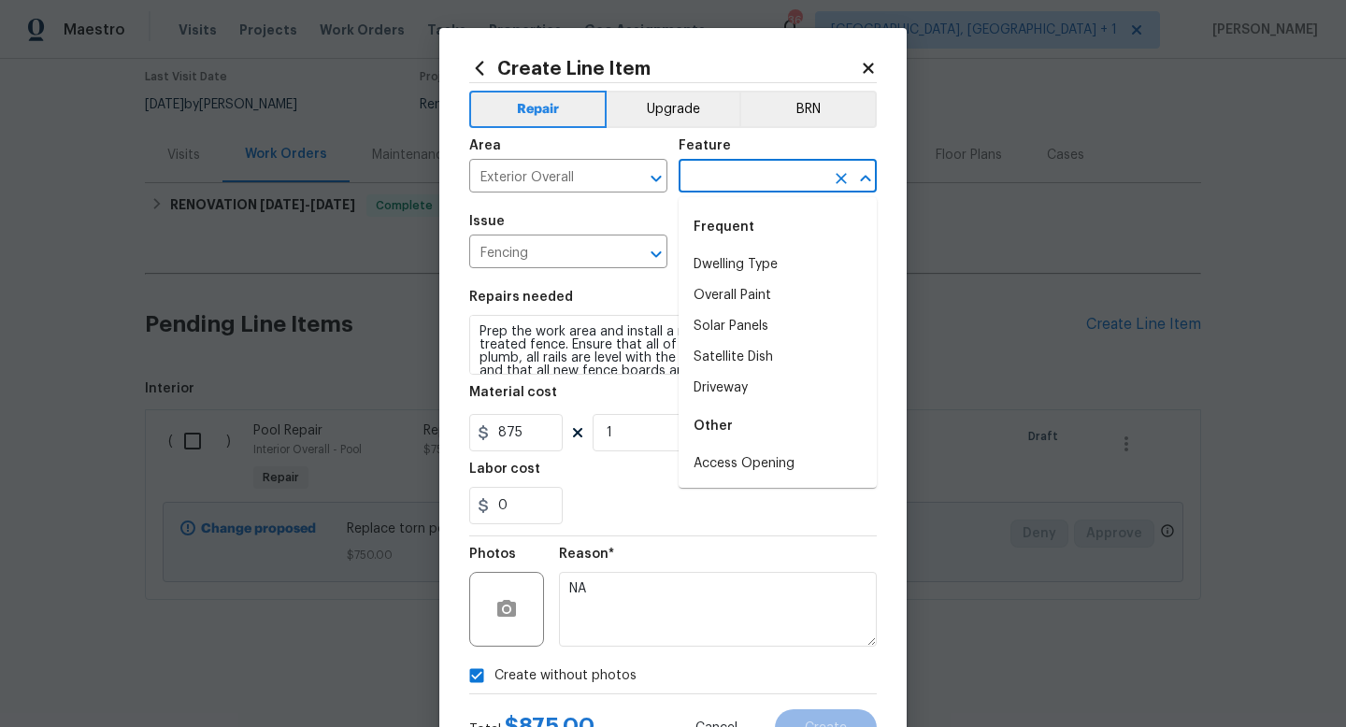
click at [705, 186] on input "text" at bounding box center [752, 178] width 146 height 29
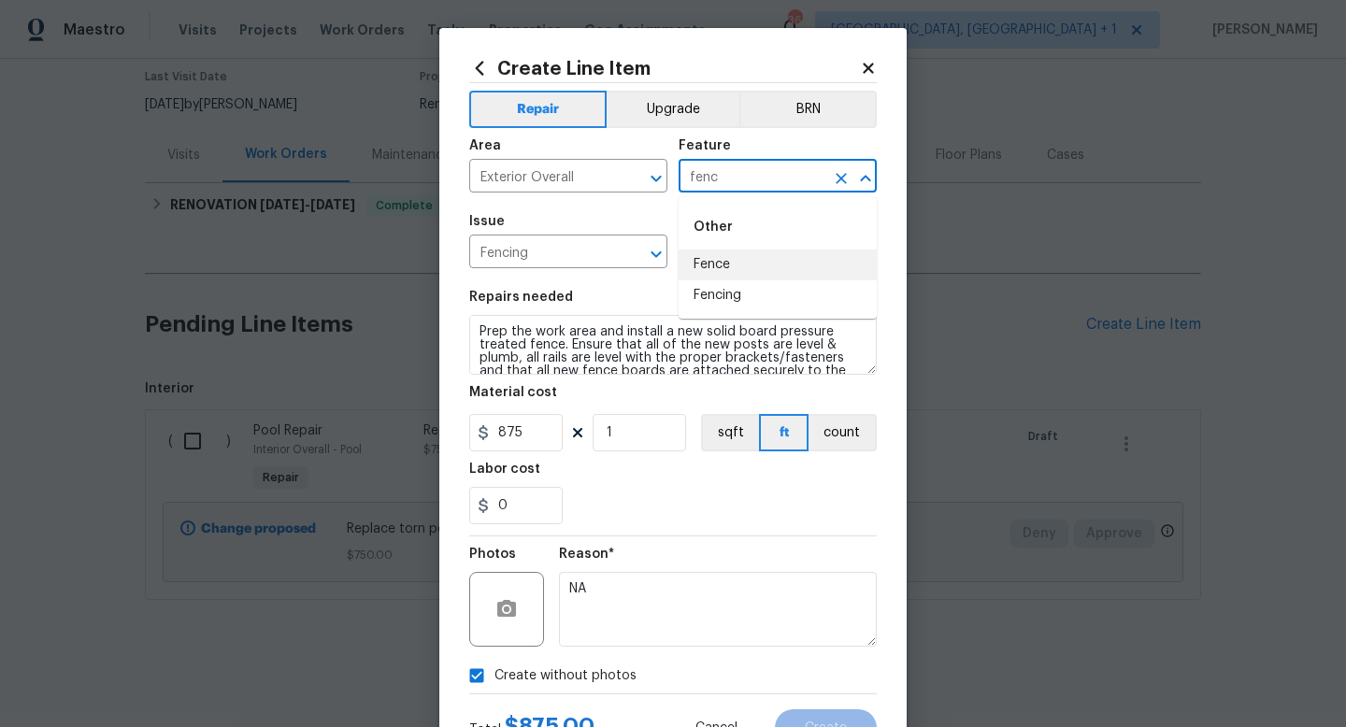
click at [717, 267] on li "Fence" at bounding box center [778, 265] width 198 height 31
type input "Fence"
click at [809, 726] on span "Create" at bounding box center [826, 729] width 42 height 14
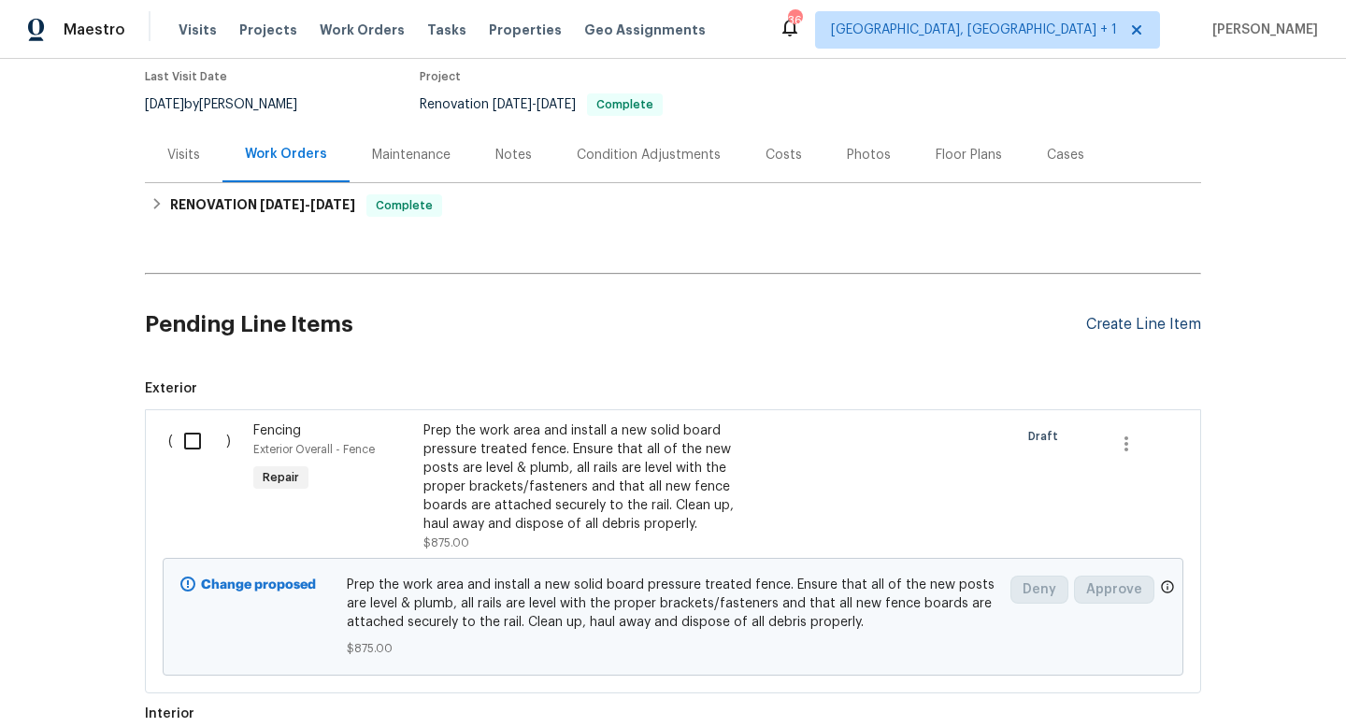
click at [1144, 325] on div "Create Line Item" at bounding box center [1143, 325] width 115 height 18
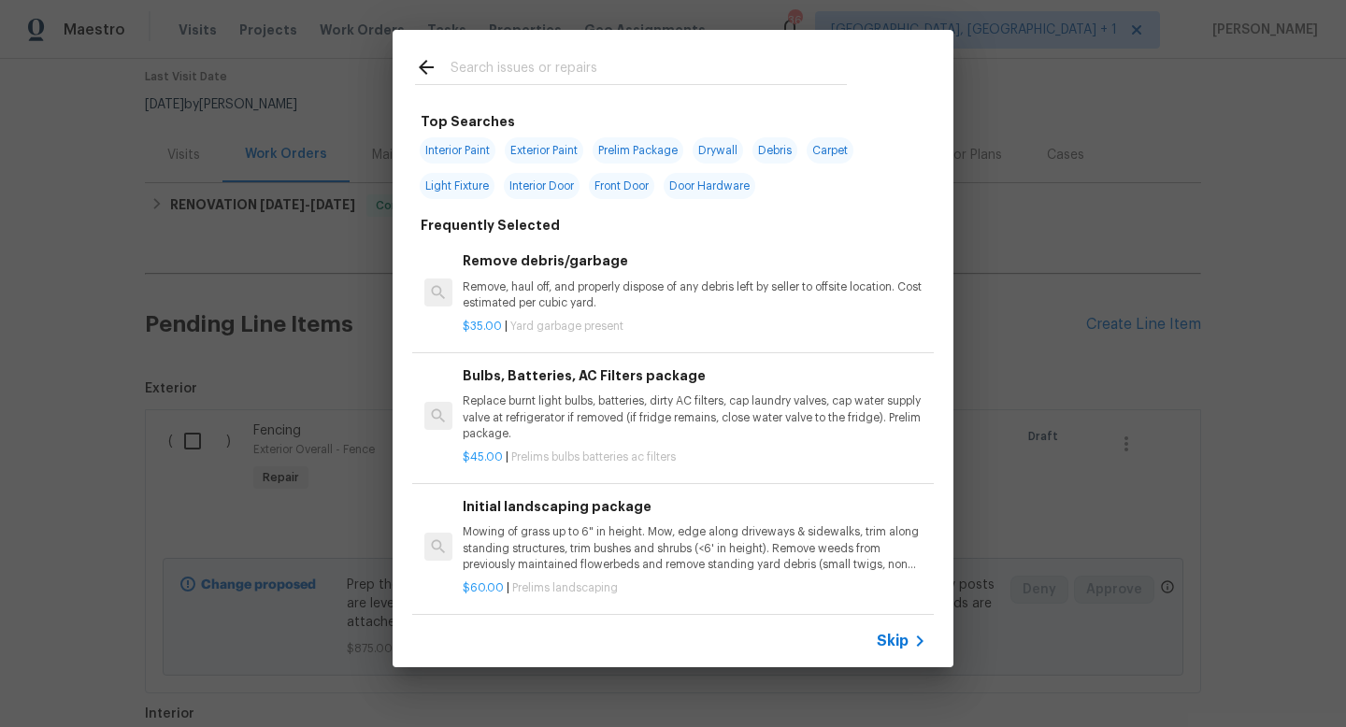
click at [596, 77] on input "text" at bounding box center [649, 70] width 396 height 28
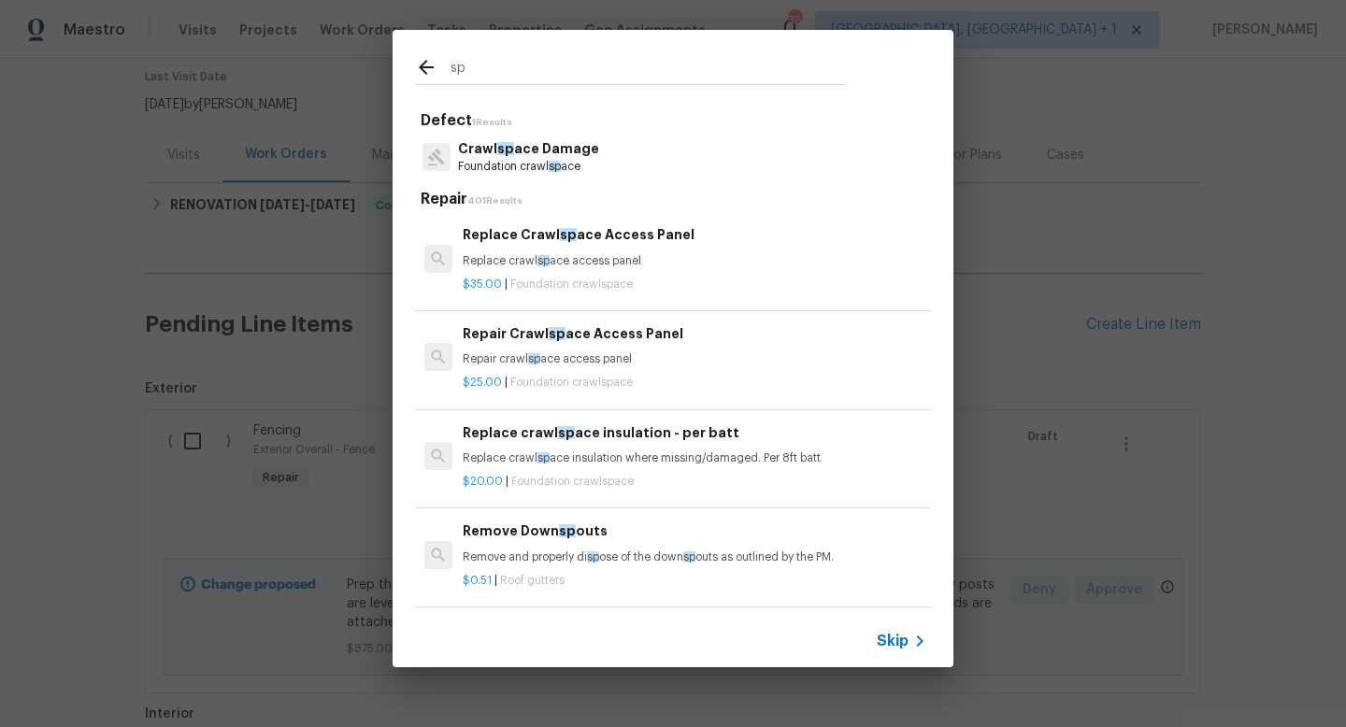
type input "s"
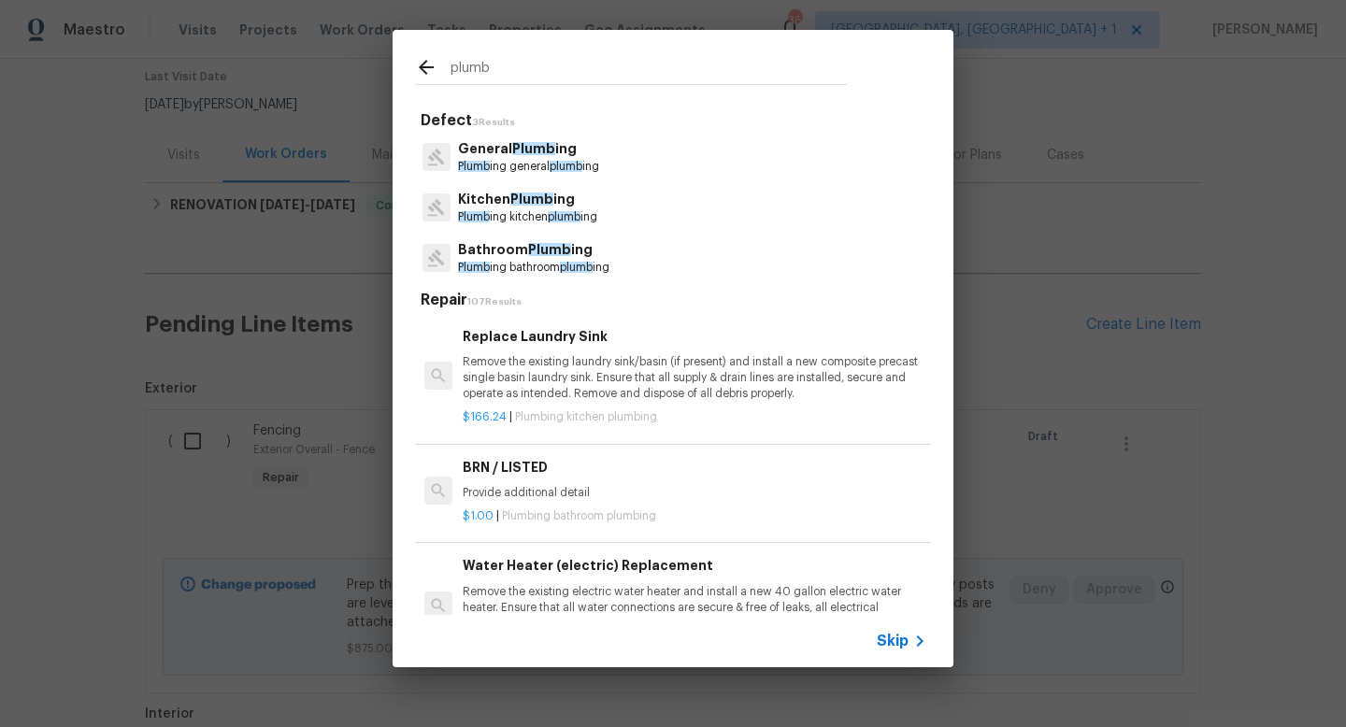
type input "plumb"
click at [549, 158] on p "General Plumb ing" at bounding box center [528, 149] width 141 height 20
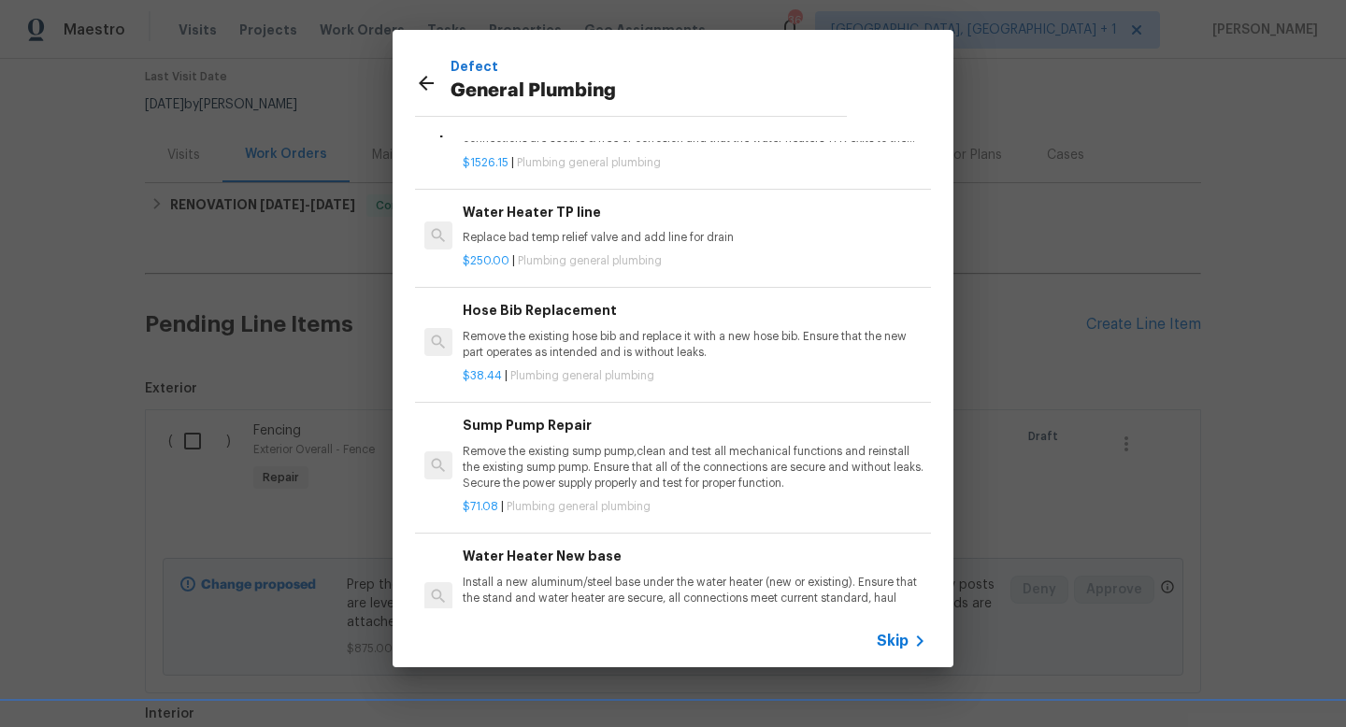
scroll to position [93, 0]
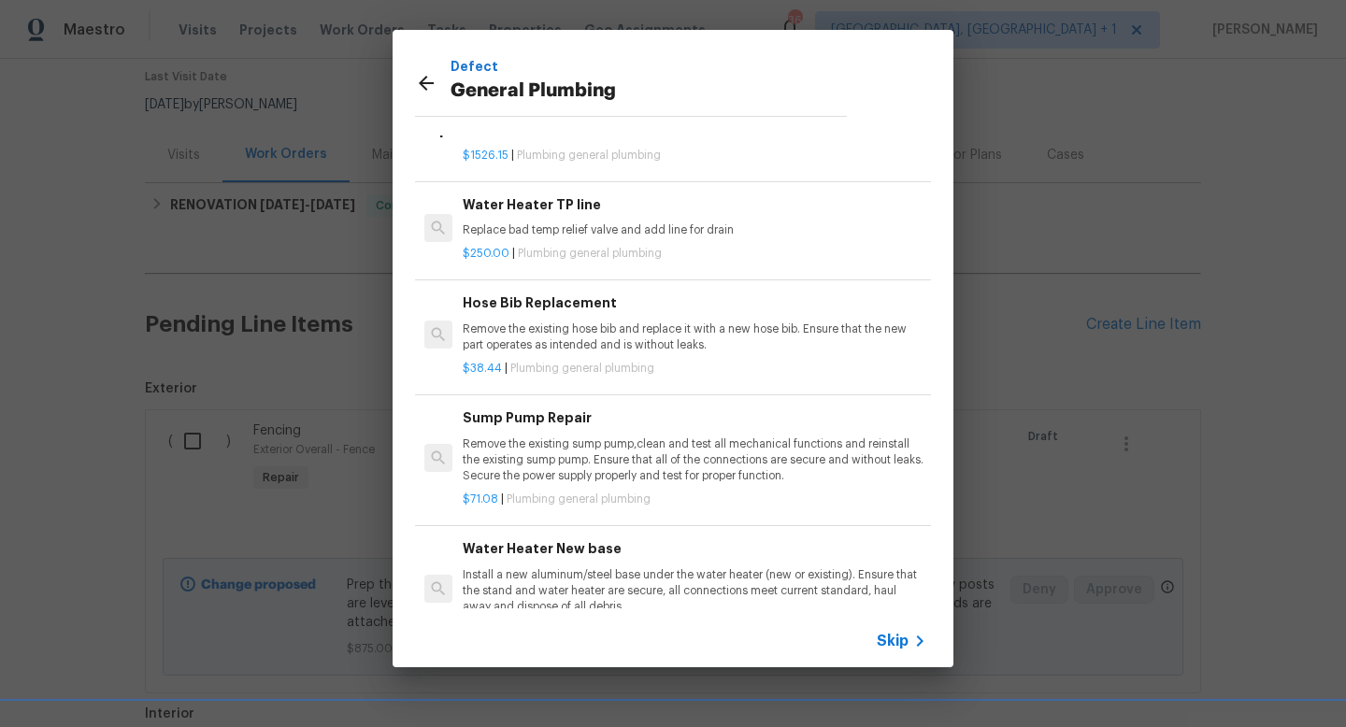
click at [542, 316] on div "Hose Bib Replacement Remove the existing hose bib and replace it with a new hos…" at bounding box center [695, 323] width 464 height 61
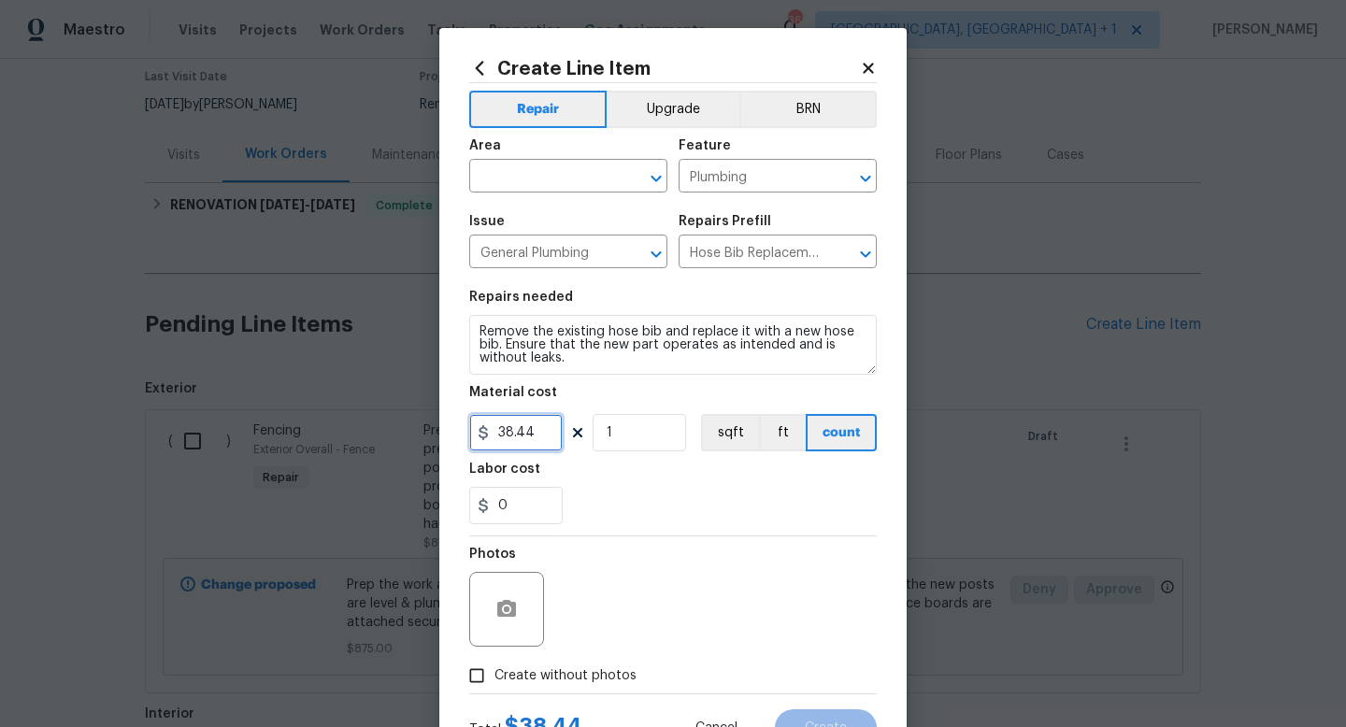
drag, startPoint x: 539, startPoint y: 434, endPoint x: 451, endPoint y: 438, distance: 88.9
click at [451, 438] on div "Create Line Item Repair Upgrade BRN Area ​ Feature Plumbing ​ Issue General Plu…" at bounding box center [672, 402] width 467 height 749
type input "250"
click at [491, 654] on div "Photos" at bounding box center [508, 598] width 79 height 122
click at [491, 671] on input "Create without photos" at bounding box center [477, 676] width 36 height 36
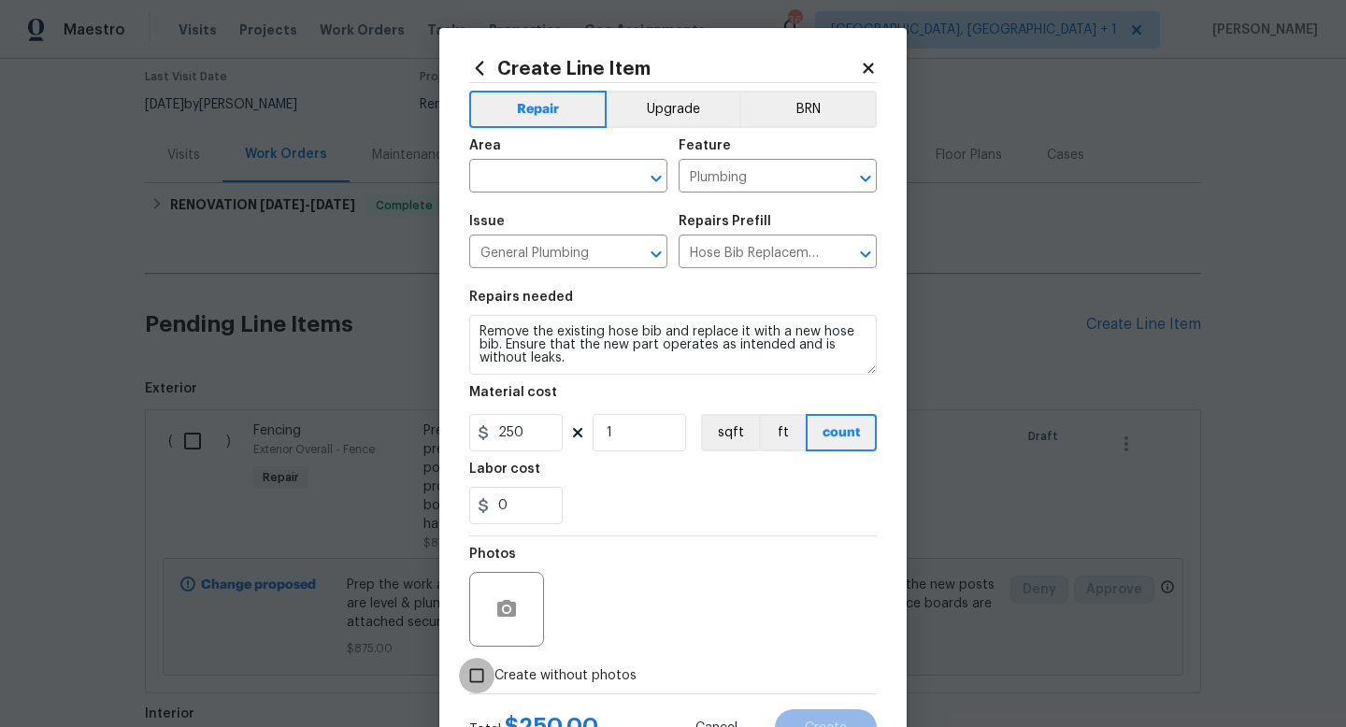
checkbox input "true"
click at [577, 651] on div "Reason*" at bounding box center [718, 598] width 318 height 122
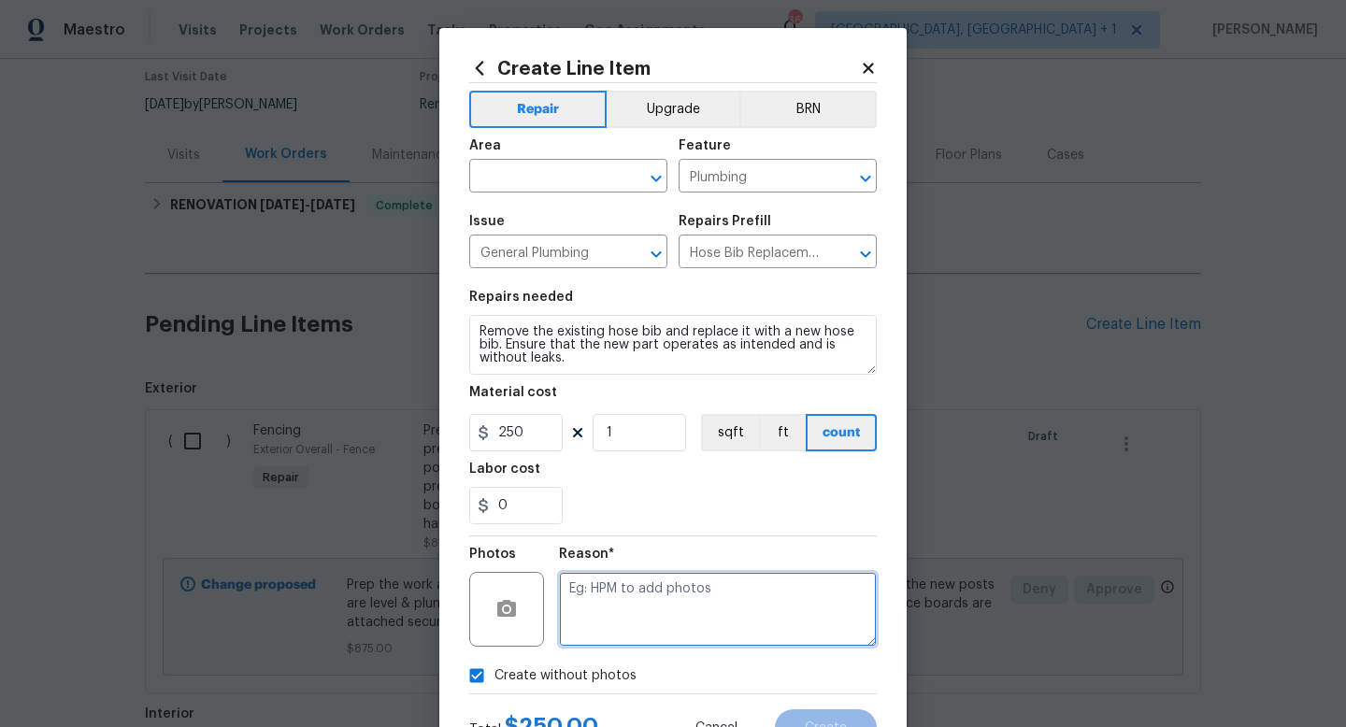
click at [603, 626] on textarea at bounding box center [718, 609] width 318 height 75
type textarea "NA"
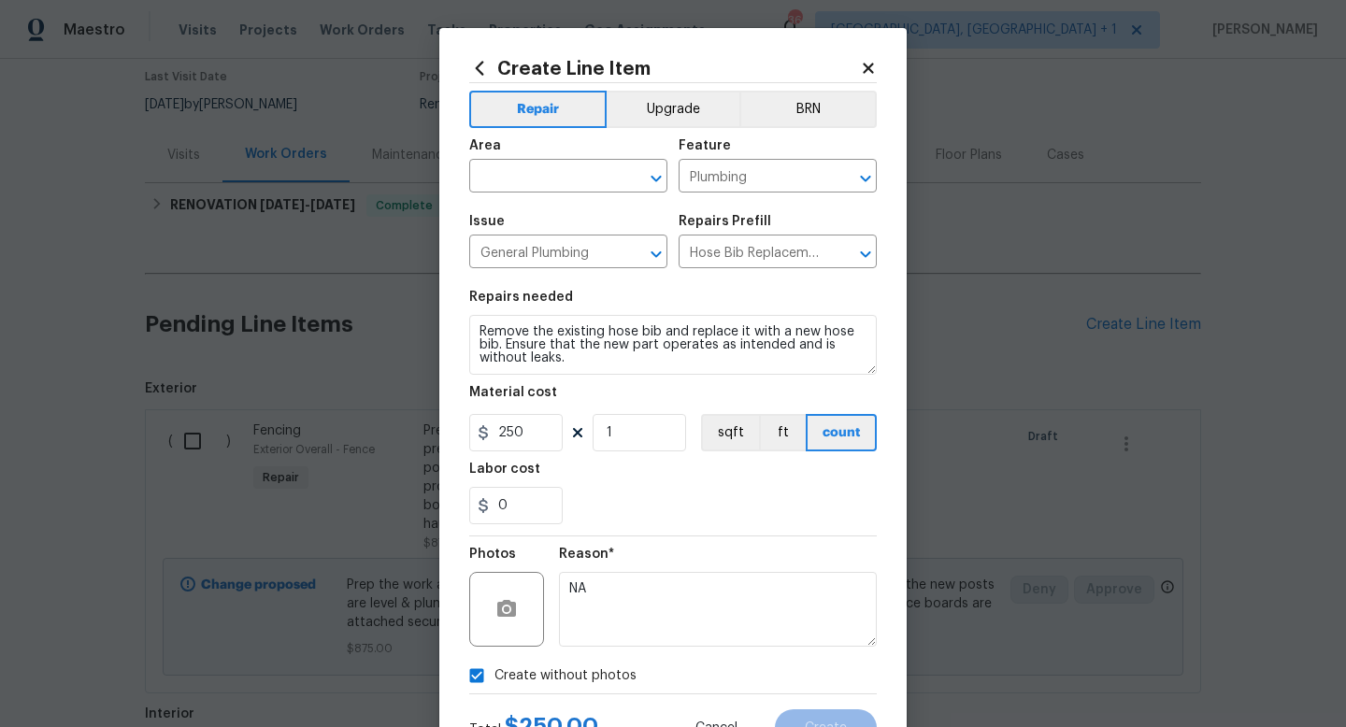
click at [768, 521] on div "0" at bounding box center [673, 505] width 408 height 37
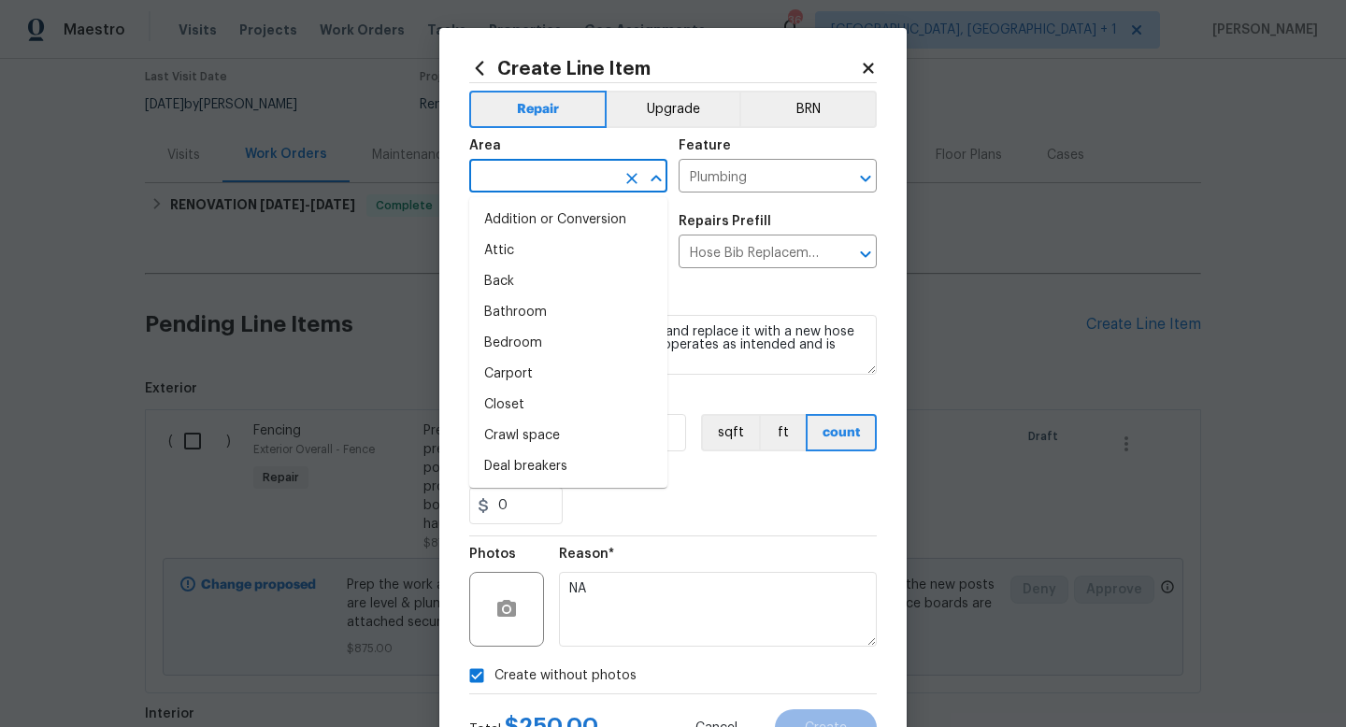
click at [596, 164] on input "text" at bounding box center [542, 178] width 146 height 29
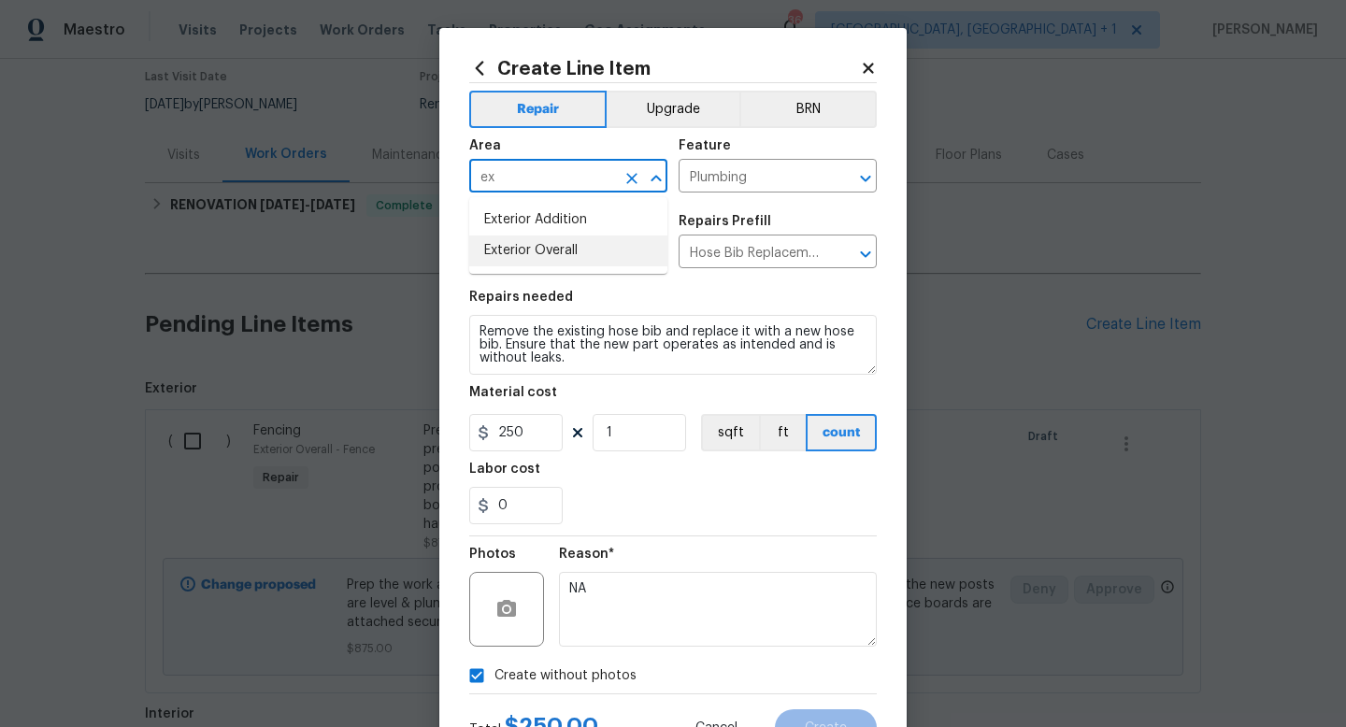
click at [541, 244] on li "Exterior Overall" at bounding box center [568, 251] width 198 height 31
type input "Exterior Overall"
click at [798, 726] on button "Create" at bounding box center [826, 728] width 102 height 37
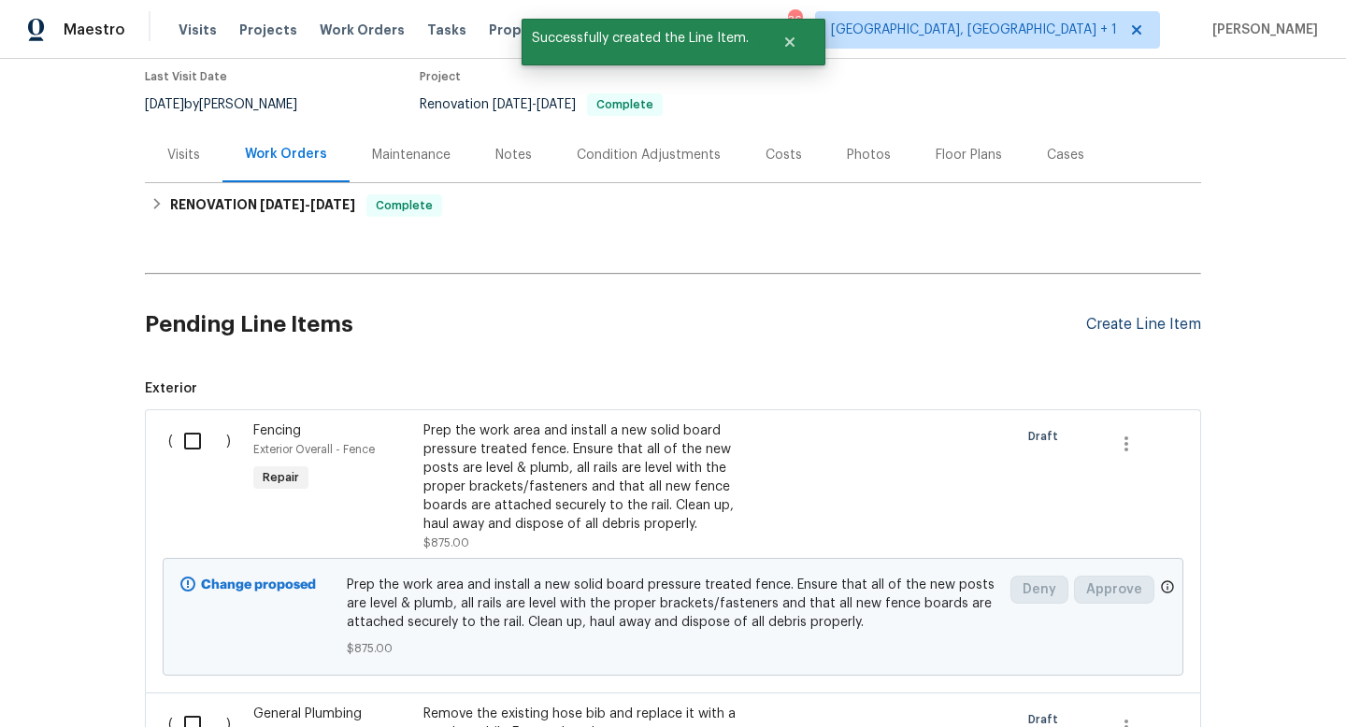
click at [1164, 327] on div "Create Line Item" at bounding box center [1143, 325] width 115 height 18
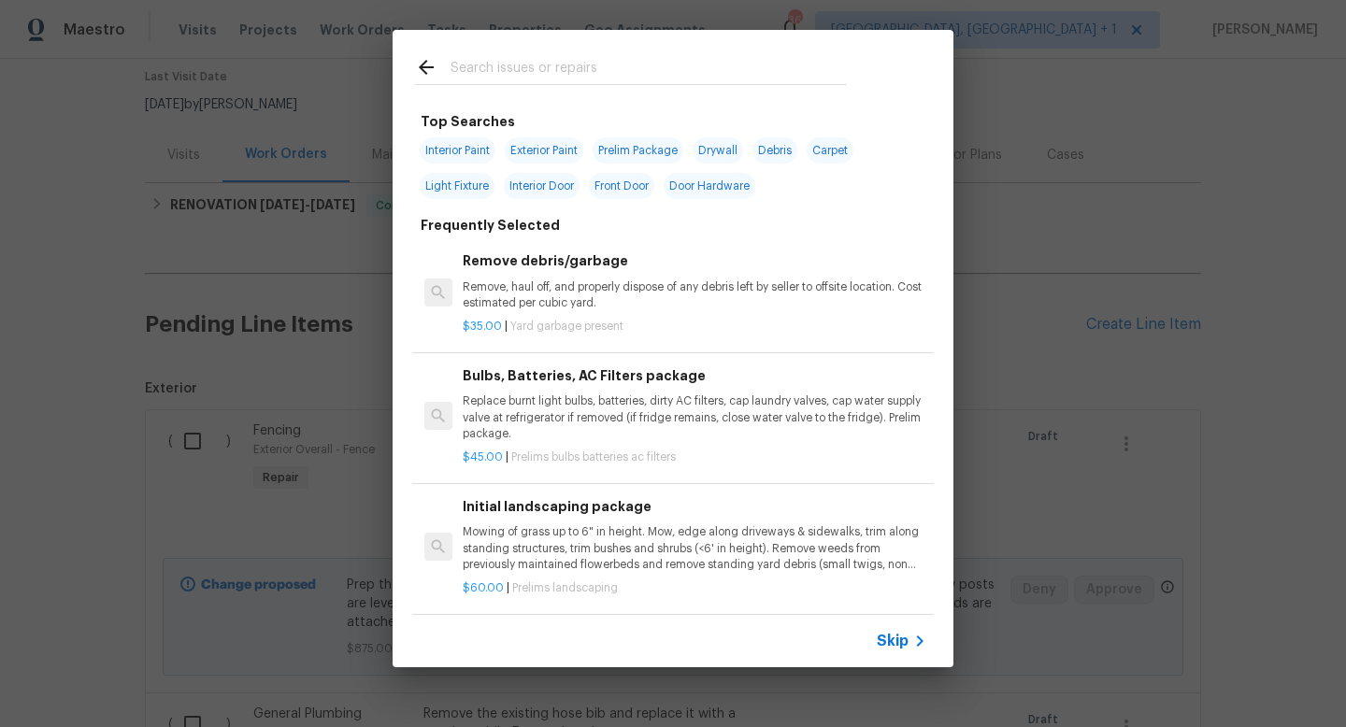
click at [611, 79] on input "text" at bounding box center [649, 70] width 396 height 28
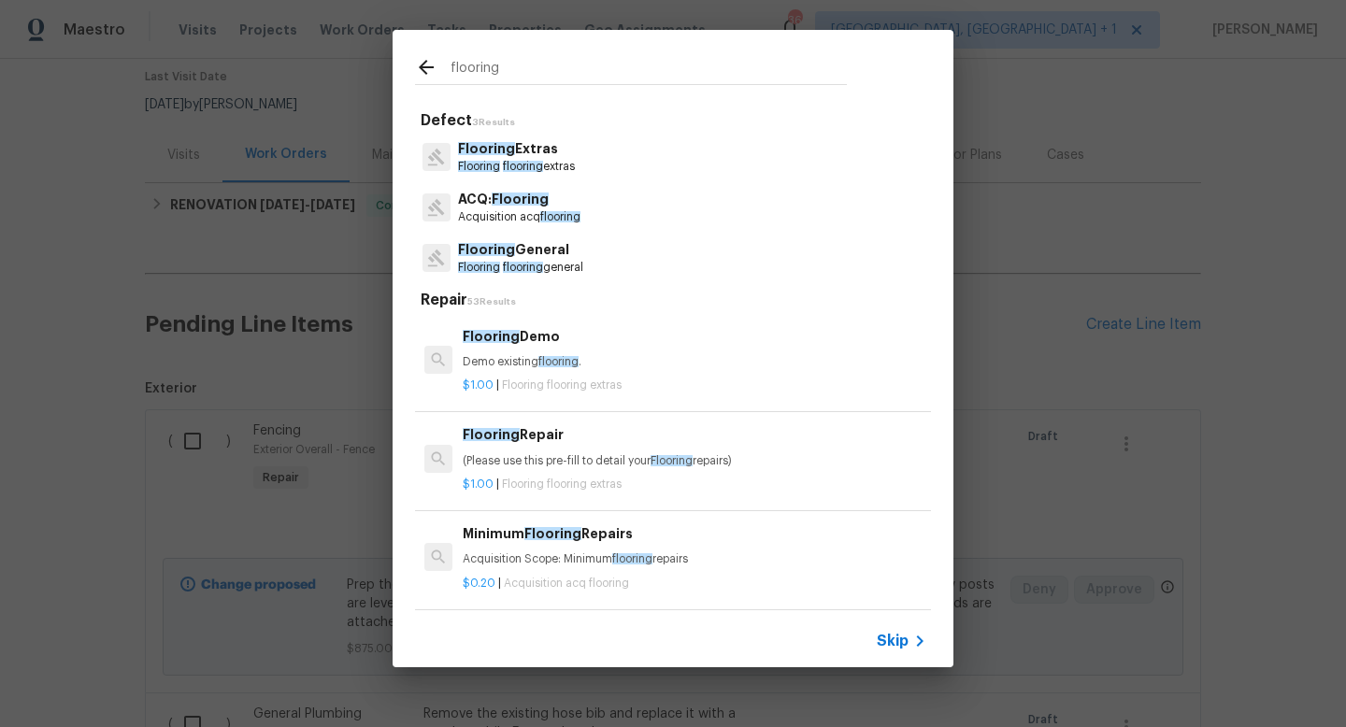
type input "flooring"
click at [547, 160] on p "Flooring flooring extras" at bounding box center [516, 167] width 117 height 16
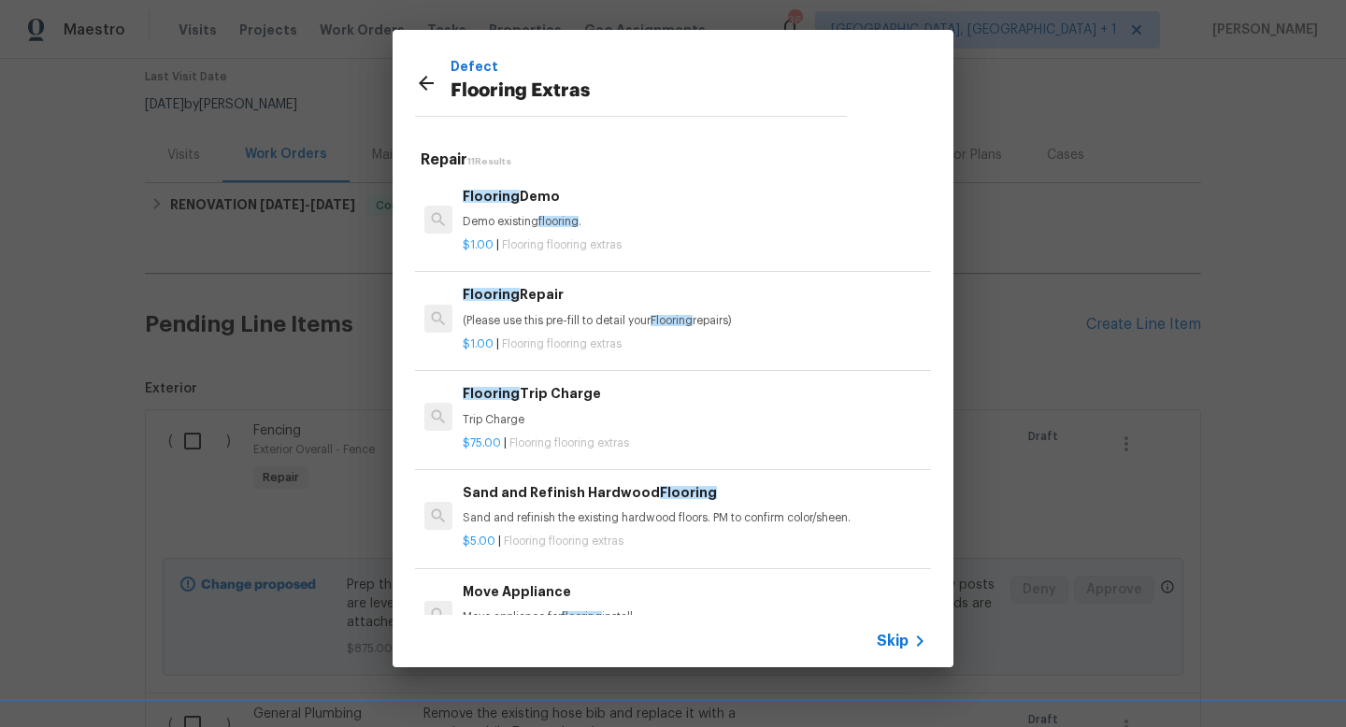
click at [510, 309] on div "Flooring Repair (Please use this pre-fill to detail your Flooring repairs)" at bounding box center [695, 306] width 464 height 45
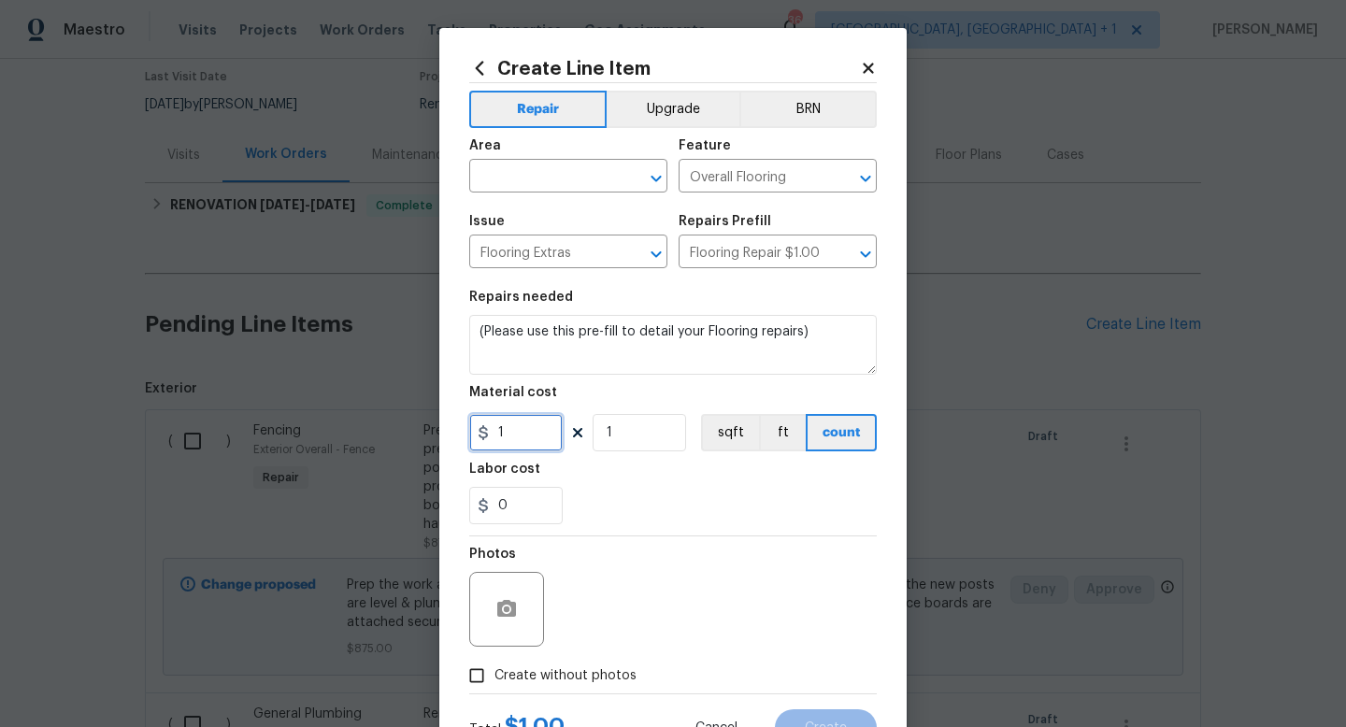
click at [518, 429] on input "1" at bounding box center [515, 432] width 93 height 37
type input "553"
click at [515, 512] on input "0" at bounding box center [515, 505] width 93 height 37
type input "480"
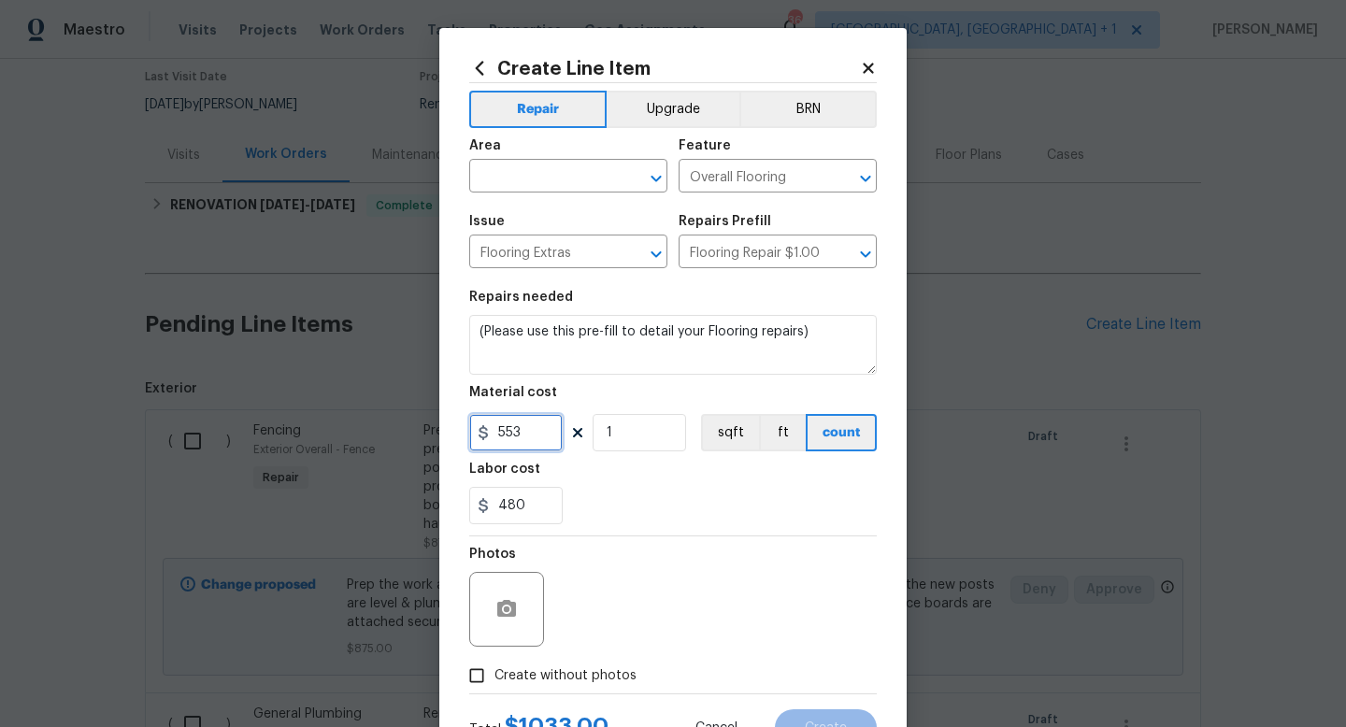
drag, startPoint x: 539, startPoint y: 436, endPoint x: 456, endPoint y: 437, distance: 83.2
click at [456, 437] on div "Create Line Item Repair Upgrade BRN Area ​ Feature Overall Flooring ​ Issue Flo…" at bounding box center [672, 402] width 467 height 749
type input "670"
click at [683, 487] on div "Labor cost" at bounding box center [673, 475] width 408 height 24
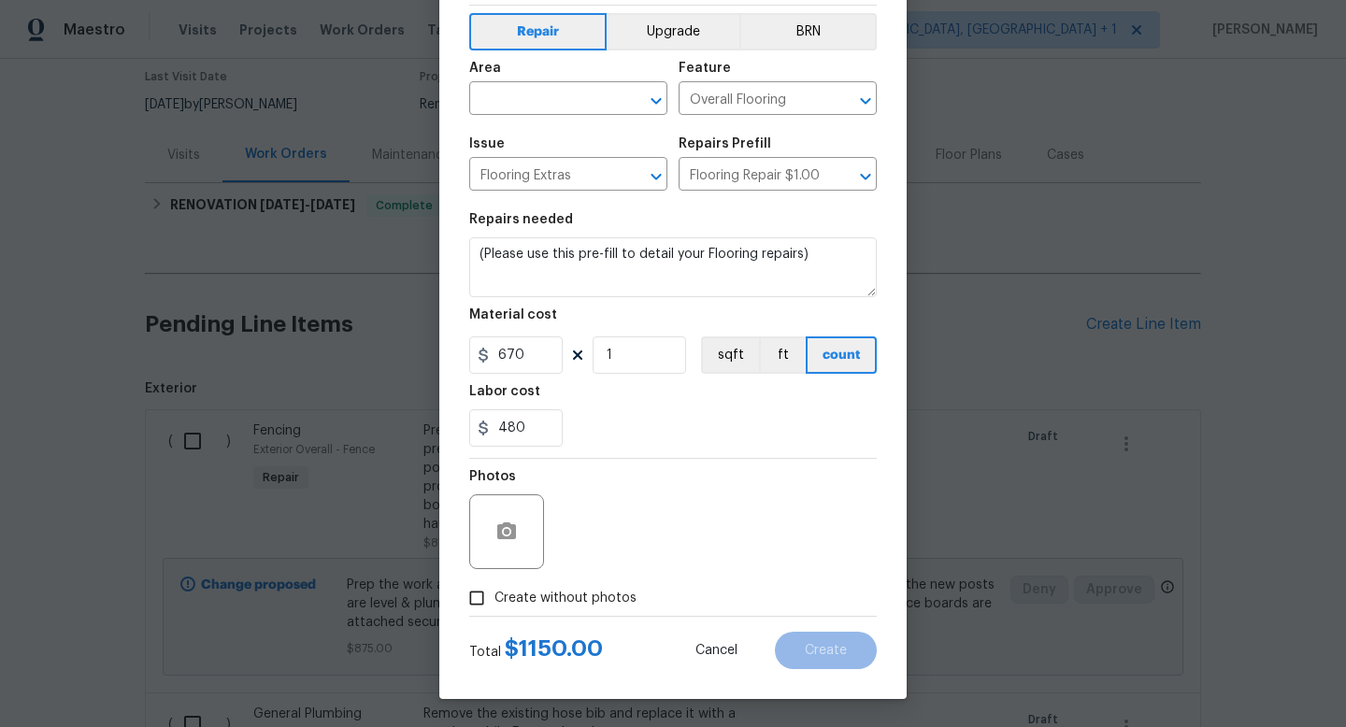
click at [492, 593] on input "Create without photos" at bounding box center [477, 599] width 36 height 36
checkbox input "true"
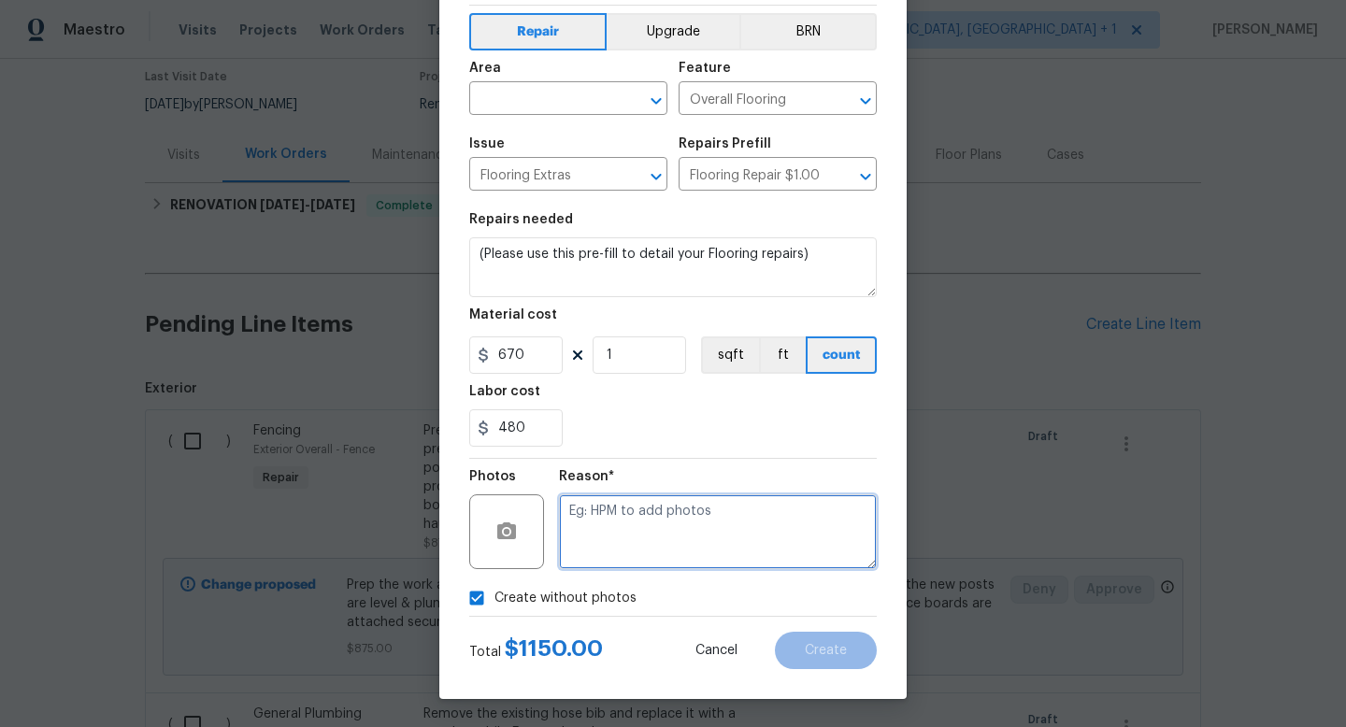
click at [608, 523] on textarea at bounding box center [718, 532] width 318 height 75
type textarea "NA"
click at [821, 596] on div "Create without photos" at bounding box center [673, 599] width 408 height 36
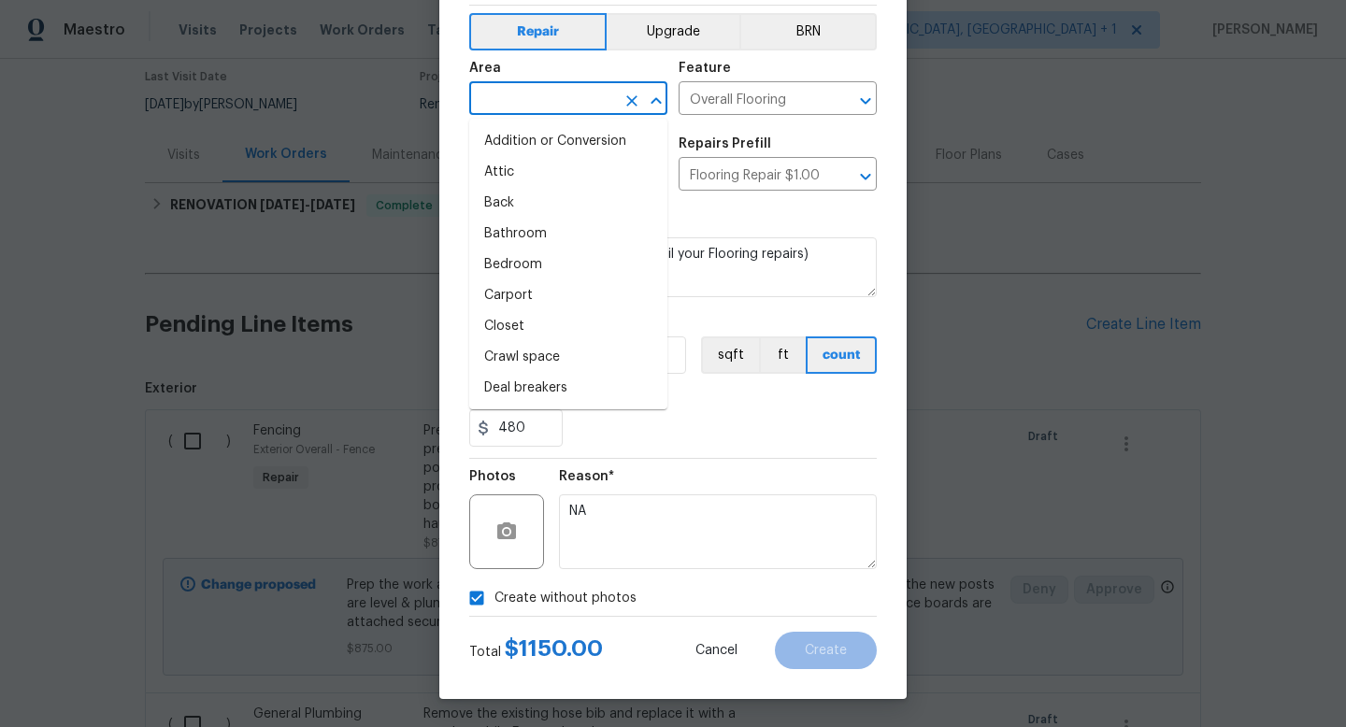
click at [573, 109] on input "text" at bounding box center [542, 100] width 146 height 29
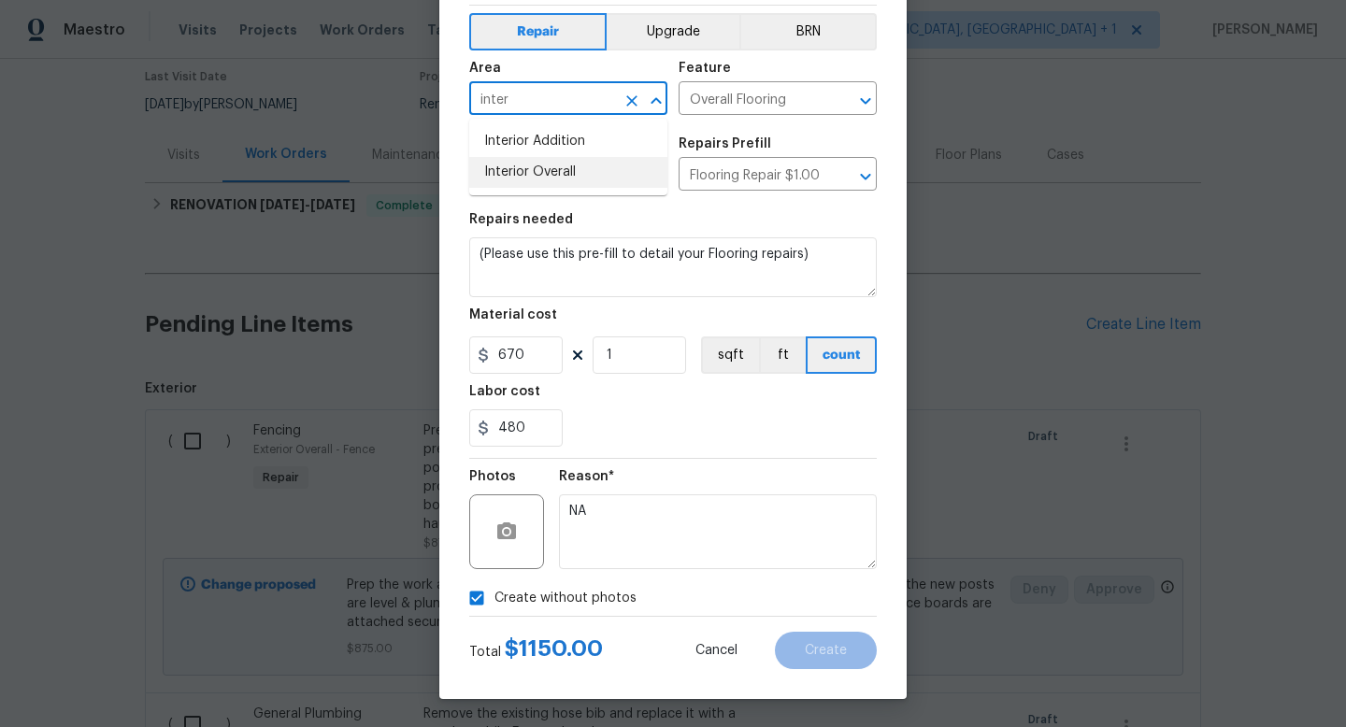
click at [527, 165] on li "Interior Overall" at bounding box center [568, 172] width 198 height 31
type input "Interior Overall"
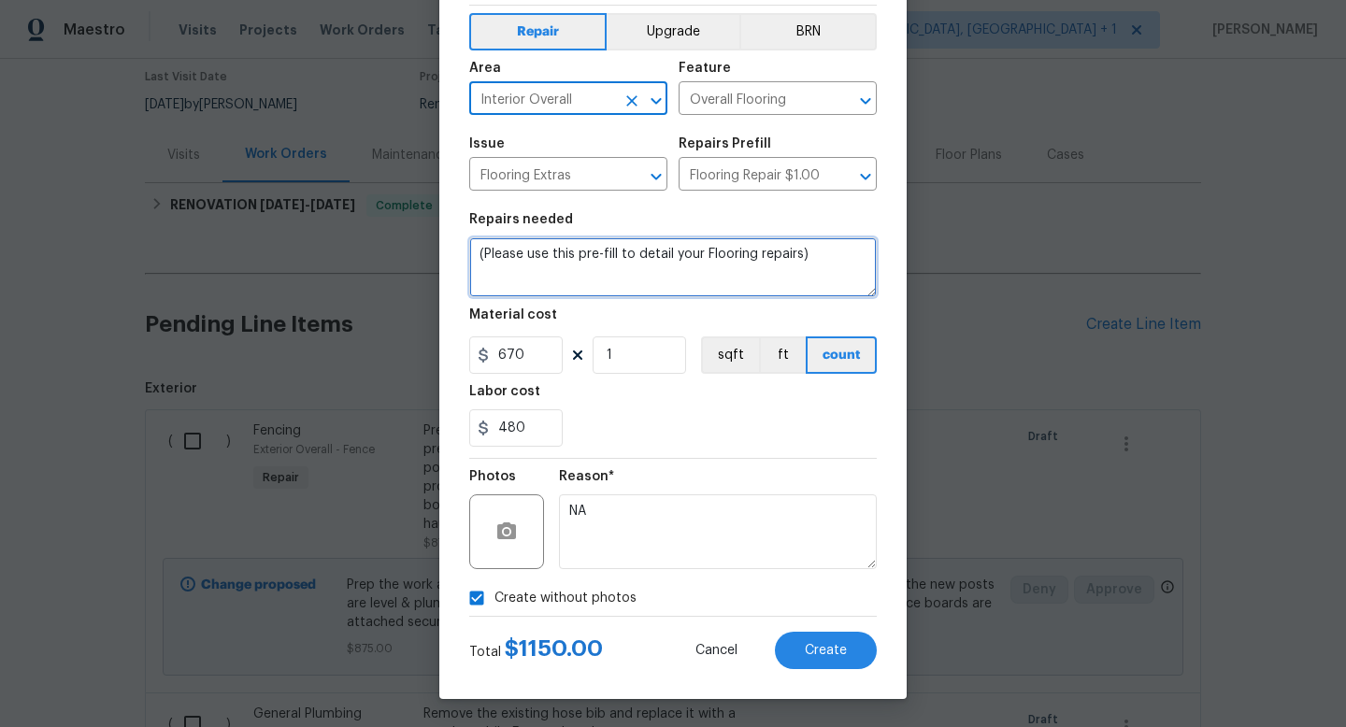
click at [481, 245] on textarea "(Please use this pre-fill to detail your Flooring repairs)" at bounding box center [673, 267] width 408 height 60
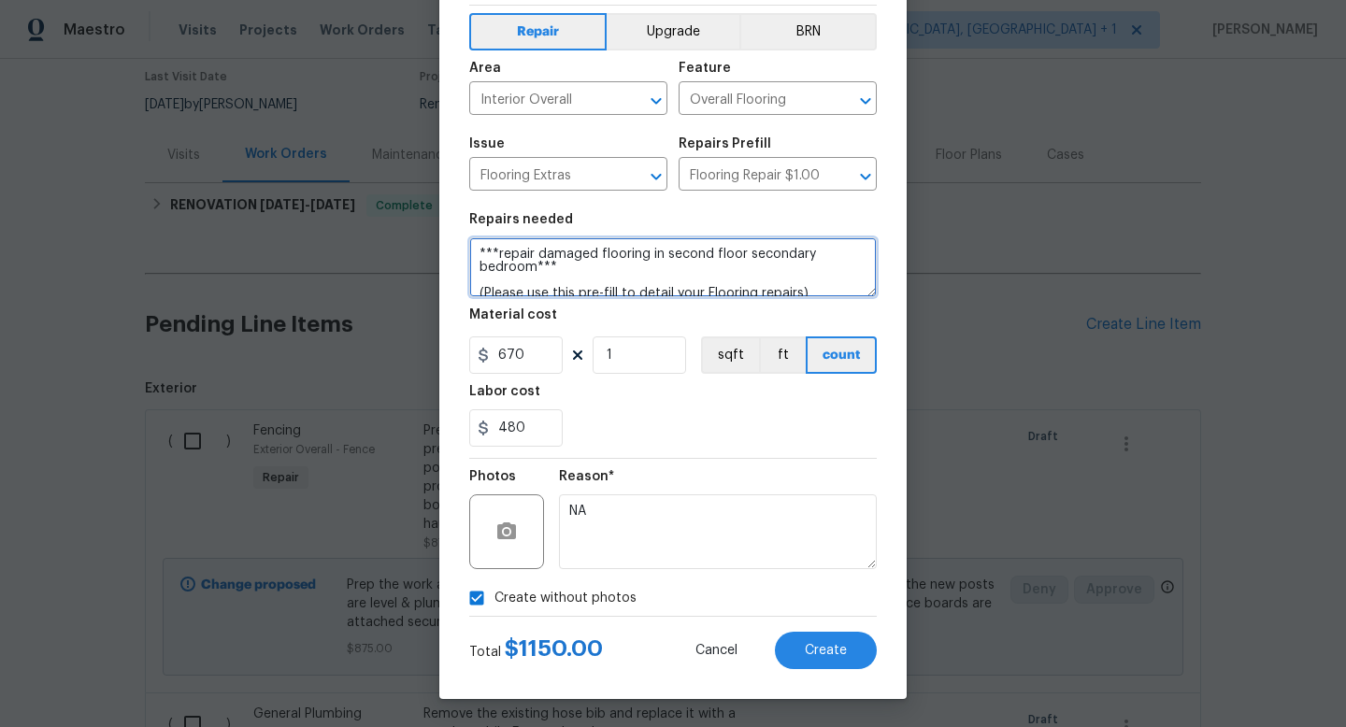
scroll to position [4, 0]
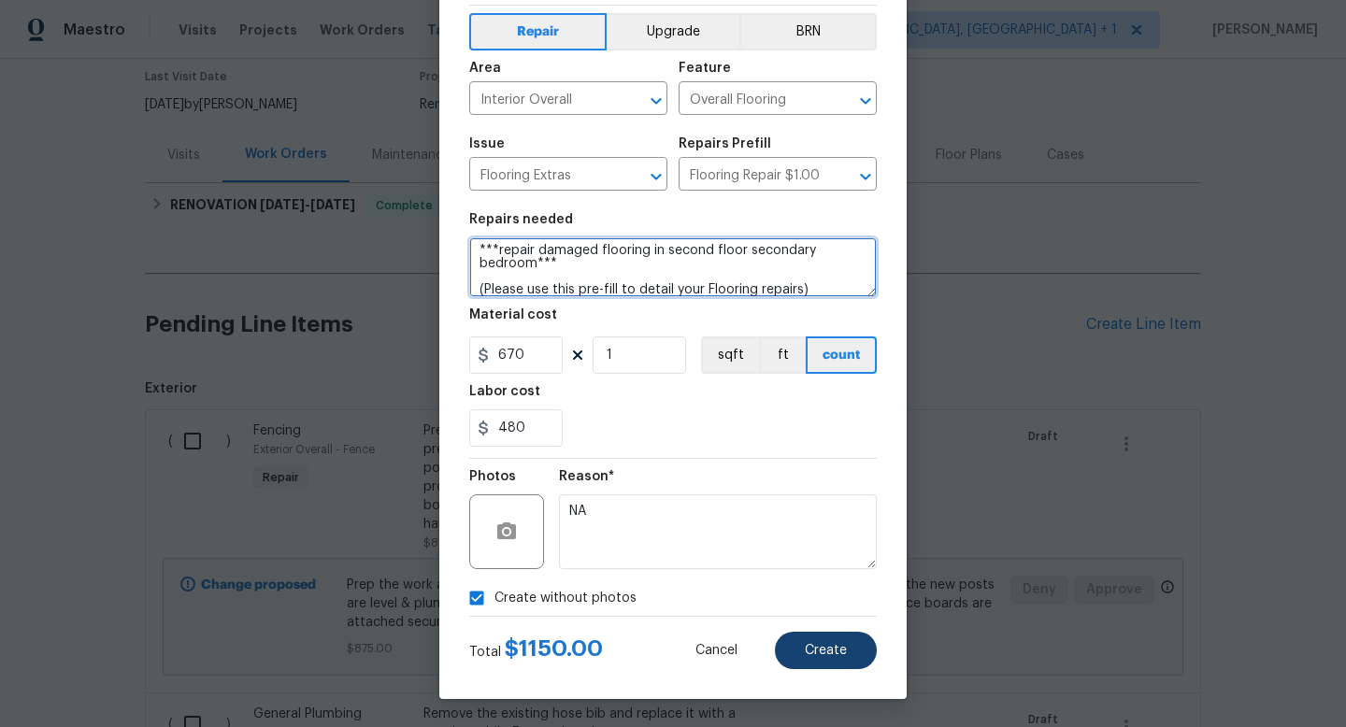
type textarea "***repair damaged flooring in second floor secondary bedroom*** (Please use thi…"
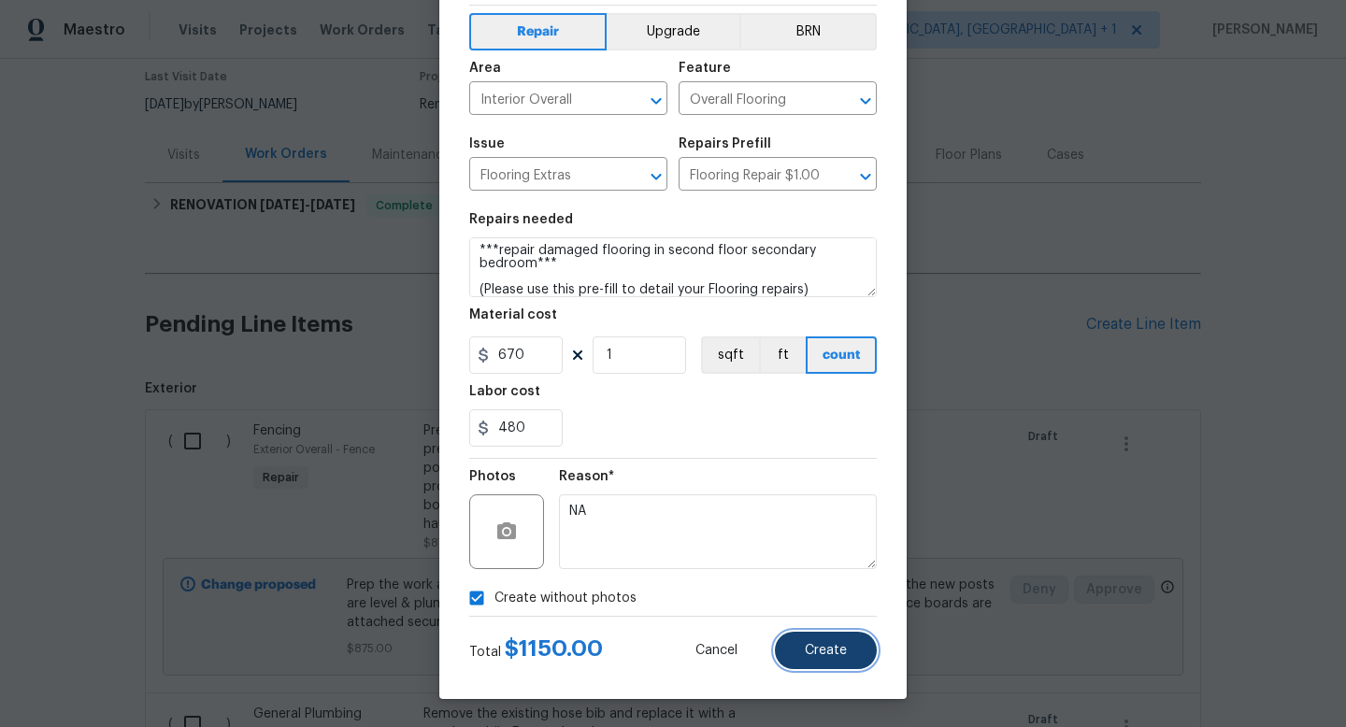
click at [799, 651] on button "Create" at bounding box center [826, 650] width 102 height 37
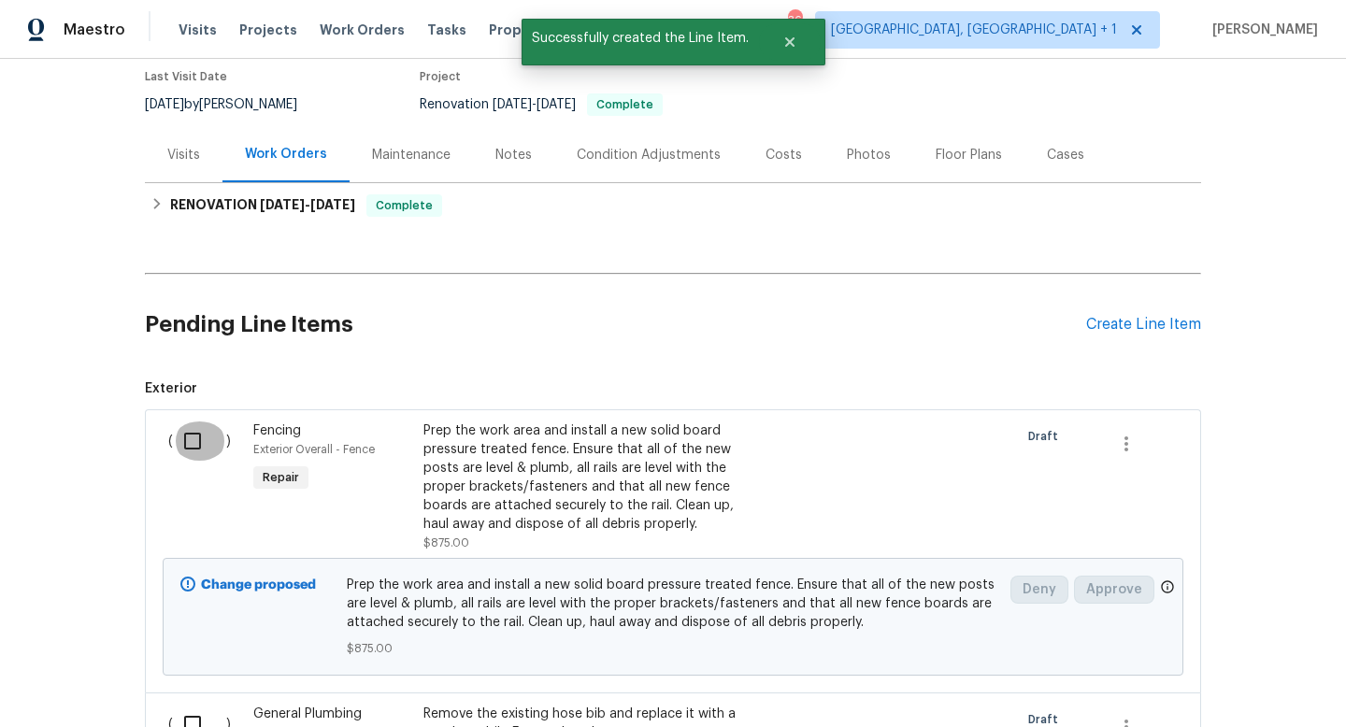
click at [213, 433] on input "checkbox" at bounding box center [199, 441] width 53 height 39
checkbox input "true"
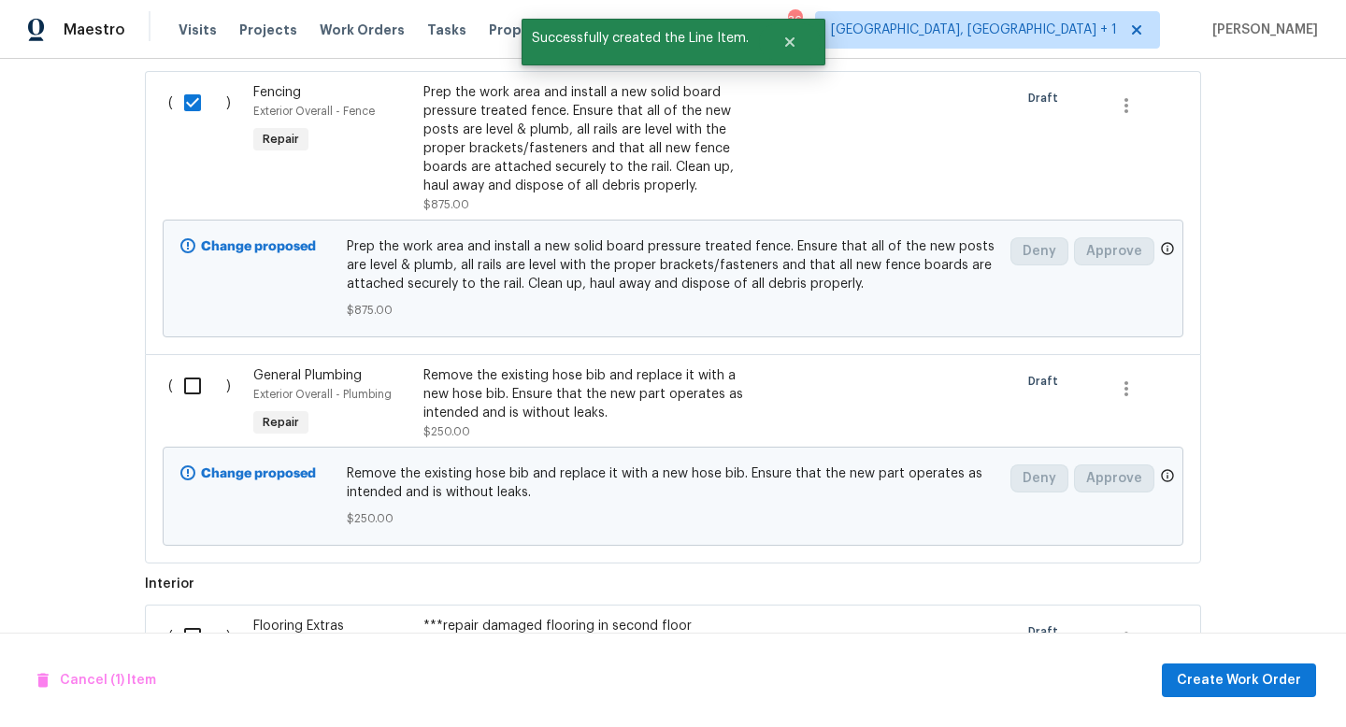
scroll to position [508, 0]
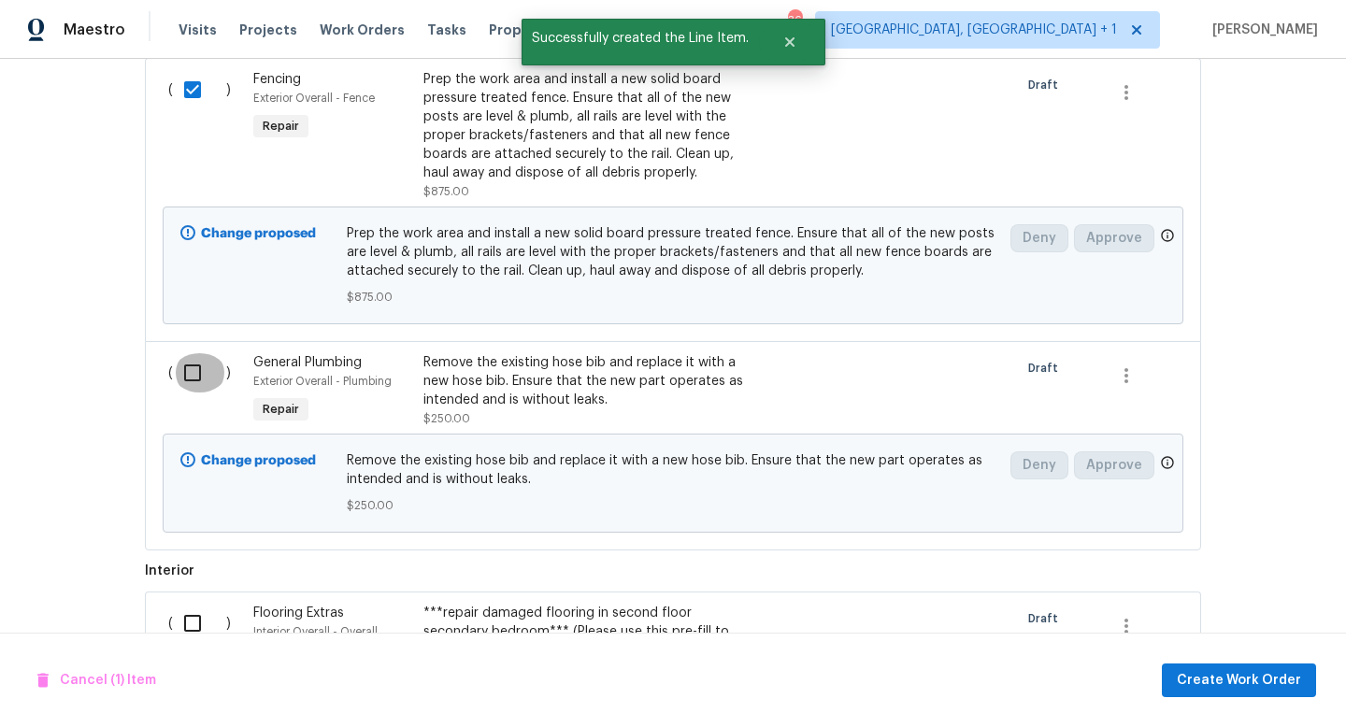
click at [184, 373] on input "checkbox" at bounding box center [199, 372] width 53 height 39
checkbox input "true"
click at [199, 620] on input "checkbox" at bounding box center [199, 623] width 53 height 39
checkbox input "true"
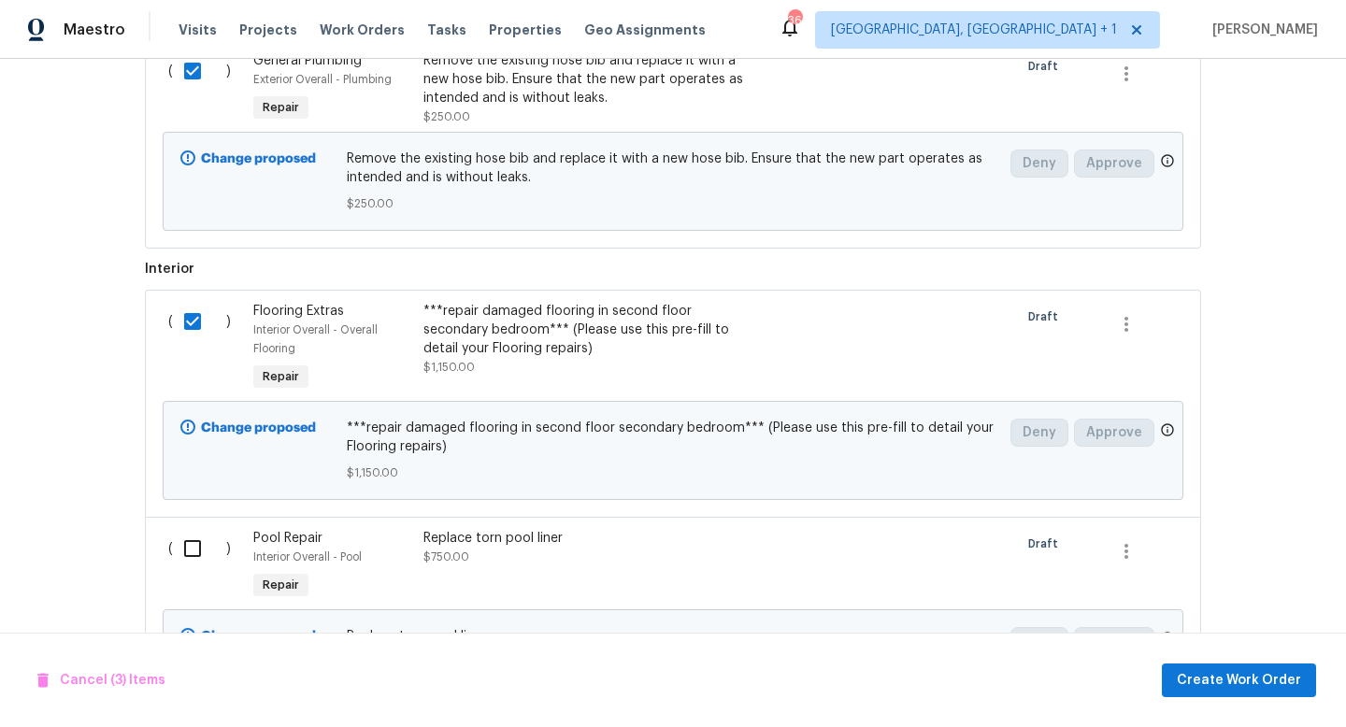
scroll to position [821, 0]
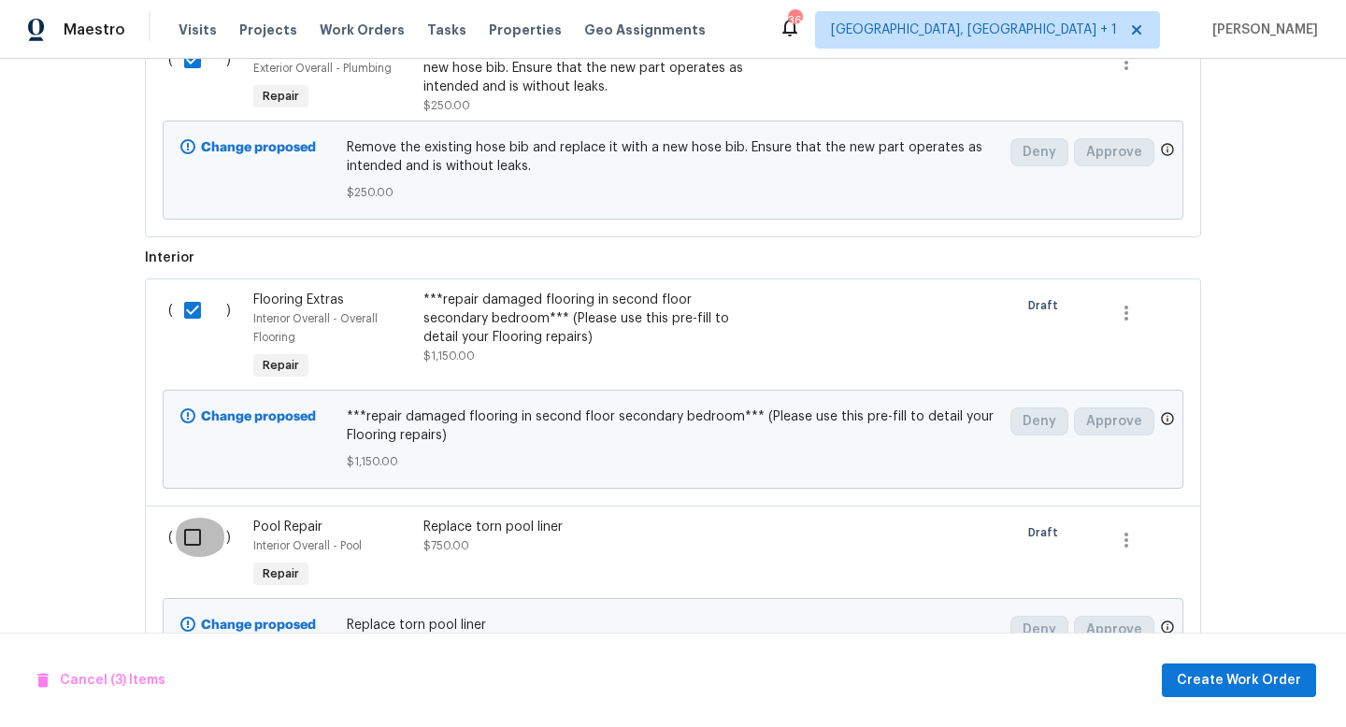
click at [188, 540] on input "checkbox" at bounding box center [199, 537] width 53 height 39
checkbox input "true"
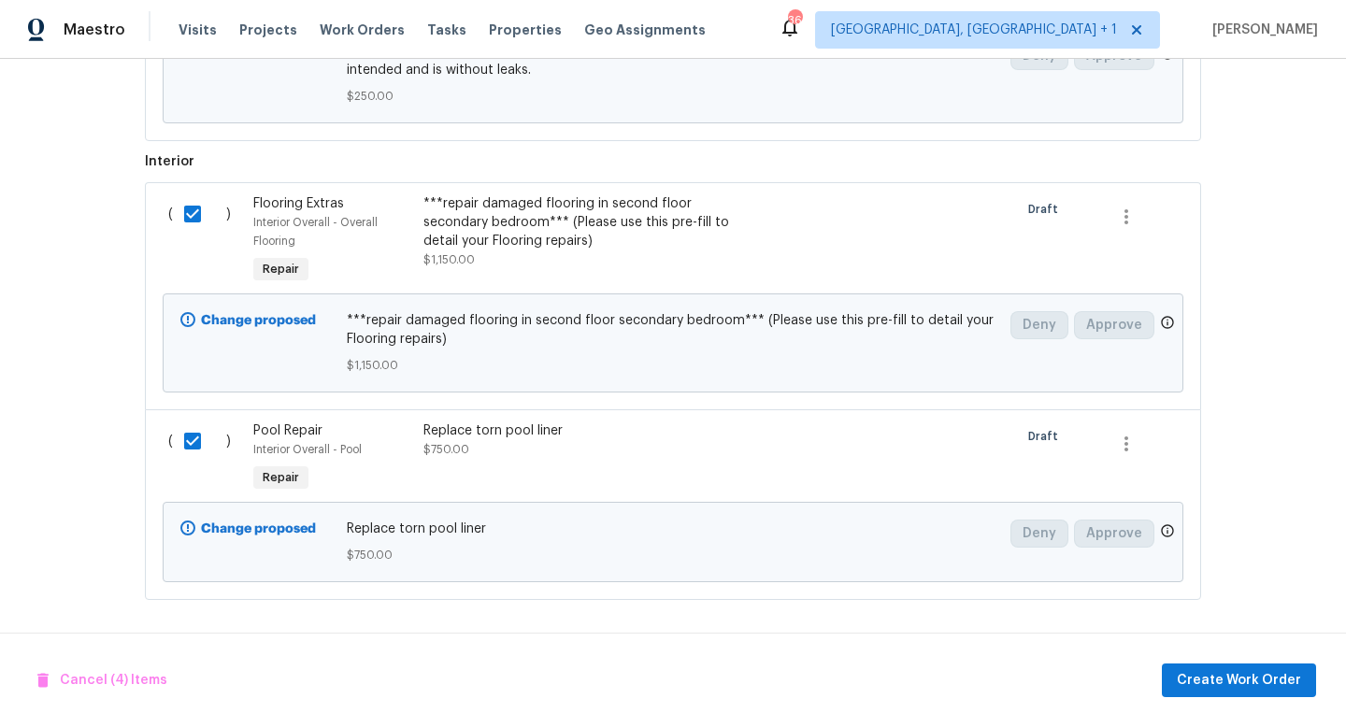
click at [1205, 700] on div "Cancel (4) Items Create Work Order" at bounding box center [673, 680] width 1346 height 95
click at [1216, 683] on span "Create Work Order" at bounding box center [1239, 680] width 124 height 23
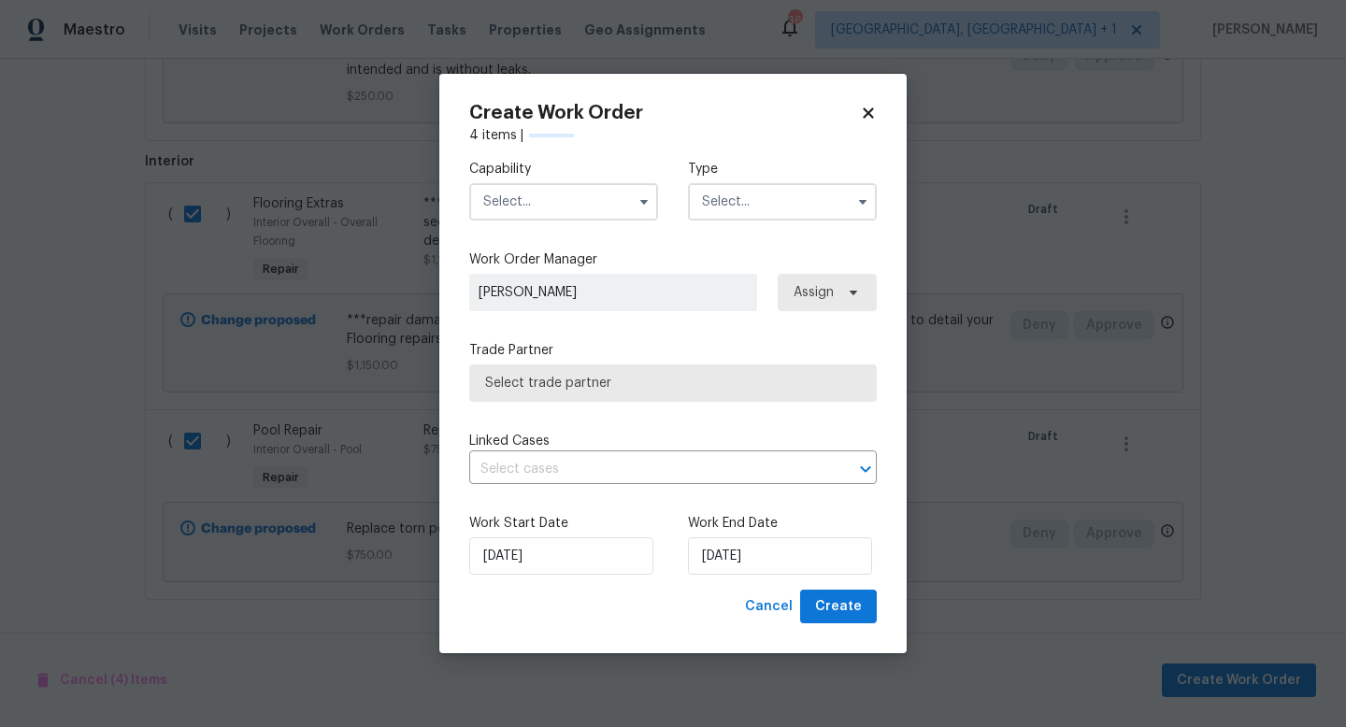
checkbox input "false"
click at [645, 200] on icon "button" at bounding box center [643, 202] width 7 height 5
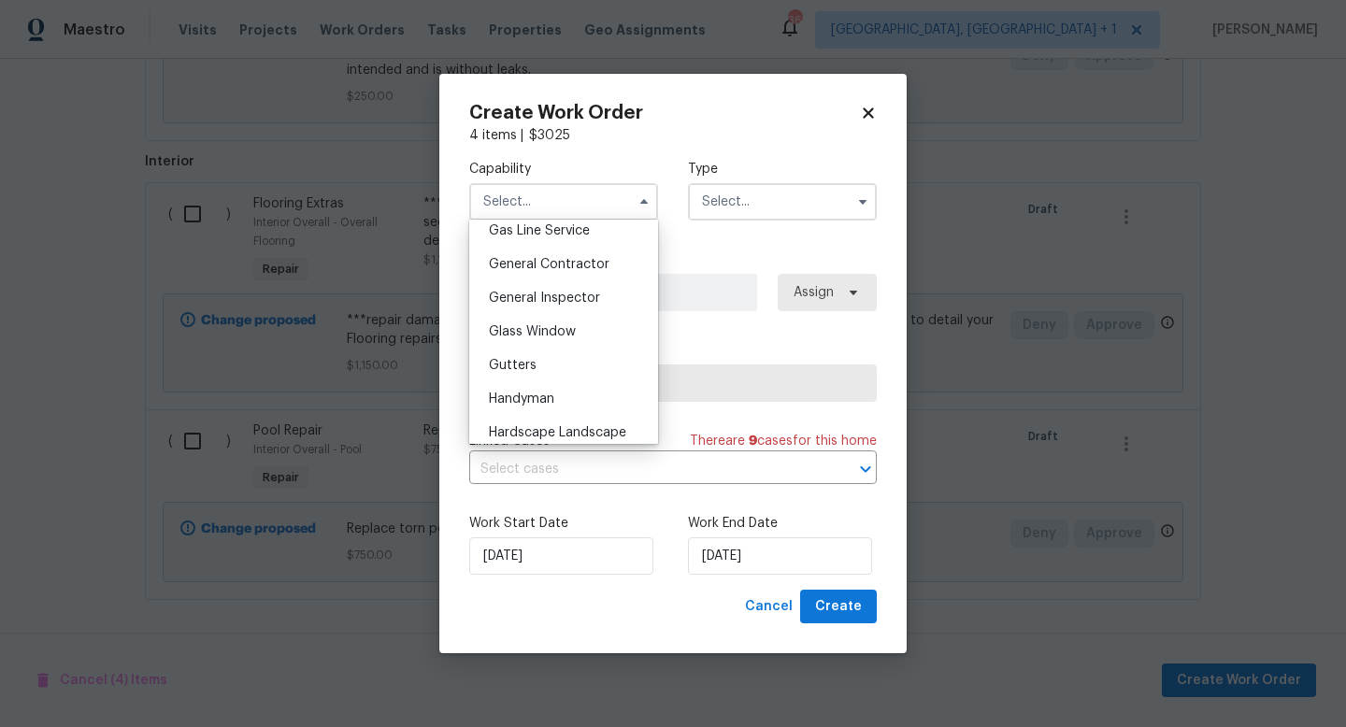
scroll to position [867, 0]
click at [570, 274] on span "General Contractor" at bounding box center [549, 268] width 121 height 13
type input "General Contractor"
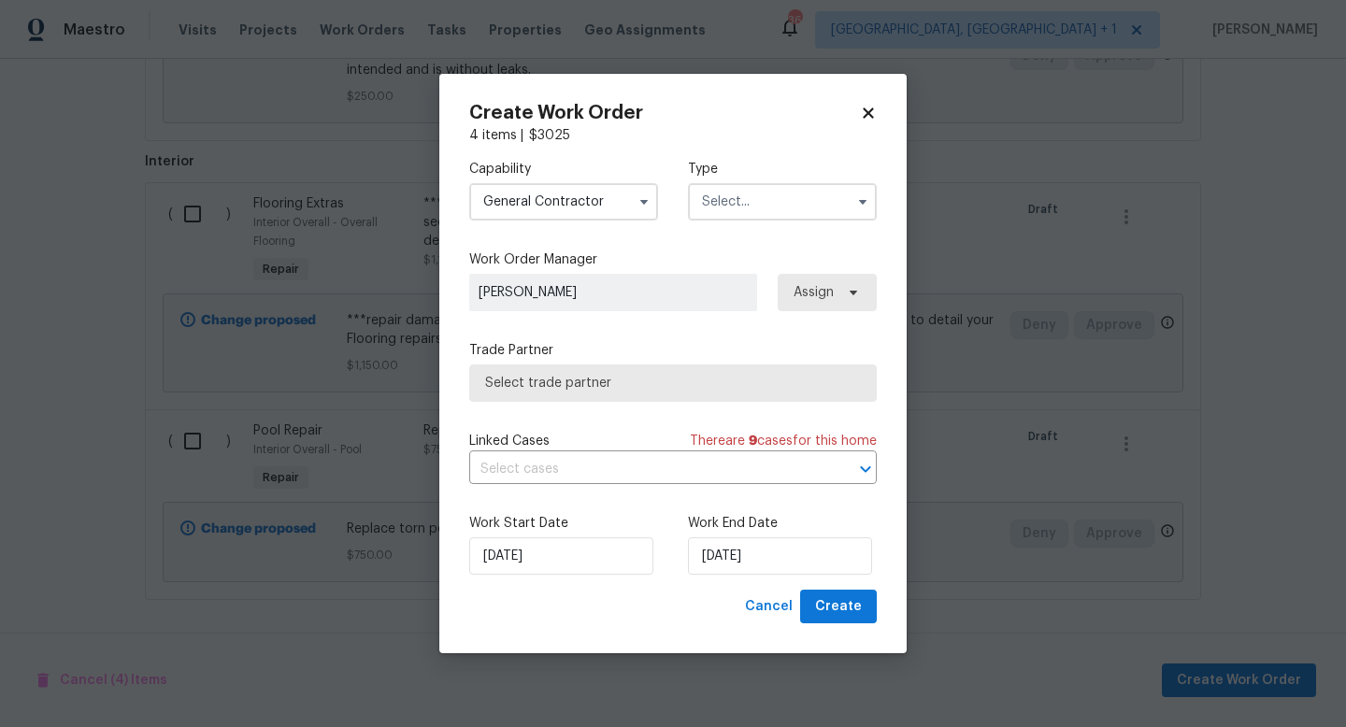
click at [797, 196] on input "text" at bounding box center [782, 201] width 189 height 37
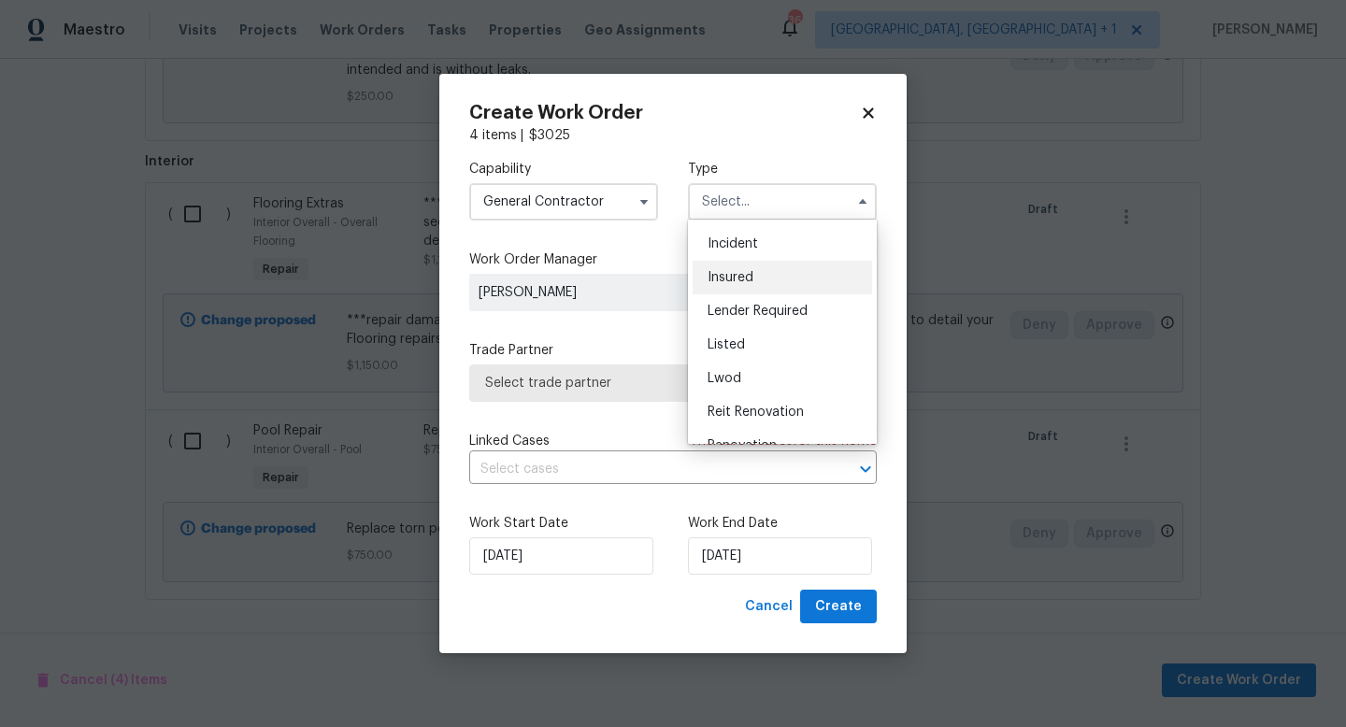
scroll to position [66, 0]
click at [726, 344] on span "Listed" at bounding box center [726, 343] width 37 height 13
type input "Listed"
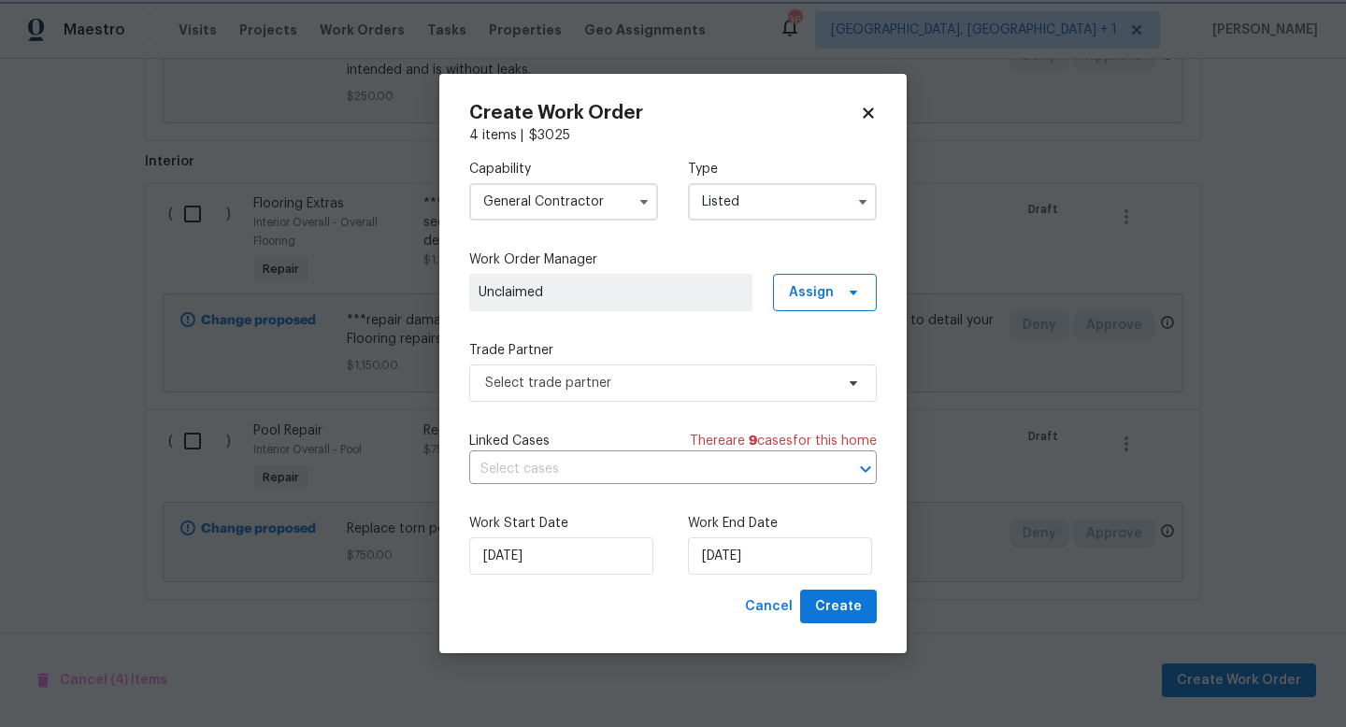
scroll to position [0, 0]
click at [672, 396] on span "Select trade partner" at bounding box center [673, 383] width 408 height 37
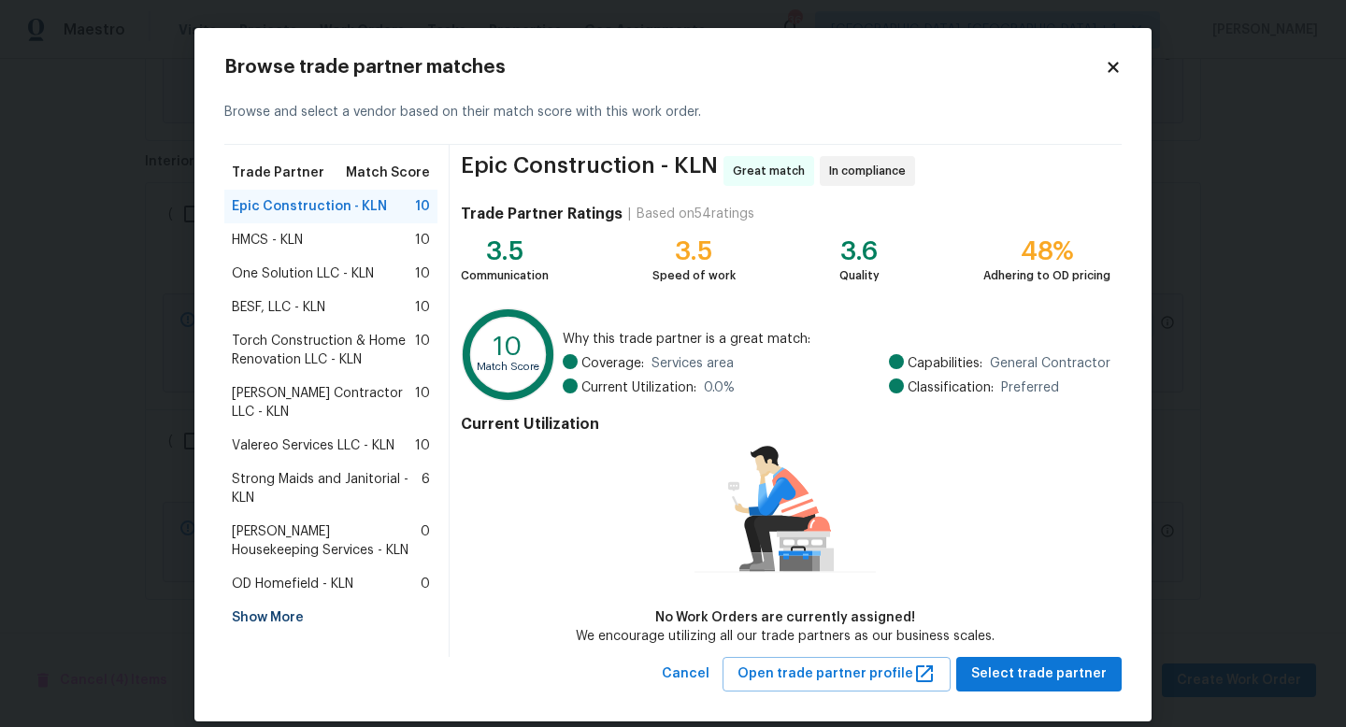
click at [323, 538] on span "Arelis Housekeeping Services - KLN" at bounding box center [326, 541] width 189 height 37
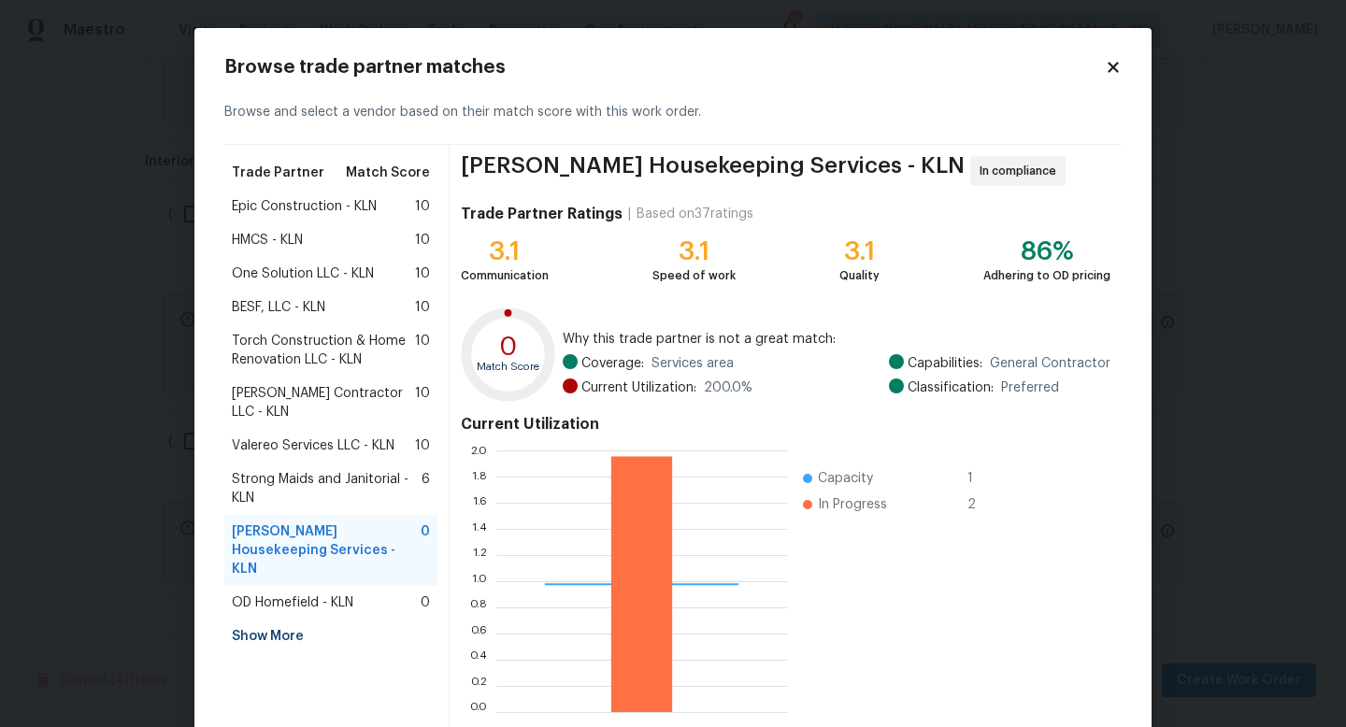
scroll to position [97, 0]
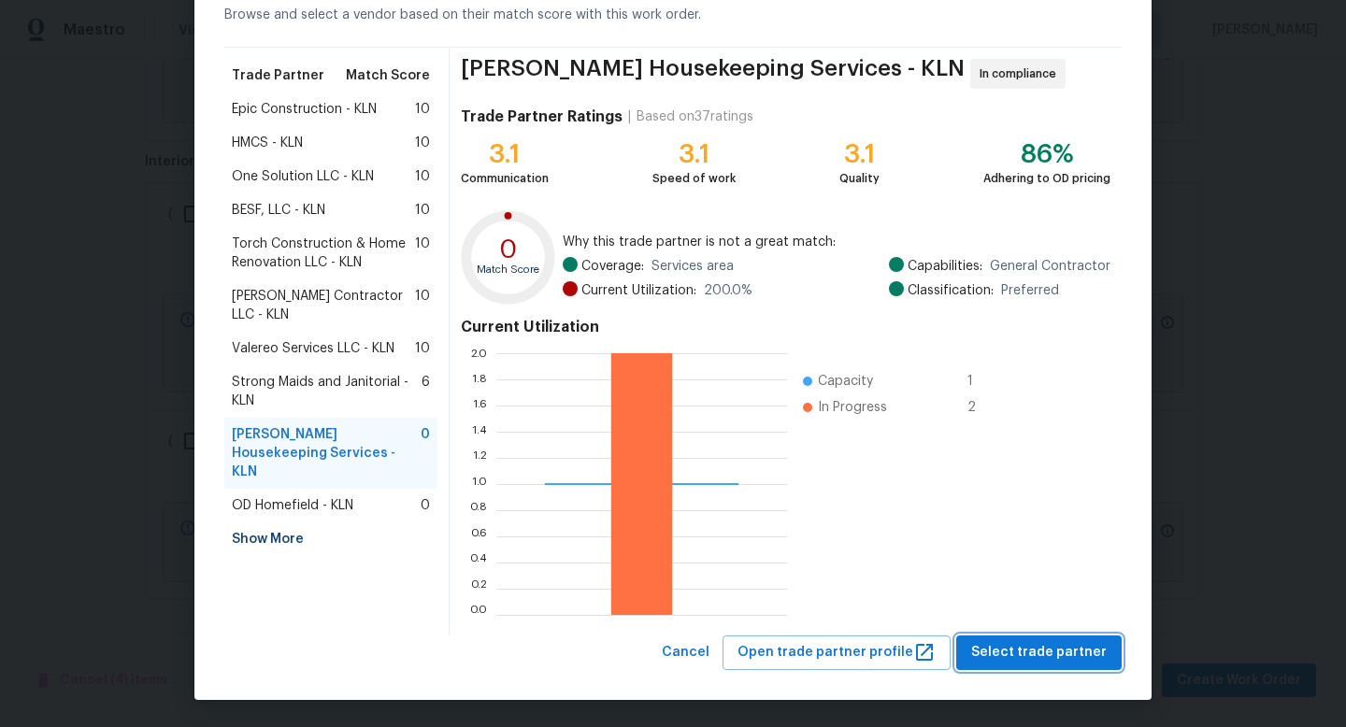
click at [1017, 657] on span "Select trade partner" at bounding box center [1039, 652] width 136 height 23
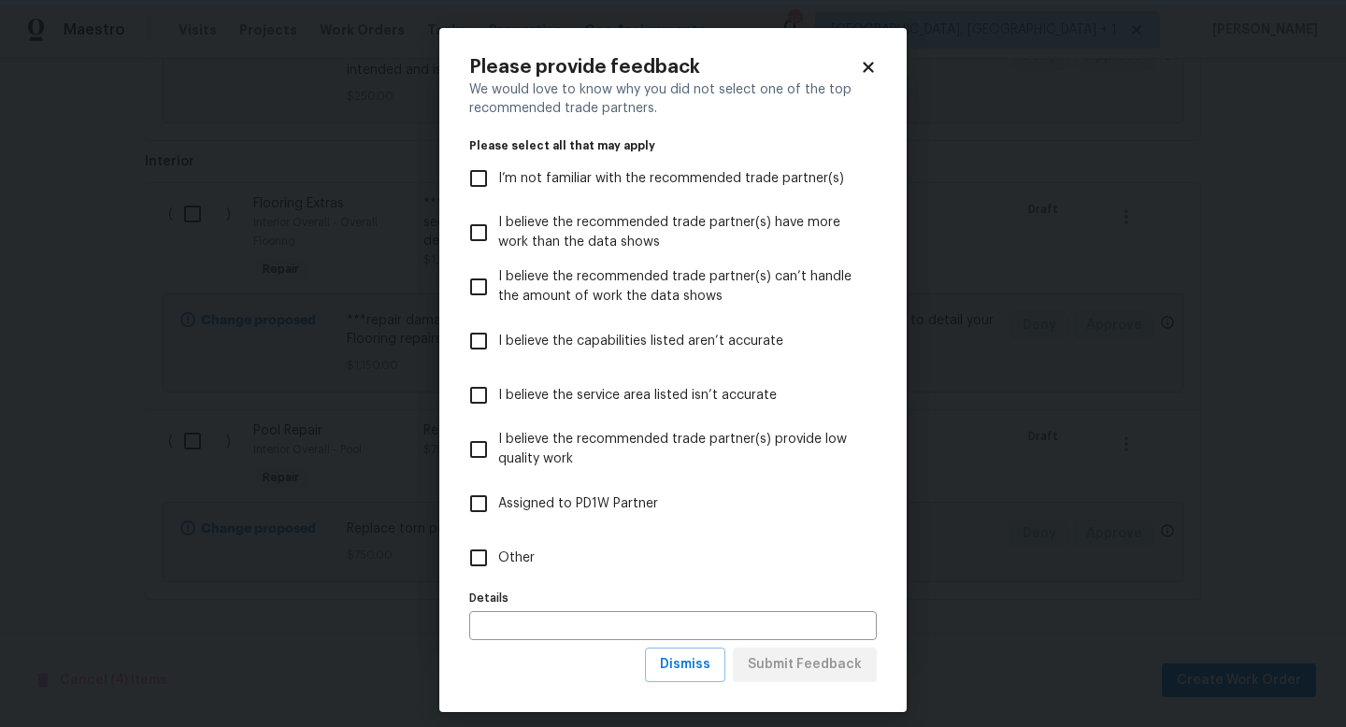
scroll to position [0, 0]
click at [481, 566] on input "Other" at bounding box center [478, 558] width 39 height 39
checkbox input "true"
click at [755, 658] on span "Submit Feedback" at bounding box center [805, 665] width 114 height 23
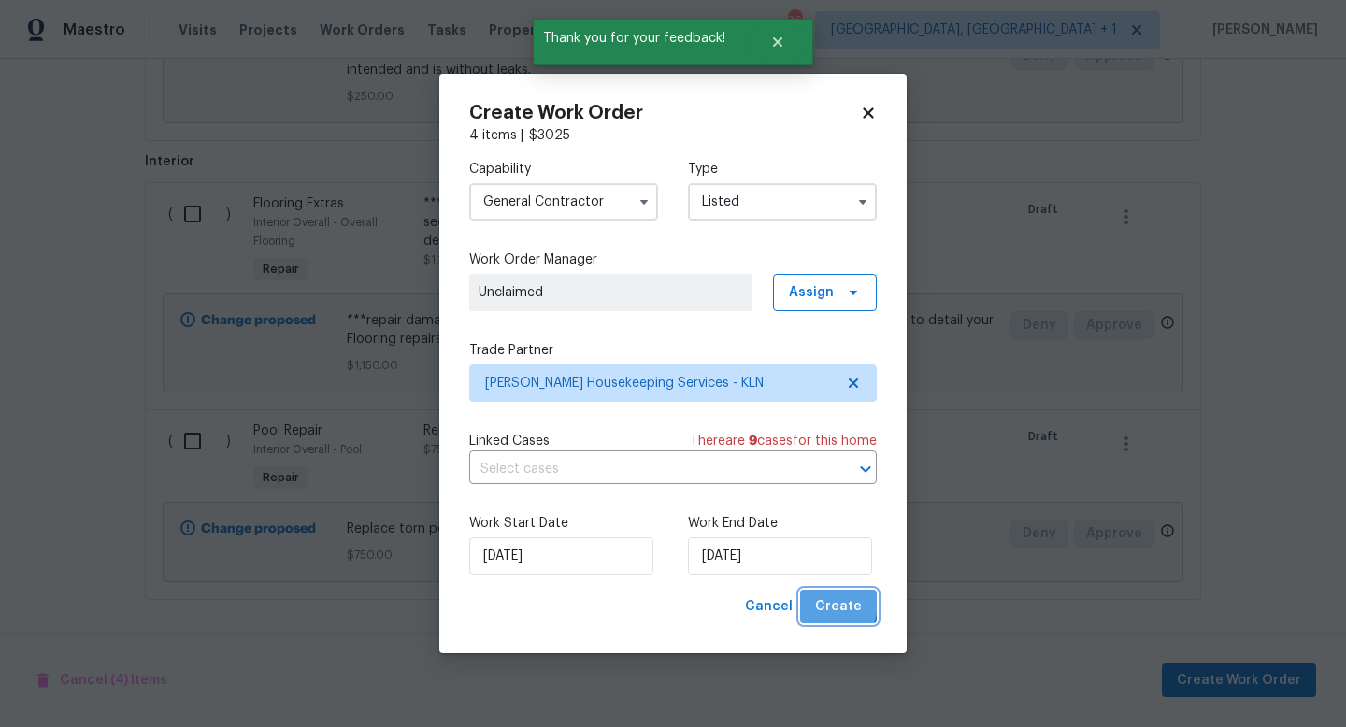
click at [824, 603] on span "Create" at bounding box center [838, 607] width 47 height 23
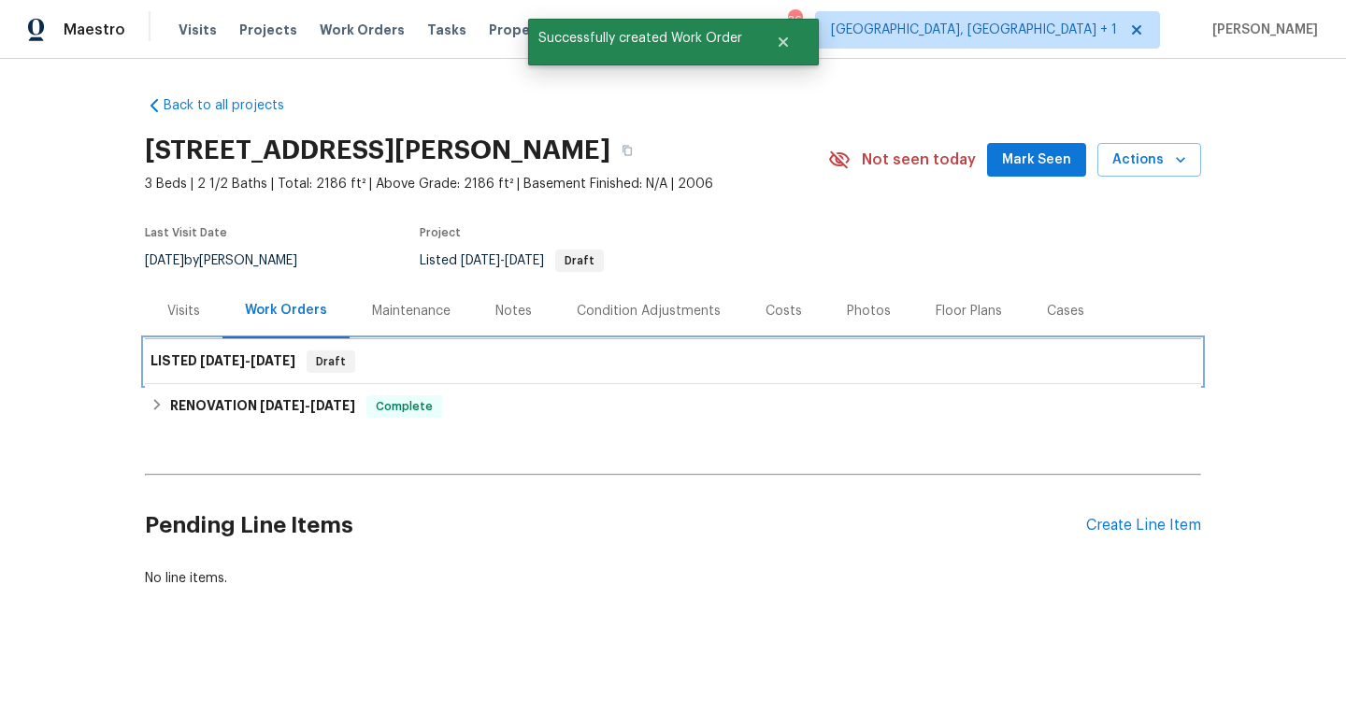
click at [1056, 371] on div "LISTED 8/28/25 - 8/28/25 Draft" at bounding box center [673, 362] width 1045 height 22
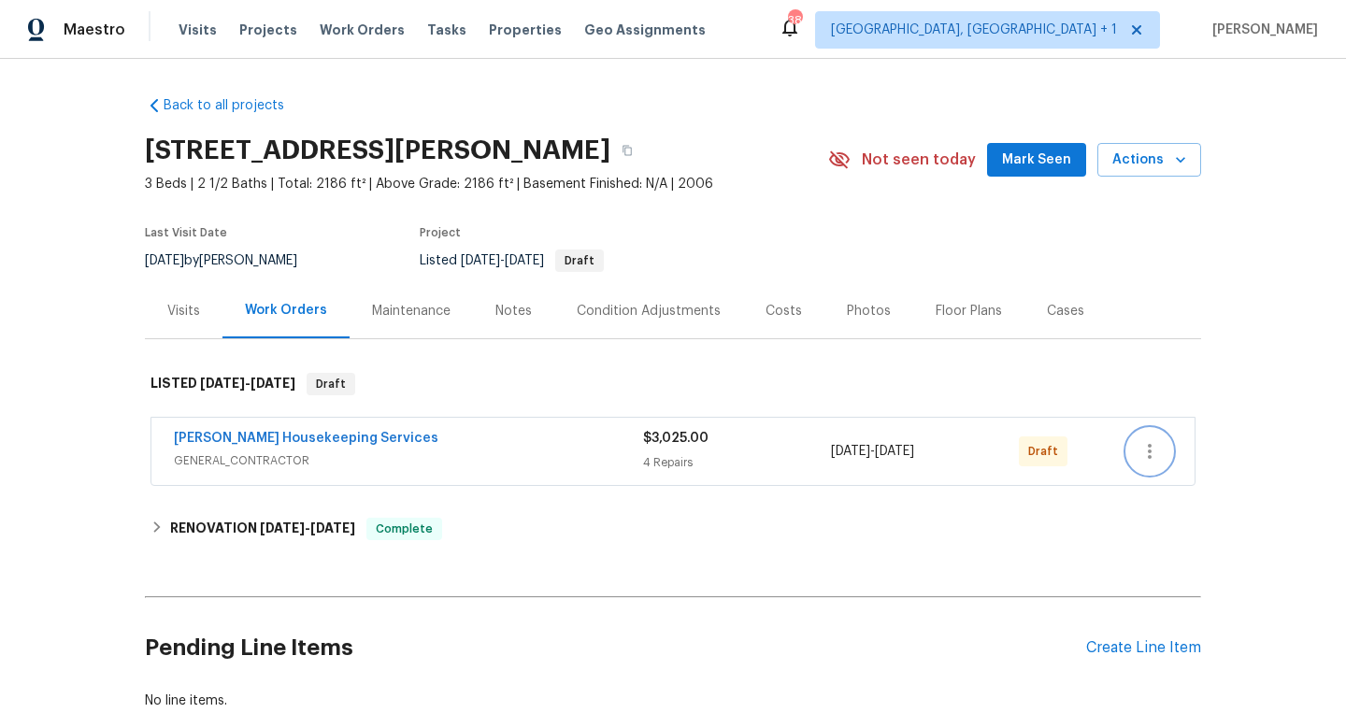
click at [1161, 455] on button "button" at bounding box center [1150, 451] width 45 height 45
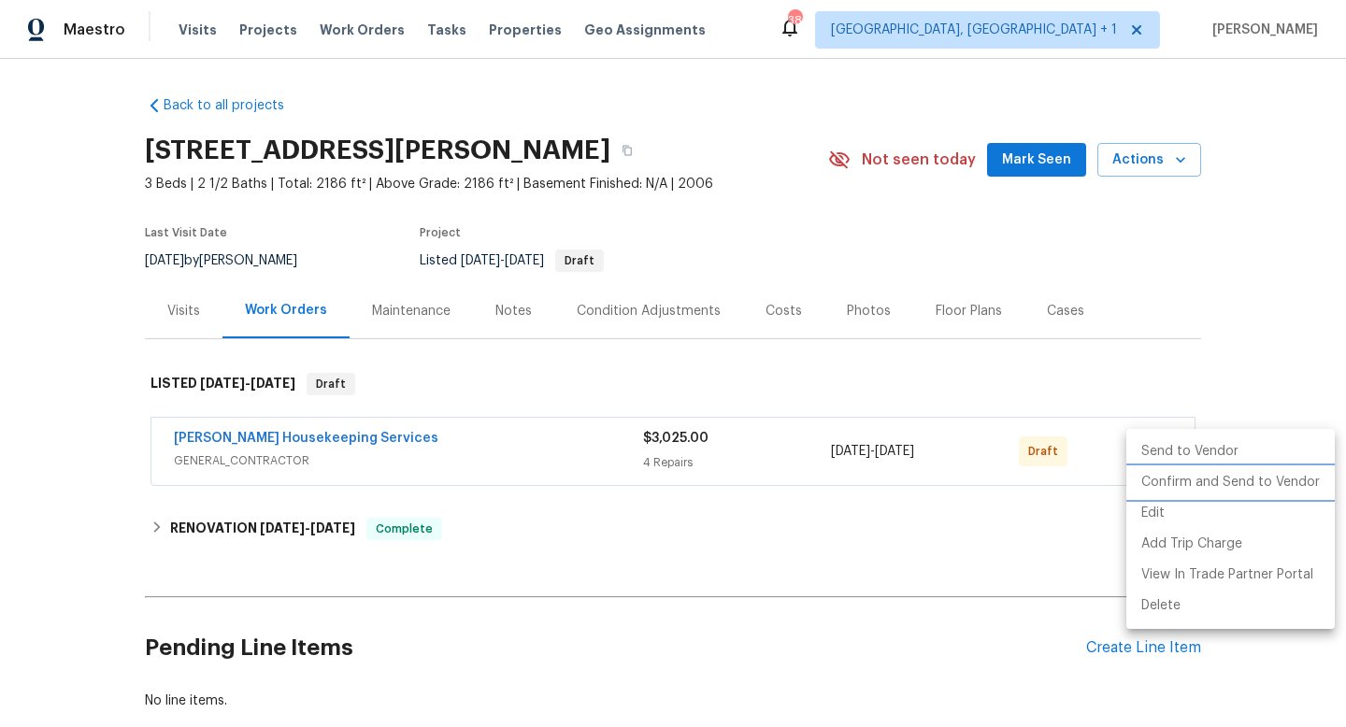
click at [1168, 477] on li "Confirm and Send to Vendor" at bounding box center [1231, 482] width 208 height 31
